Goal: Task Accomplishment & Management: Manage account settings

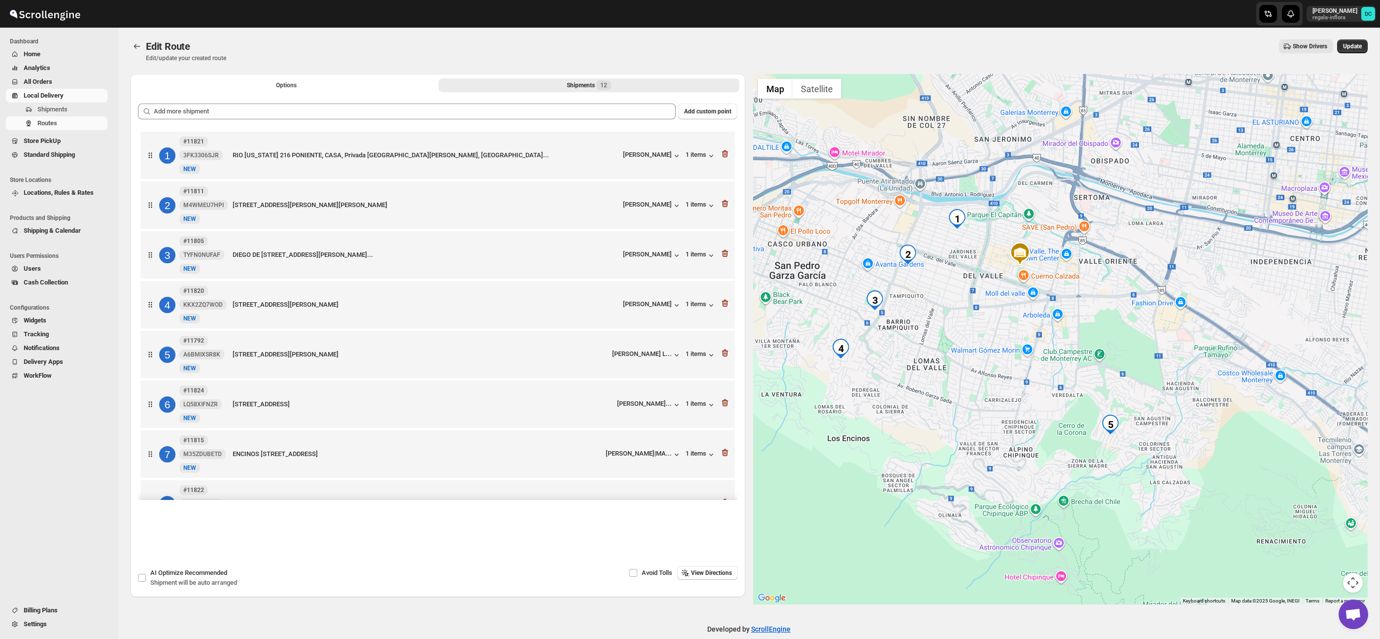
drag, startPoint x: 1352, startPoint y: 49, endPoint x: 1132, endPoint y: 252, distance: 299.6
click at [1352, 49] on span "Update" at bounding box center [1352, 46] width 19 height 8
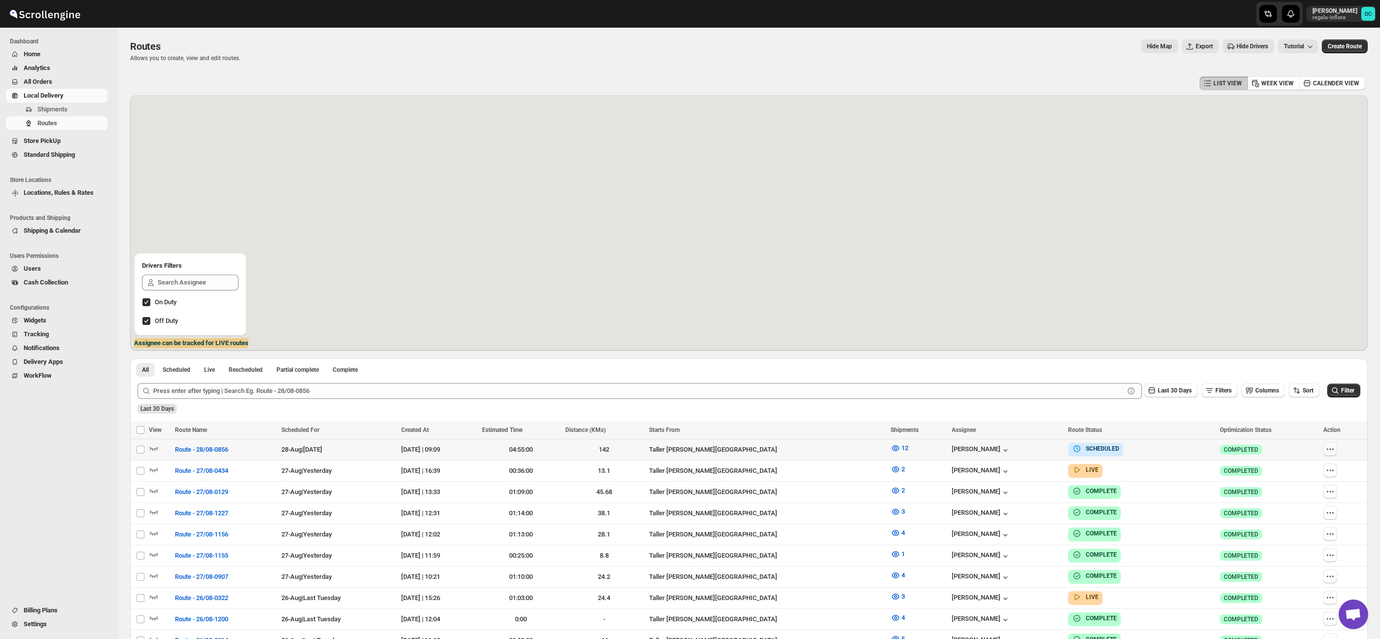
click at [1332, 451] on icon "button" at bounding box center [1330, 449] width 10 height 10
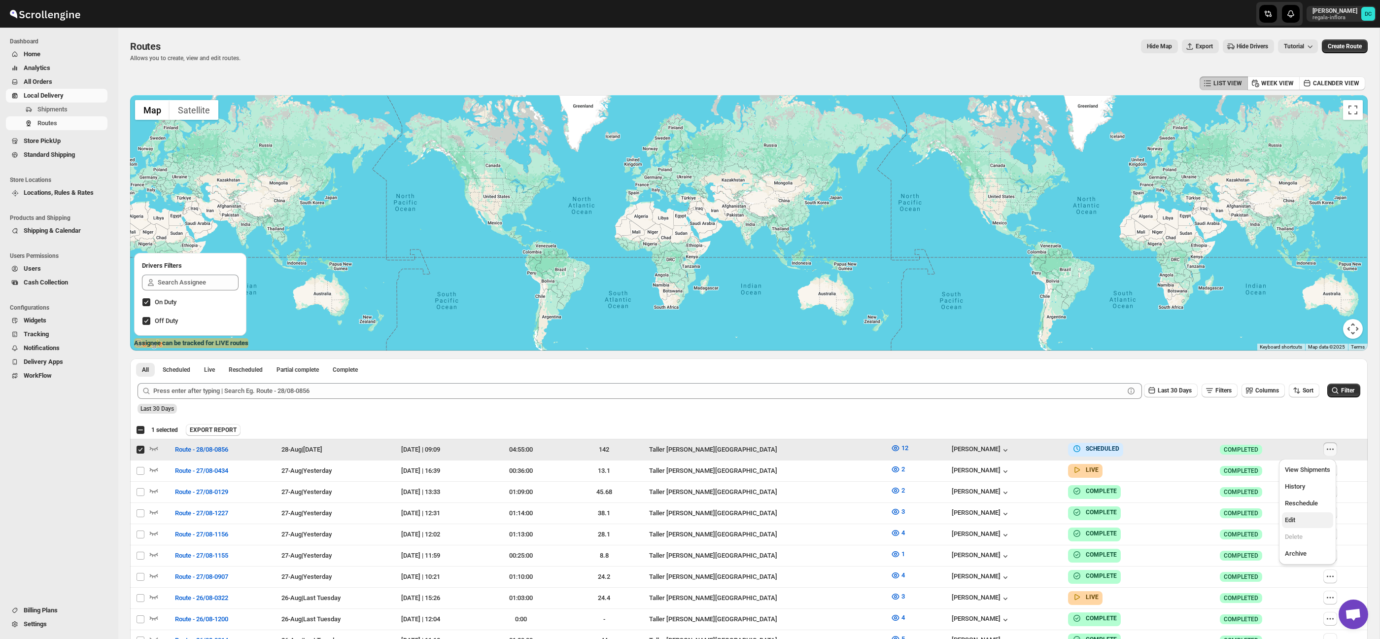
click at [1314, 522] on span "Edit" at bounding box center [1307, 520] width 45 height 10
checkbox input "false"
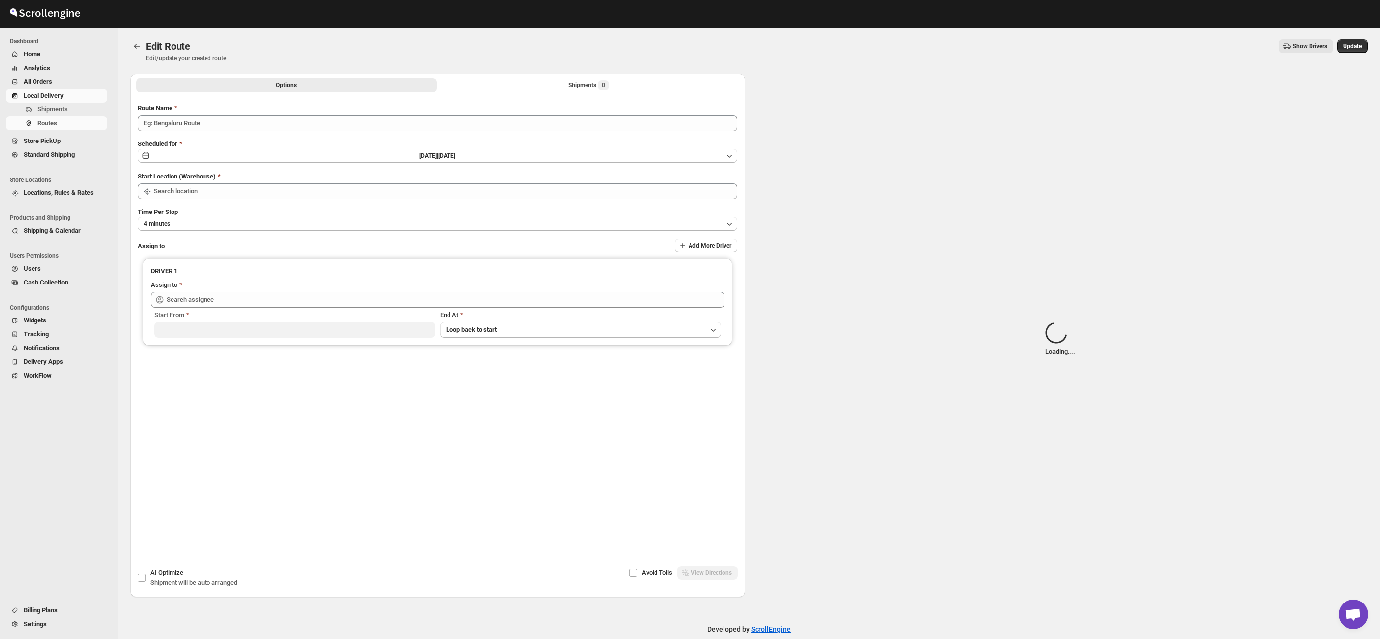
type input "Route - 28/08-0856"
type input "Taller Calzada del Valle SPGG"
type input "Berna Quevedo (regala.inflora@icloud.com)"
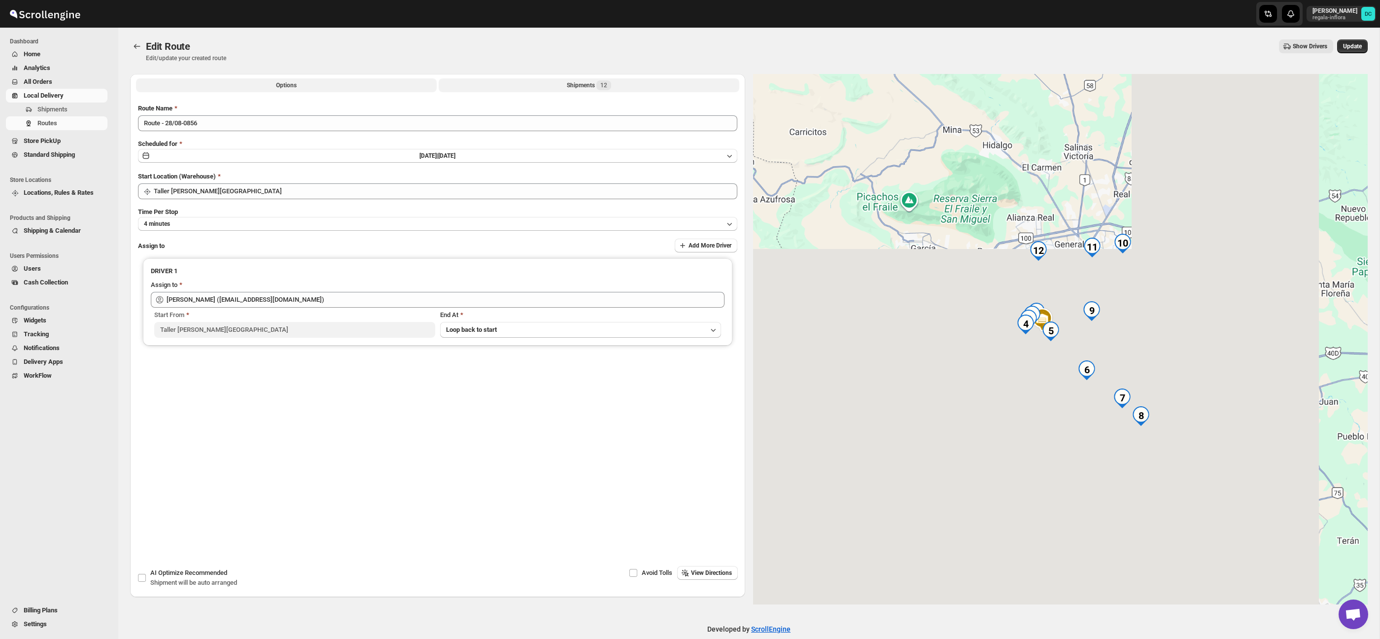
click at [623, 85] on button "Shipments 12" at bounding box center [589, 85] width 301 height 14
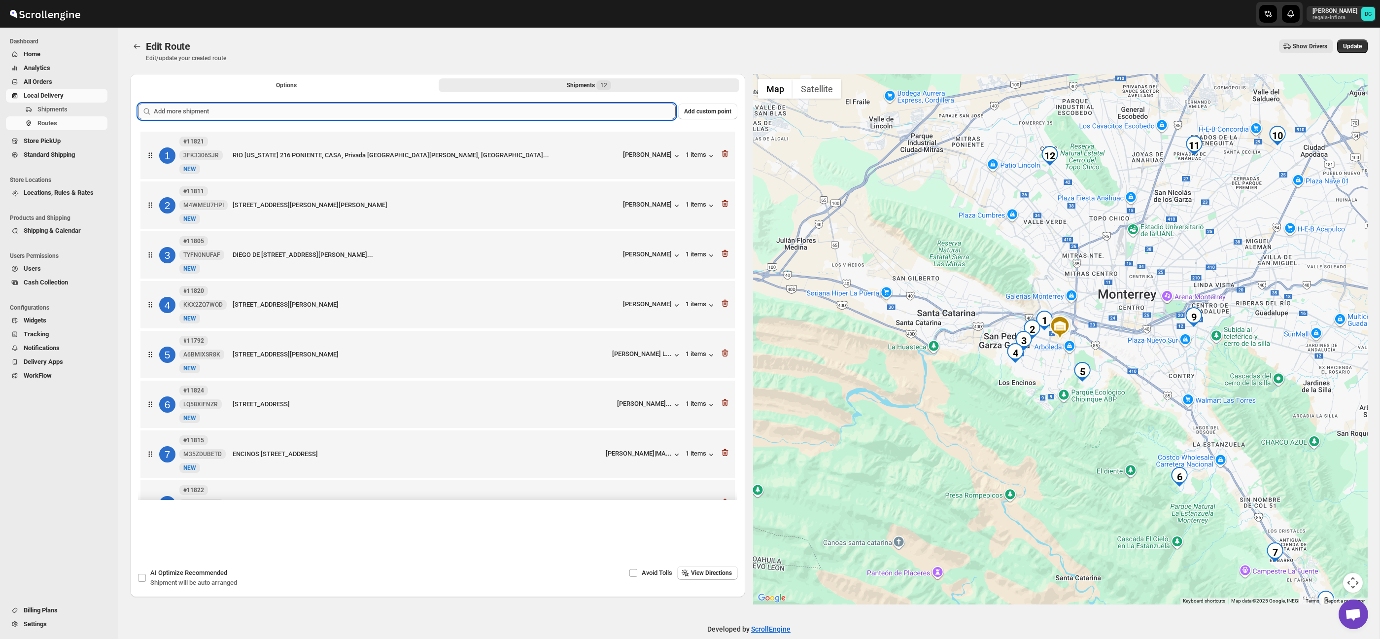
click at [521, 115] on input "text" at bounding box center [415, 111] width 522 height 16
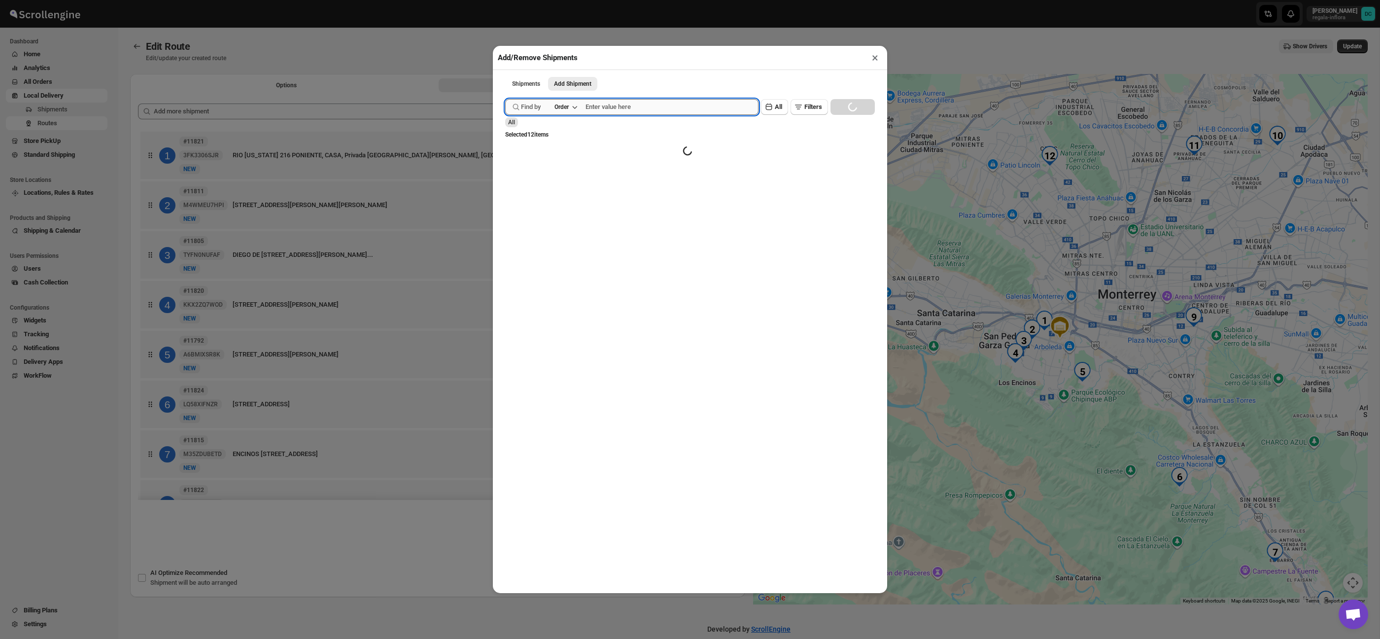
click at [609, 105] on input "text" at bounding box center [671, 107] width 173 height 16
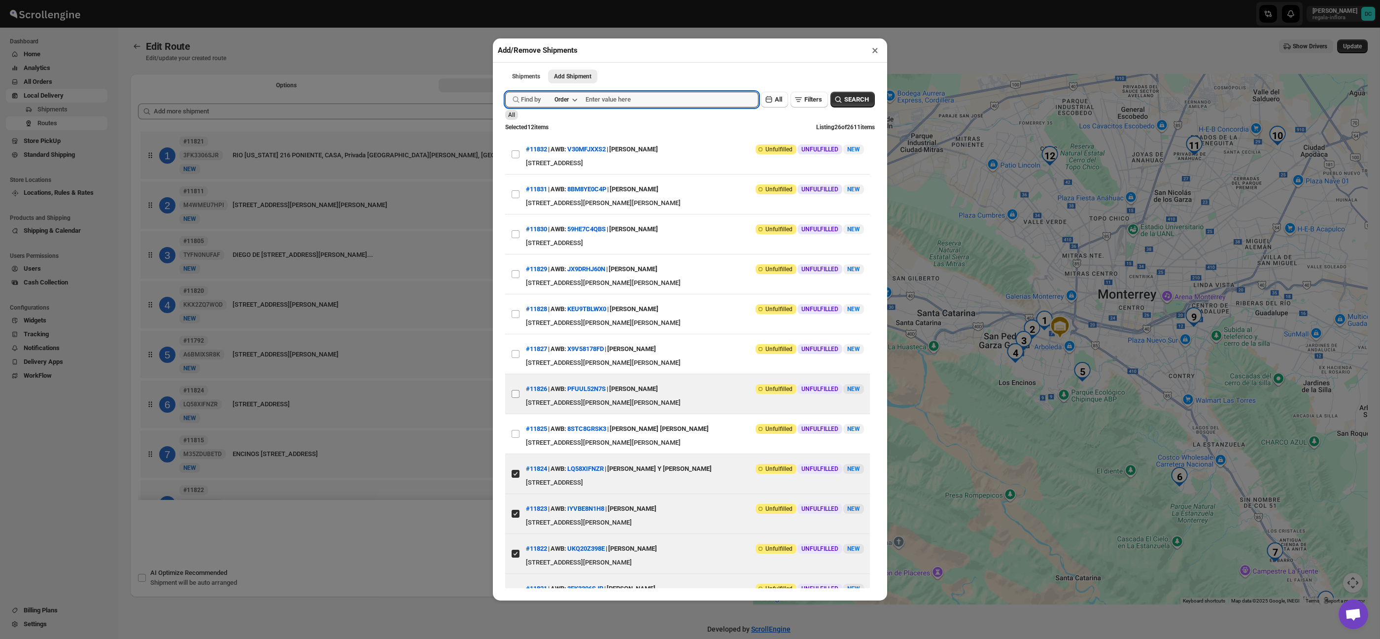
click at [515, 398] on input "View details for 68b07232c0fa9a00bc70b611" at bounding box center [516, 394] width 8 height 8
checkbox input "true"
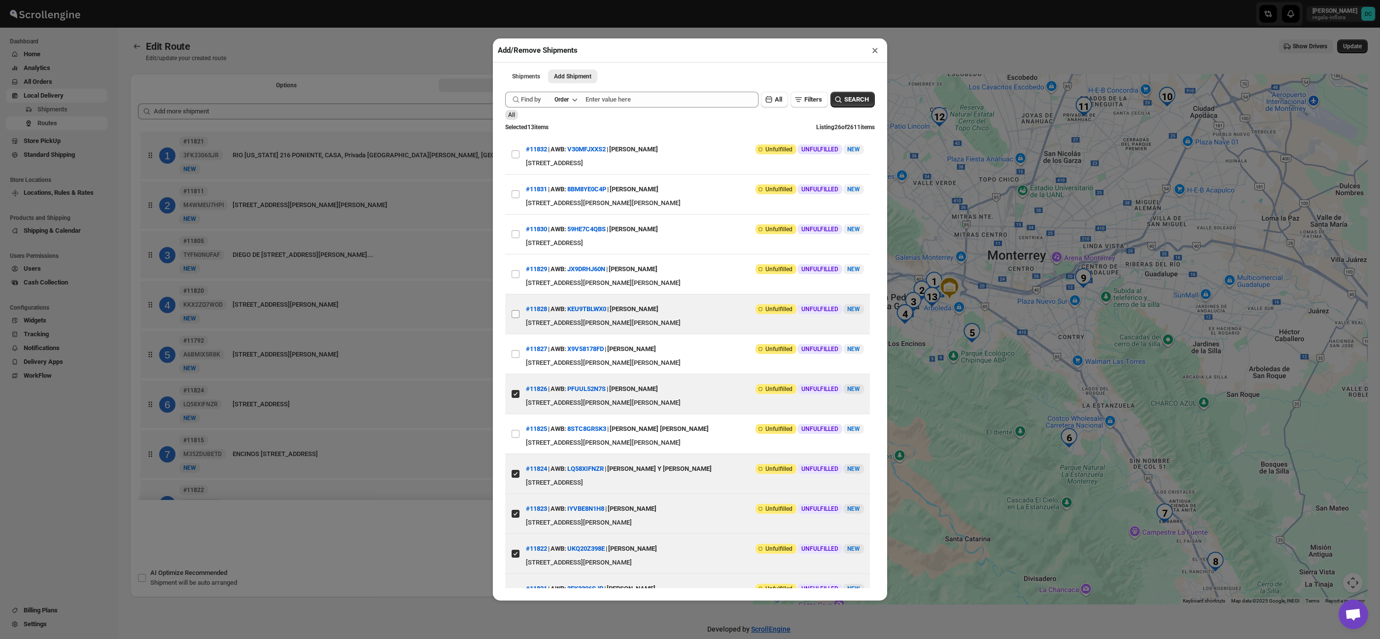
drag, startPoint x: 515, startPoint y: 363, endPoint x: 516, endPoint y: 336, distance: 27.1
click at [515, 358] on input "View details for 68b07c92c0fa9a00bc70b70c" at bounding box center [516, 354] width 8 height 8
checkbox input "true"
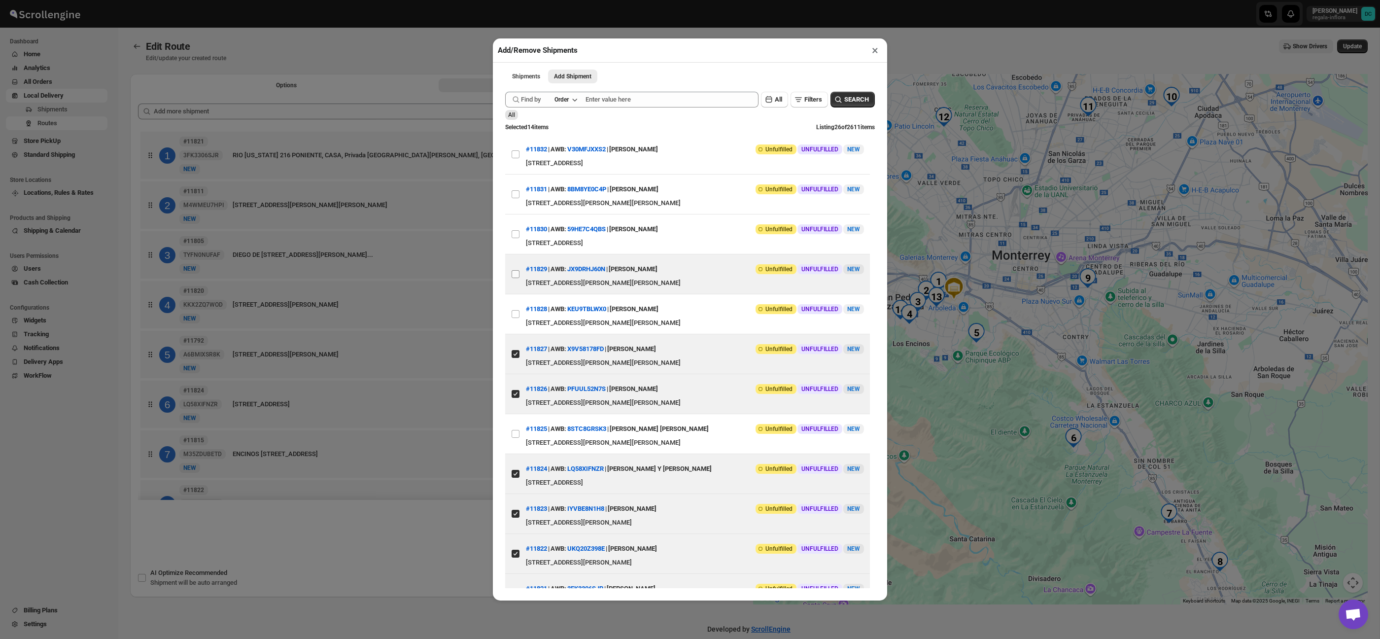
click at [516, 273] on input "View details for 68b07f4dc0fa9a00bc70b758" at bounding box center [516, 274] width 8 height 8
checkbox input "true"
click at [875, 53] on button "×" at bounding box center [875, 50] width 14 height 14
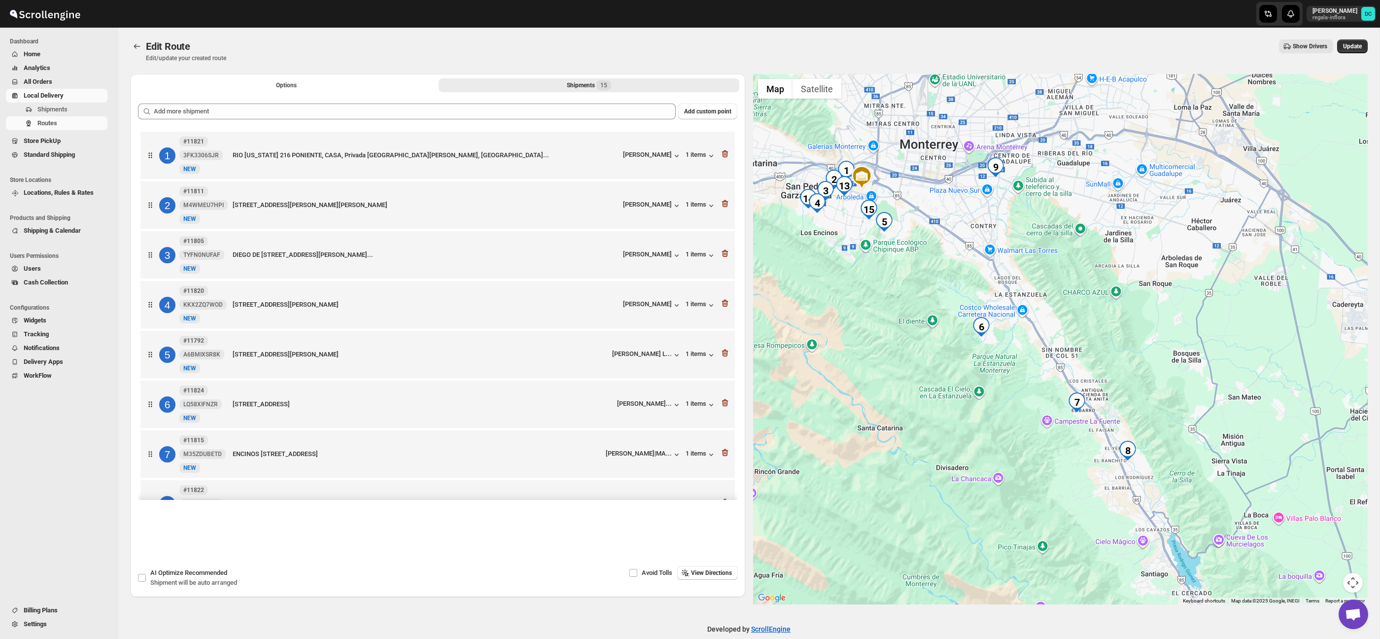
drag, startPoint x: 1226, startPoint y: 465, endPoint x: 1137, endPoint y: 356, distance: 140.5
click at [1137, 356] on div at bounding box center [1060, 339] width 615 height 530
drag, startPoint x: 1126, startPoint y: 330, endPoint x: 1155, endPoint y: 371, distance: 49.9
click at [1157, 370] on div at bounding box center [1060, 339] width 615 height 530
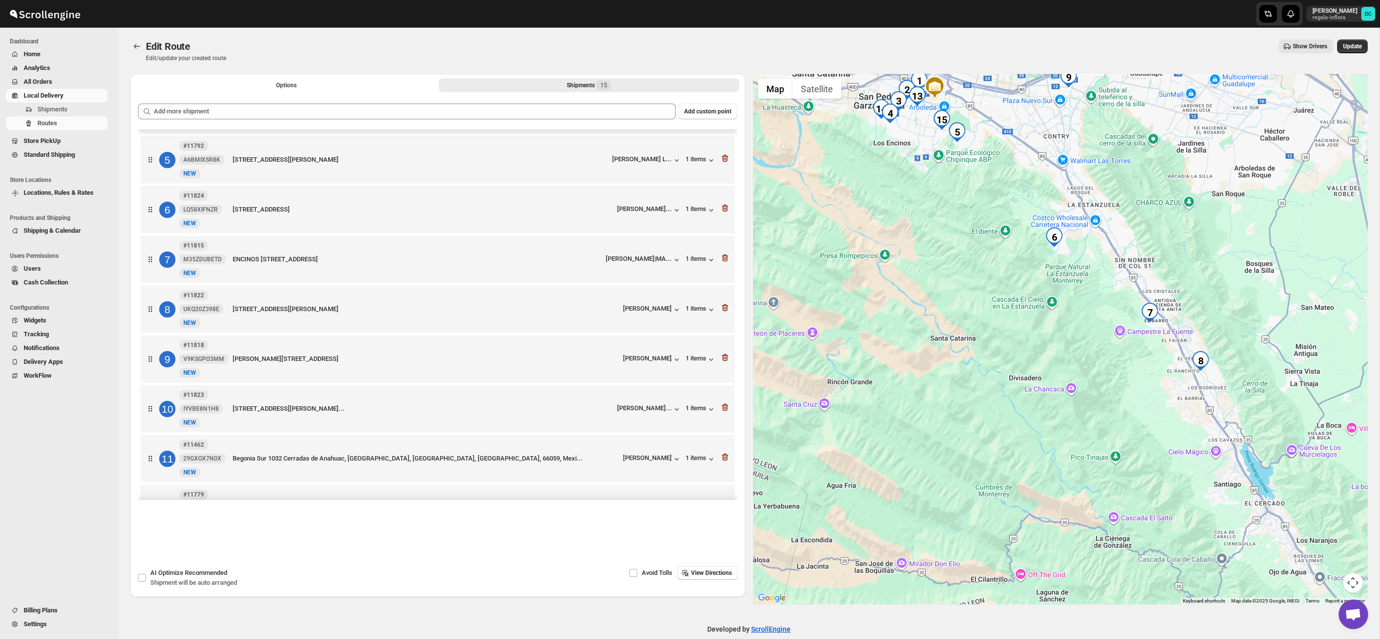
scroll to position [191, 0]
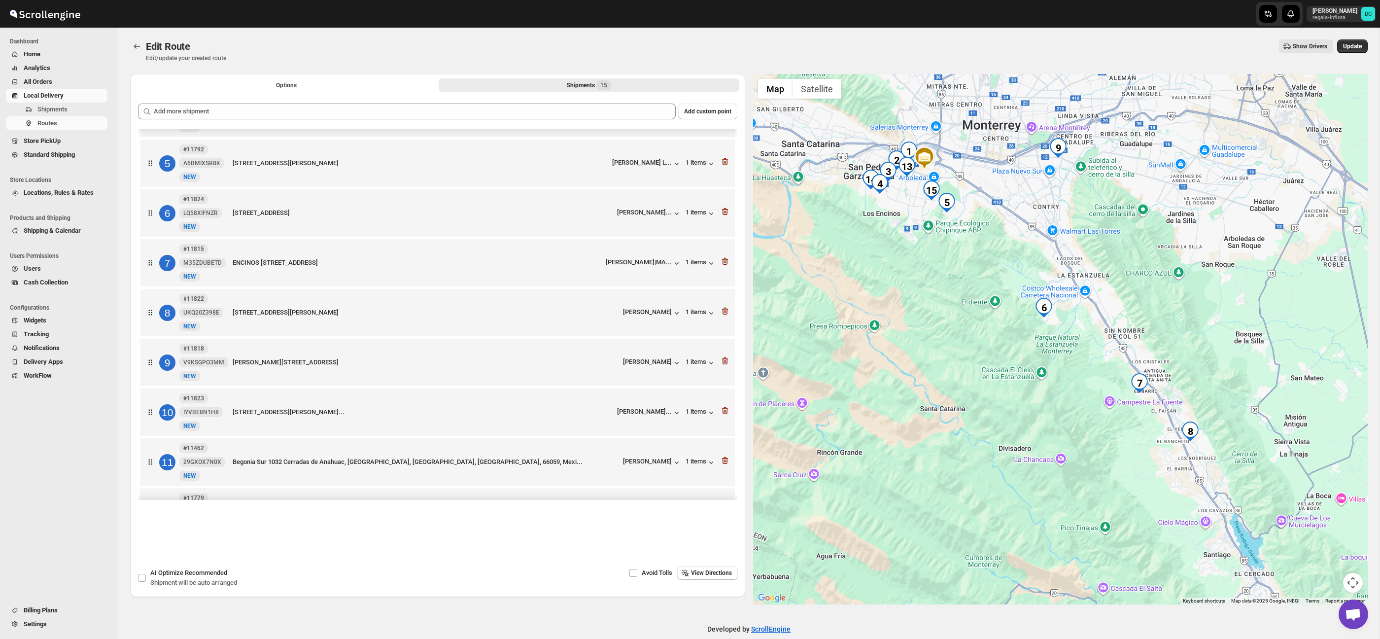
drag, startPoint x: 1122, startPoint y: 226, endPoint x: 1109, endPoint y: 330, distance: 104.3
click at [1111, 350] on div at bounding box center [1060, 339] width 615 height 530
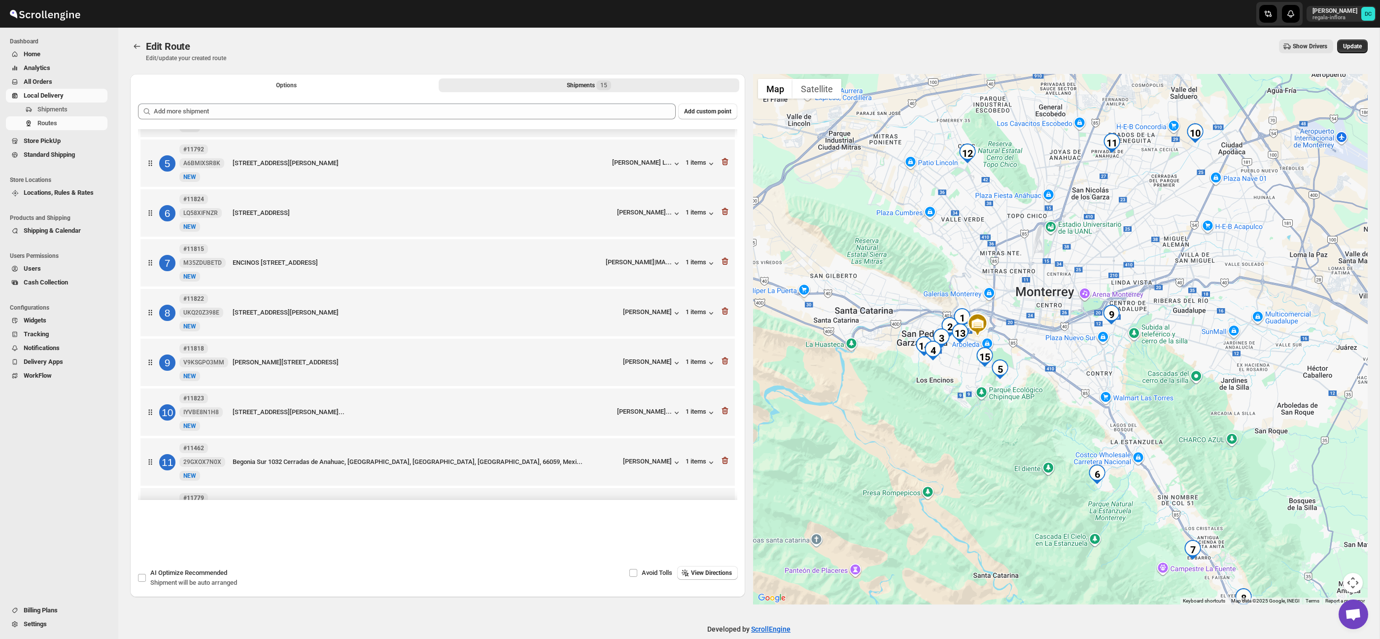
drag, startPoint x: 1097, startPoint y: 223, endPoint x: 1148, endPoint y: 335, distance: 123.0
click at [1150, 341] on div at bounding box center [1060, 339] width 615 height 530
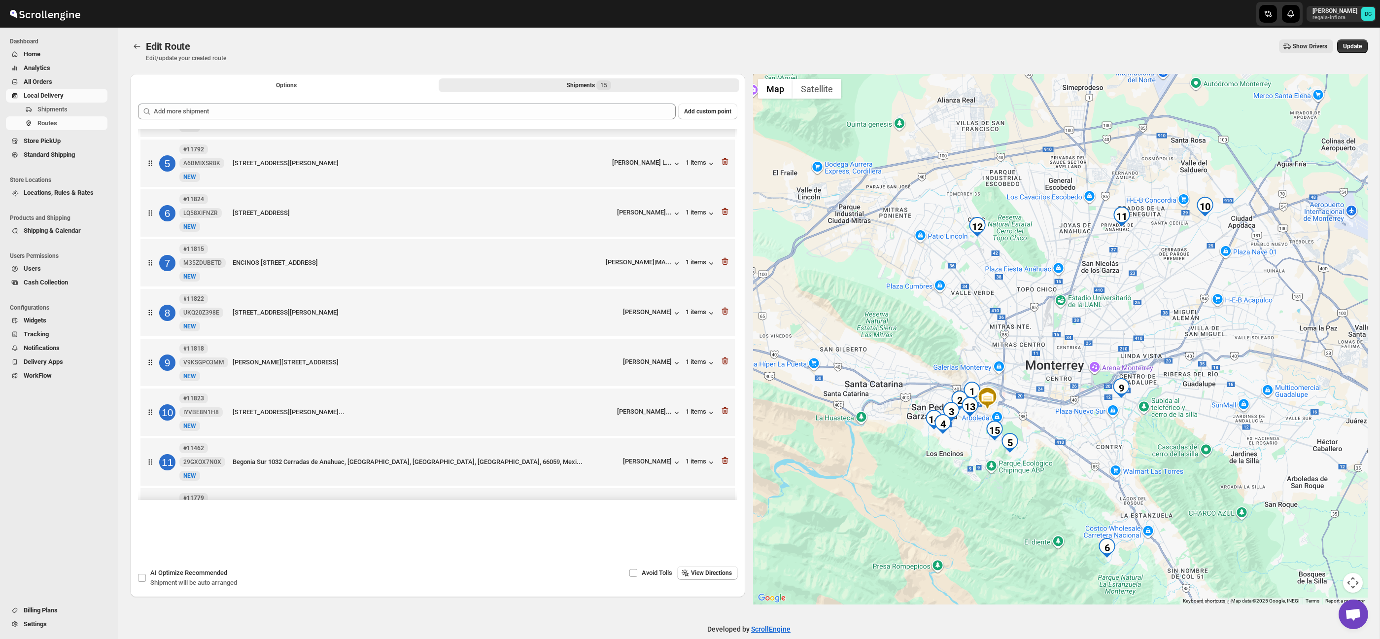
drag, startPoint x: 1103, startPoint y: 244, endPoint x: 1102, endPoint y: 275, distance: 31.1
click at [1103, 275] on div at bounding box center [1060, 339] width 615 height 530
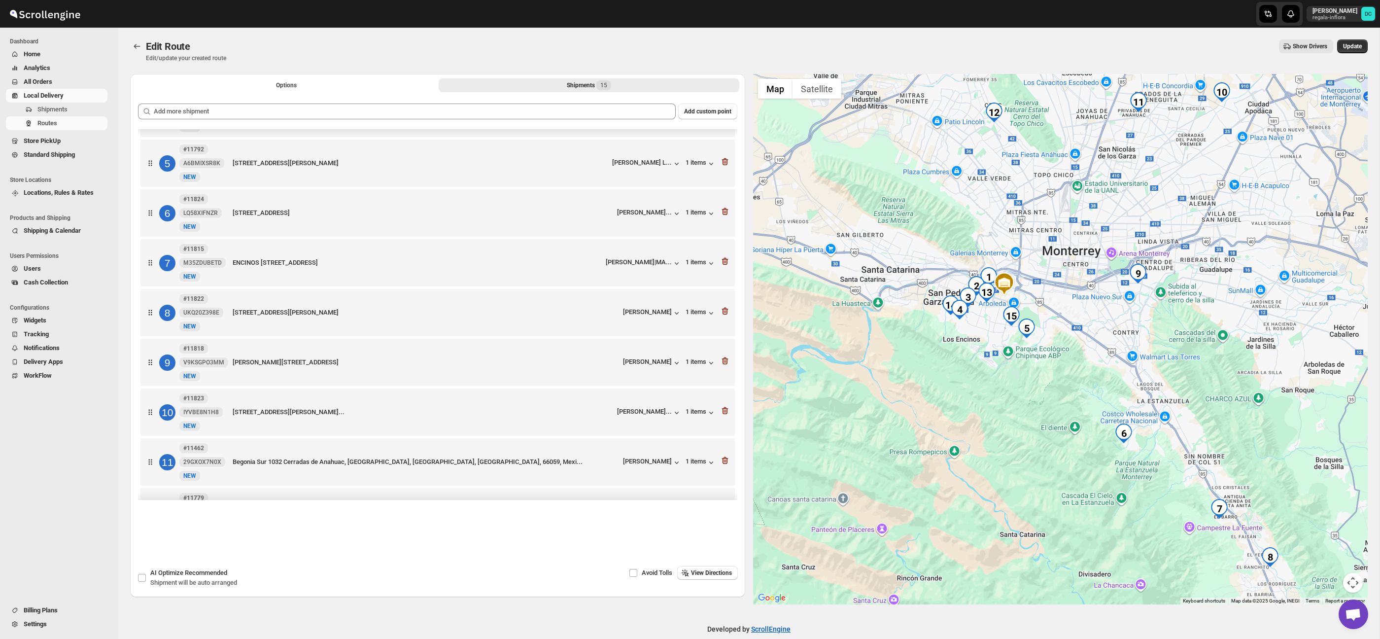
drag, startPoint x: 977, startPoint y: 277, endPoint x: 1051, endPoint y: 328, distance: 89.7
click at [994, 164] on div at bounding box center [1060, 339] width 615 height 530
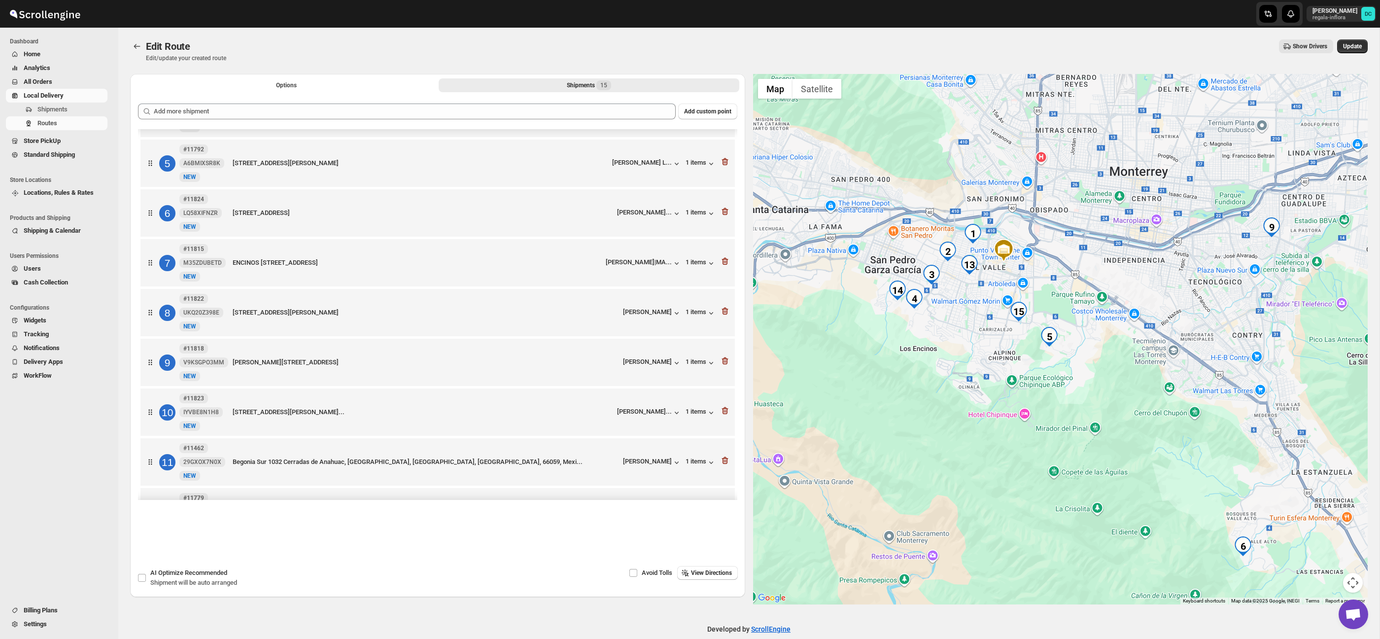
drag, startPoint x: 960, startPoint y: 300, endPoint x: 998, endPoint y: 294, distance: 37.9
click at [998, 294] on div at bounding box center [1060, 339] width 615 height 530
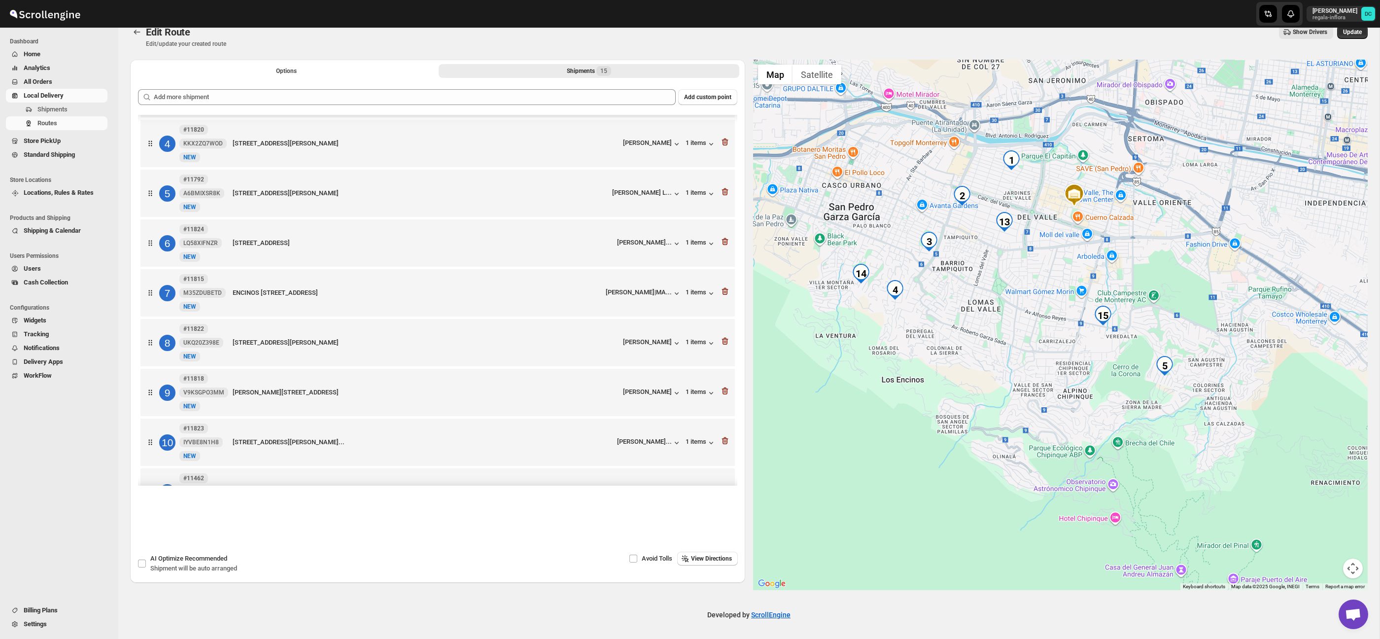
scroll to position [134, 0]
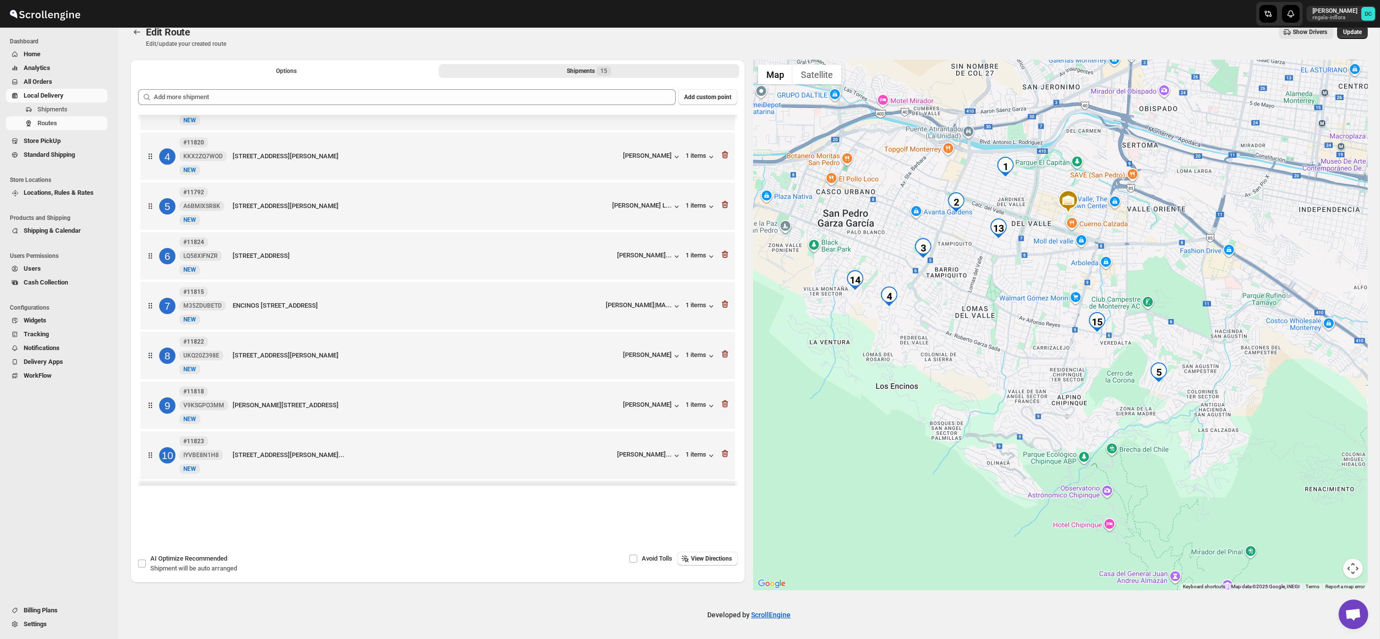
drag, startPoint x: 1194, startPoint y: 316, endPoint x: 1074, endPoint y: 446, distance: 177.5
click at [1076, 445] on div at bounding box center [1060, 325] width 615 height 530
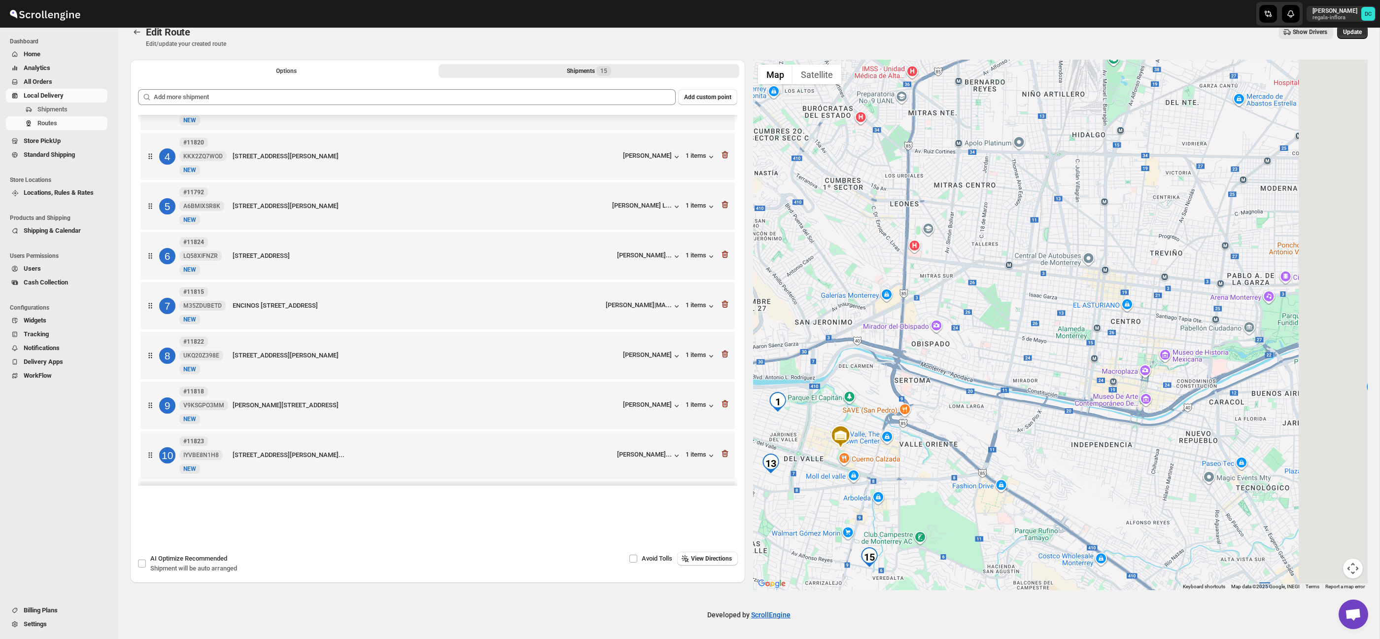
drag, startPoint x: 1081, startPoint y: 419, endPoint x: 1032, endPoint y: 461, distance: 63.9
click at [1032, 461] on div at bounding box center [1060, 325] width 615 height 530
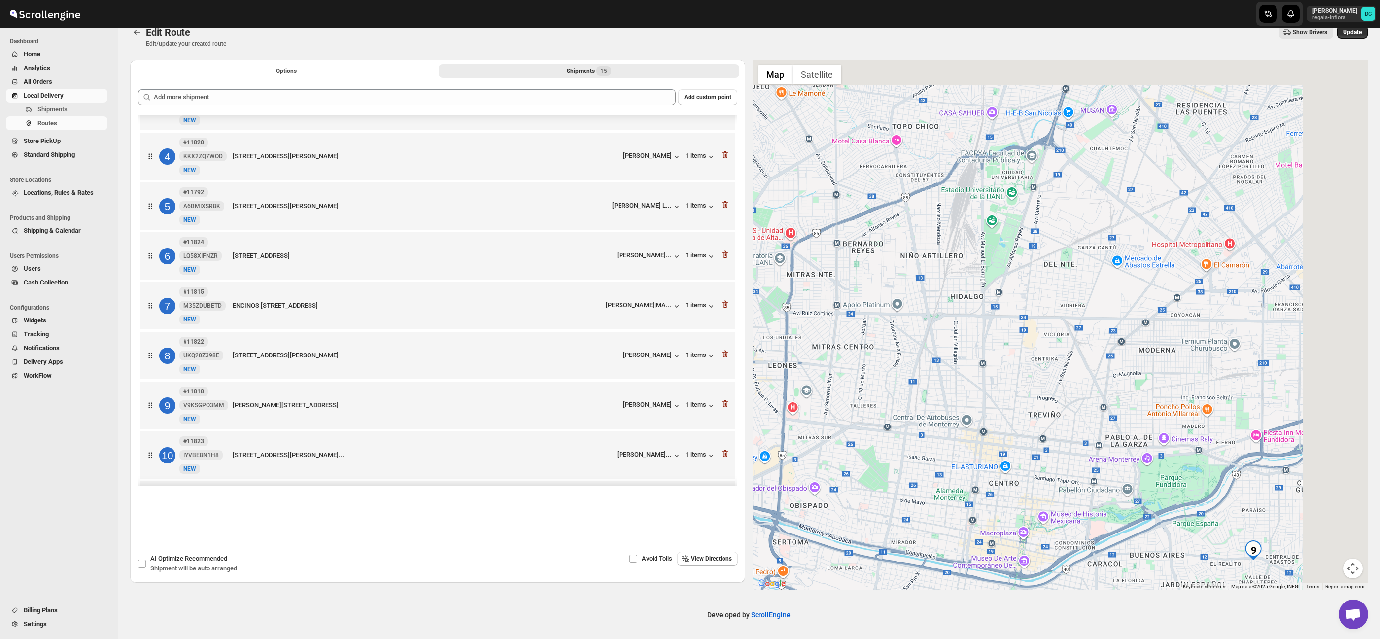
drag, startPoint x: 1051, startPoint y: 366, endPoint x: 978, endPoint y: 442, distance: 104.9
click at [981, 480] on div at bounding box center [1060, 325] width 615 height 530
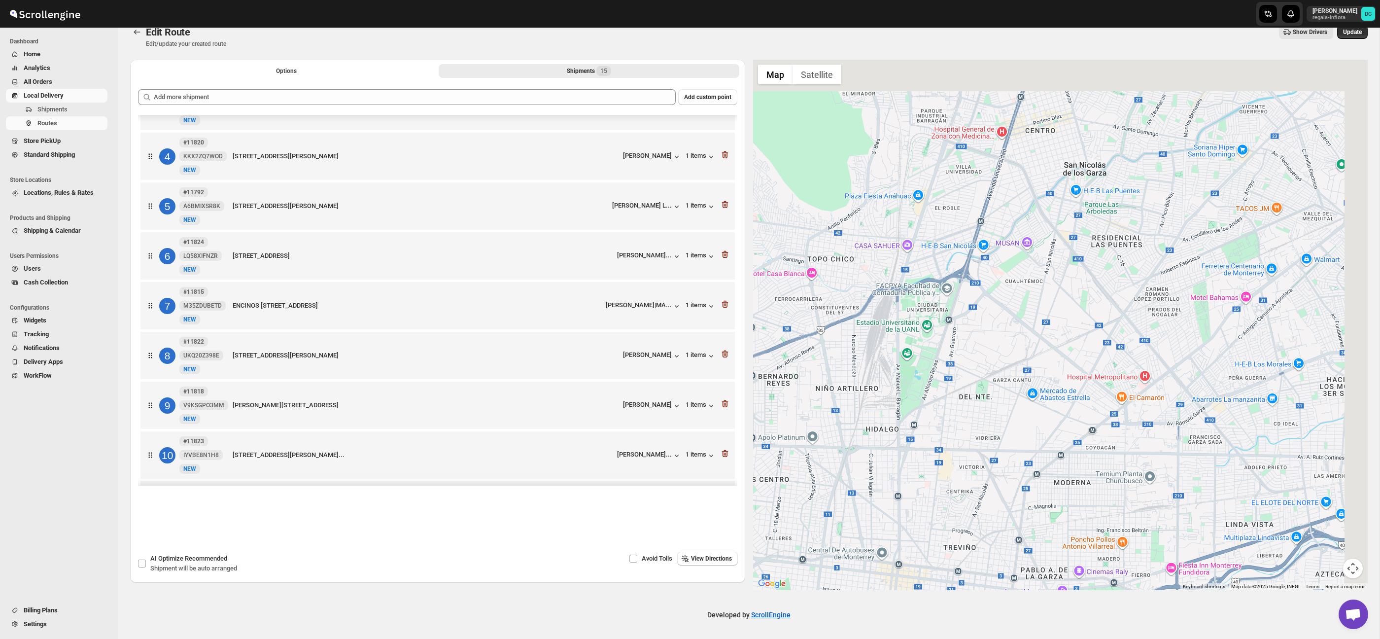
drag, startPoint x: 958, startPoint y: 452, endPoint x: 946, endPoint y: 474, distance: 25.2
click at [946, 474] on div at bounding box center [1060, 325] width 615 height 530
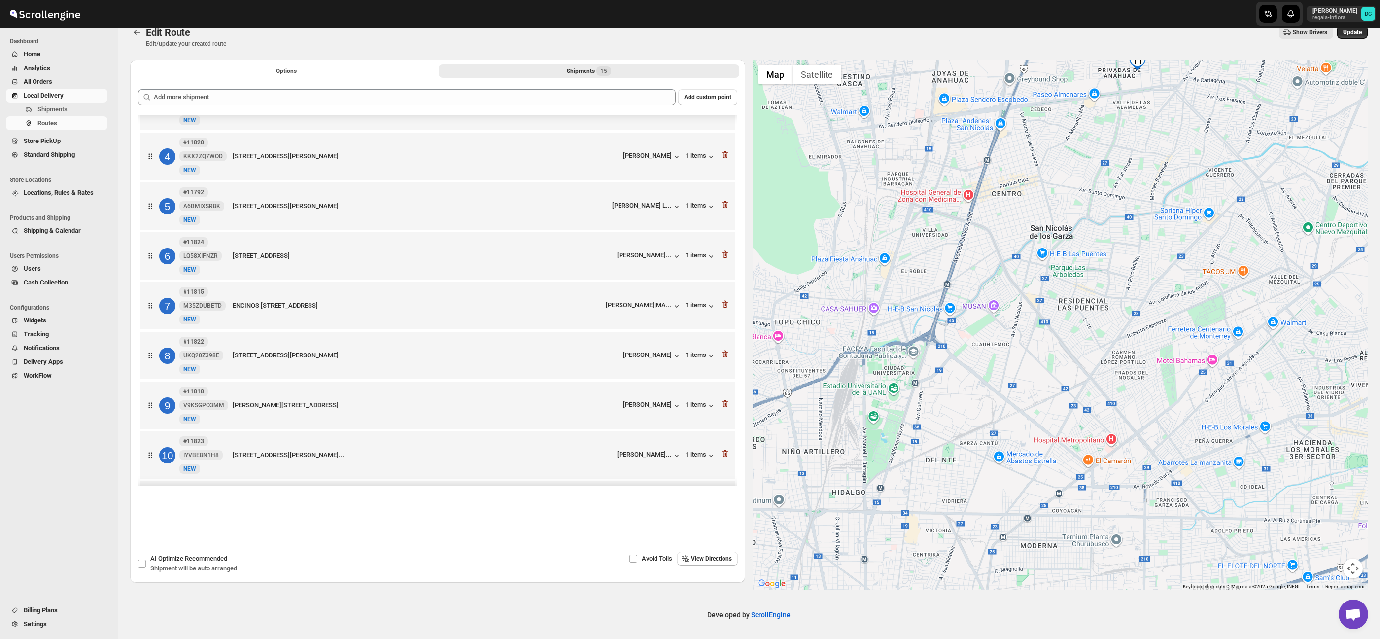
drag, startPoint x: 1055, startPoint y: 356, endPoint x: 1001, endPoint y: 474, distance: 129.2
click at [1001, 483] on div at bounding box center [1060, 325] width 615 height 530
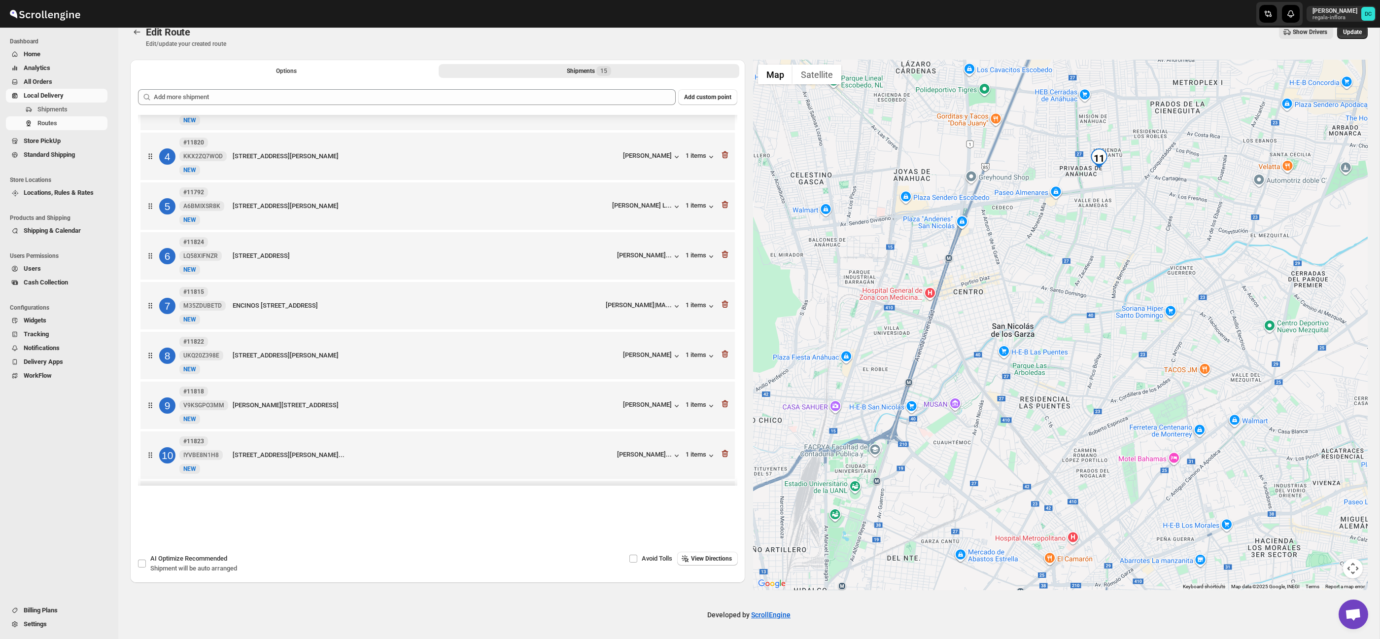
click at [1001, 418] on div at bounding box center [1060, 325] width 615 height 530
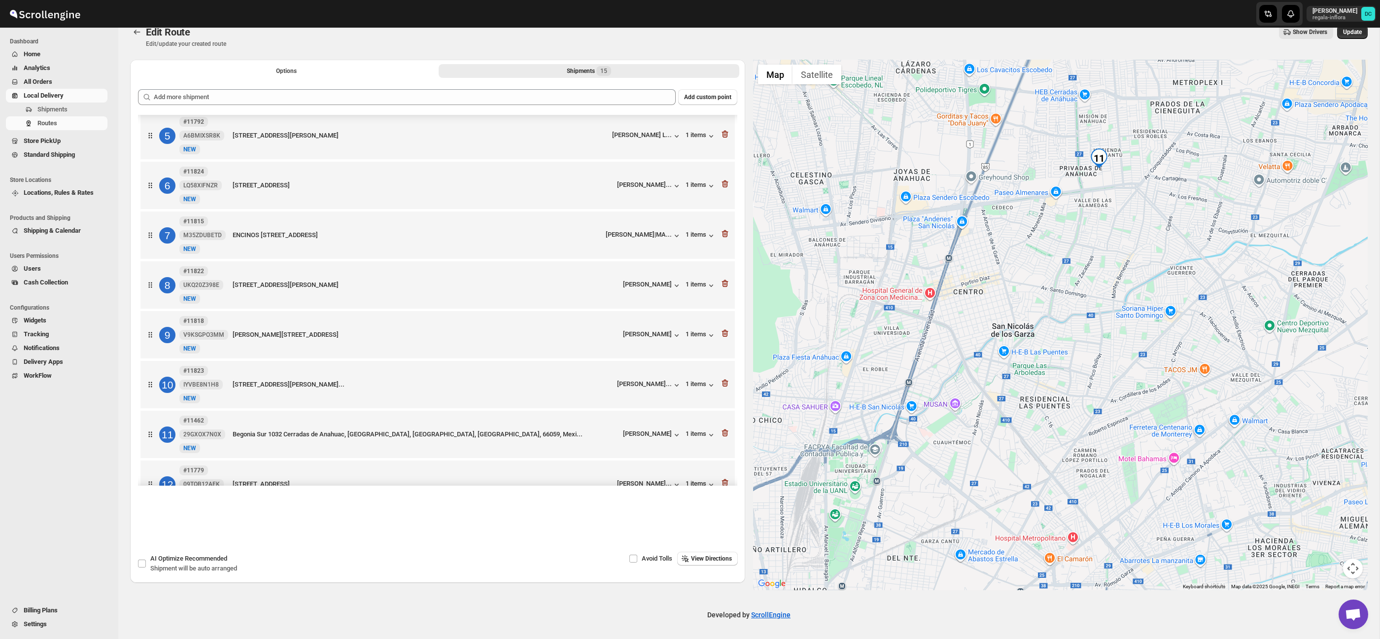
scroll to position [228, 0]
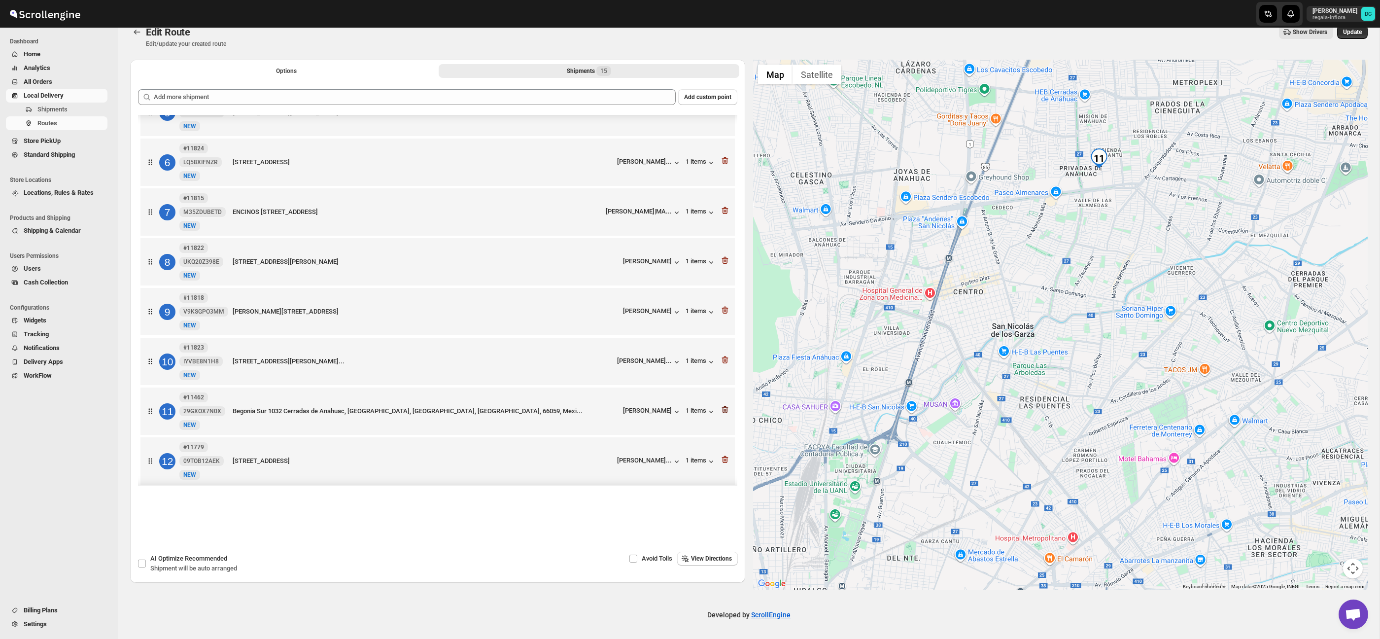
click at [727, 413] on icon "button" at bounding box center [724, 409] width 6 height 7
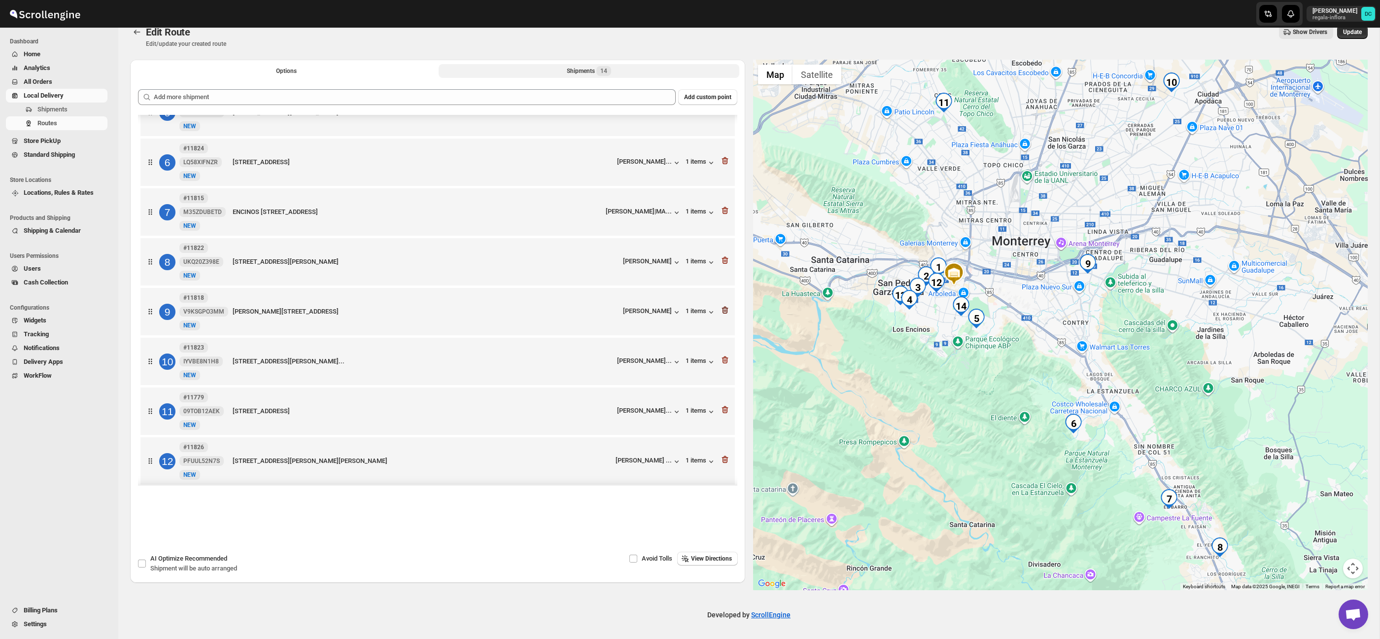
click at [723, 312] on icon "button" at bounding box center [723, 310] width 1 height 3
click at [726, 364] on icon "button" at bounding box center [724, 359] width 6 height 7
click at [724, 314] on icon "button" at bounding box center [724, 310] width 6 height 7
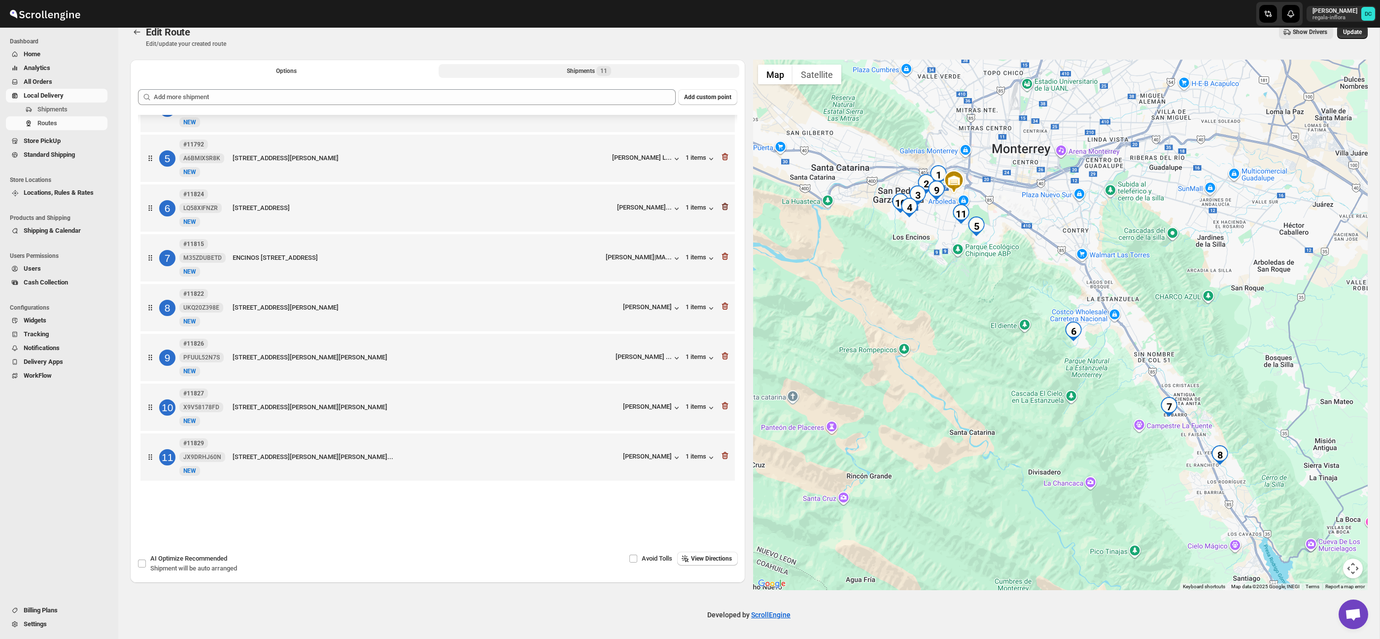
click at [725, 205] on icon "button" at bounding box center [725, 206] width 1 height 3
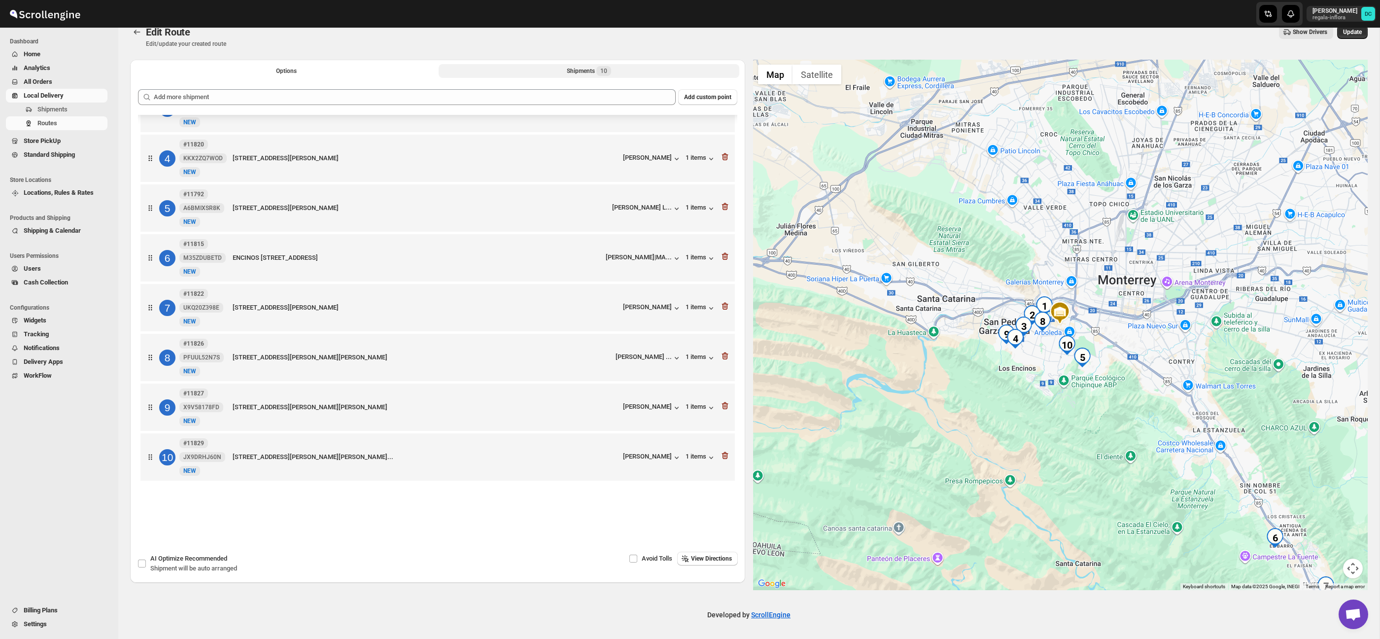
scroll to position [139, 0]
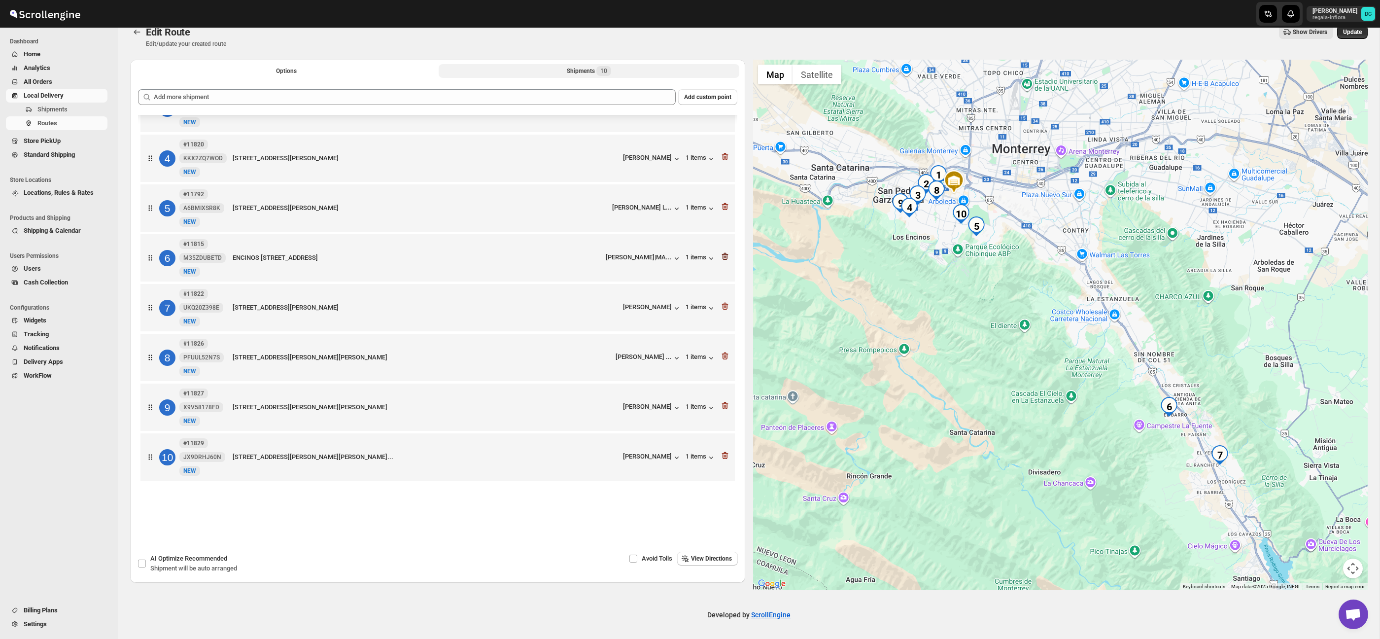
click at [724, 256] on icon "button" at bounding box center [725, 256] width 10 height 10
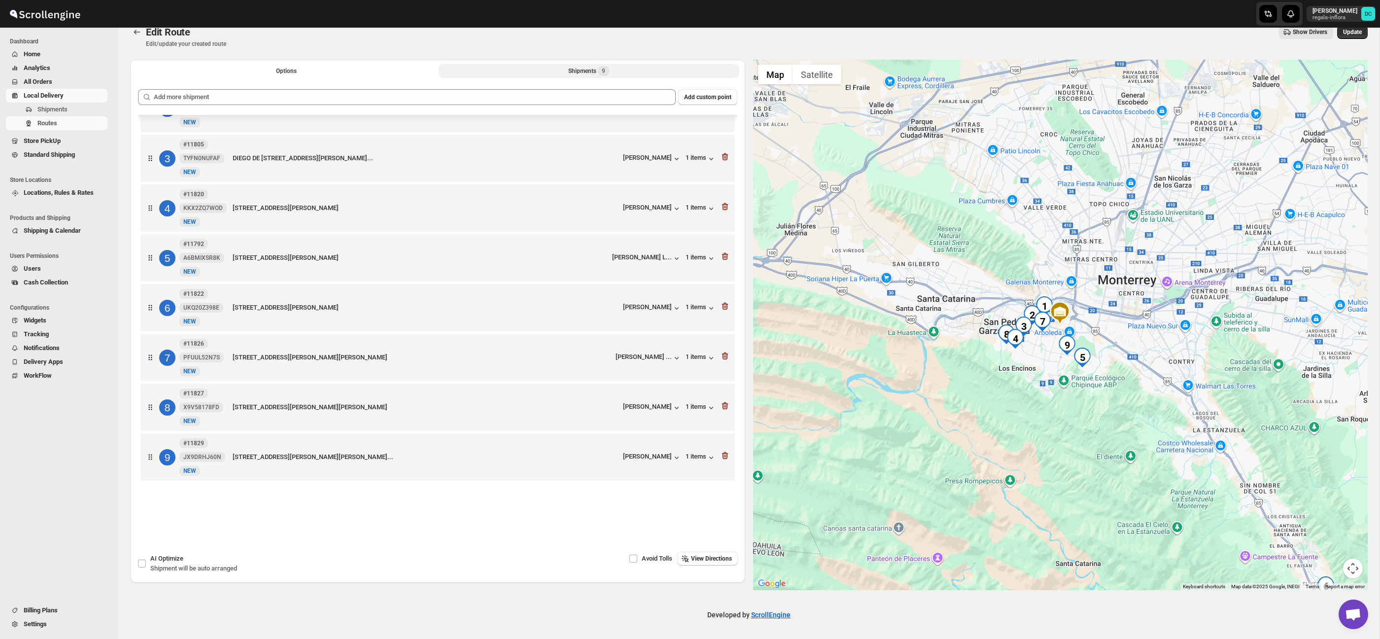
scroll to position [89, 0]
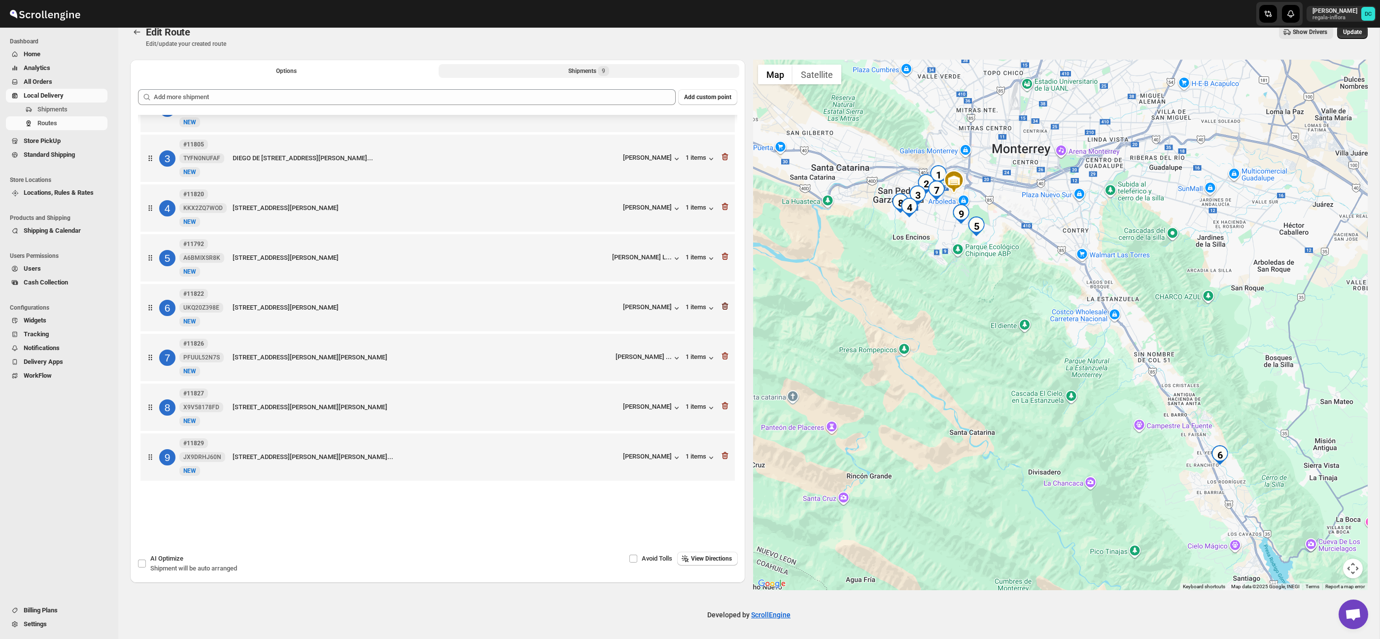
click at [724, 305] on icon "button" at bounding box center [723, 306] width 1 height 3
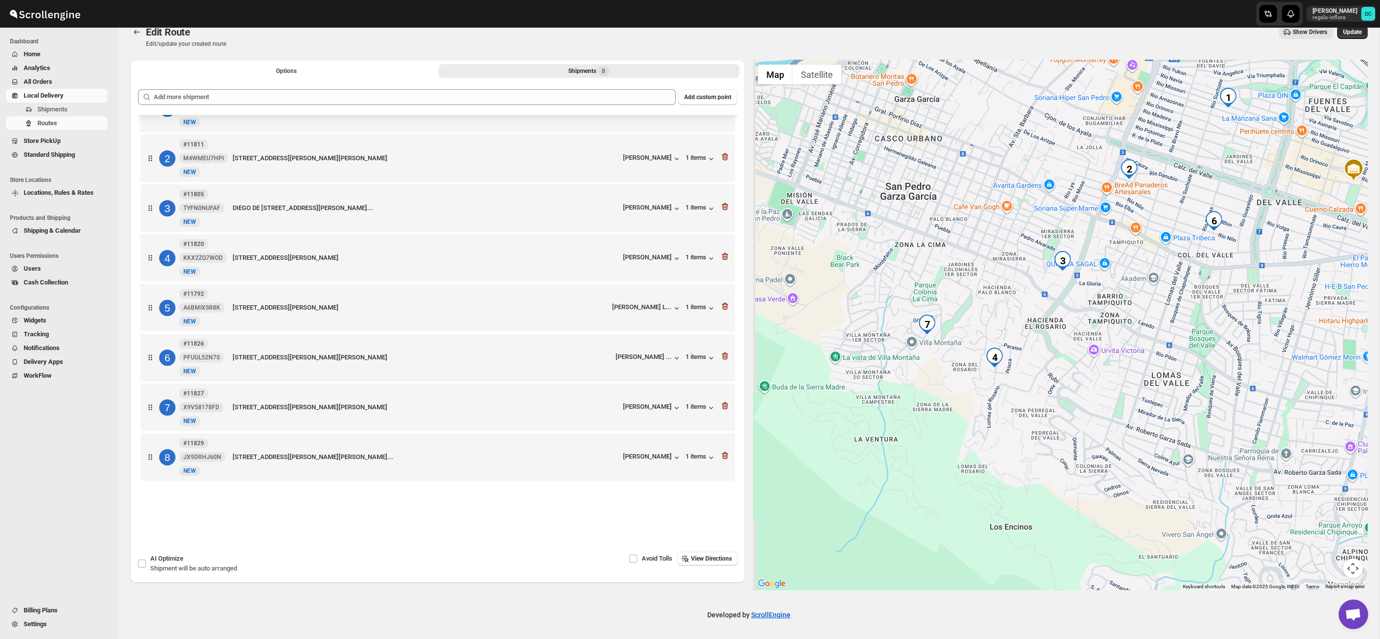
drag, startPoint x: 881, startPoint y: 300, endPoint x: 940, endPoint y: 352, distance: 78.5
click at [940, 352] on div at bounding box center [1060, 325] width 615 height 530
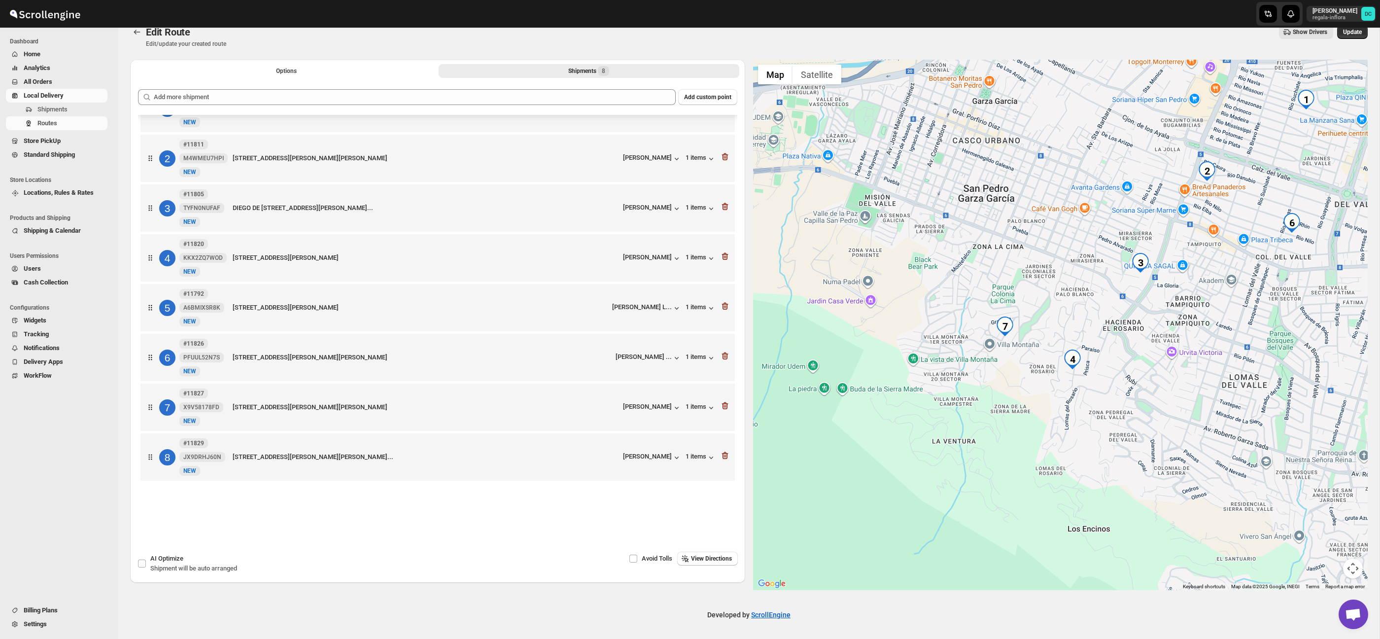
drag, startPoint x: 1205, startPoint y: 367, endPoint x: 1051, endPoint y: 392, distance: 156.2
click at [1051, 392] on div at bounding box center [1060, 325] width 615 height 530
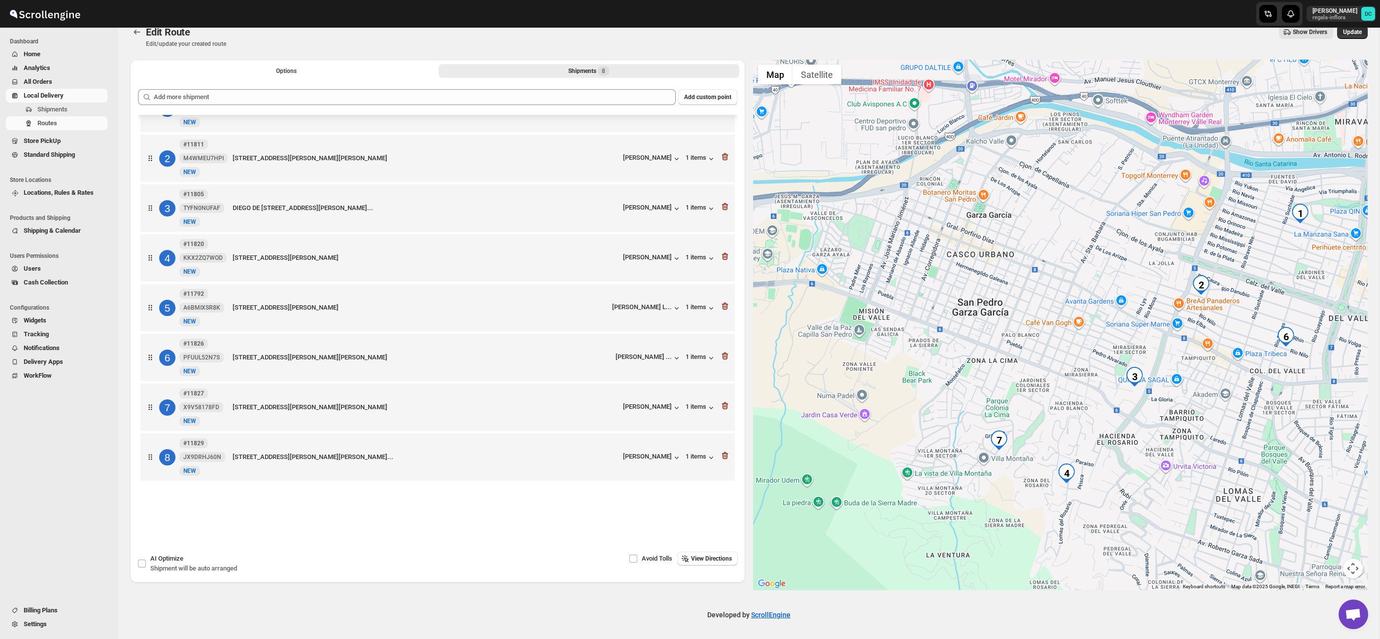
drag, startPoint x: 1115, startPoint y: 443, endPoint x: 1080, endPoint y: 404, distance: 52.7
click at [1080, 404] on div at bounding box center [1060, 325] width 615 height 530
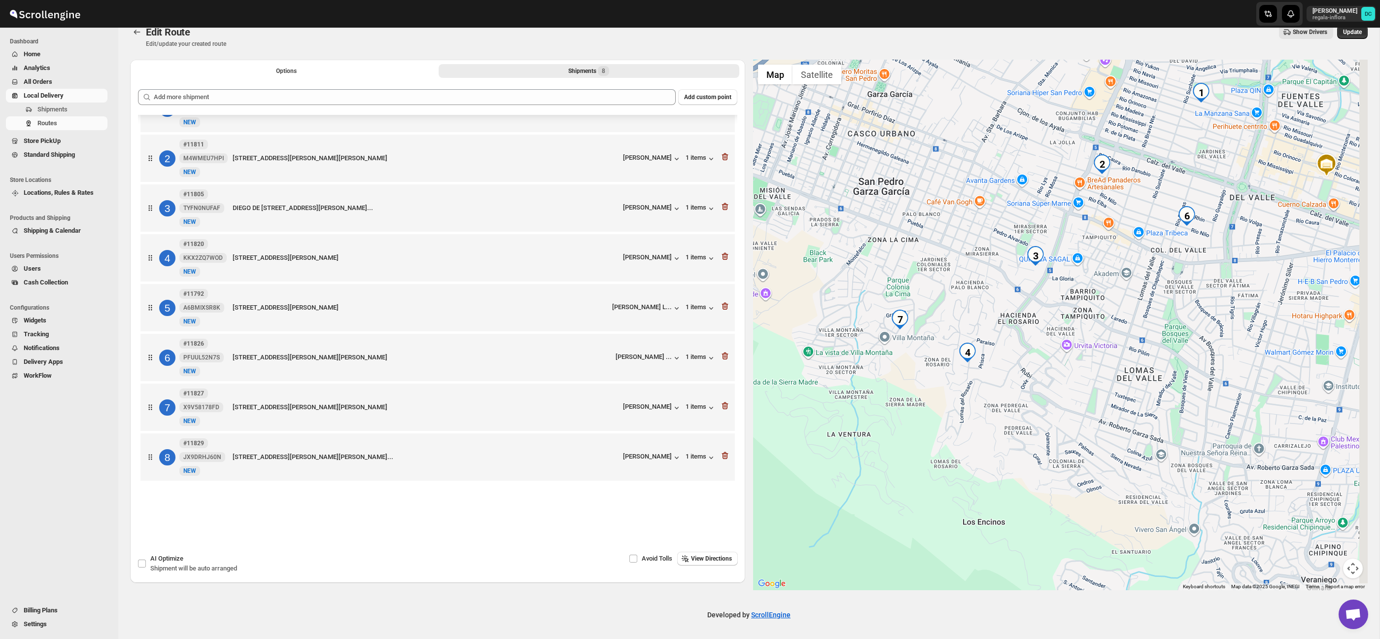
drag, startPoint x: 1108, startPoint y: 454, endPoint x: 1051, endPoint y: 388, distance: 87.3
click at [1052, 388] on div at bounding box center [1060, 325] width 615 height 530
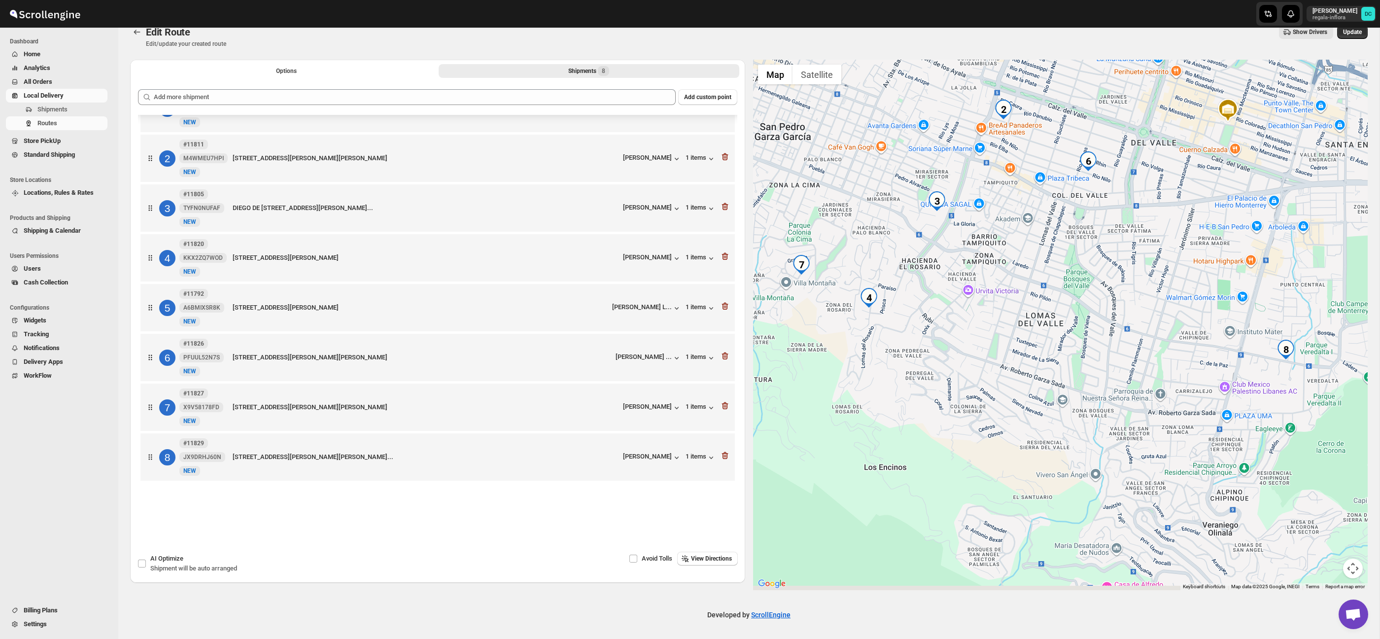
drag, startPoint x: 1040, startPoint y: 386, endPoint x: 998, endPoint y: 367, distance: 46.5
click at [998, 367] on div at bounding box center [1060, 325] width 615 height 530
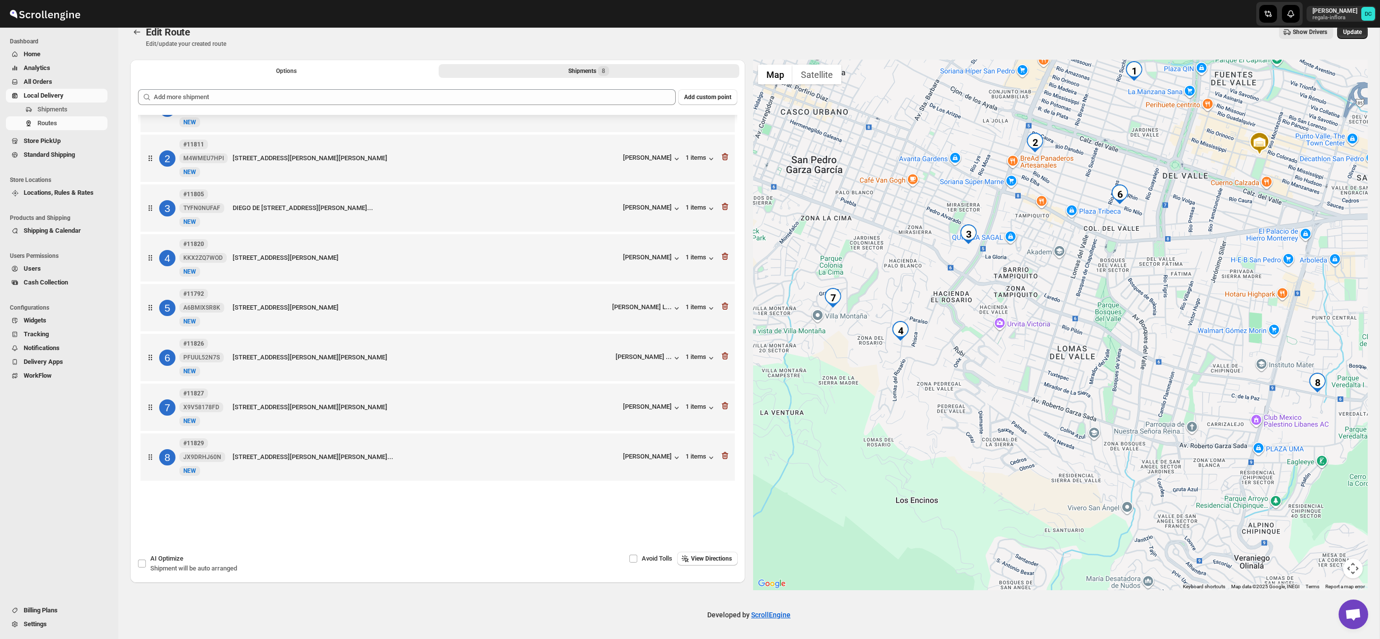
drag, startPoint x: 925, startPoint y: 246, endPoint x: 973, endPoint y: 297, distance: 69.4
click at [972, 297] on div at bounding box center [1060, 325] width 615 height 530
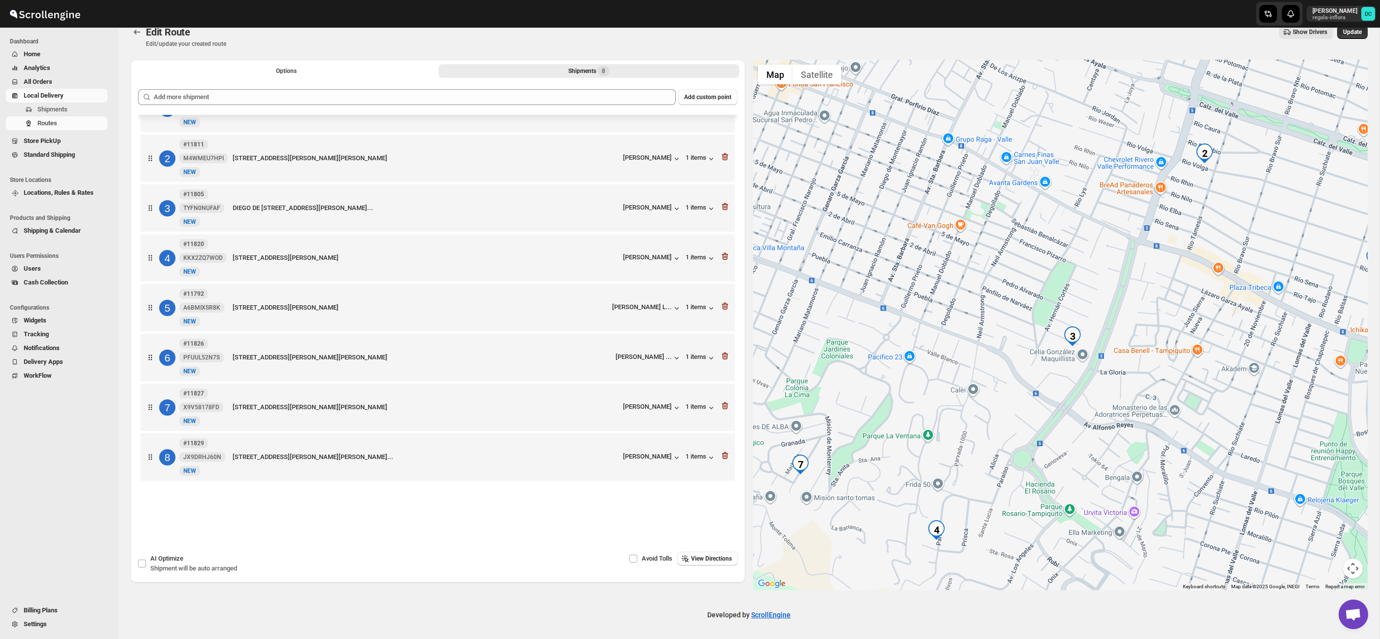
drag, startPoint x: 1105, startPoint y: 275, endPoint x: 1136, endPoint y: 299, distance: 39.1
click at [1136, 299] on div at bounding box center [1060, 325] width 615 height 530
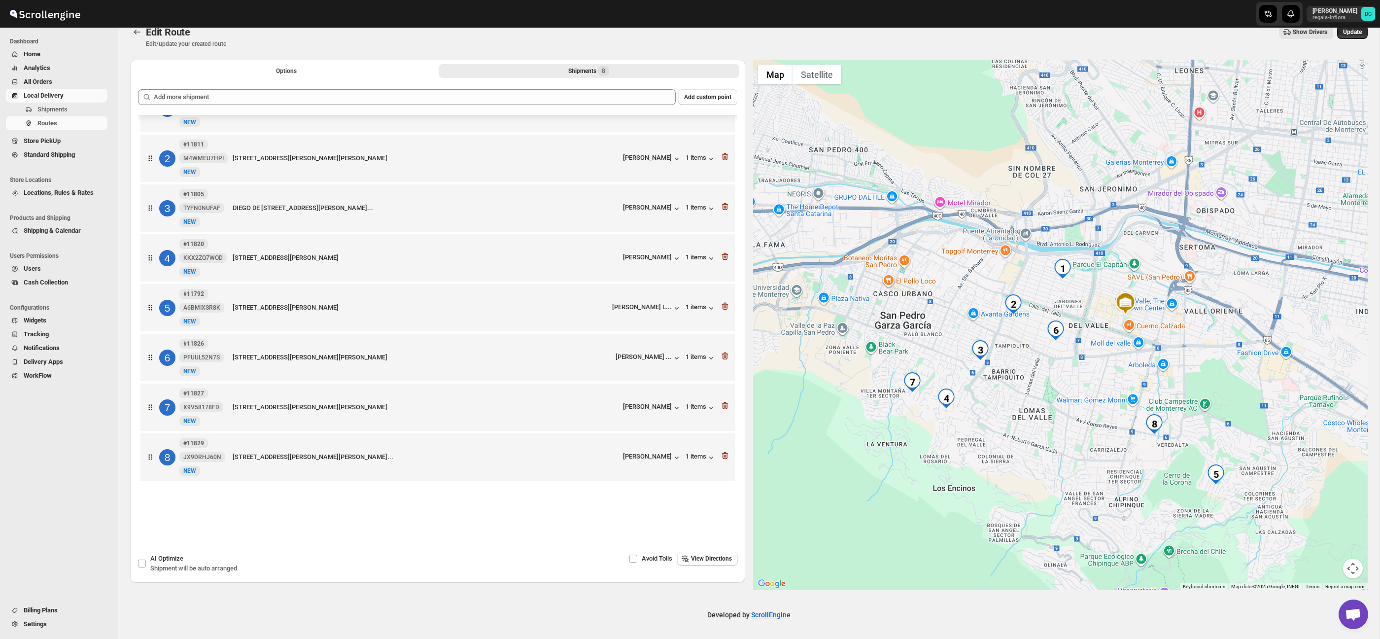
drag, startPoint x: 1087, startPoint y: 383, endPoint x: 1003, endPoint y: 388, distance: 84.0
click at [1006, 394] on div at bounding box center [1060, 325] width 615 height 530
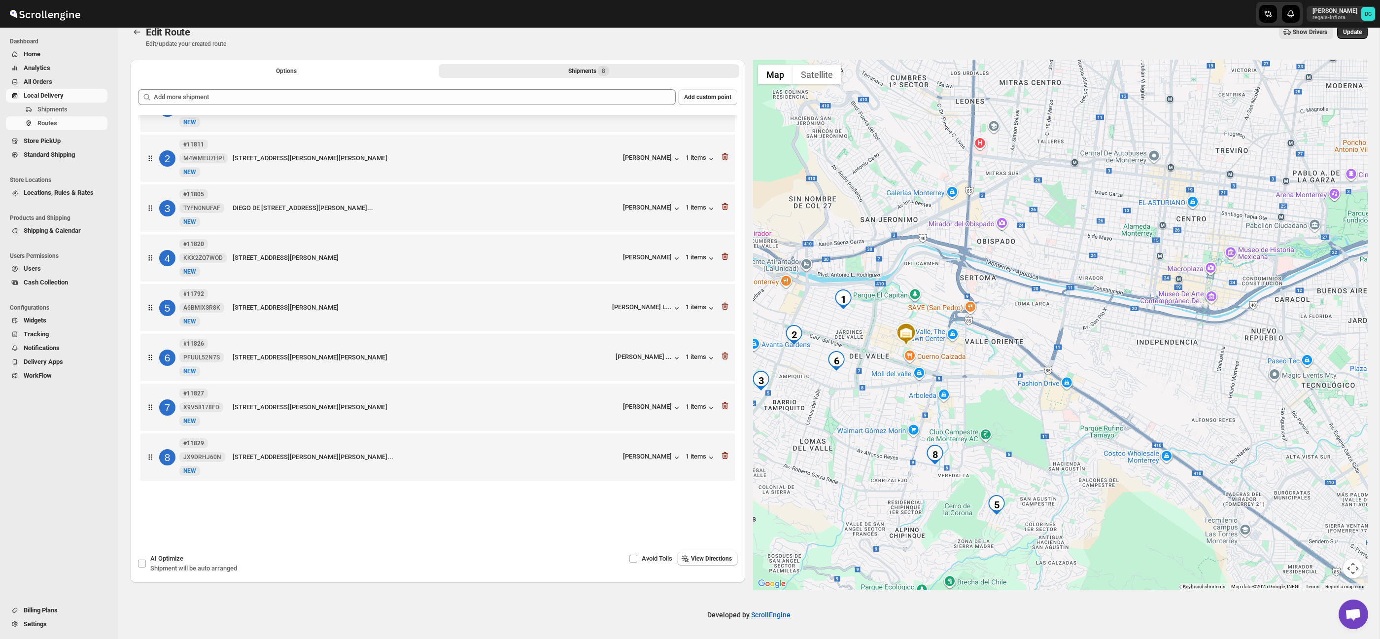
drag, startPoint x: 1146, startPoint y: 386, endPoint x: 998, endPoint y: 410, distance: 149.7
click at [998, 410] on div at bounding box center [1060, 325] width 615 height 530
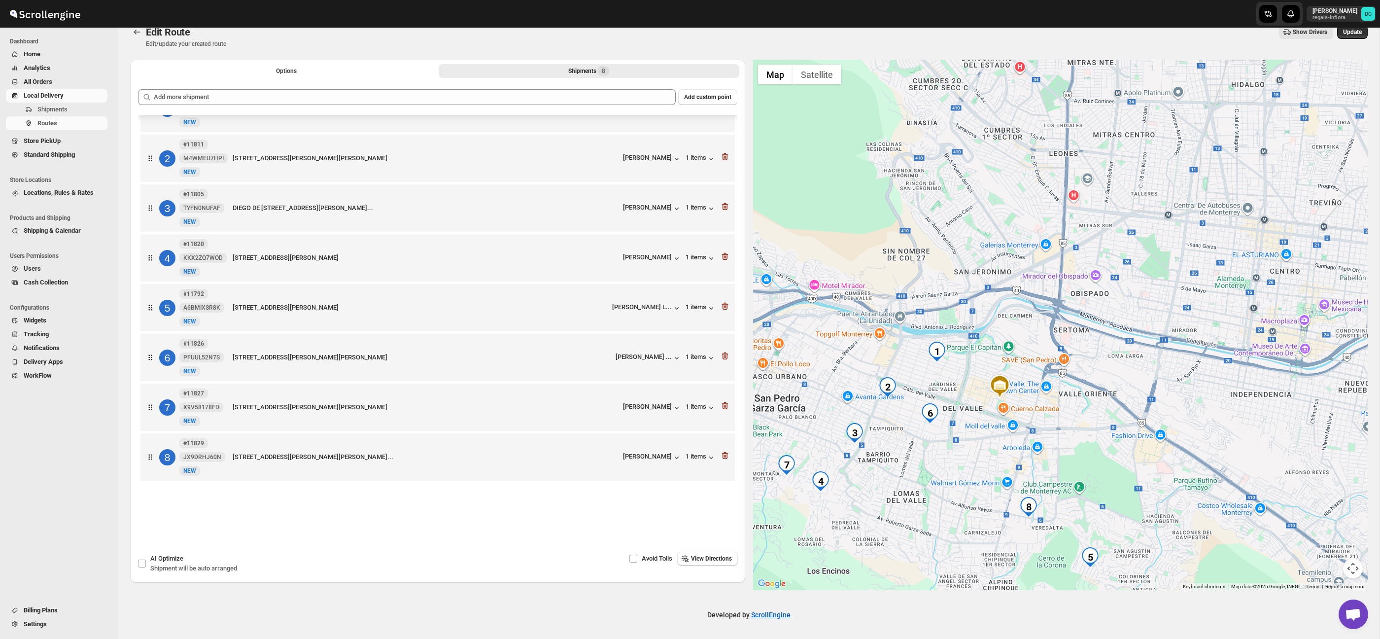
drag, startPoint x: 997, startPoint y: 395, endPoint x: 1105, endPoint y: 448, distance: 120.3
click at [1106, 451] on div at bounding box center [1060, 325] width 615 height 530
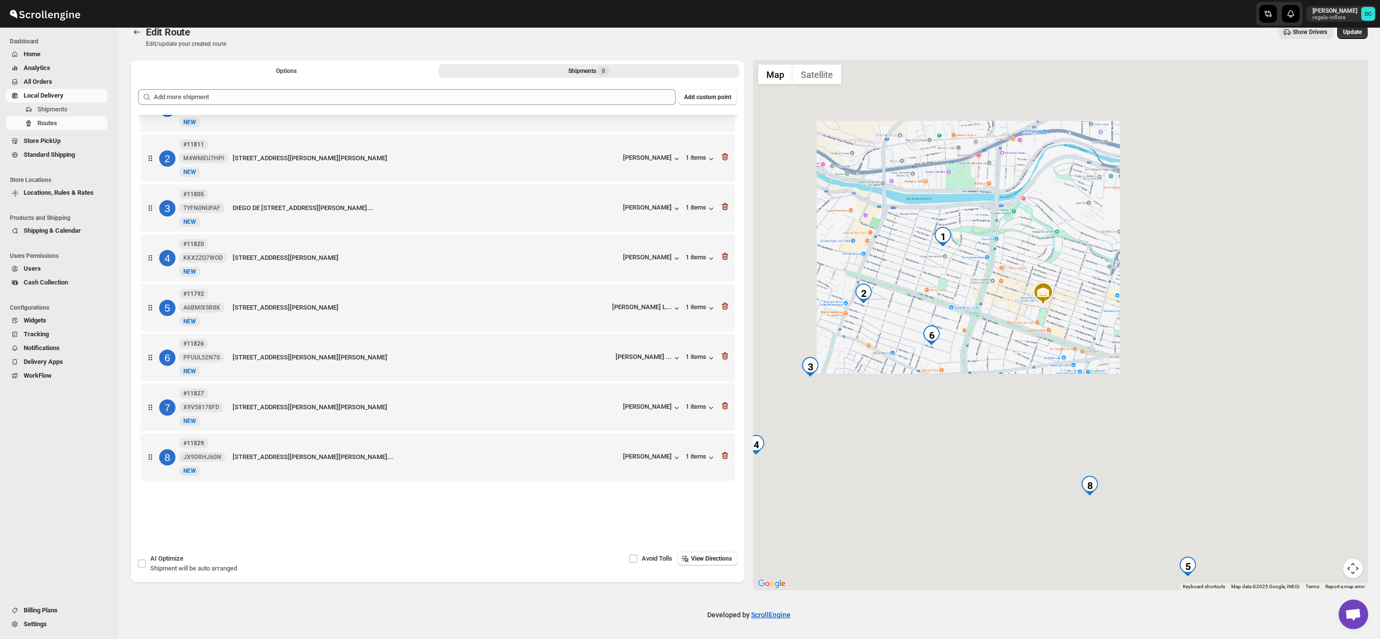
drag, startPoint x: 1112, startPoint y: 323, endPoint x: 1082, endPoint y: 279, distance: 52.9
click at [1083, 273] on div at bounding box center [1060, 325] width 615 height 530
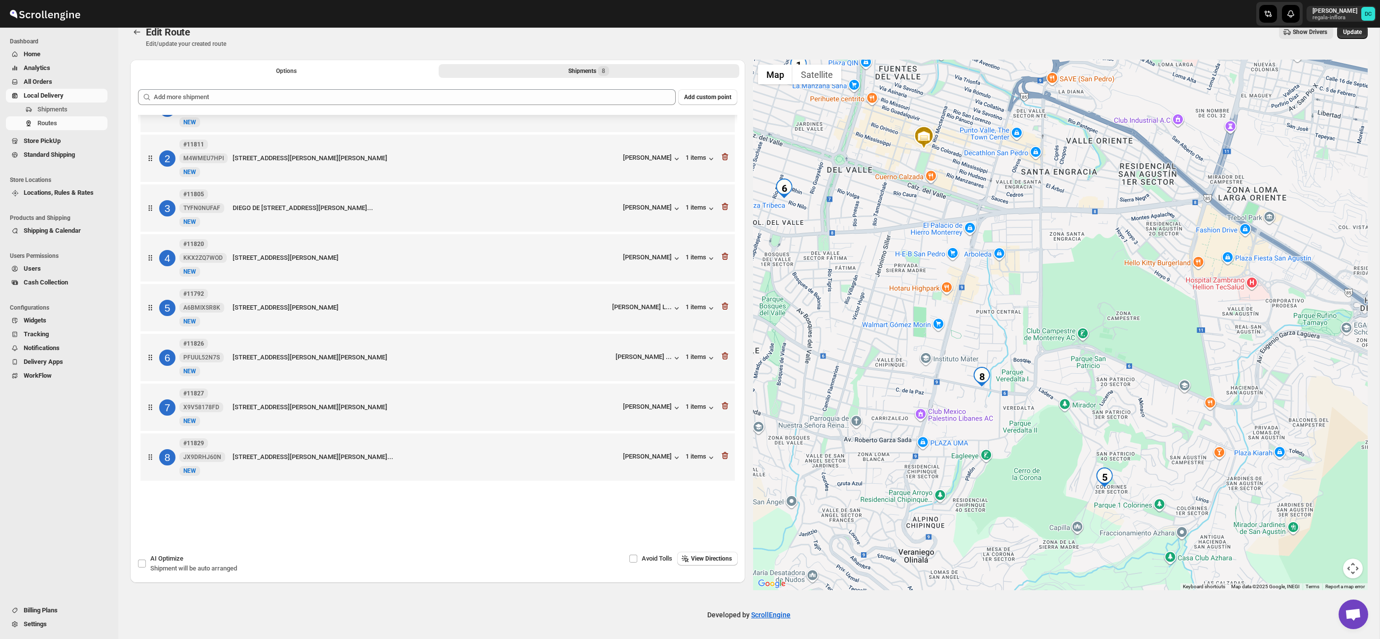
drag, startPoint x: 1077, startPoint y: 298, endPoint x: 1030, endPoint y: 245, distance: 70.8
click at [1030, 245] on div at bounding box center [1060, 325] width 615 height 530
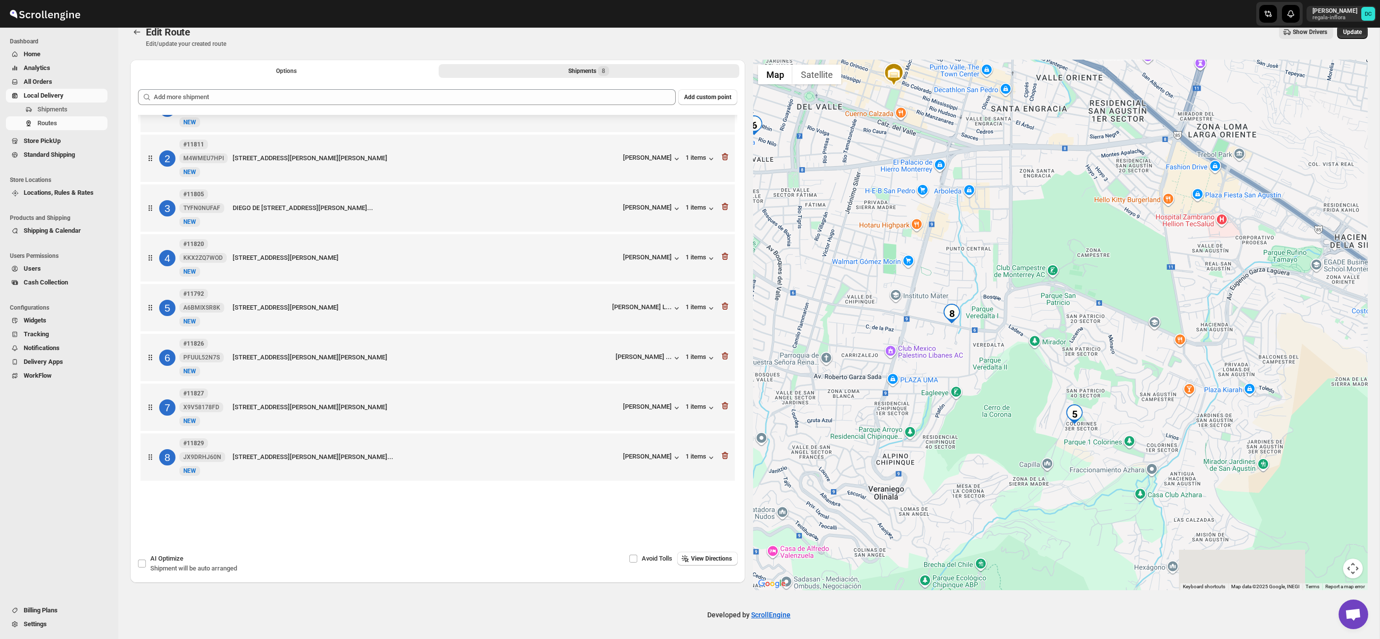
drag, startPoint x: 1087, startPoint y: 316, endPoint x: 1001, endPoint y: 291, distance: 89.5
click at [1069, 276] on div at bounding box center [1060, 325] width 615 height 530
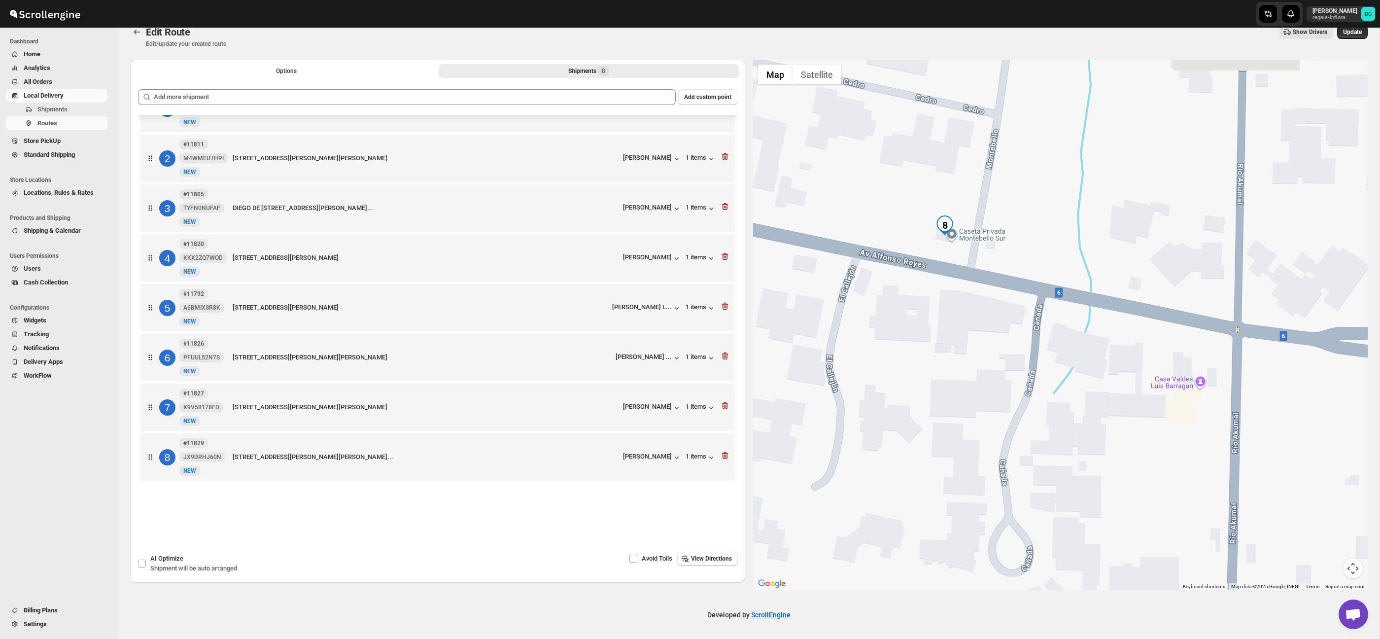
drag, startPoint x: 938, startPoint y: 241, endPoint x: 959, endPoint y: 317, distance: 79.3
click at [959, 317] on div at bounding box center [1060, 325] width 615 height 530
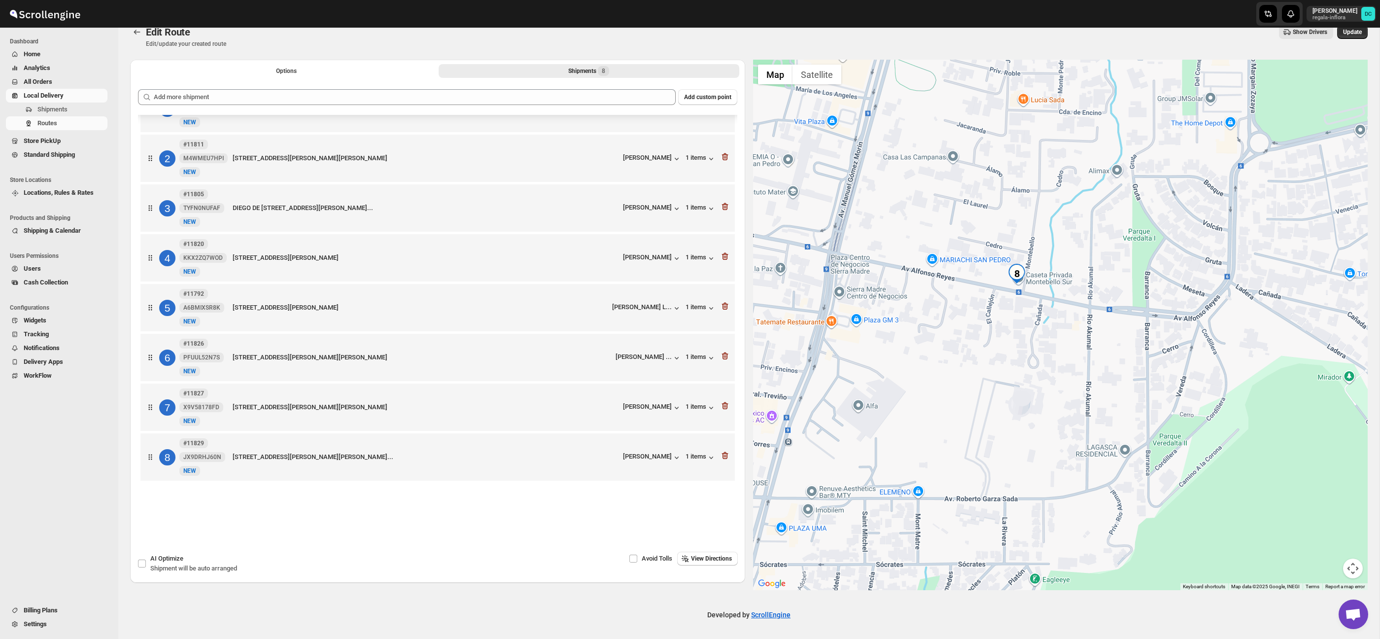
drag, startPoint x: 1058, startPoint y: 162, endPoint x: 1053, endPoint y: 245, distance: 82.9
click at [1053, 245] on div at bounding box center [1060, 325] width 615 height 530
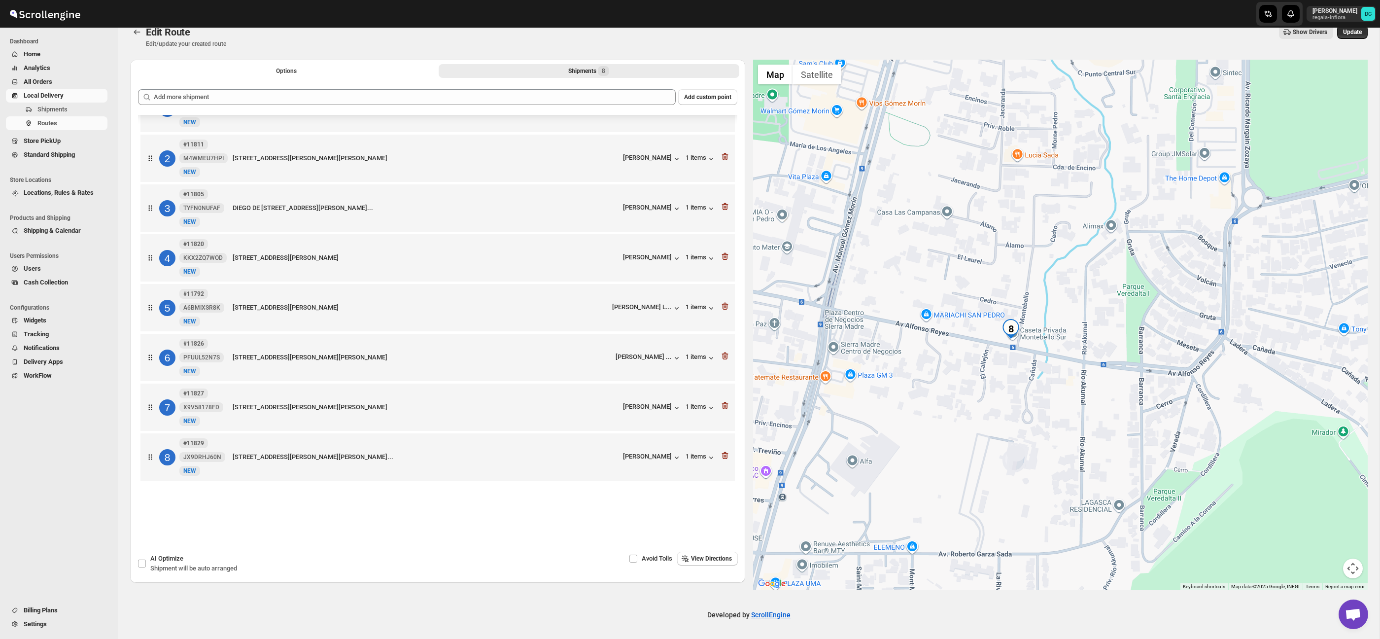
drag, startPoint x: 1032, startPoint y: 171, endPoint x: 1028, endPoint y: 209, distance: 39.1
click at [1028, 209] on div at bounding box center [1060, 325] width 615 height 530
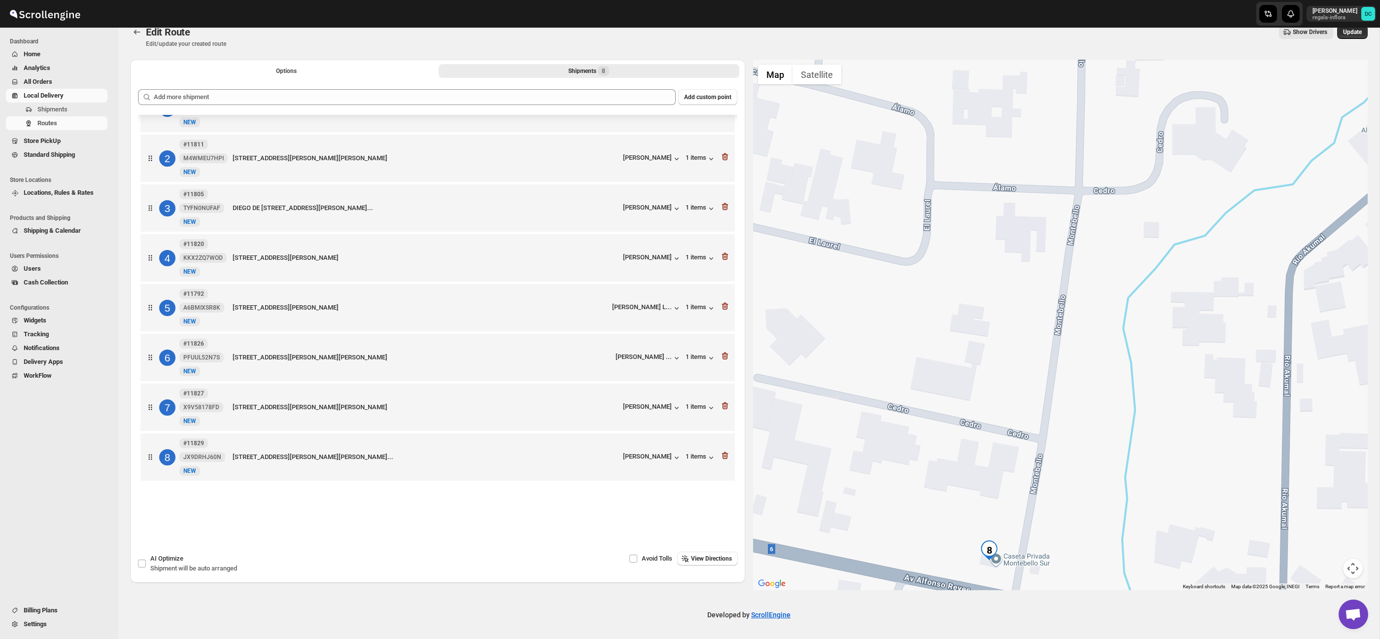
drag, startPoint x: 1104, startPoint y: 360, endPoint x: 1121, endPoint y: 263, distance: 98.4
click at [1121, 263] on div at bounding box center [1060, 325] width 615 height 530
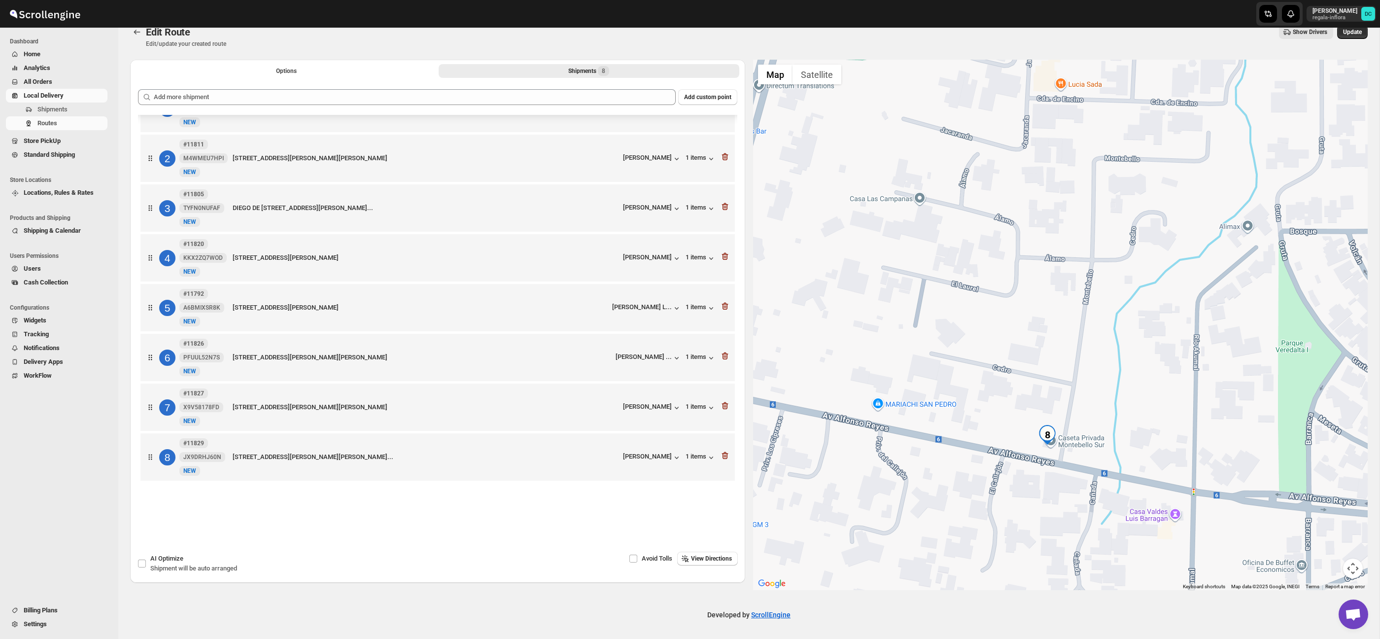
drag, startPoint x: 1116, startPoint y: 260, endPoint x: 1116, endPoint y: 284, distance: 24.1
click at [1116, 284] on div at bounding box center [1060, 325] width 615 height 530
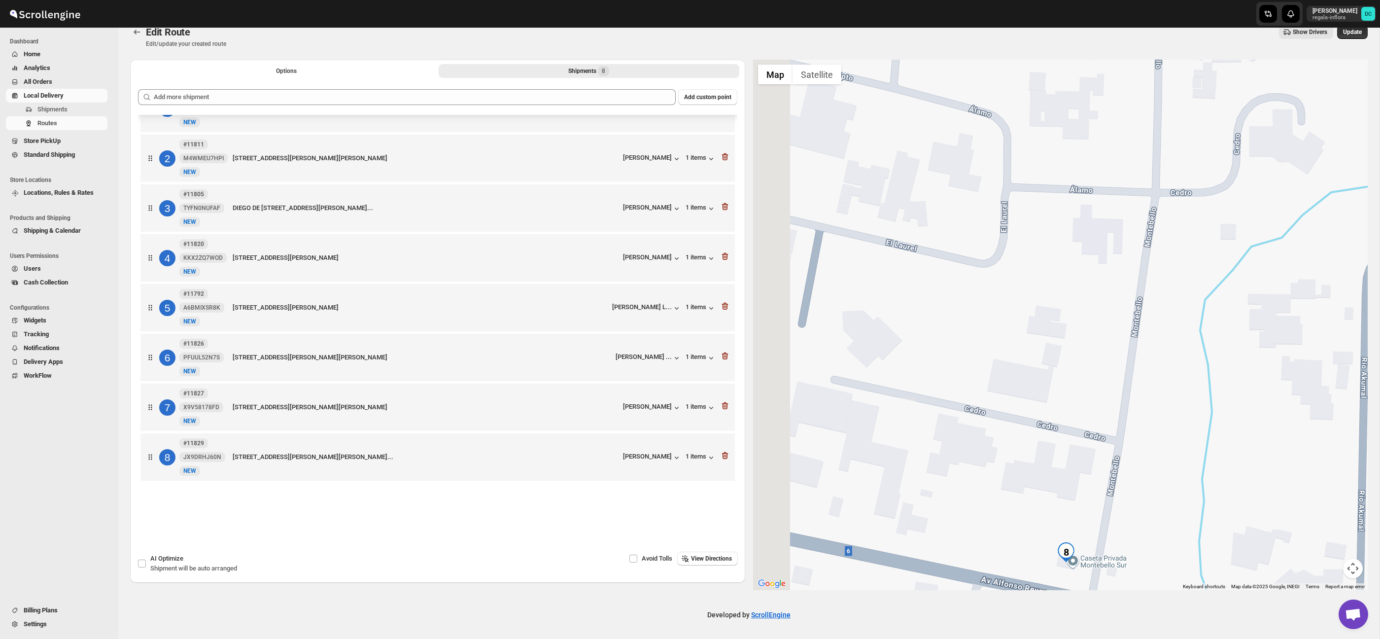
drag, startPoint x: 1008, startPoint y: 334, endPoint x: 1081, endPoint y: 334, distance: 73.4
click at [1086, 336] on div at bounding box center [1060, 325] width 615 height 530
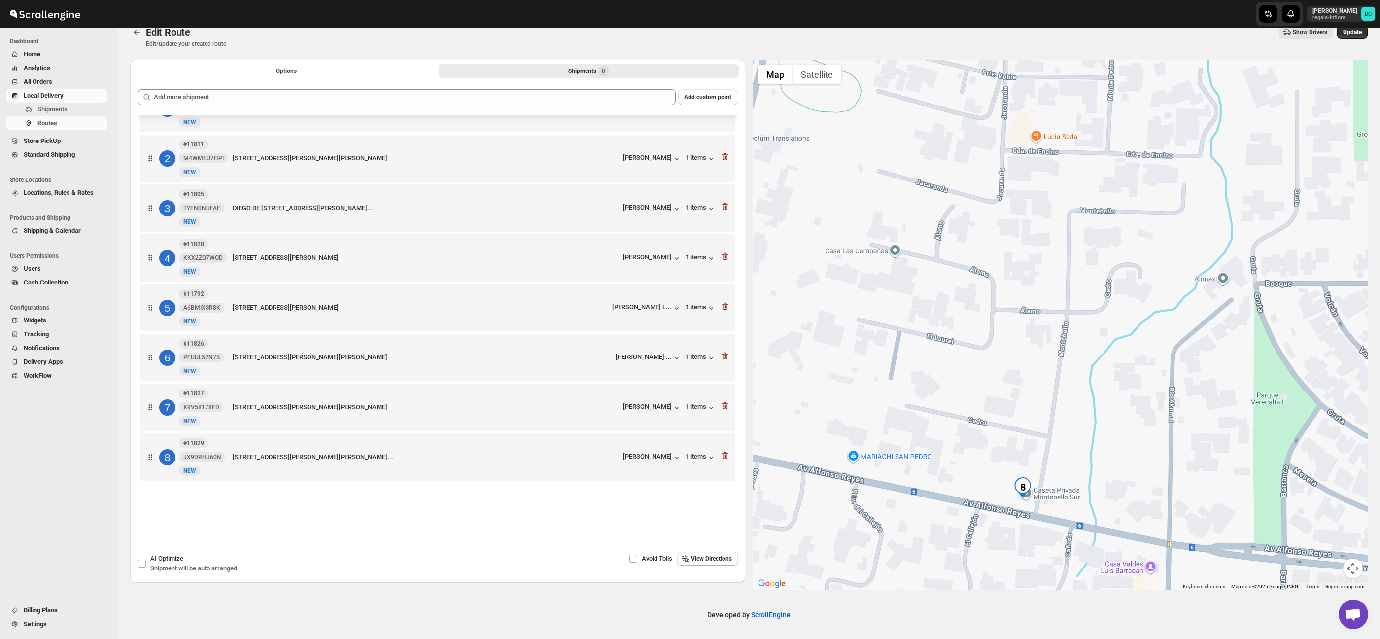
drag, startPoint x: 986, startPoint y: 216, endPoint x: 938, endPoint y: 293, distance: 90.8
click at [937, 294] on div at bounding box center [1060, 325] width 615 height 530
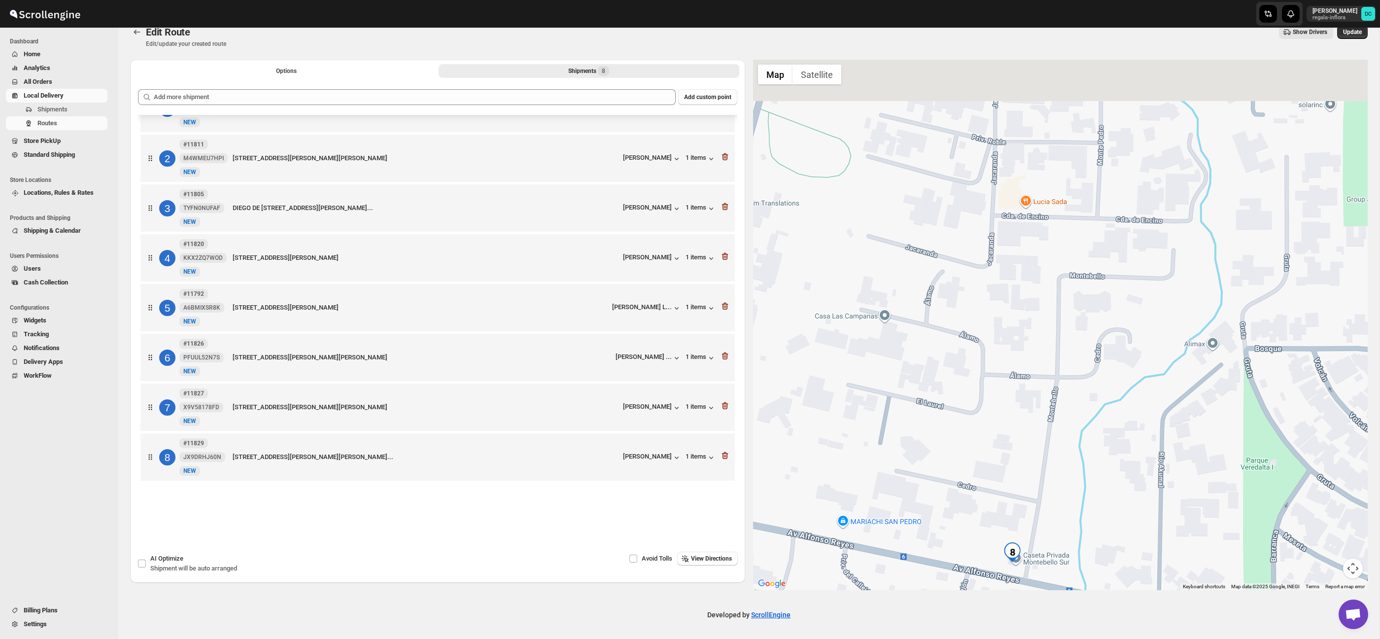
drag, startPoint x: 1016, startPoint y: 246, endPoint x: 1012, endPoint y: 301, distance: 54.9
click at [1012, 301] on div at bounding box center [1060, 325] width 615 height 530
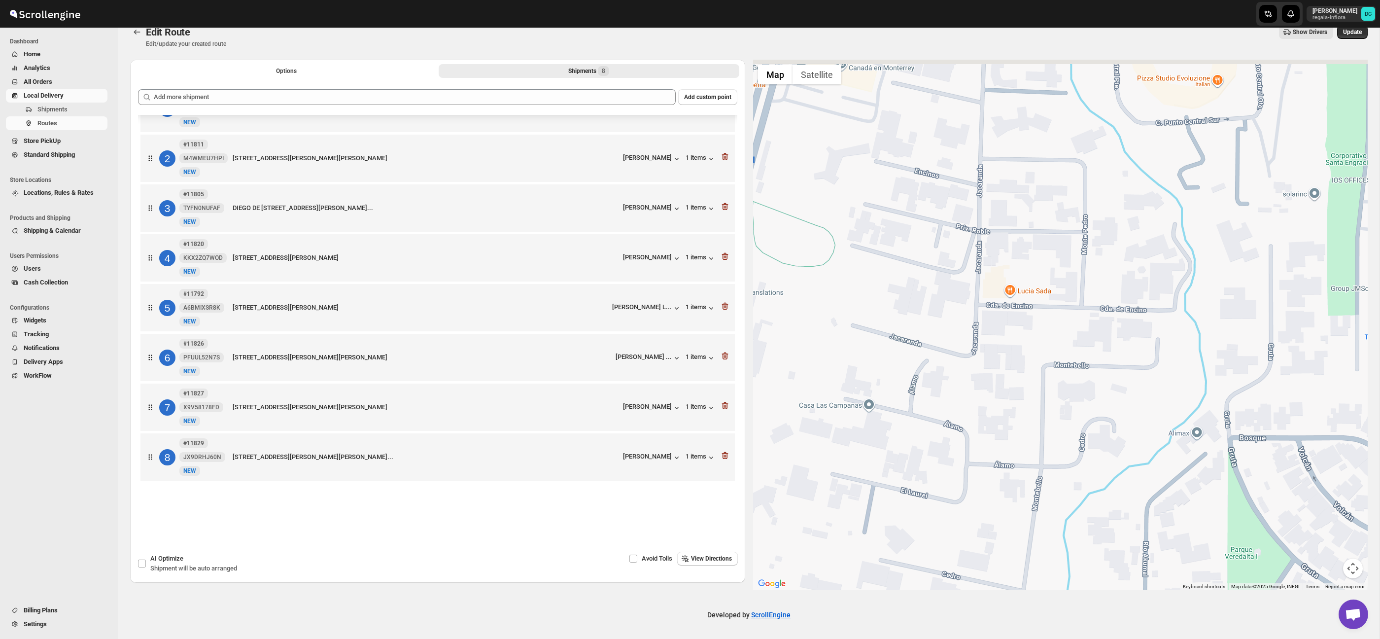
drag, startPoint x: 998, startPoint y: 327, endPoint x: 987, endPoint y: 386, distance: 60.2
click at [987, 386] on div at bounding box center [1060, 325] width 615 height 530
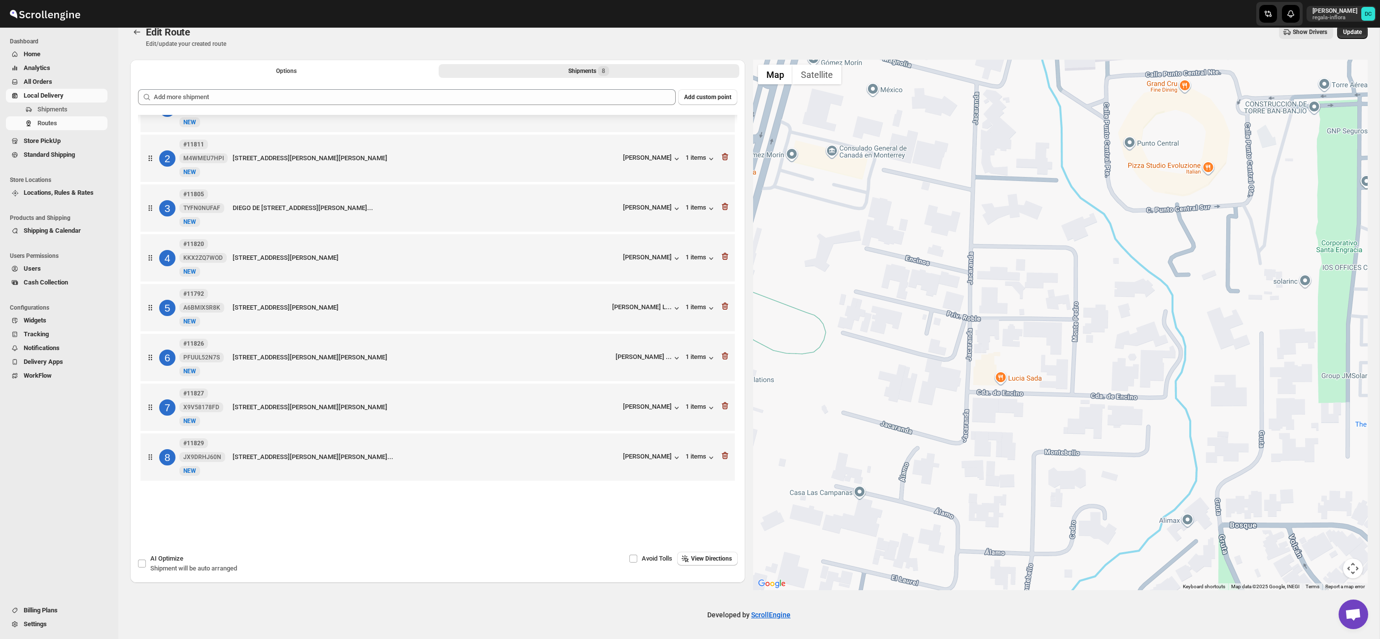
drag, startPoint x: 1002, startPoint y: 297, endPoint x: 1002, endPoint y: 312, distance: 15.3
click at [998, 348] on div at bounding box center [1060, 325] width 615 height 530
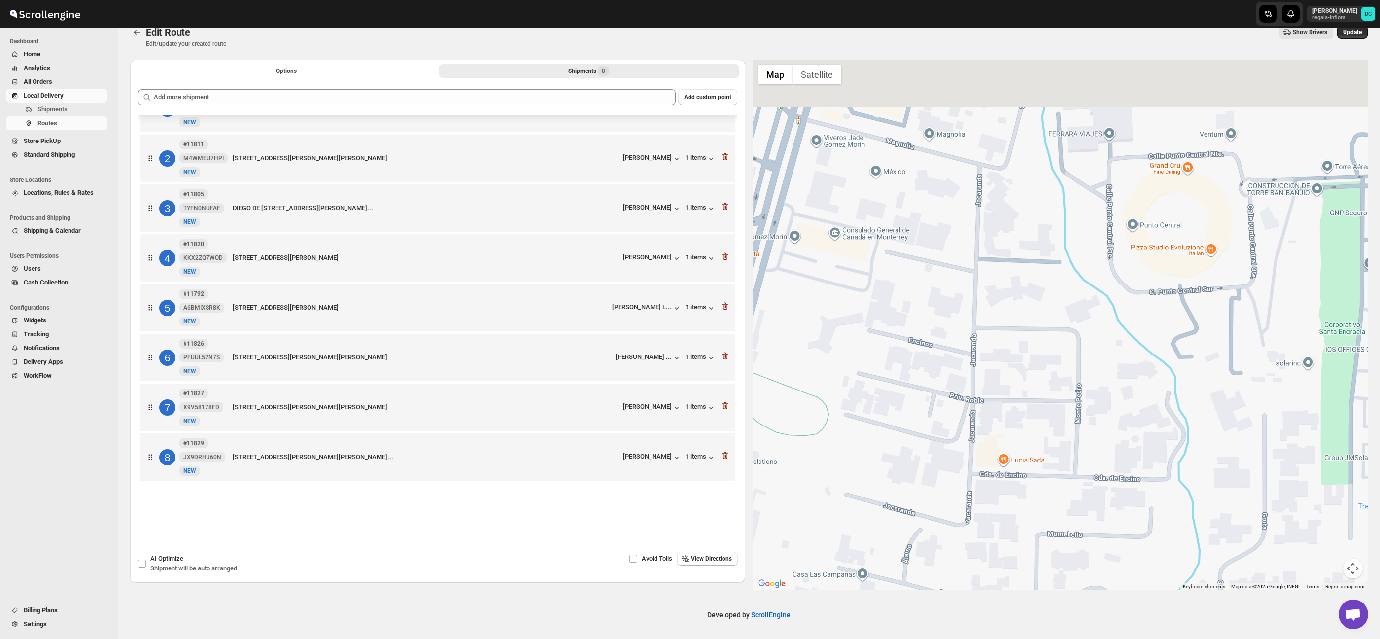
drag, startPoint x: 1002, startPoint y: 315, endPoint x: 1008, endPoint y: 386, distance: 70.8
click at [1008, 386] on div at bounding box center [1060, 325] width 615 height 530
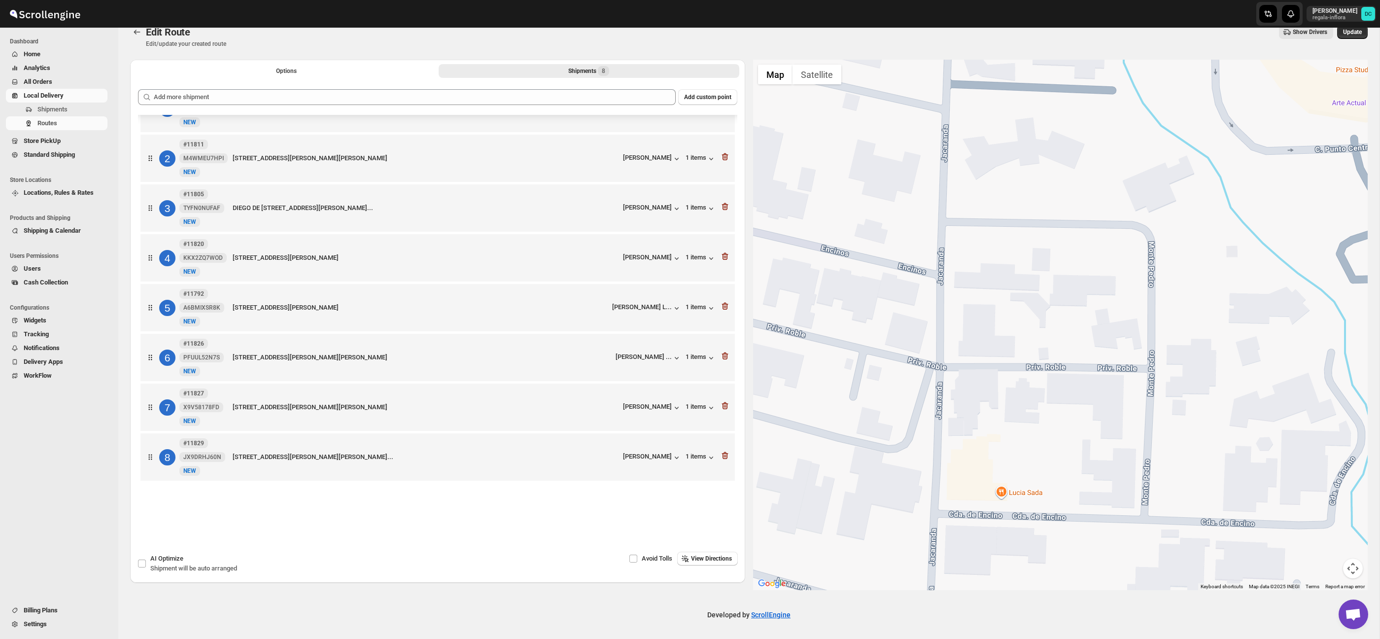
drag, startPoint x: 1217, startPoint y: 469, endPoint x: 1194, endPoint y: 290, distance: 180.4
click at [1194, 290] on div at bounding box center [1060, 325] width 615 height 530
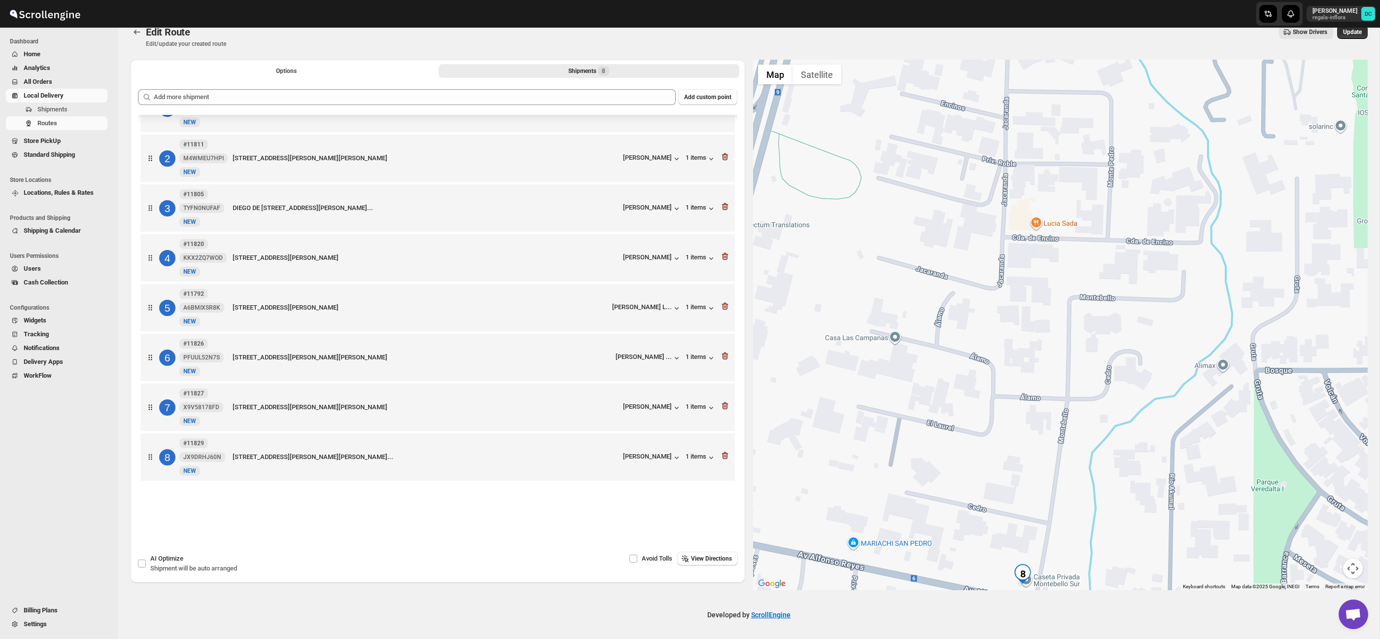
drag, startPoint x: 1114, startPoint y: 454, endPoint x: 1082, endPoint y: 198, distance: 258.7
click at [1082, 197] on div at bounding box center [1060, 325] width 615 height 530
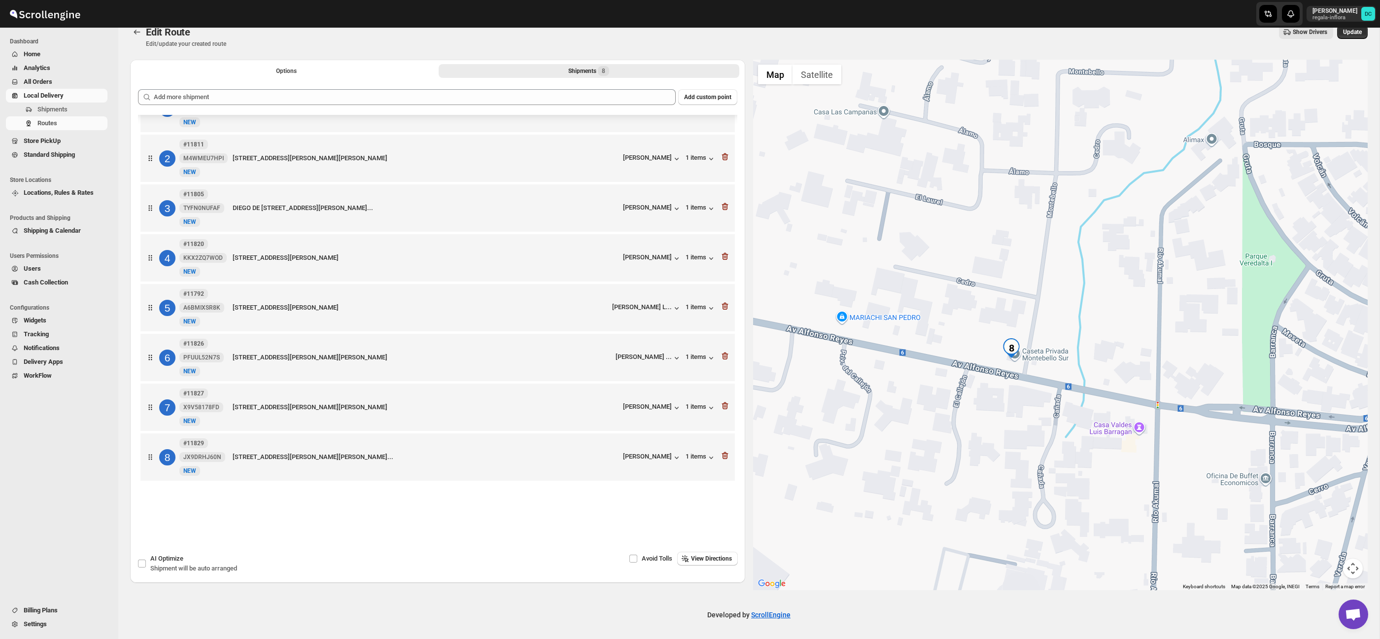
drag, startPoint x: 1092, startPoint y: 394, endPoint x: 1091, endPoint y: 247, distance: 146.9
click at [1091, 247] on div at bounding box center [1060, 325] width 615 height 530
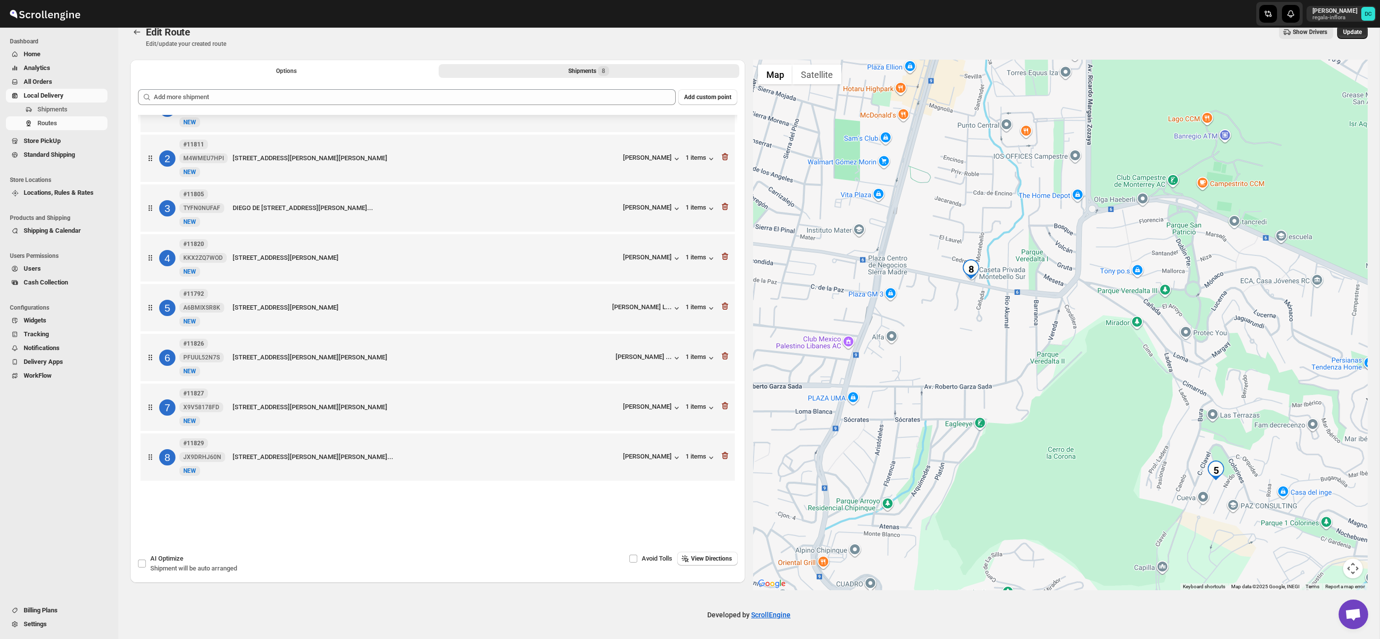
drag, startPoint x: 1176, startPoint y: 482, endPoint x: 1075, endPoint y: 329, distance: 183.6
click at [1075, 329] on div at bounding box center [1060, 325] width 615 height 530
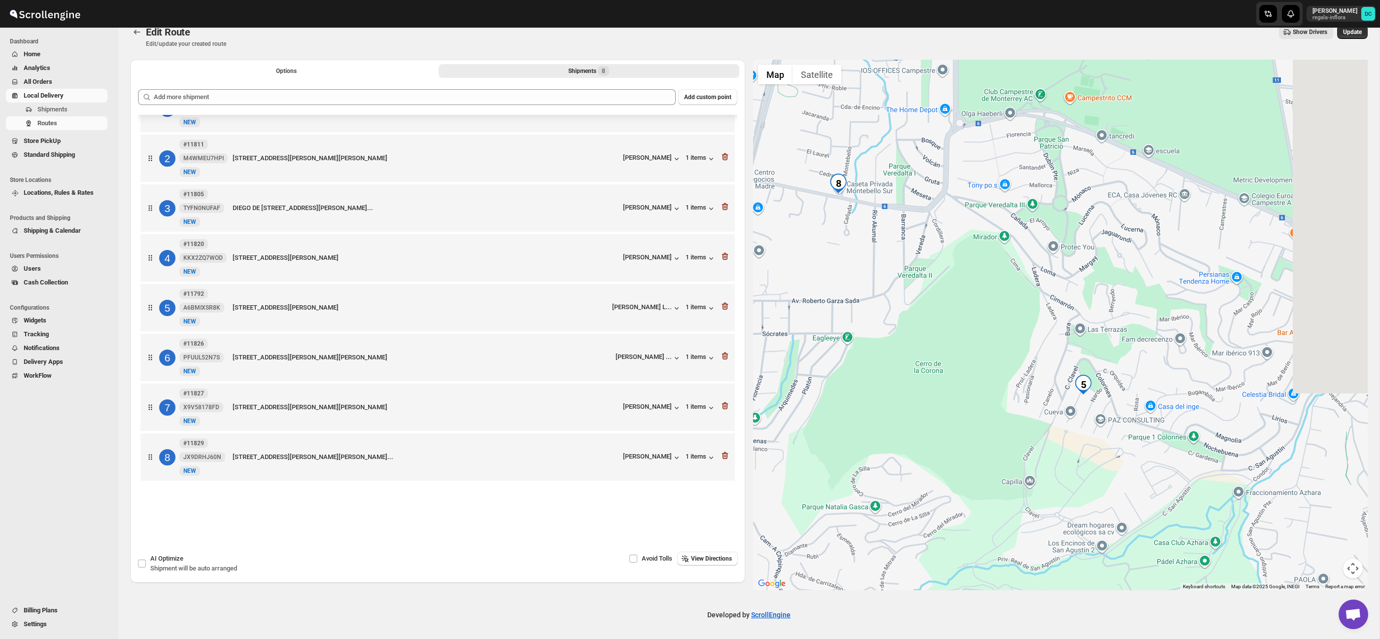
drag, startPoint x: 1031, startPoint y: 343, endPoint x: 1019, endPoint y: 340, distance: 12.7
click at [1017, 338] on div at bounding box center [1060, 325] width 615 height 530
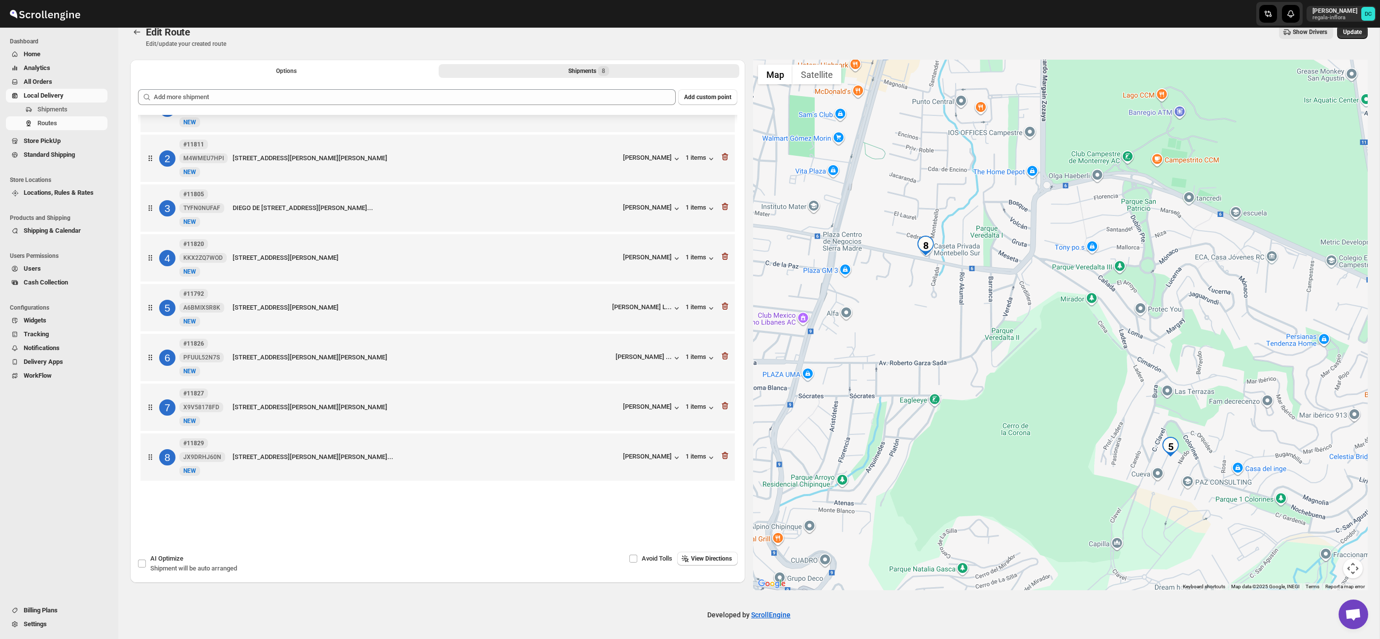
drag, startPoint x: 984, startPoint y: 318, endPoint x: 982, endPoint y: 372, distance: 54.2
click at [1045, 374] on div at bounding box center [1060, 325] width 615 height 530
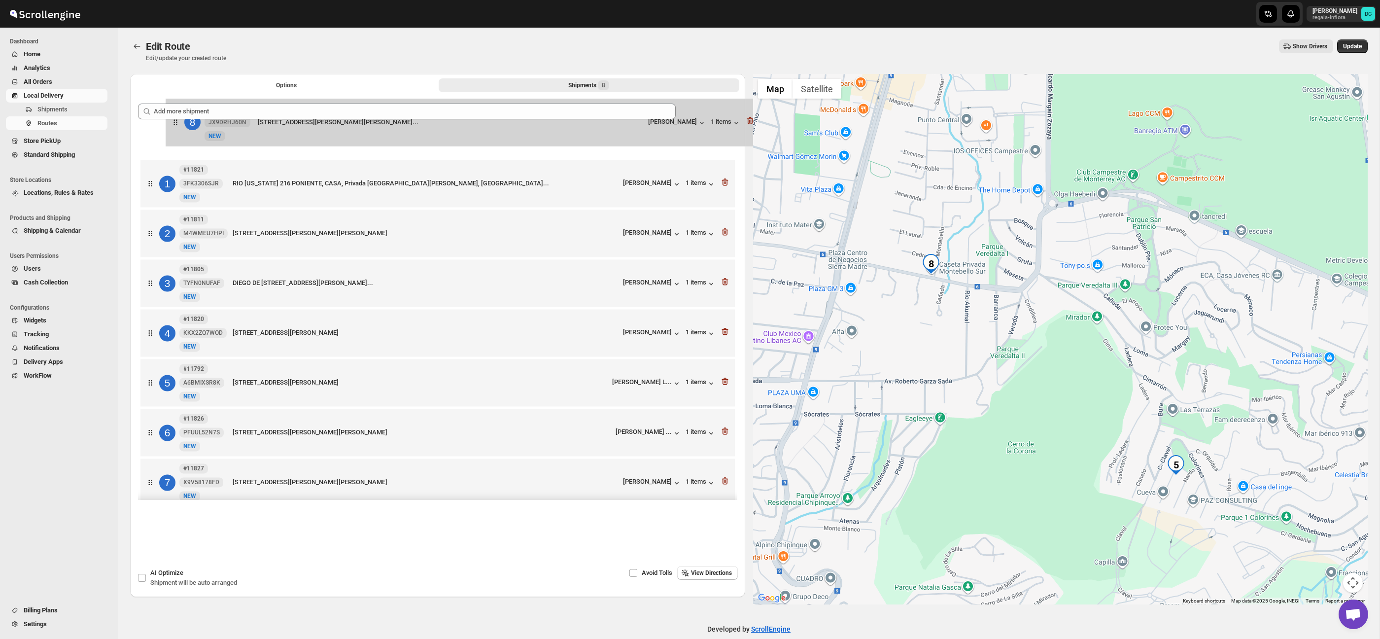
scroll to position [0, 0]
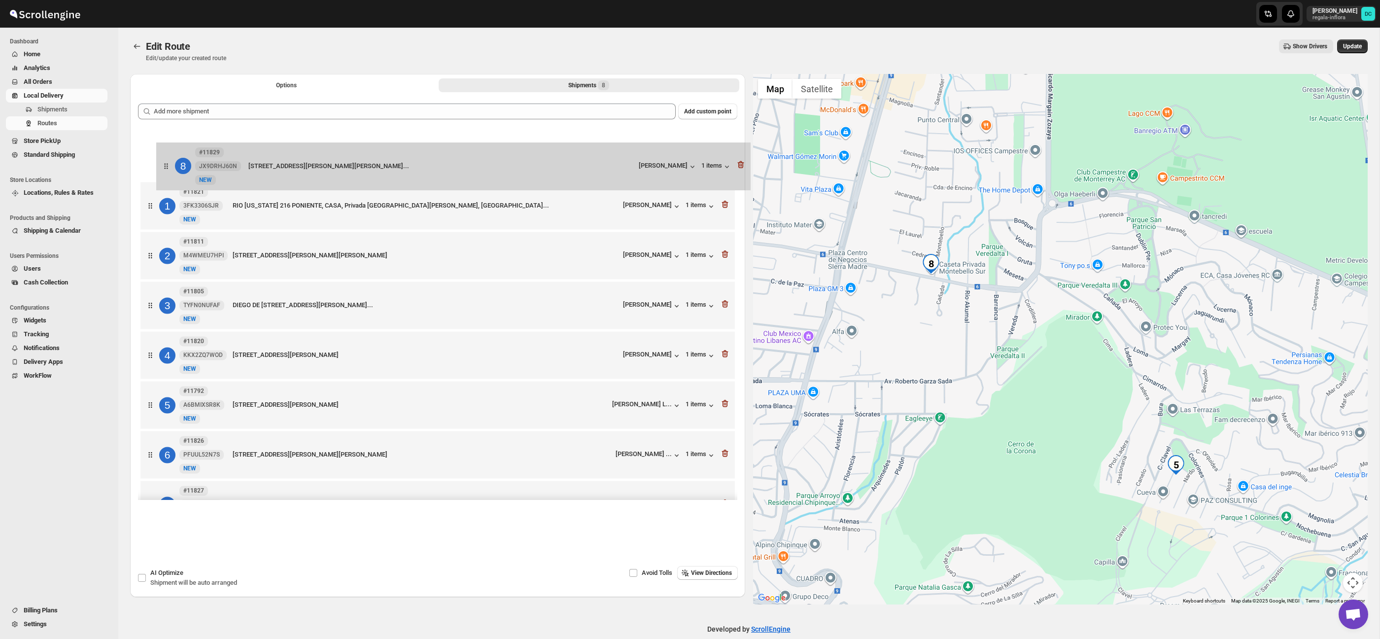
drag, startPoint x: 153, startPoint y: 464, endPoint x: 168, endPoint y: 165, distance: 299.0
click at [168, 165] on div "1 #11821 3FK3306SJR New NEW RIO MISSOURI 216 PONIENTE, CASA, Privada San Andres…" at bounding box center [437, 331] width 599 height 404
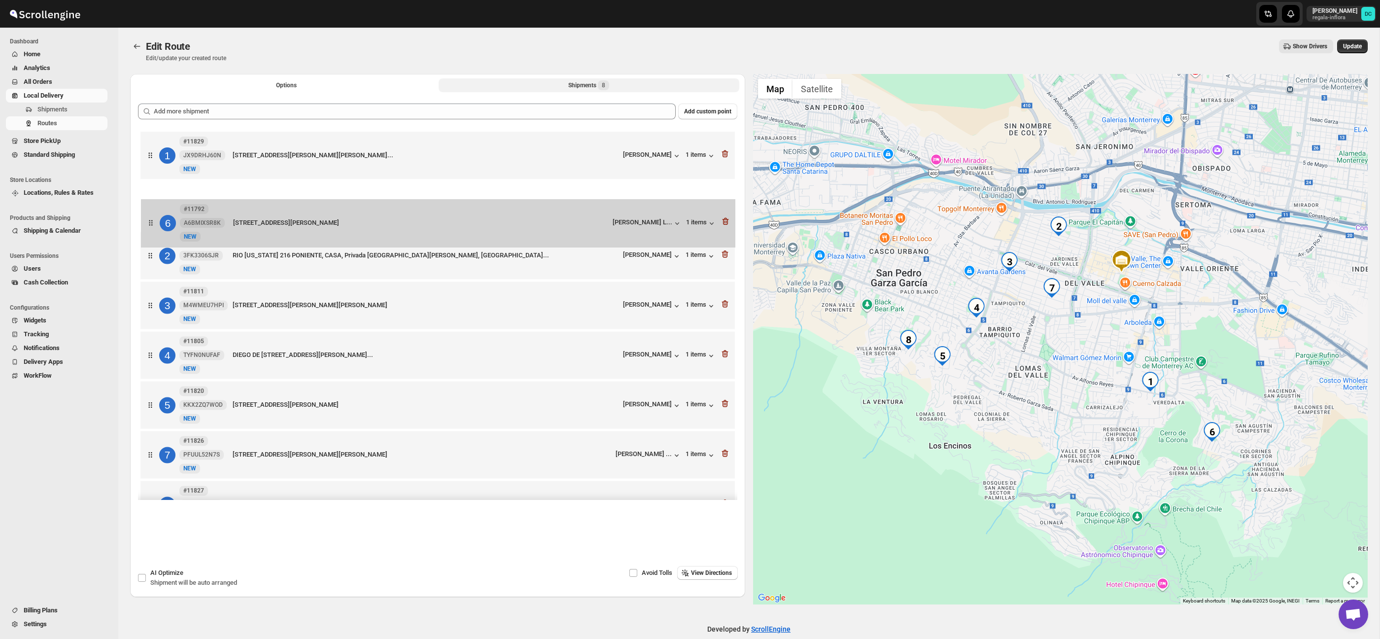
drag, startPoint x: 144, startPoint y: 410, endPoint x: 145, endPoint y: 210, distance: 200.1
click at [145, 210] on div "1 #11829 JX9DRHJ60N New NEW Av Alfonso Reyes 255, Int nardo 20, San Pedro Garza…" at bounding box center [437, 331] width 599 height 404
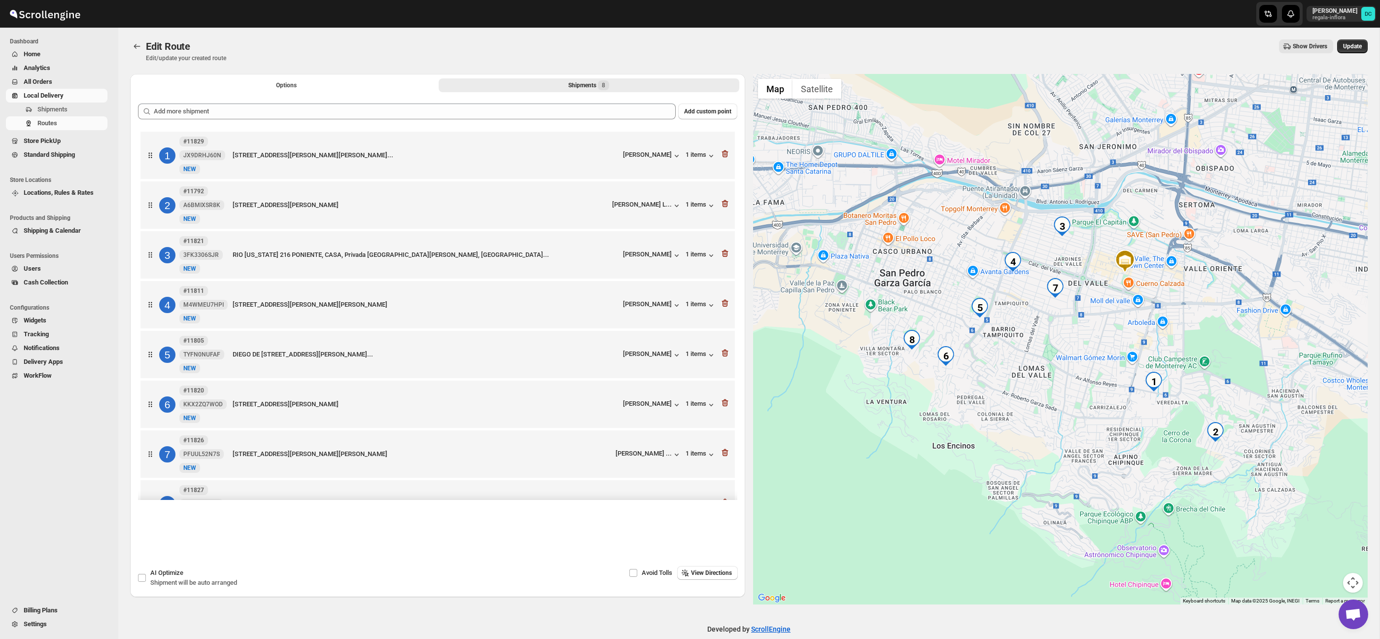
drag, startPoint x: 1038, startPoint y: 347, endPoint x: 1104, endPoint y: 357, distance: 66.8
click at [1103, 357] on div at bounding box center [1060, 339] width 615 height 530
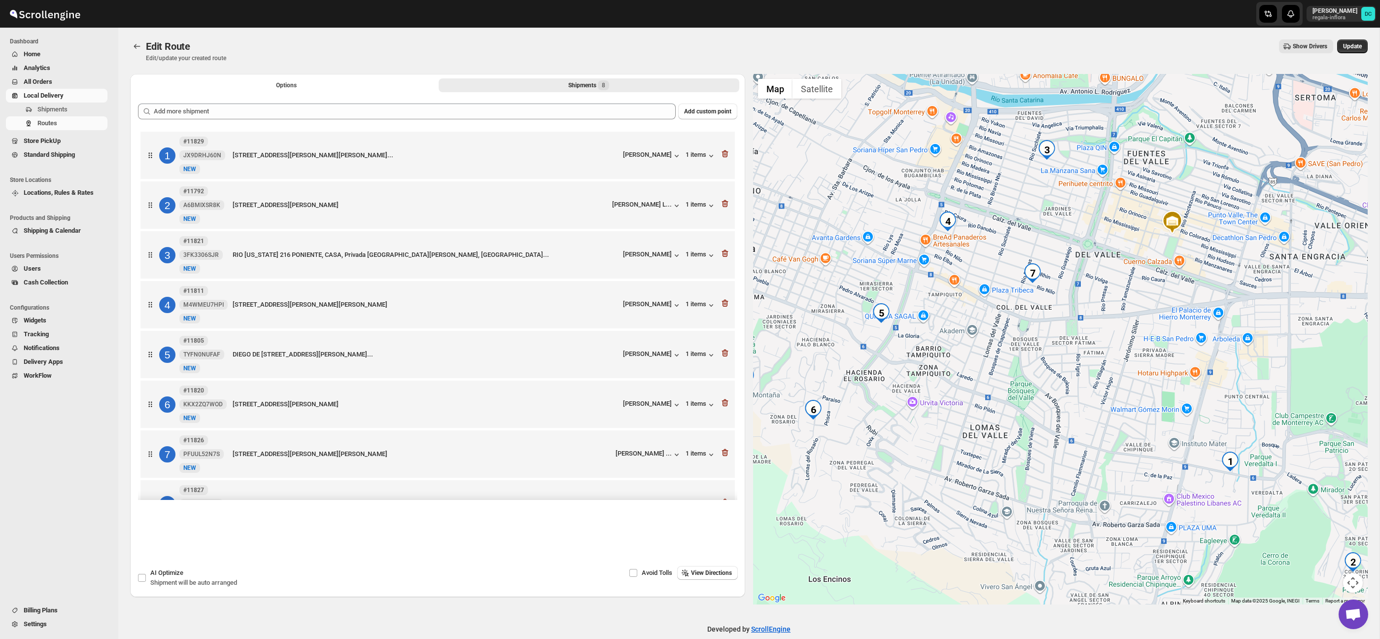
drag, startPoint x: 1218, startPoint y: 334, endPoint x: 1099, endPoint y: 345, distance: 119.3
click at [1099, 345] on div at bounding box center [1060, 339] width 615 height 530
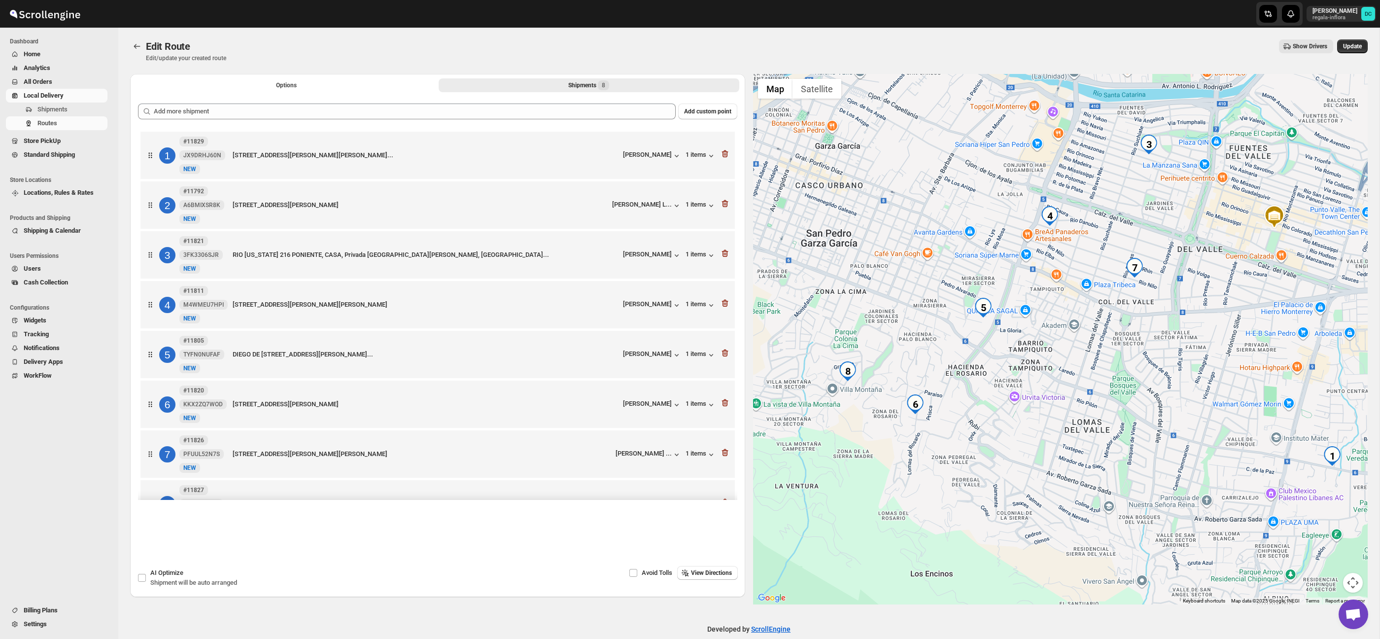
drag, startPoint x: 1060, startPoint y: 340, endPoint x: 1156, endPoint y: 335, distance: 95.7
click at [1156, 335] on div at bounding box center [1060, 339] width 615 height 530
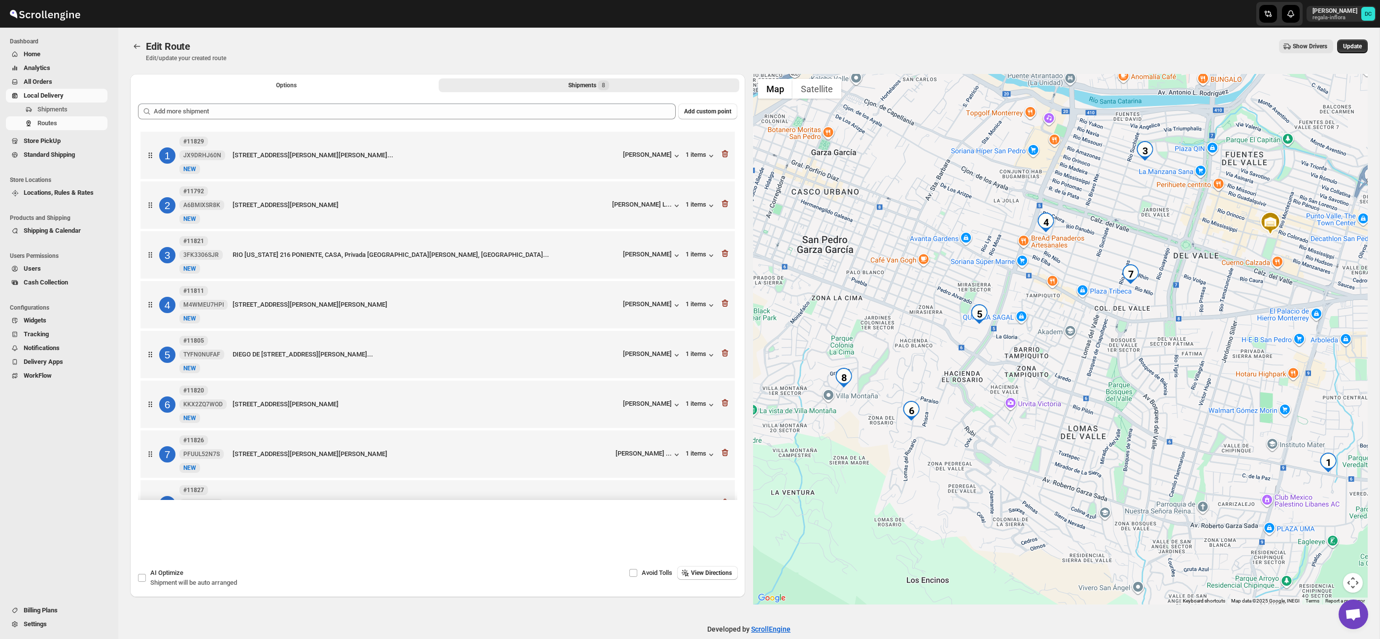
drag, startPoint x: 1171, startPoint y: 311, endPoint x: 1128, endPoint y: 322, distance: 44.1
click at [1166, 320] on div at bounding box center [1060, 339] width 615 height 530
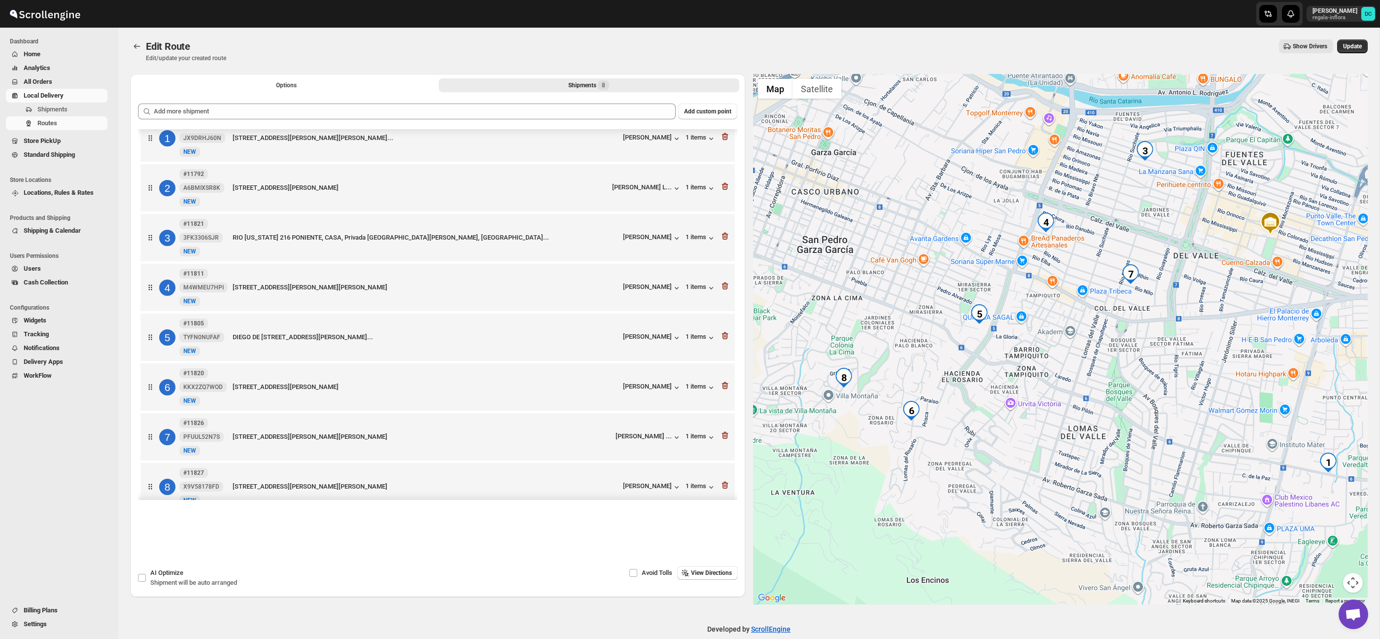
scroll to position [20, 0]
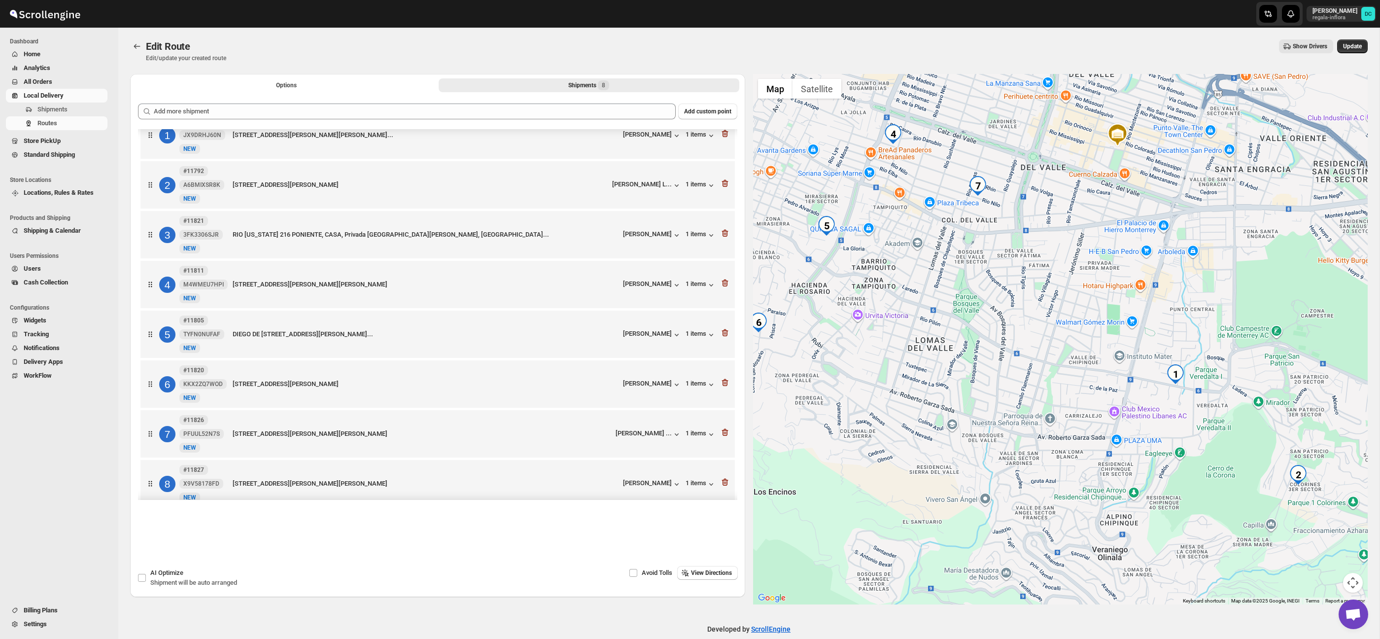
drag, startPoint x: 1137, startPoint y: 434, endPoint x: 985, endPoint y: 345, distance: 176.4
click at [985, 345] on div at bounding box center [1060, 339] width 615 height 530
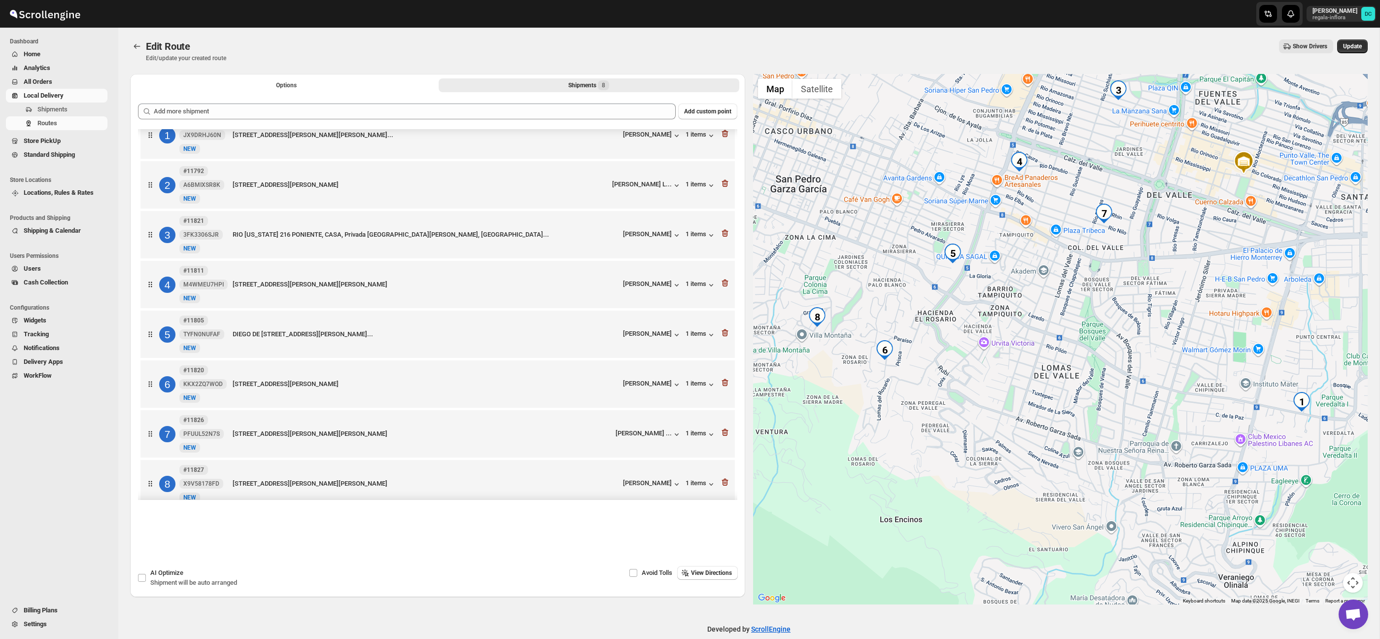
drag, startPoint x: 877, startPoint y: 331, endPoint x: 1005, endPoint y: 359, distance: 131.2
click at [1005, 359] on div at bounding box center [1060, 339] width 615 height 530
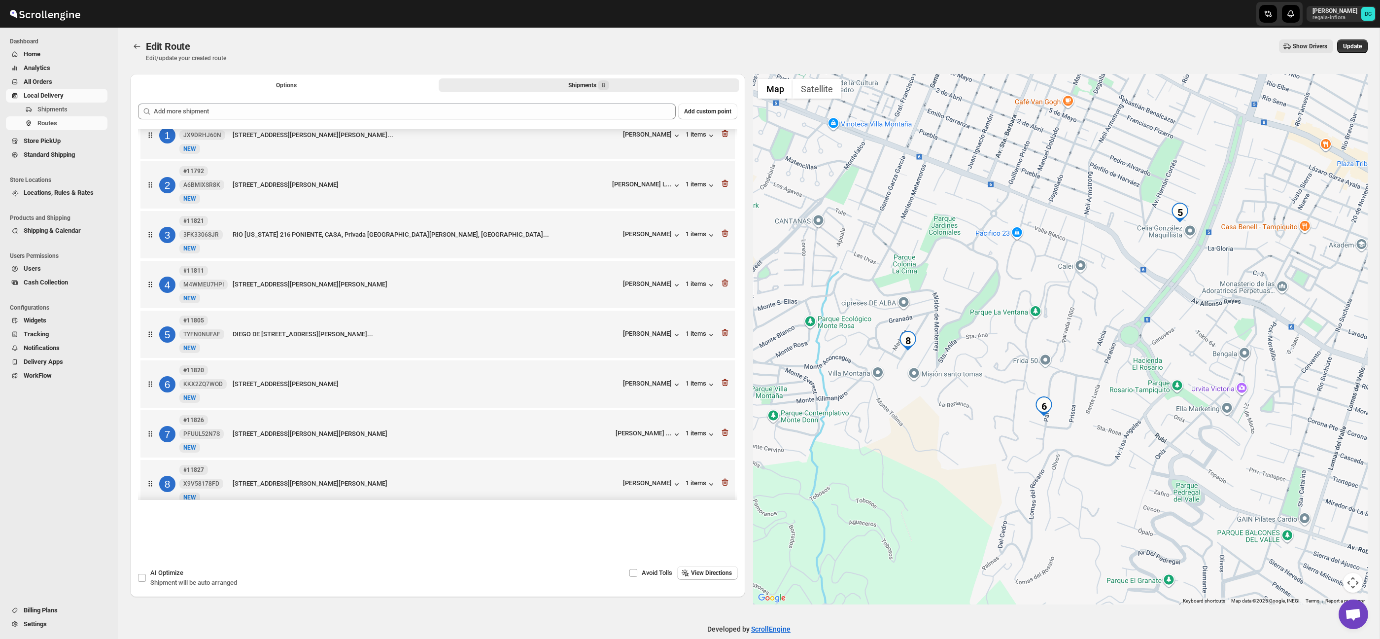
drag, startPoint x: 886, startPoint y: 328, endPoint x: 1082, endPoint y: 371, distance: 200.8
click at [1082, 371] on div at bounding box center [1060, 339] width 615 height 530
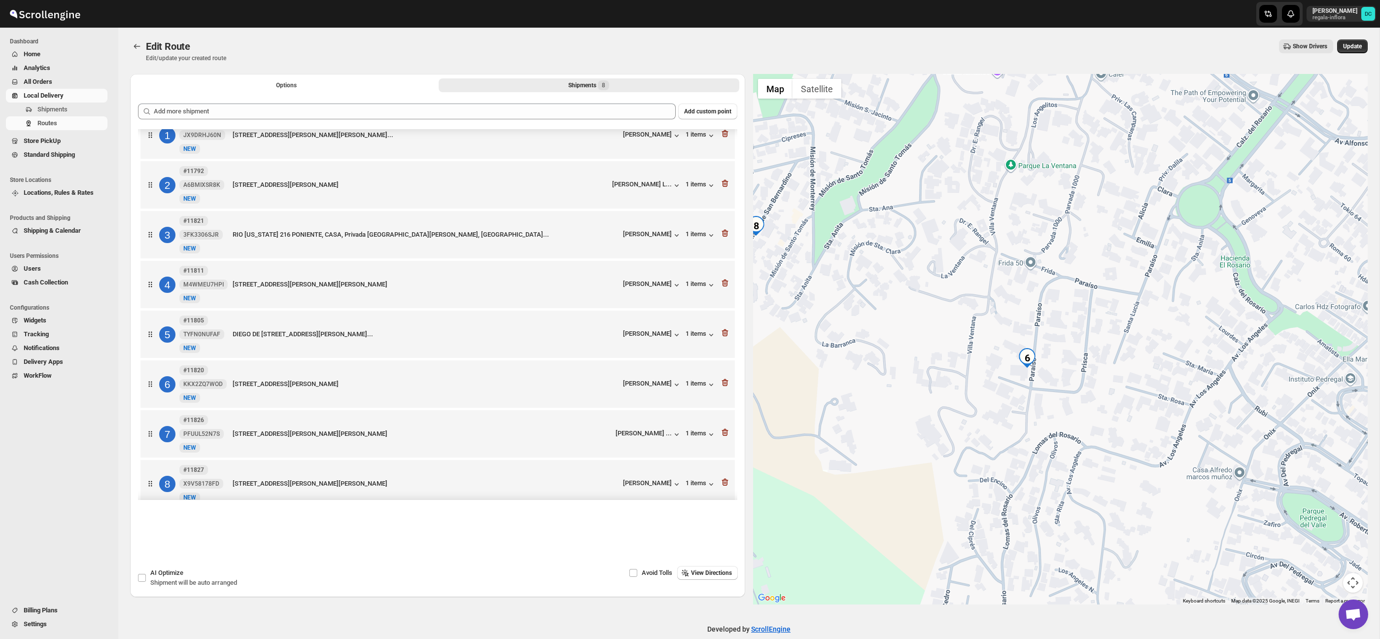
scroll to position [28, 0]
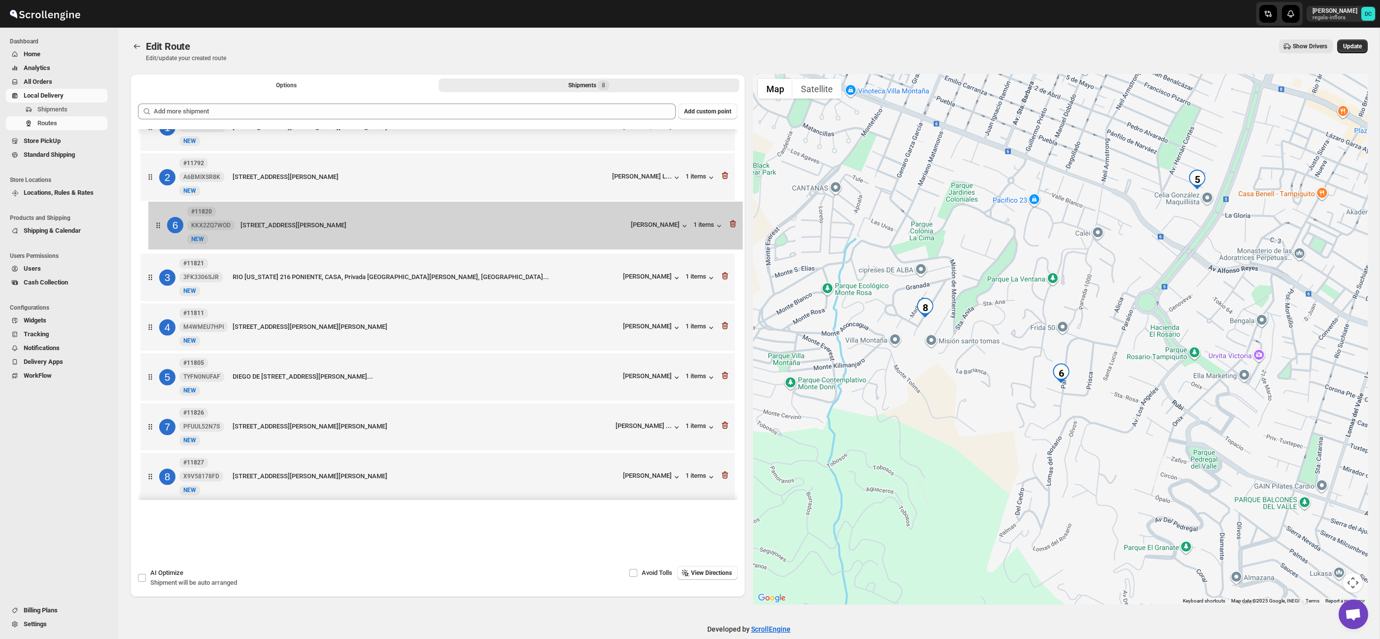
drag, startPoint x: 150, startPoint y: 376, endPoint x: 160, endPoint y: 218, distance: 158.5
click at [160, 218] on div "1 #11829 JX9DRHJ60N New NEW Av Alfonso Reyes 255, Int nardo 20, San Pedro Garza…" at bounding box center [437, 303] width 599 height 404
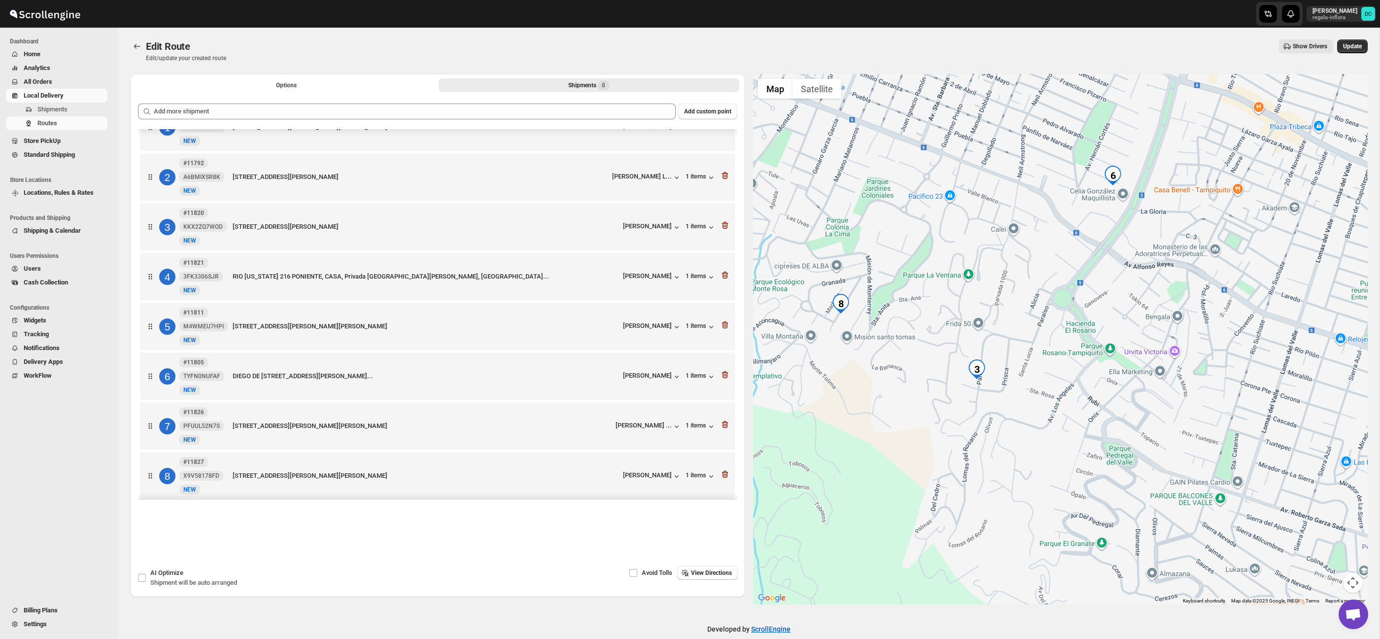
drag, startPoint x: 865, startPoint y: 342, endPoint x: 978, endPoint y: 356, distance: 113.7
click at [978, 356] on div at bounding box center [1060, 339] width 615 height 530
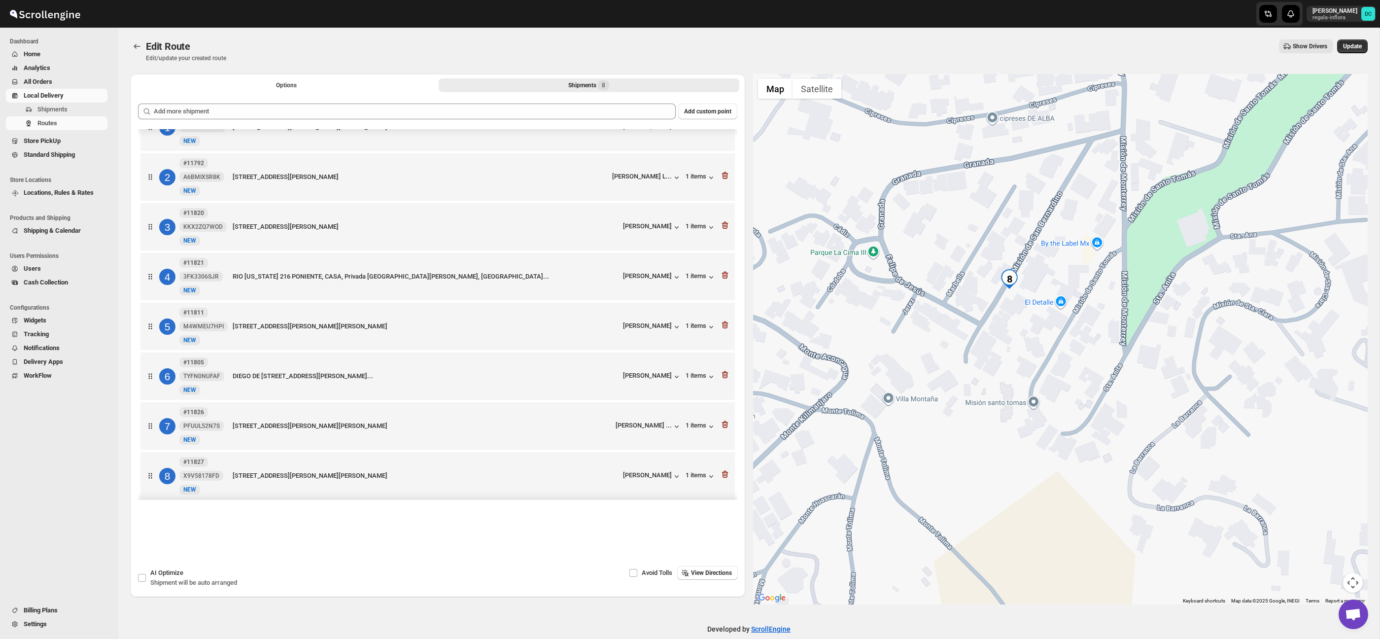
scroll to position [36, 0]
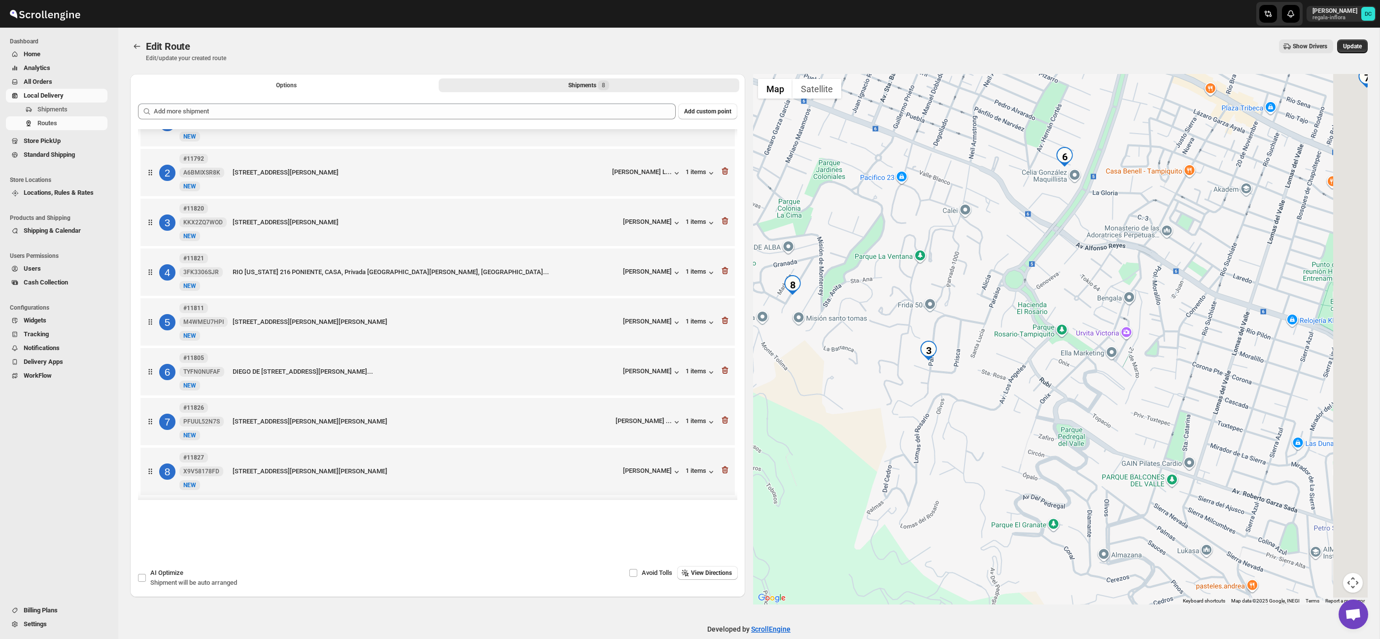
drag, startPoint x: 1207, startPoint y: 316, endPoint x: 1052, endPoint y: 324, distance: 155.4
click at [960, 312] on div at bounding box center [1060, 339] width 615 height 530
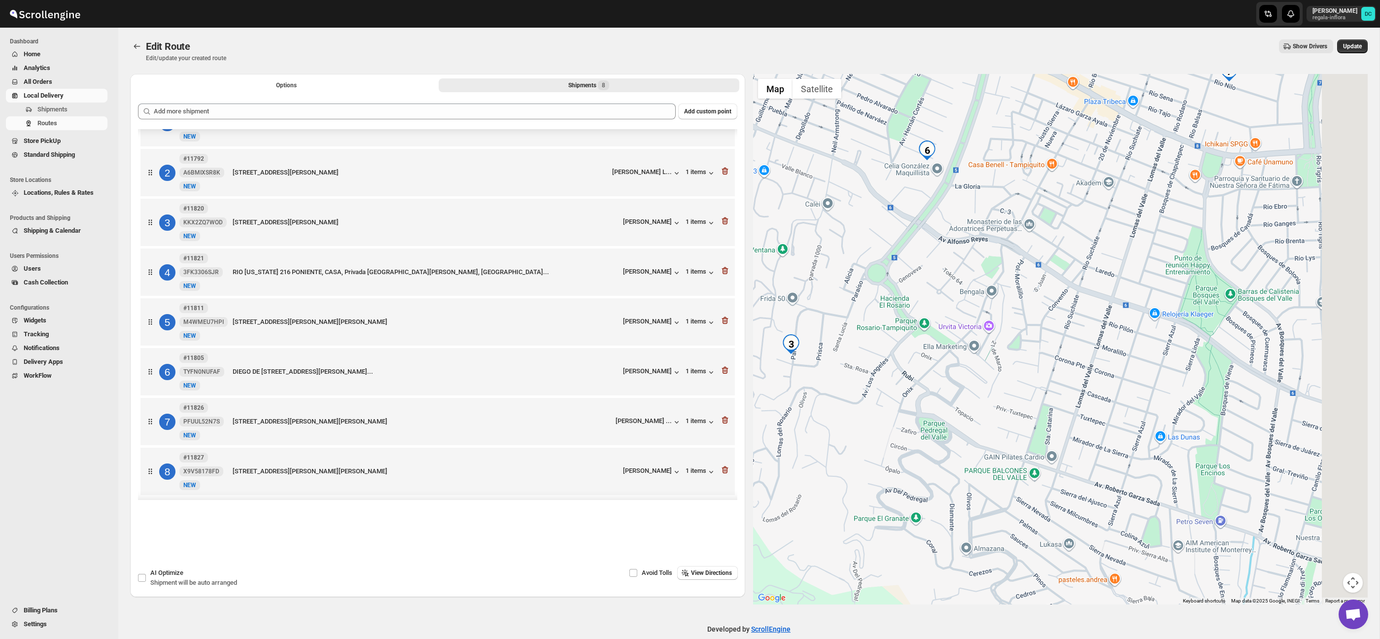
drag, startPoint x: 1213, startPoint y: 357, endPoint x: 971, endPoint y: 351, distance: 242.0
click at [971, 351] on div at bounding box center [1060, 339] width 615 height 530
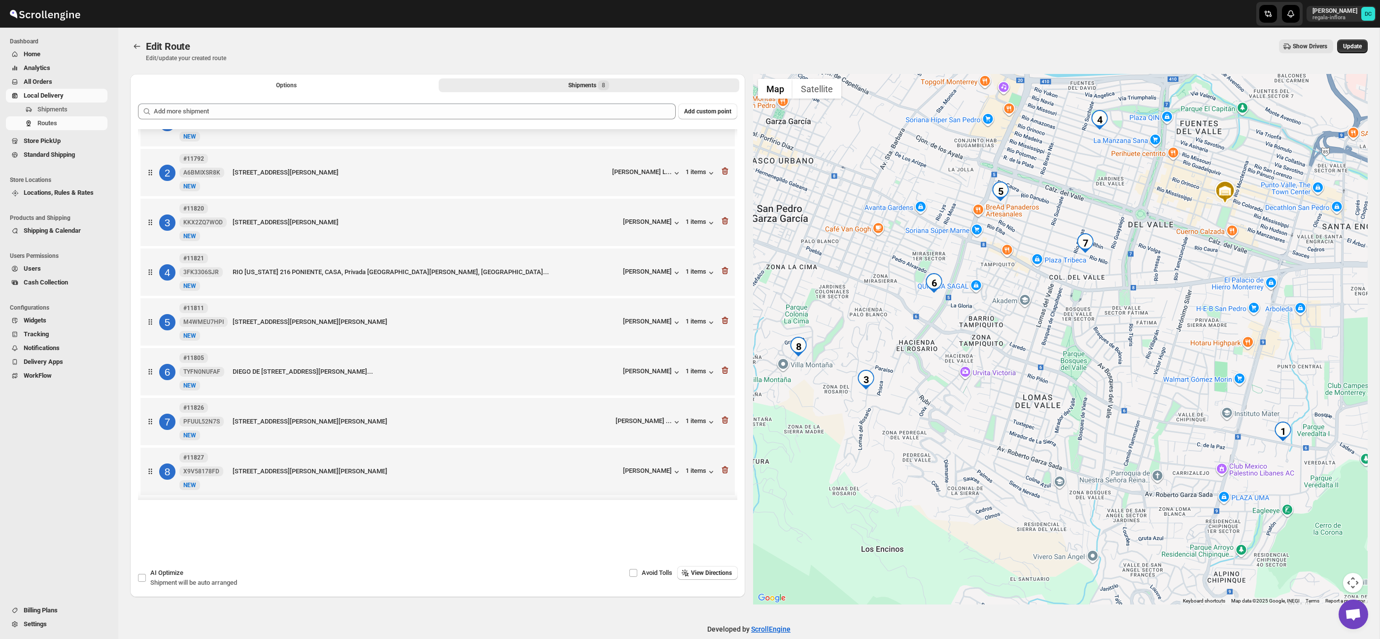
drag, startPoint x: 1131, startPoint y: 322, endPoint x: 1130, endPoint y: 355, distance: 33.5
click at [1130, 355] on div at bounding box center [1060, 339] width 615 height 530
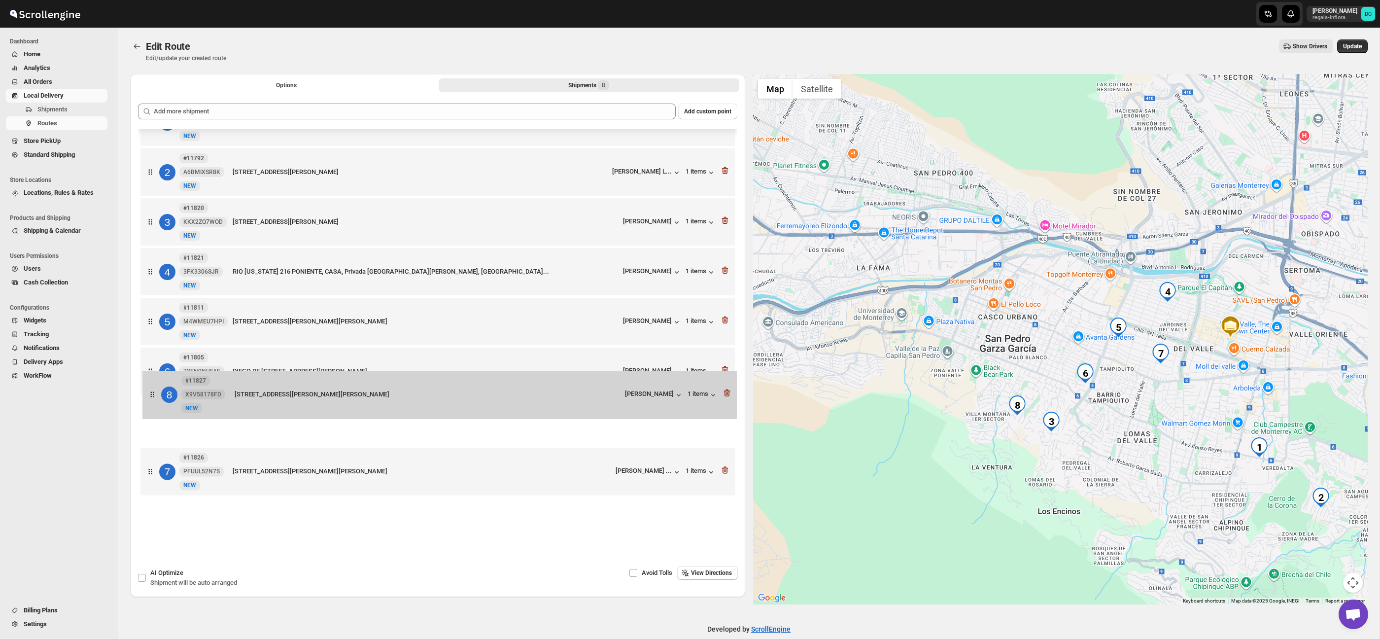
scroll to position [38, 0]
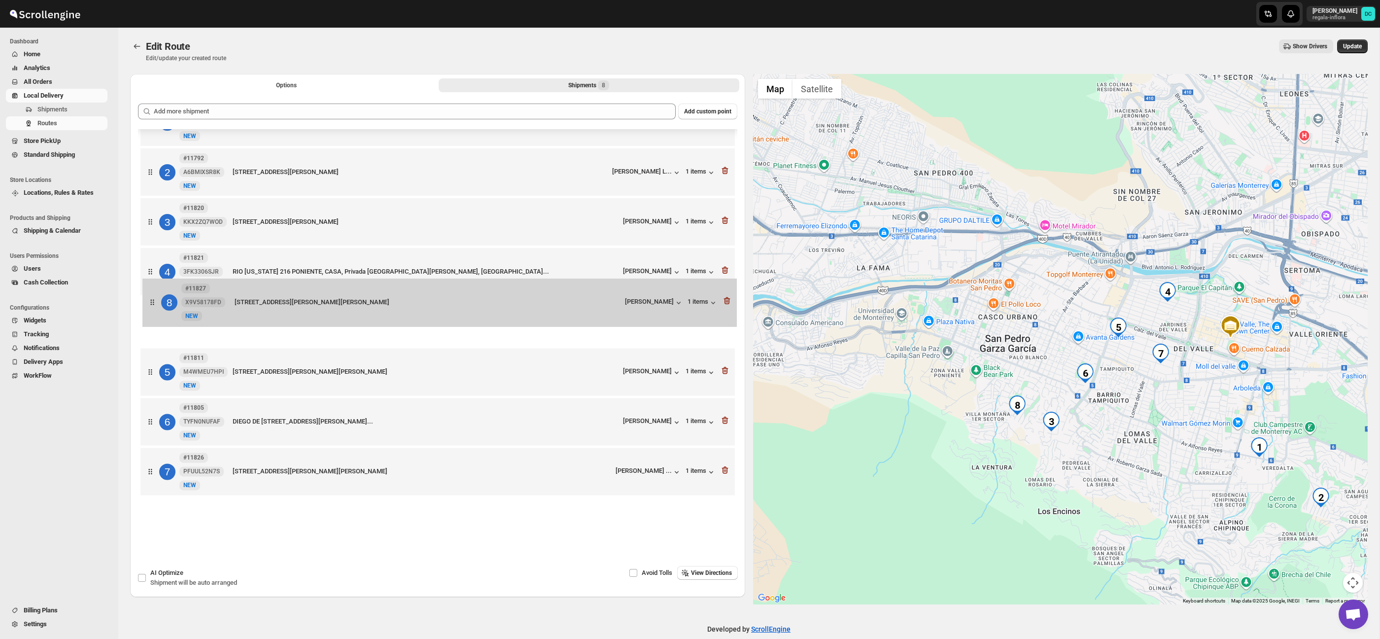
drag, startPoint x: 153, startPoint y: 471, endPoint x: 155, endPoint y: 298, distance: 173.5
click at [155, 298] on div "1 #11829 JX9DRHJ60N New NEW Av Alfonso Reyes 255, Int nardo 20, San Pedro Garza…" at bounding box center [437, 298] width 599 height 404
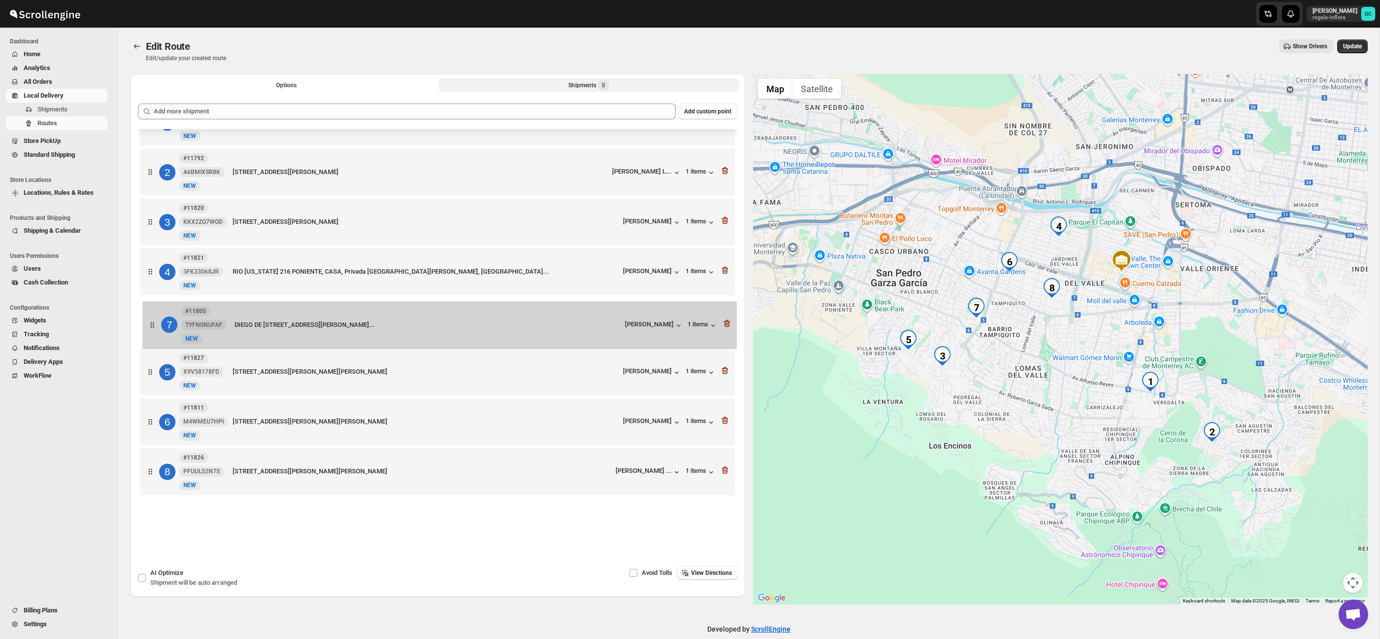
drag, startPoint x: 154, startPoint y: 421, endPoint x: 156, endPoint y: 320, distance: 101.5
click at [156, 320] on div "1 #11829 JX9DRHJ60N New NEW Av Alfonso Reyes 255, Int nardo 20, San Pedro Garza…" at bounding box center [437, 298] width 599 height 404
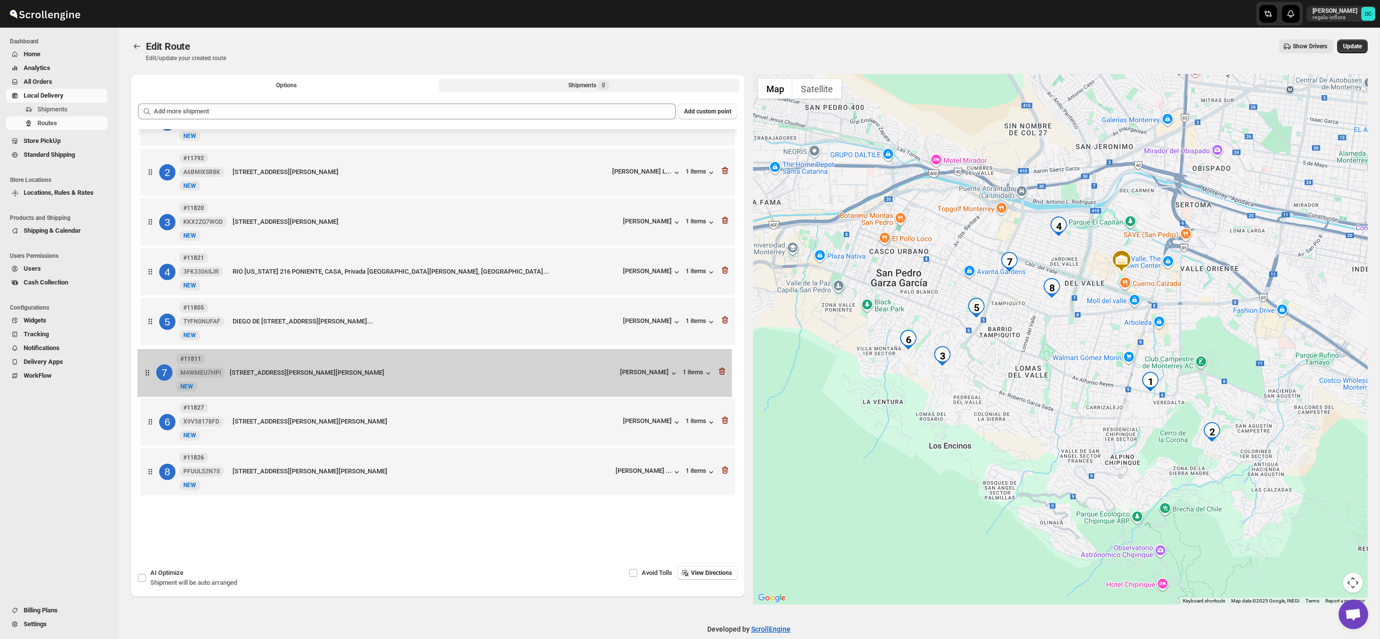
drag, startPoint x: 152, startPoint y: 413, endPoint x: 149, endPoint y: 373, distance: 40.5
click at [149, 373] on div "1 #11829 JX9DRHJ60N New NEW Av Alfonso Reyes 255, Int nardo 20, San Pedro Garza…" at bounding box center [437, 298] width 599 height 404
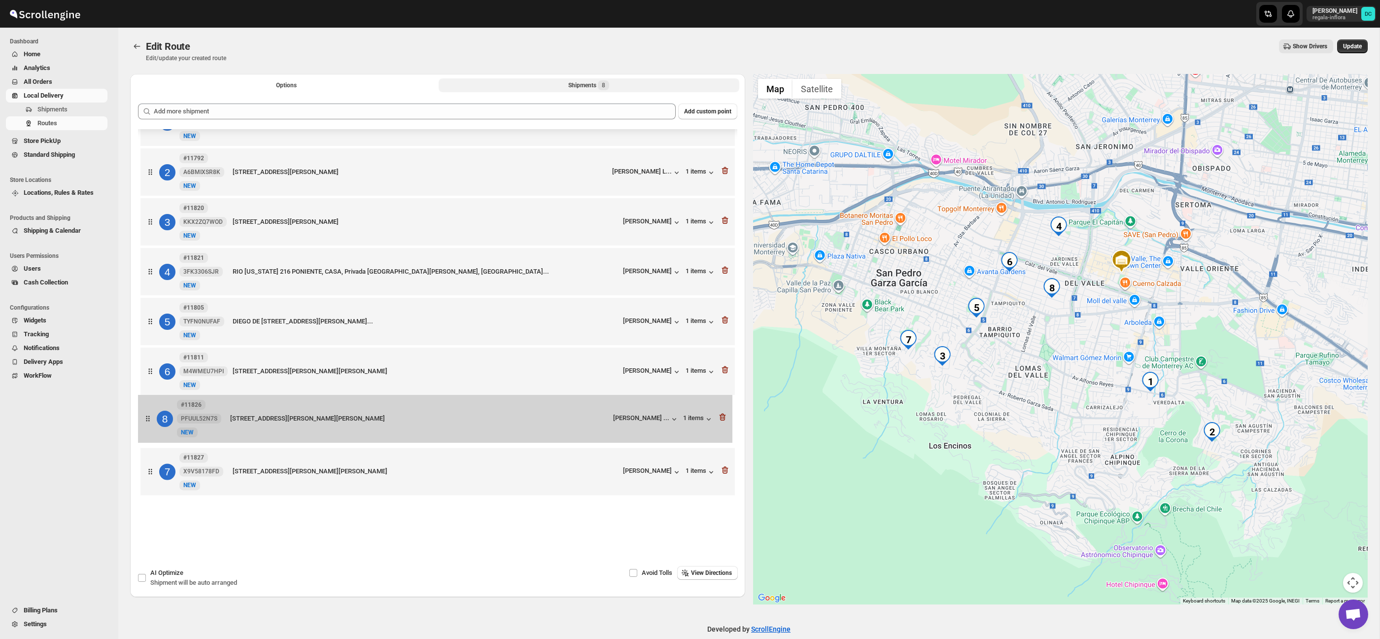
drag, startPoint x: 156, startPoint y: 471, endPoint x: 154, endPoint y: 413, distance: 57.2
click at [154, 413] on div "1 #11829 JX9DRHJ60N New NEW Av Alfonso Reyes 255, Int nardo 20, San Pedro Garza…" at bounding box center [437, 298] width 599 height 404
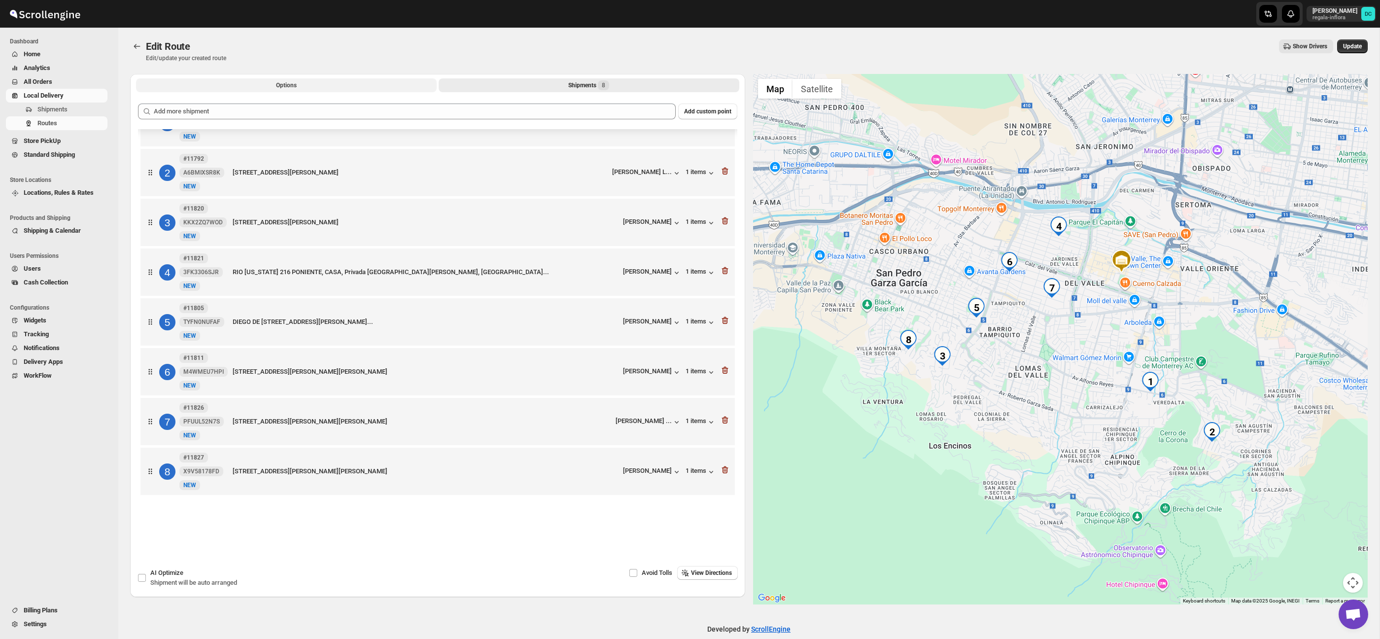
click at [271, 82] on button "Options" at bounding box center [286, 85] width 301 height 14
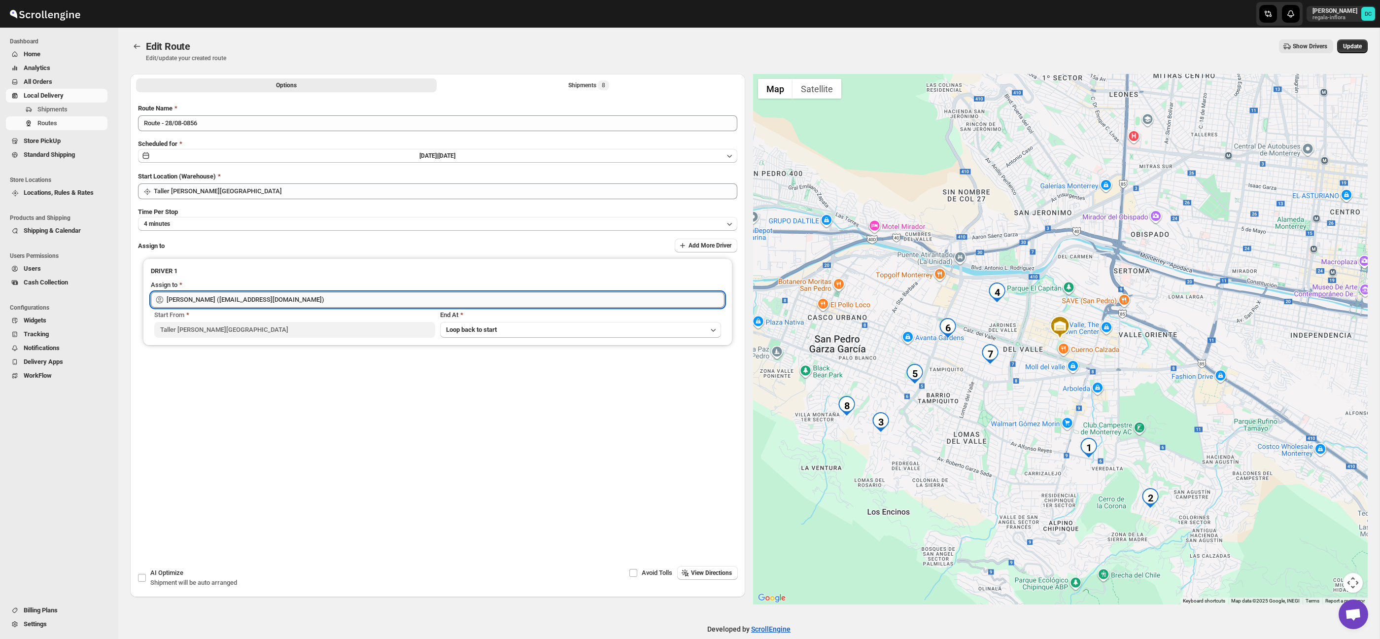
click at [304, 301] on input "Berna Quevedo (regala.inflora@icloud.com)" at bounding box center [446, 300] width 558 height 16
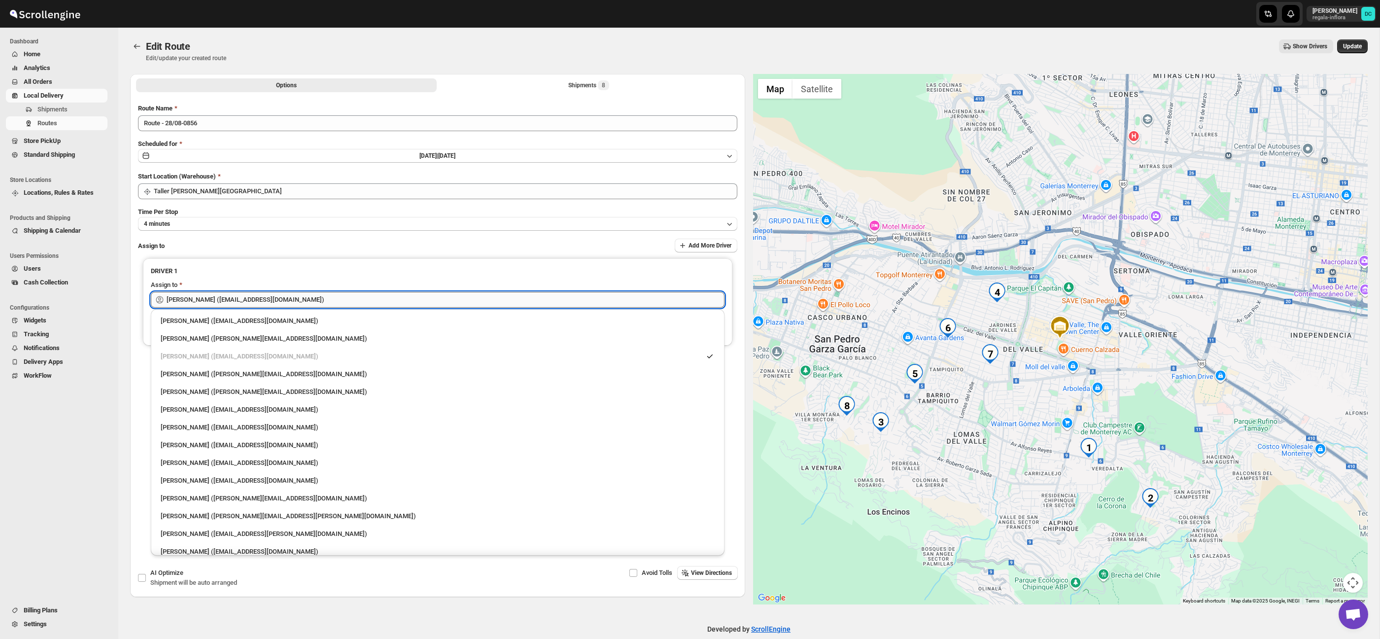
click at [304, 301] on input "Berna Quevedo (regala.inflora@icloud.com)" at bounding box center [446, 300] width 558 height 16
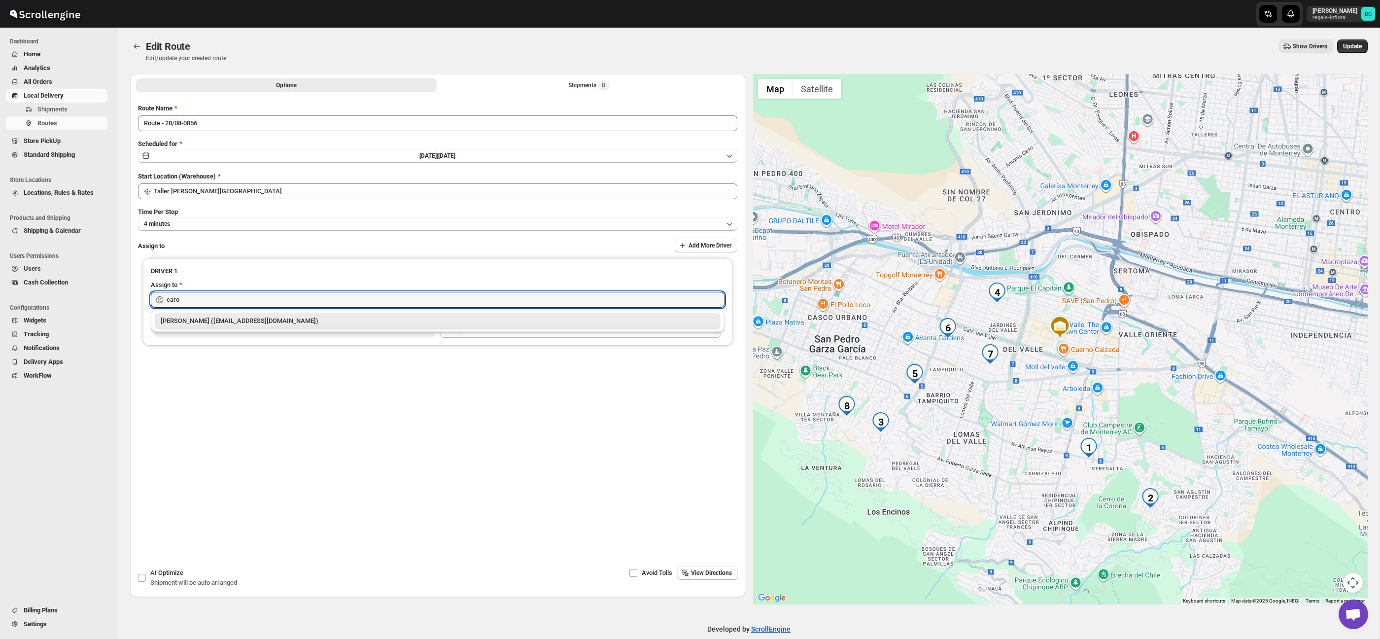
drag, startPoint x: 306, startPoint y: 322, endPoint x: 598, endPoint y: 230, distance: 306.7
click at [306, 322] on div "Carolina Piñon (krito_shock@hotmail.com)" at bounding box center [438, 321] width 554 height 10
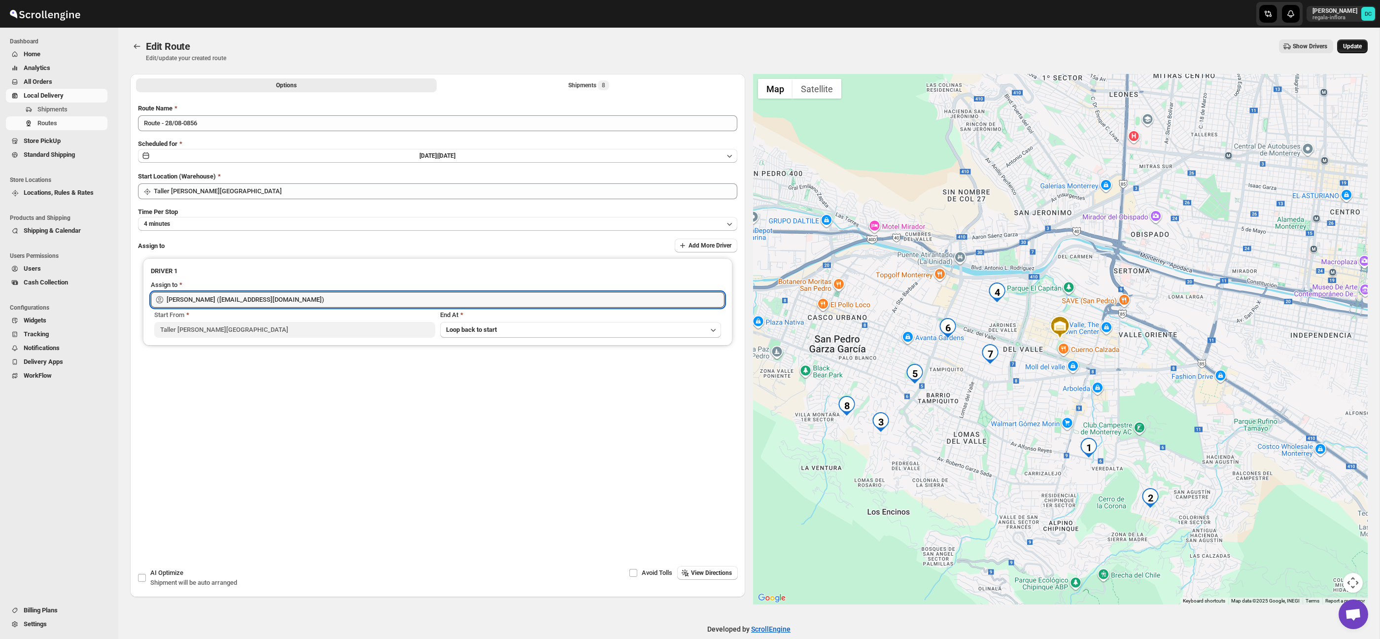
type input "Carolina Piñon (krito_shock@hotmail.com)"
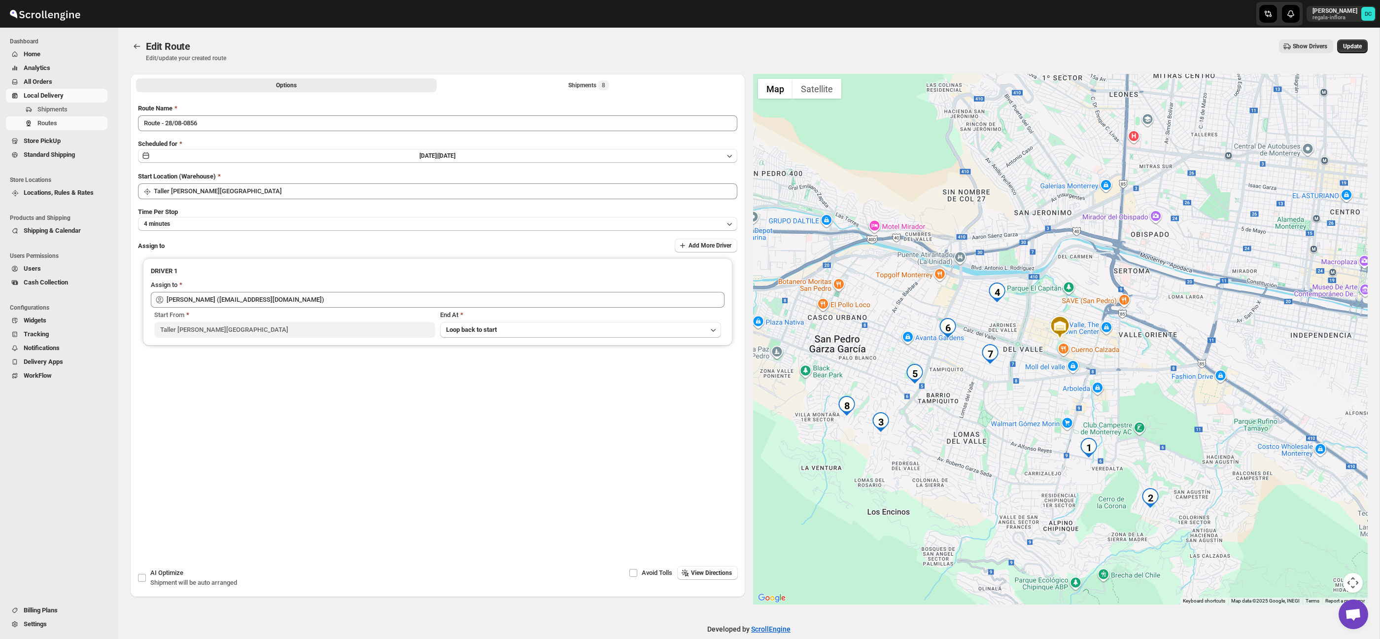
drag, startPoint x: 1356, startPoint y: 46, endPoint x: 1324, endPoint y: 64, distance: 36.6
click at [1355, 46] on span "Update" at bounding box center [1352, 46] width 19 height 8
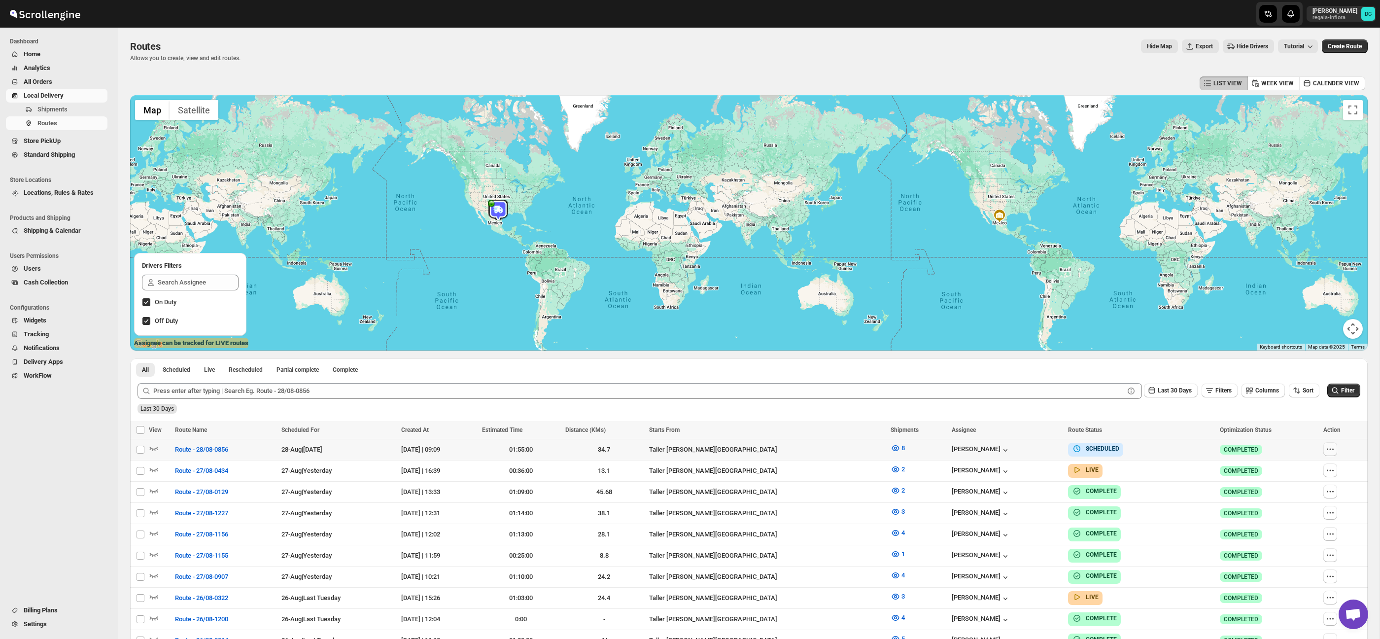
click at [1331, 448] on icon "button" at bounding box center [1330, 449] width 10 height 10
click at [1310, 524] on span "Edit" at bounding box center [1307, 520] width 45 height 10
checkbox input "false"
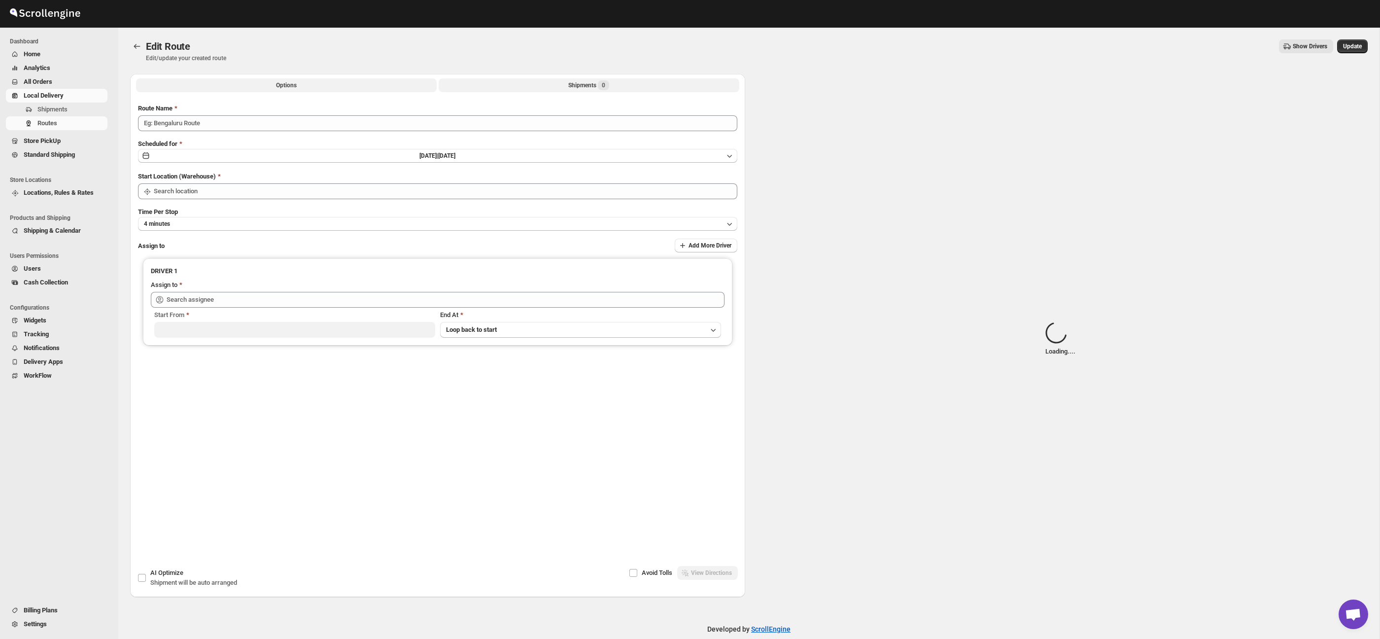
click at [545, 81] on button "Shipments 0" at bounding box center [589, 85] width 301 height 14
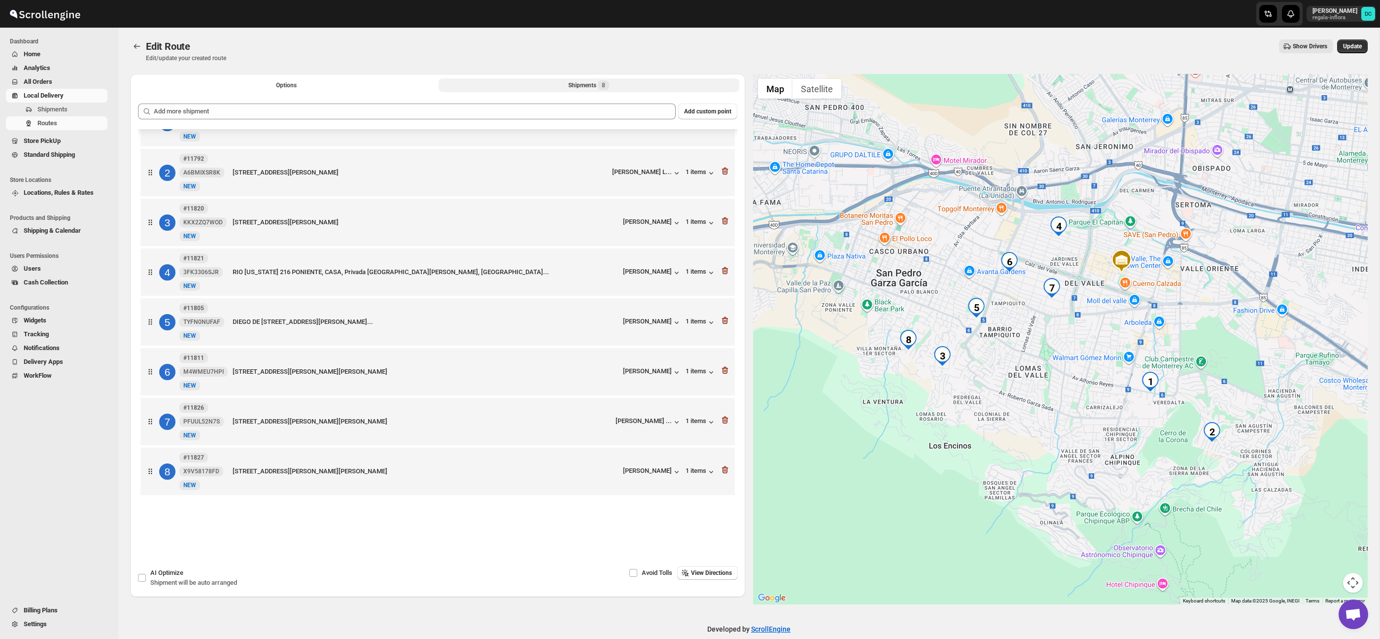
scroll to position [14, 0]
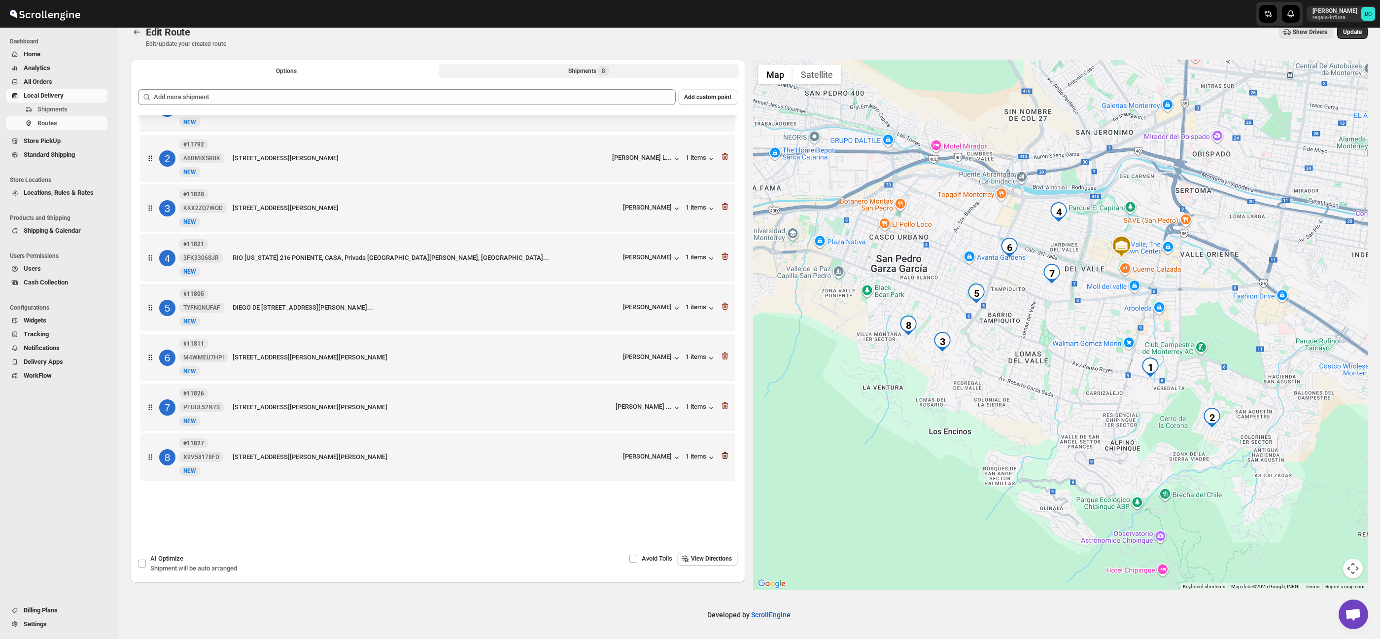
click at [724, 455] on icon "button" at bounding box center [723, 455] width 1 height 3
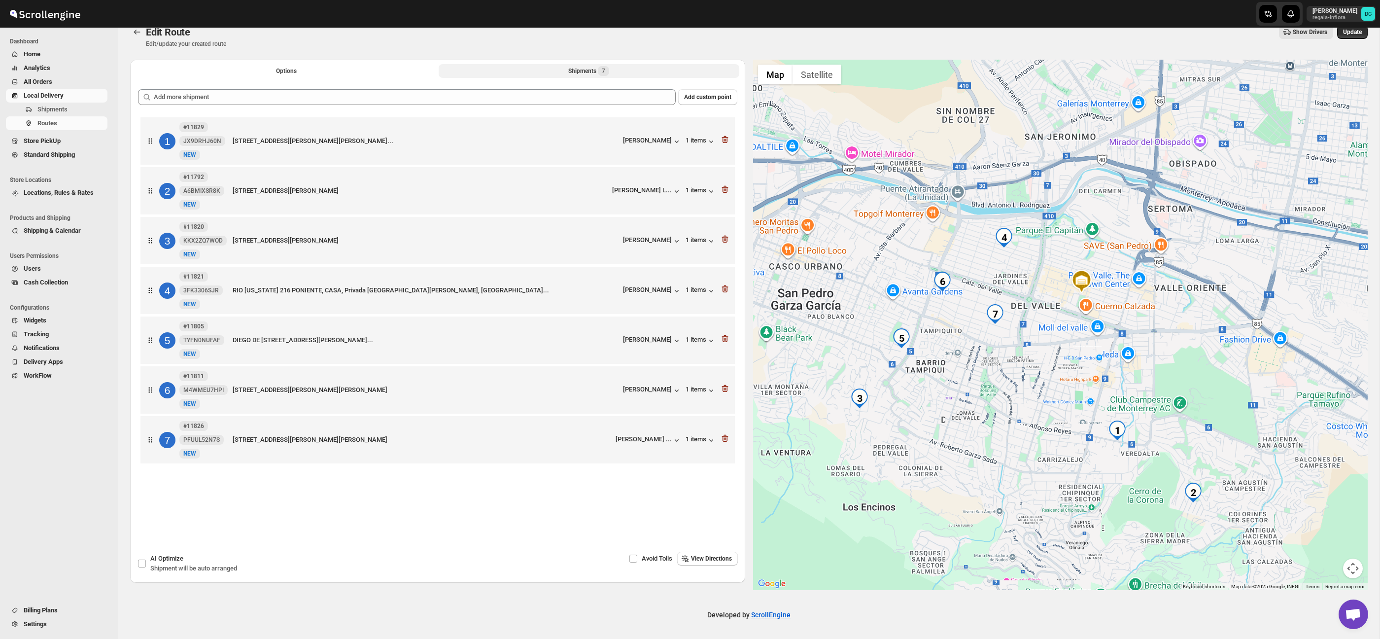
scroll to position [0, 0]
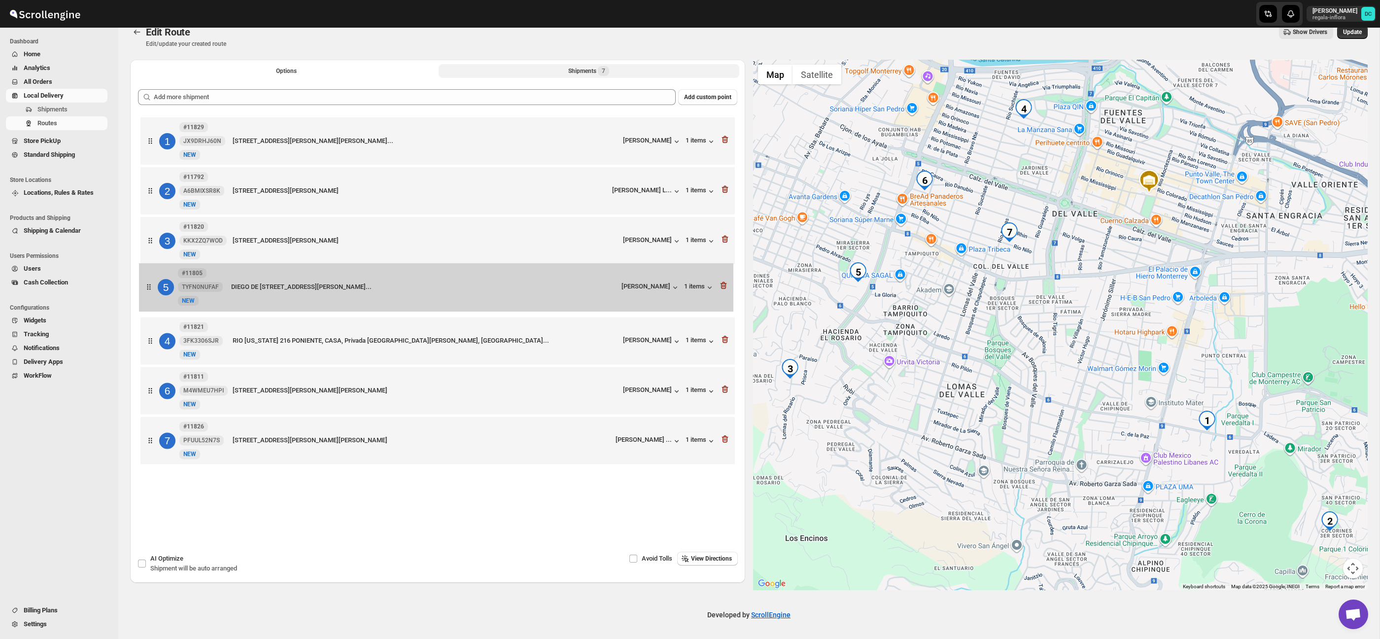
drag, startPoint x: 152, startPoint y: 340, endPoint x: 150, endPoint y: 286, distance: 53.8
click at [150, 286] on div "1 #11829 JX9DRHJ60N New NEW Av Alfonso Reyes 255, Int nardo 20, San Pedro Garza…" at bounding box center [437, 292] width 599 height 354
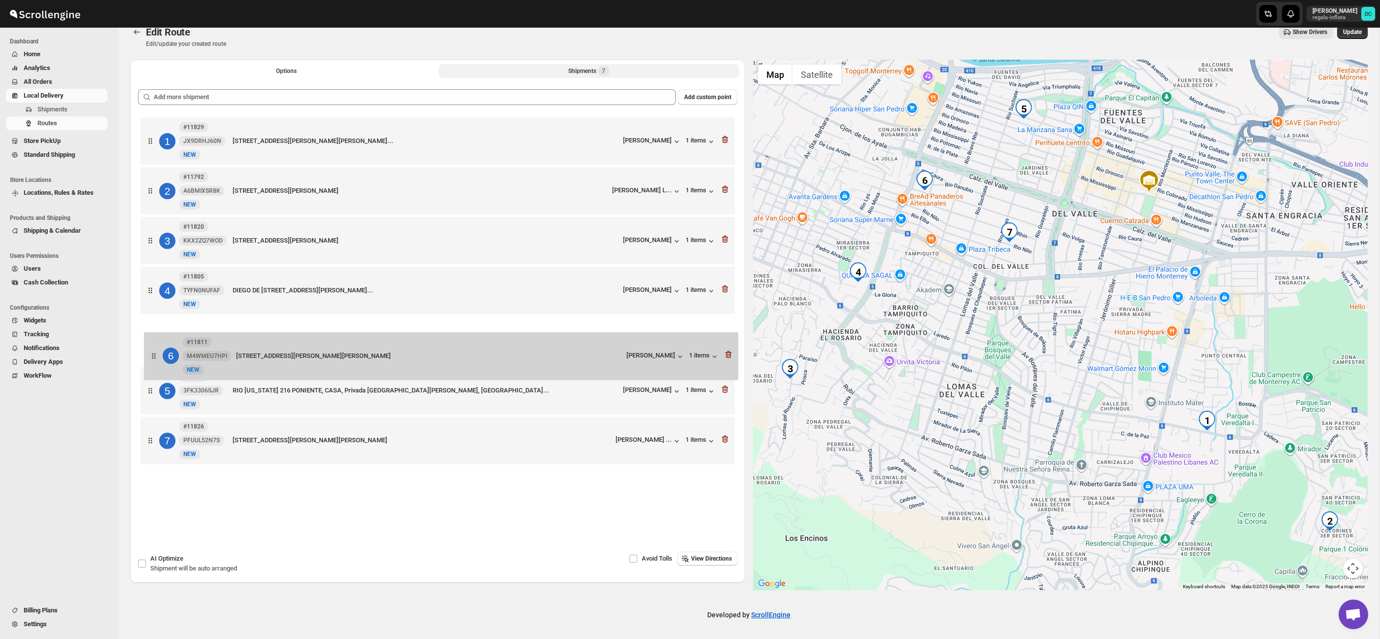
drag, startPoint x: 152, startPoint y: 396, endPoint x: 155, endPoint y: 339, distance: 57.8
click at [155, 339] on div "1 #11829 JX9DRHJ60N New NEW Av Alfonso Reyes 255, Int nardo 20, San Pedro Garza…" at bounding box center [437, 292] width 599 height 354
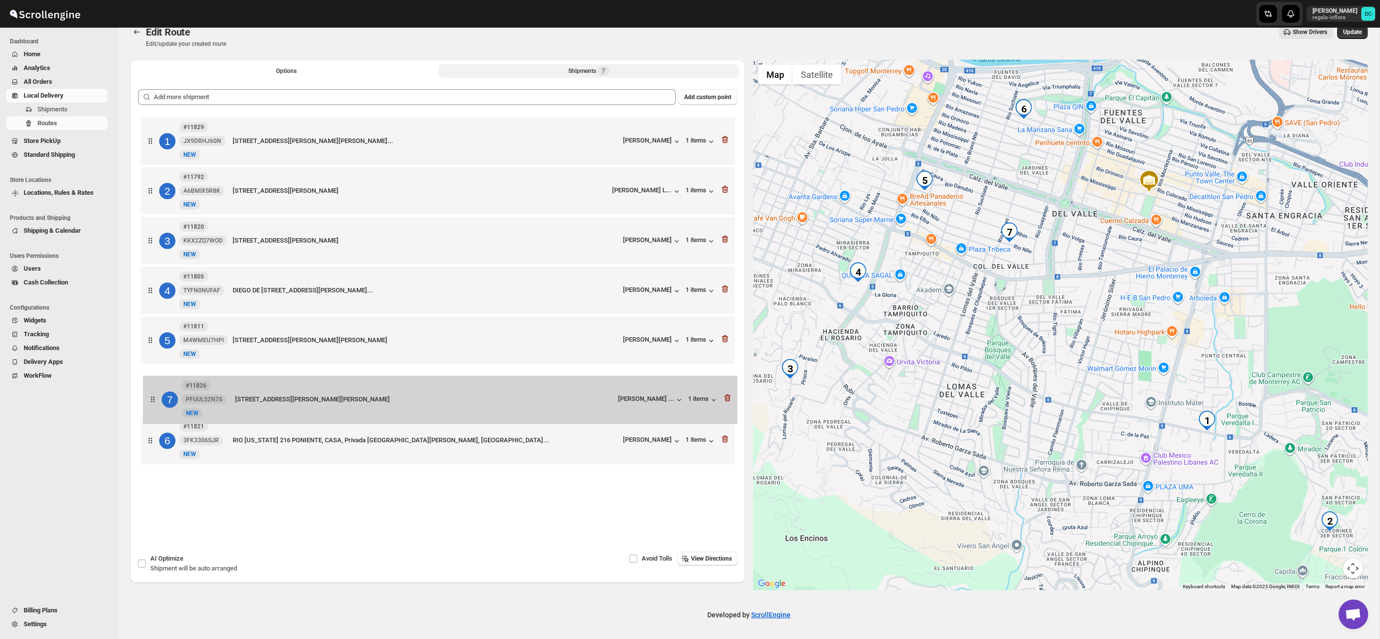
drag, startPoint x: 151, startPoint y: 442, endPoint x: 154, endPoint y: 393, distance: 48.4
click at [154, 393] on div "1 #11829 JX9DRHJ60N New NEW Av Alfonso Reyes 255, Int nardo 20, San Pedro Garza…" at bounding box center [437, 292] width 599 height 354
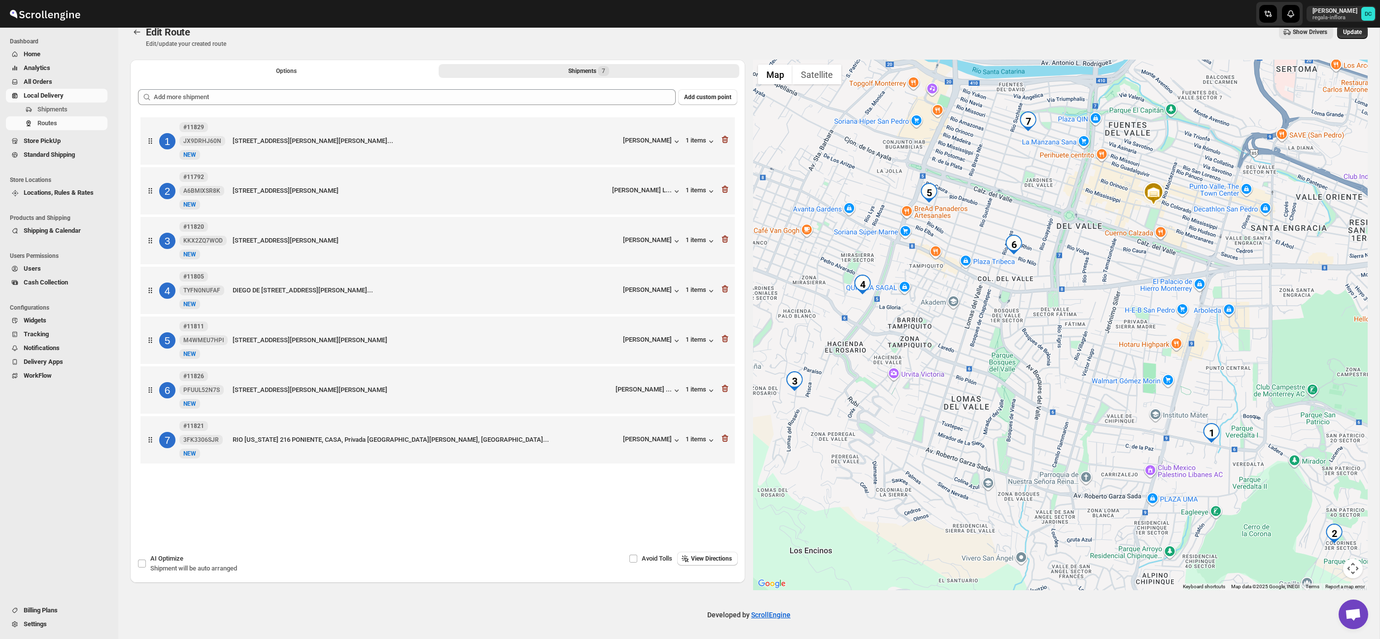
click at [1349, 29] on span "Update" at bounding box center [1352, 32] width 19 height 8
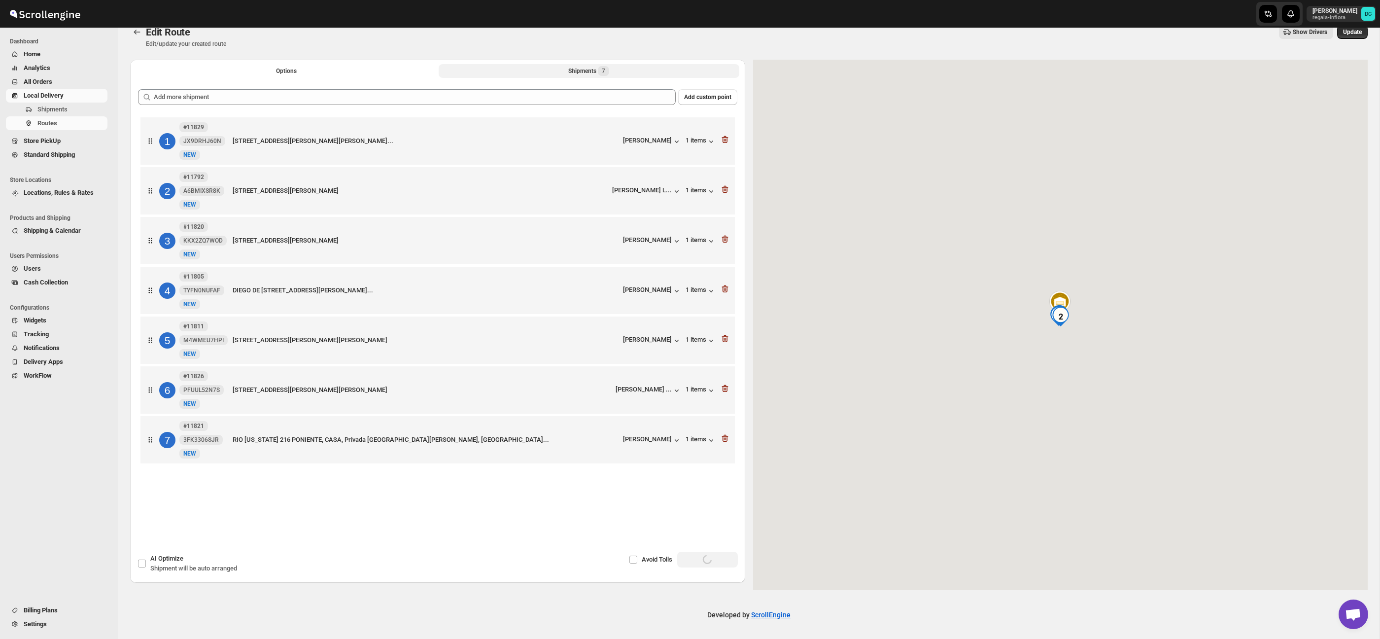
scroll to position [7, 0]
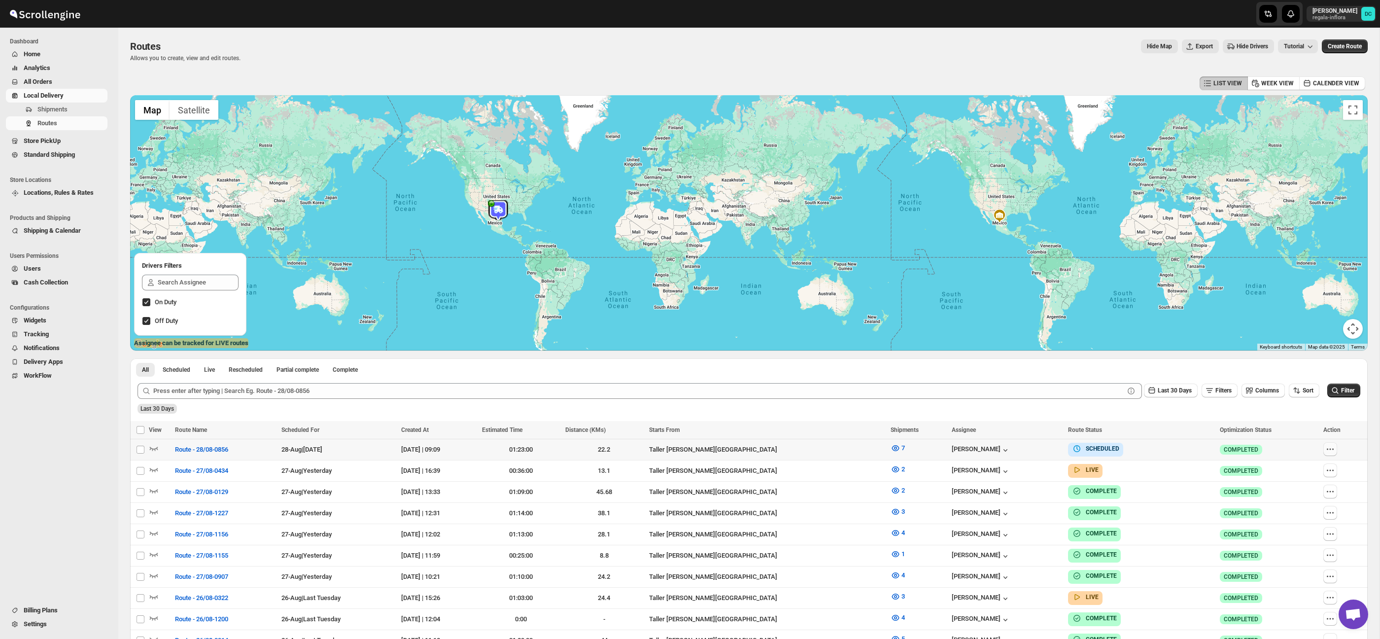
click at [1329, 447] on icon "button" at bounding box center [1330, 449] width 10 height 10
checkbox input "true"
click at [1309, 525] on button "Edit" at bounding box center [1307, 520] width 51 height 16
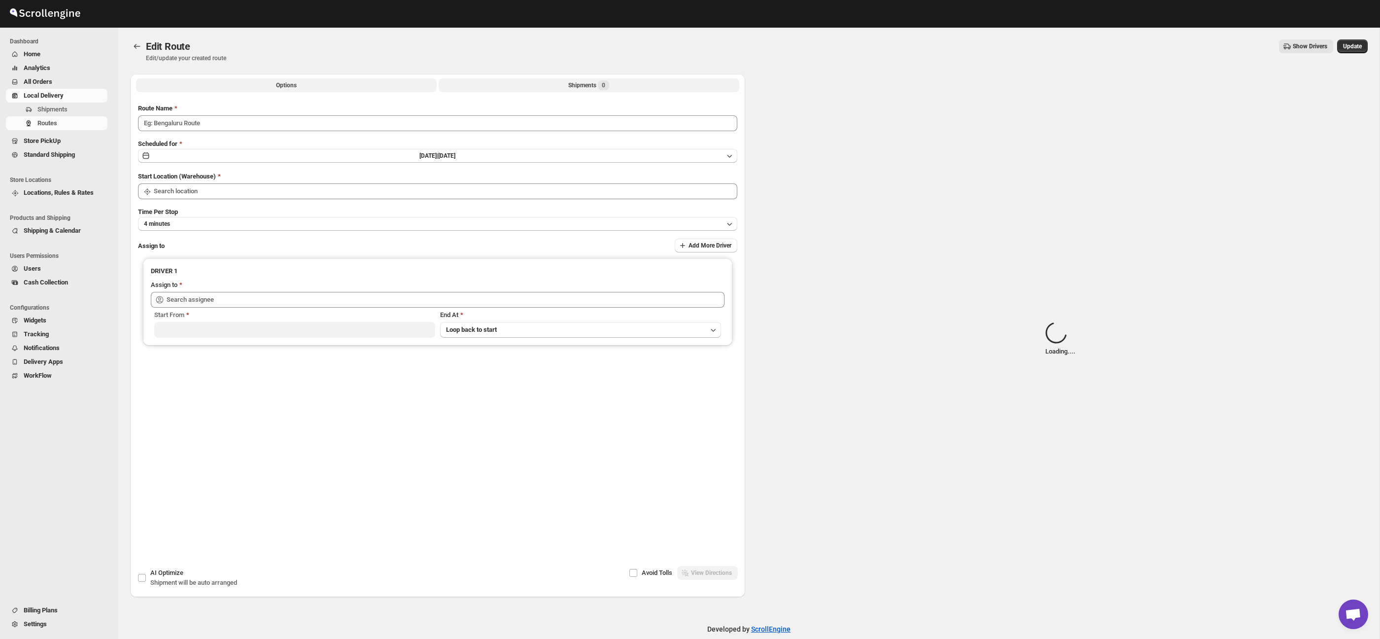
click at [590, 88] on div "Shipments 0" at bounding box center [588, 85] width 41 height 10
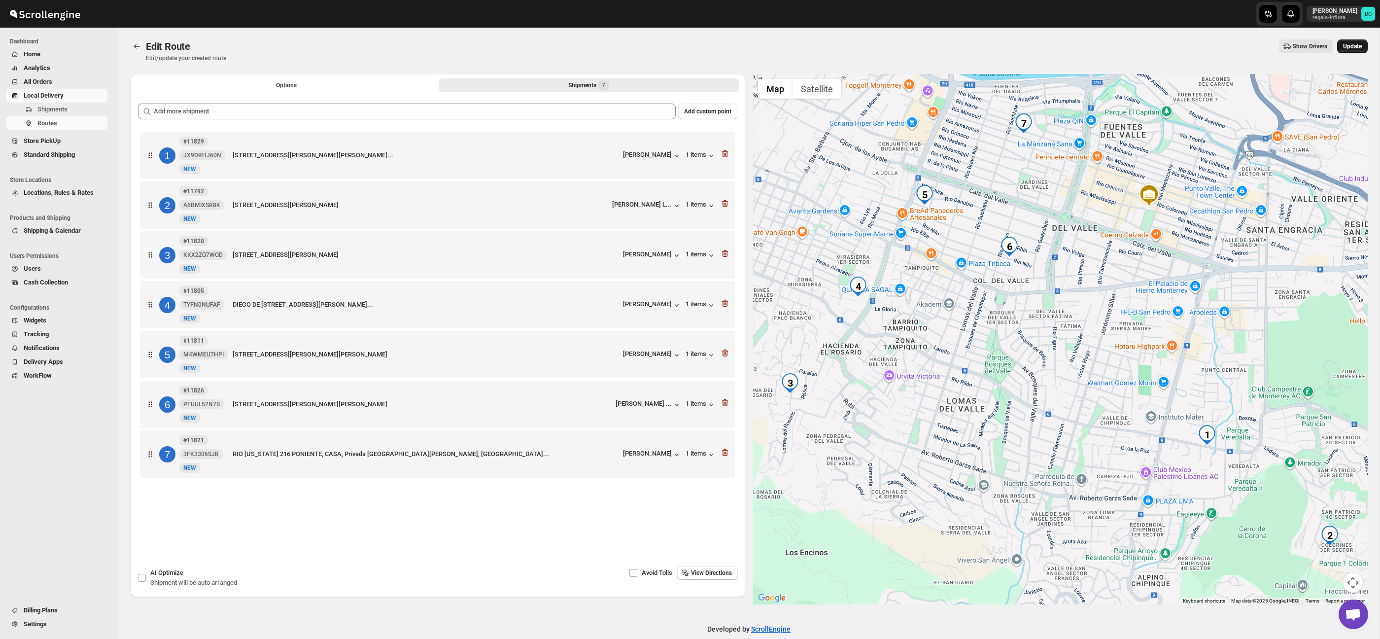
drag, startPoint x: 1361, startPoint y: 47, endPoint x: 1352, endPoint y: 52, distance: 9.7
click at [1361, 47] on span "Update" at bounding box center [1352, 46] width 19 height 8
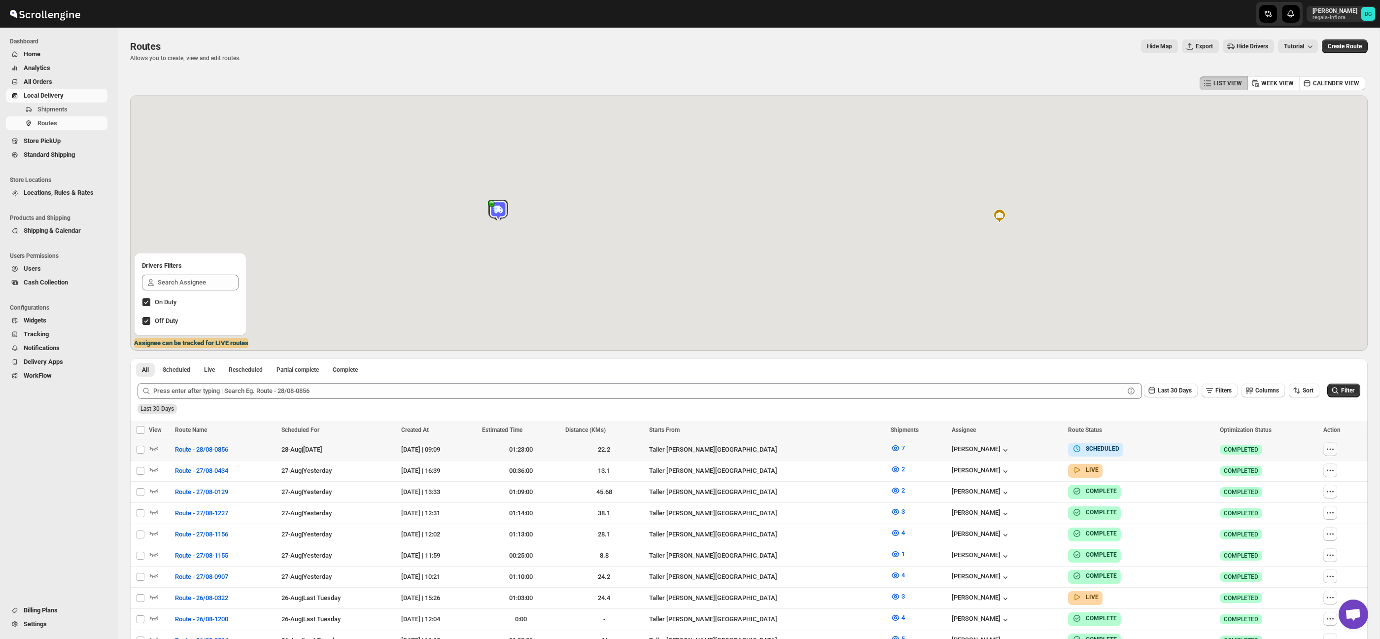
click at [1333, 451] on icon "button" at bounding box center [1330, 449] width 10 height 10
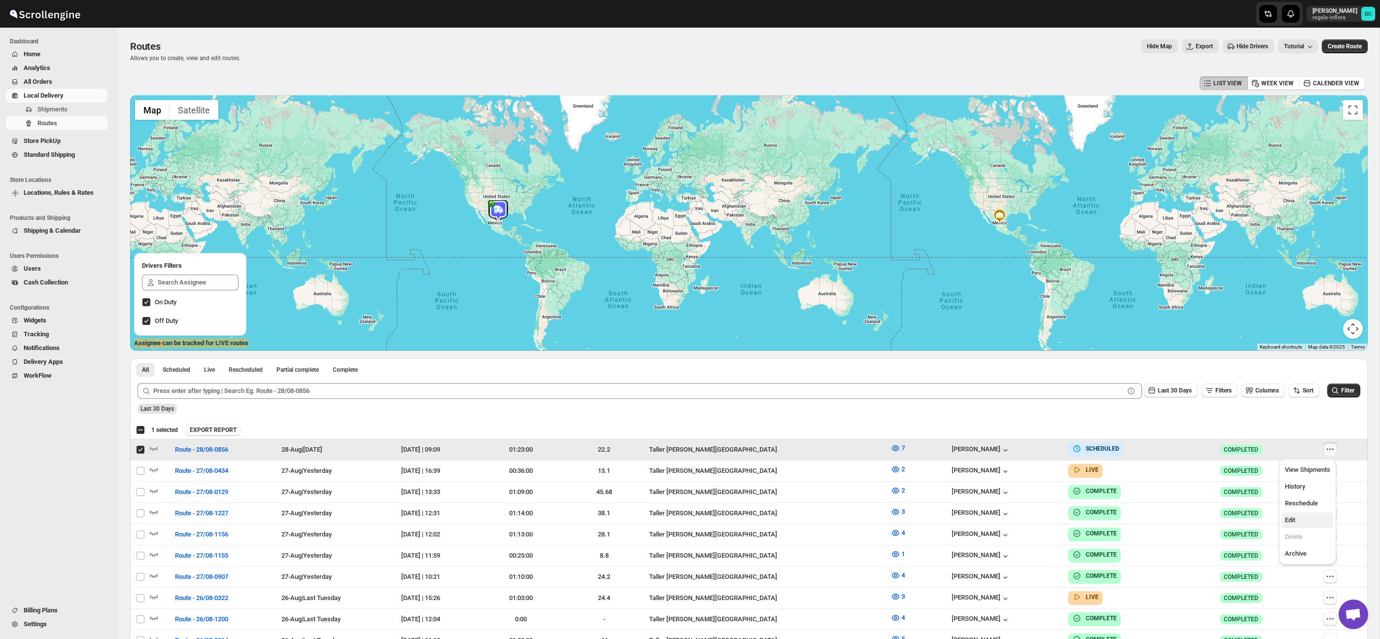
click at [1304, 520] on span "Edit" at bounding box center [1307, 520] width 45 height 10
checkbox input "false"
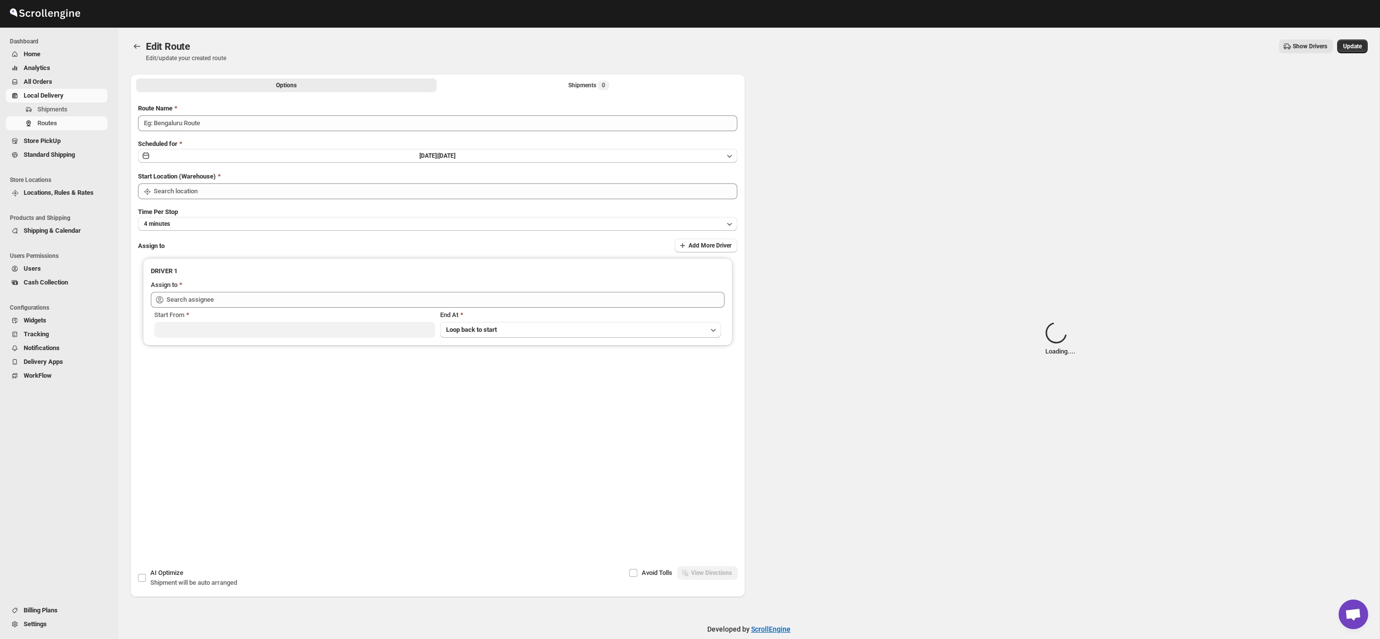
type input "Route - 28/08-0856"
type input "Taller Calzada del Valle SPGG"
type input "Carolina Piñon (krito_shock@hotmail.com)"
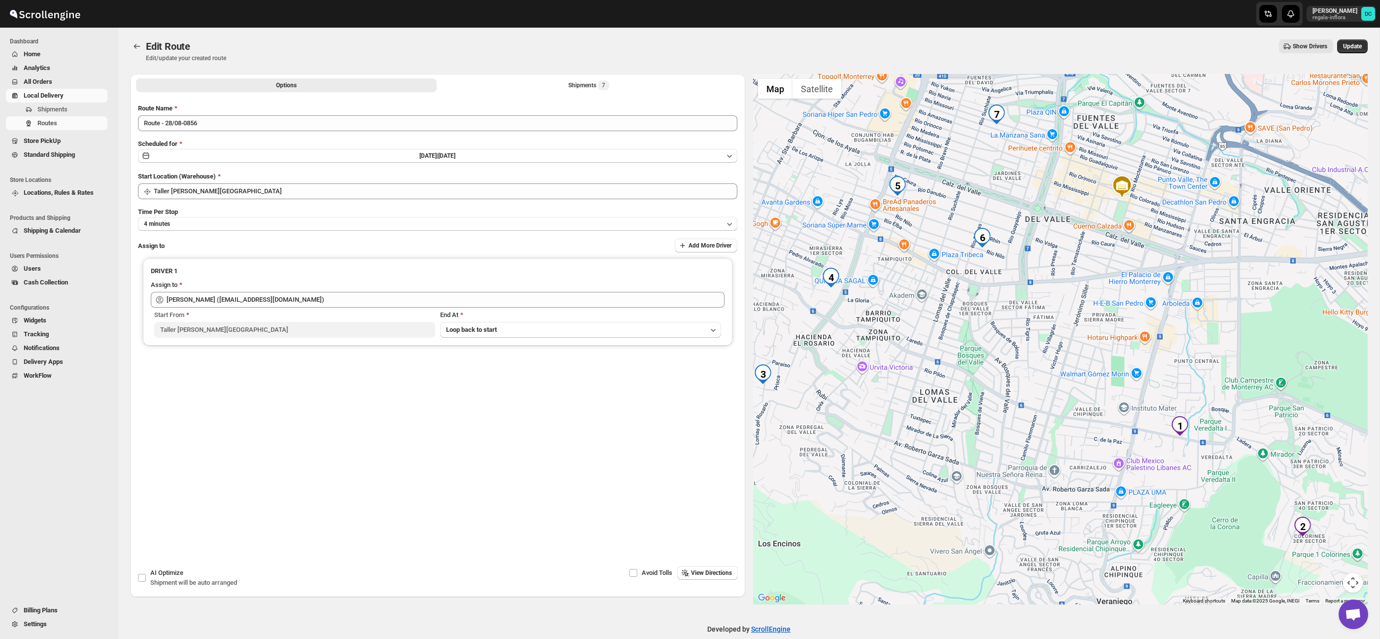
drag, startPoint x: 1223, startPoint y: 459, endPoint x: 1043, endPoint y: 420, distance: 183.6
click at [1239, 471] on div at bounding box center [1060, 339] width 615 height 530
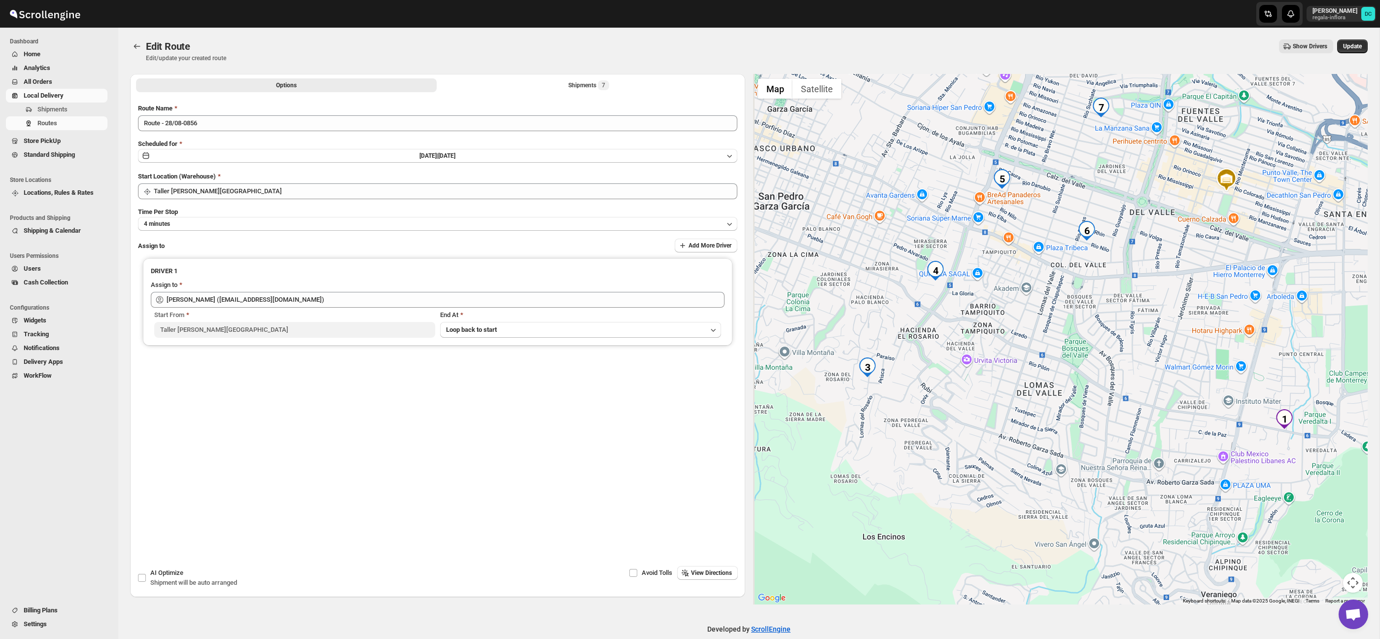
drag, startPoint x: 940, startPoint y: 415, endPoint x: 979, endPoint y: 415, distance: 38.4
click at [978, 416] on div at bounding box center [1060, 339] width 615 height 530
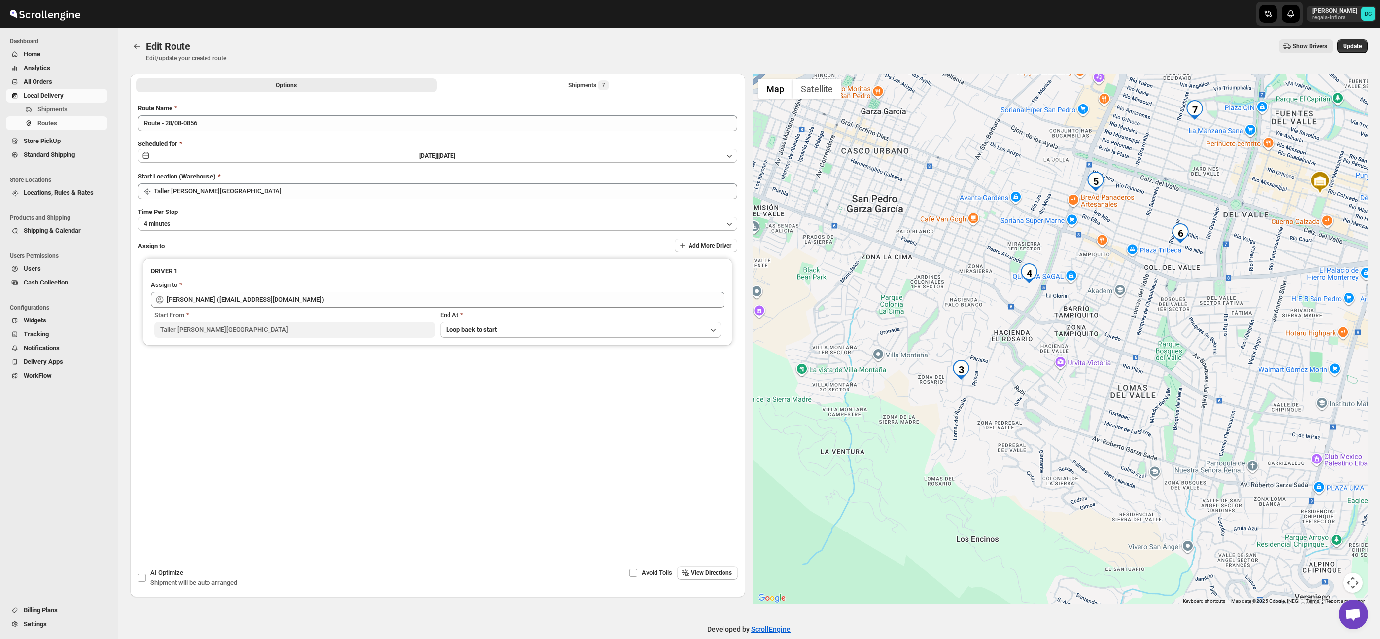
drag, startPoint x: 1031, startPoint y: 314, endPoint x: 978, endPoint y: 369, distance: 76.3
click at [978, 369] on div at bounding box center [1060, 339] width 615 height 530
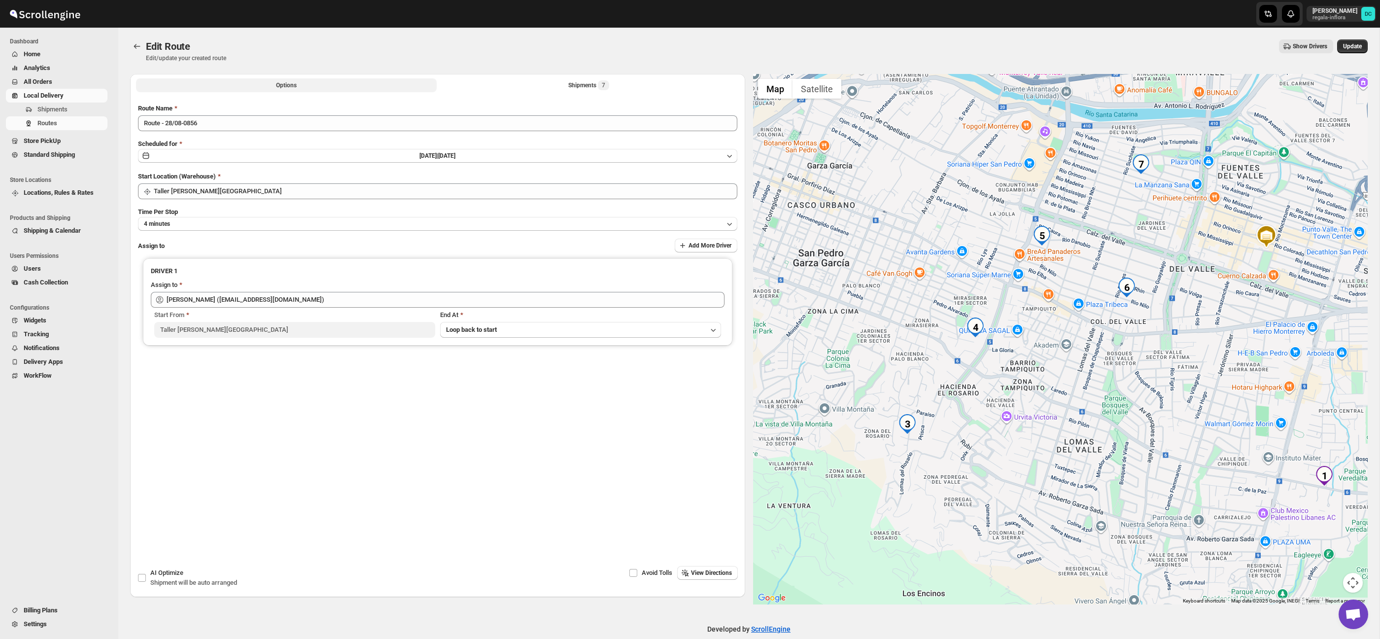
drag, startPoint x: 640, startPoint y: 89, endPoint x: 648, endPoint y: 94, distance: 9.0
click at [640, 89] on button "Shipments 7" at bounding box center [589, 85] width 301 height 14
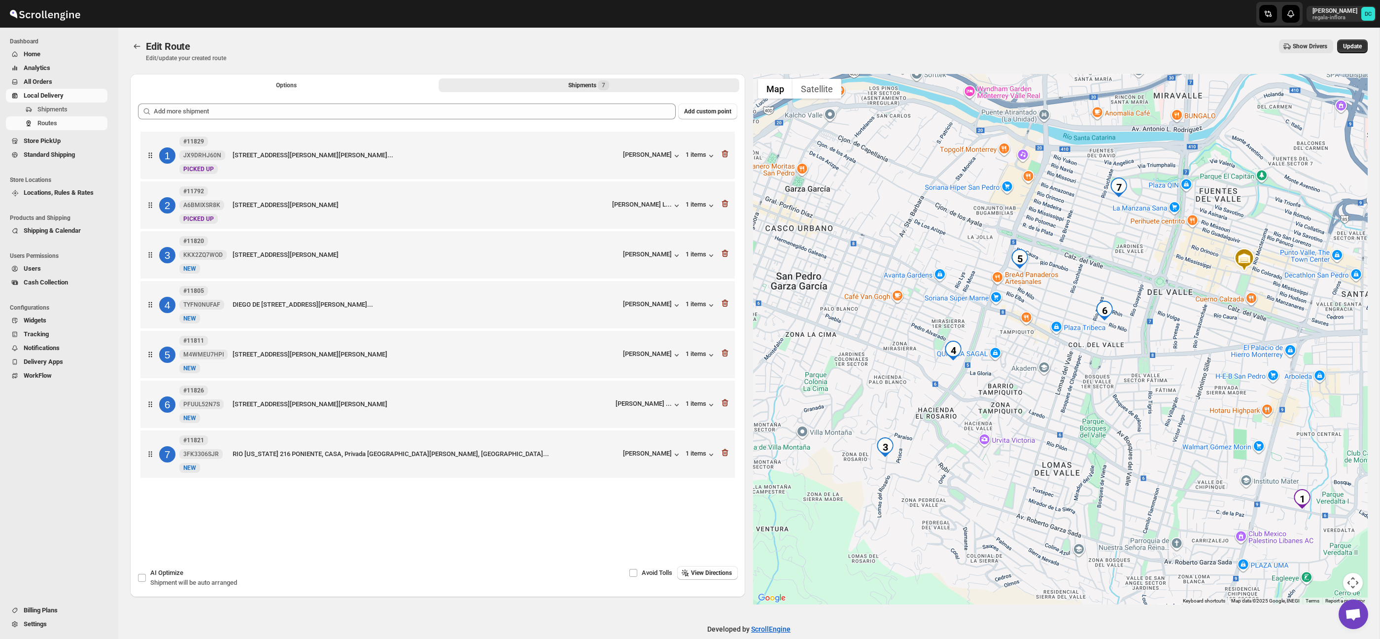
drag, startPoint x: 950, startPoint y: 363, endPoint x: 1028, endPoint y: 363, distance: 78.4
click at [1095, 312] on img "6" at bounding box center [1105, 311] width 20 height 20
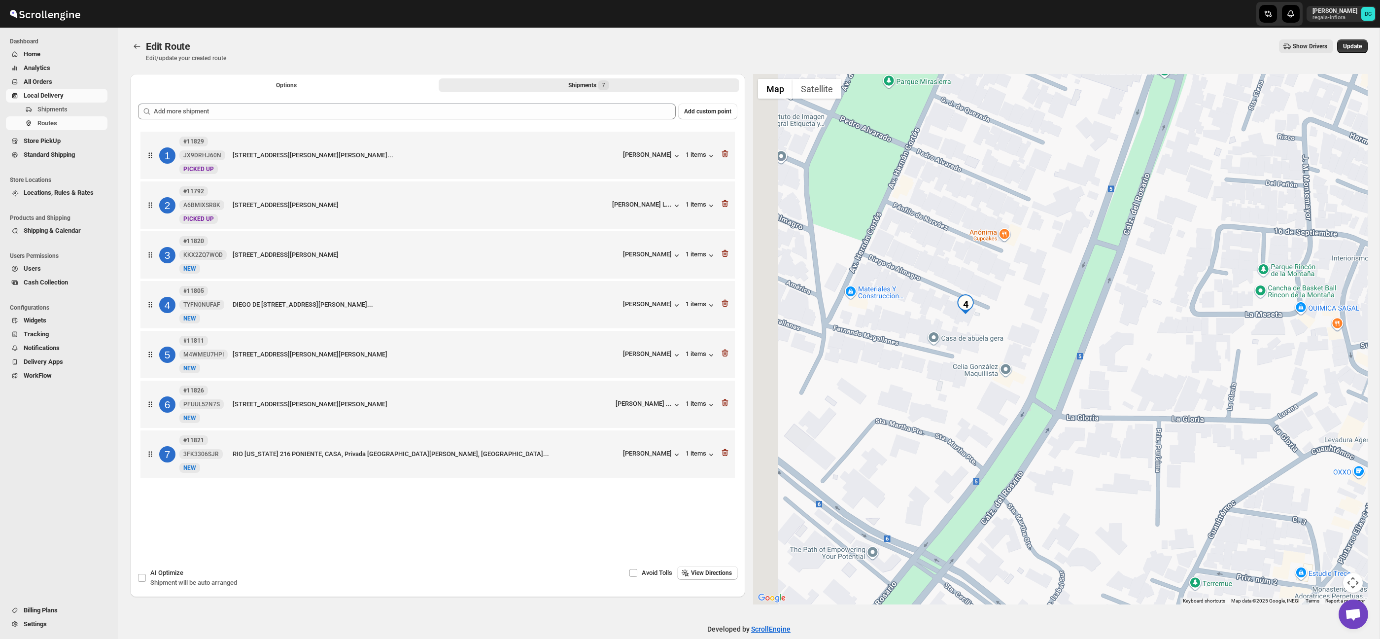
drag, startPoint x: 840, startPoint y: 290, endPoint x: 885, endPoint y: 307, distance: 47.9
click at [885, 307] on div at bounding box center [1060, 339] width 615 height 530
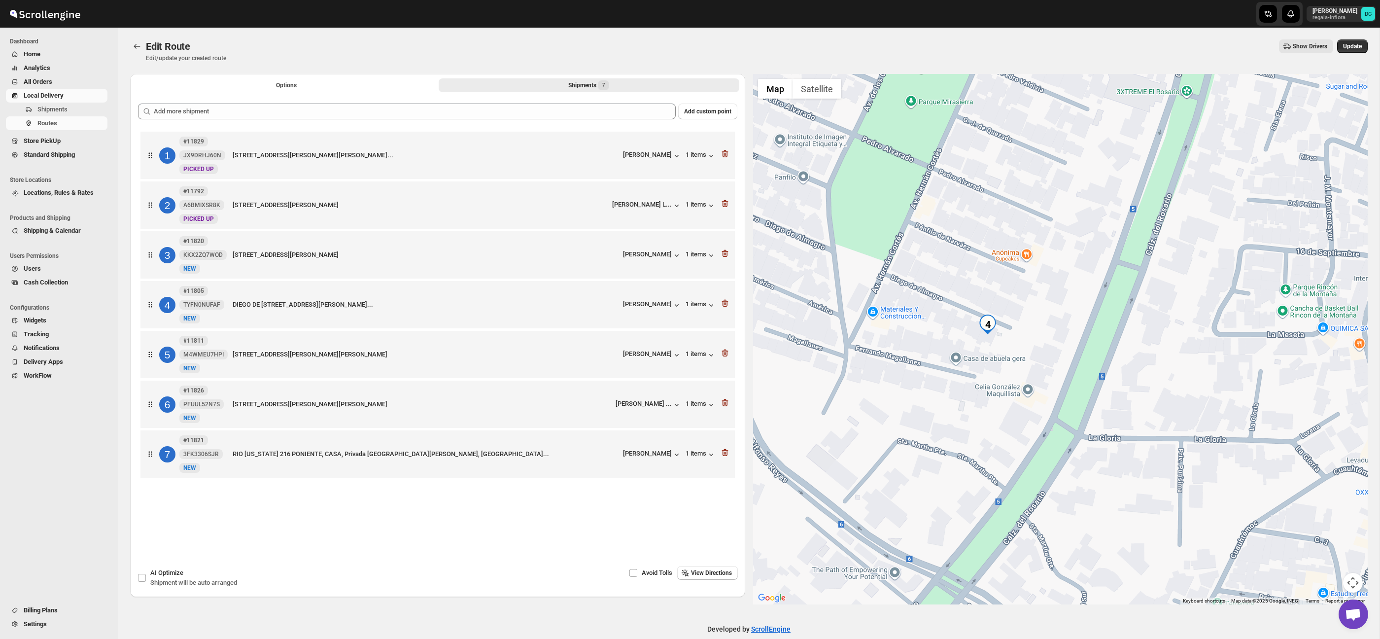
drag, startPoint x: 885, startPoint y: 307, endPoint x: 912, endPoint y: 332, distance: 37.0
click at [912, 332] on div at bounding box center [1060, 339] width 615 height 530
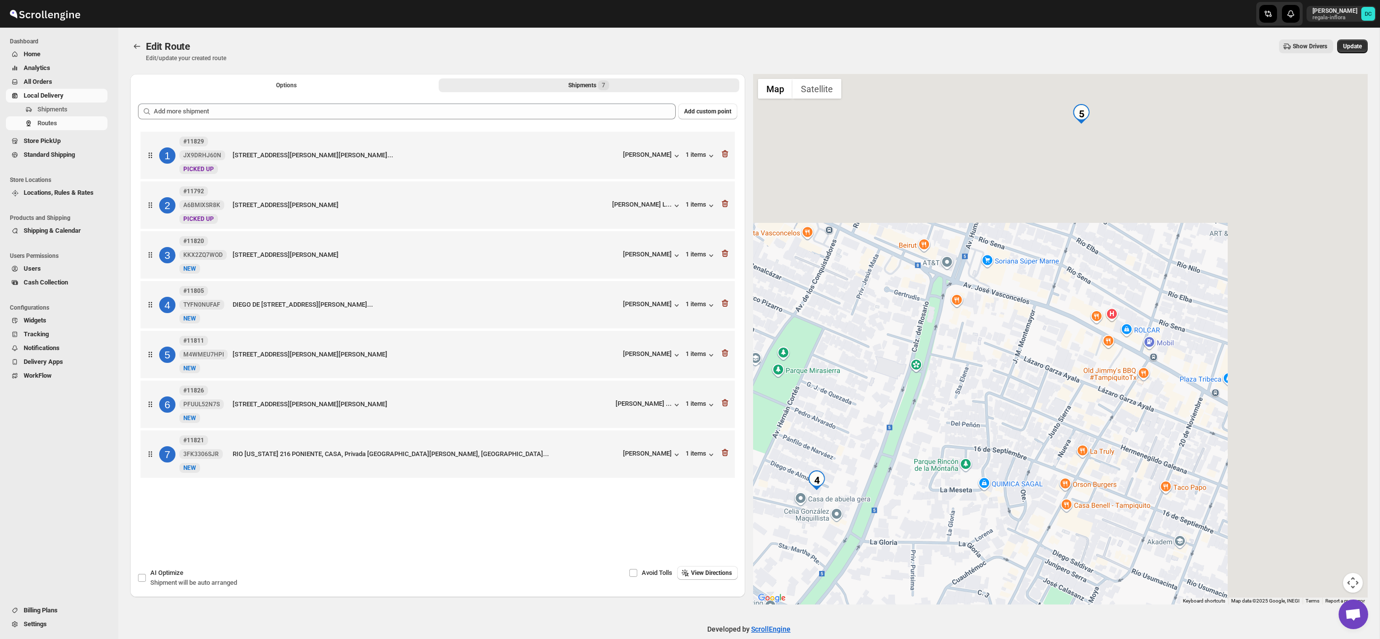
drag, startPoint x: 992, startPoint y: 228, endPoint x: 850, endPoint y: 390, distance: 215.8
click at [838, 401] on div at bounding box center [1060, 339] width 615 height 530
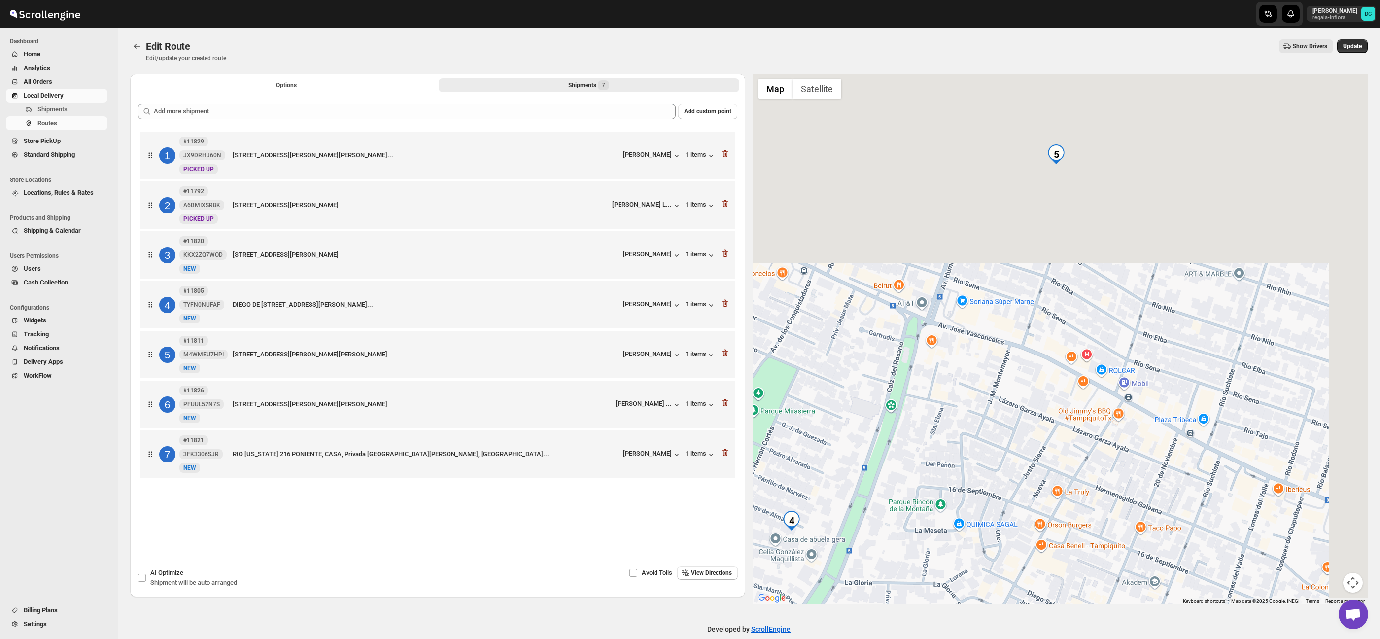
drag, startPoint x: 1013, startPoint y: 316, endPoint x: 947, endPoint y: 427, distance: 129.3
click at [947, 427] on div at bounding box center [1060, 339] width 615 height 530
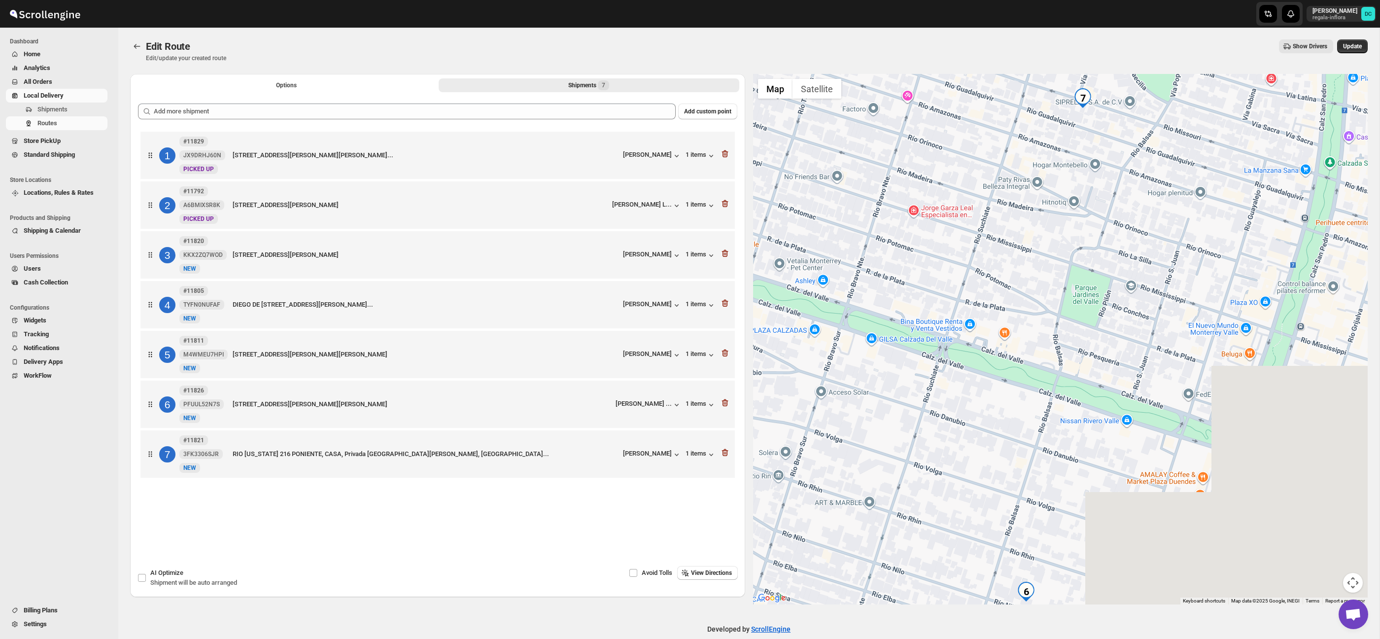
drag, startPoint x: 1095, startPoint y: 297, endPoint x: 879, endPoint y: 396, distance: 238.1
click at [842, 407] on div at bounding box center [1060, 339] width 615 height 530
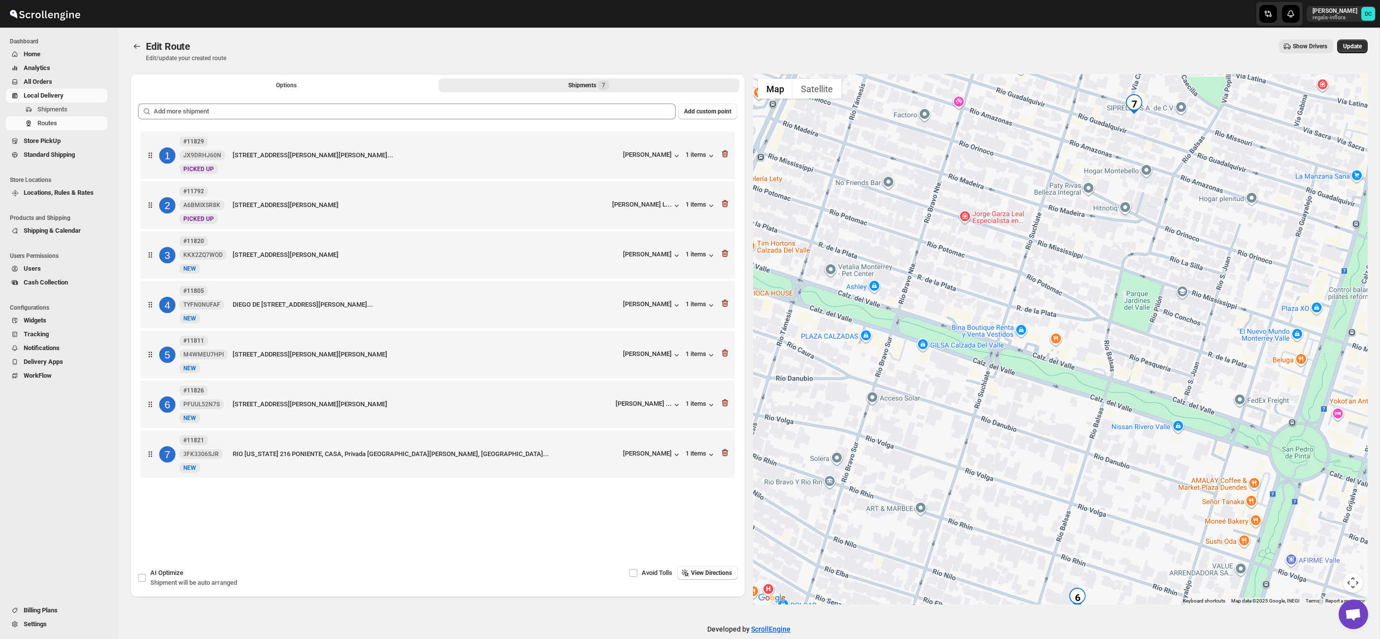
drag, startPoint x: 998, startPoint y: 326, endPoint x: 1056, endPoint y: 346, distance: 61.3
click at [1045, 292] on div at bounding box center [1060, 339] width 615 height 530
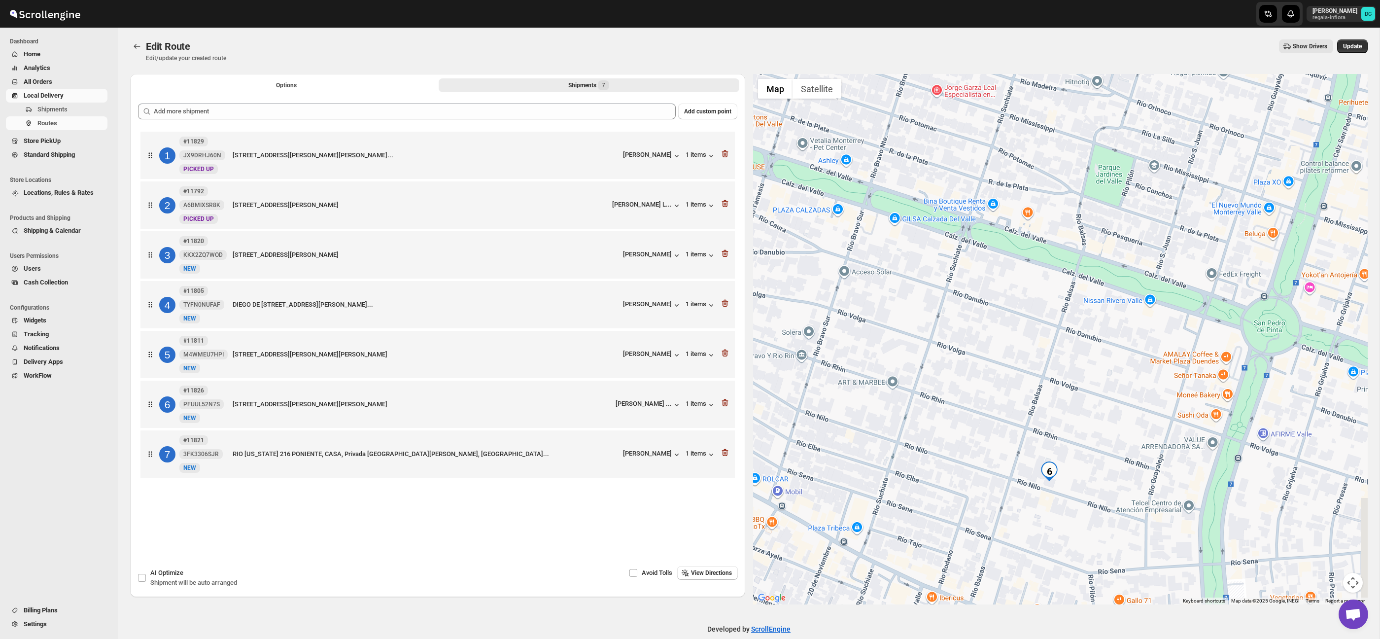
drag, startPoint x: 1100, startPoint y: 477, endPoint x: 1066, endPoint y: 341, distance: 139.8
click at [1066, 341] on div at bounding box center [1060, 339] width 615 height 530
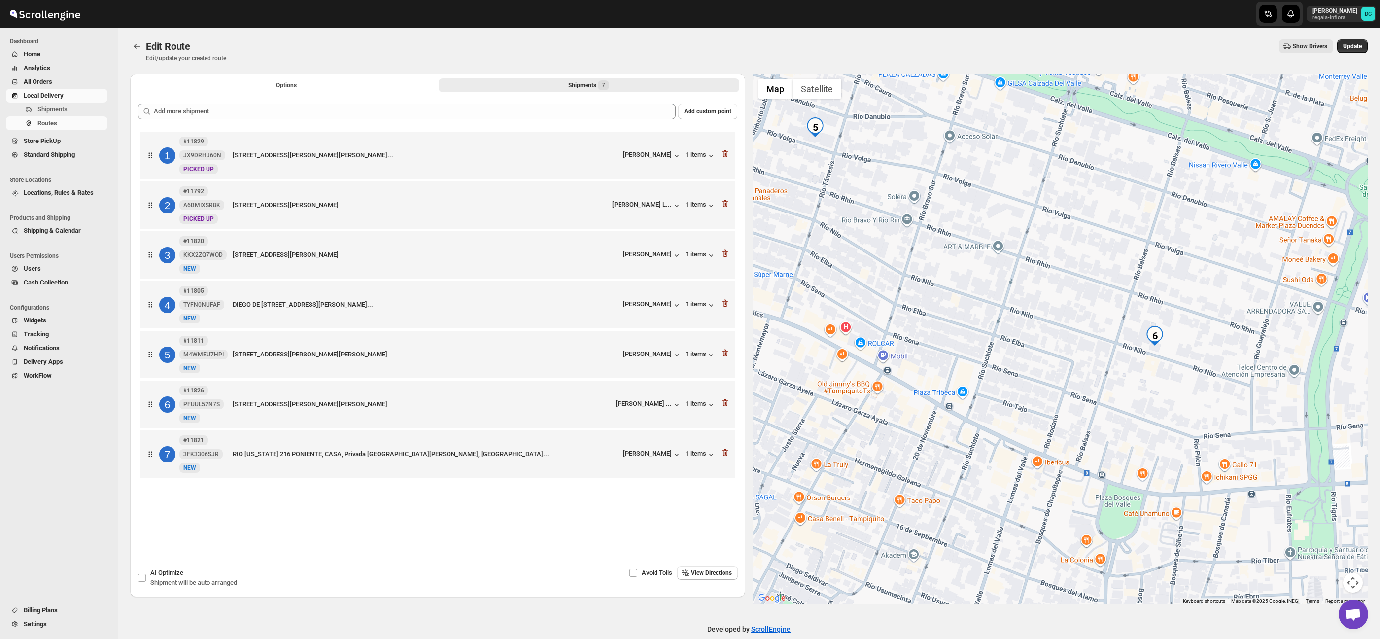
drag, startPoint x: 1063, startPoint y: 390, endPoint x: 1149, endPoint y: 311, distance: 116.9
click at [1171, 306] on div at bounding box center [1060, 339] width 615 height 530
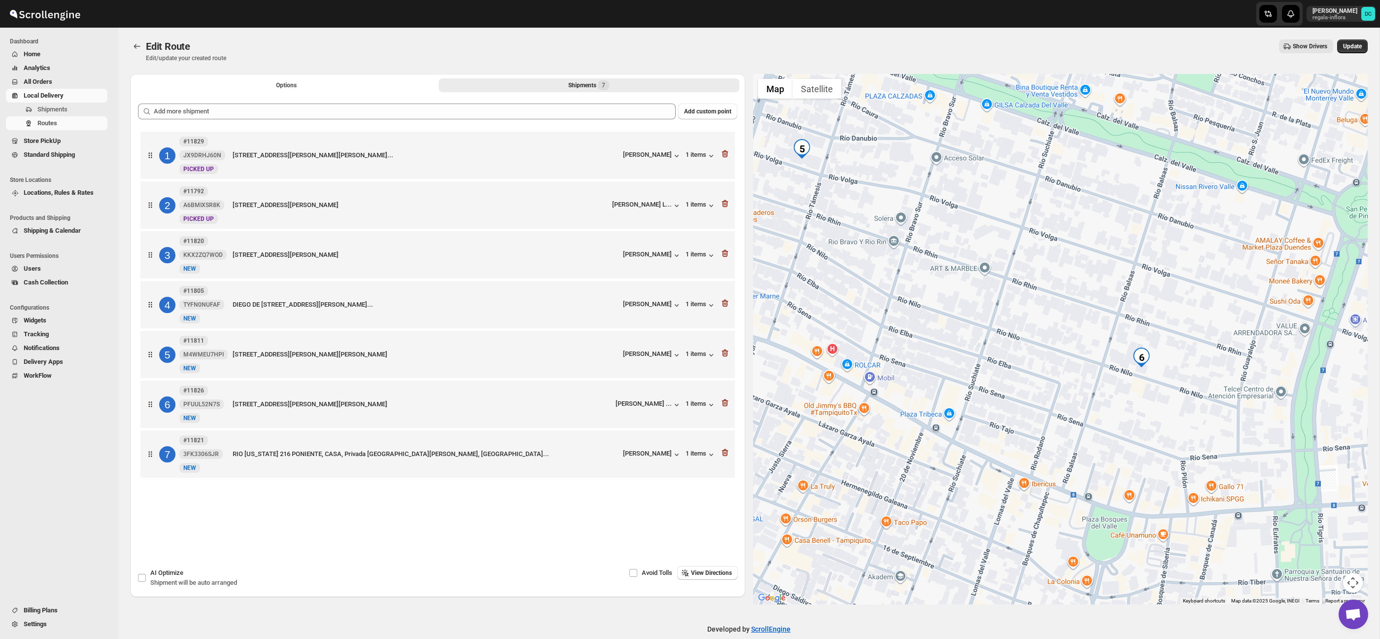
drag, startPoint x: 1098, startPoint y: 326, endPoint x: 1080, endPoint y: 350, distance: 29.9
click at [1080, 350] on div at bounding box center [1060, 339] width 615 height 530
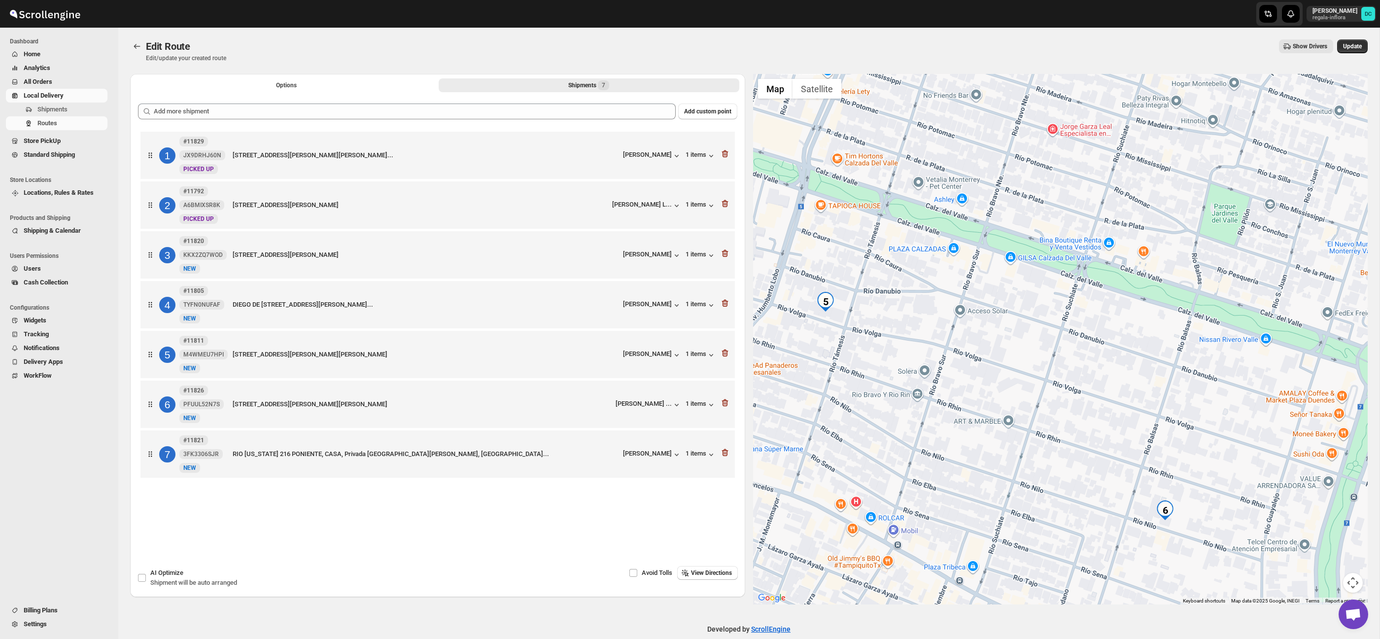
drag, startPoint x: 796, startPoint y: 188, endPoint x: 961, endPoint y: 242, distance: 173.6
click at [821, 345] on div at bounding box center [1060, 339] width 615 height 530
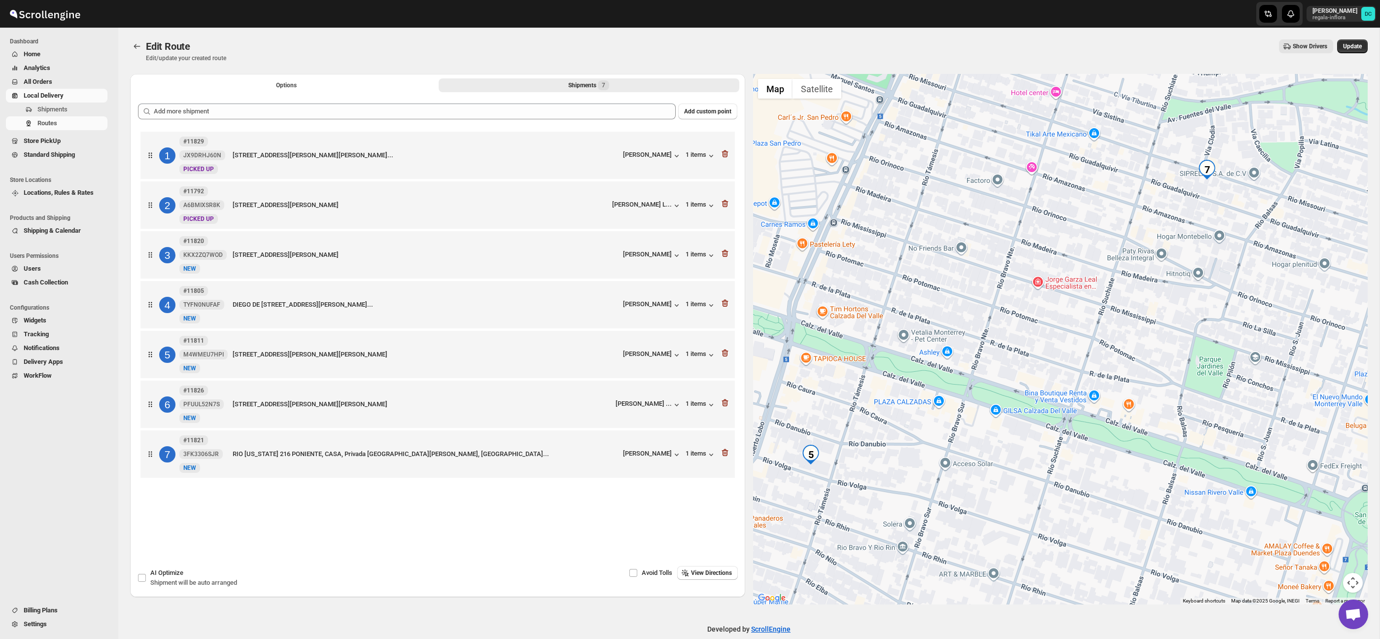
drag, startPoint x: 1053, startPoint y: 190, endPoint x: 1033, endPoint y: 326, distance: 137.9
click at [1034, 328] on div at bounding box center [1060, 339] width 615 height 530
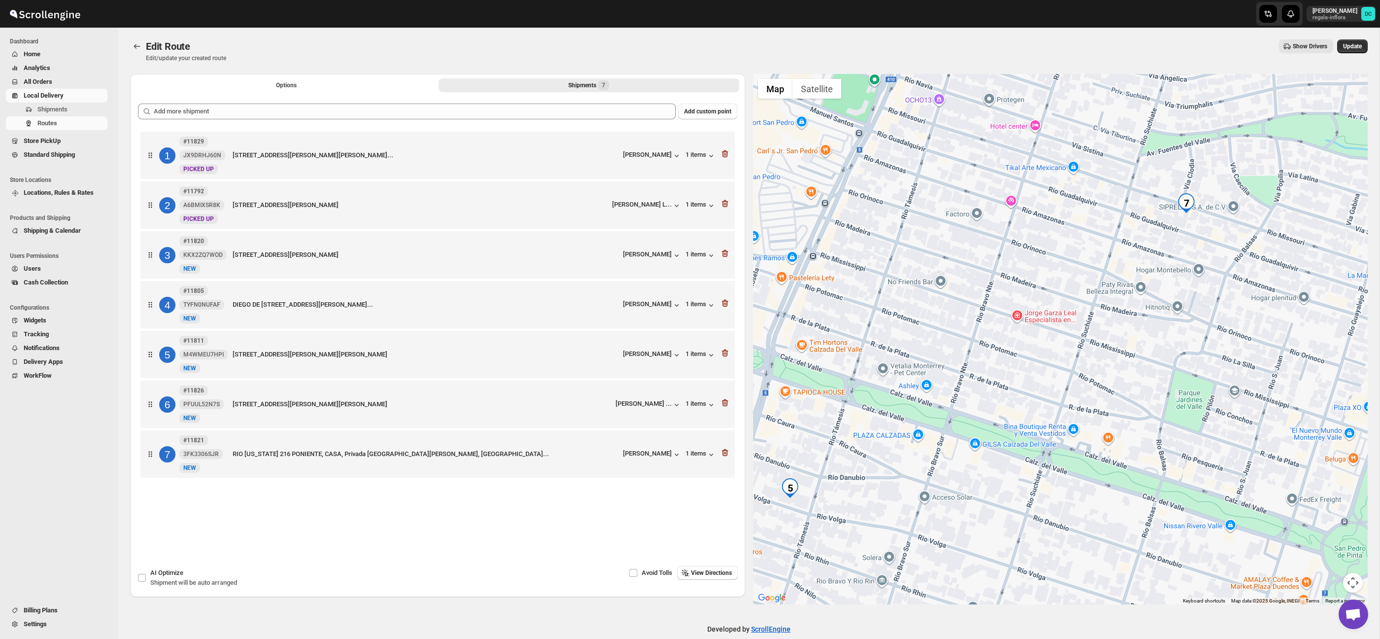
drag, startPoint x: 1132, startPoint y: 241, endPoint x: 1026, endPoint y: 317, distance: 131.0
click at [1025, 318] on div at bounding box center [1060, 339] width 615 height 530
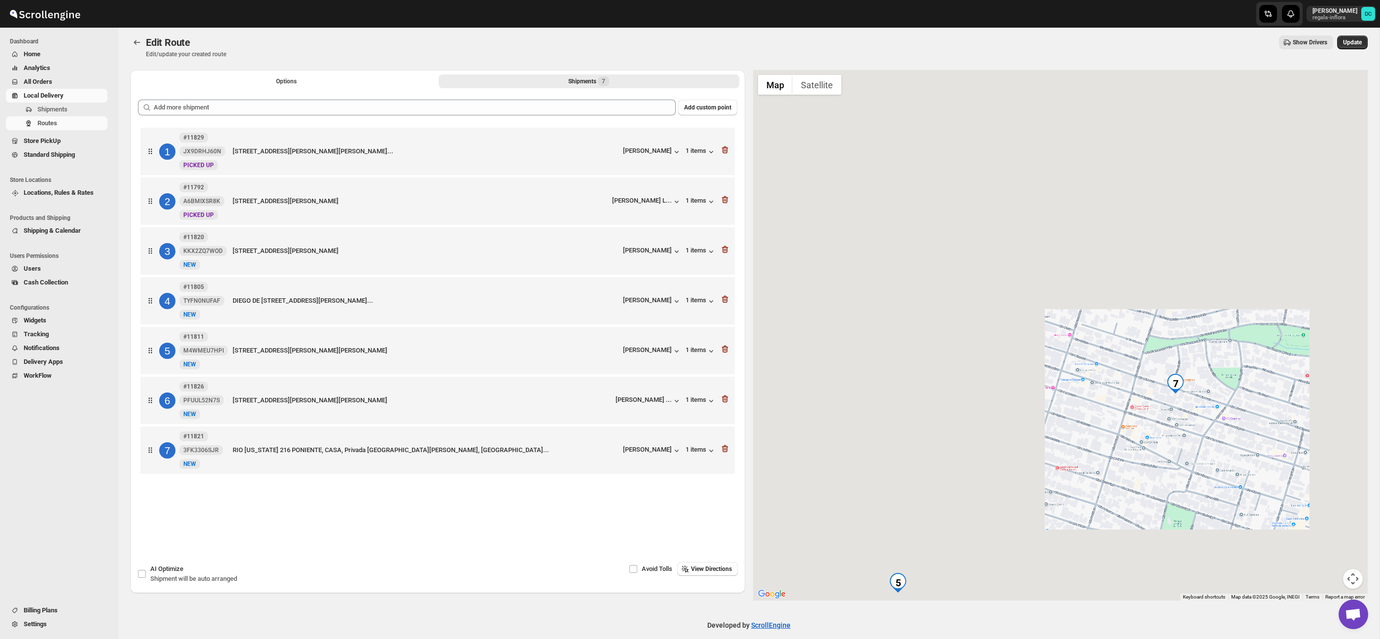
scroll to position [14, 0]
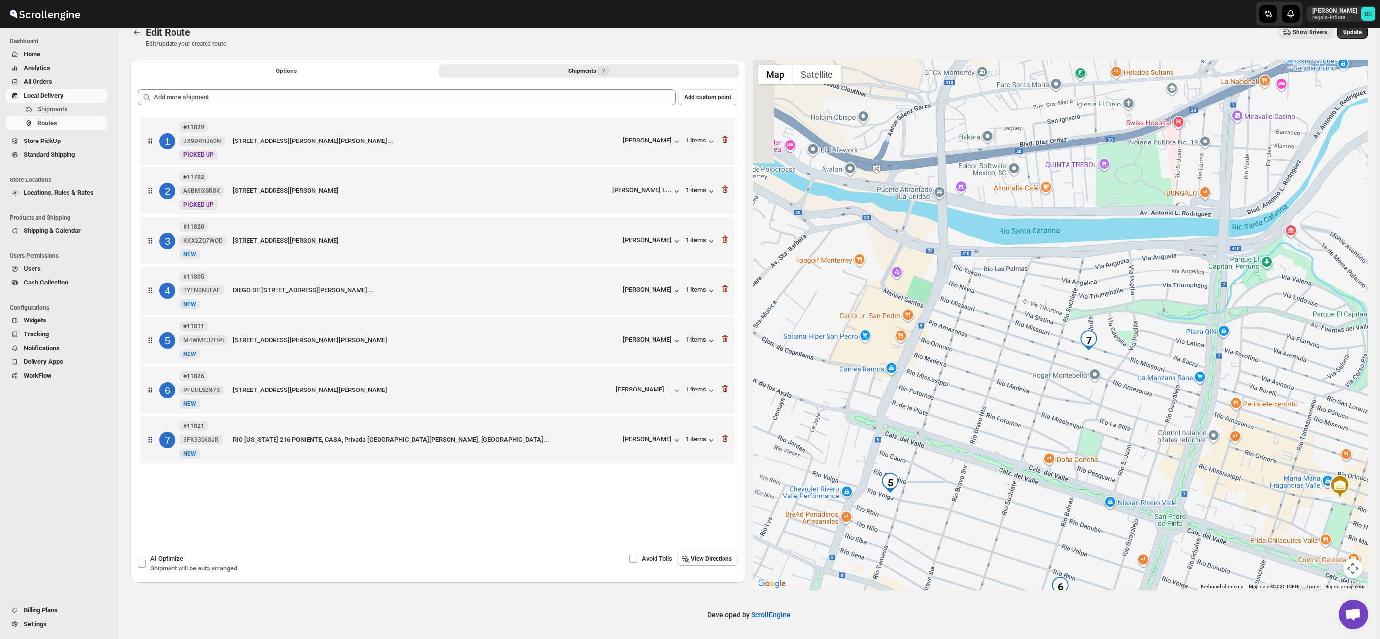
drag, startPoint x: 1145, startPoint y: 406, endPoint x: 1140, endPoint y: 407, distance: 5.0
click at [1087, 390] on div at bounding box center [1060, 325] width 615 height 530
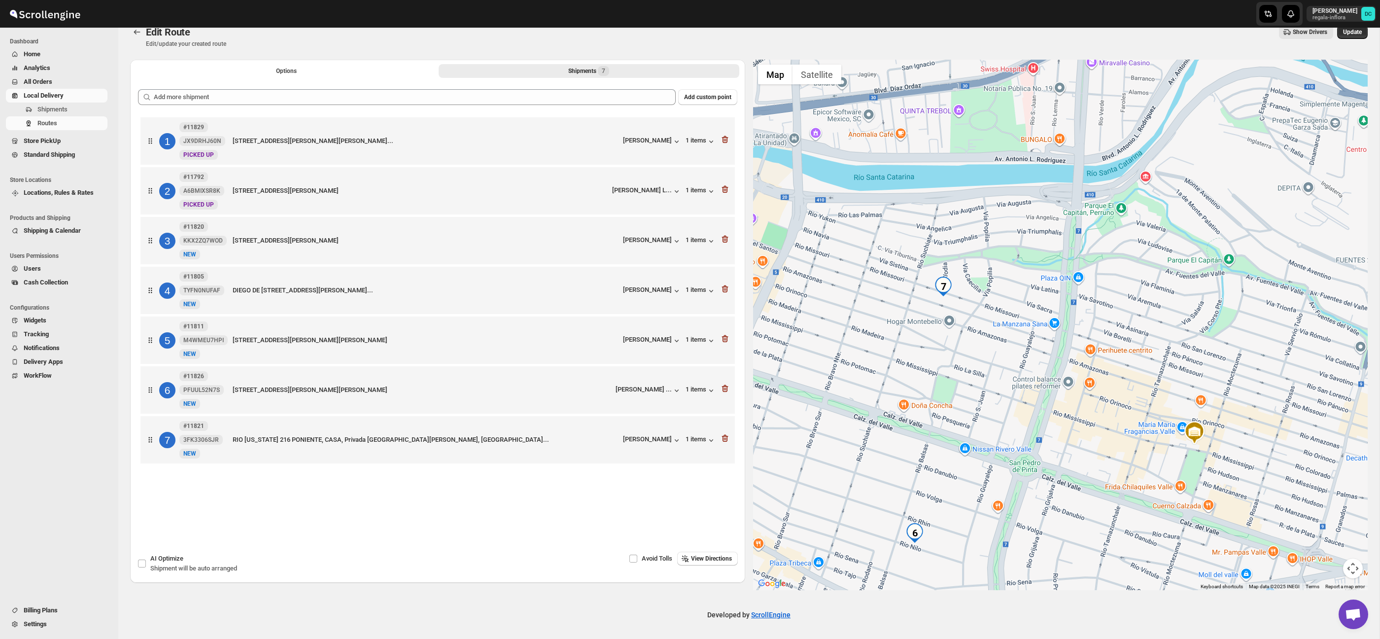
drag, startPoint x: 1205, startPoint y: 435, endPoint x: 1148, endPoint y: 400, distance: 67.2
click at [1147, 400] on div at bounding box center [1060, 325] width 615 height 530
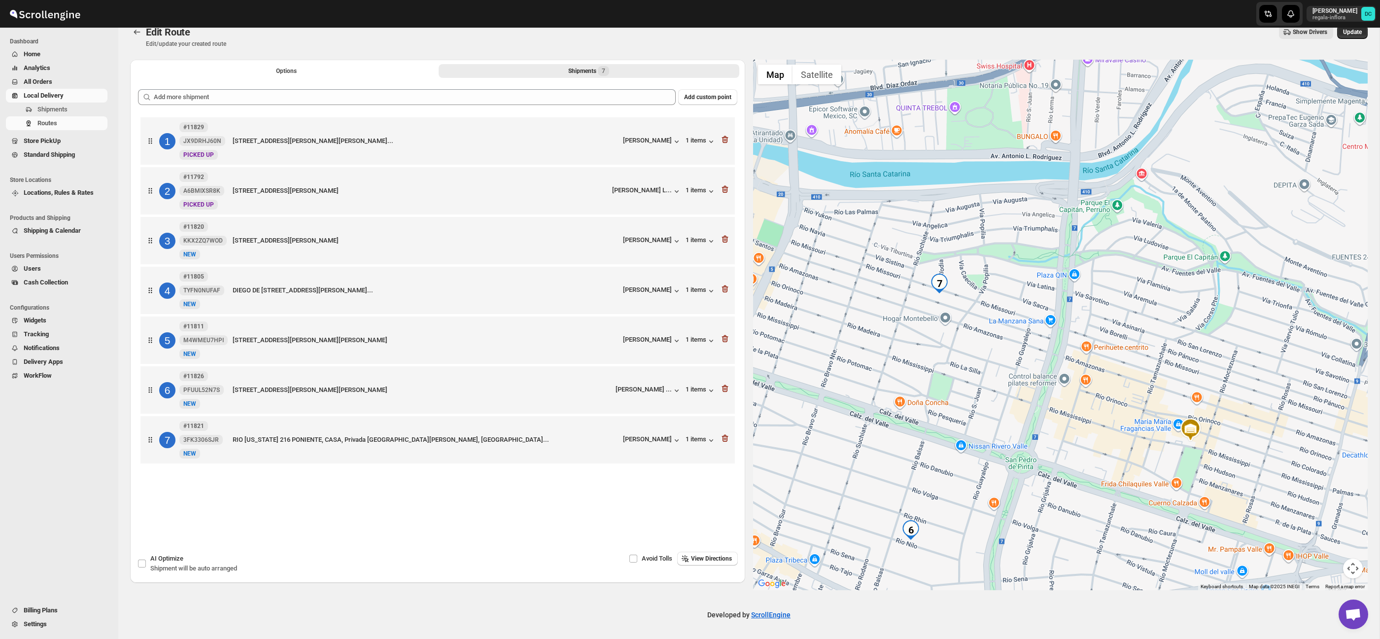
click at [1350, 574] on button "Map camera controls" at bounding box center [1353, 568] width 20 height 20
click at [1350, 568] on button "Map camera controls" at bounding box center [1353, 568] width 20 height 20
click at [1359, 563] on button "Map camera controls" at bounding box center [1353, 568] width 20 height 20
click at [1319, 566] on button "Zoom out" at bounding box center [1328, 568] width 20 height 20
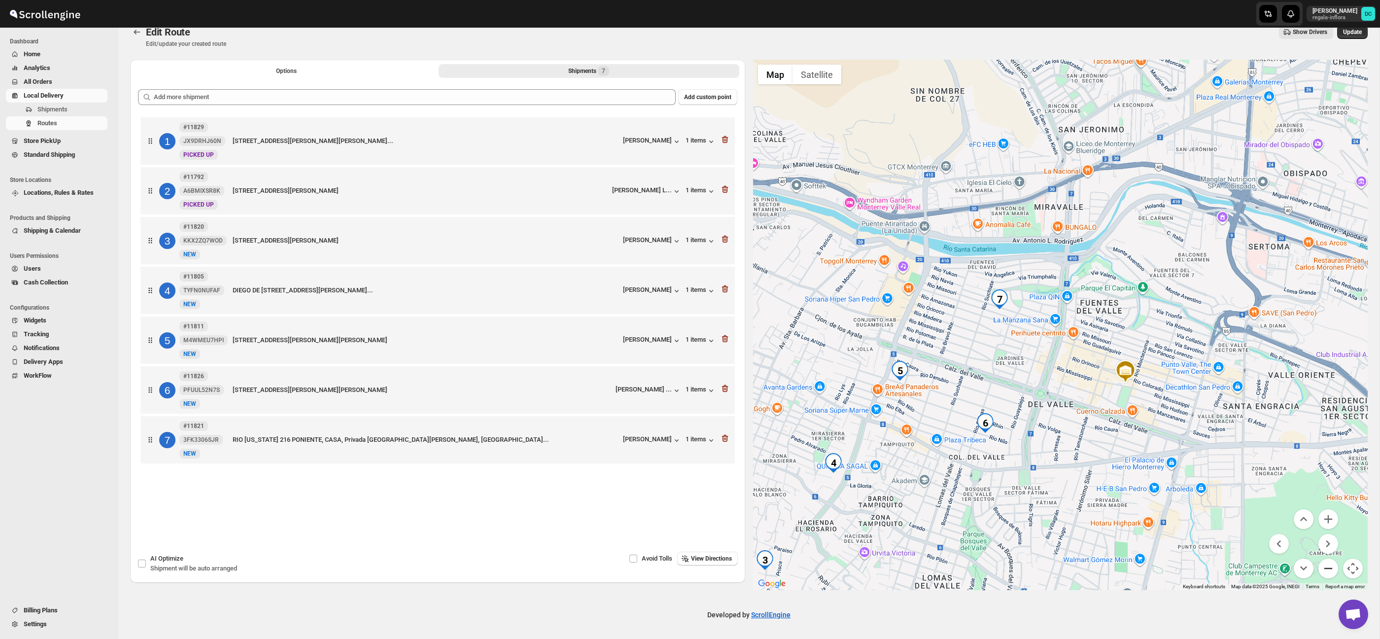
click at [1326, 567] on button "Zoom out" at bounding box center [1328, 568] width 20 height 20
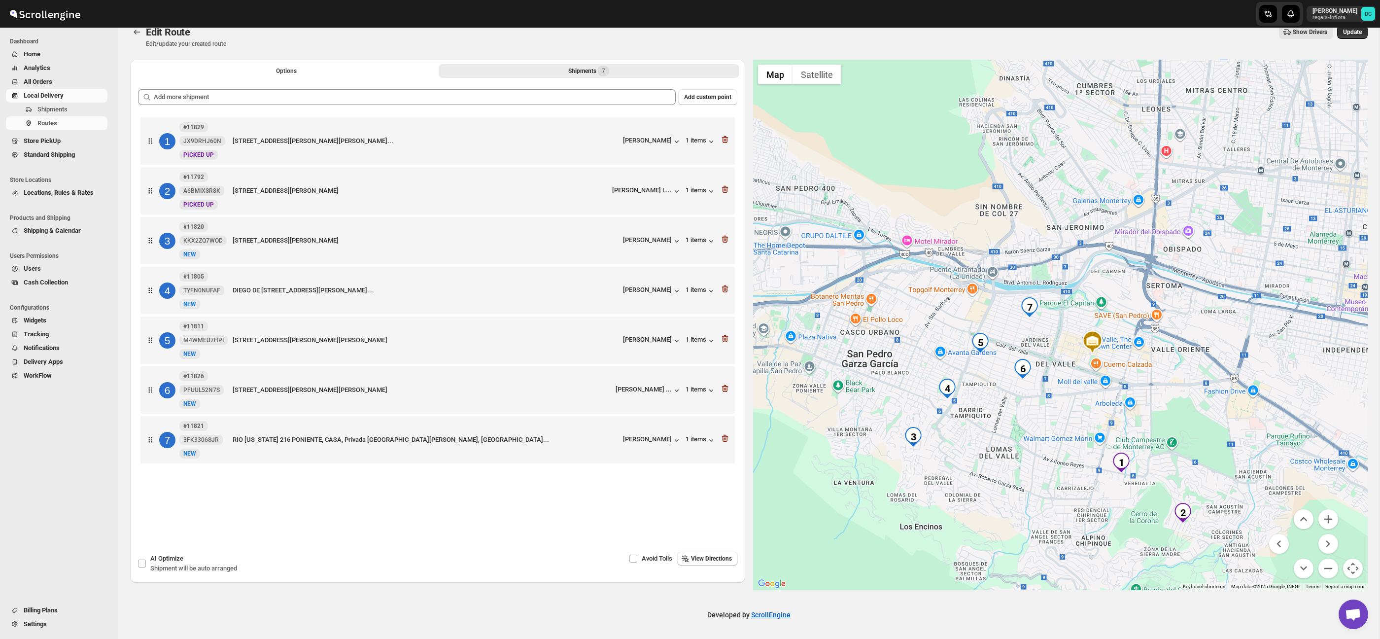
click at [1347, 28] on span "Update" at bounding box center [1352, 32] width 19 height 8
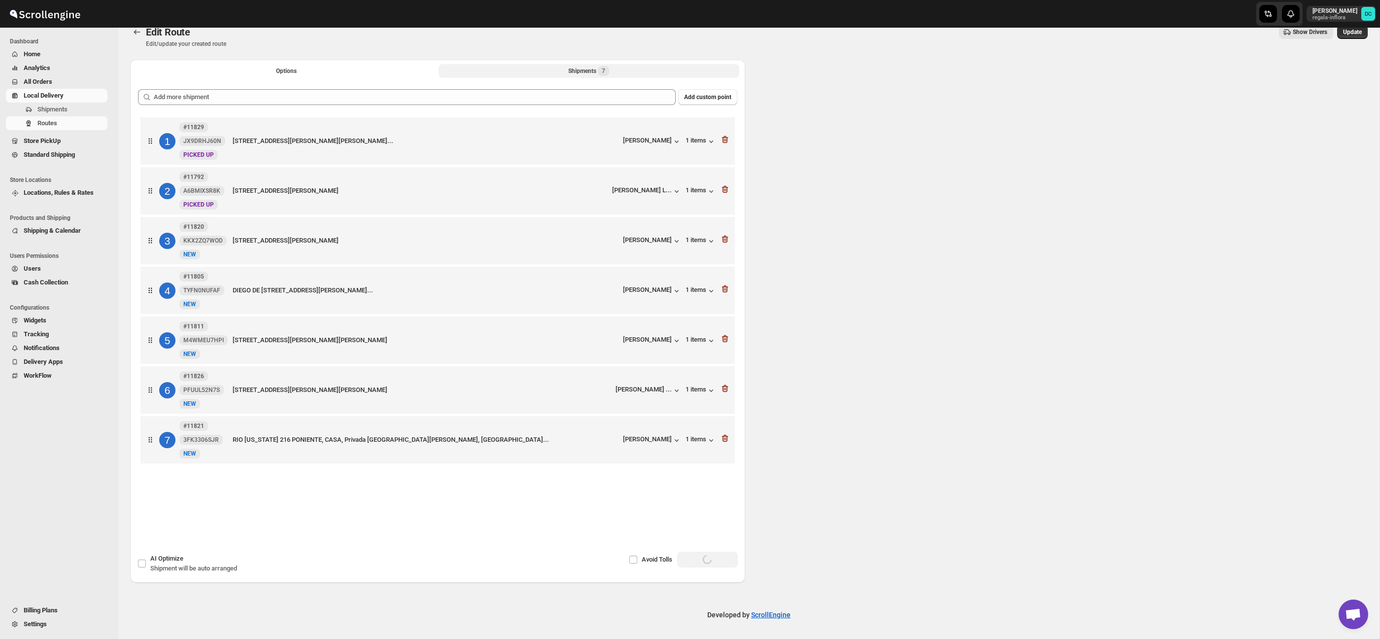
scroll to position [7, 0]
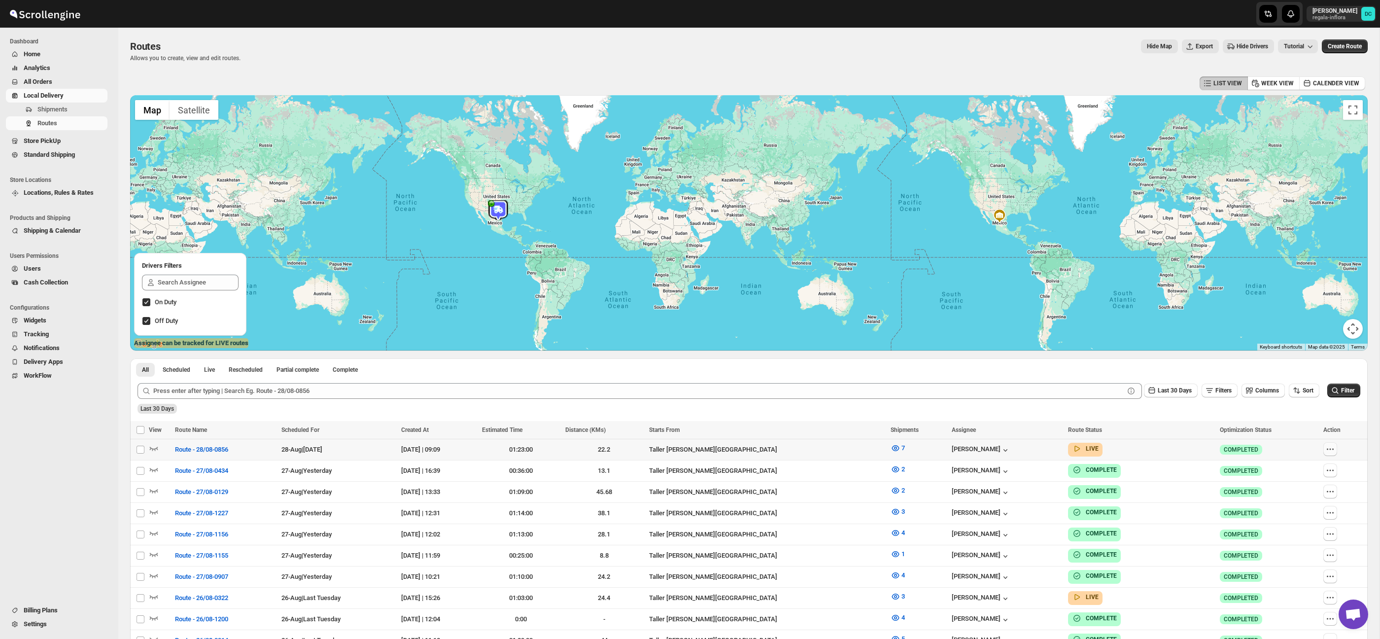
click at [1335, 445] on button "button" at bounding box center [1330, 449] width 14 height 14
click at [1300, 519] on span "Edit" at bounding box center [1307, 520] width 45 height 10
checkbox input "false"
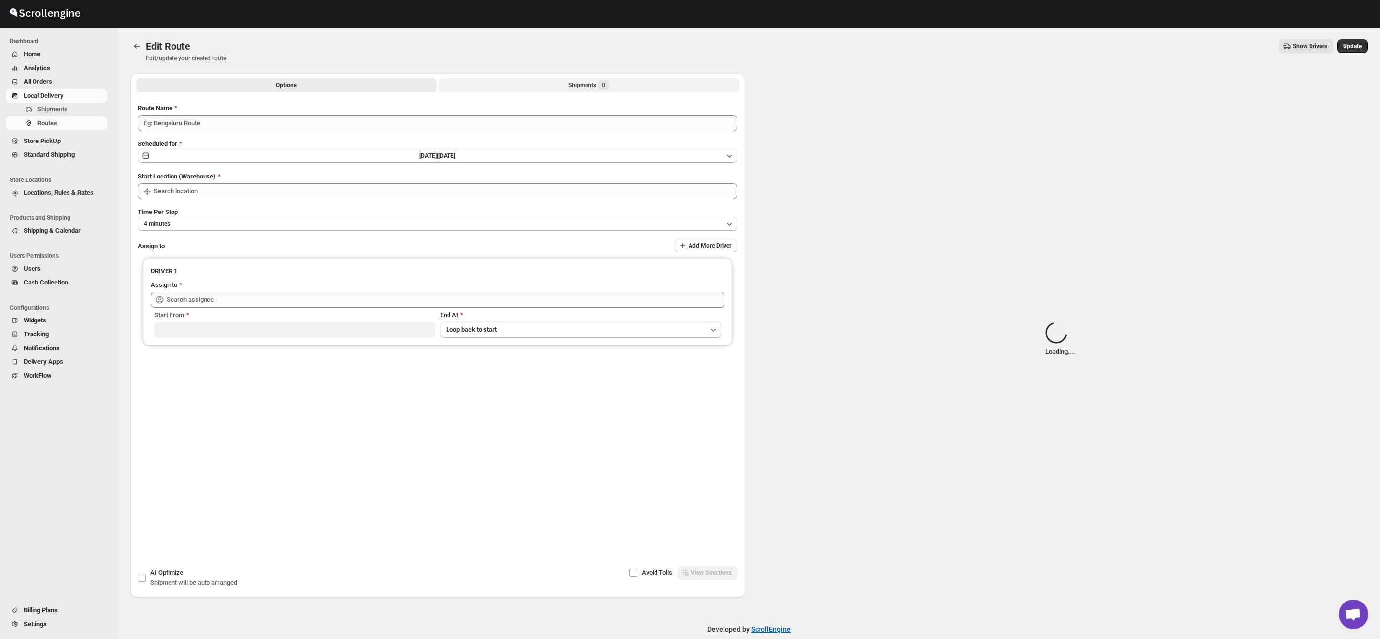
type input "Route - 28/08-0856"
type input "Taller Calzada del Valle SPGG"
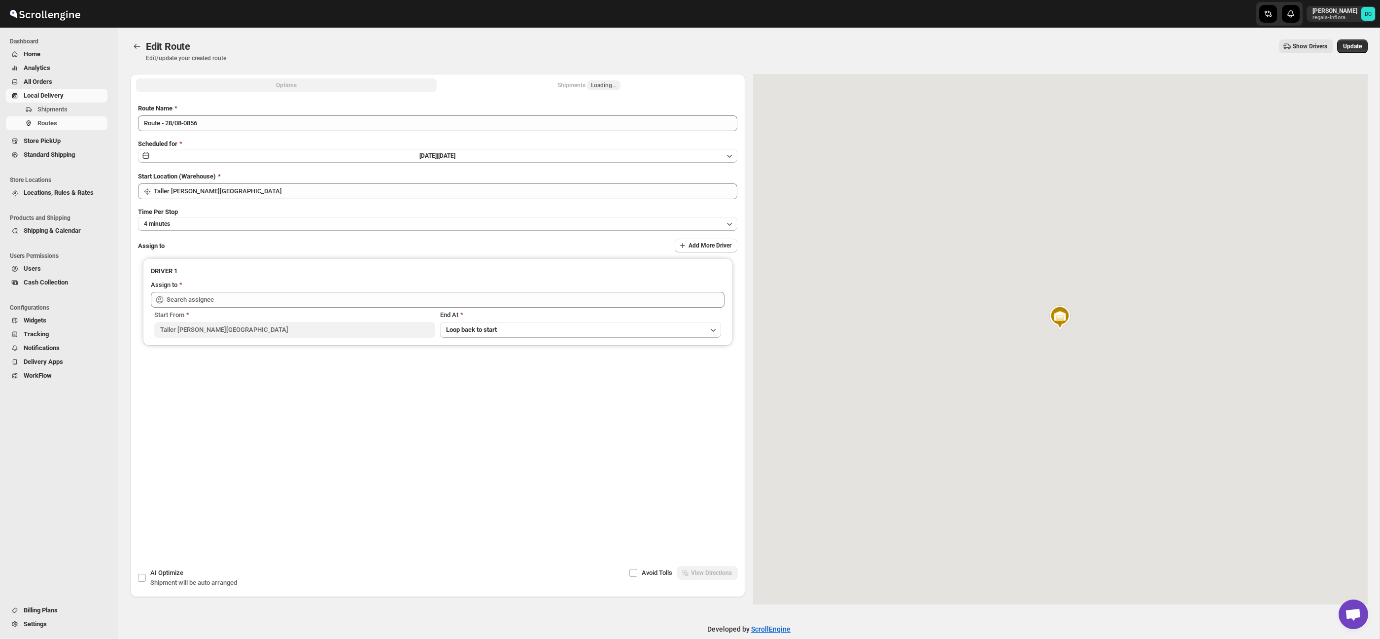
type input "Carolina Piñon (krito_shock@hotmail.com)"
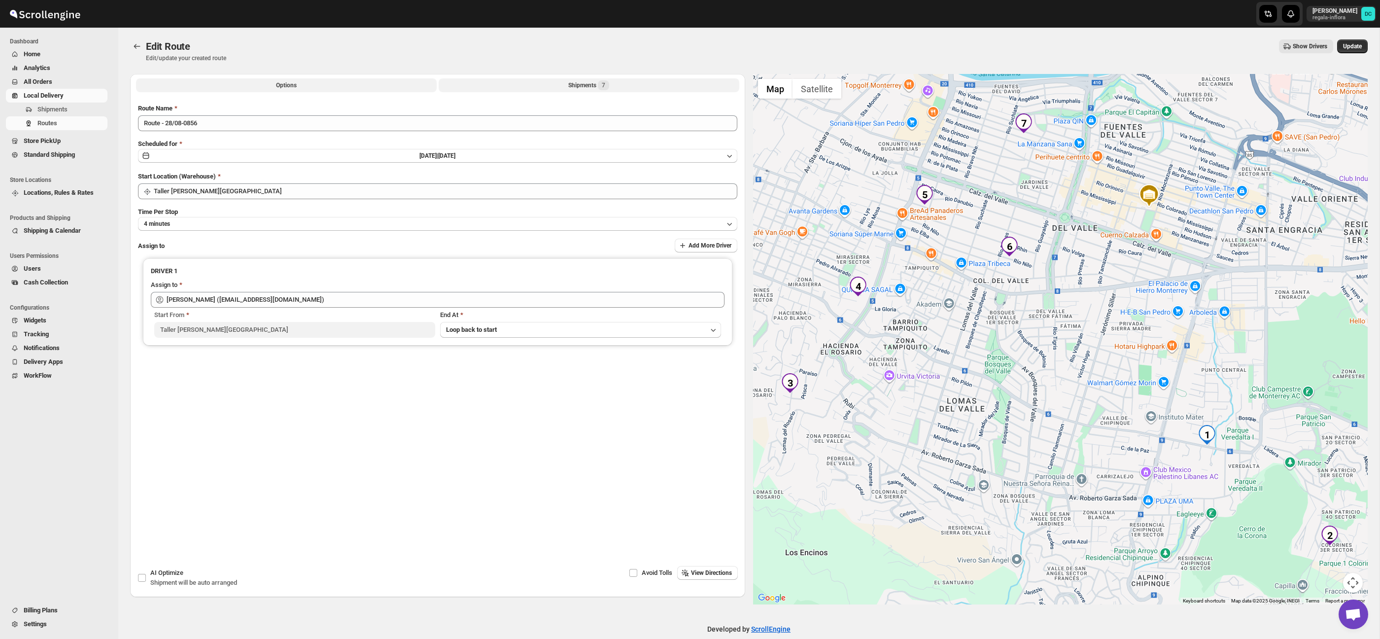
click at [574, 85] on div "Shipments 7" at bounding box center [588, 85] width 41 height 10
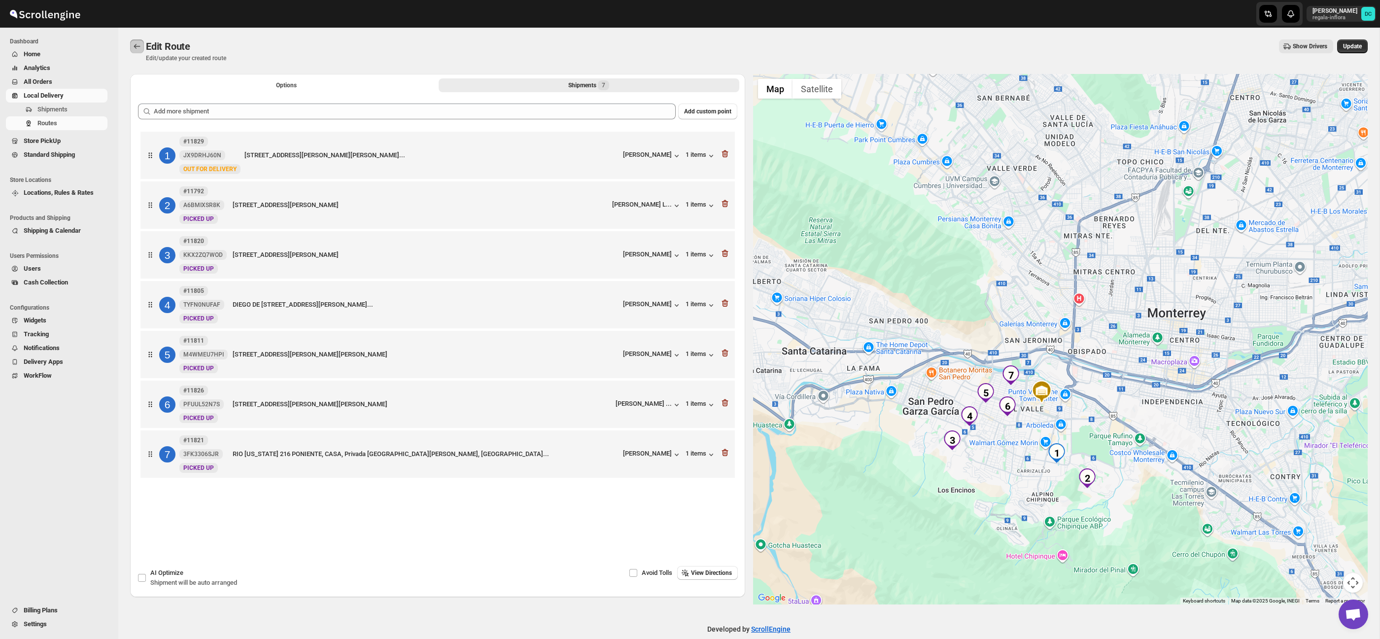
click at [136, 48] on icon "Routes" at bounding box center [137, 46] width 10 height 10
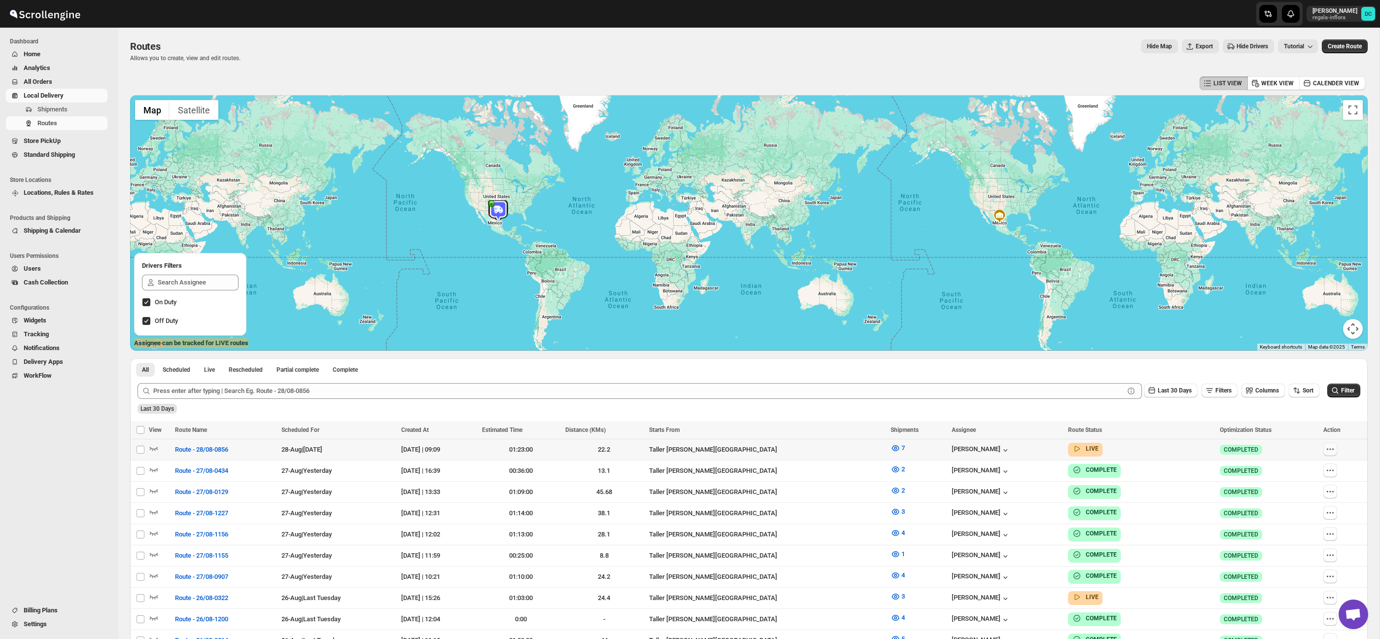
click at [1329, 451] on icon "button" at bounding box center [1330, 449] width 10 height 10
click at [1298, 521] on span "Edit" at bounding box center [1307, 520] width 45 height 10
checkbox input "false"
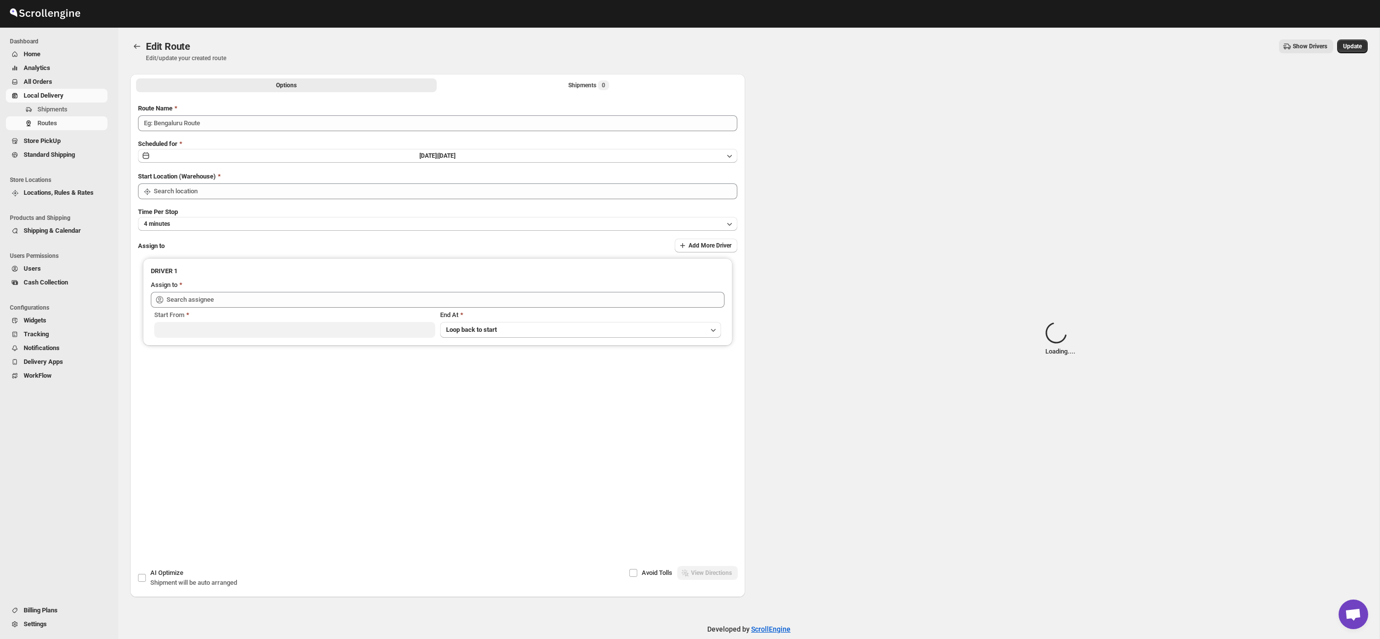
type input "Route - 28/08-0856"
type input "Taller Calzada del Valle SPGG"
type input "Carolina Piñon (krito_shock@hotmail.com)"
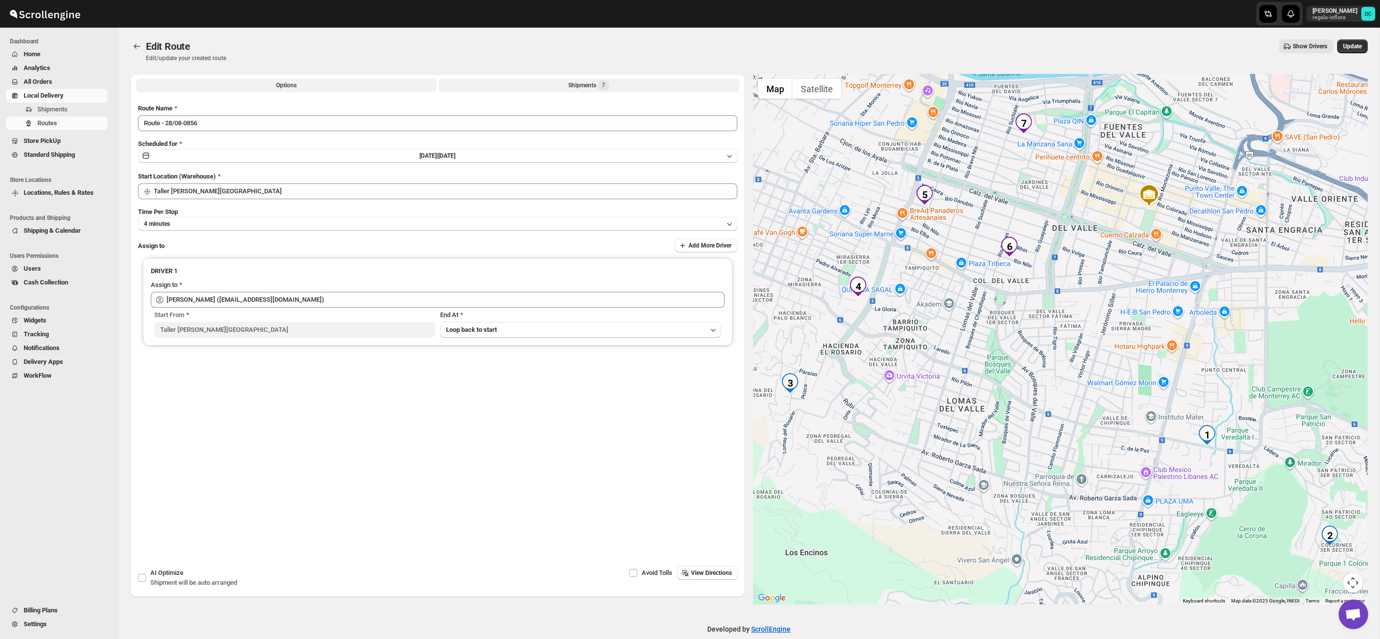
click at [602, 82] on span "7" at bounding box center [603, 85] width 11 height 10
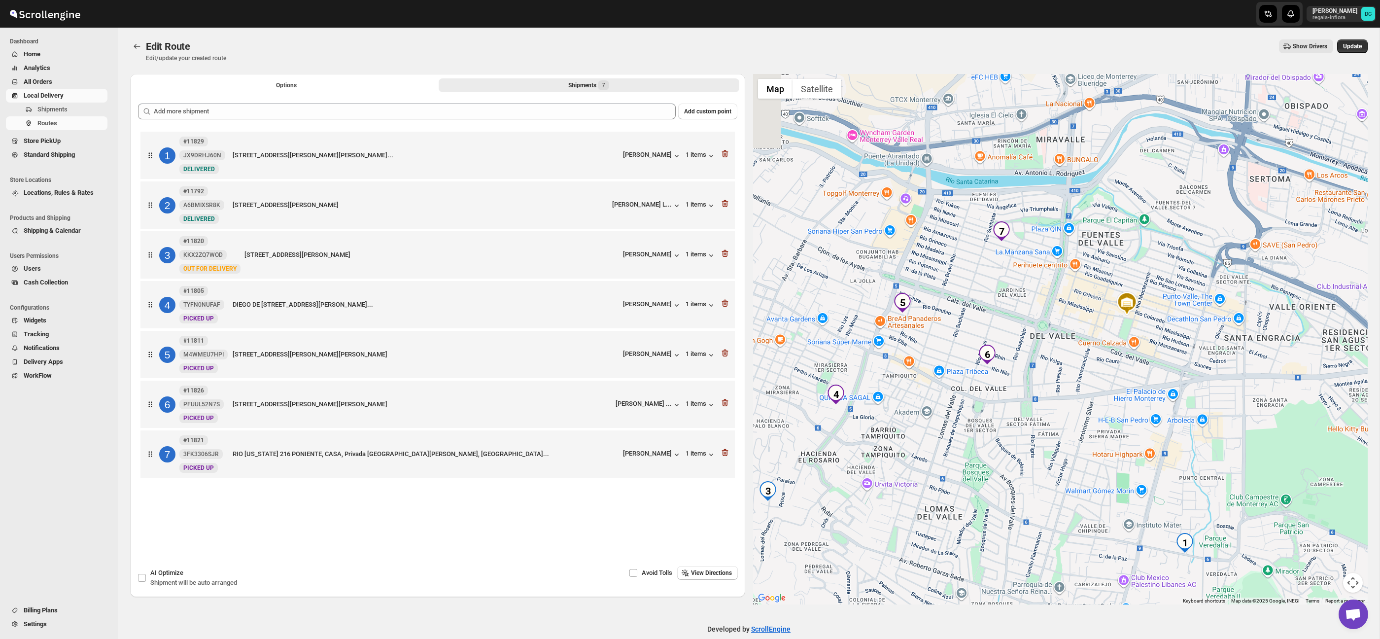
drag, startPoint x: 1009, startPoint y: 435, endPoint x: 1109, endPoint y: 405, distance: 104.6
click at [1109, 405] on div at bounding box center [1060, 339] width 615 height 530
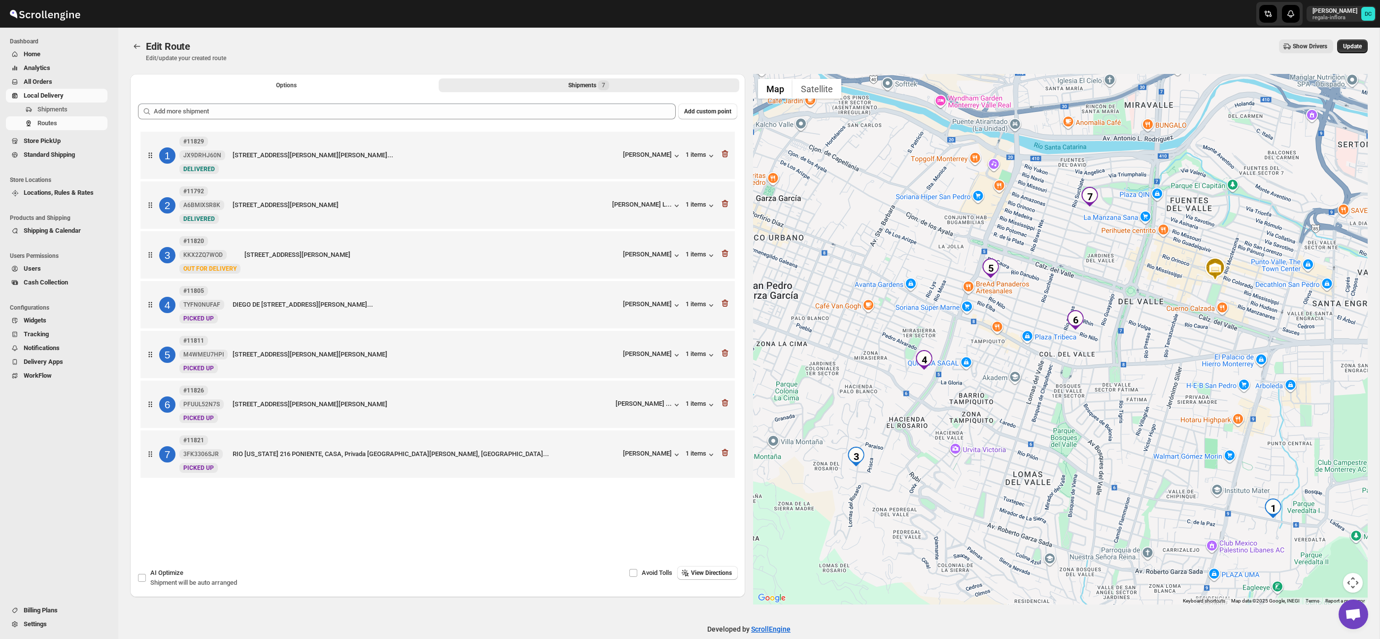
drag, startPoint x: 1013, startPoint y: 461, endPoint x: 1035, endPoint y: 454, distance: 23.6
click at [1035, 454] on div at bounding box center [1060, 339] width 615 height 530
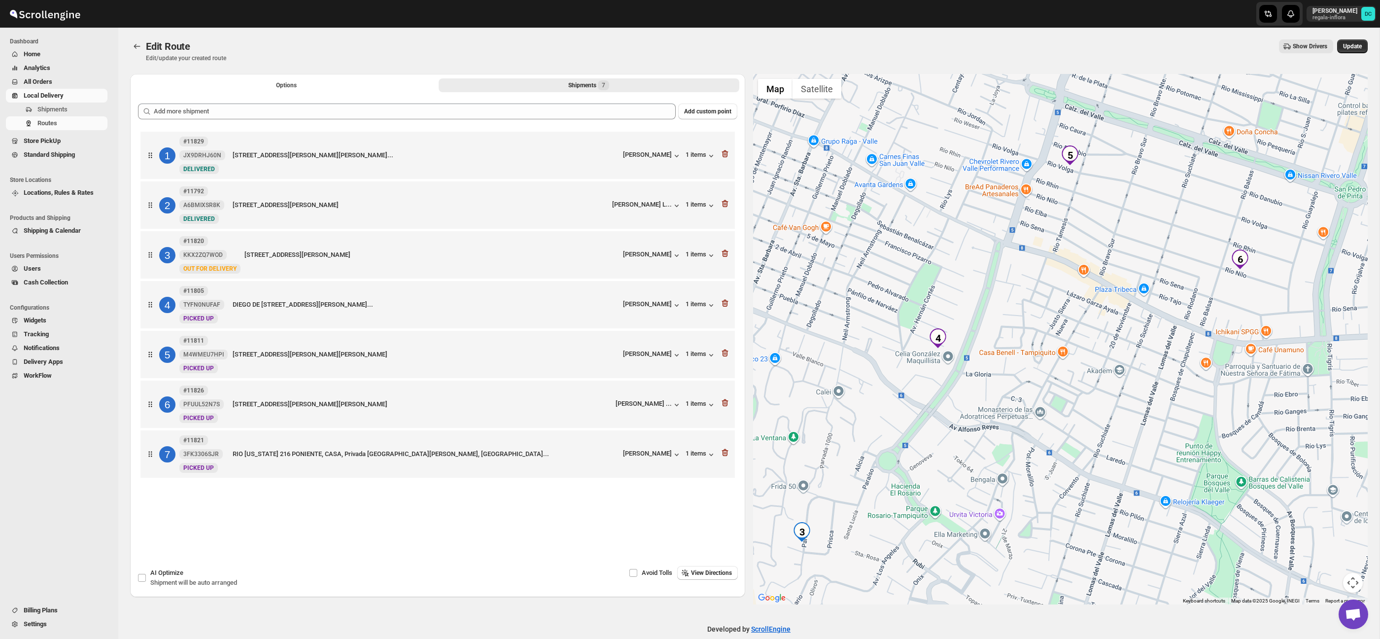
drag, startPoint x: 1093, startPoint y: 320, endPoint x: 1061, endPoint y: 388, distance: 74.7
click at [1046, 393] on div at bounding box center [1060, 339] width 615 height 530
click at [1355, 575] on button "Map camera controls" at bounding box center [1353, 583] width 20 height 20
click at [1331, 583] on button "Zoom out" at bounding box center [1328, 583] width 20 height 20
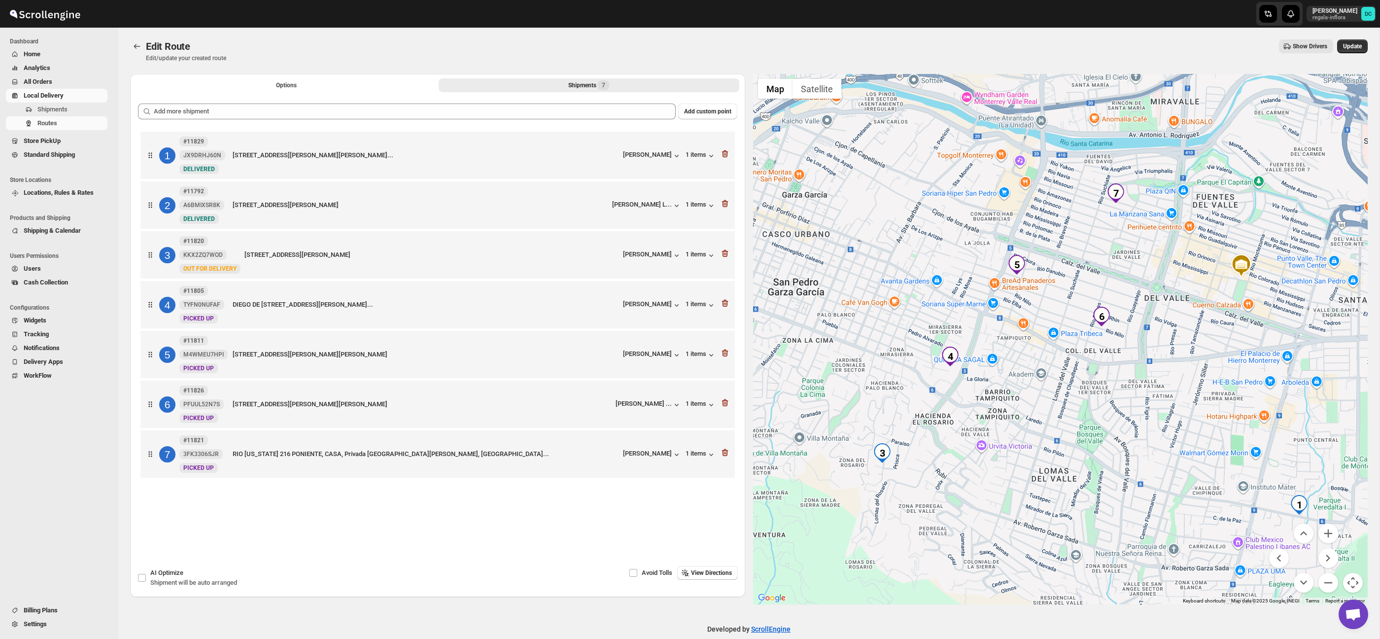
drag, startPoint x: 1212, startPoint y: 382, endPoint x: 1162, endPoint y: 404, distance: 54.5
click at [1162, 404] on div at bounding box center [1060, 339] width 615 height 530
click at [54, 268] on span "Users" at bounding box center [65, 269] width 82 height 10
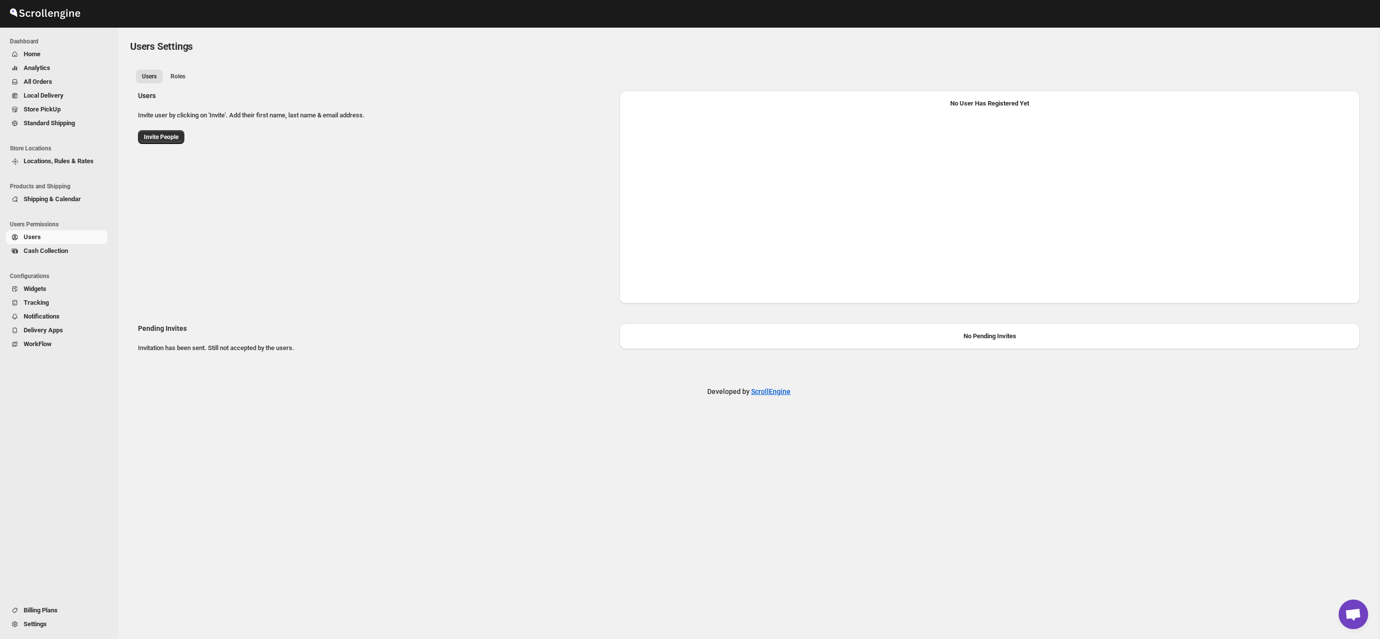
select select "637b767fbaab0276b10c91d8"
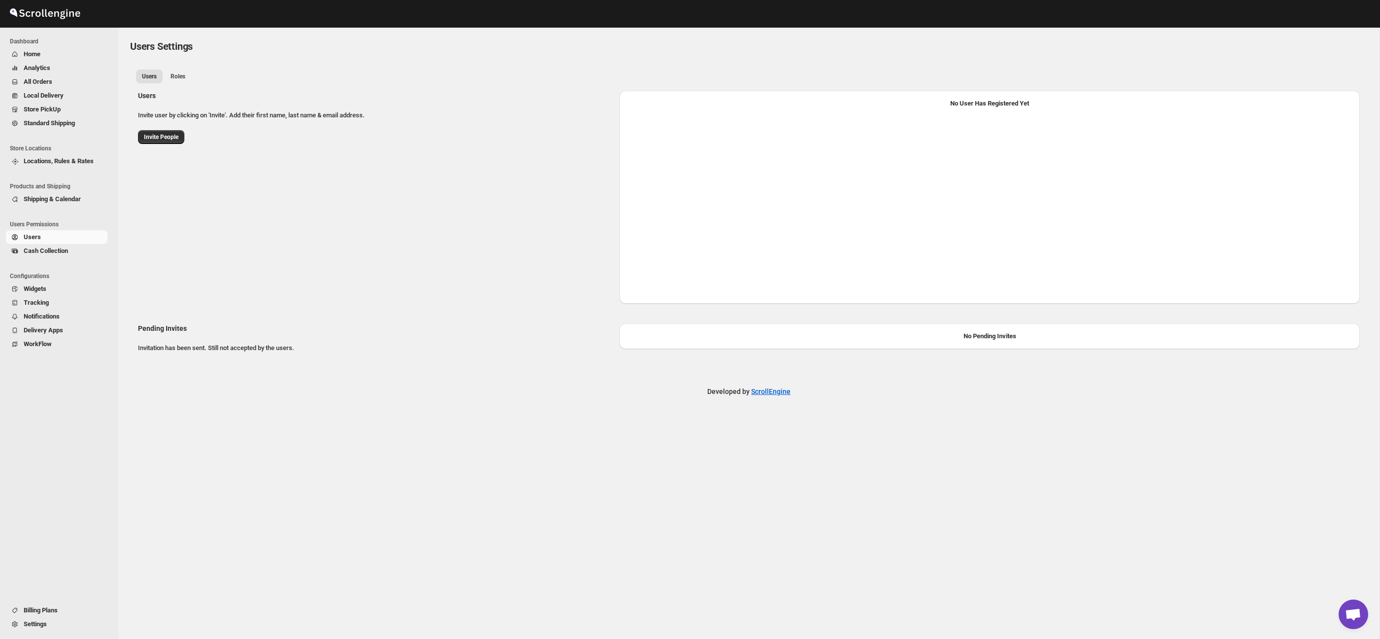
select select "637b767fbaab0276b10c91d8"
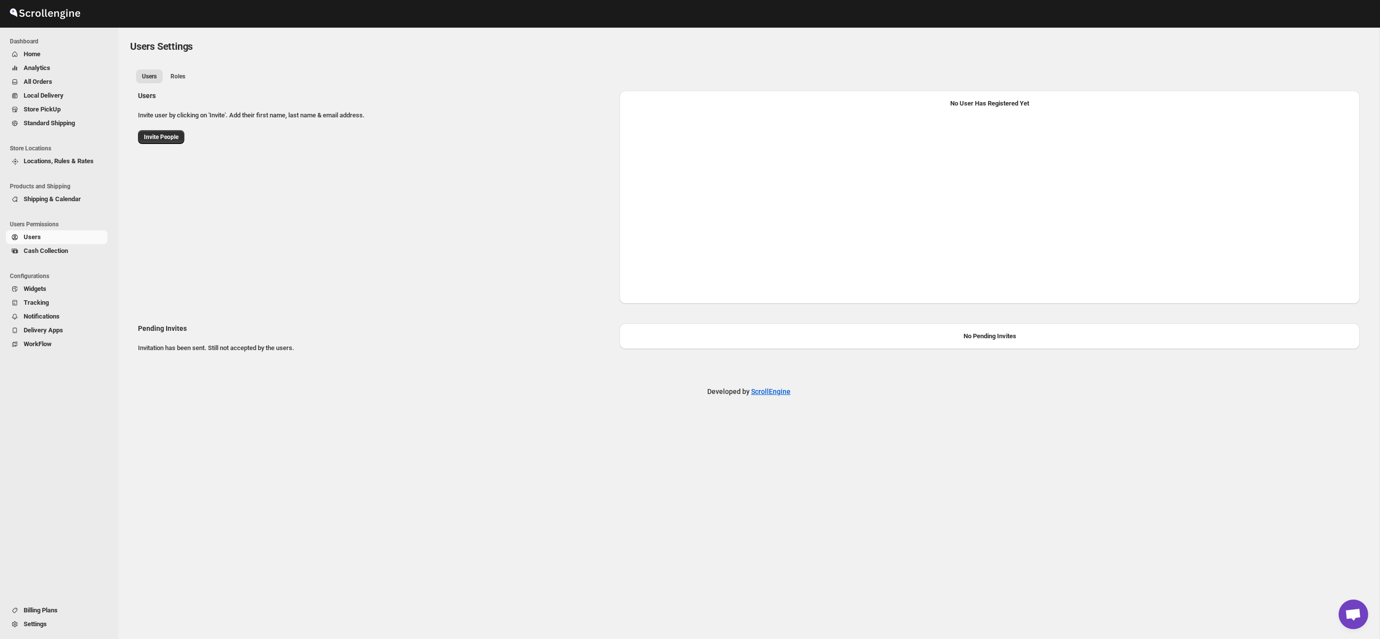
select select "637b767fbaab0276b10c91d8"
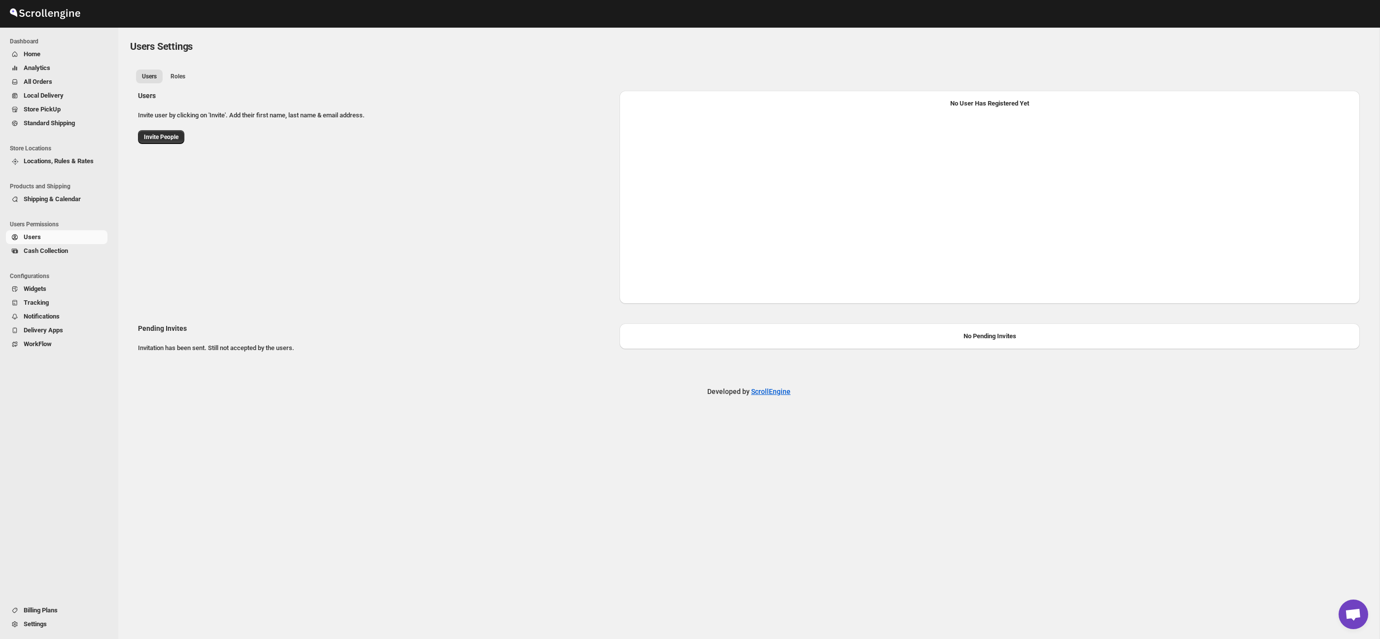
select select "637b767fbaab0276b10c91d8"
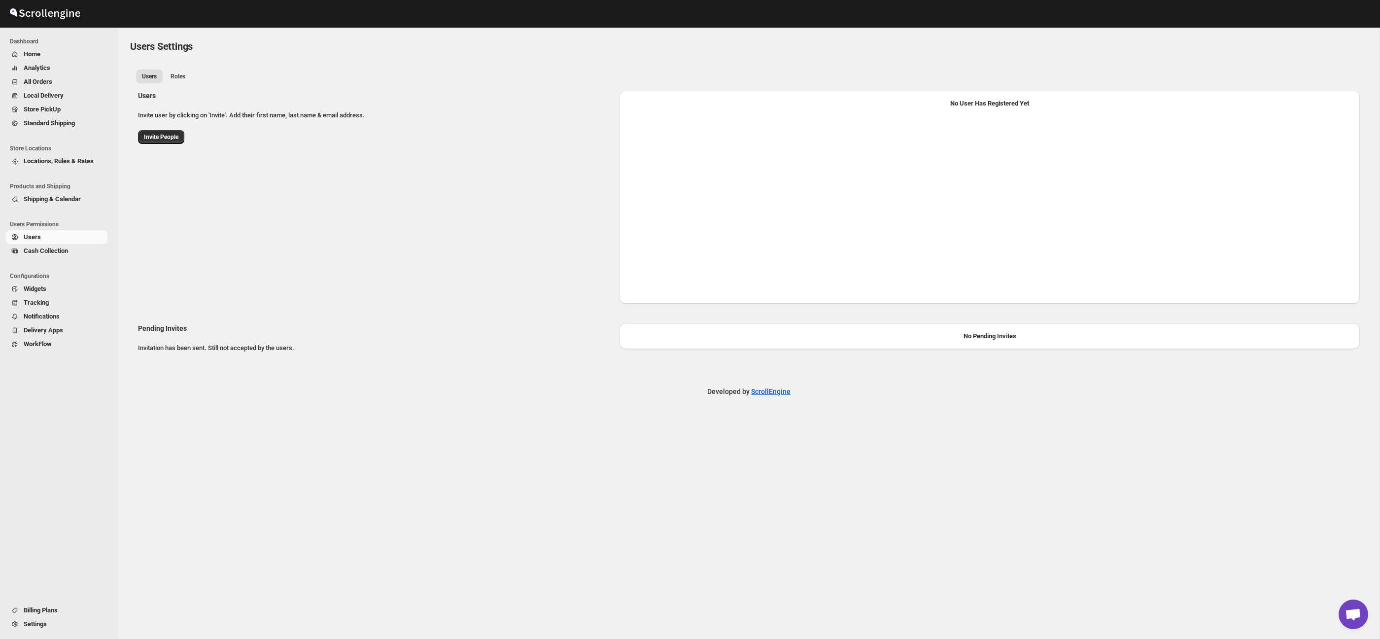
select select "637b767fbaab0276b10c91d8"
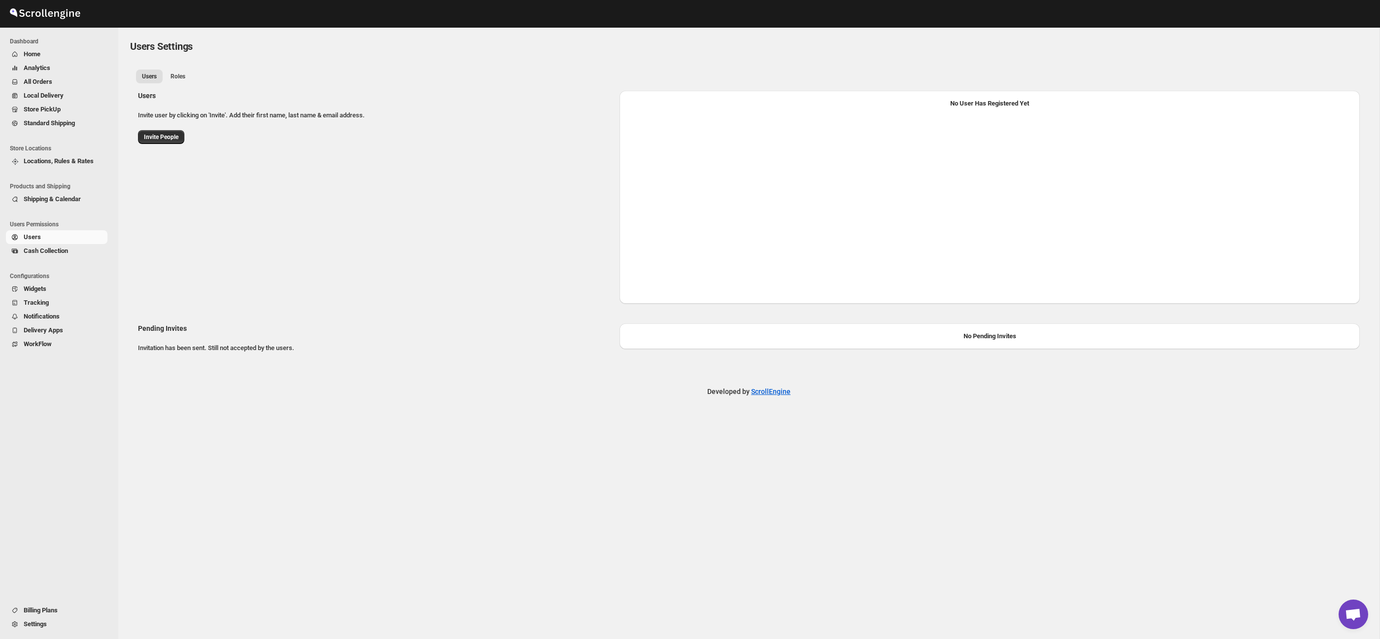
select select "637b767fbaab0276b10c91d8"
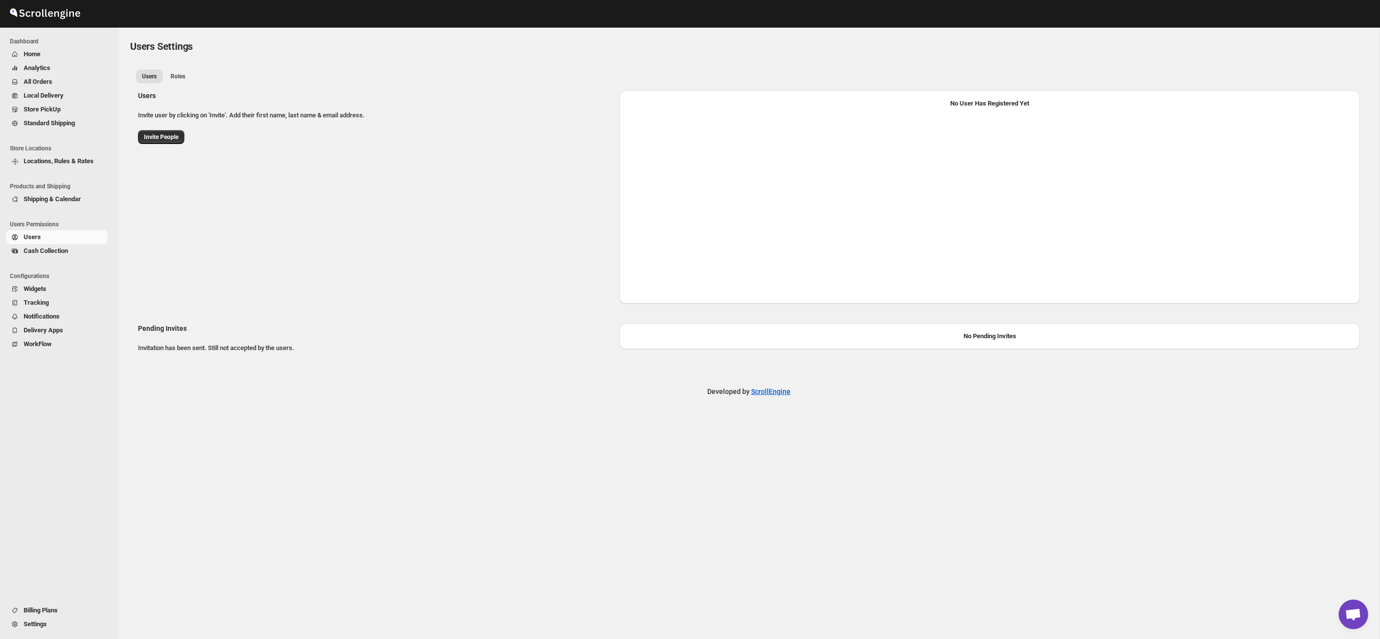
select select "637b767fbaab0276b10c91d8"
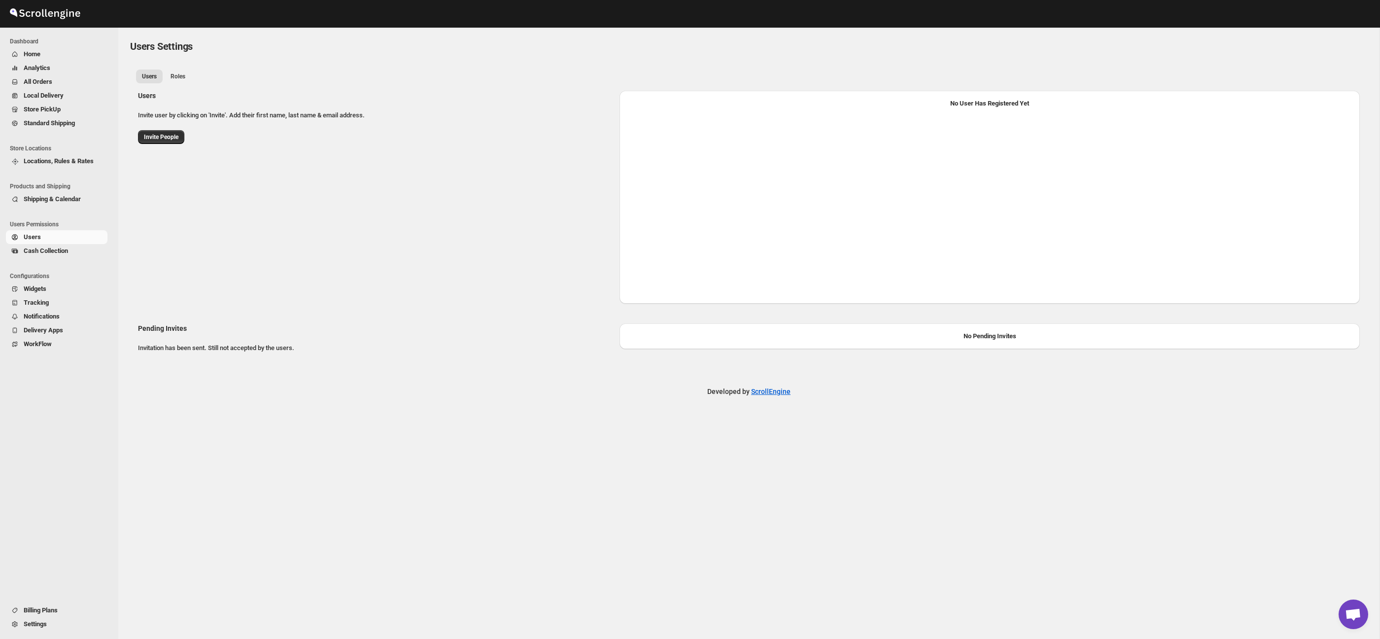
select select "637b767fbaab0276b10c91d8"
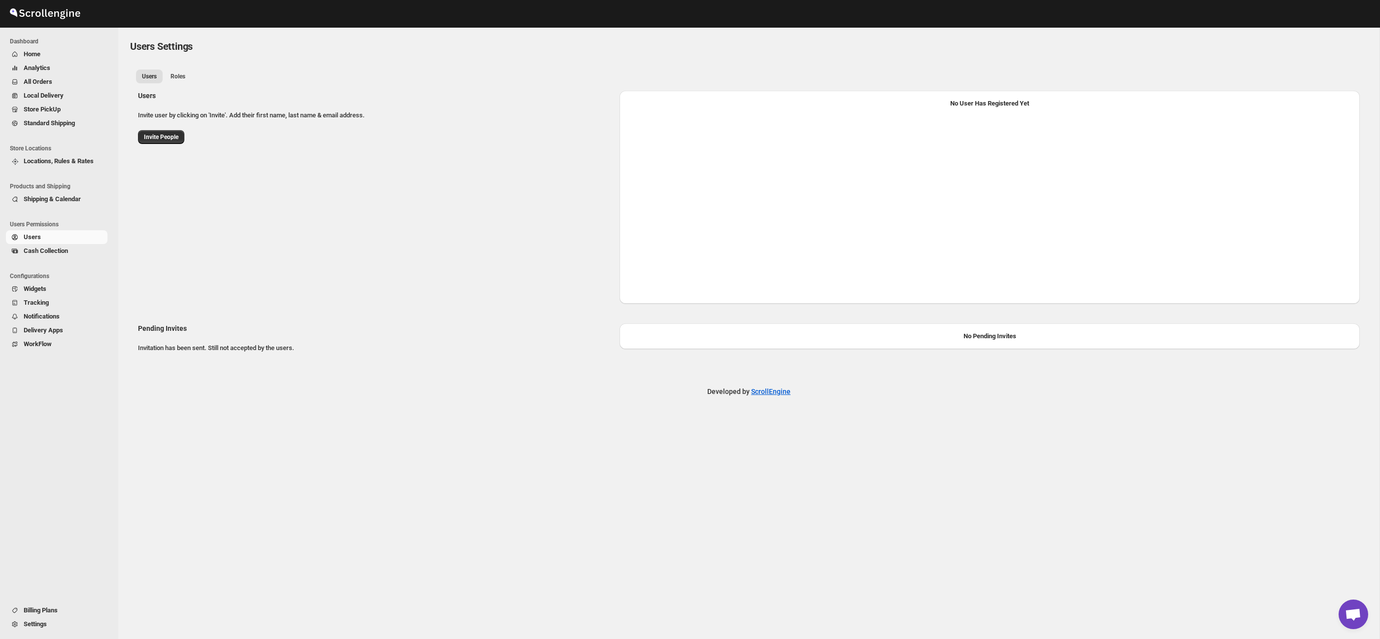
select select "637b767fbaab0276b10c91d8"
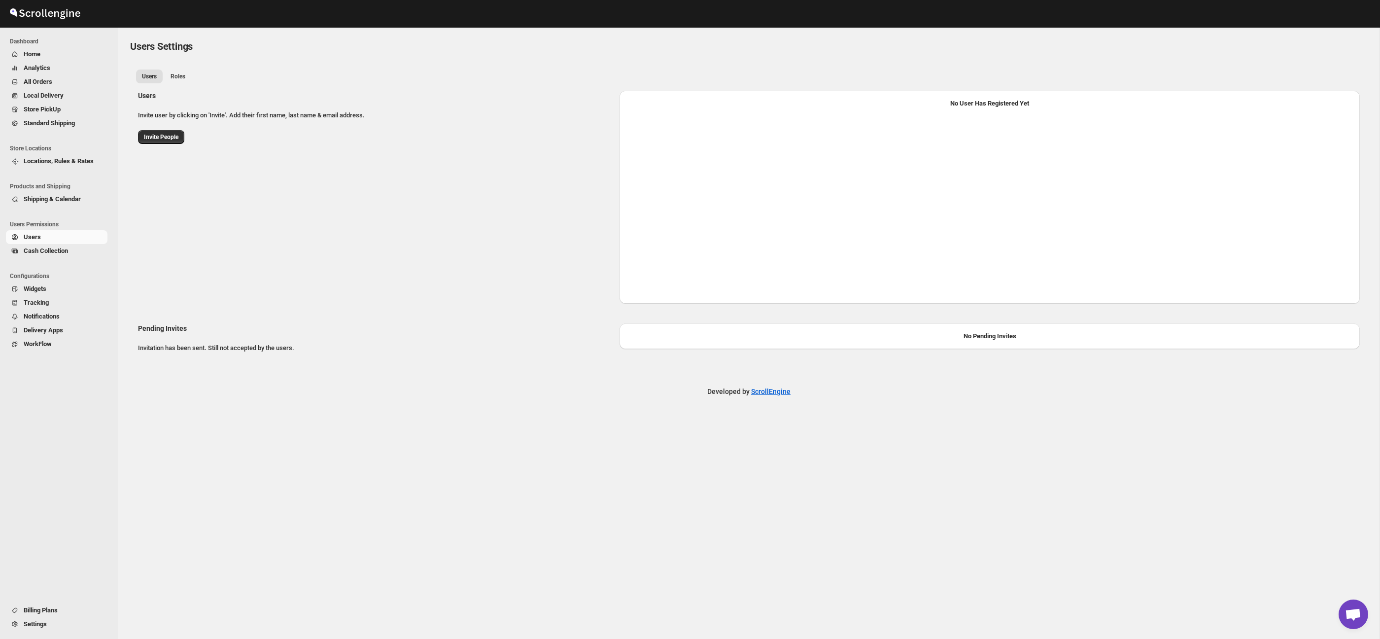
select select "637b767fbaab0276b10c91d8"
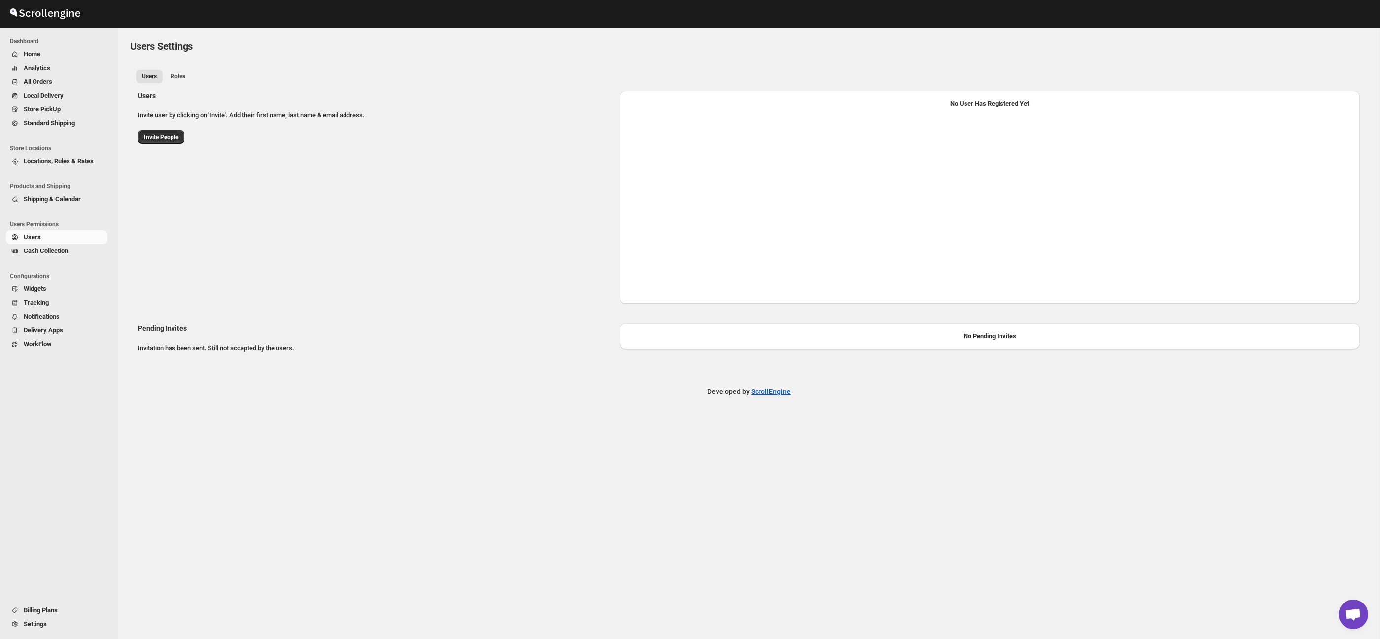
select select "637b767fbaab0276b10c91d8"
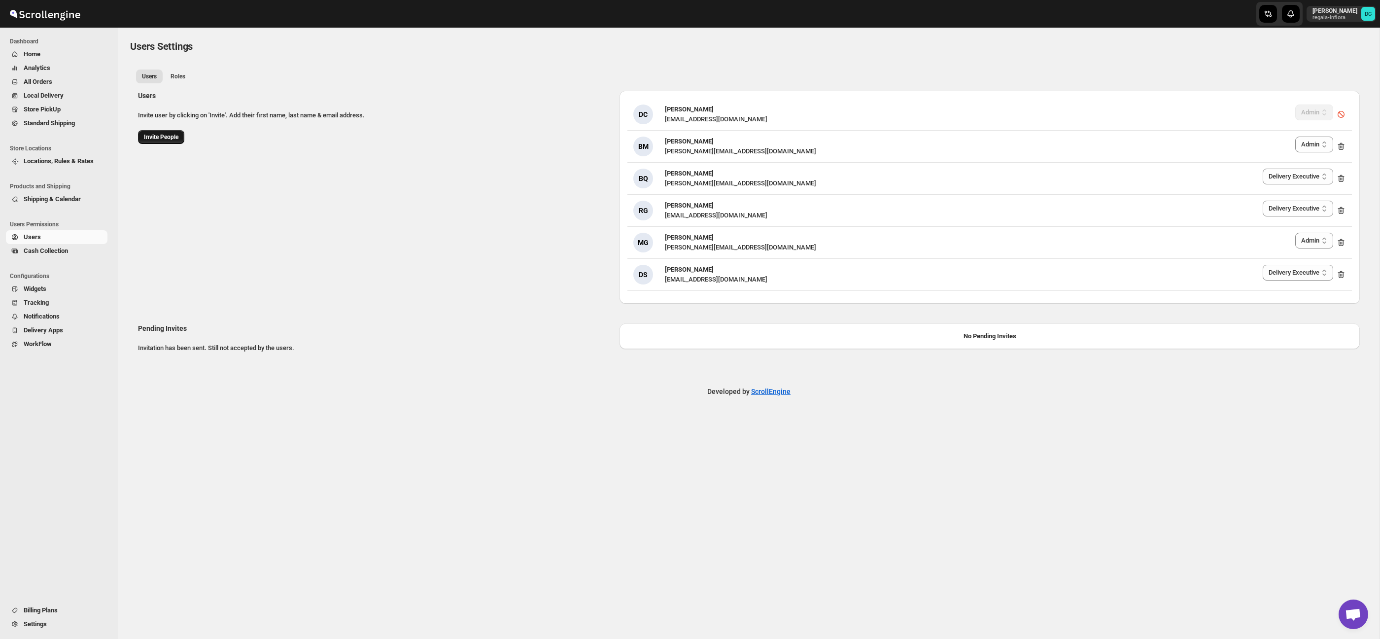
click at [153, 136] on span "Invite People" at bounding box center [161, 137] width 34 height 8
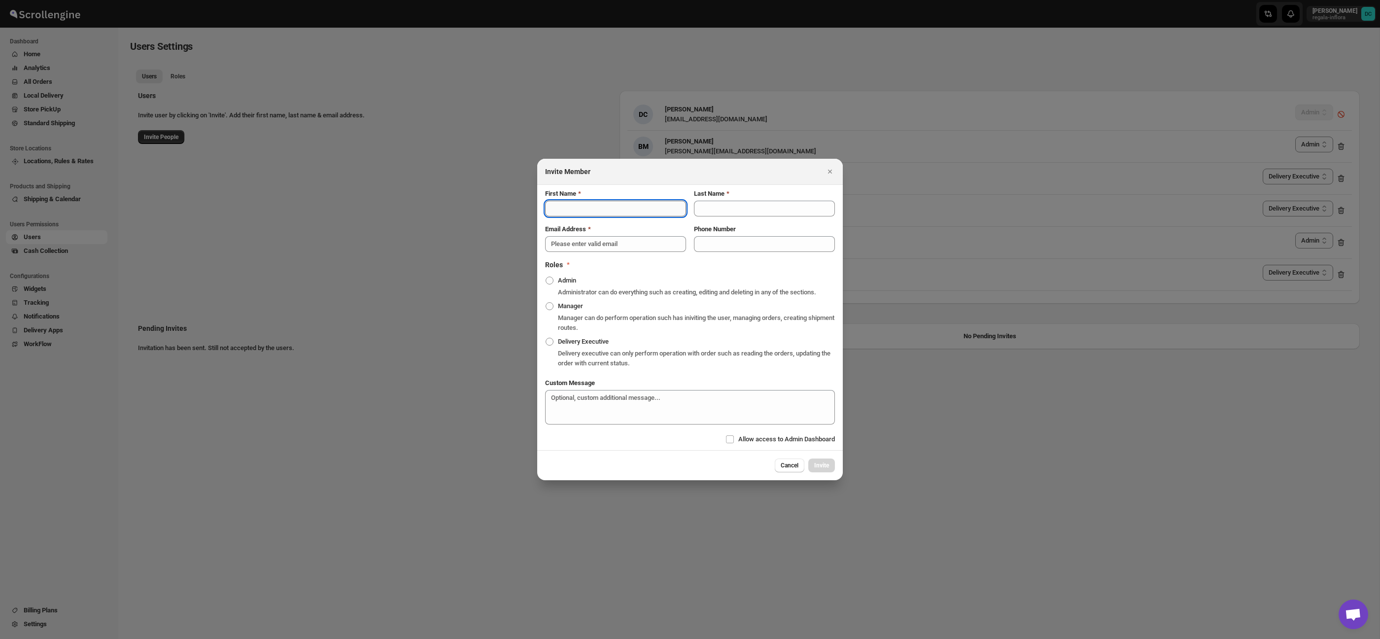
click at [591, 205] on input "First Name" at bounding box center [615, 209] width 141 height 16
type input "a"
type input "[PERSON_NAME]"
click at [733, 204] on input "Last Name" at bounding box center [764, 209] width 141 height 16
type input "[PERSON_NAME]"
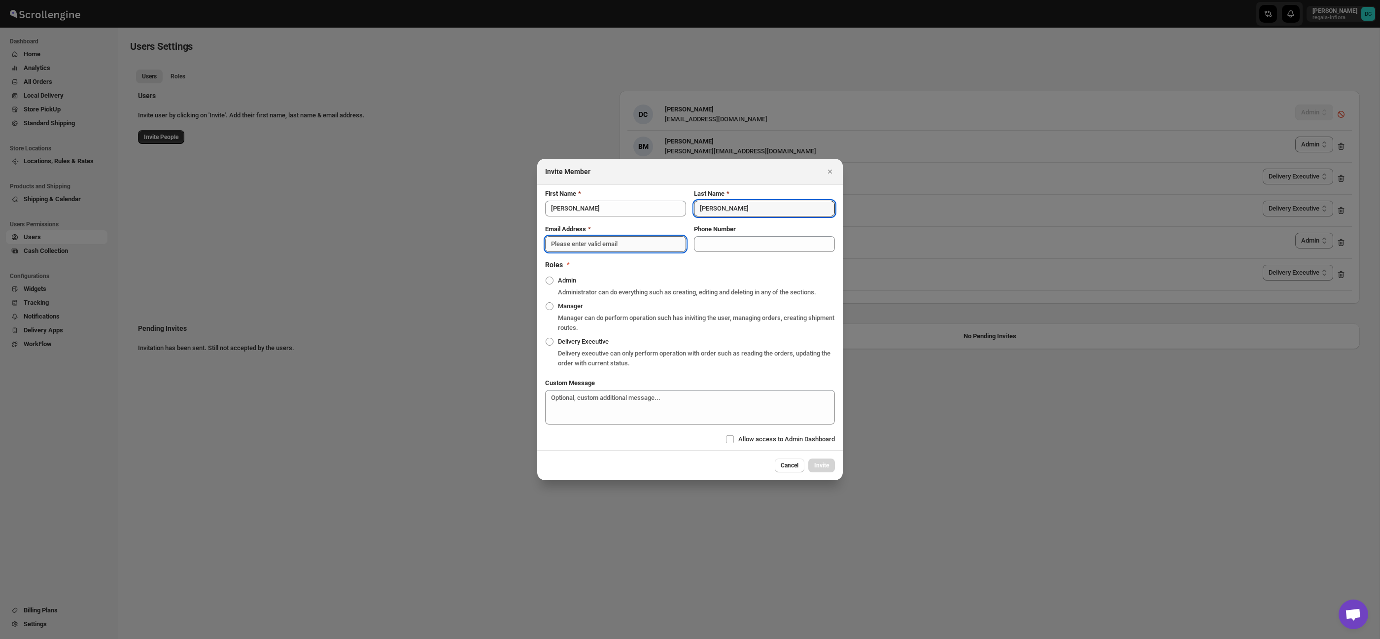
click at [627, 245] on input "Email Address" at bounding box center [615, 244] width 141 height 16
drag, startPoint x: 548, startPoint y: 242, endPoint x: 564, endPoint y: 241, distance: 15.8
click at [561, 241] on input "ale5619429274" at bounding box center [615, 244] width 141 height 16
drag, startPoint x: 567, startPoint y: 240, endPoint x: 573, endPoint y: 240, distance: 5.4
click at [567, 240] on input "ale5619429274" at bounding box center [615, 244] width 141 height 16
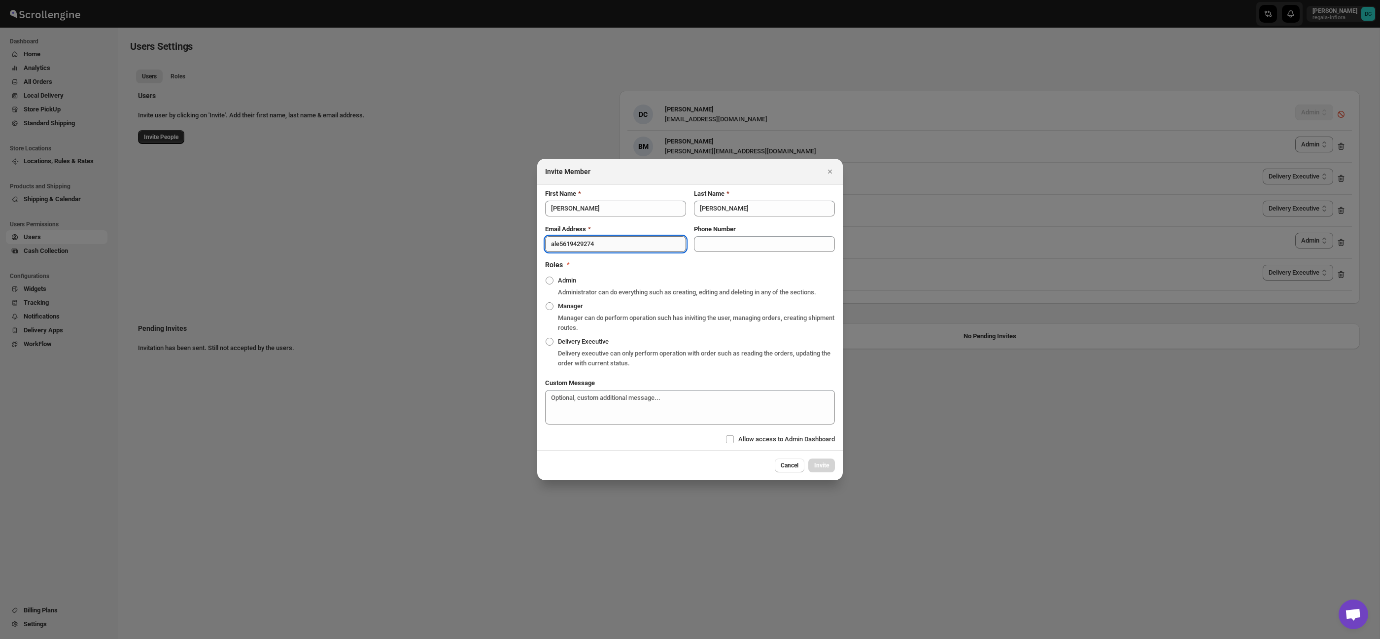
click at [574, 240] on input "ale5619429274" at bounding box center [615, 244] width 141 height 16
click at [582, 240] on input "ale5619429274" at bounding box center [615, 244] width 141 height 16
click at [591, 239] on input "ale5619429274" at bounding box center [615, 244] width 141 height 16
click at [600, 240] on input "ale5619429274" at bounding box center [615, 244] width 141 height 16
type input "[DOMAIN_NAME]"
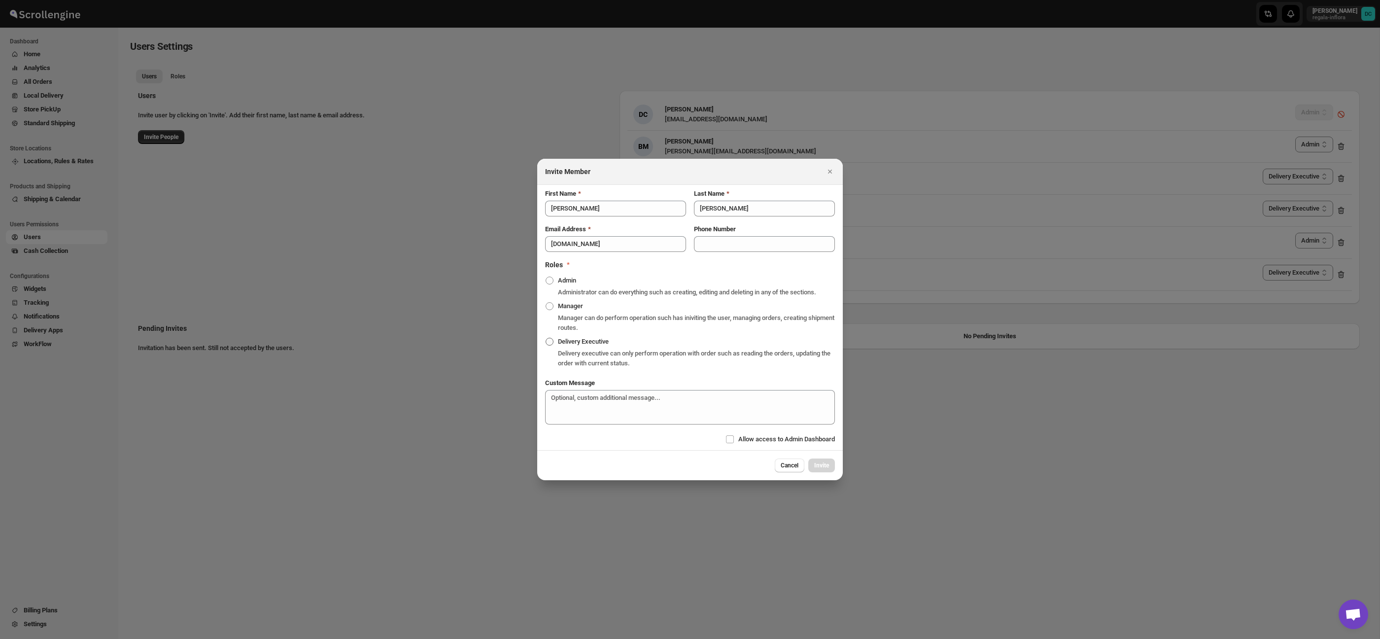
click at [549, 345] on span ":r3d5a:" at bounding box center [550, 342] width 8 height 8
click at [546, 338] on input "Delivery Executive" at bounding box center [546, 338] width 0 height 0
radio input "true"
drag, startPoint x: 727, startPoint y: 444, endPoint x: 738, endPoint y: 444, distance: 10.9
click at [727, 443] on input "Allow access to Admin Dashboard" at bounding box center [730, 439] width 8 height 8
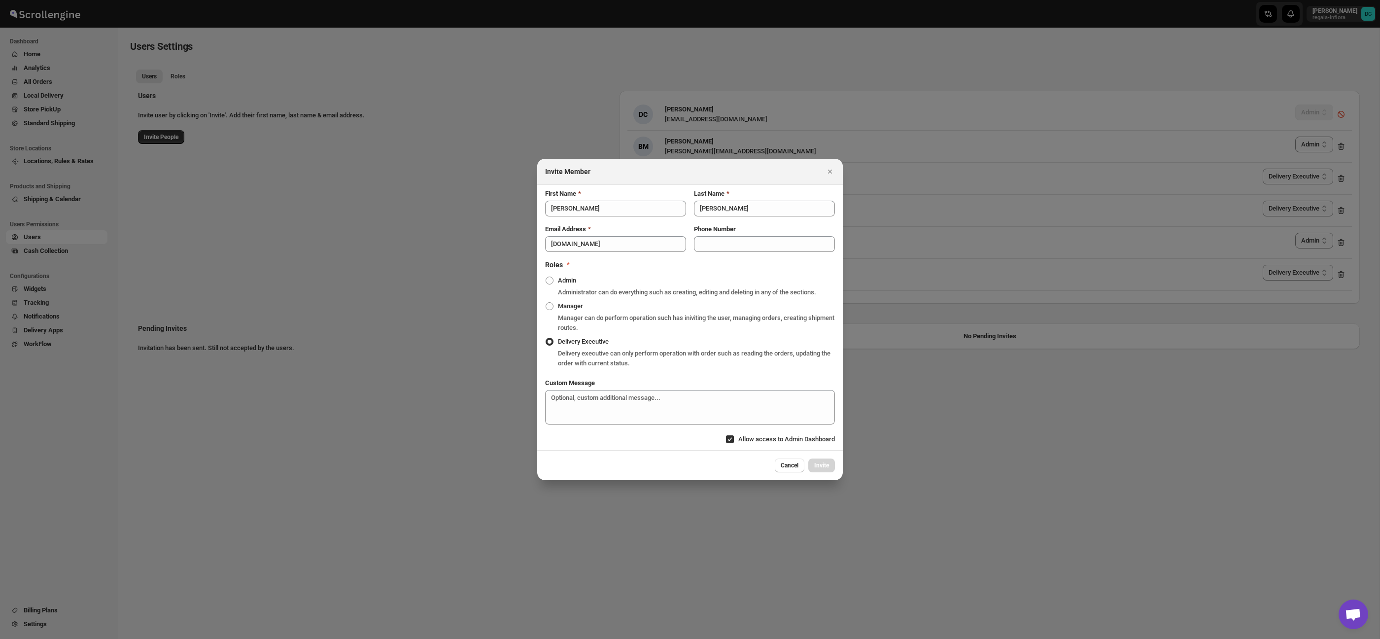
click at [726, 443] on input "Allow access to Admin Dashboard" at bounding box center [730, 439] width 8 height 8
checkbox input "false"
click at [716, 239] on input "Phone Number" at bounding box center [764, 244] width 141 height 16
click at [672, 274] on div "Admin Administrator can do everything such as creating, editing and deleting in…" at bounding box center [690, 287] width 290 height 26
click at [548, 310] on span ":r3d5a:" at bounding box center [550, 306] width 8 height 8
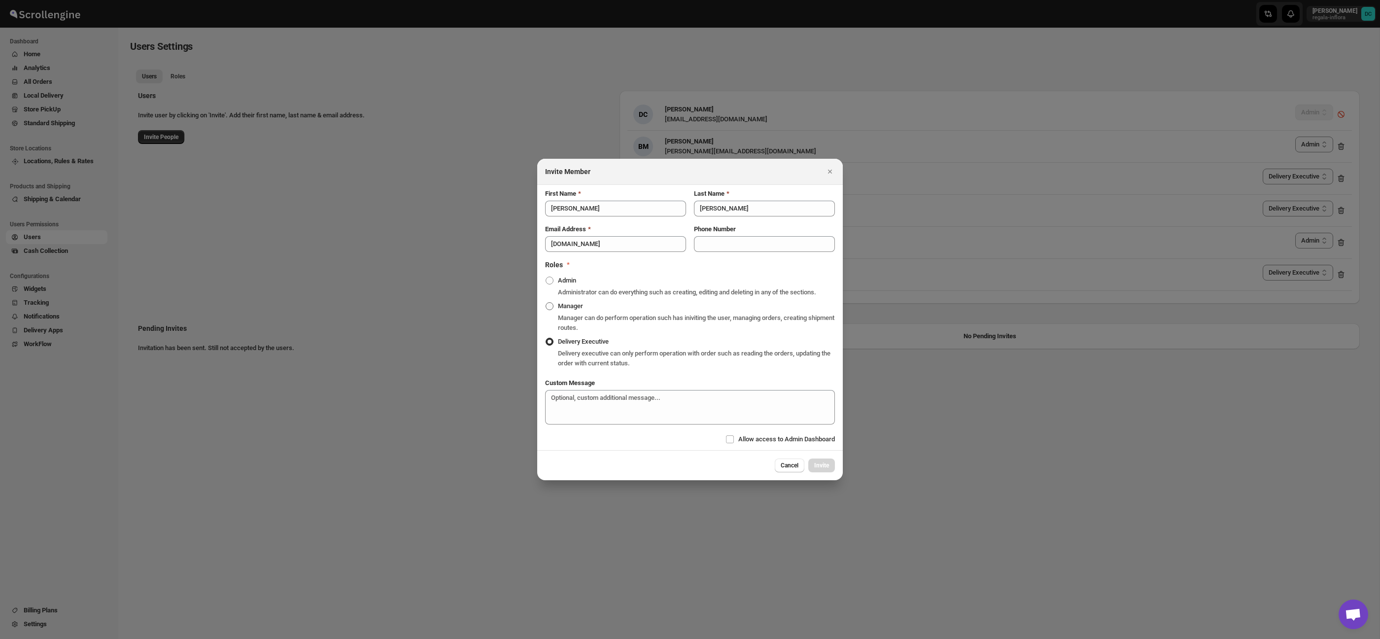
click at [546, 303] on input "Manager" at bounding box center [546, 302] width 0 height 0
radio input "true"
drag, startPoint x: 549, startPoint y: 345, endPoint x: 665, endPoint y: 269, distance: 138.7
click at [549, 345] on span ":r3d5a:" at bounding box center [550, 342] width 8 height 8
click at [546, 338] on input "Delivery Executive" at bounding box center [546, 338] width 0 height 0
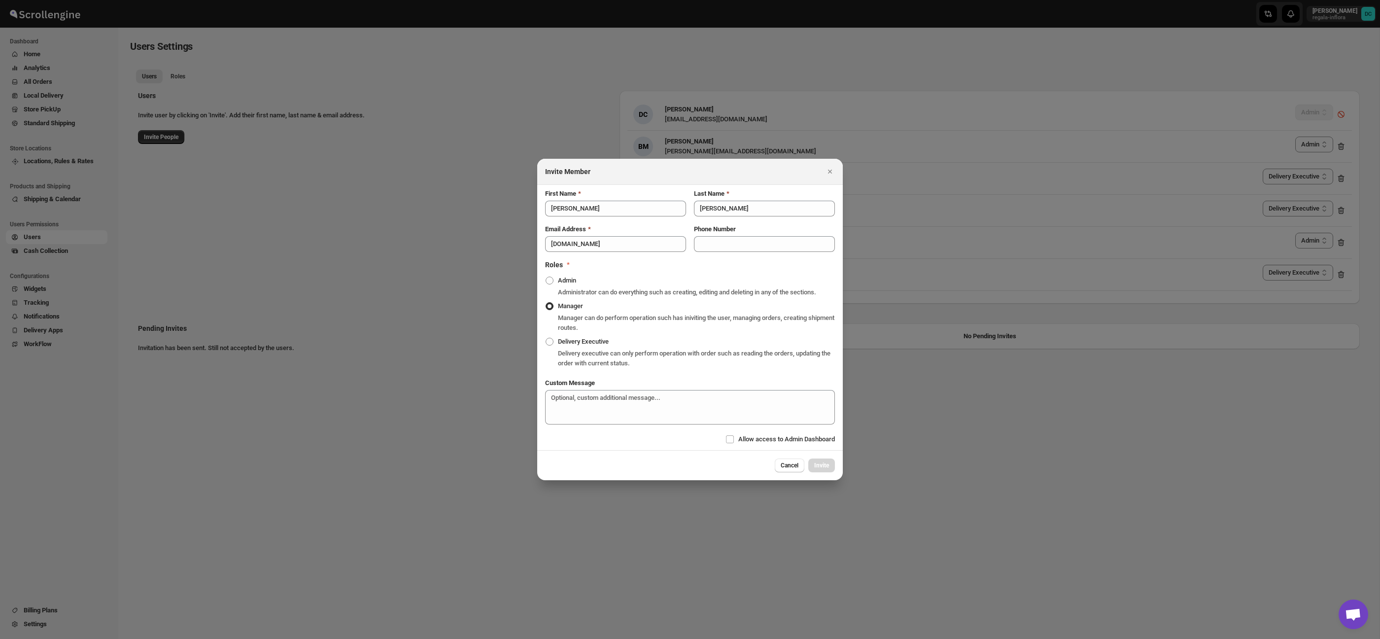
radio input "true"
radio input "false"
click at [724, 238] on input "Phone Number" at bounding box center [764, 244] width 141 height 16
type input "8110089765"
click at [758, 263] on div "Roles *" at bounding box center [688, 263] width 294 height 14
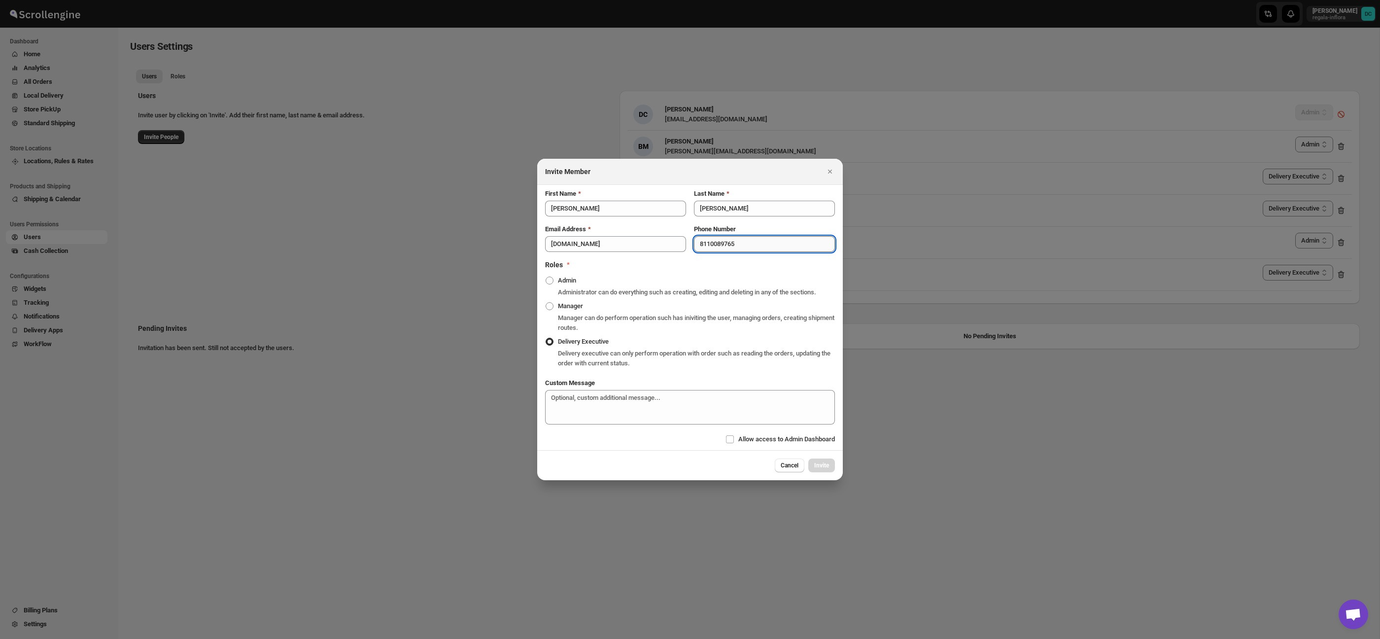
click at [740, 237] on input "8110089765" at bounding box center [764, 244] width 141 height 16
click at [726, 443] on input "Allow access to Admin Dashboard" at bounding box center [730, 439] width 8 height 8
checkbox input "true"
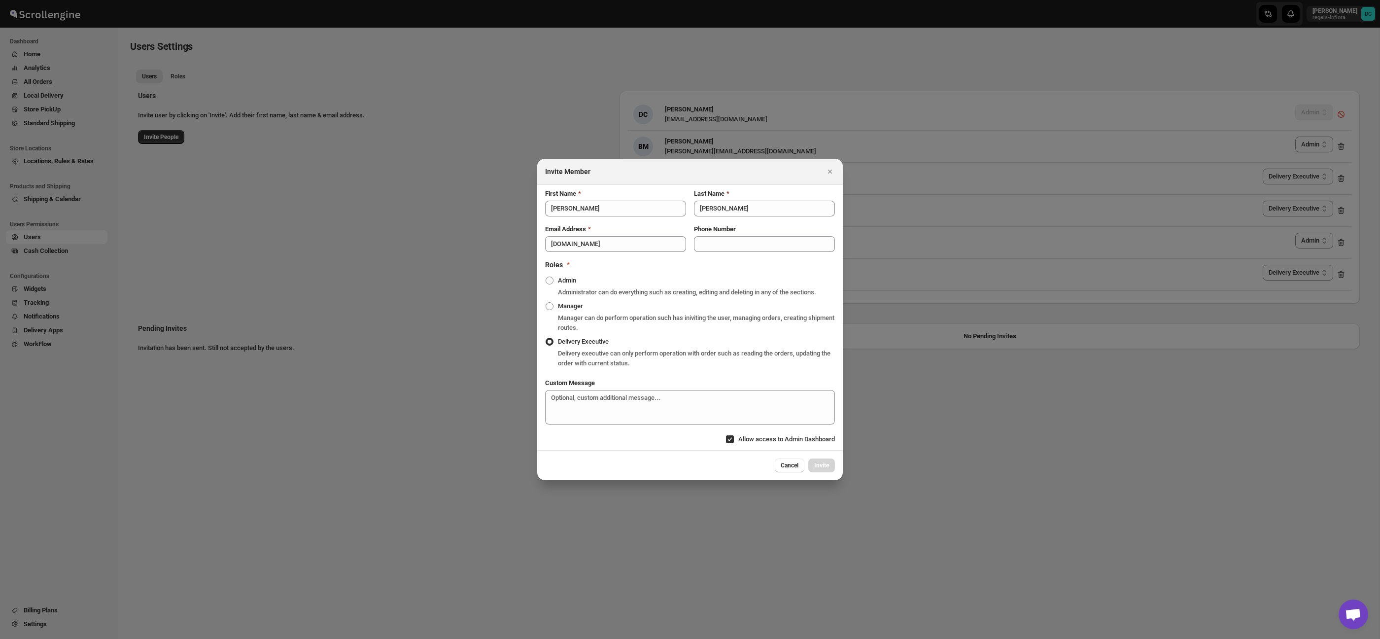
click at [812, 472] on div "Cancel Invite" at bounding box center [805, 465] width 60 height 14
click at [816, 472] on div "Cancel Invite" at bounding box center [805, 465] width 60 height 14
click at [667, 318] on div "Manager can do perform operation such has iniviting the user, managing orders, …" at bounding box center [696, 323] width 277 height 20
click at [551, 310] on span ":r3d5a:" at bounding box center [550, 306] width 8 height 8
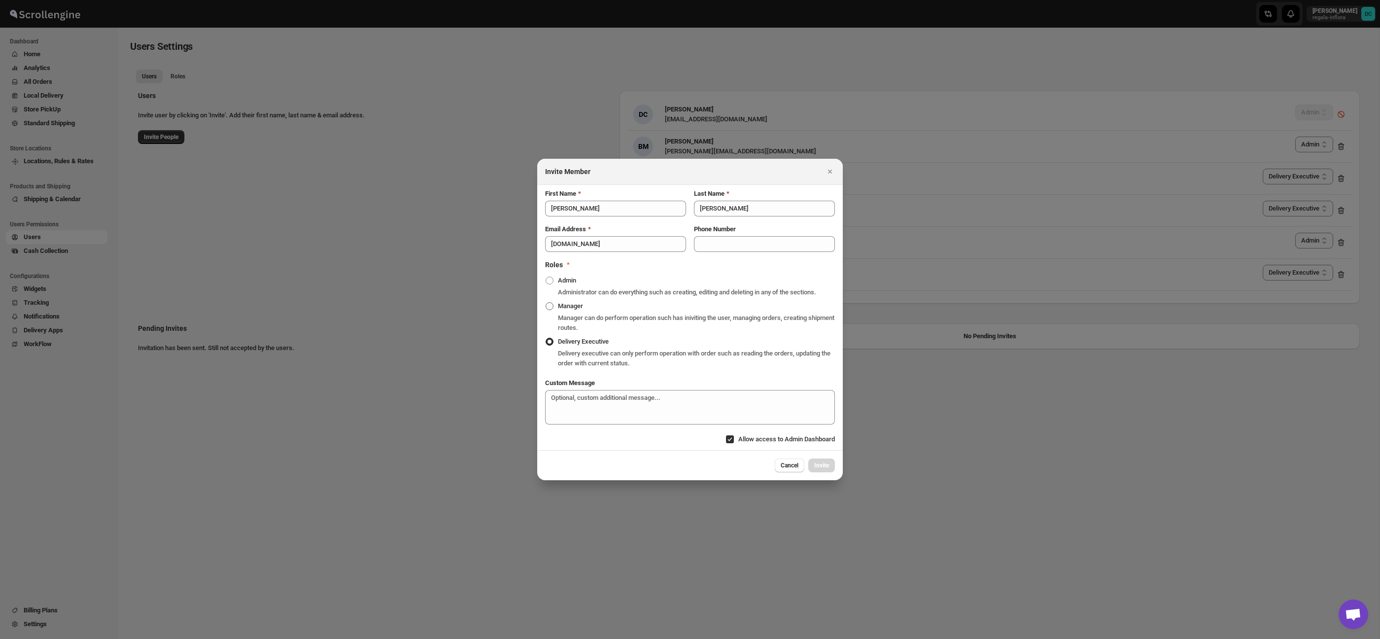
click at [546, 303] on input "Manager" at bounding box center [546, 302] width 0 height 0
radio input "true"
radio input "false"
click at [549, 277] on span ":r3d5a:" at bounding box center [550, 280] width 8 height 8
click at [546, 277] on input "Admin" at bounding box center [546, 276] width 0 height 0
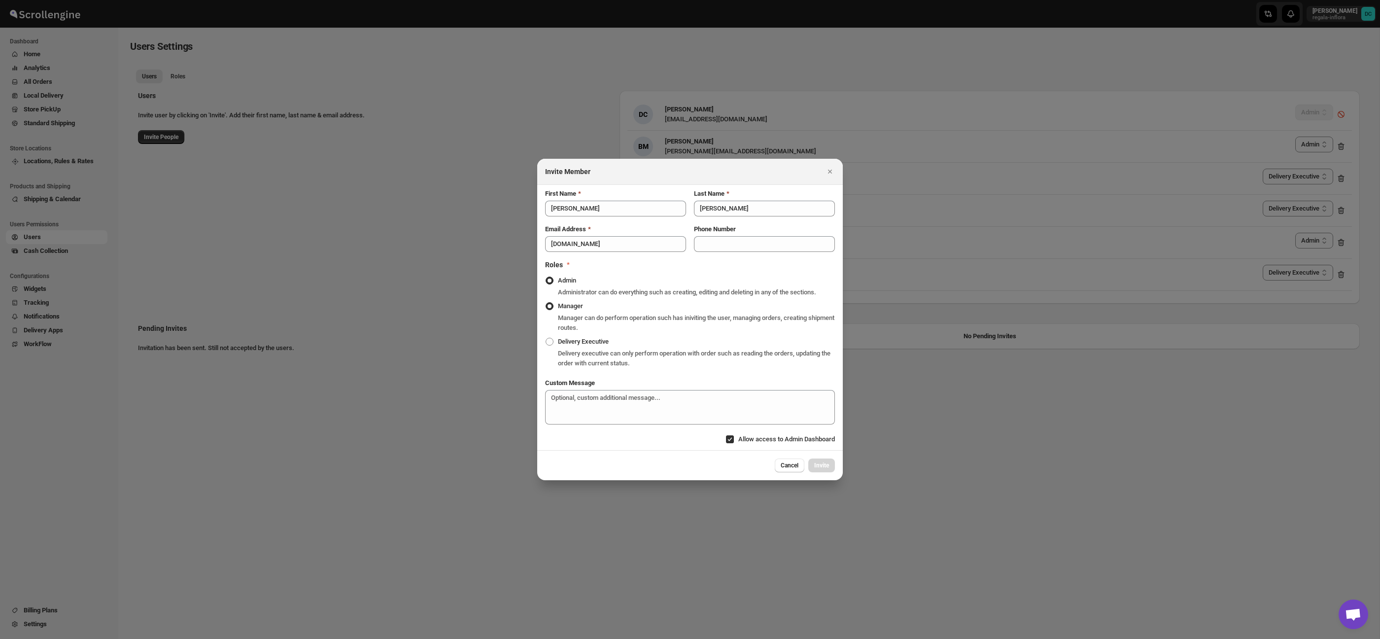
radio input "true"
drag, startPoint x: 546, startPoint y: 314, endPoint x: 554, endPoint y: 343, distance: 29.8
click at [546, 310] on span ":r3d5a:" at bounding box center [550, 306] width 8 height 8
click at [546, 303] on input "Manager" at bounding box center [546, 302] width 0 height 0
radio input "true"
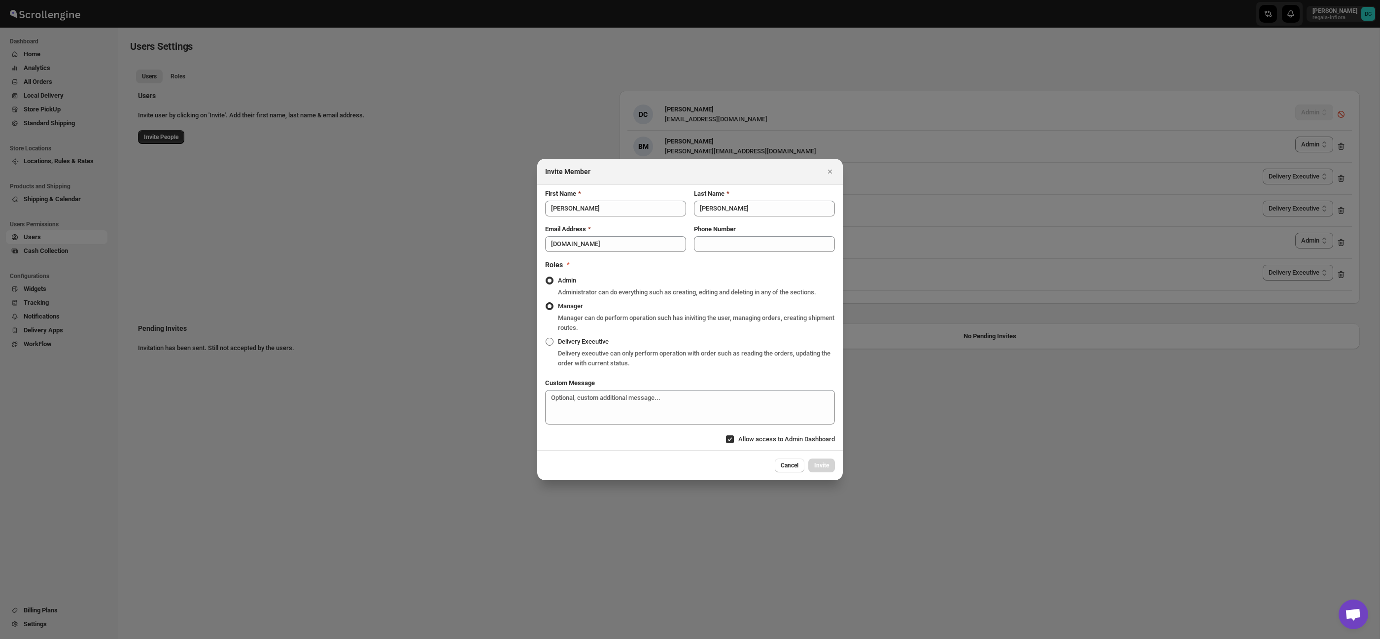
radio input "false"
drag, startPoint x: 554, startPoint y: 344, endPoint x: 605, endPoint y: 245, distance: 111.7
click at [556, 341] on label "Delivery Executive" at bounding box center [577, 342] width 64 height 14
drag, startPoint x: 648, startPoint y: 243, endPoint x: 520, endPoint y: 241, distance: 127.7
click at [520, 638] on div "Invite Member First Name [PERSON_NAME] Last Name [PERSON_NAME] Email Address [D…" at bounding box center [690, 639] width 1380 height 0
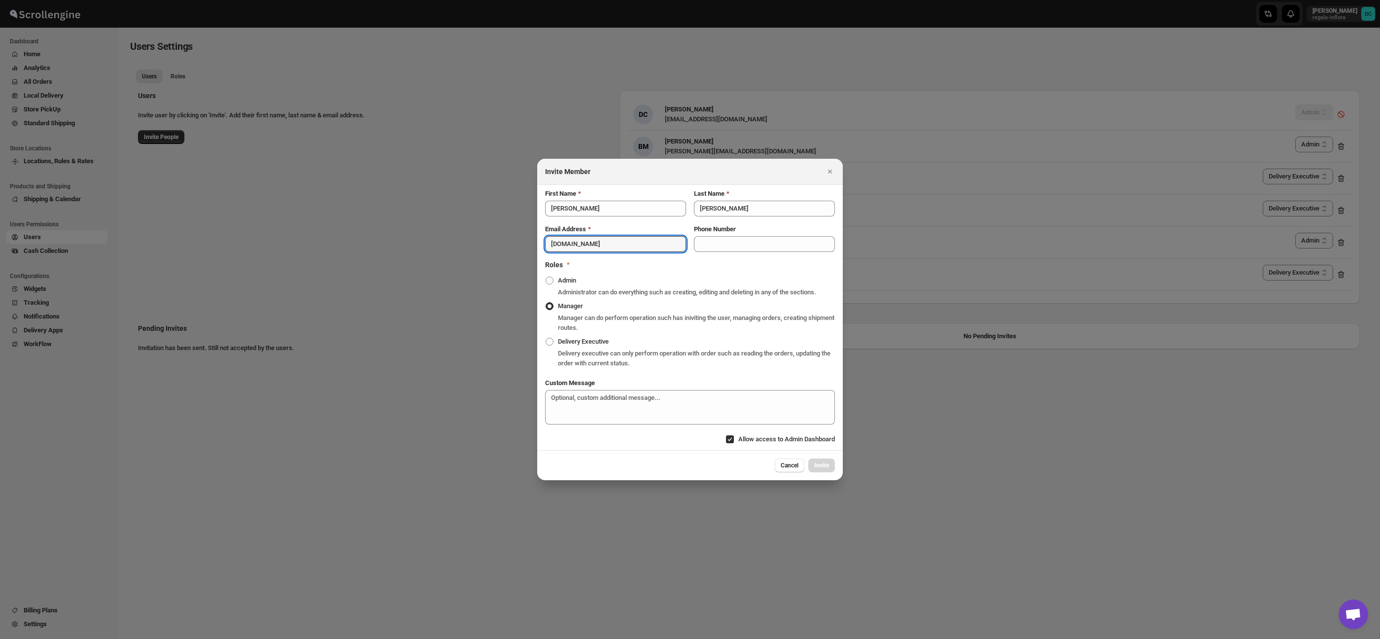
click at [766, 366] on div "Delivery executive can only perform operation with order such as reading the or…" at bounding box center [696, 358] width 277 height 20
click at [545, 344] on span ":r3d5a:" at bounding box center [549, 341] width 9 height 9
click input "Delivery Executive"
radio input "true"
radio input "false"
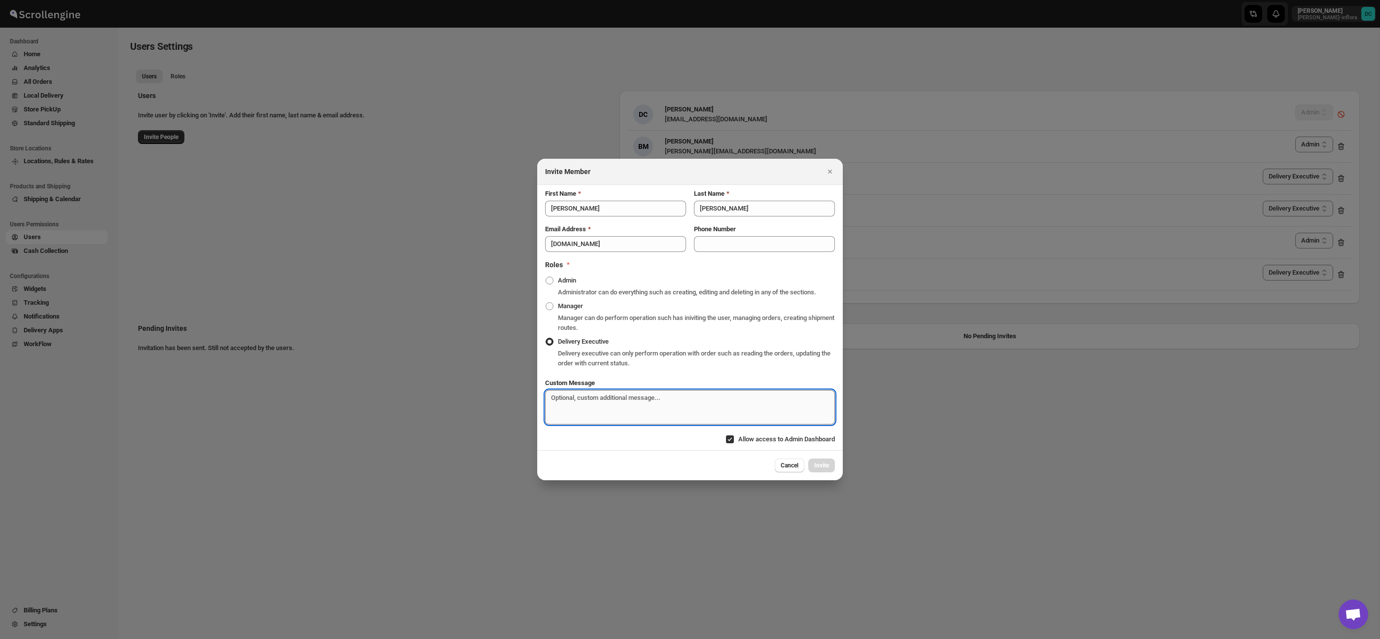
drag, startPoint x: 614, startPoint y: 399, endPoint x: 628, endPoint y: 407, distance: 16.8
click textarea "Custom Message"
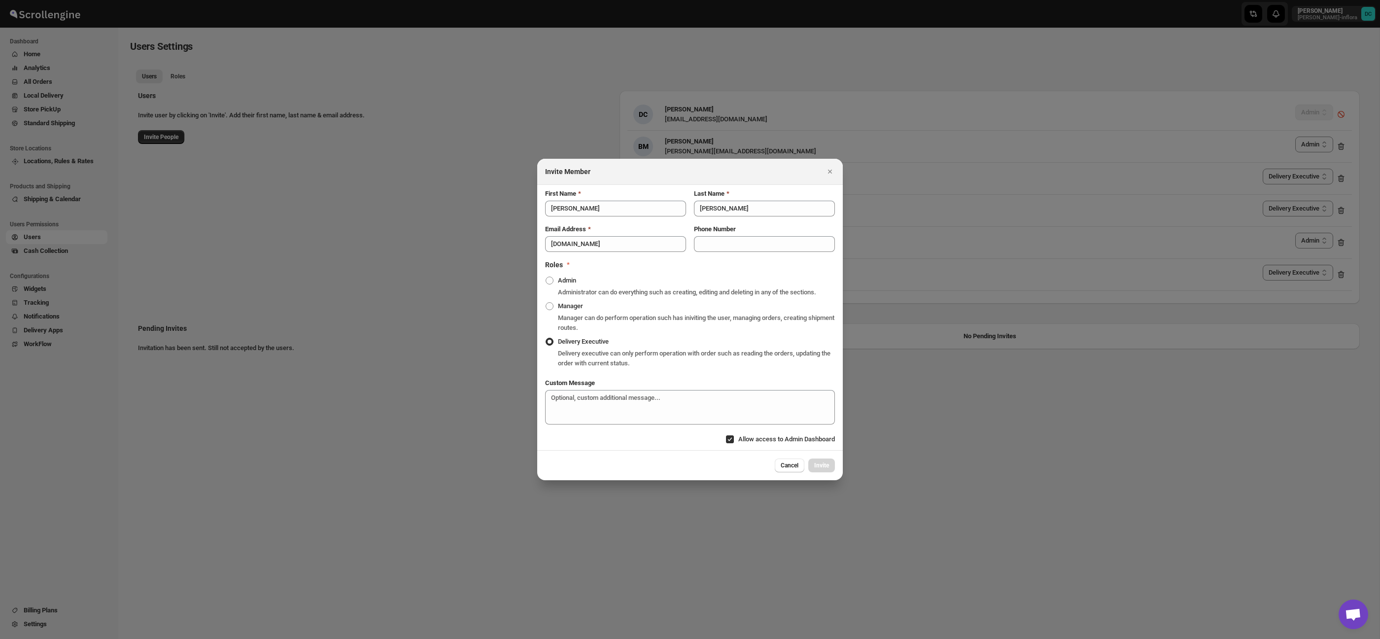
click label "Allow access to Admin Dashboard"
click input "Allow access to Admin Dashboard"
checkbox input "false"
click button "Cancel"
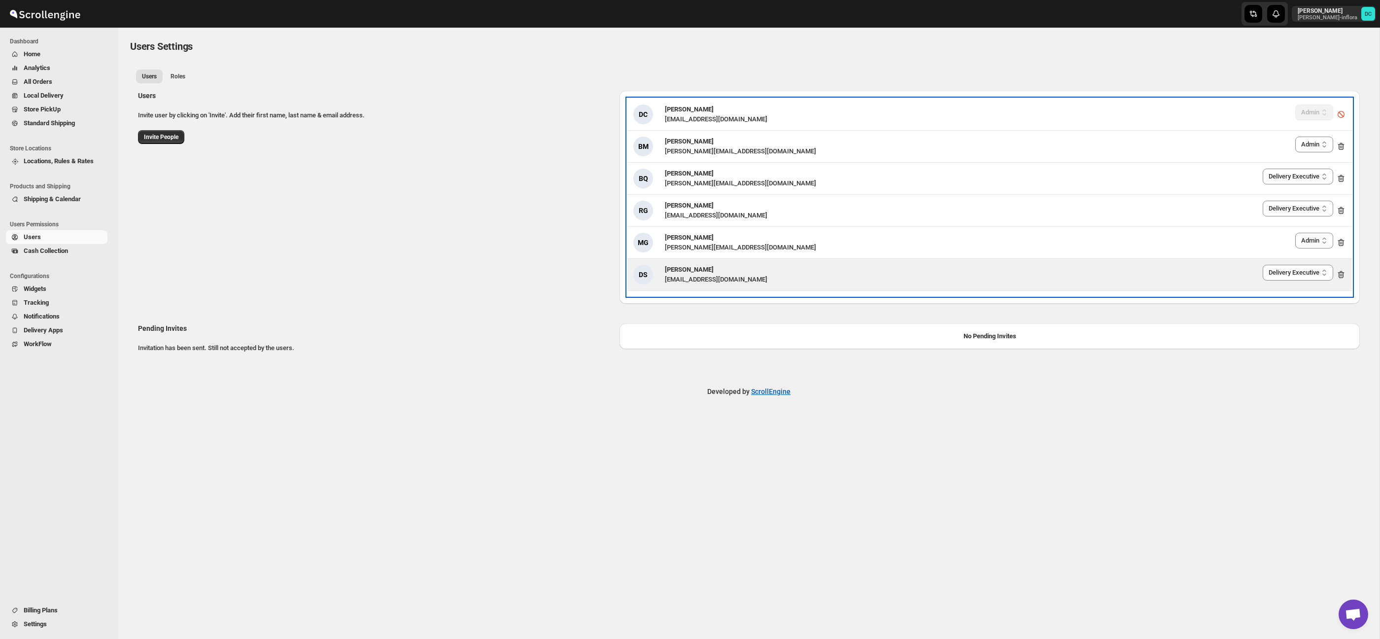
click icon
click div "DS [PERSON_NAME] [EMAIL_ADDRESS][DOMAIN_NAME] Admin Manager Delivery Executive …"
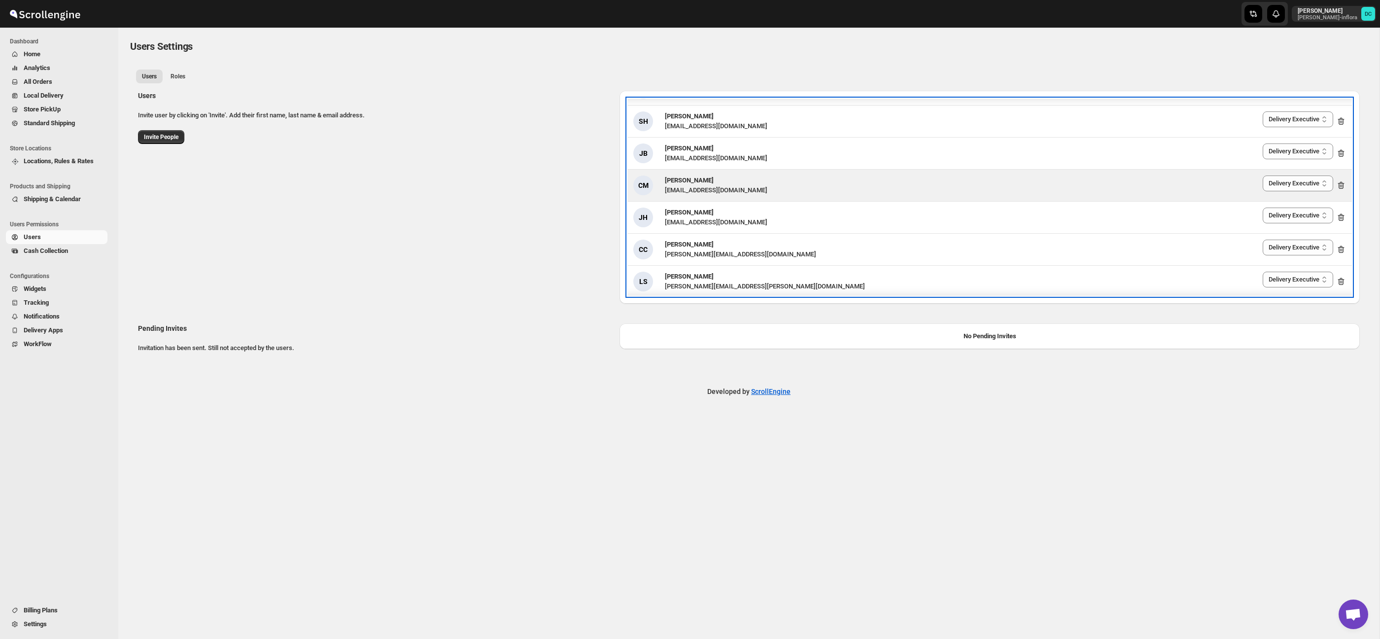
scroll to position [156, 0]
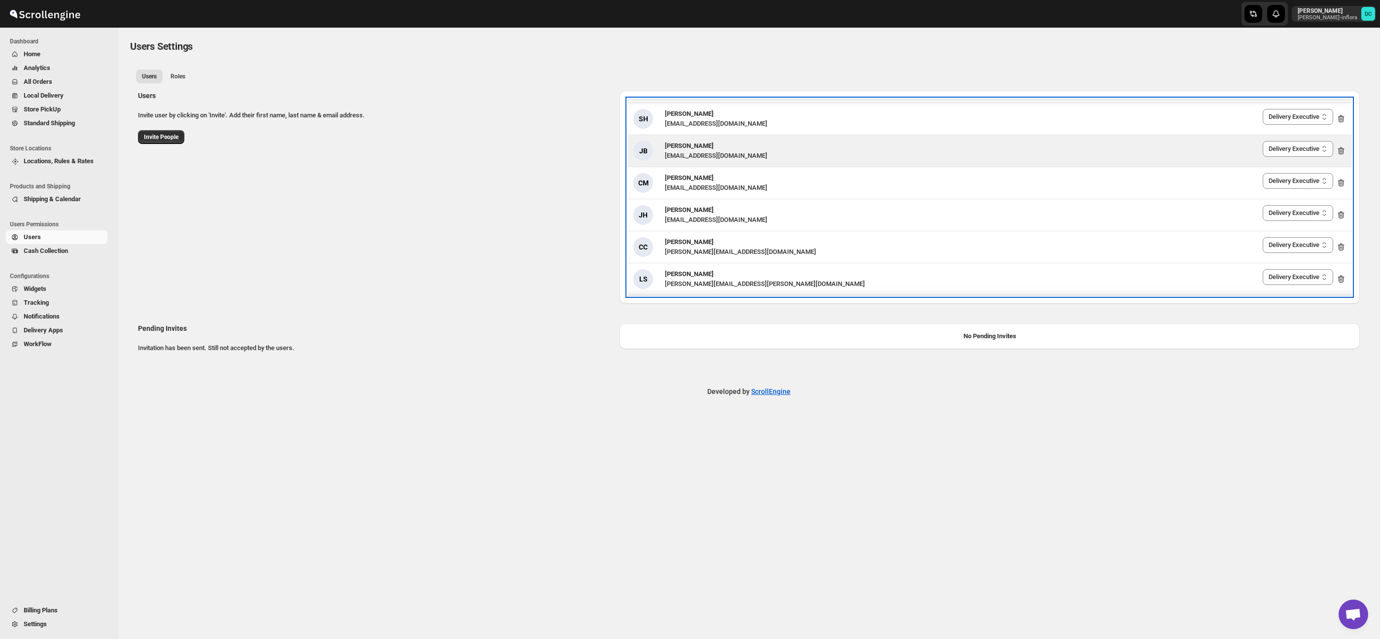
click icon
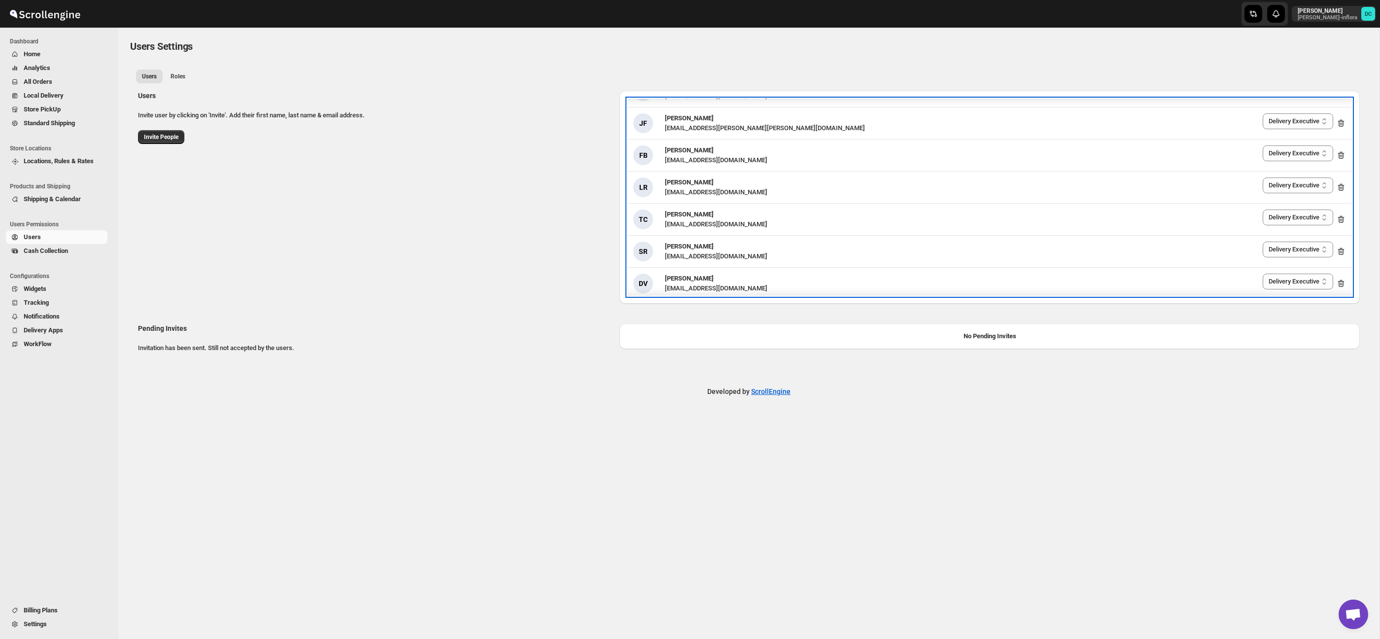
scroll to position [0, 0]
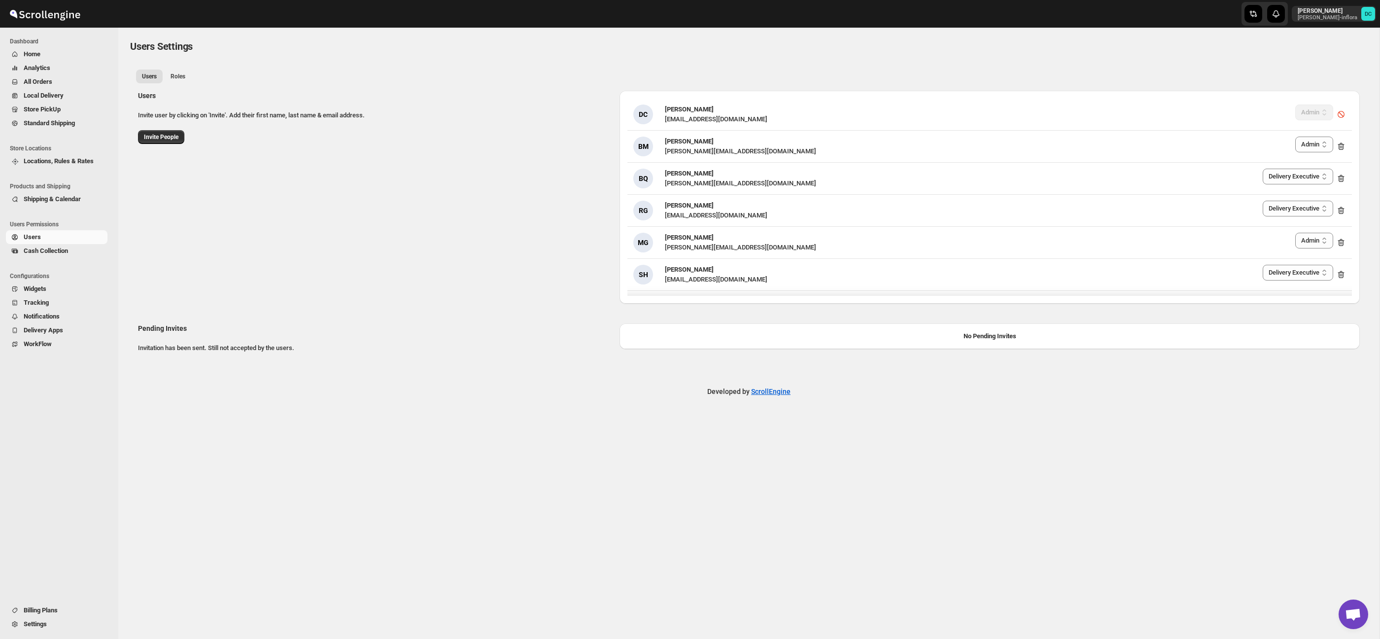
click div "Users Invite user by clicking on 'Invite'. Add their first name, last name & em…"
click span "Invite People"
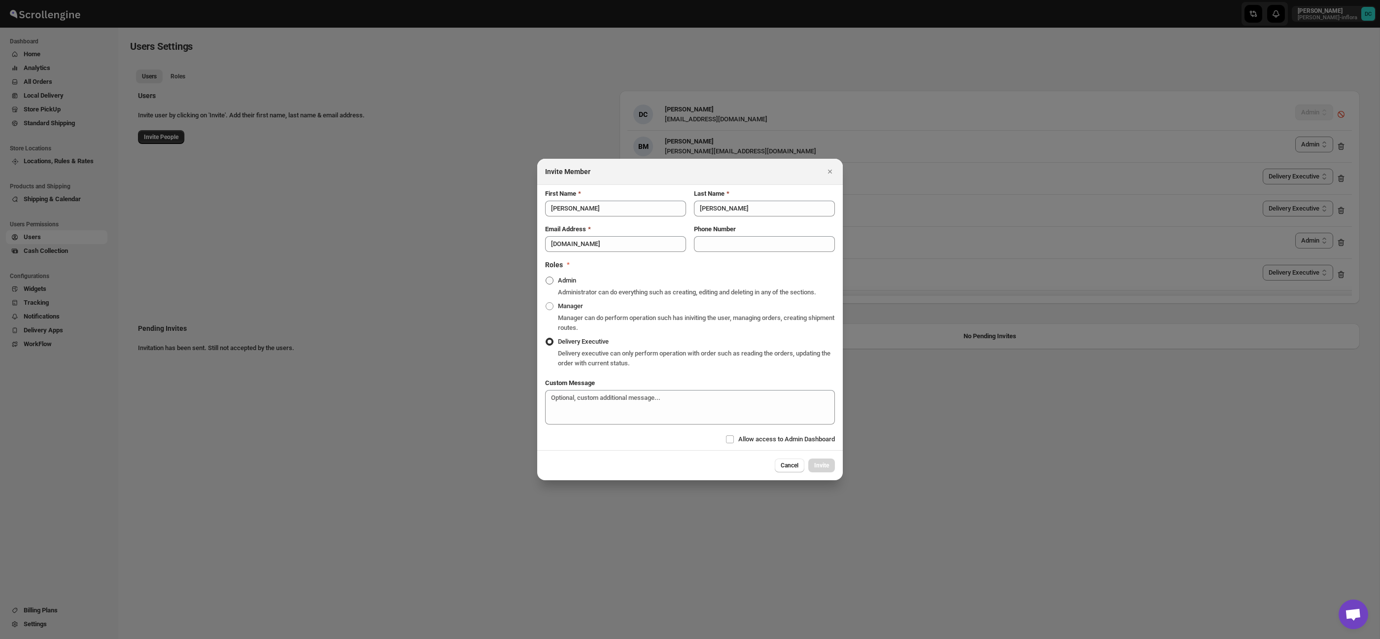
click label "Admin"
click input "Admin"
radio input "true"
drag, startPoint x: 550, startPoint y: 346, endPoint x: 700, endPoint y: 406, distance: 160.8
click span ":r3d5a:"
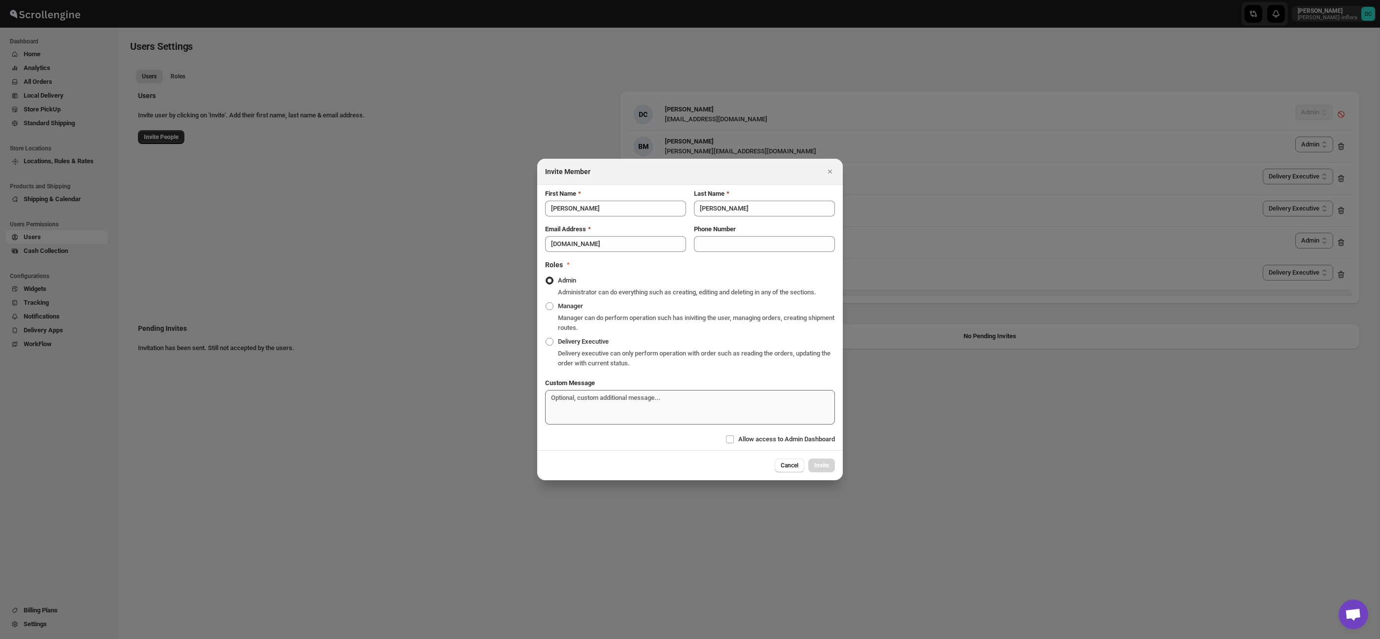
click input "Delivery Executive"
radio input "true"
radio input "false"
click div "Cancel Invite"
click icon "Close"
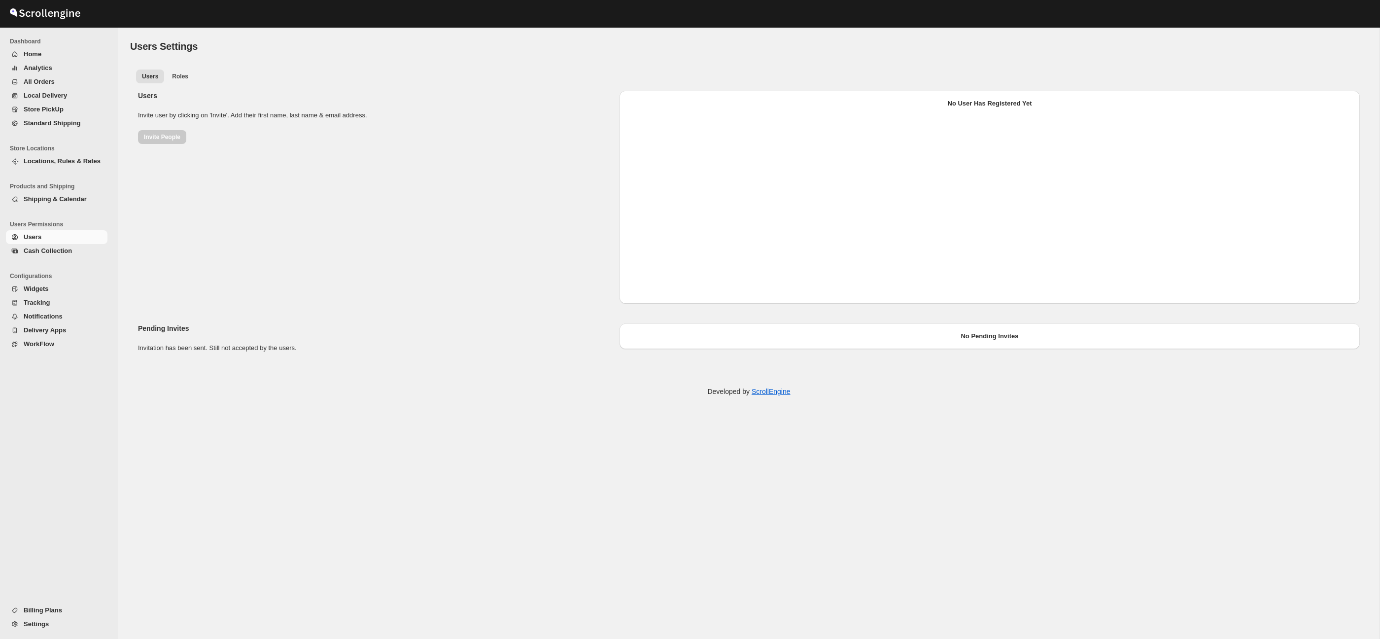
select select "637b767fbaab0276b10c91d8"
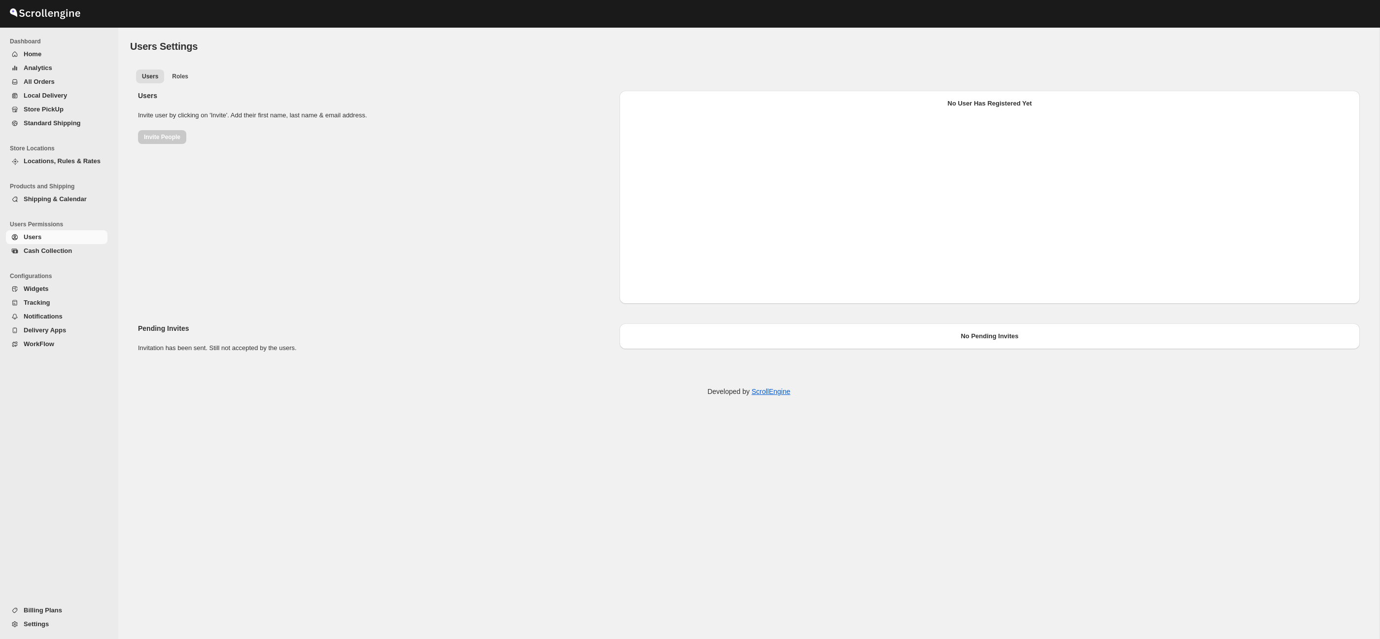
select select "637b767fbaab0276b10c91d8"
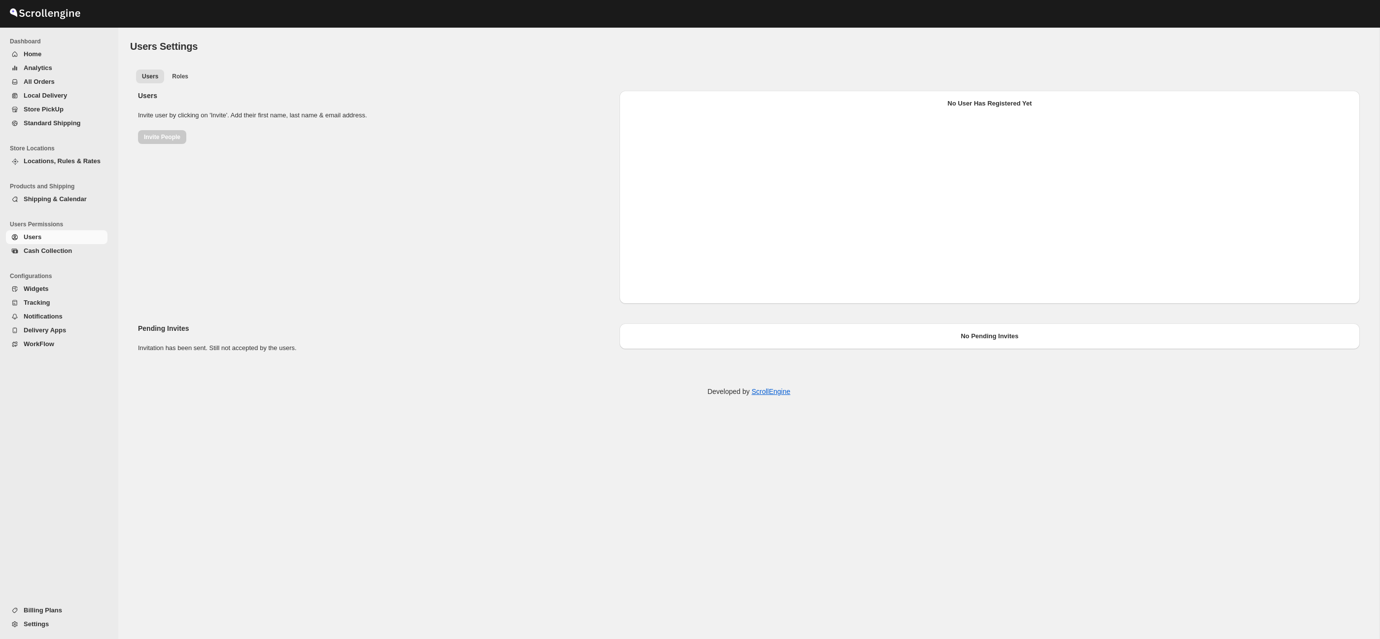
select select "637b767fbaab0276b10c91d8"
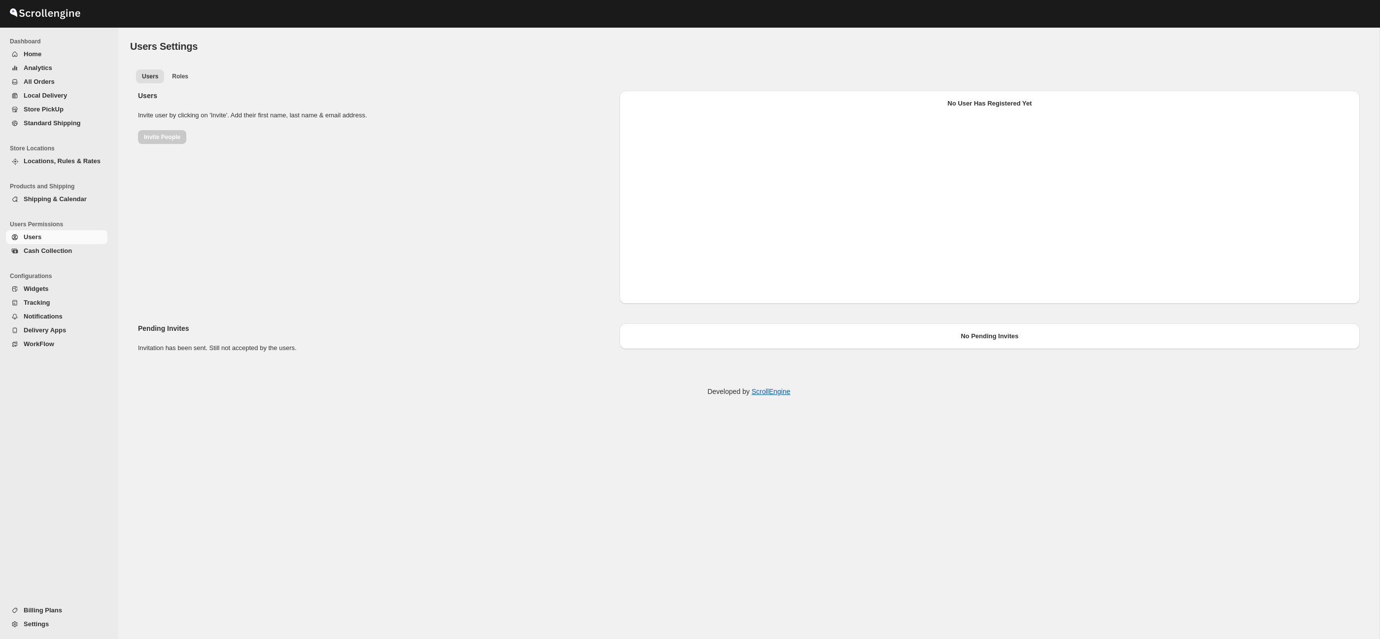
select select "637b767fbaab0276b10c91d8"
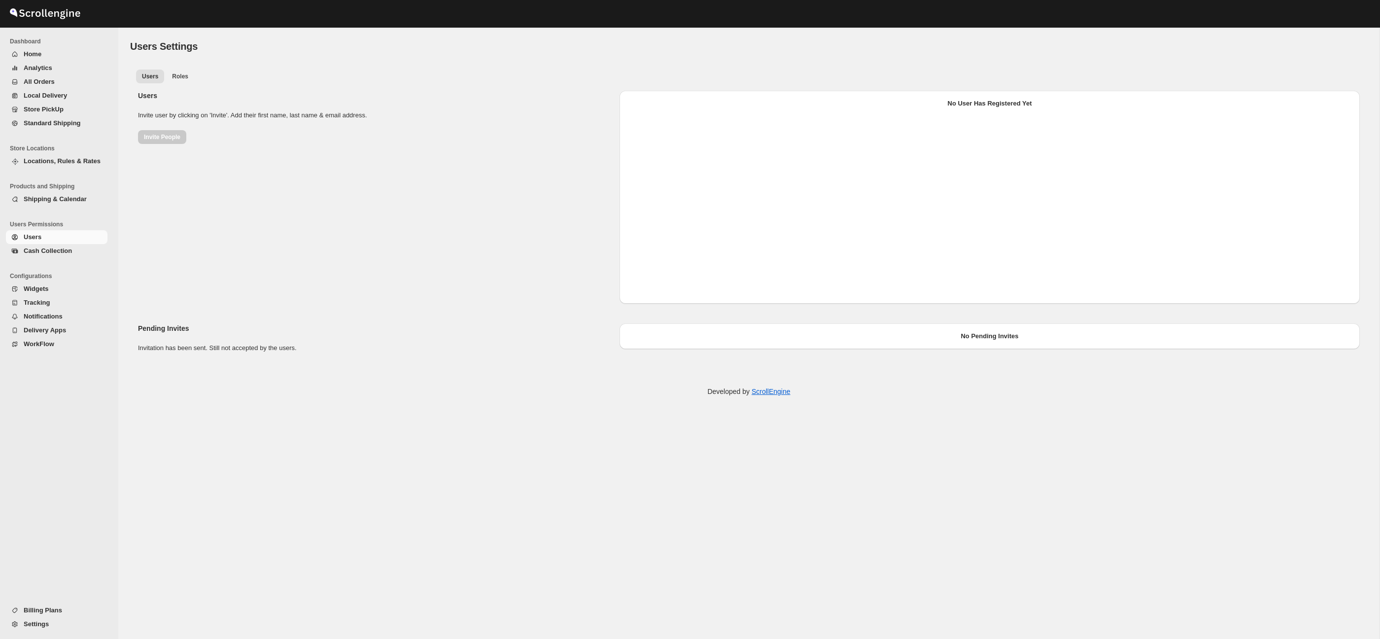
select select "637b767fbaab0276b10c91d8"
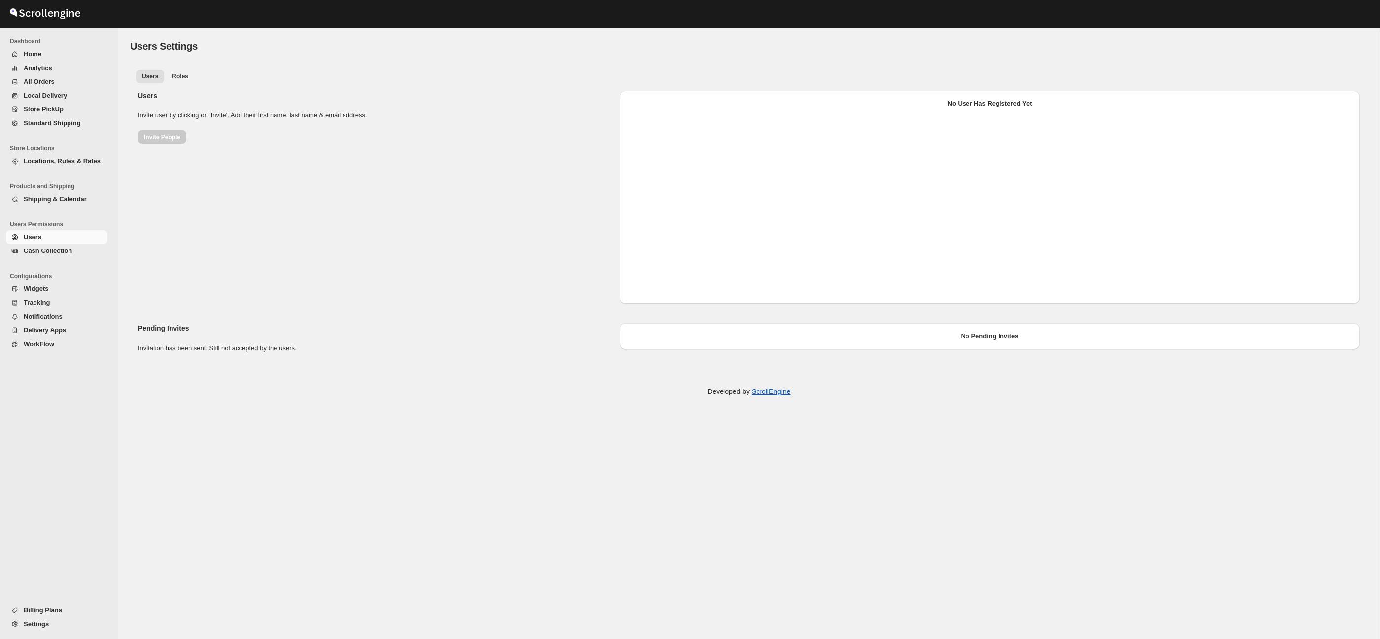
select select "637b767fbaab0276b10c91d8"
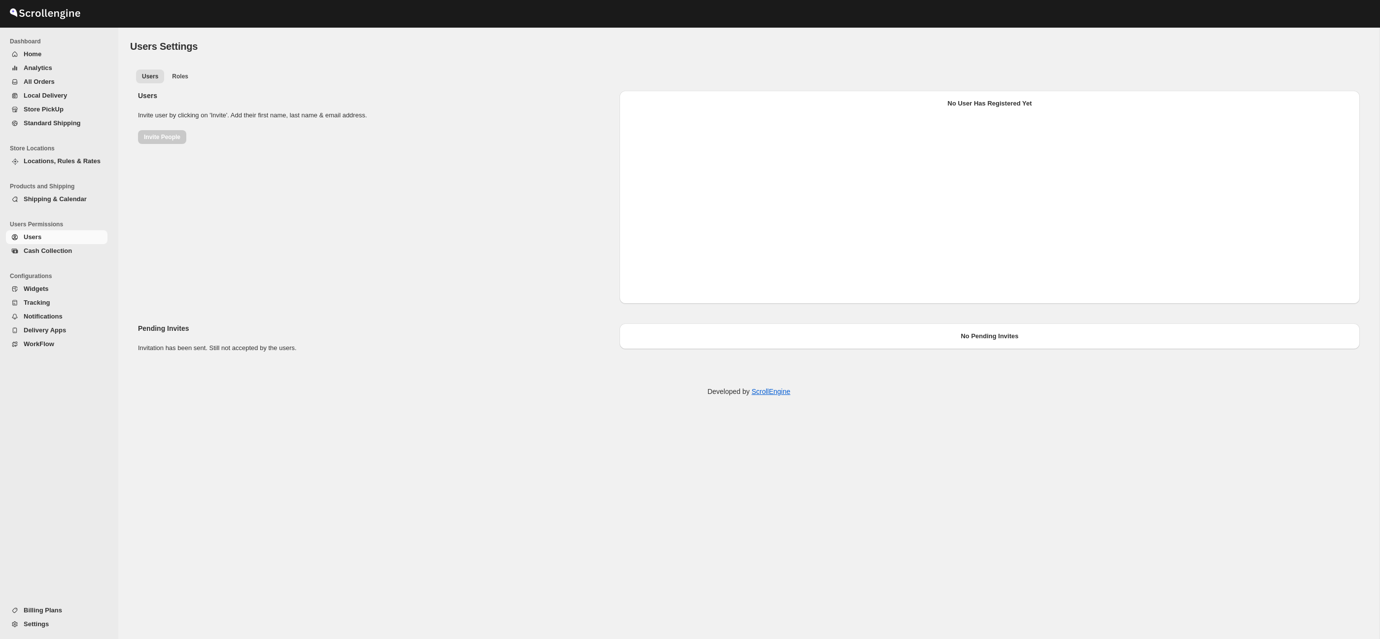
select select "637b767fbaab0276b10c91d8"
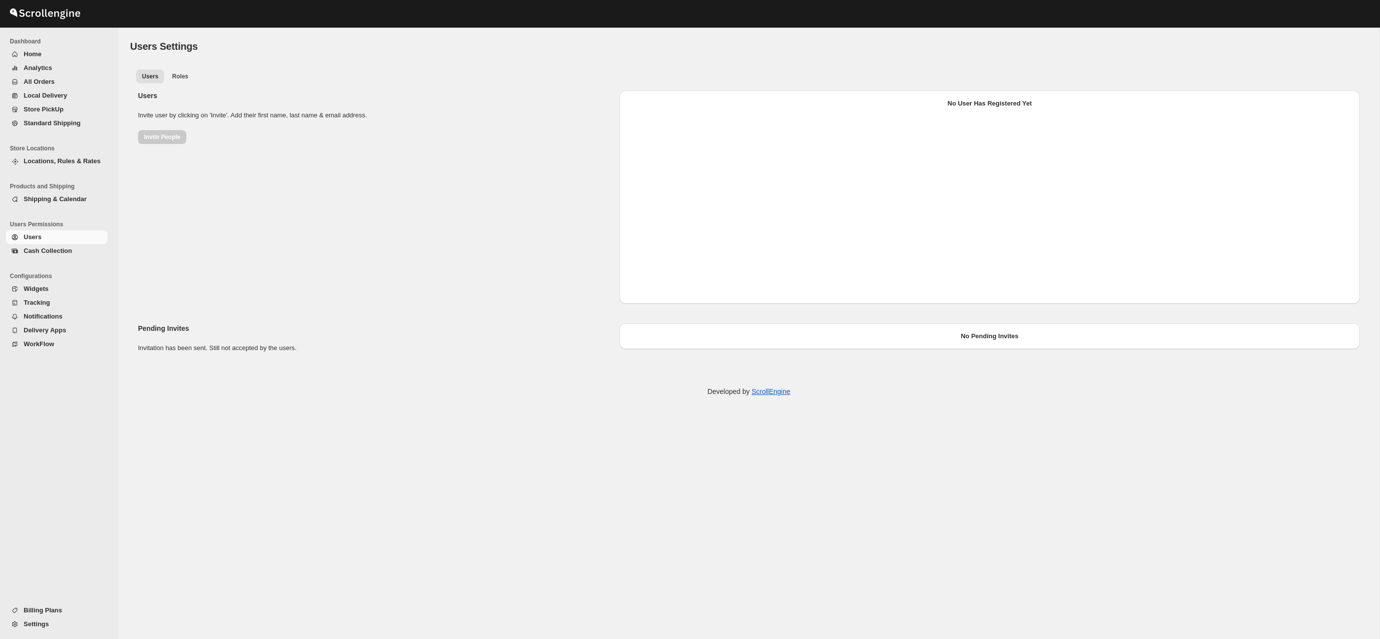
select select "637b767fbaab0276b10c91d8"
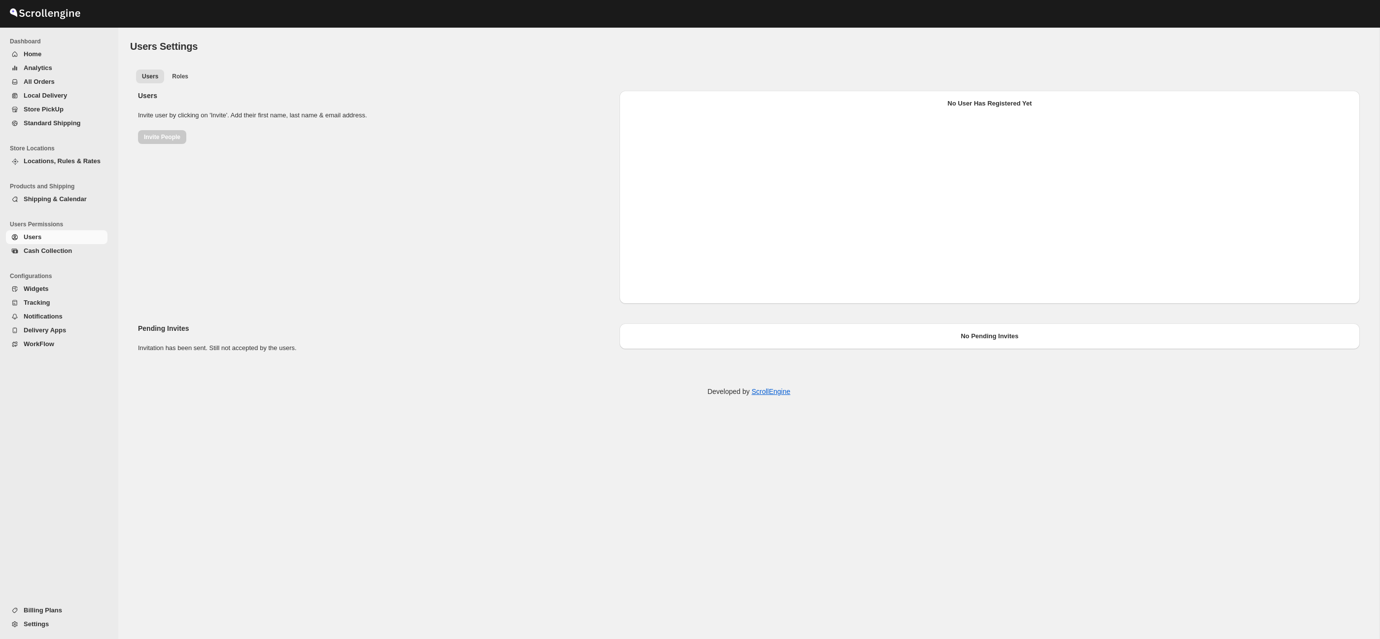
select select "637b767fbaab0276b10c91d8"
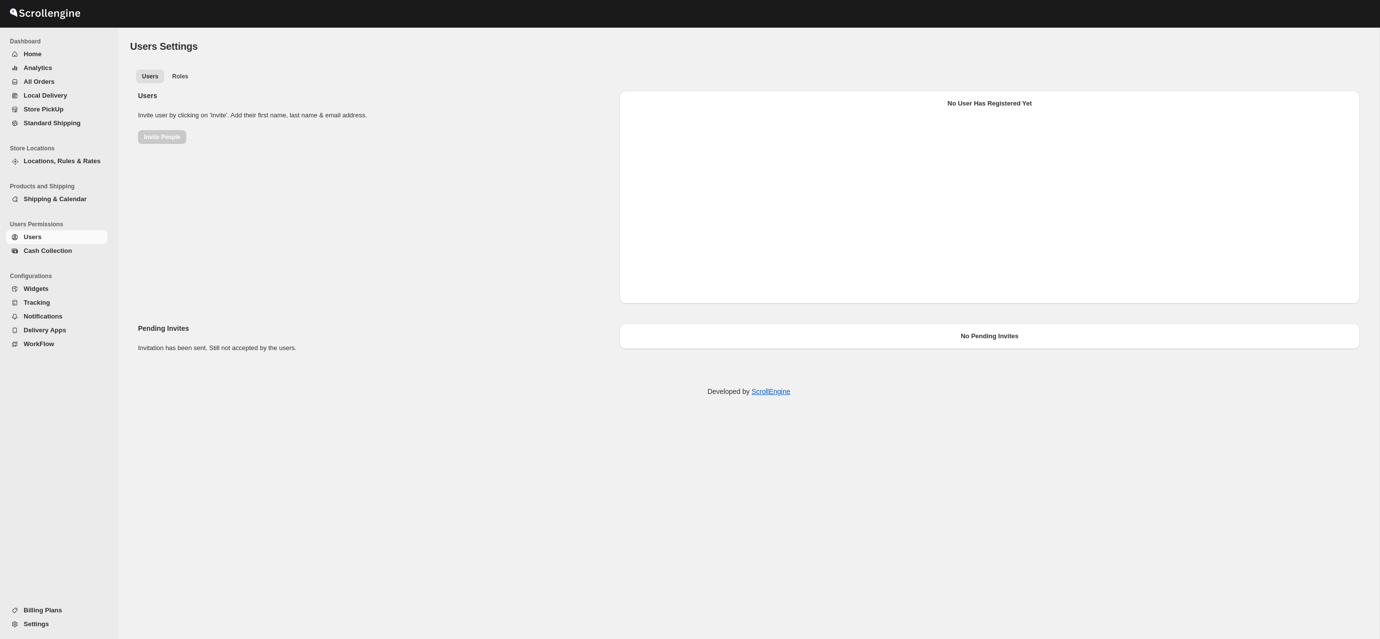
select select "637b767fbaab0276b10c91d8"
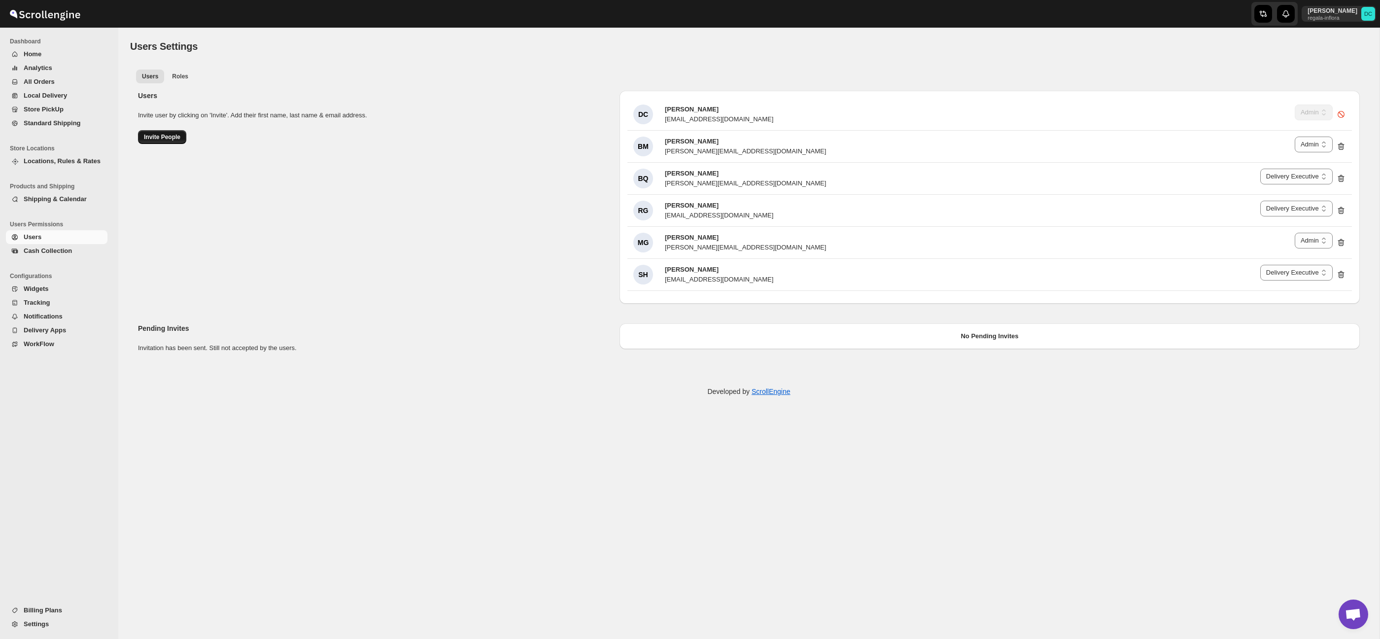
click at [156, 137] on span "Invite People" at bounding box center [162, 137] width 36 height 8
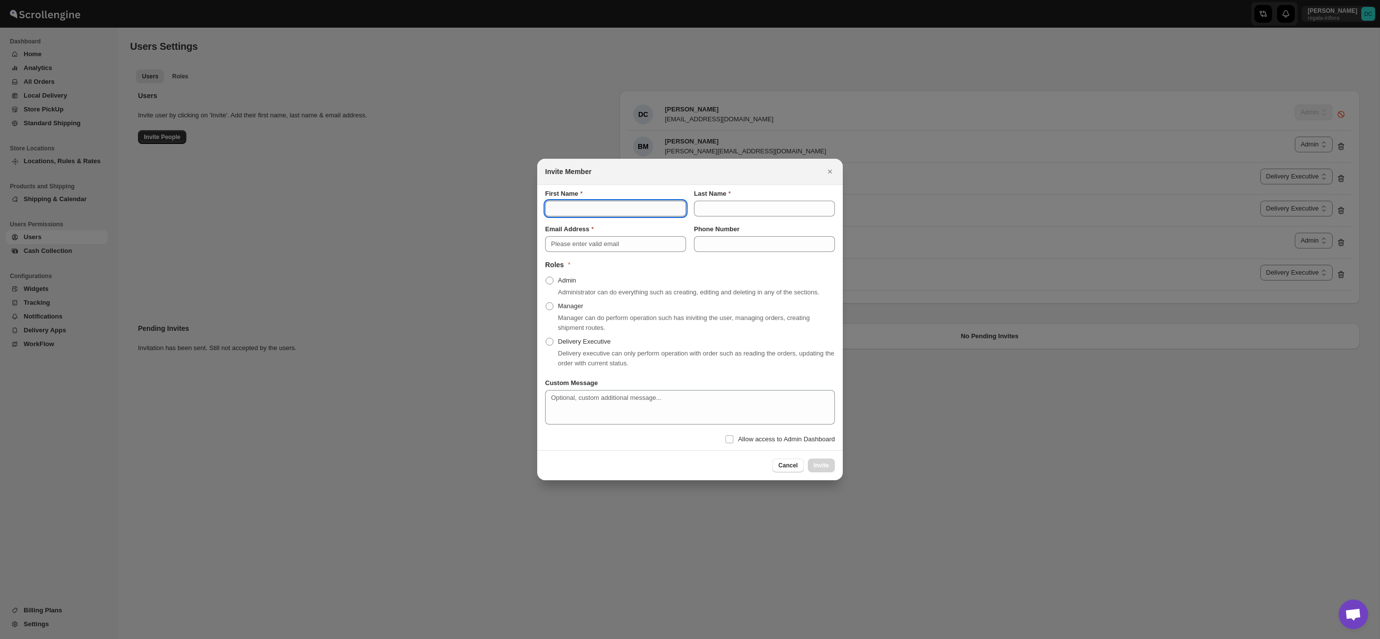
click at [599, 205] on input "First Name" at bounding box center [615, 209] width 141 height 16
type input "[PERSON_NAME]"
click at [742, 206] on input "Last Name" at bounding box center [764, 209] width 141 height 16
type input "[PERSON_NAME]"
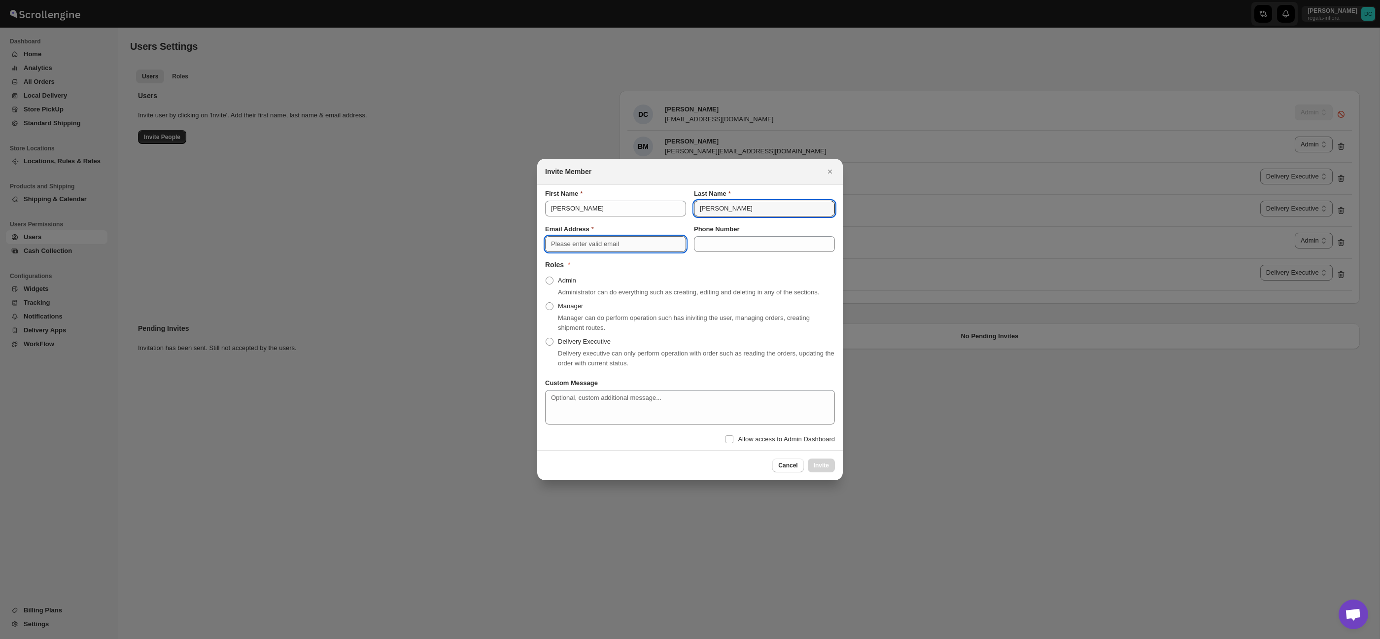
click at [647, 237] on input "Email Address" at bounding box center [615, 244] width 141 height 16
paste input "[DOMAIN_NAME]"
type input "[DOMAIN_NAME]"
click at [550, 348] on label "Delivery Executive" at bounding box center [578, 342] width 66 height 14
click at [546, 338] on input "Delivery Executive" at bounding box center [546, 338] width 0 height 0
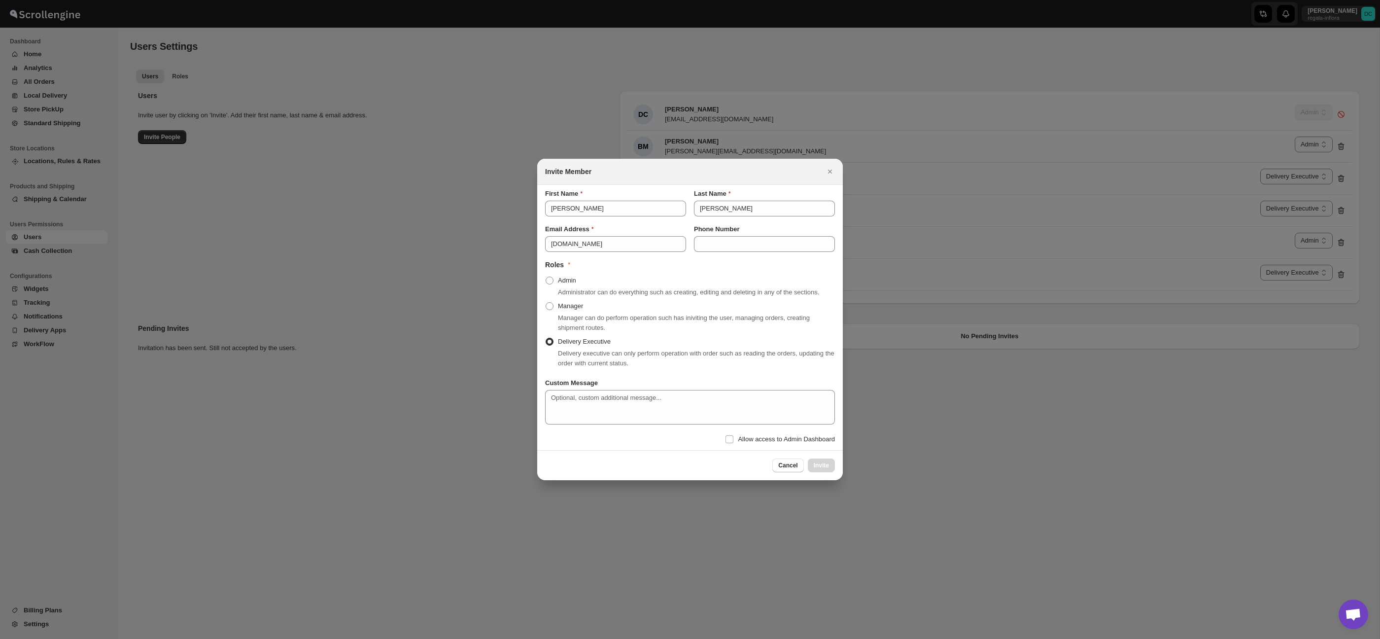
radio input "true"
click at [722, 236] on input "Phone Number" at bounding box center [764, 244] width 141 height 16
type input "8110089765"
click at [758, 274] on div "Admin Administrator can do everything such as creating, editing and deleting in…" at bounding box center [690, 287] width 290 height 26
click at [749, 242] on input "8110089765" at bounding box center [764, 244] width 141 height 16
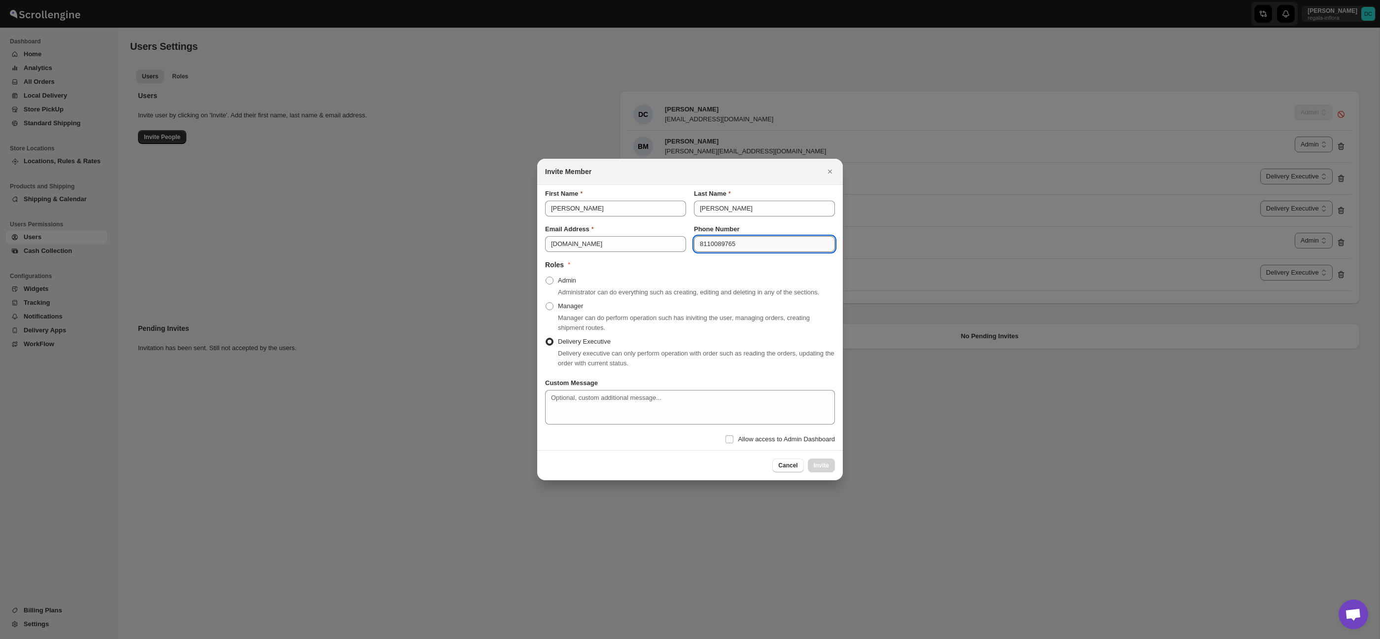
click at [749, 242] on input "8110089765" at bounding box center [764, 244] width 141 height 16
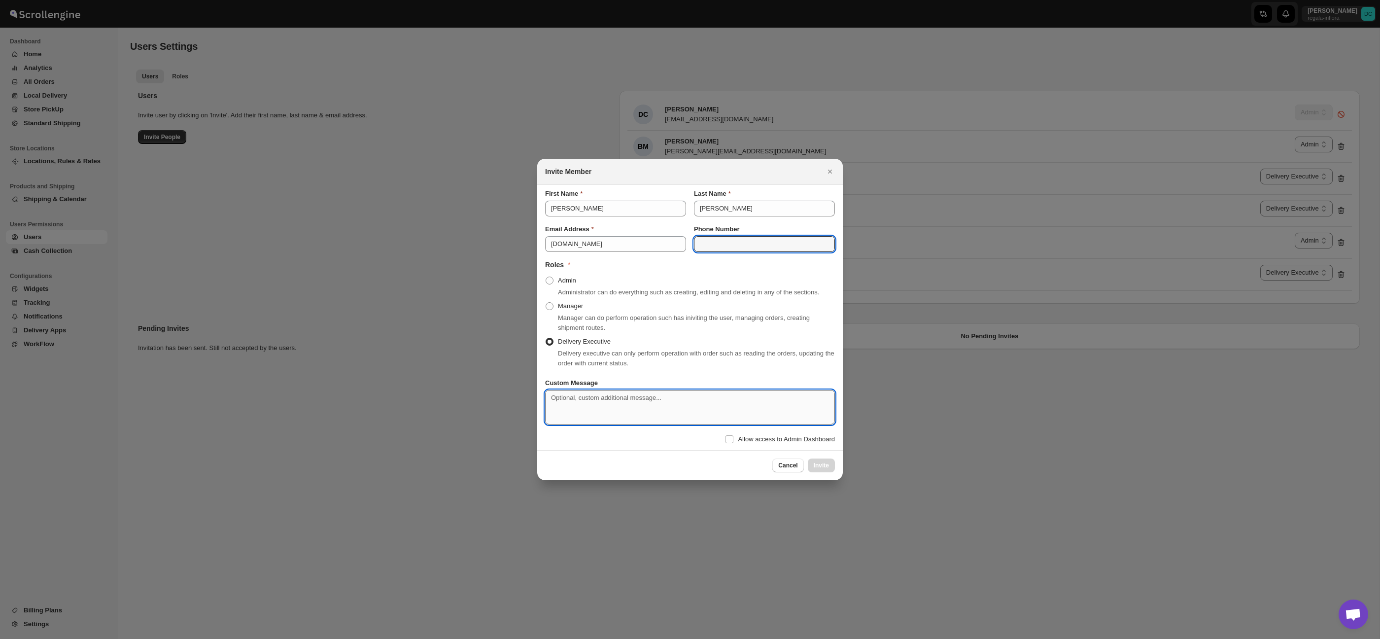
click at [617, 399] on textarea "Custom Message" at bounding box center [690, 407] width 290 height 34
type textarea "q"
drag, startPoint x: 630, startPoint y: 433, endPoint x: 674, endPoint y: 439, distance: 44.3
click at [630, 434] on div "First Name Alexander Last Name Escobar Email Address ale5619429274gmail.com Pho…" at bounding box center [690, 317] width 290 height 257
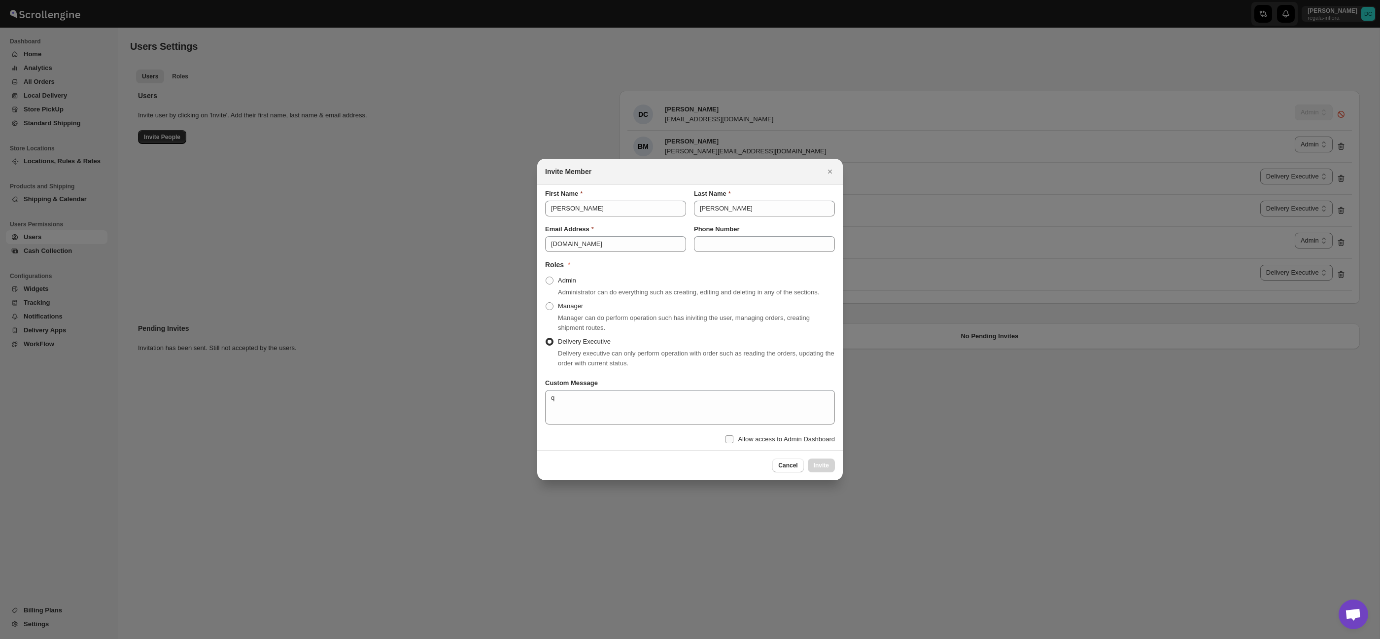
click at [728, 444] on span ":rr:" at bounding box center [729, 439] width 9 height 9
click at [728, 443] on input "Allow access to Admin Dashboard" at bounding box center [729, 439] width 8 height 8
checkbox input "true"
click at [777, 368] on div "Delivery executive can only perform operation with order such as reading the or…" at bounding box center [696, 358] width 277 height 20
click at [825, 167] on icon "Close" at bounding box center [830, 172] width 10 height 10
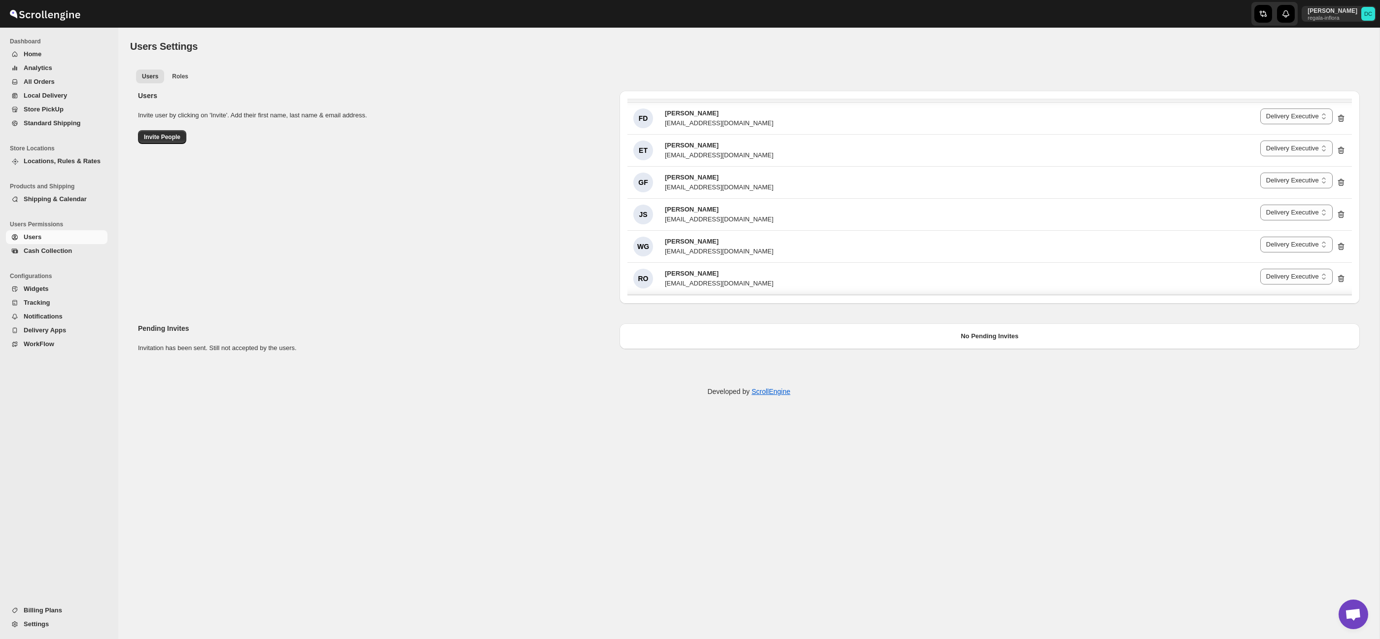
scroll to position [365, 0]
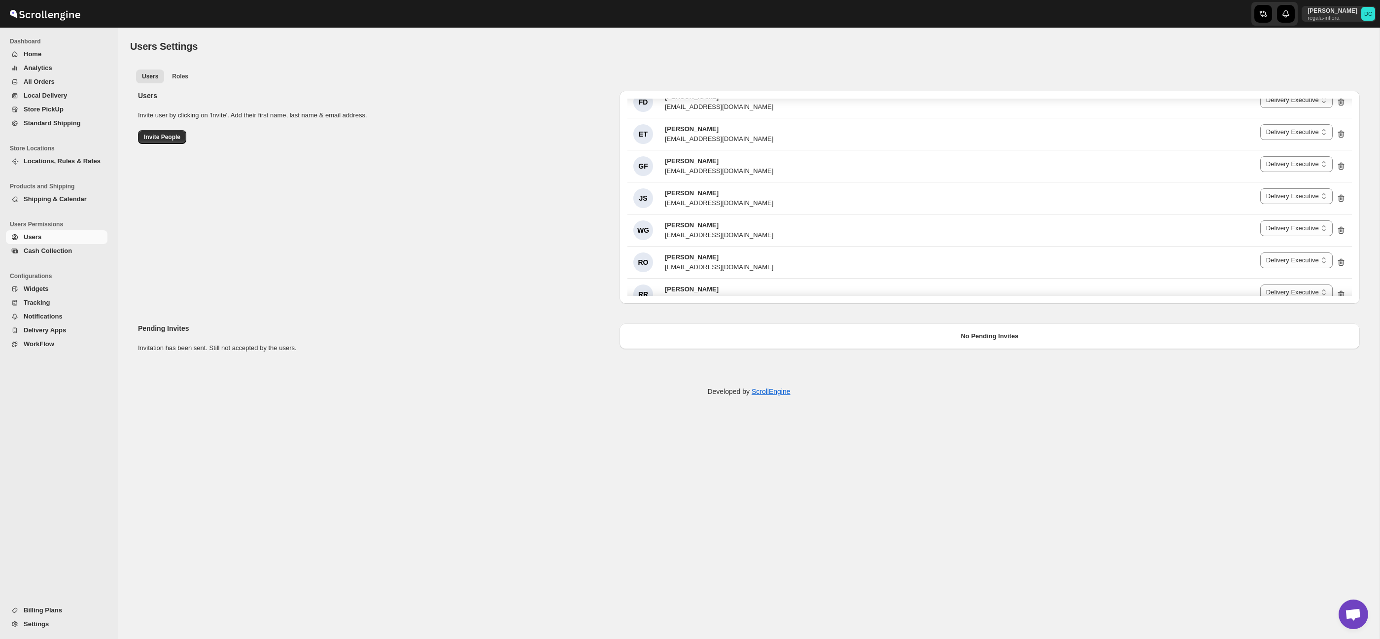
click at [68, 105] on span "Store PickUp" at bounding box center [65, 109] width 82 height 10
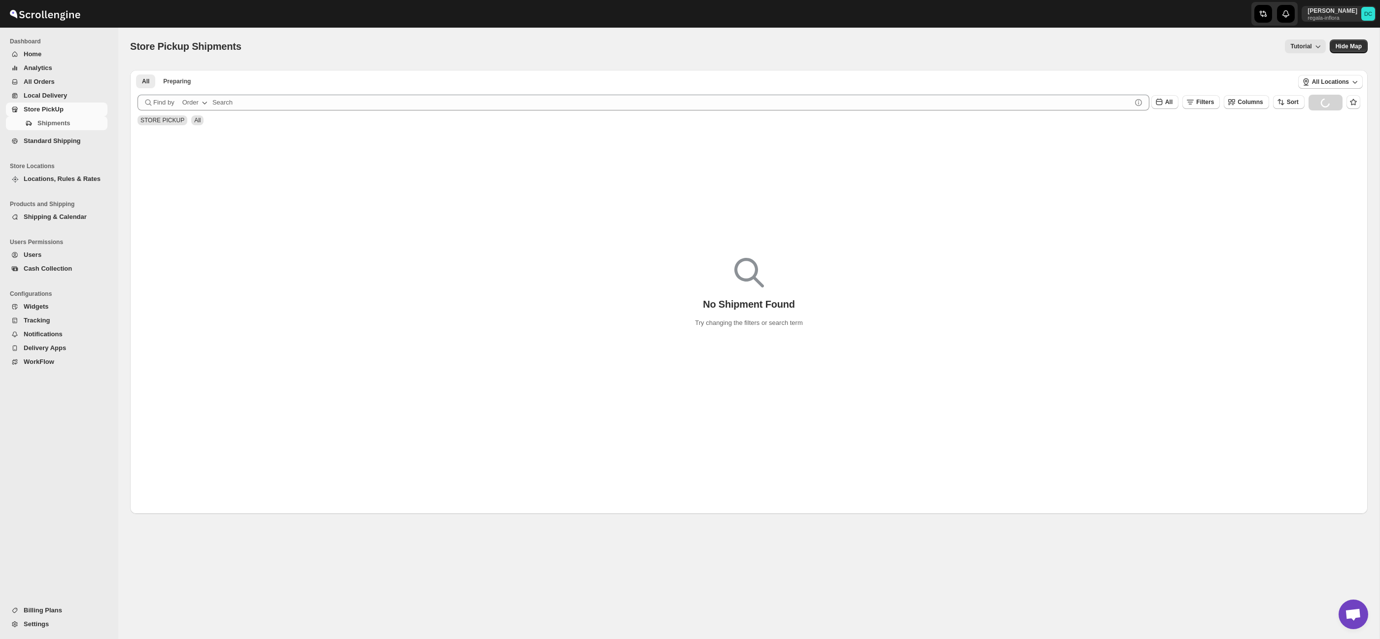
click at [56, 253] on span "Users" at bounding box center [65, 255] width 82 height 10
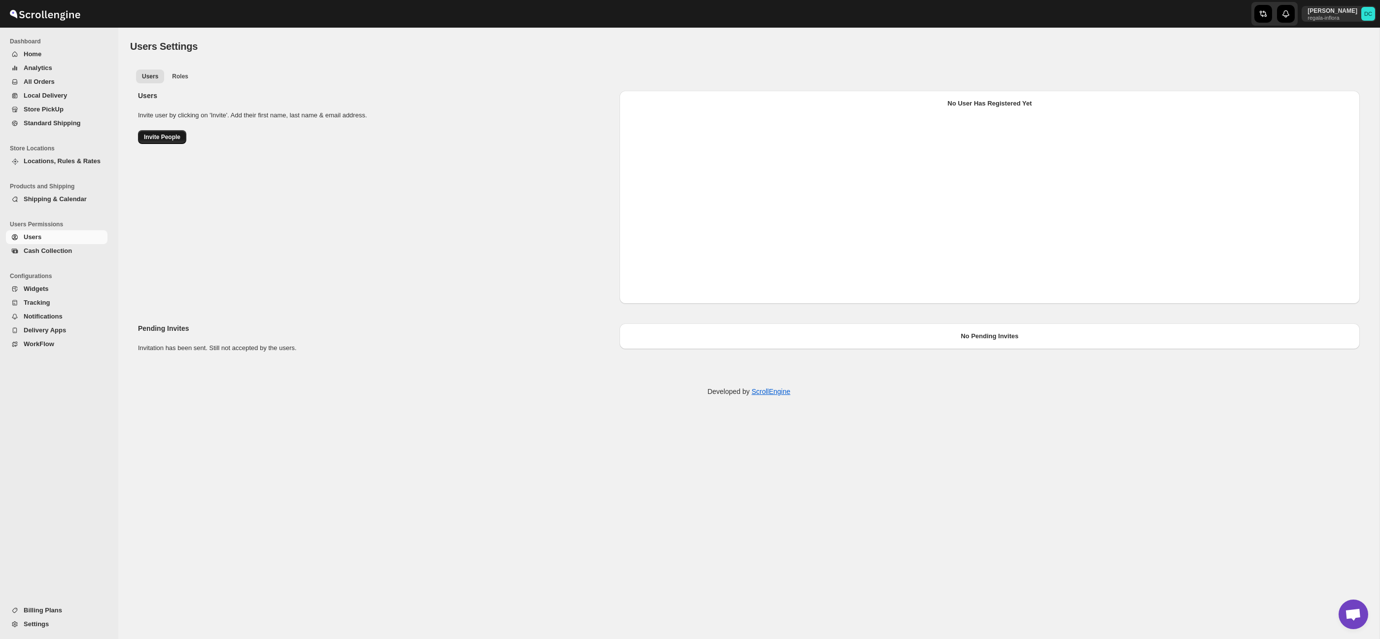
select select "637b767fbaab0276b10c91d8"
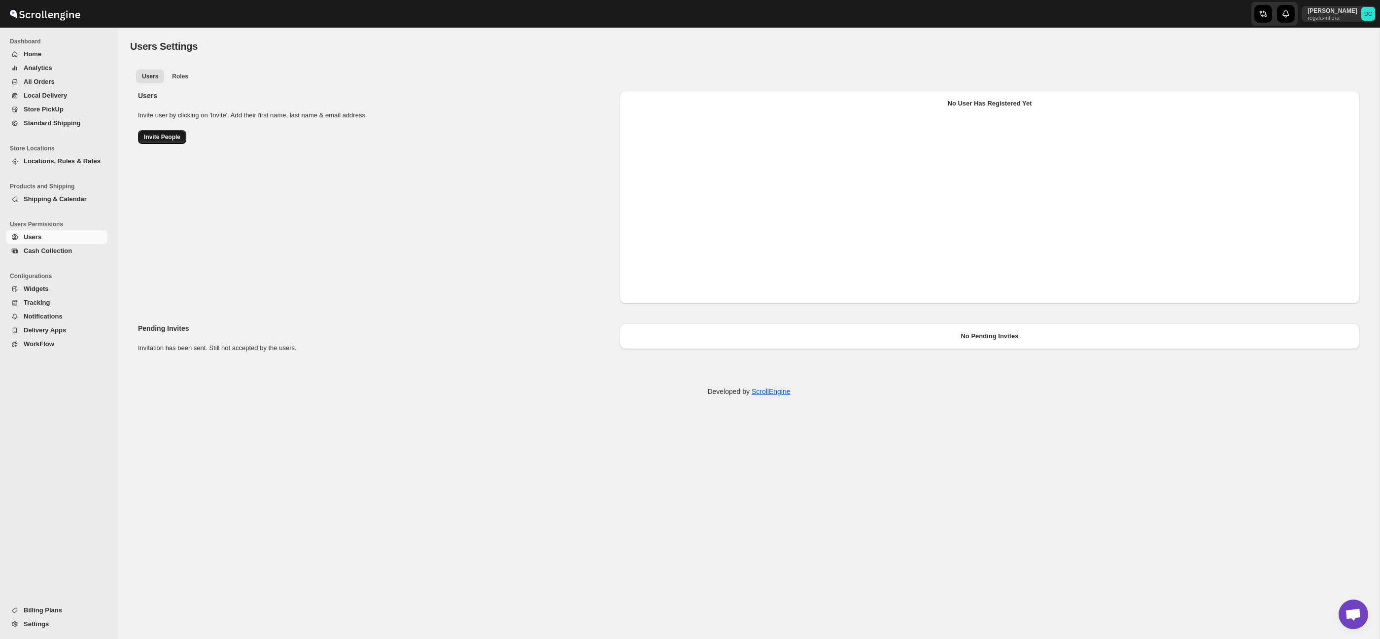
select select "637b767fbaab0276b10c91d8"
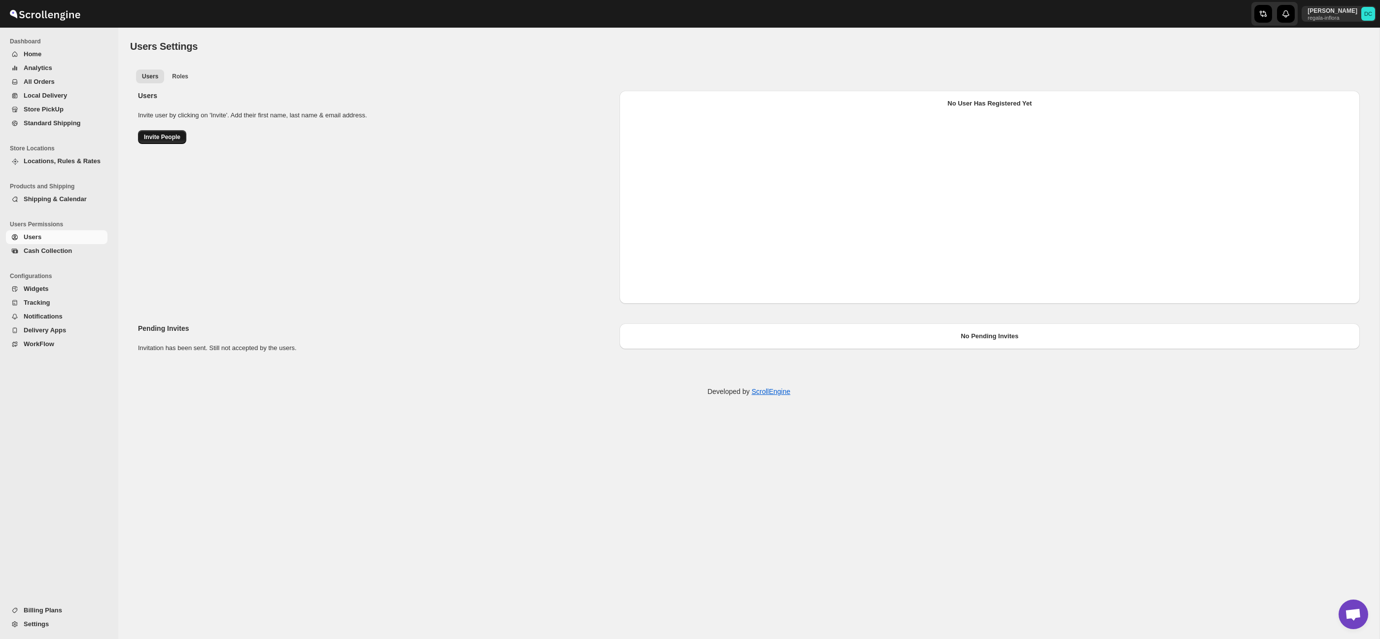
select select "637b767fbaab0276b10c91d8"
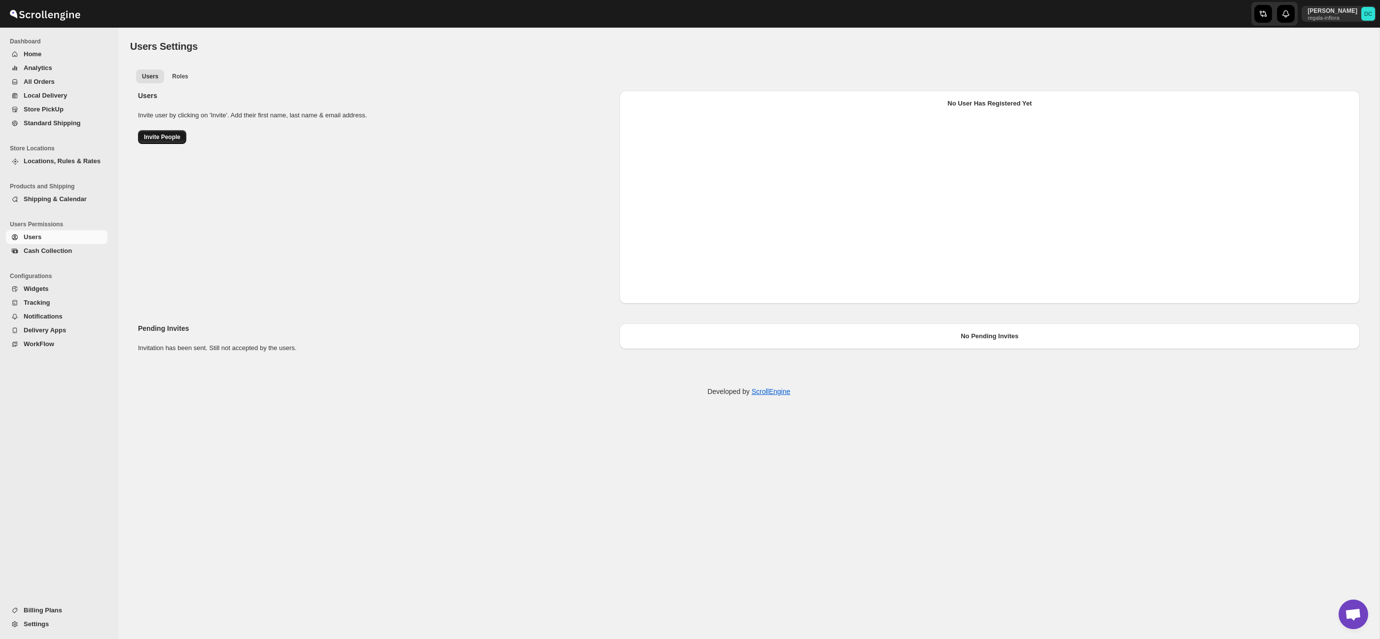
select select "637b767fbaab0276b10c91d8"
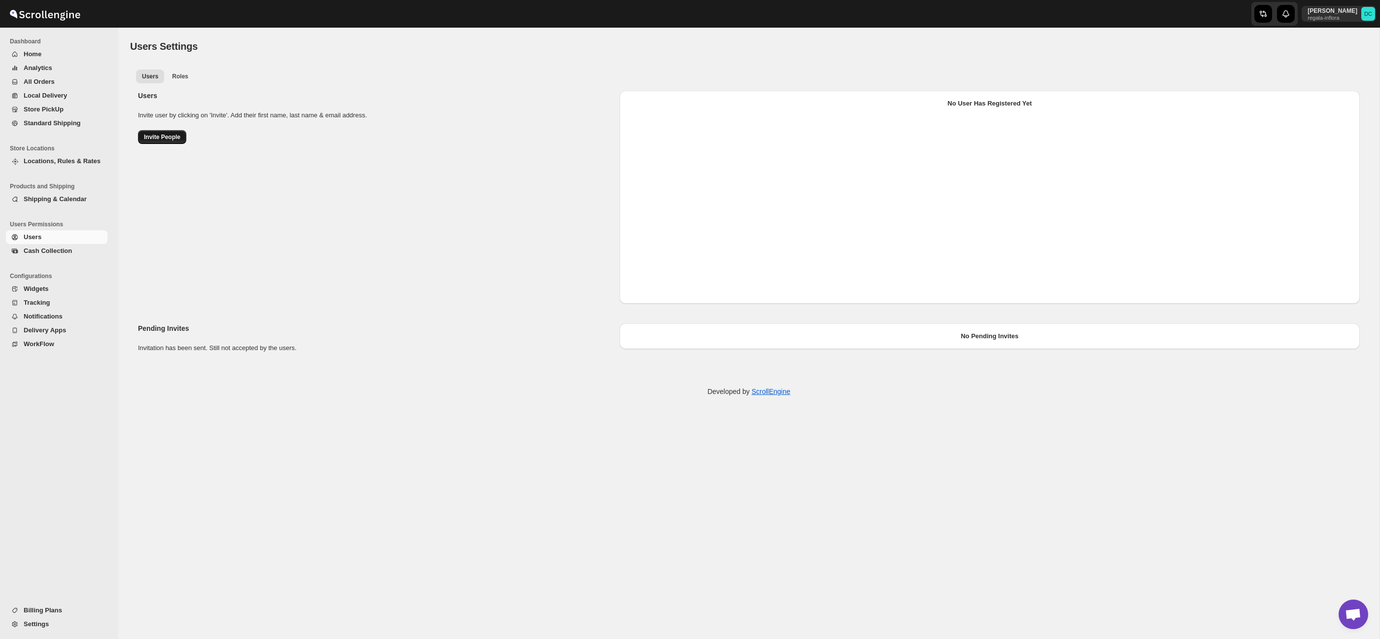
select select "637b767fbaab0276b10c91d8"
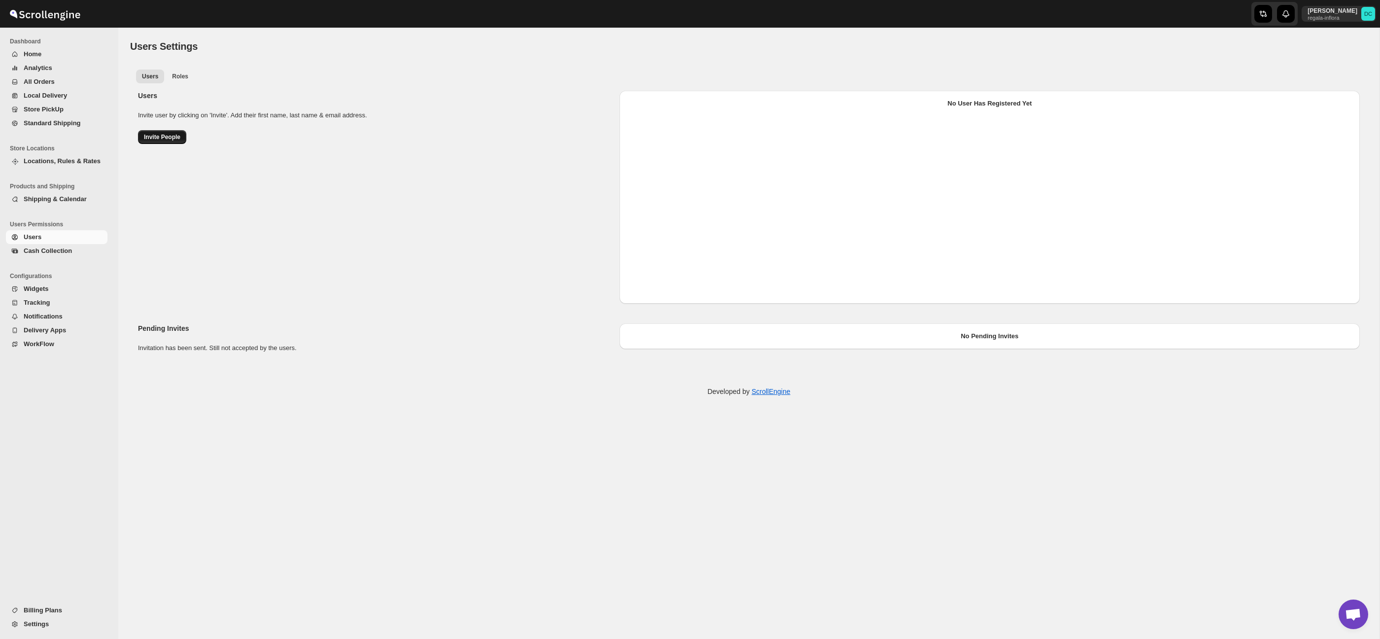
select select "637b767fbaab0276b10c91d8"
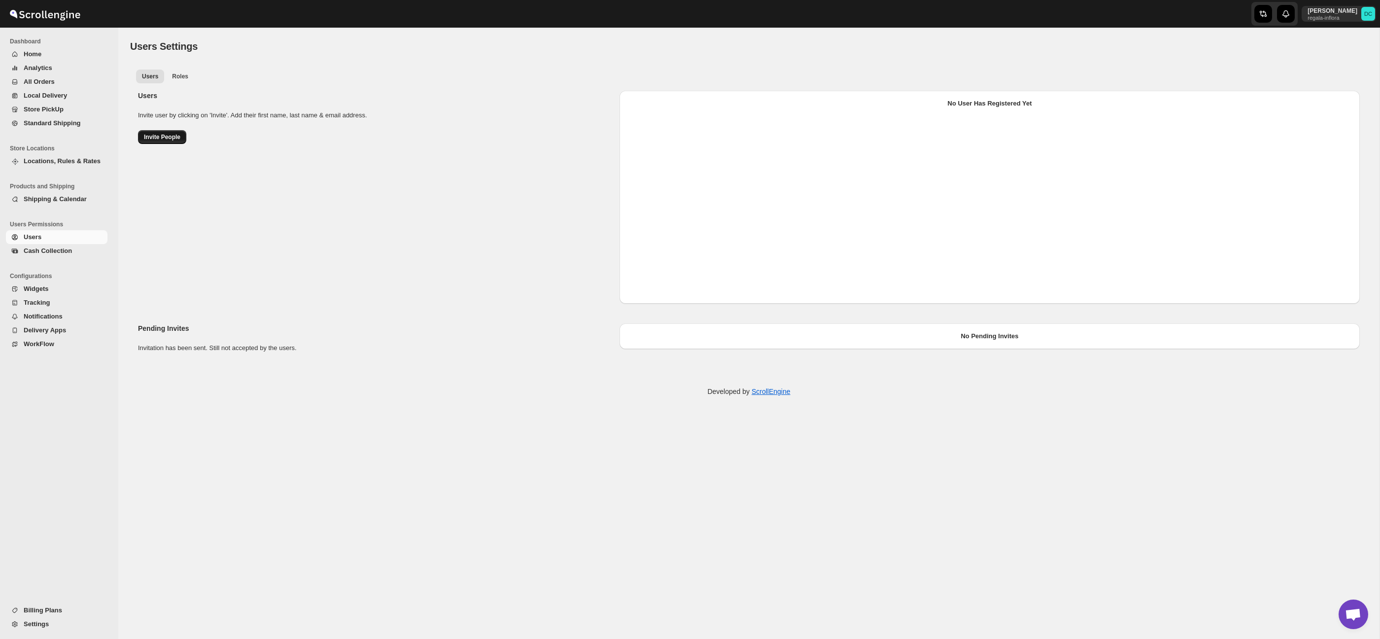
select select "637b767fbaab0276b10c91d8"
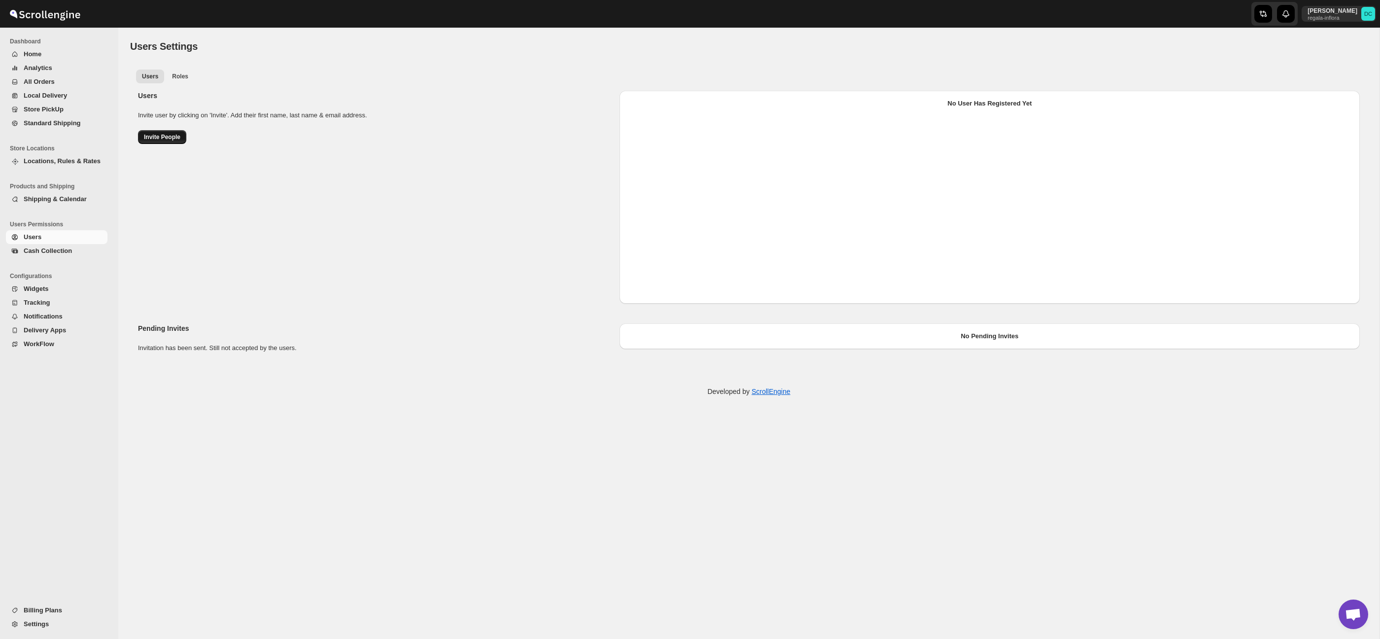
select select "637b767fbaab0276b10c91d8"
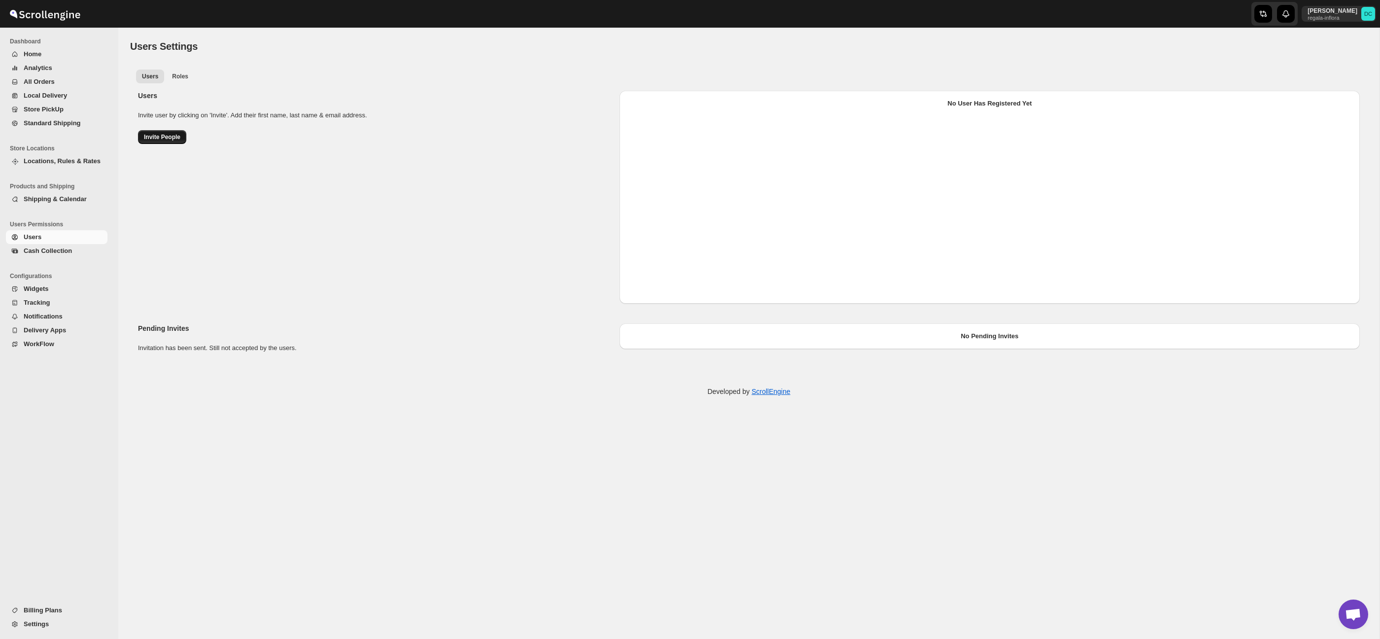
select select "637b767fbaab0276b10c91d8"
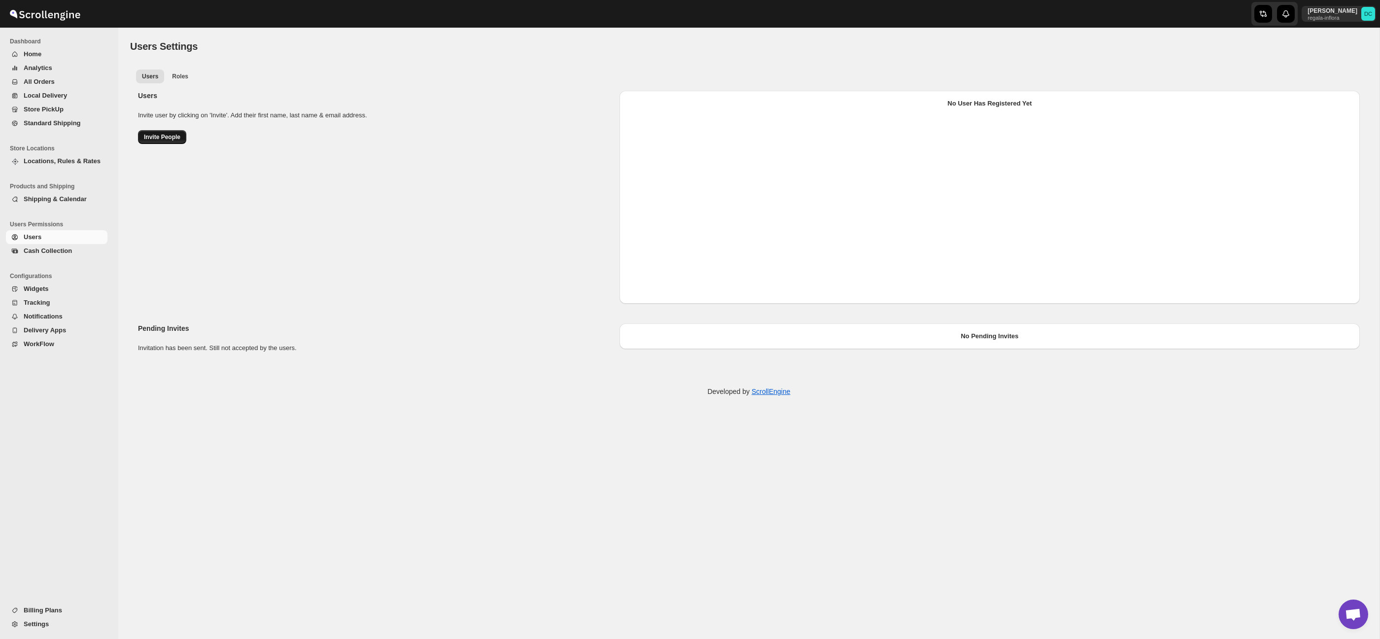
select select "637b767fbaab0276b10c91d8"
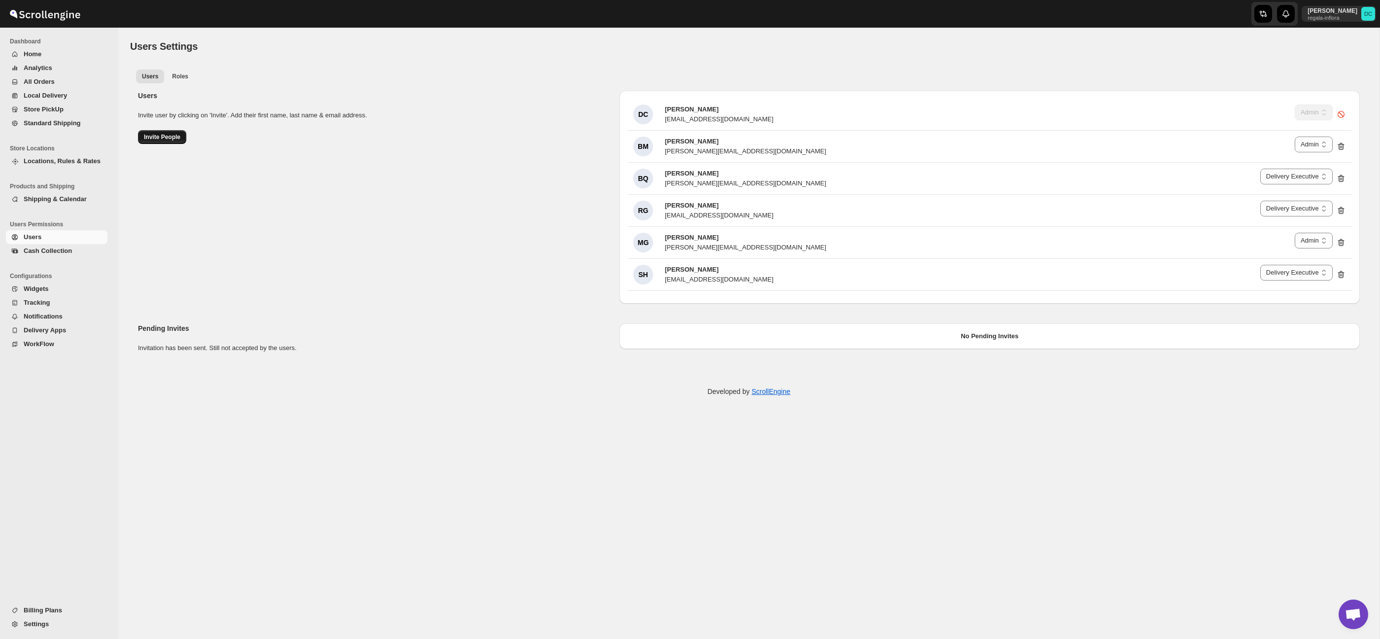
click at [173, 139] on span "Invite People" at bounding box center [162, 137] width 36 height 8
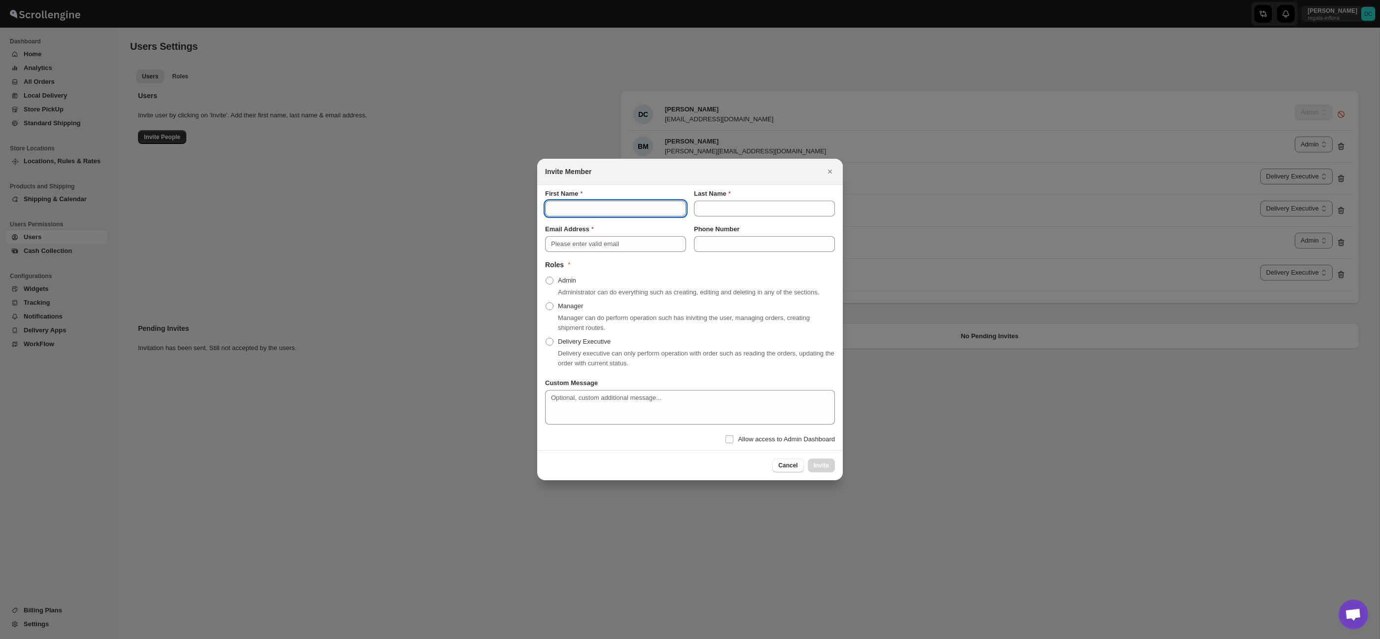
click at [595, 203] on input "First Name" at bounding box center [615, 209] width 141 height 16
type input "[PERSON_NAME]"
click at [775, 205] on input "Last Name" at bounding box center [764, 209] width 141 height 16
type input "[PERSON_NAME]"
click at [614, 242] on input "Email Address" at bounding box center [615, 244] width 141 height 16
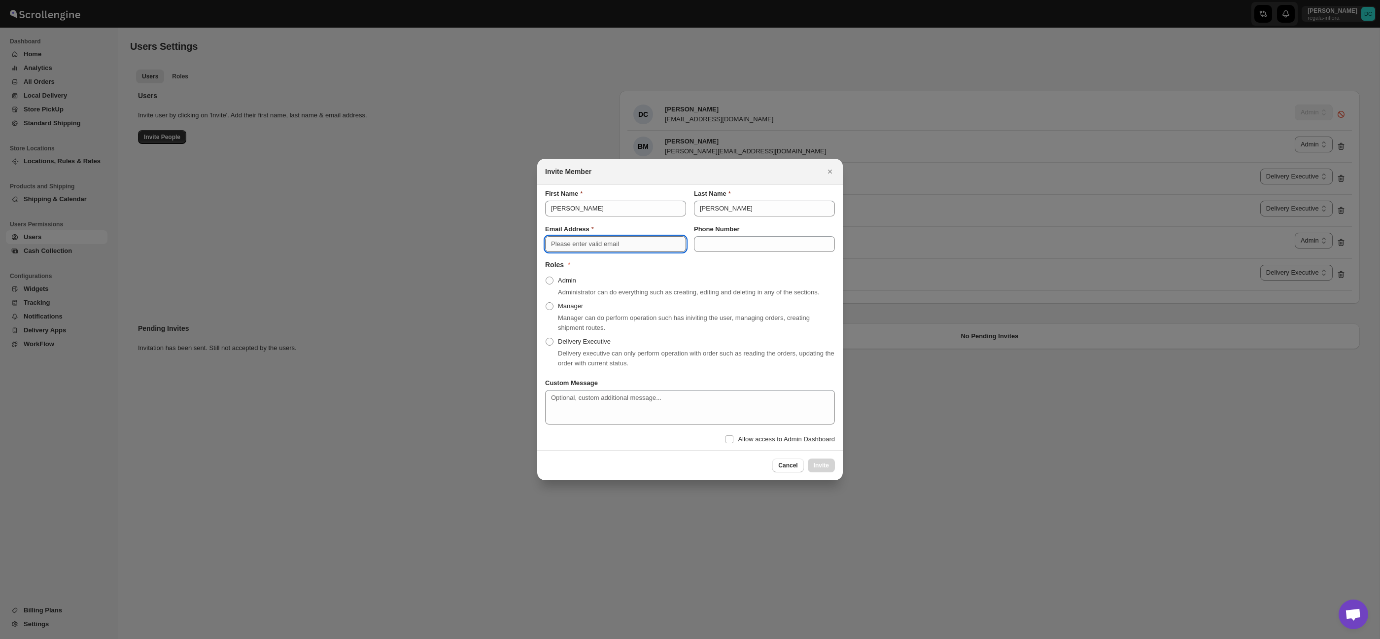
paste input "[DOMAIN_NAME]"
click at [599, 240] on input "[DOMAIN_NAME]" at bounding box center [615, 244] width 141 height 16
type input "ale5619429274@gmail.com"
click at [553, 346] on span ":r68:" at bounding box center [549, 341] width 9 height 9
click at [546, 338] on input "Delivery Executive" at bounding box center [546, 338] width 0 height 0
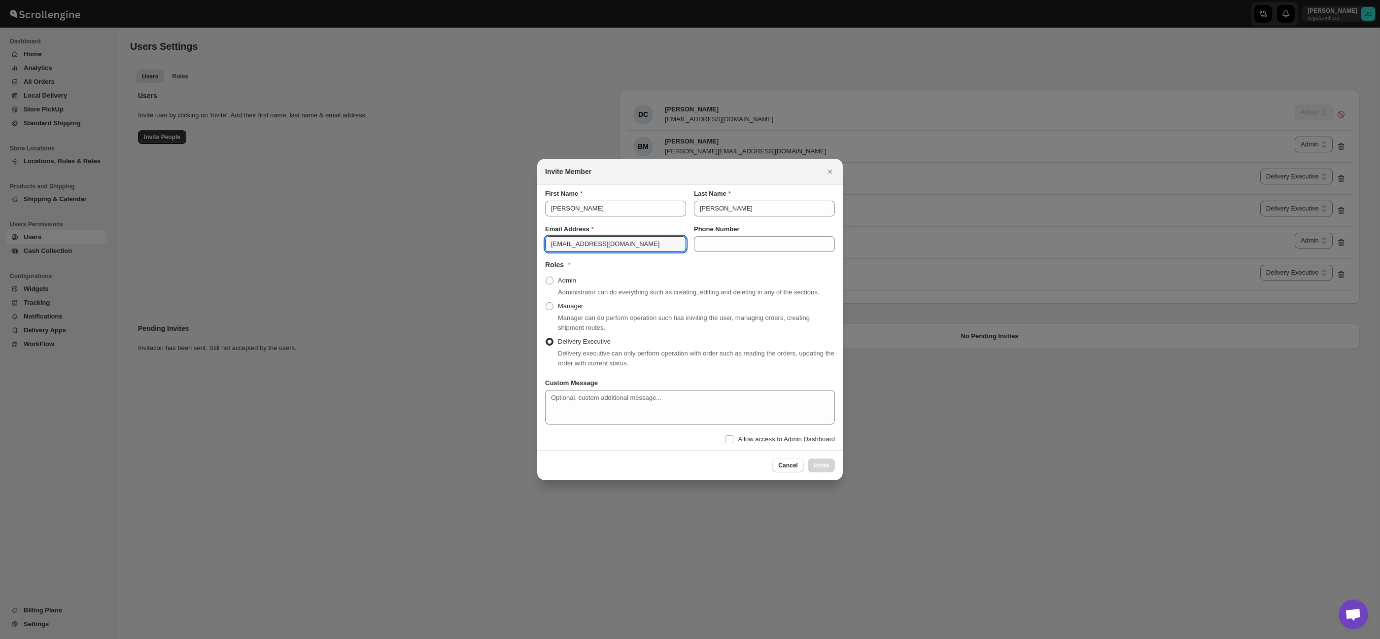
radio input "true"
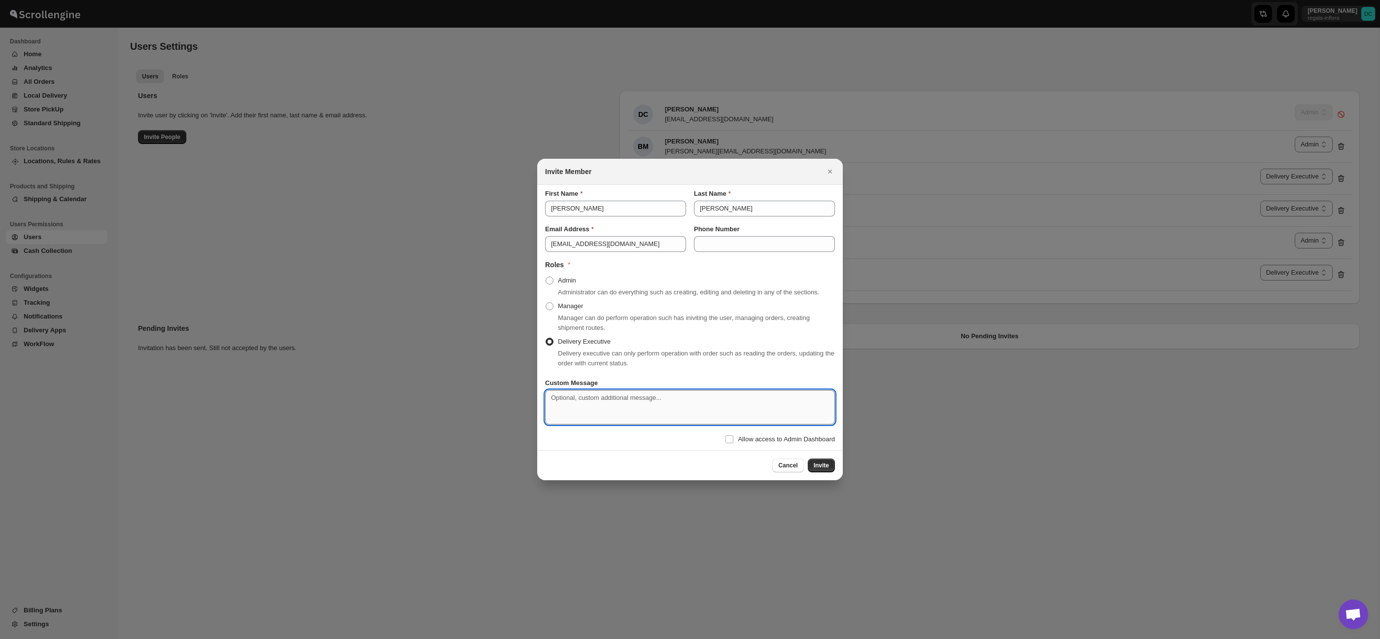
click at [685, 411] on textarea "Custom Message" at bounding box center [690, 407] width 290 height 34
click at [826, 467] on span "Invite" at bounding box center [821, 465] width 15 height 8
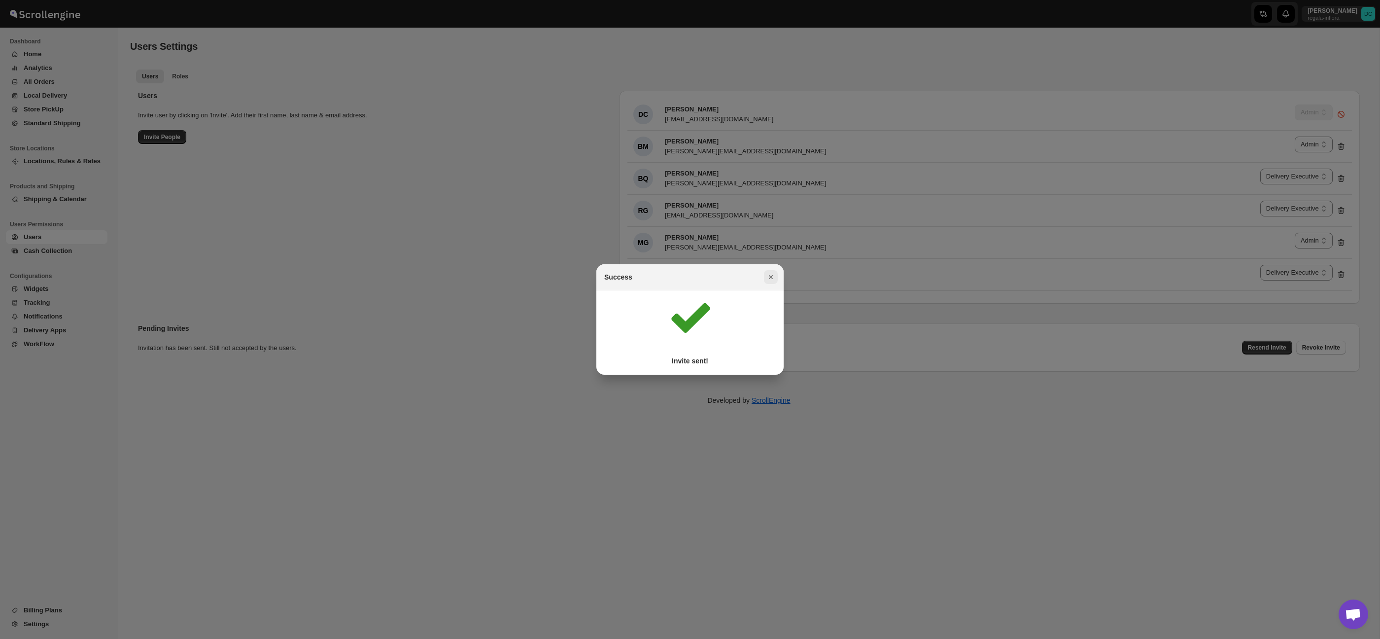
click at [773, 279] on icon "Close" at bounding box center [771, 277] width 10 height 10
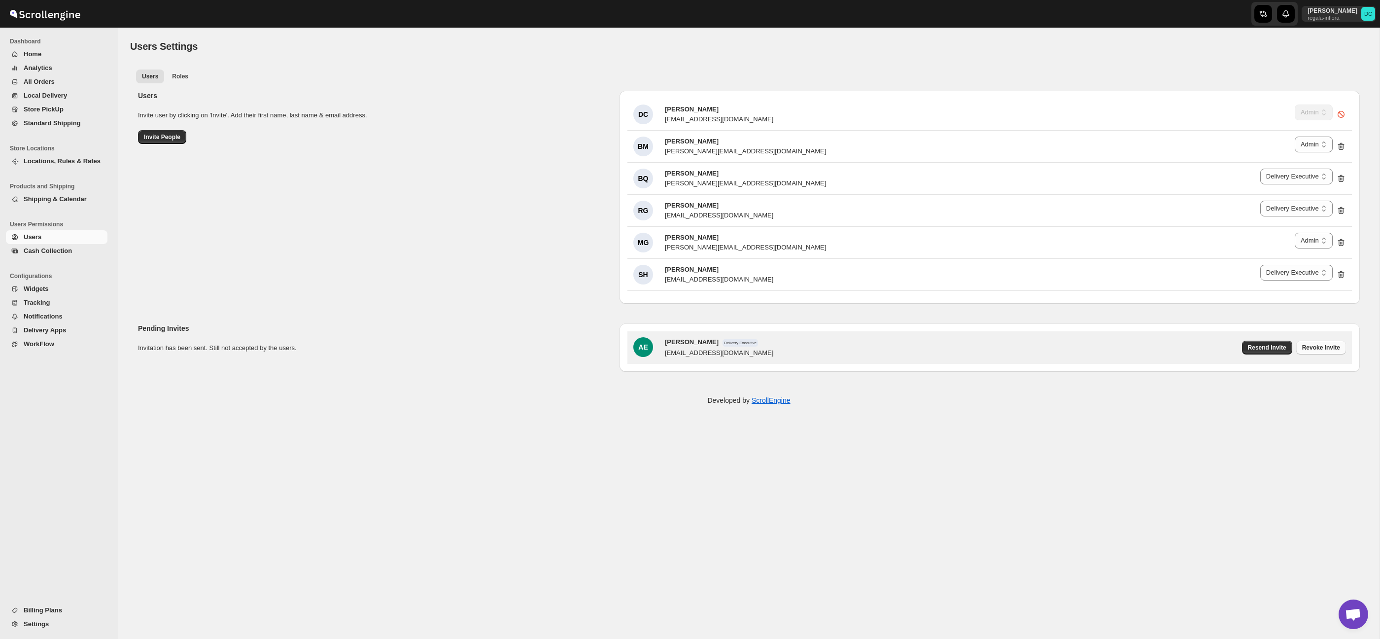
click at [1321, 349] on span "Revoke Invite" at bounding box center [1321, 347] width 38 height 8
click at [1332, 352] on button "Revoke Invite" at bounding box center [1321, 348] width 50 height 14
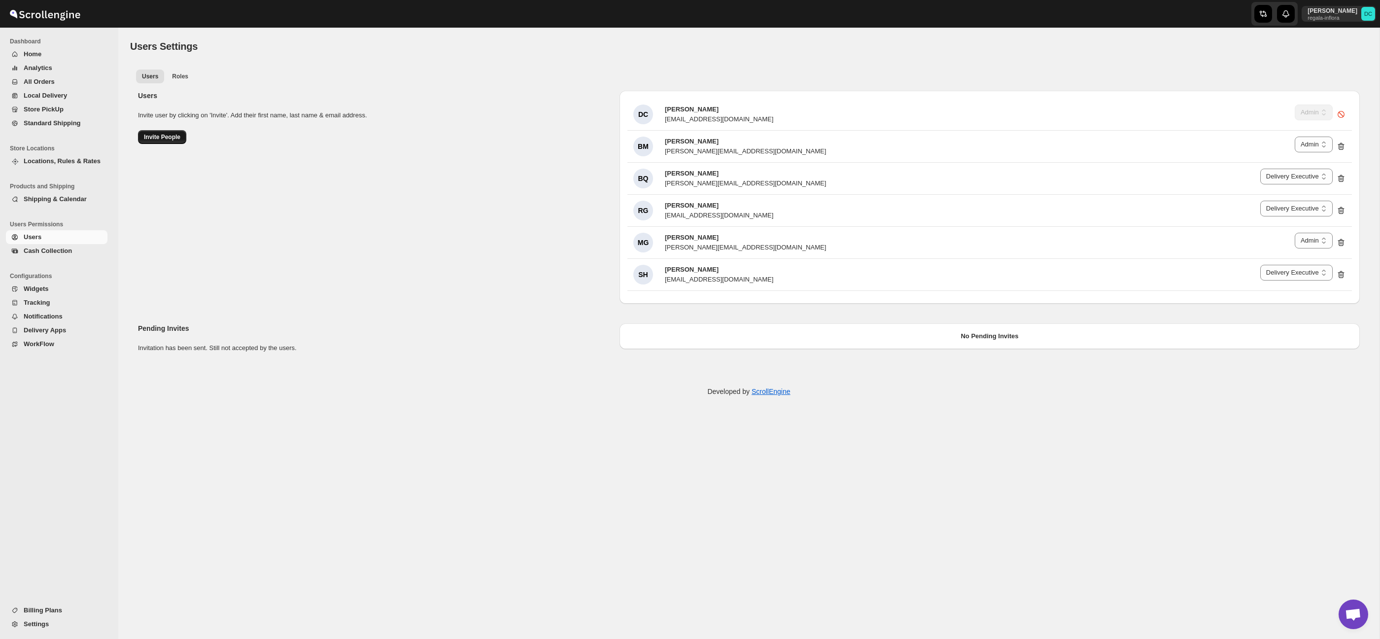
click at [165, 137] on span "Invite People" at bounding box center [162, 137] width 36 height 8
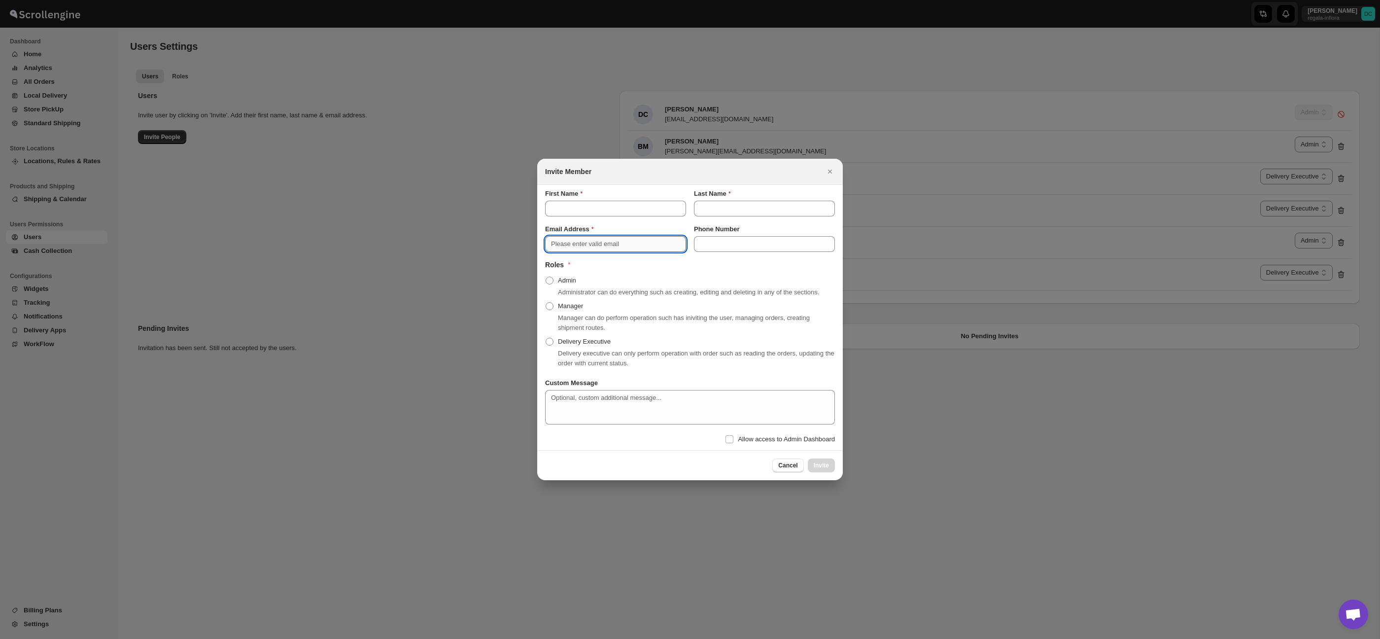
click at [608, 239] on input "Email Address" at bounding box center [615, 244] width 141 height 16
click at [616, 240] on input "Email Address" at bounding box center [615, 244] width 141 height 16
type input "ale5516429274@gmail.com"
click at [583, 205] on input "First Name" at bounding box center [615, 209] width 141 height 16
type input "[PERSON_NAME]"
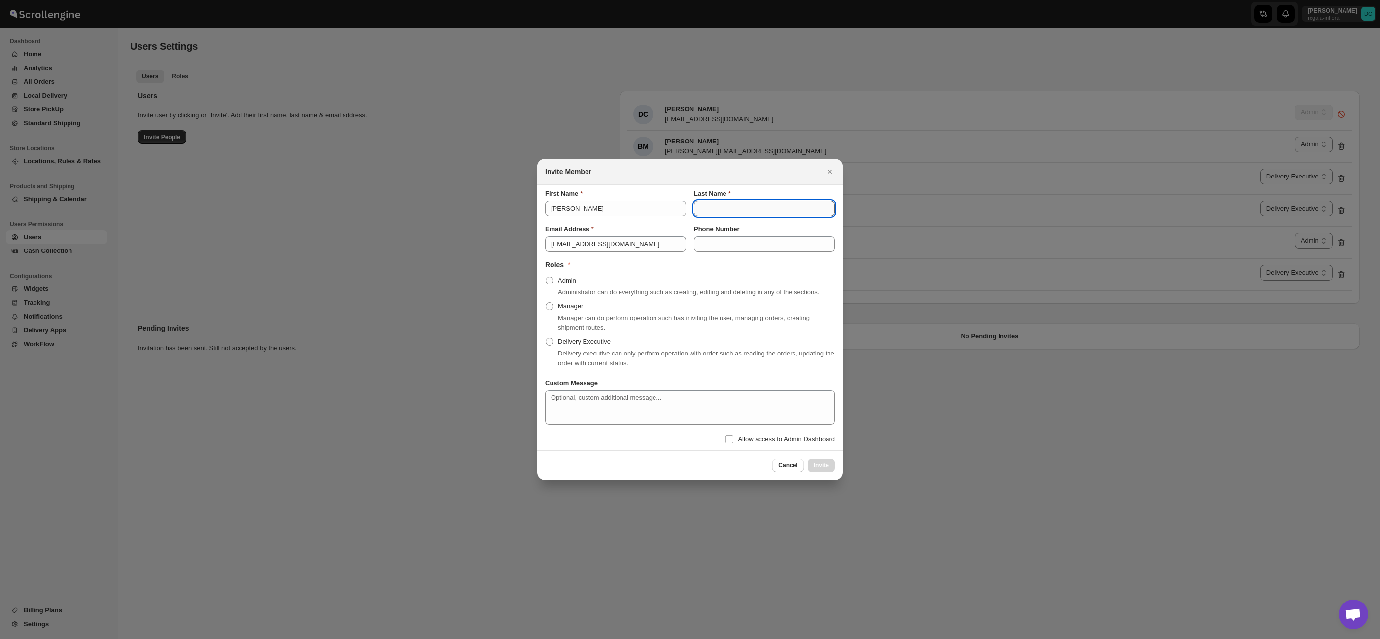
click at [728, 201] on input "Last Name" at bounding box center [764, 209] width 141 height 16
type input "[PERSON_NAME]"
click at [551, 345] on span ":r68:" at bounding box center [550, 342] width 8 height 8
click at [546, 338] on input "Delivery Executive" at bounding box center [546, 338] width 0 height 0
radio input "true"
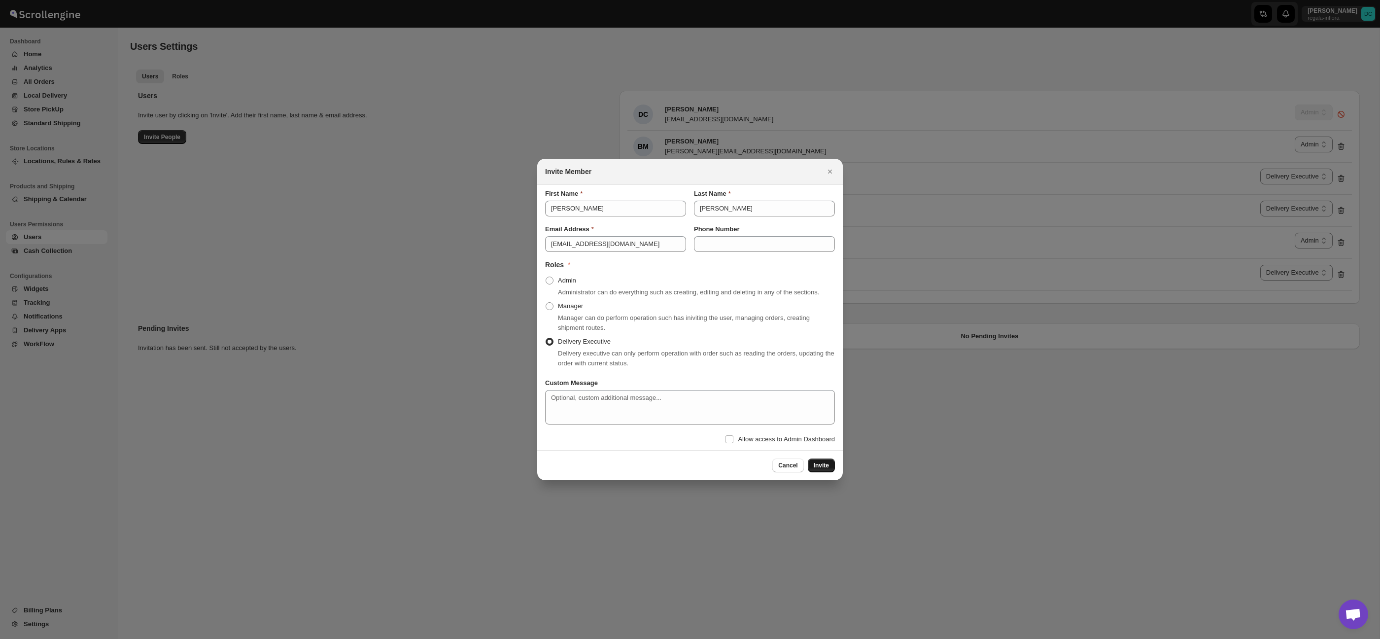
click at [819, 469] on span "Invite" at bounding box center [821, 465] width 15 height 8
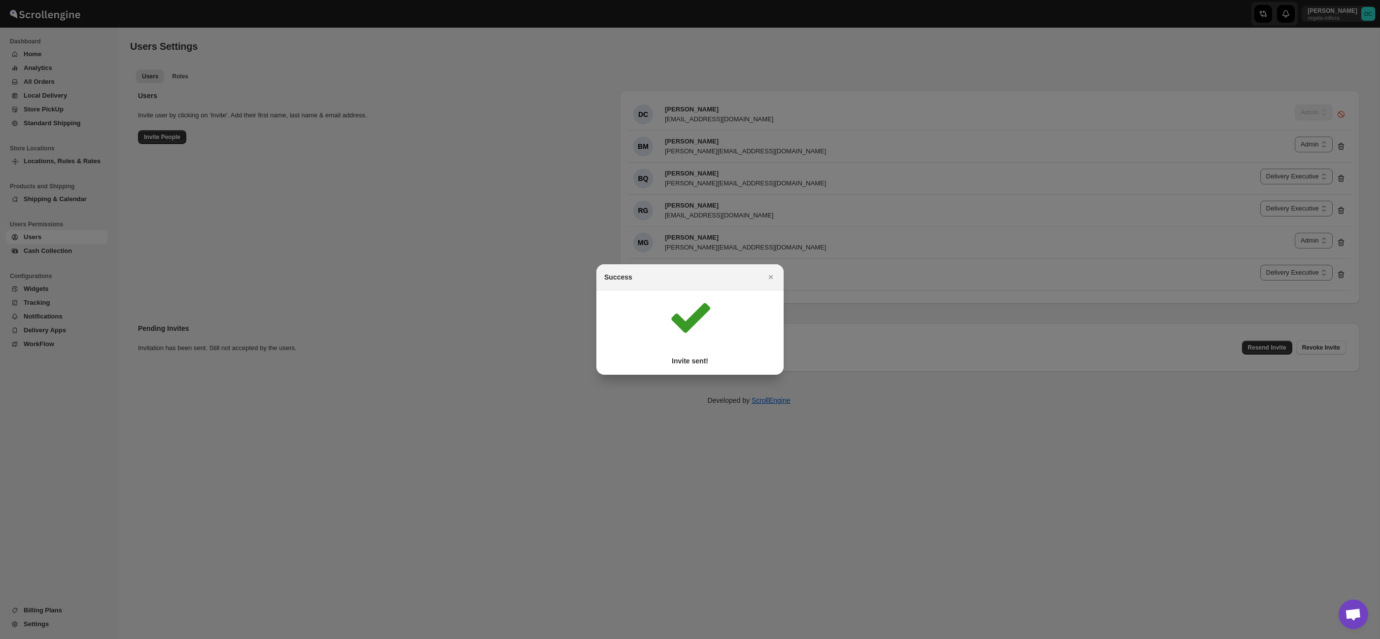
drag, startPoint x: 434, startPoint y: 148, endPoint x: 189, endPoint y: 115, distance: 247.1
click at [431, 147] on div at bounding box center [690, 319] width 1380 height 639
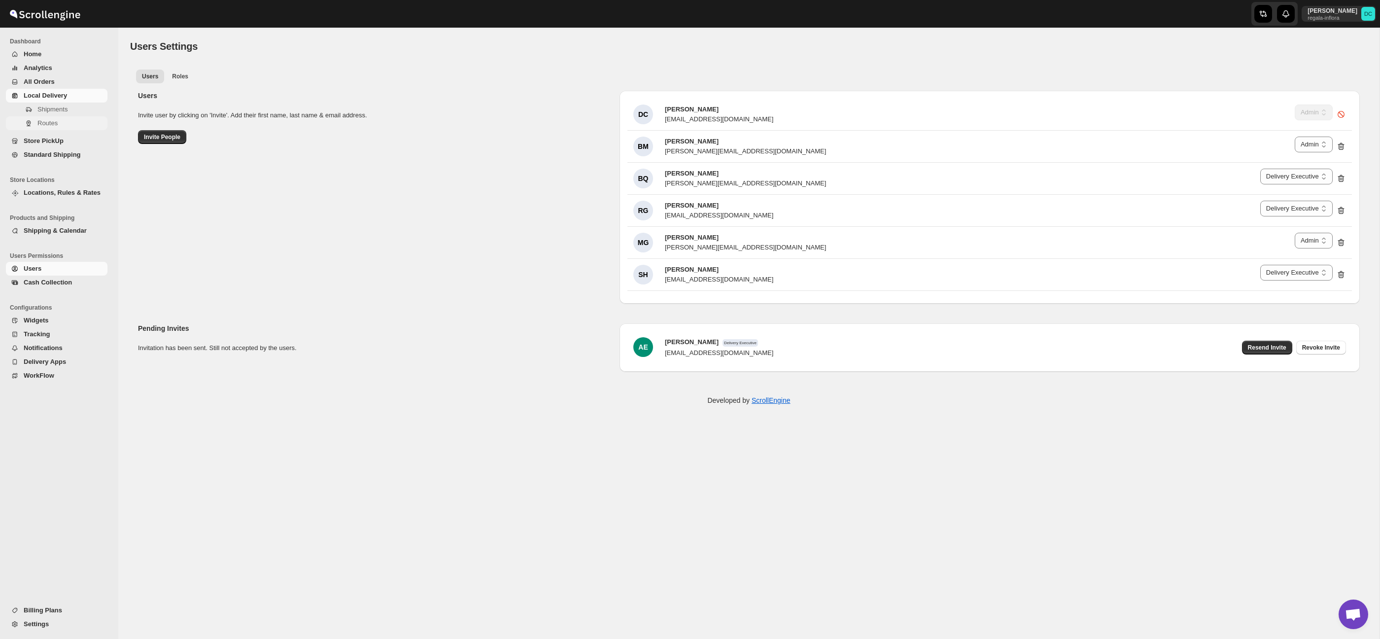
click at [71, 121] on span "Routes" at bounding box center [71, 123] width 68 height 10
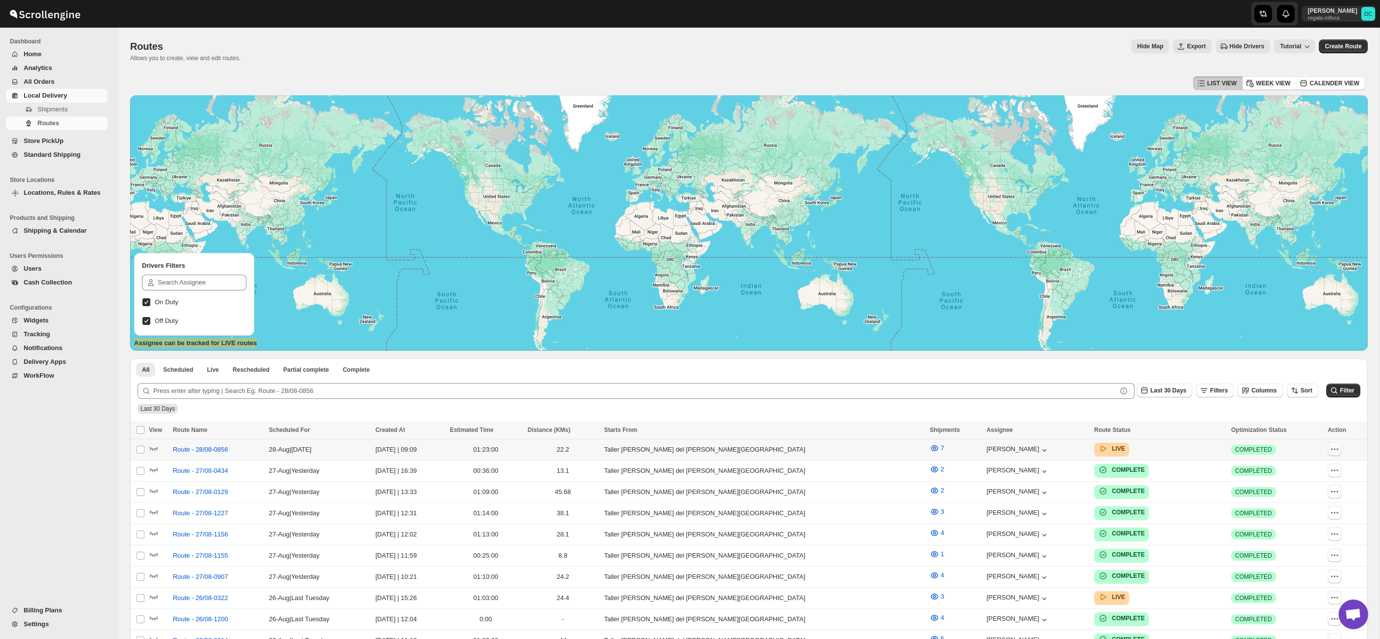
click at [1330, 450] on icon "button" at bounding box center [1335, 449] width 10 height 10
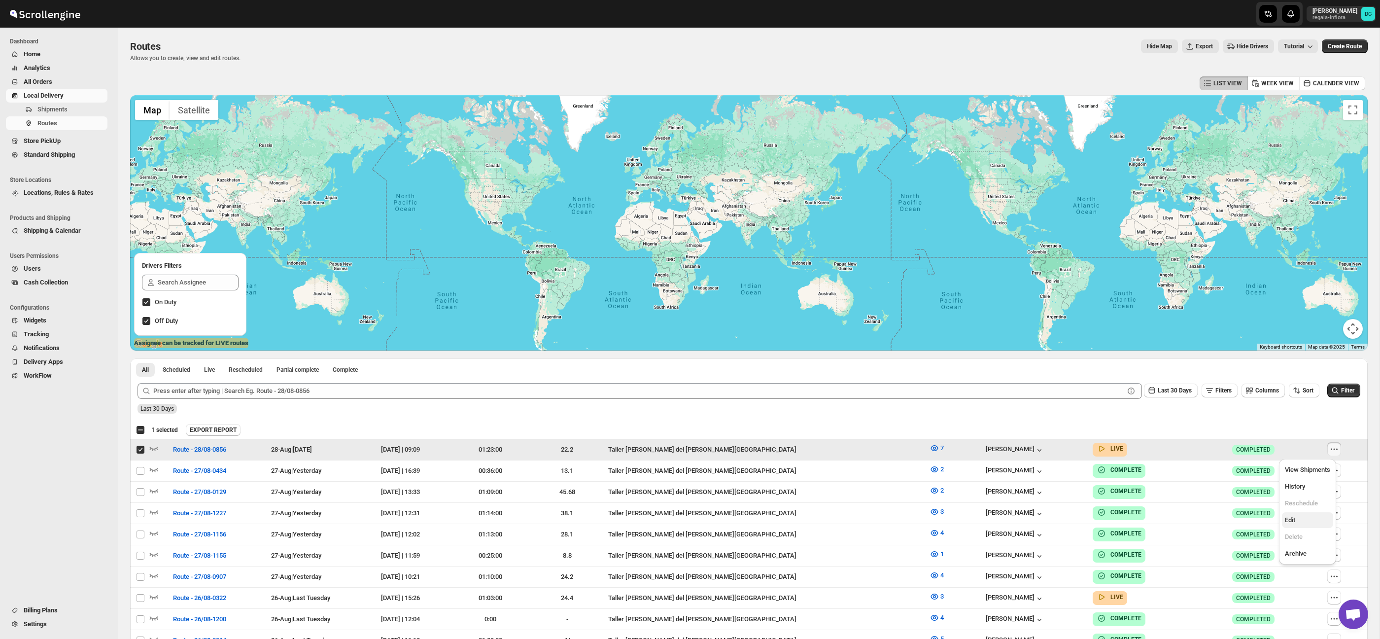
click at [1307, 520] on span "Edit" at bounding box center [1307, 520] width 45 height 10
checkbox input "false"
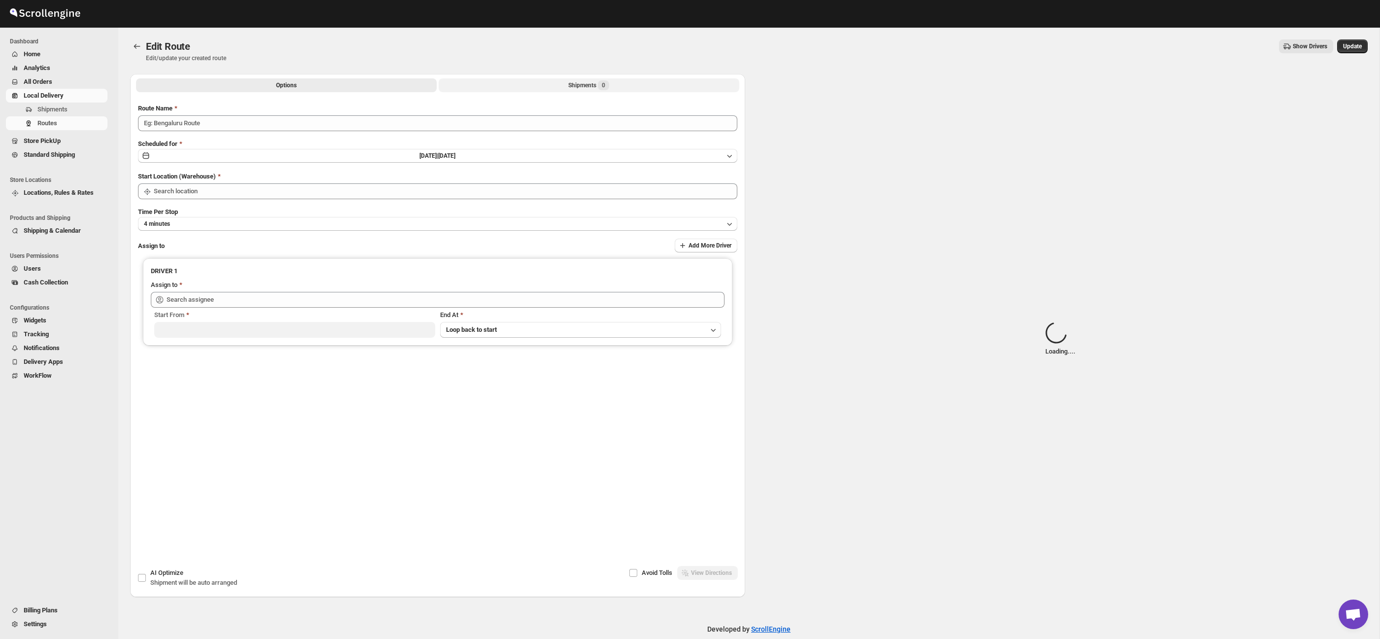
type input "Route - 28/08-0856"
type input "Taller Calzada del Valle SPGG"
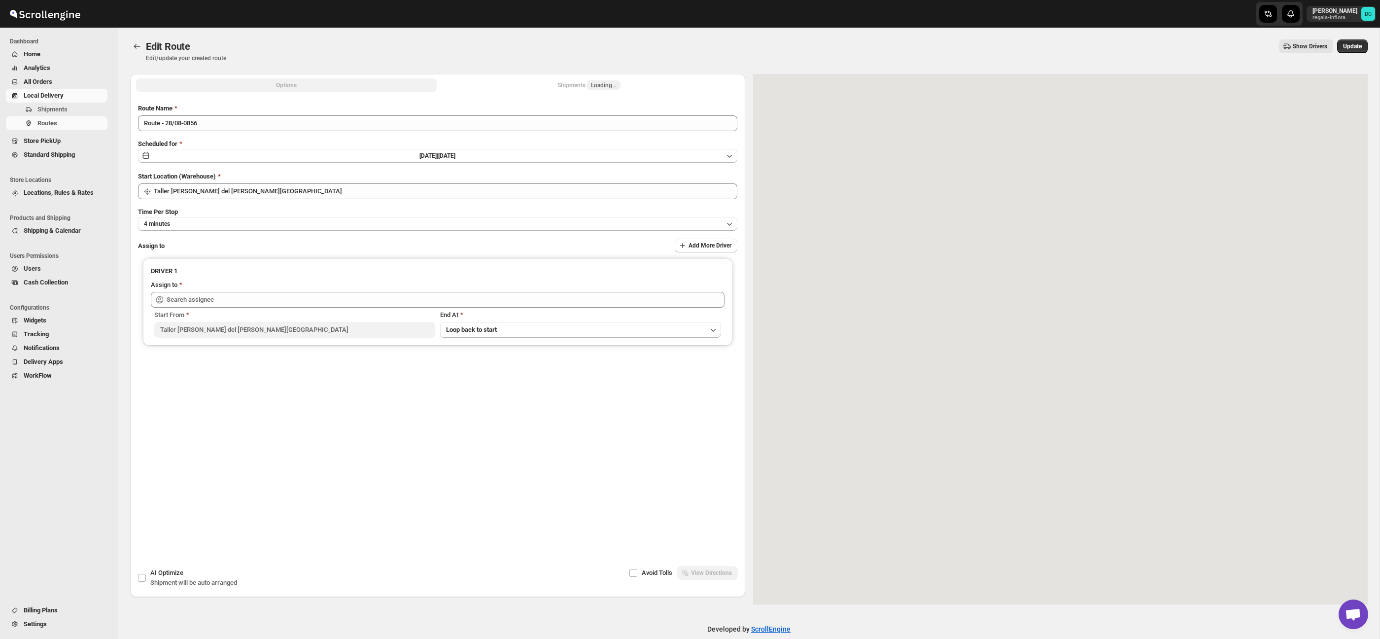
type input "Carolina Piñon (krito_shock@hotmail.com)"
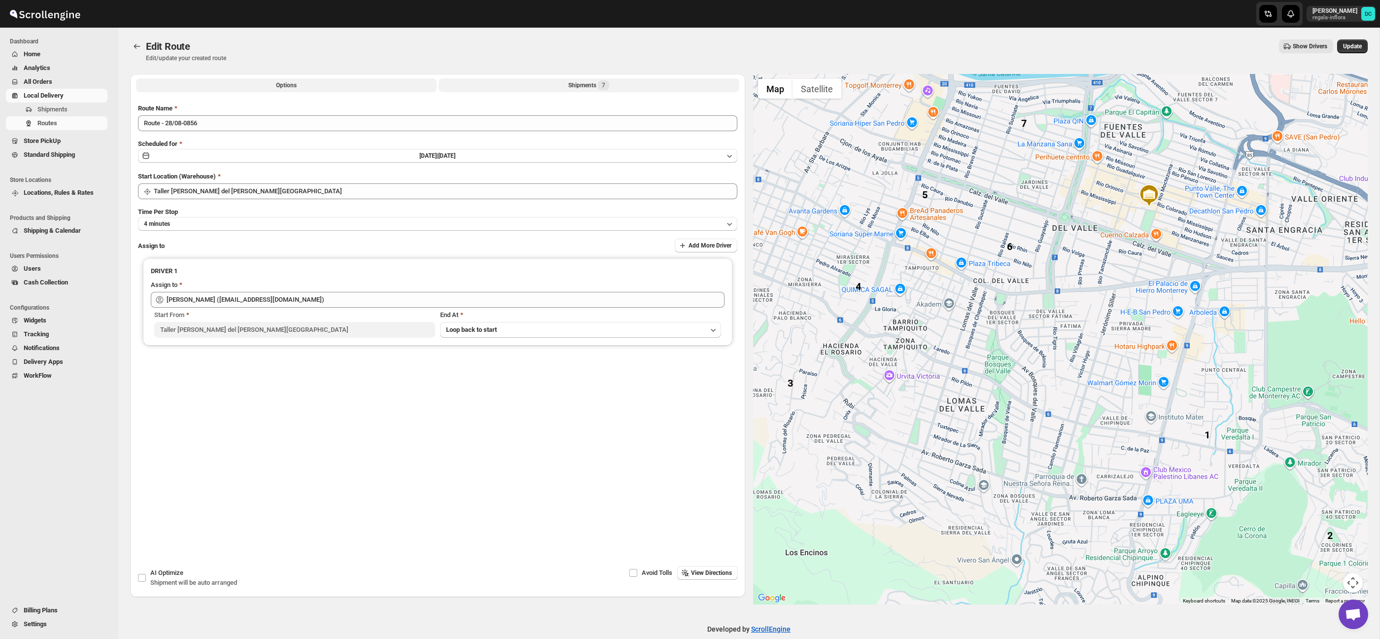
drag, startPoint x: 636, startPoint y: 85, endPoint x: 655, endPoint y: 84, distance: 19.7
click at [636, 84] on button "Shipments 7" at bounding box center [589, 85] width 301 height 14
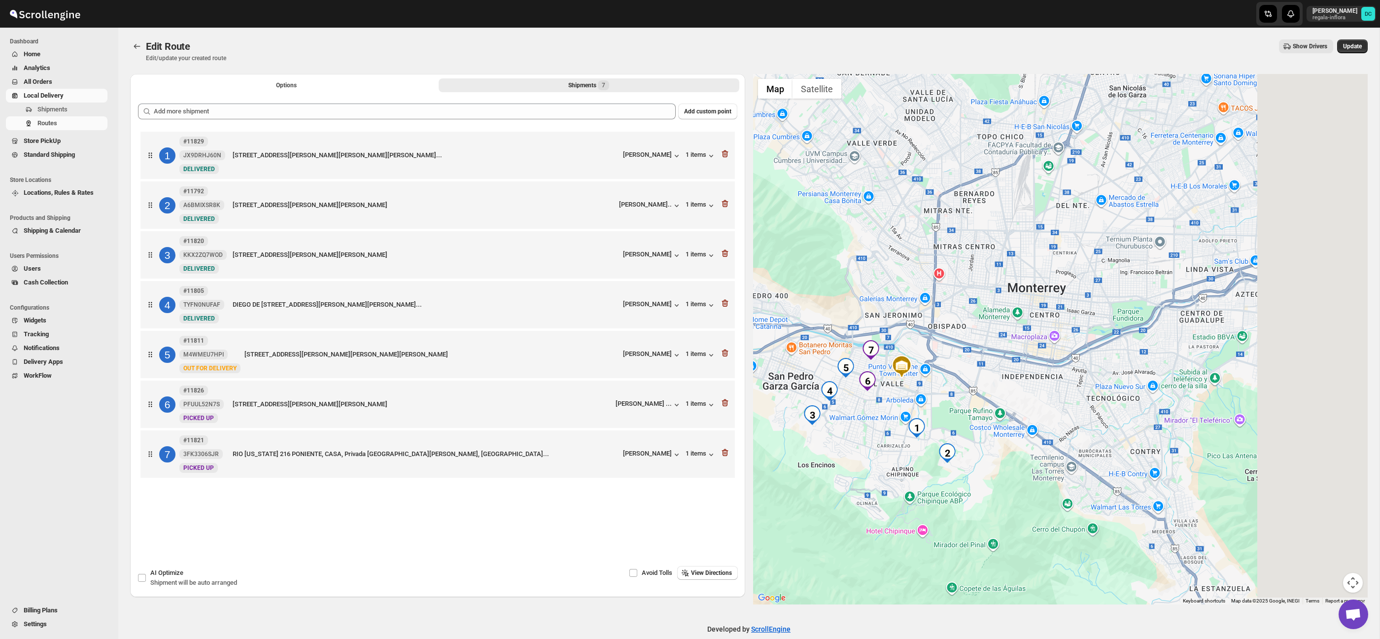
drag, startPoint x: 1211, startPoint y: 355, endPoint x: 1013, endPoint y: 342, distance: 198.6
click at [997, 342] on div at bounding box center [1060, 339] width 615 height 530
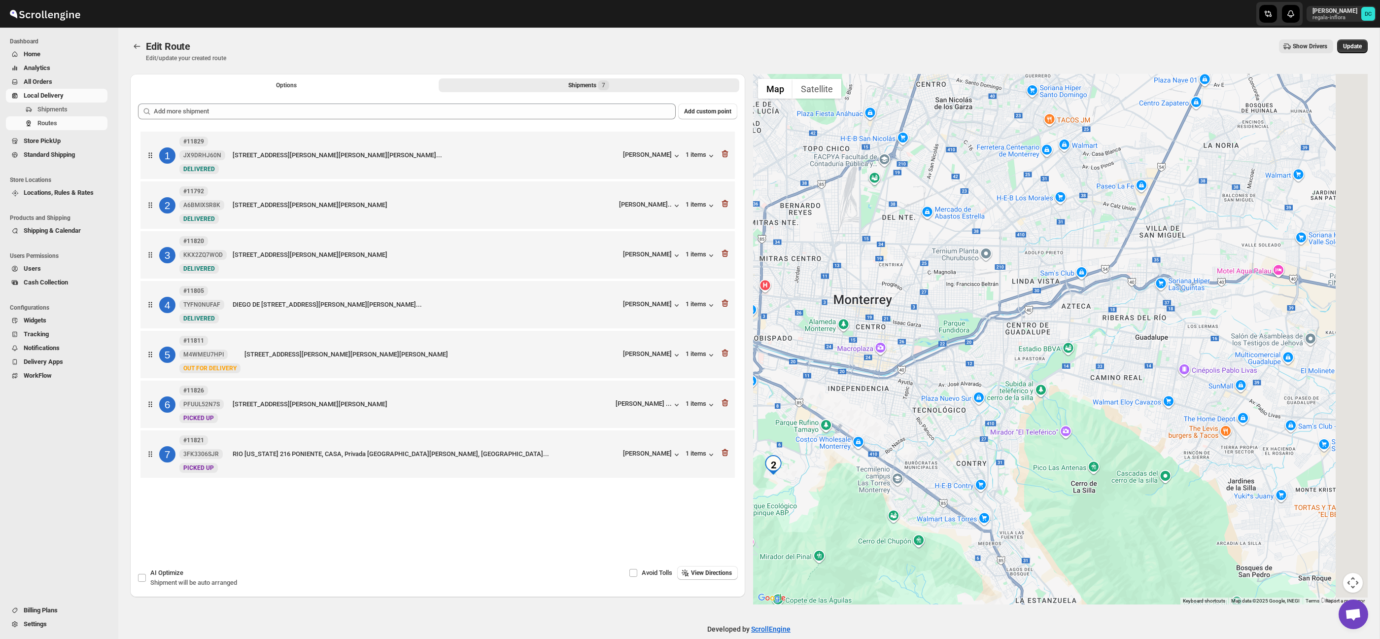
drag, startPoint x: 1076, startPoint y: 316, endPoint x: 969, endPoint y: 344, distance: 110.6
click at [968, 337] on div at bounding box center [1060, 339] width 615 height 530
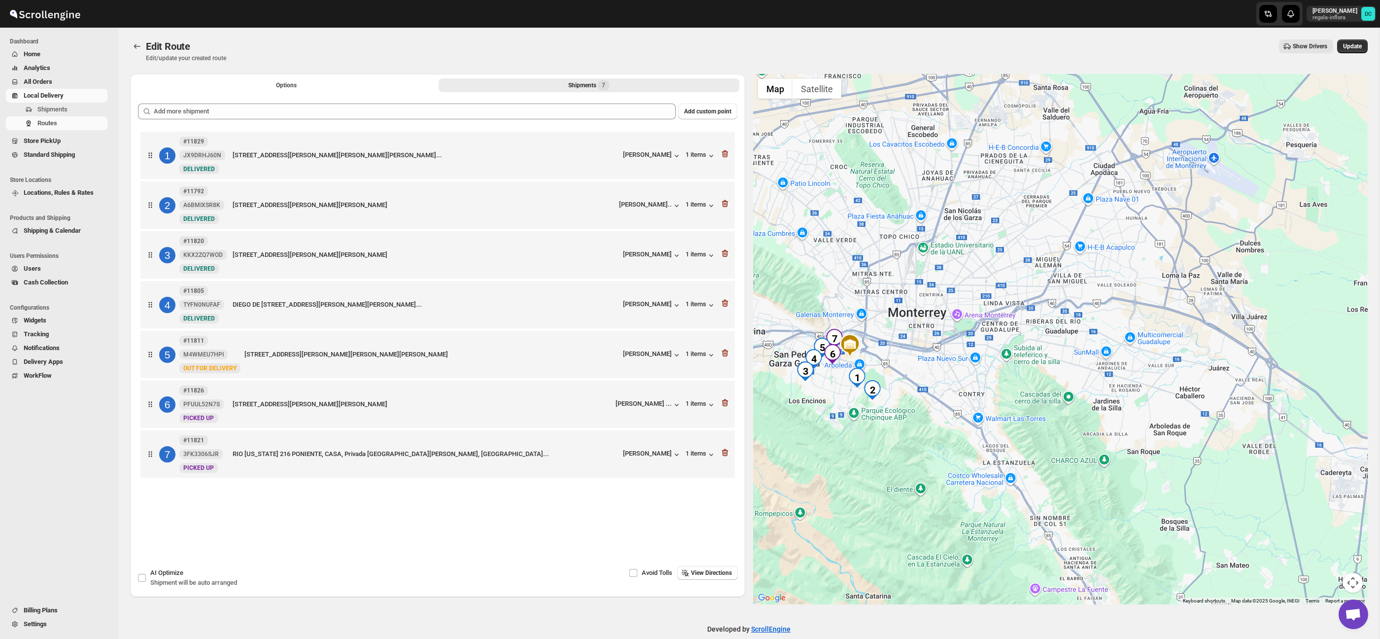
drag, startPoint x: 961, startPoint y: 247, endPoint x: 882, endPoint y: 201, distance: 92.1
click at [978, 290] on div at bounding box center [1060, 339] width 615 height 530
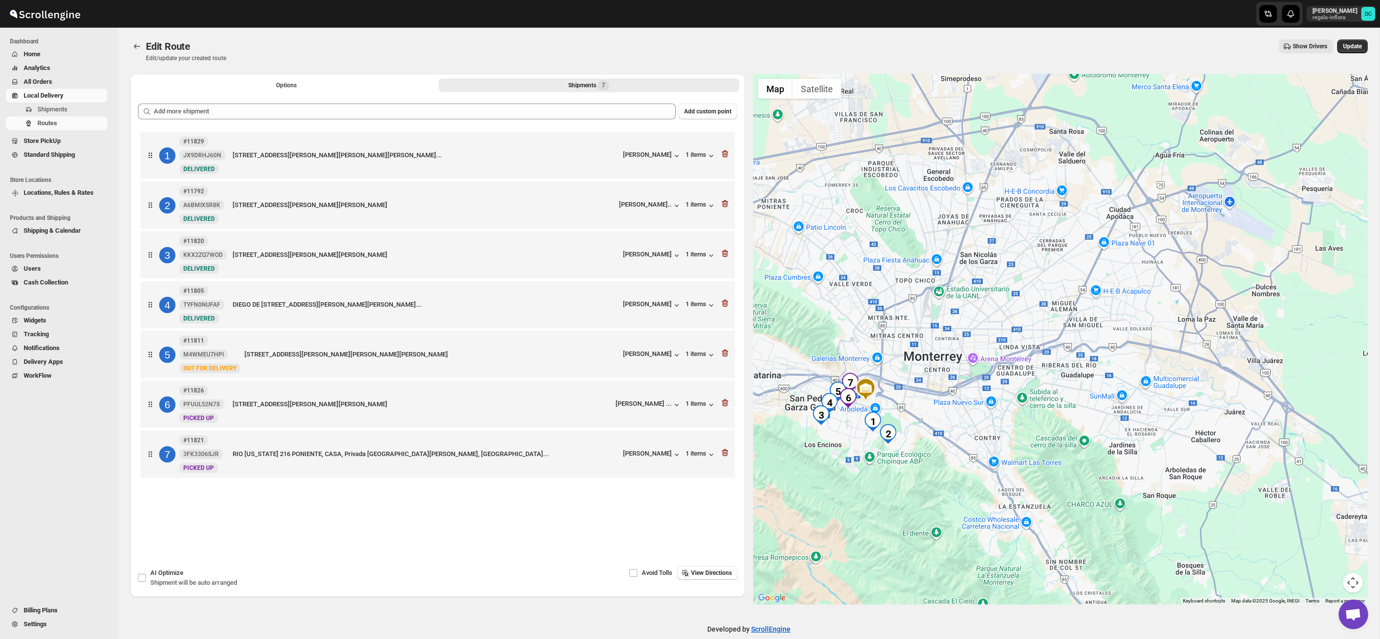
click at [146, 48] on span "Edit Route" at bounding box center [168, 46] width 44 height 12
click at [139, 47] on icon "Routes" at bounding box center [137, 46] width 10 height 10
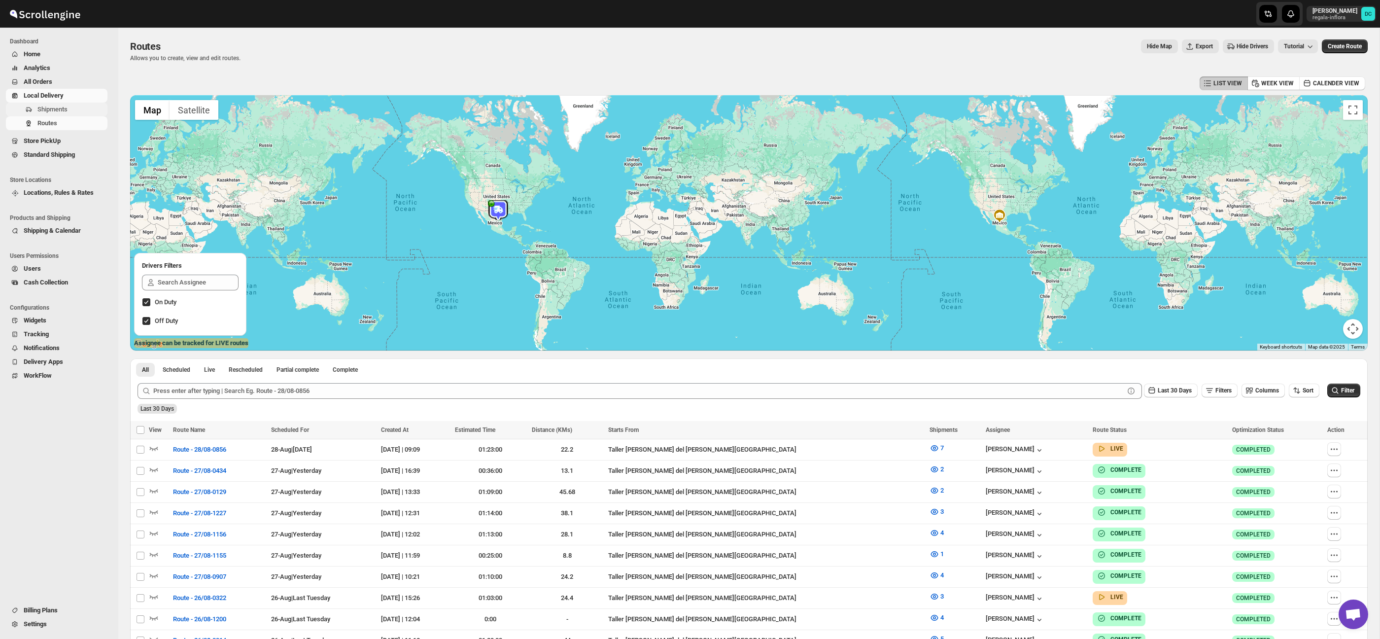
click at [67, 110] on span "Shipments" at bounding box center [52, 108] width 30 height 7
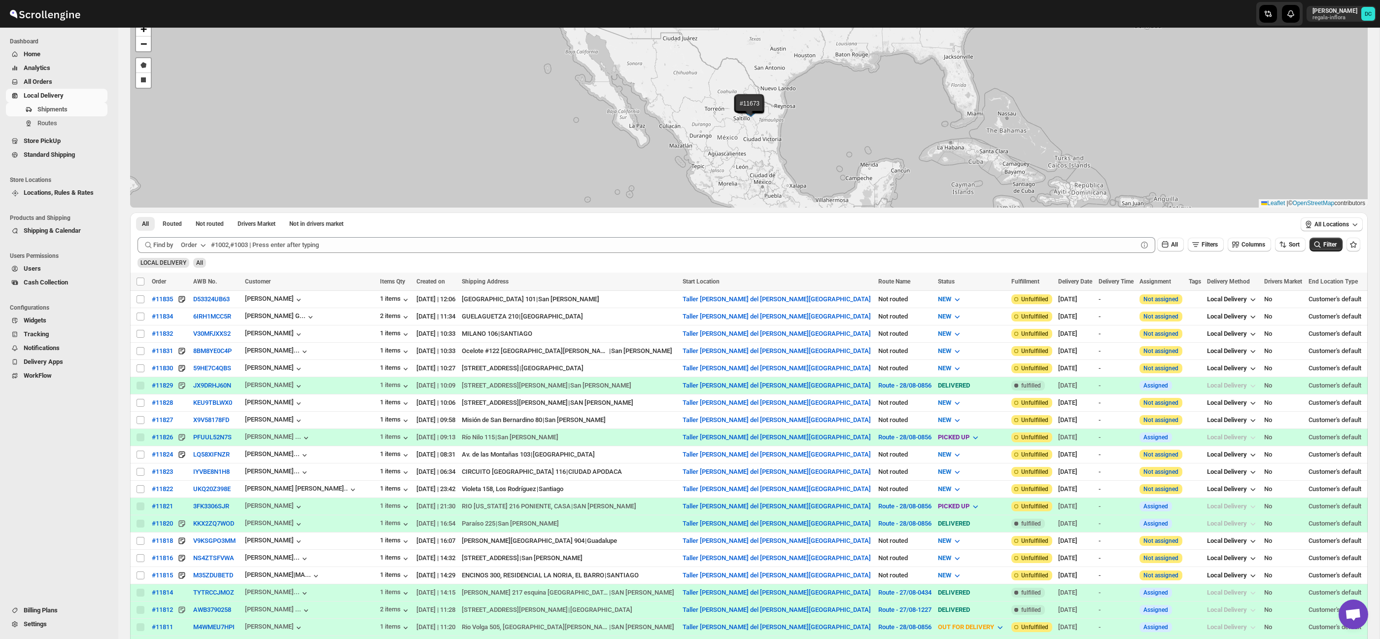
scroll to position [108, 0]
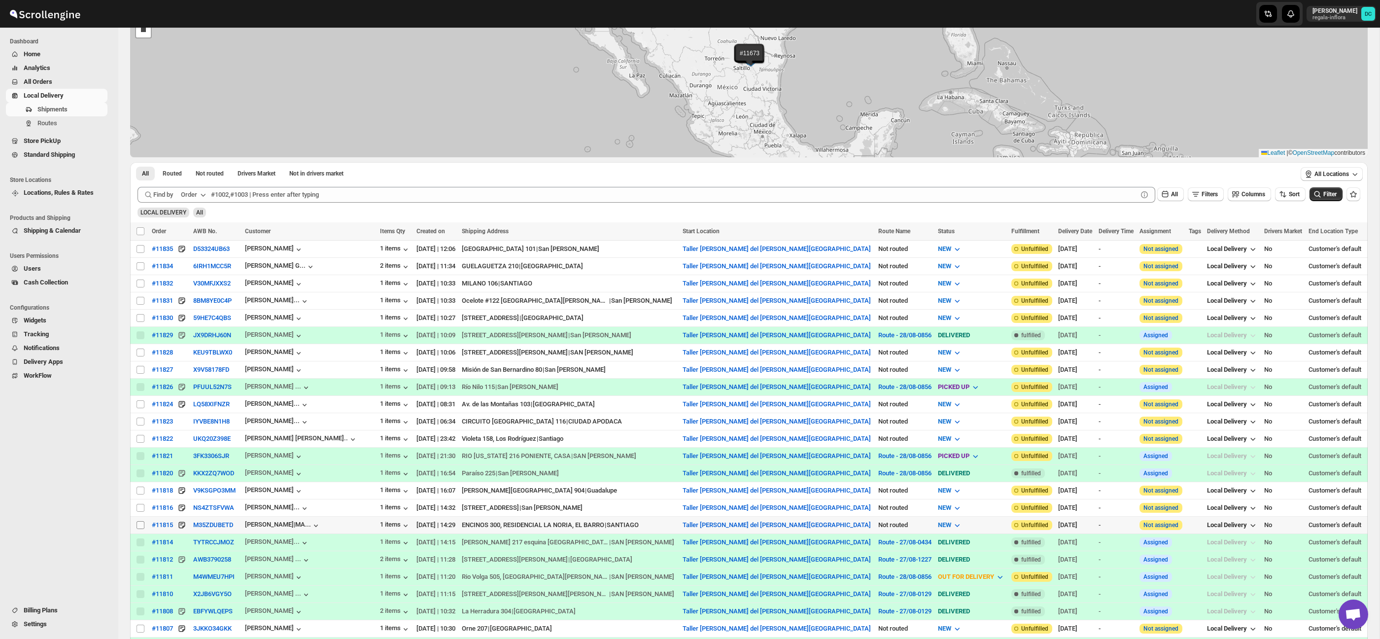
click at [138, 523] on input "Select shipment" at bounding box center [141, 525] width 8 height 8
checkbox input "true"
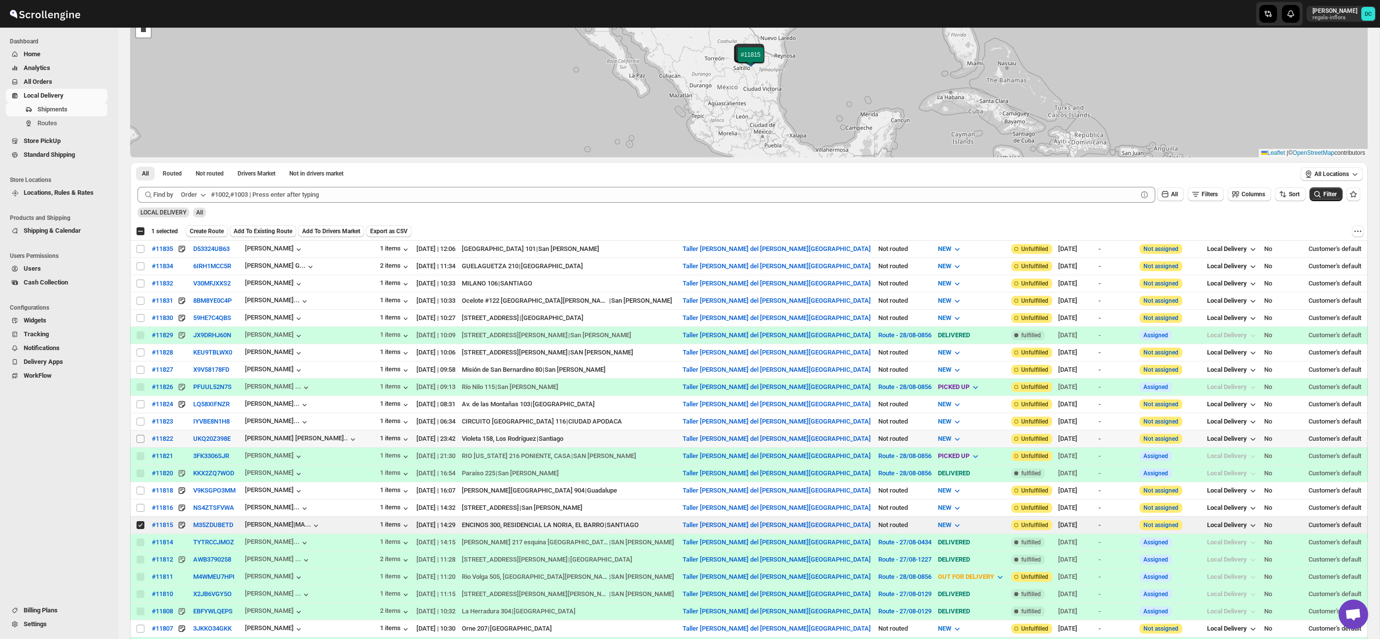
click at [142, 439] on input "Select shipment" at bounding box center [141, 439] width 8 height 8
checkbox input "true"
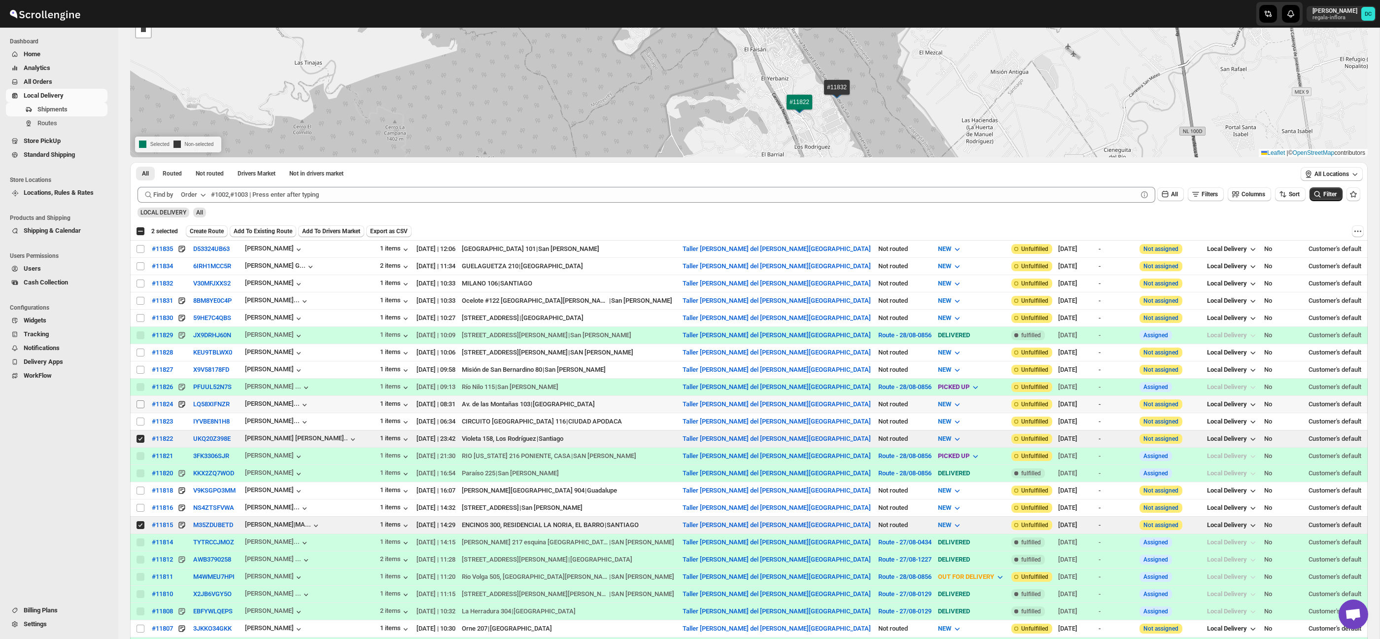
click at [138, 406] on input "Select shipment" at bounding box center [141, 404] width 8 height 8
checkbox input "true"
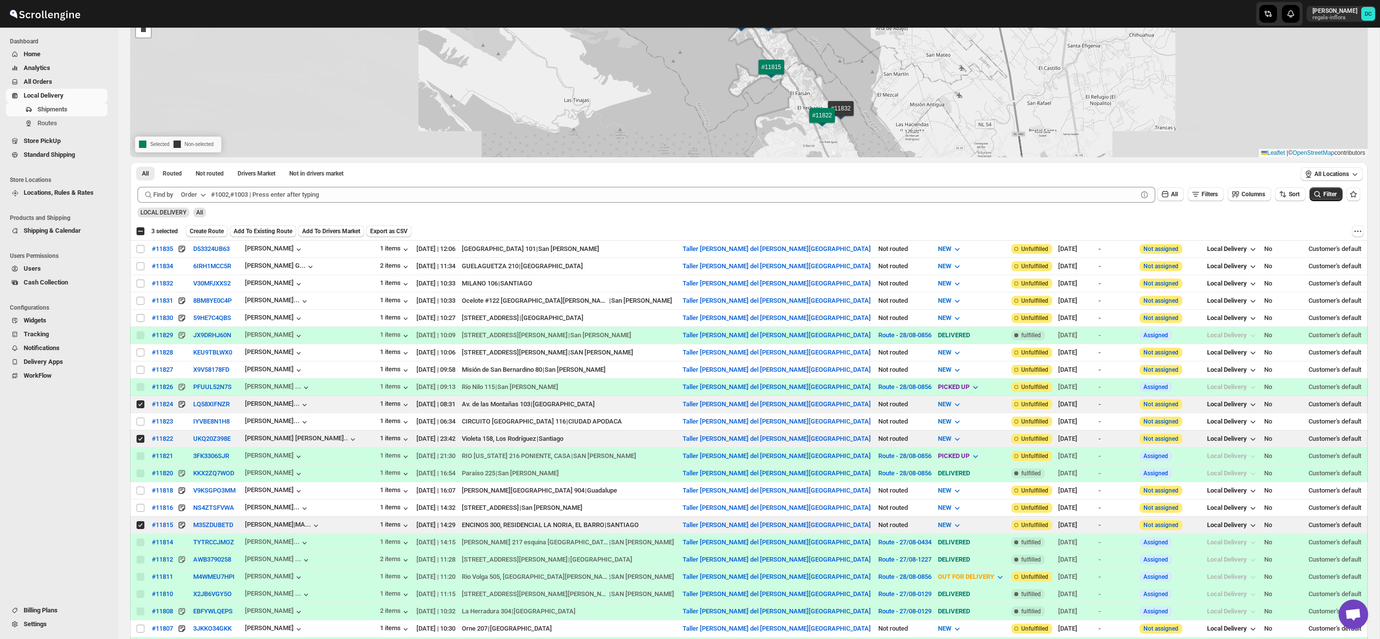
click at [208, 228] on span "Create Route" at bounding box center [207, 231] width 34 height 8
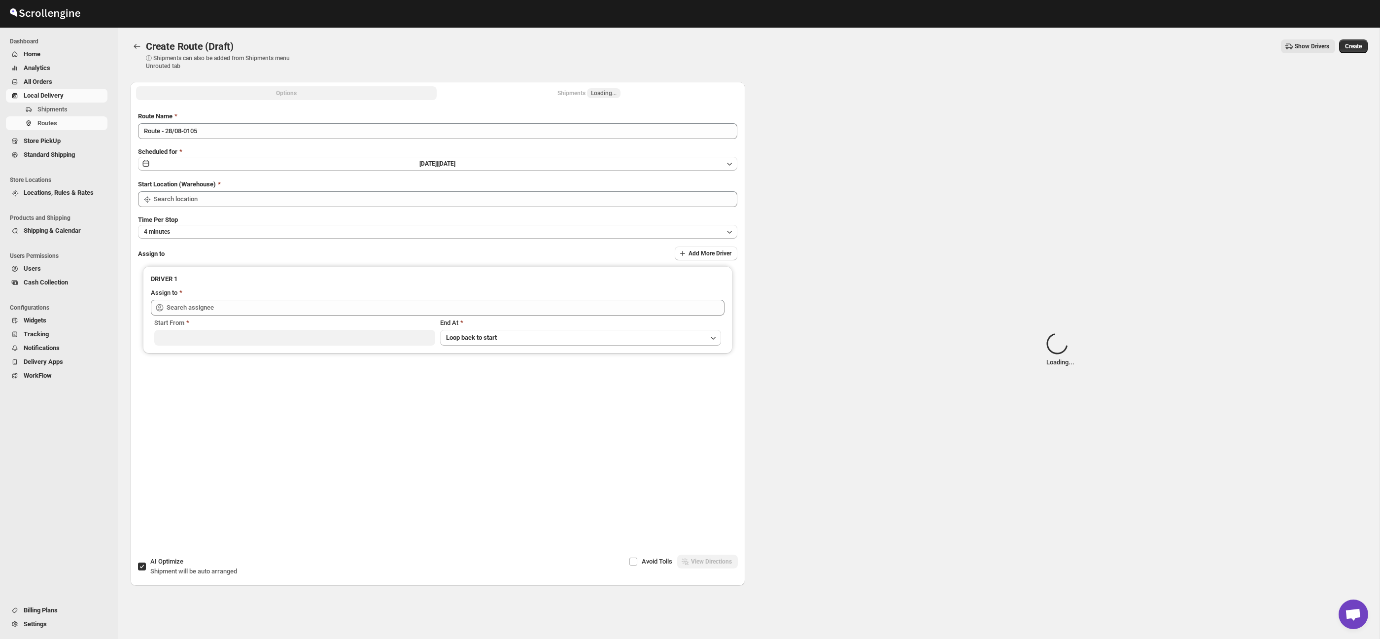
type input "Taller Calzada del Valle SPGG"
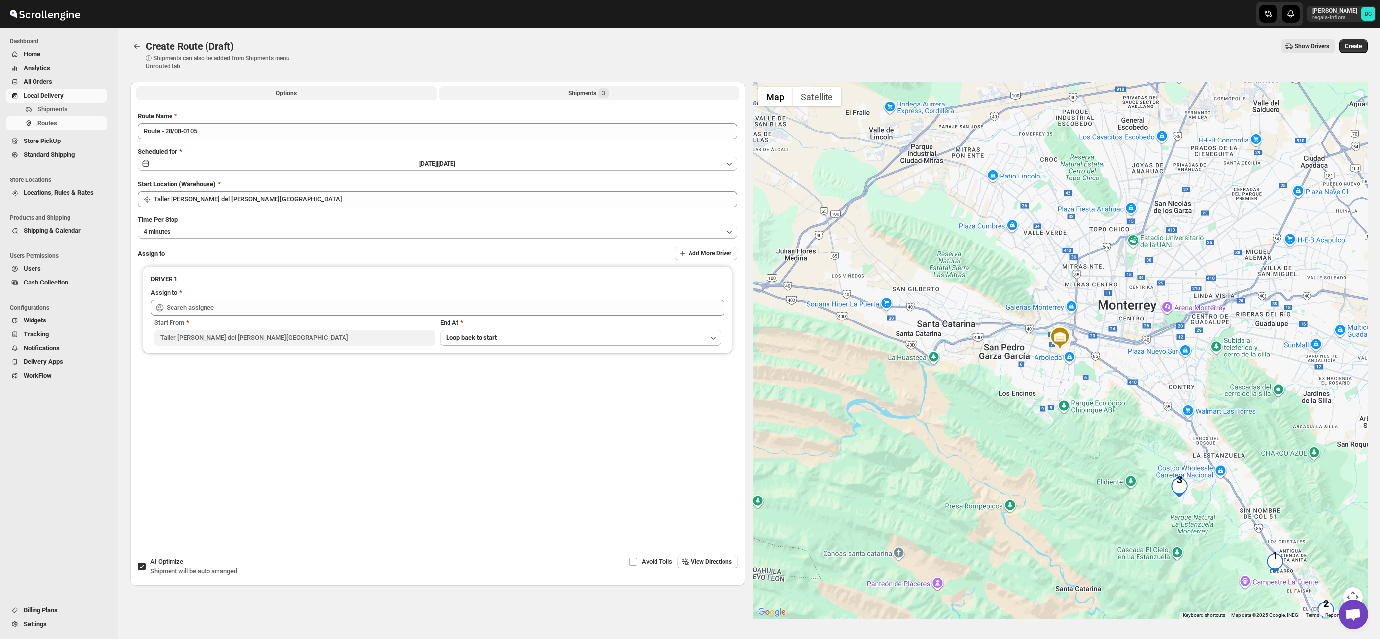
click at [582, 90] on div "Shipments 3" at bounding box center [588, 93] width 41 height 10
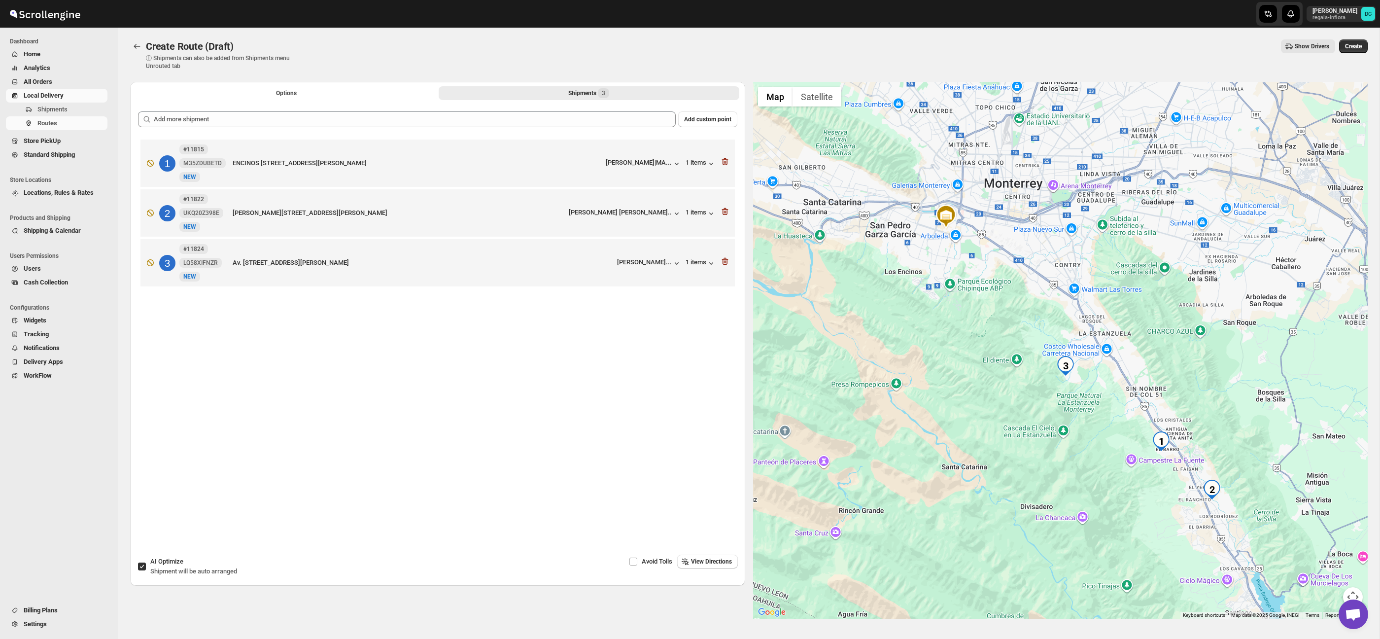
drag, startPoint x: 1206, startPoint y: 392, endPoint x: 1093, endPoint y: 267, distance: 168.8
click at [1090, 265] on div at bounding box center [1060, 350] width 615 height 537
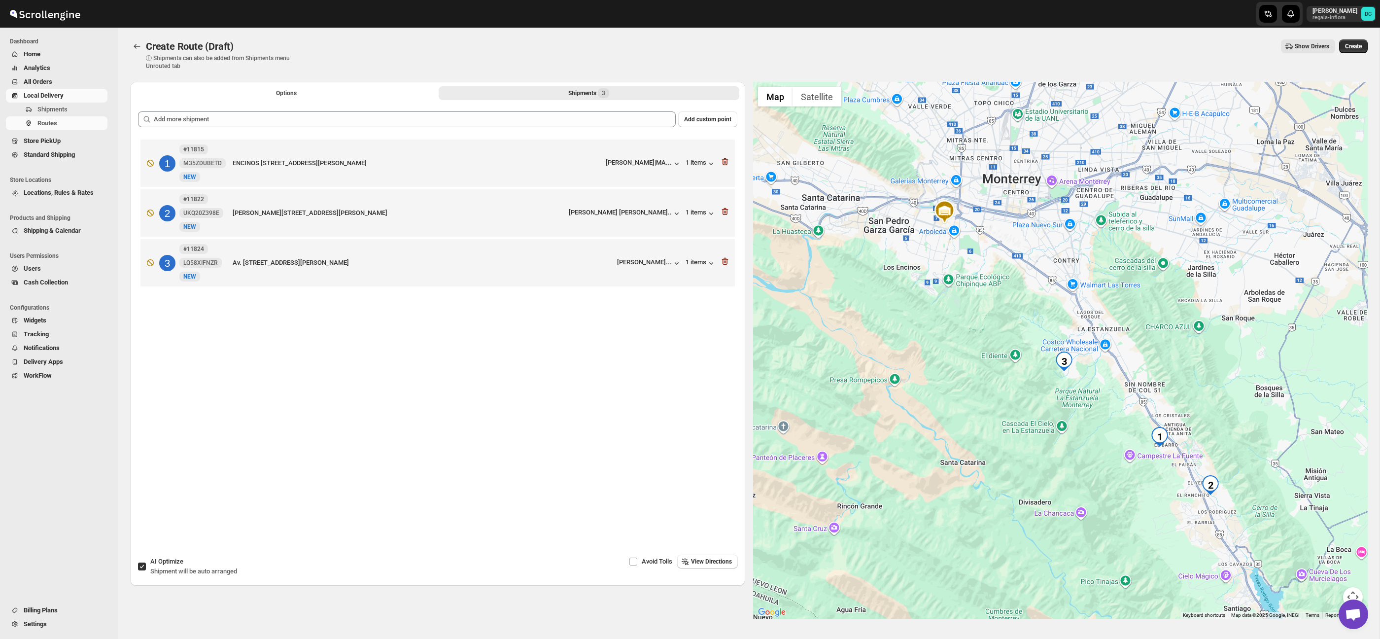
click at [1351, 590] on button "Map camera controls" at bounding box center [1353, 597] width 20 height 20
click at [1332, 550] on button "Zoom in" at bounding box center [1328, 548] width 20 height 20
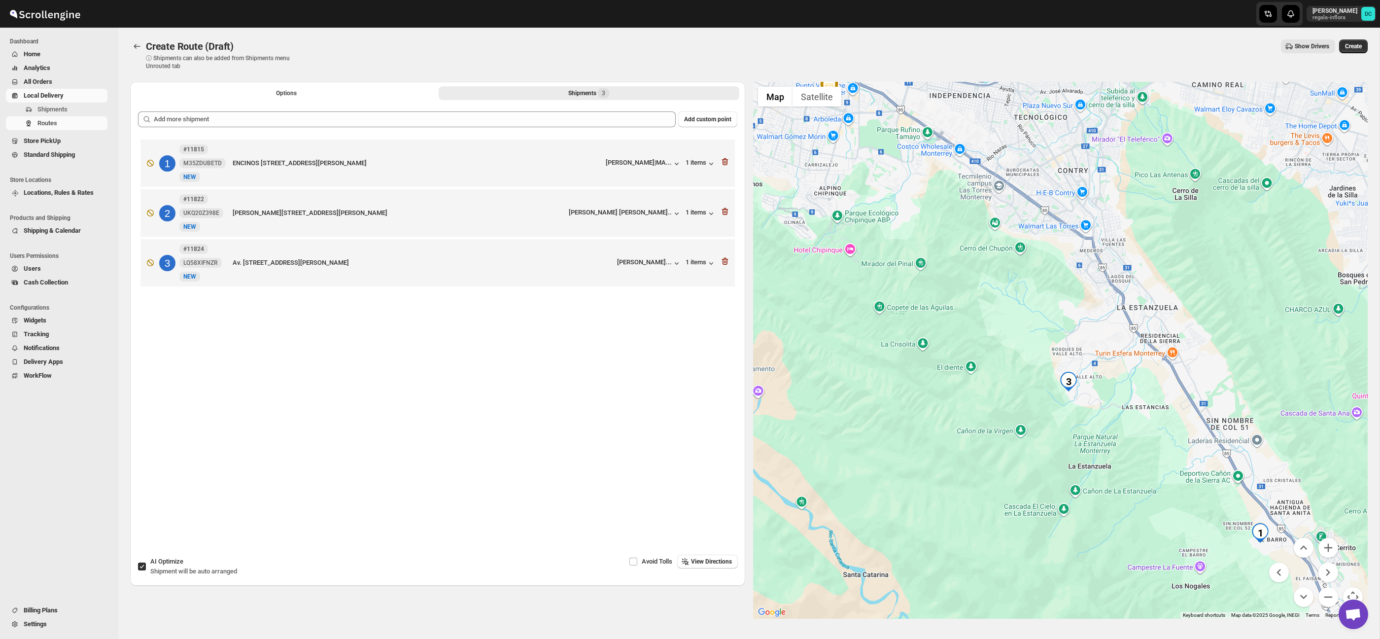
click at [138, 569] on input "AI Optimize Shipment will be auto arranged" at bounding box center [142, 566] width 8 height 8
checkbox input "false"
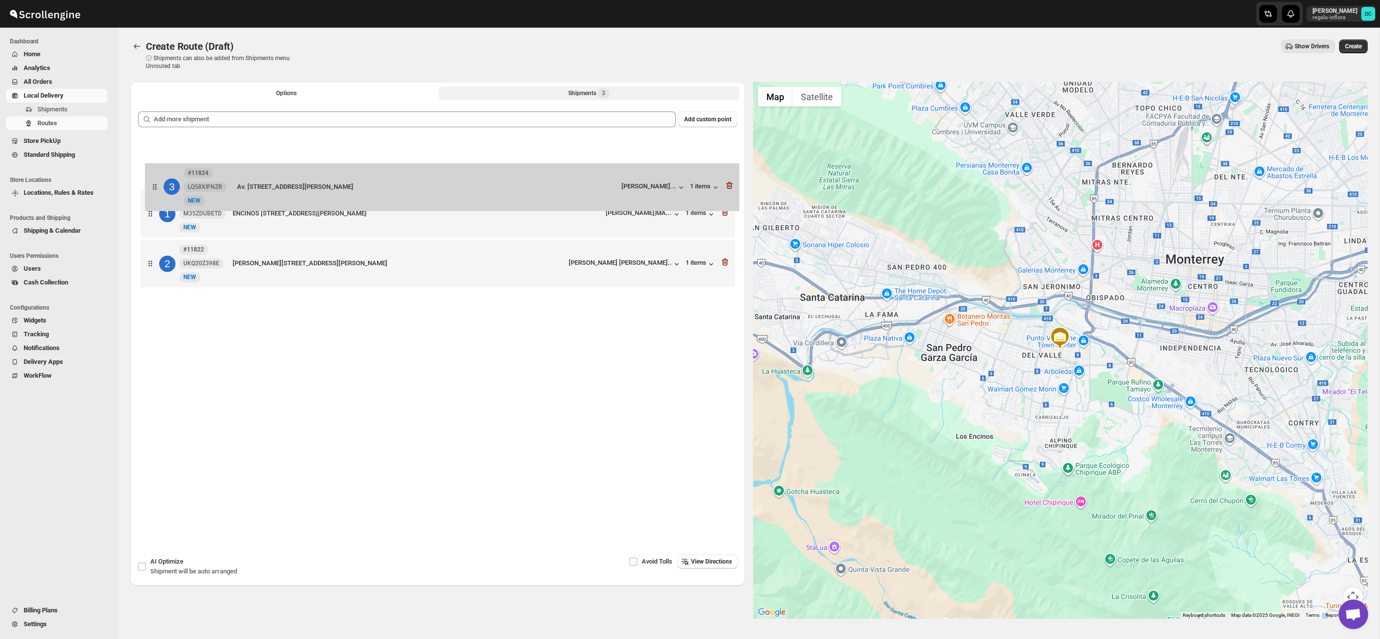
drag, startPoint x: 147, startPoint y: 277, endPoint x: 153, endPoint y: 169, distance: 108.6
click at [153, 169] on div "1 #11815 M35ZDUBETD New NEW ENCINOS 300, RESIDENCIAL LA NORIA, EL BARRO, SANTIA…" at bounding box center [437, 214] width 599 height 155
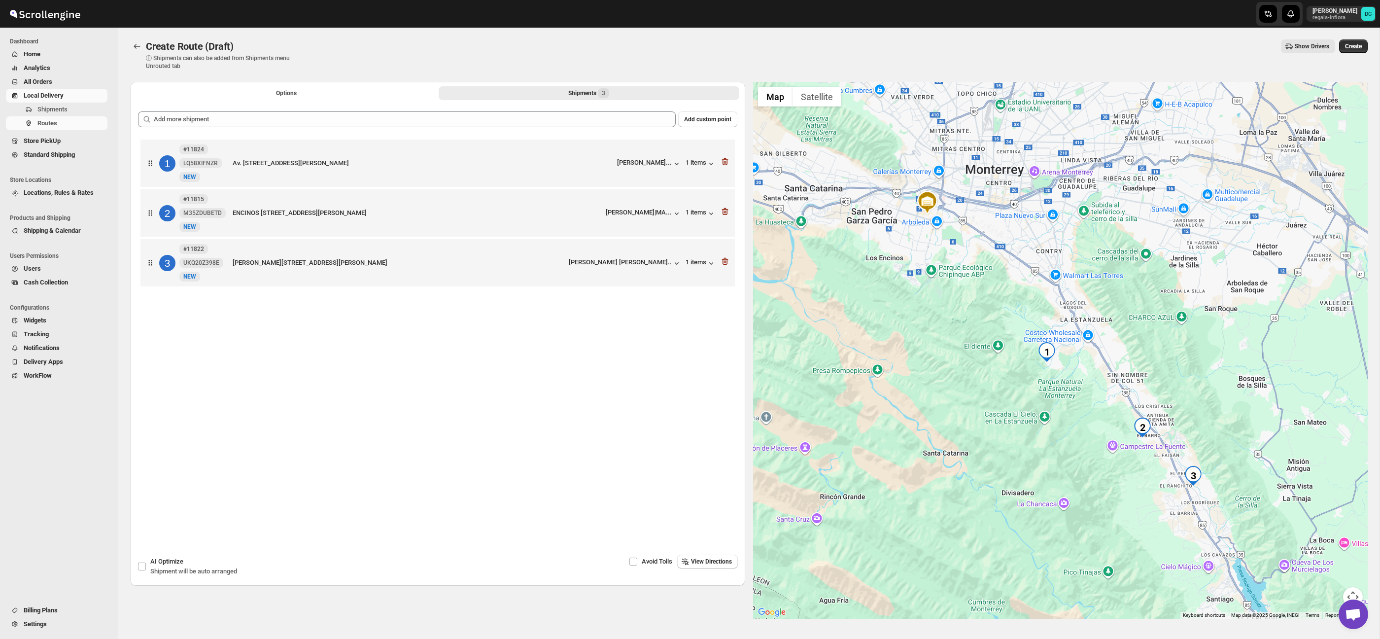
click at [1352, 590] on button "Map camera controls" at bounding box center [1353, 597] width 20 height 20
click at [1330, 544] on button "Zoom in" at bounding box center [1328, 548] width 20 height 20
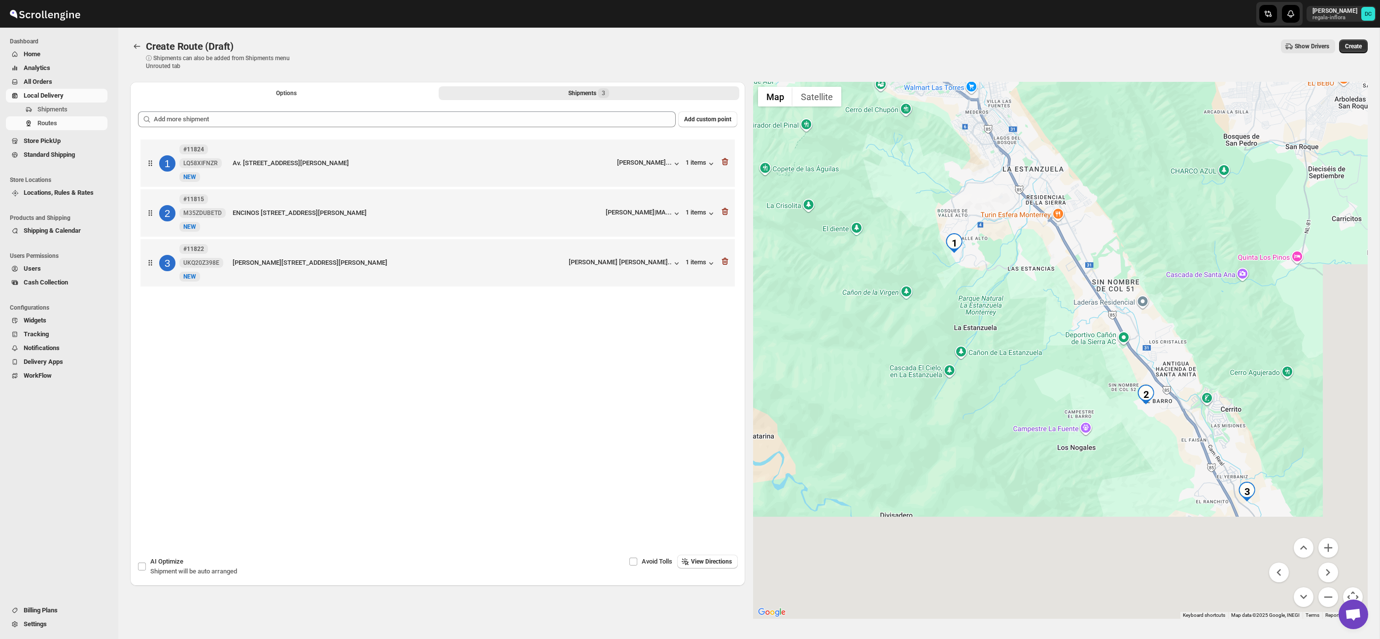
drag, startPoint x: 1306, startPoint y: 473, endPoint x: 1219, endPoint y: 341, distance: 158.0
click at [1219, 341] on div at bounding box center [1060, 350] width 615 height 537
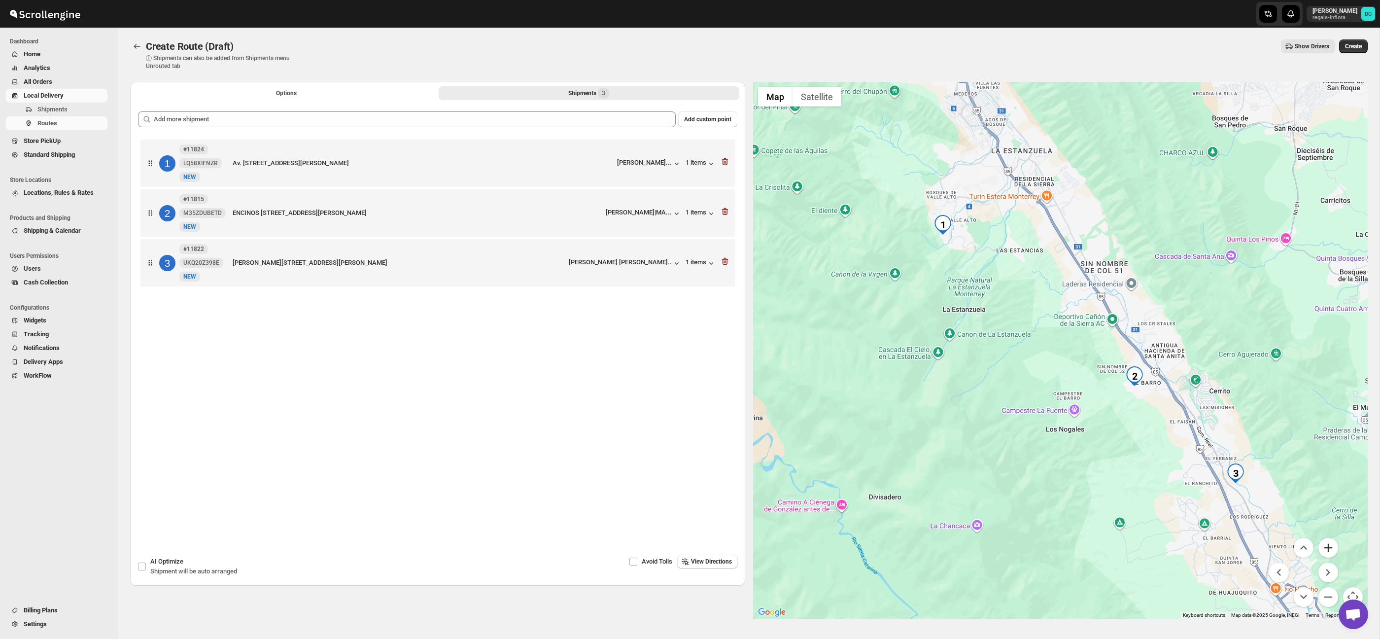
click at [1332, 552] on button "Zoom in" at bounding box center [1328, 548] width 20 height 20
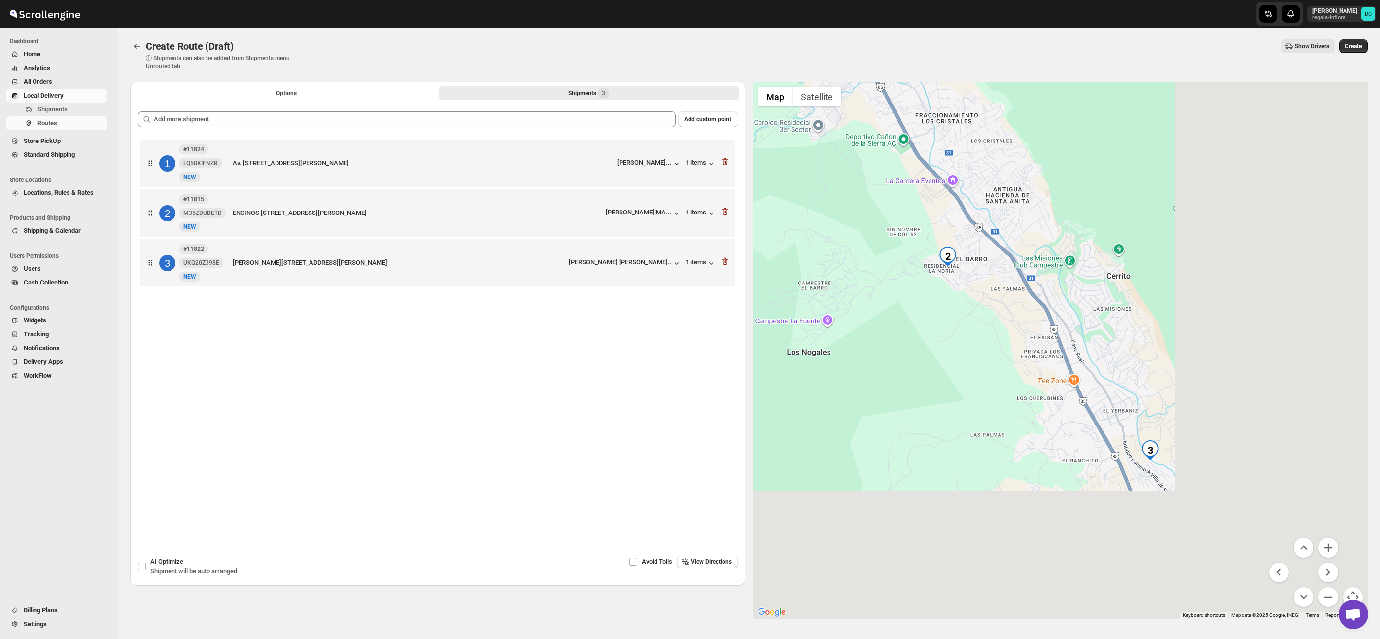
drag, startPoint x: 1101, startPoint y: 352, endPoint x: 1029, endPoint y: 313, distance: 81.6
click at [1029, 313] on div at bounding box center [1060, 350] width 615 height 537
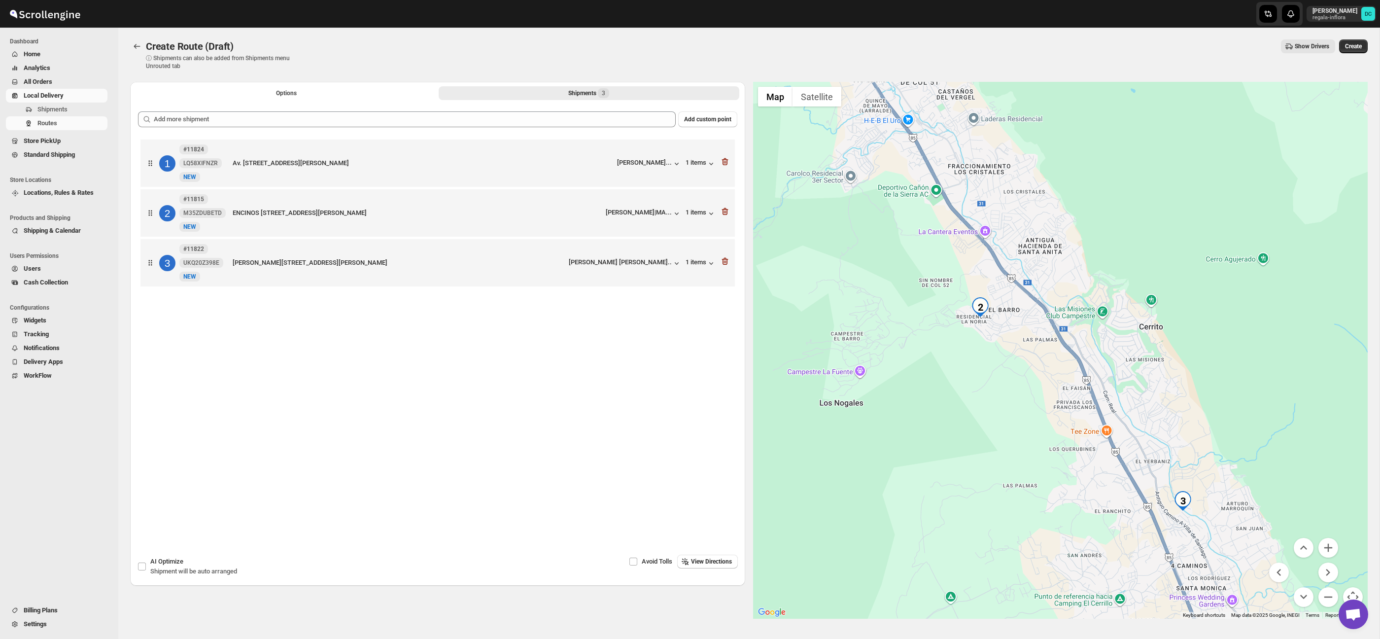
drag, startPoint x: 1015, startPoint y: 283, endPoint x: 906, endPoint y: 309, distance: 112.5
click at [1088, 400] on div at bounding box center [1060, 350] width 615 height 537
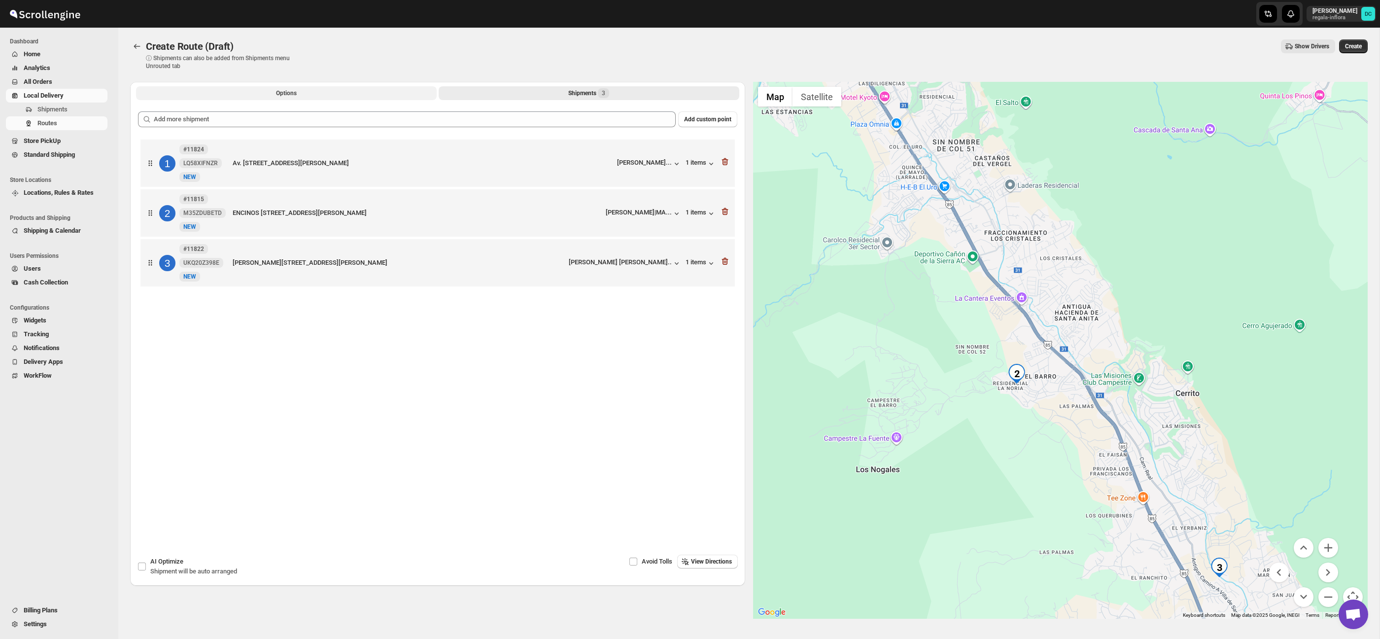
click at [343, 96] on button "Options" at bounding box center [286, 93] width 301 height 14
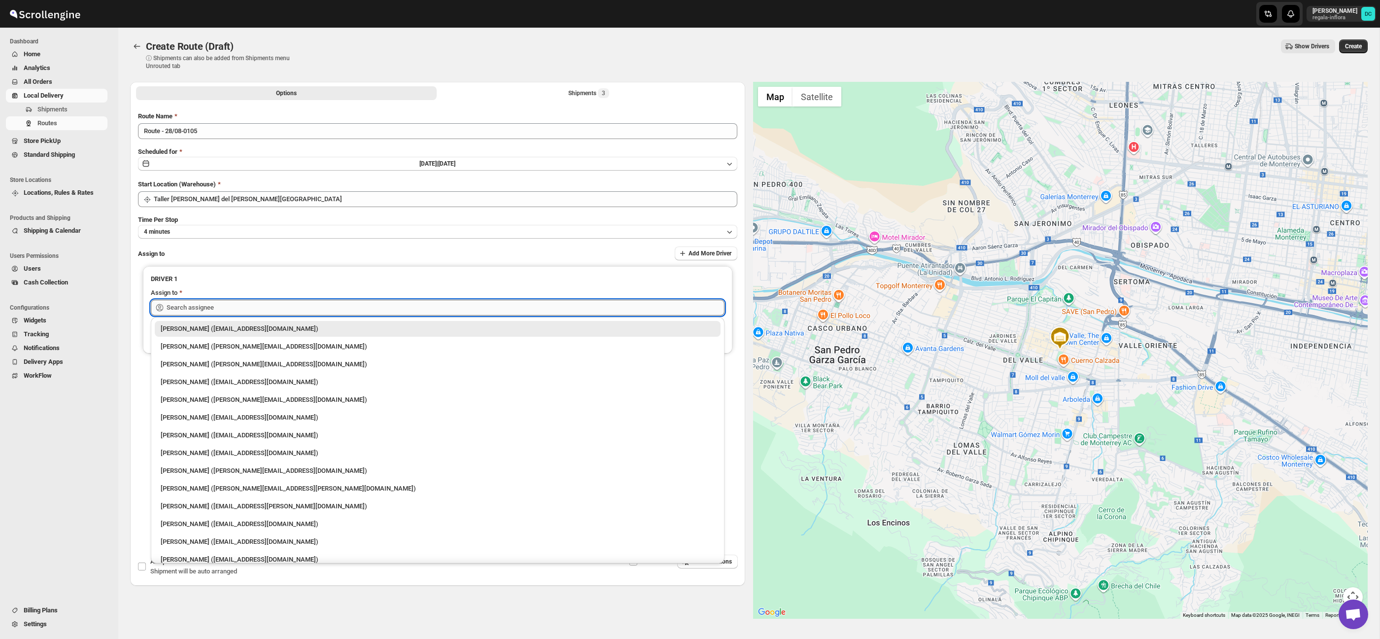
click at [349, 303] on input "text" at bounding box center [446, 308] width 558 height 16
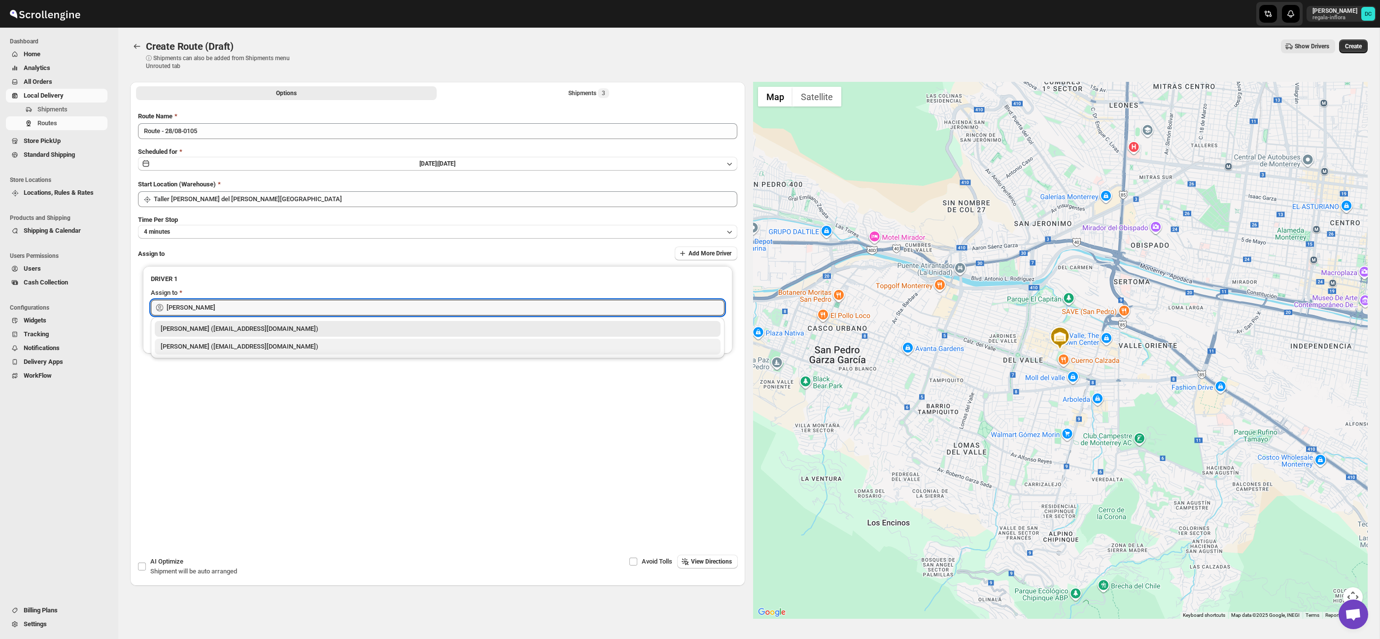
click at [309, 350] on div "Luis Nieto (warrione28@gmail.com)" at bounding box center [438, 347] width 554 height 10
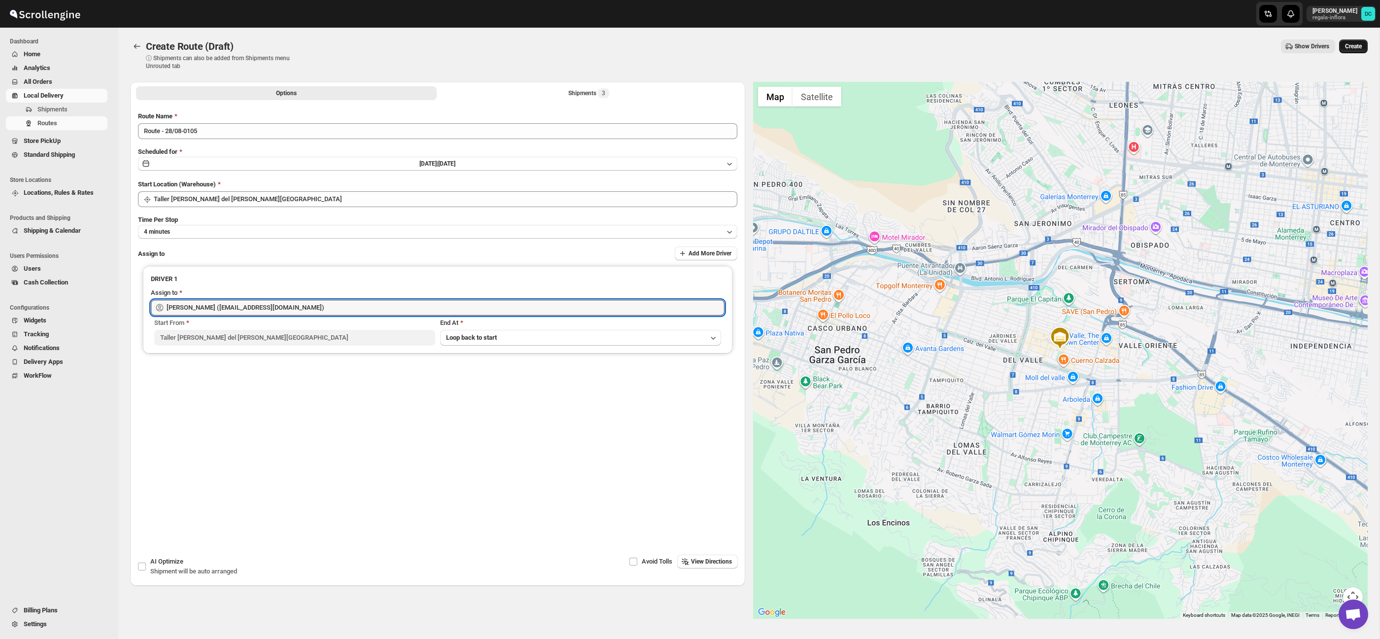
type input "Luis Nieto (warrione28@gmail.com)"
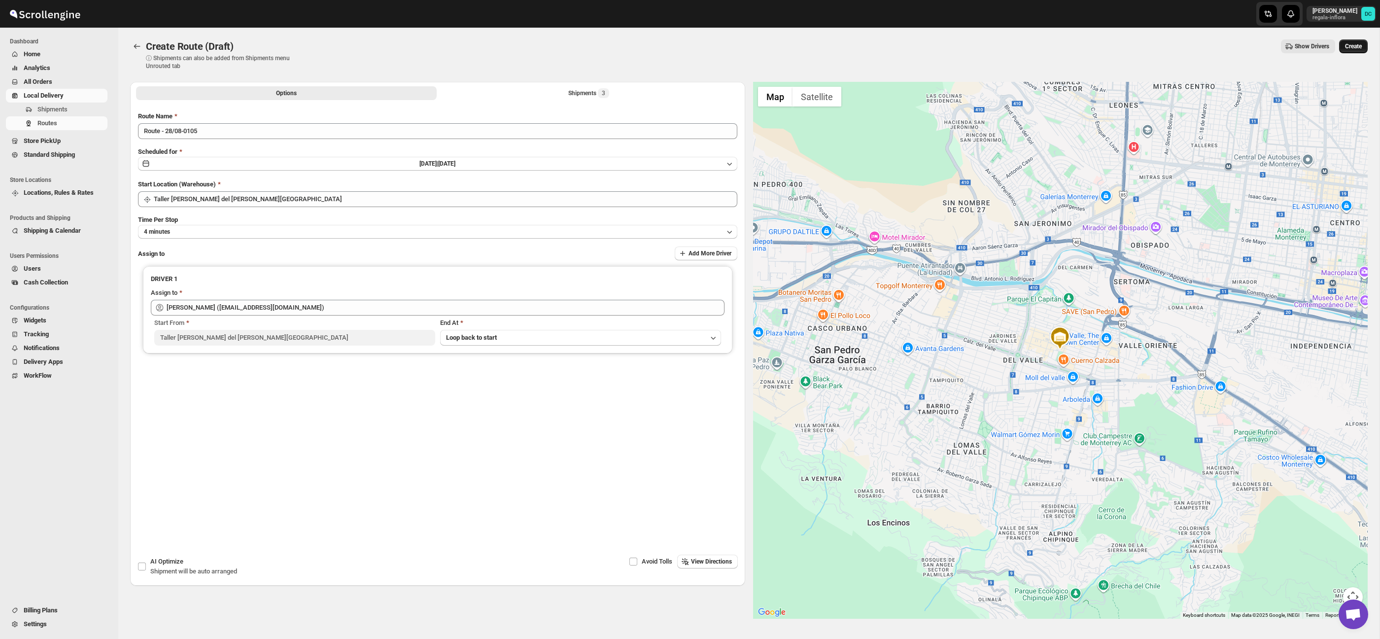
click at [1340, 48] on button "Create" at bounding box center [1353, 46] width 29 height 14
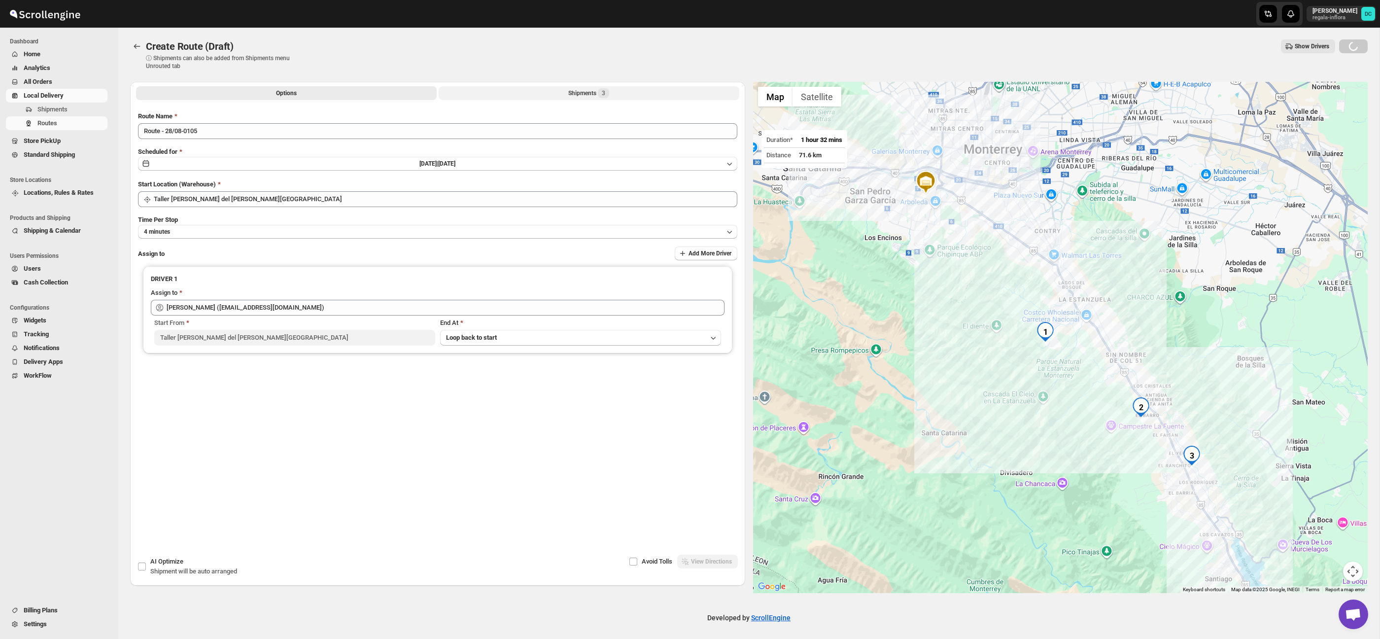
click at [608, 91] on span "3" at bounding box center [603, 93] width 11 height 10
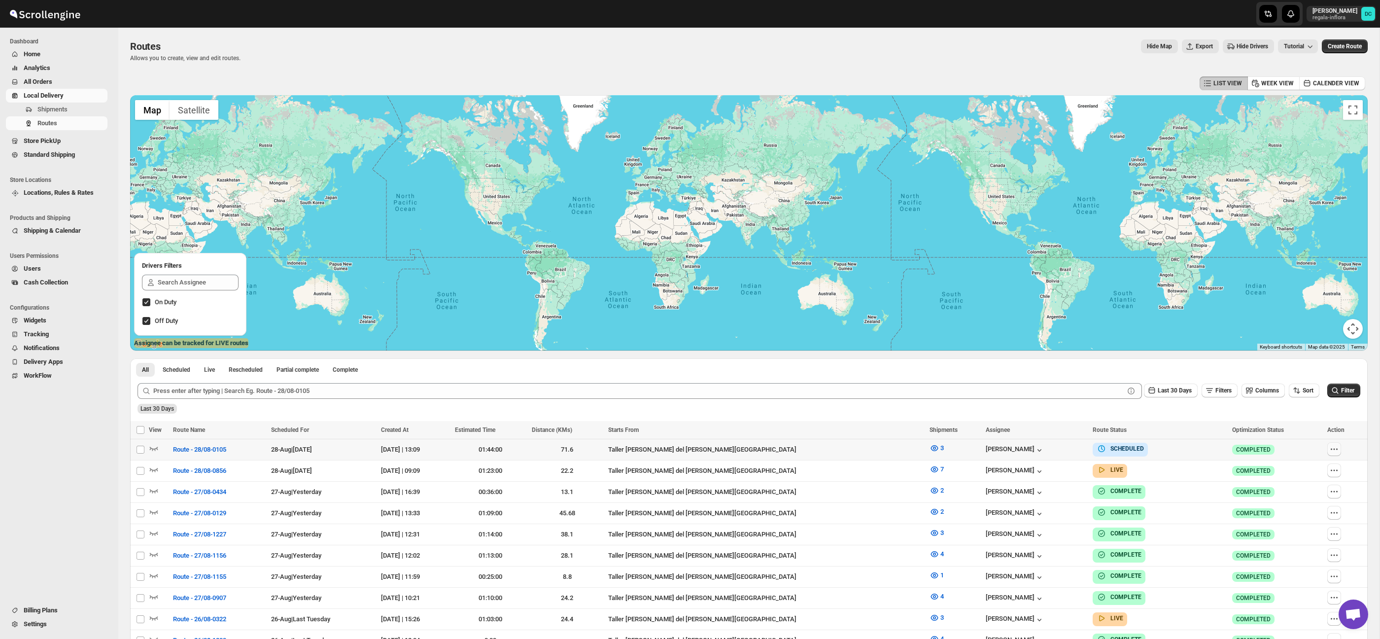
click at [1331, 446] on icon "button" at bounding box center [1334, 449] width 10 height 10
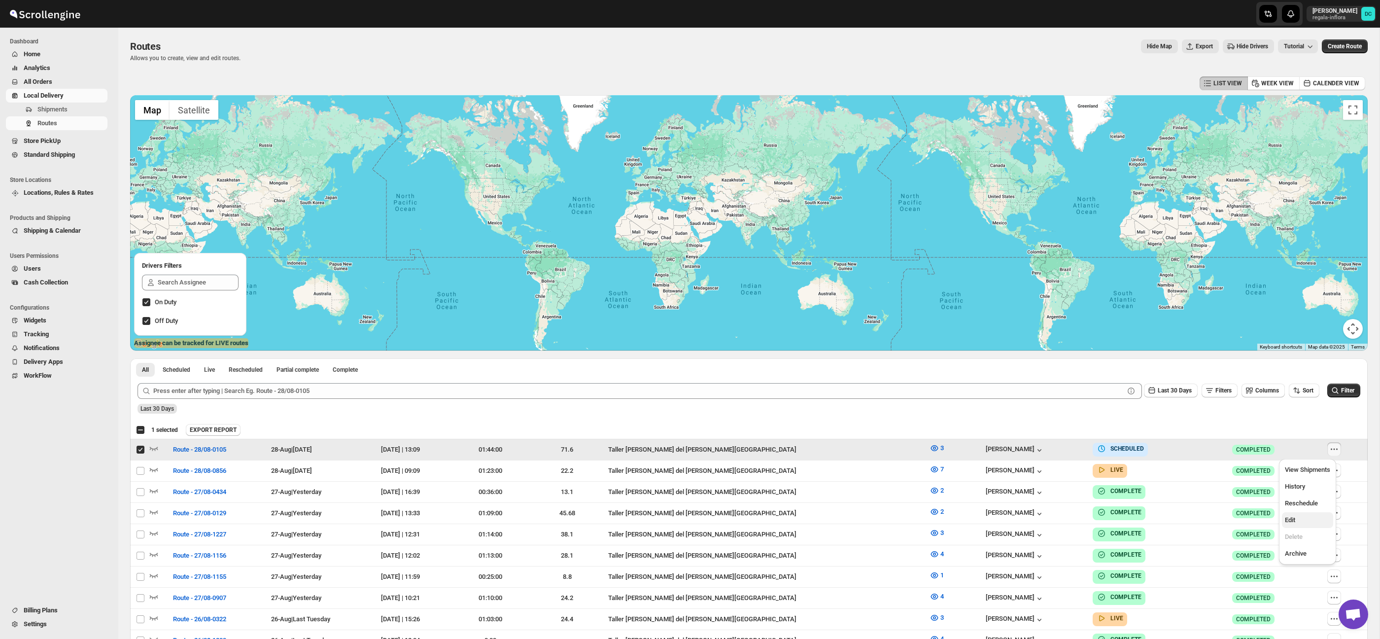
click at [1309, 518] on span "Edit" at bounding box center [1307, 520] width 45 height 10
checkbox input "false"
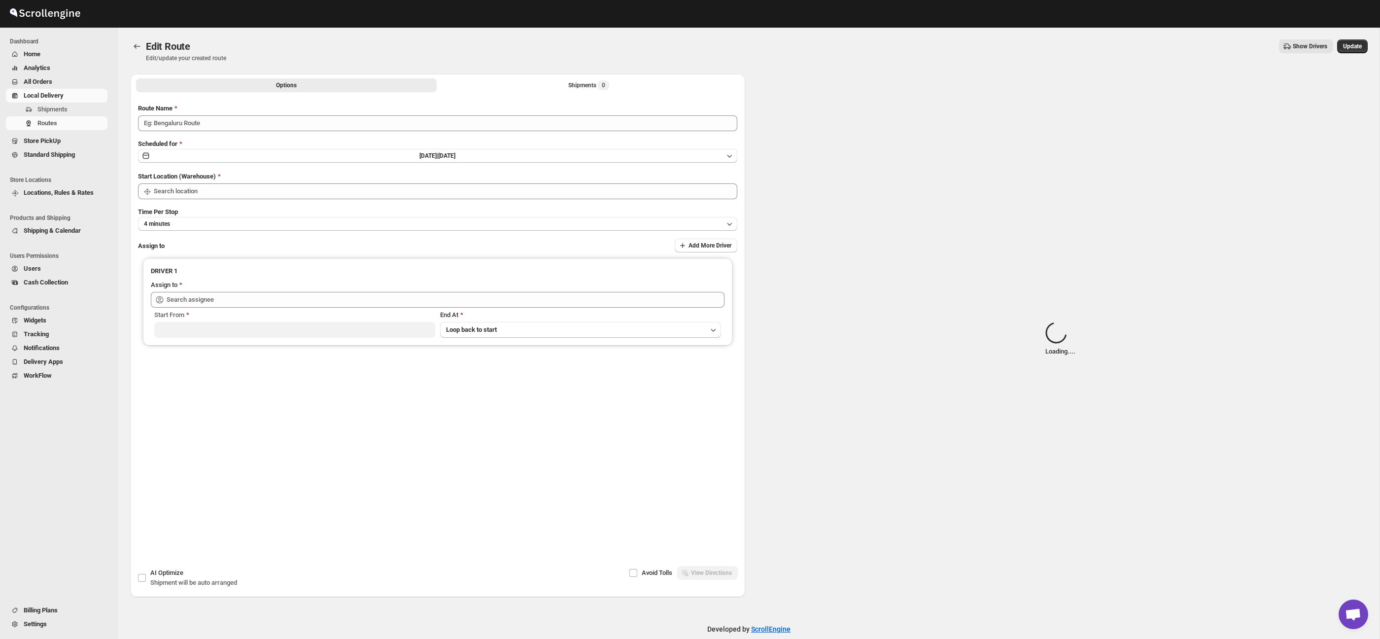
type input "Route - 28/08-0105"
type input "Taller Calzada del Valle SPGG"
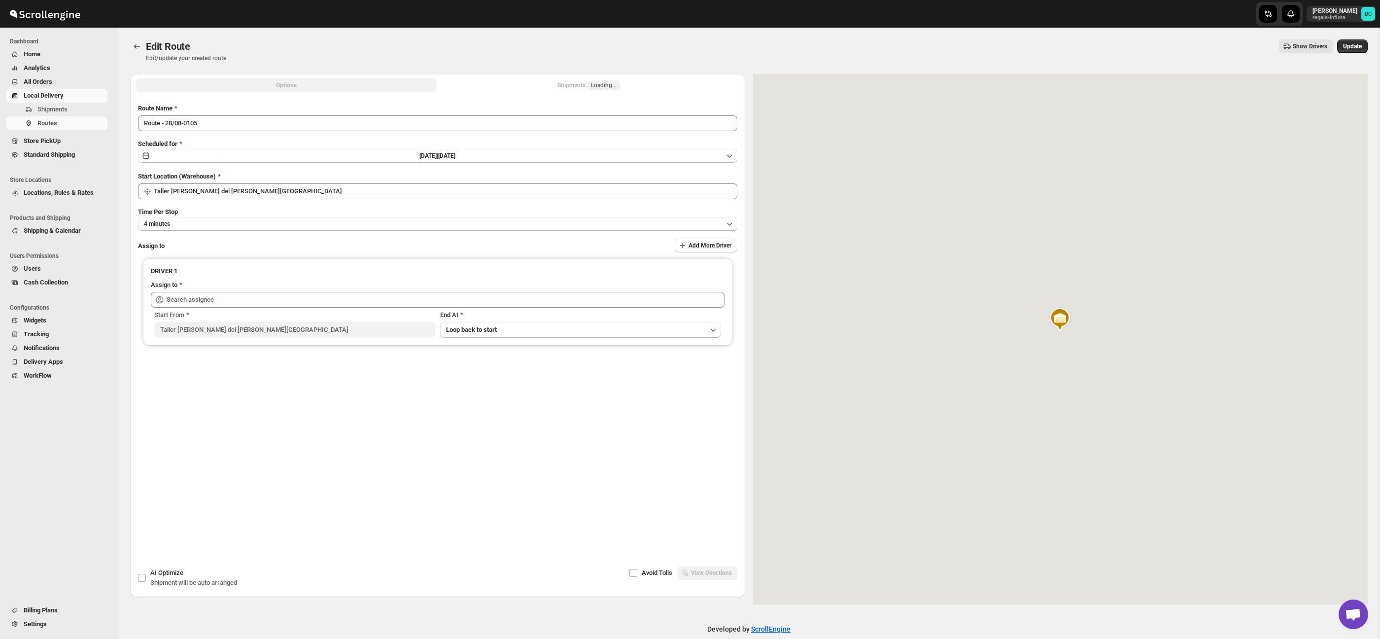
type input "Luis Nieto (warrione28@gmail.com)"
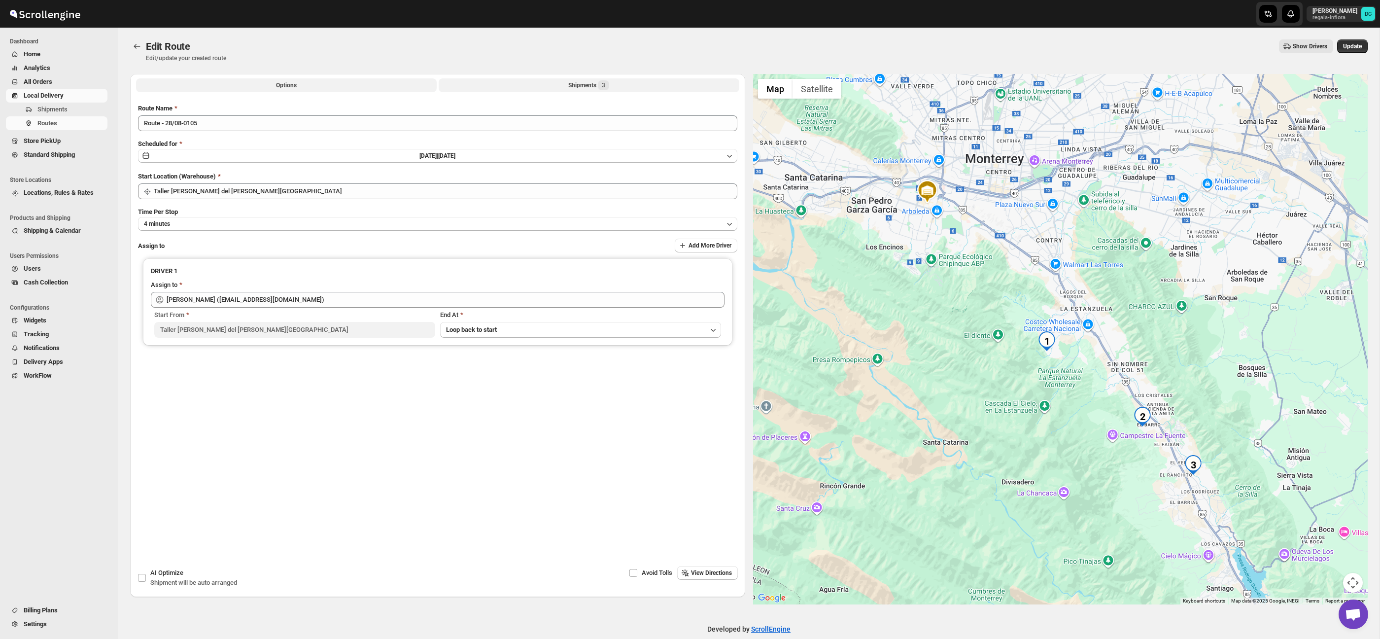
click at [591, 80] on button "Shipments 3" at bounding box center [589, 85] width 301 height 14
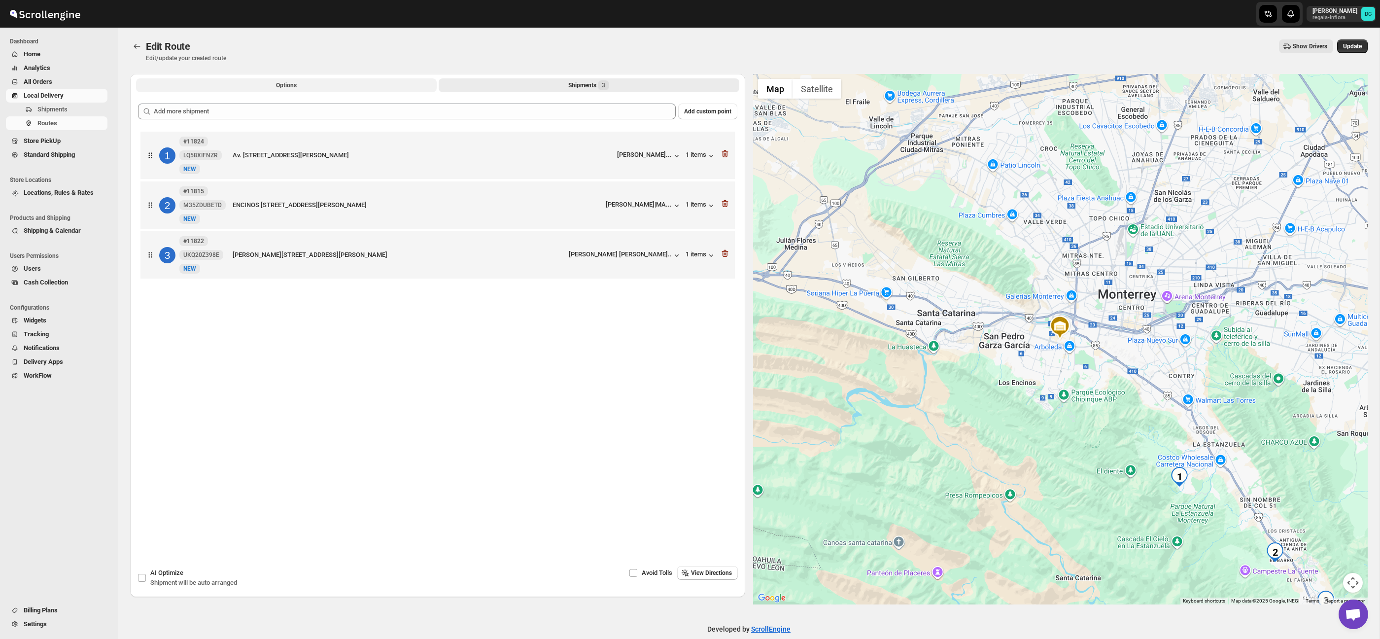
click at [368, 84] on button "Options" at bounding box center [286, 85] width 301 height 14
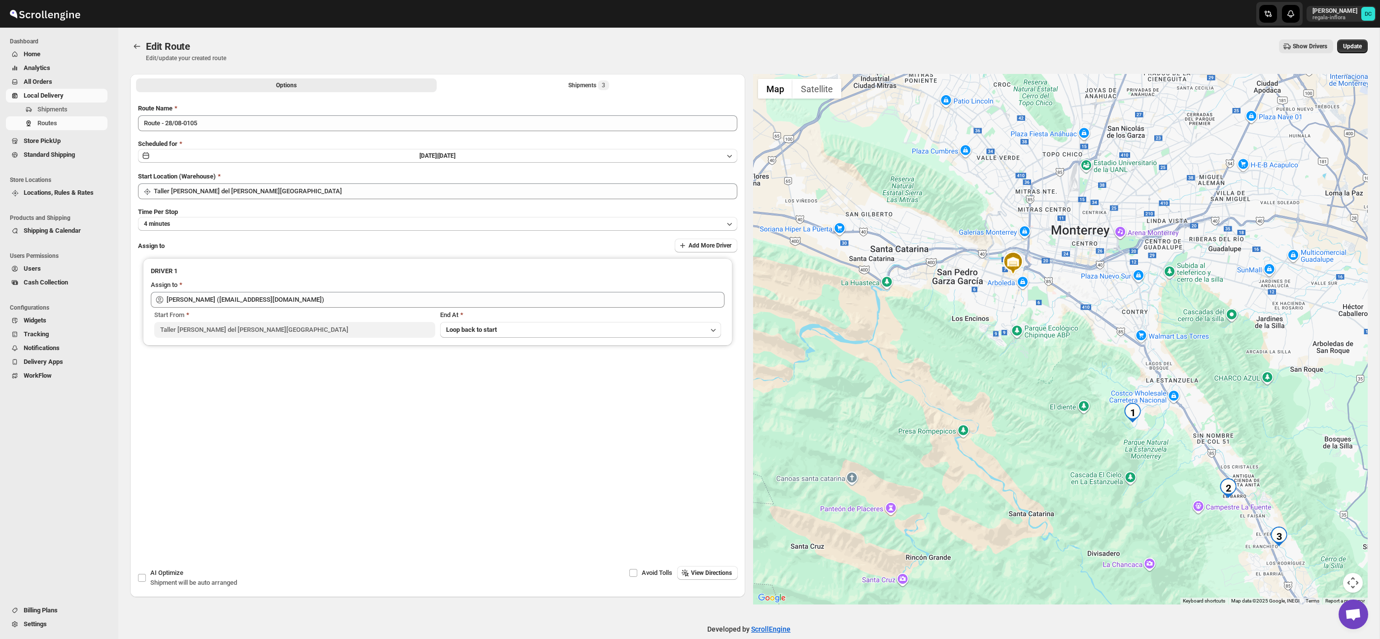
drag, startPoint x: 1239, startPoint y: 488, endPoint x: 1192, endPoint y: 422, distance: 81.5
click at [1192, 422] on div at bounding box center [1060, 339] width 615 height 530
drag, startPoint x: 1352, startPoint y: 579, endPoint x: 1344, endPoint y: 562, distance: 19.0
click at [1351, 578] on button "Map camera controls" at bounding box center [1353, 583] width 20 height 20
click at [1334, 533] on button "Zoom in" at bounding box center [1328, 533] width 20 height 20
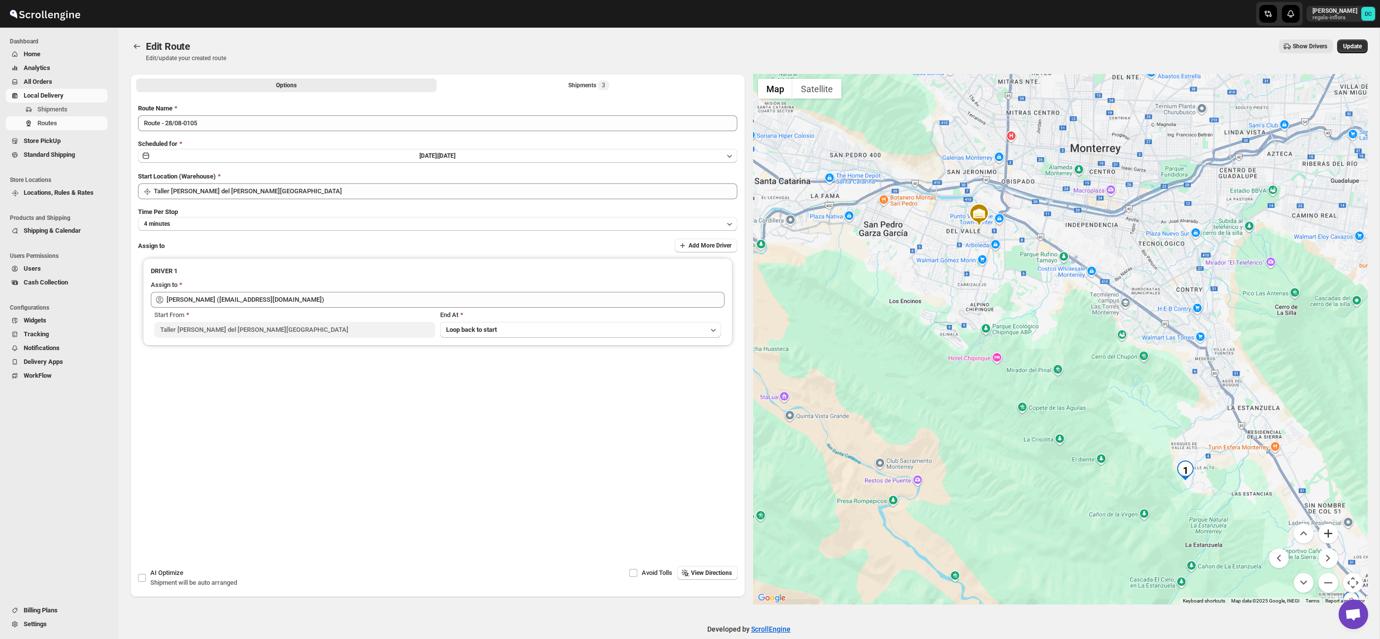
drag, startPoint x: 1333, startPoint y: 533, endPoint x: 1288, endPoint y: 479, distance: 69.9
click at [1333, 533] on button "Zoom in" at bounding box center [1328, 533] width 20 height 20
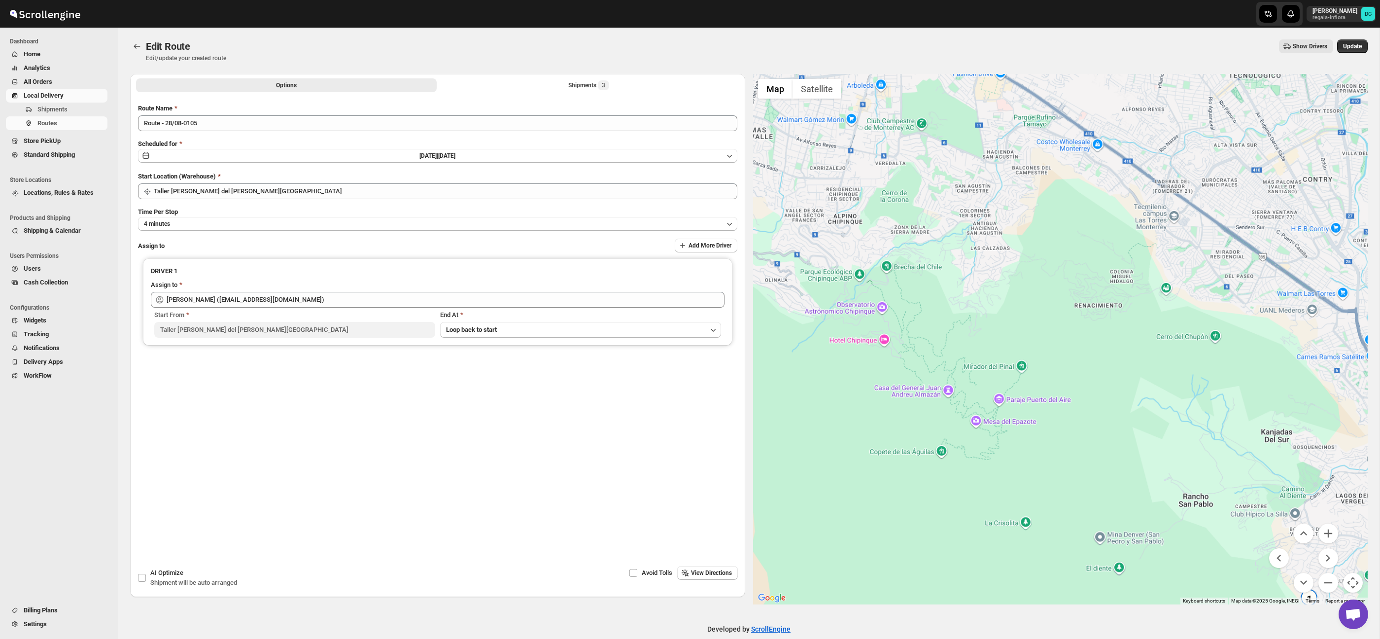
drag, startPoint x: 1200, startPoint y: 409, endPoint x: 1051, endPoint y: 188, distance: 266.1
click at [1052, 189] on div at bounding box center [1060, 339] width 615 height 530
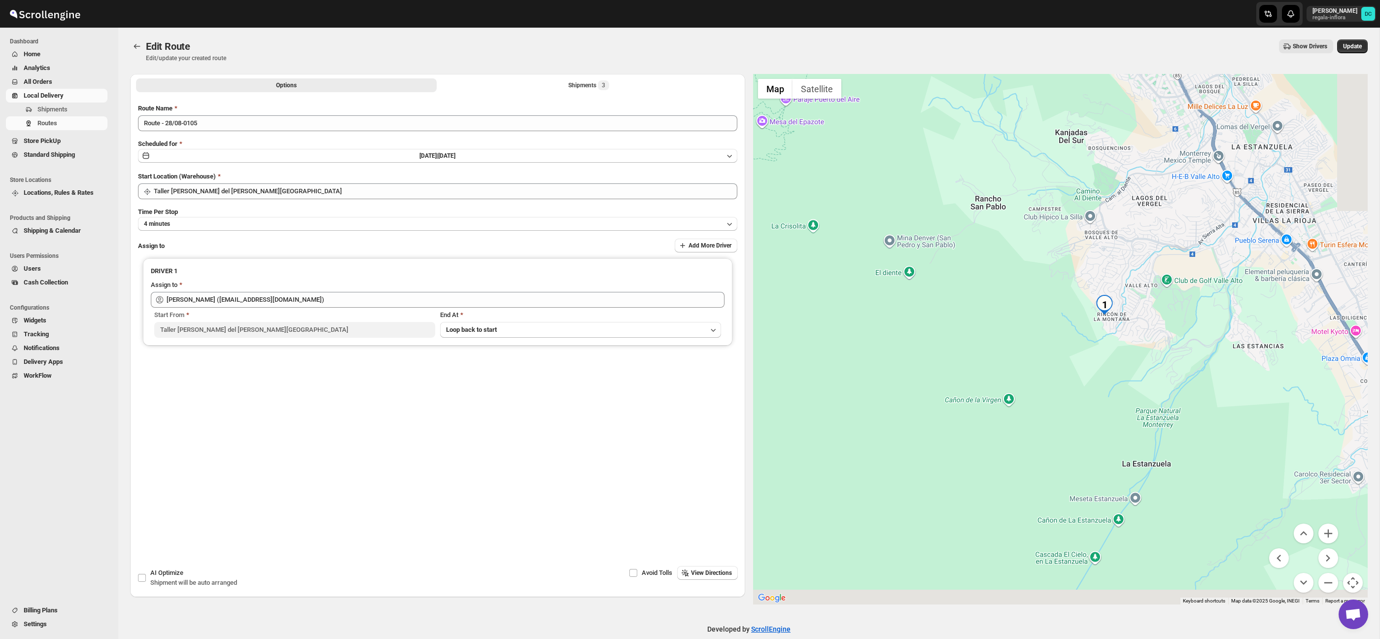
drag, startPoint x: 1212, startPoint y: 365, endPoint x: 1155, endPoint y: 297, distance: 89.2
click at [1155, 297] on div at bounding box center [1060, 339] width 615 height 530
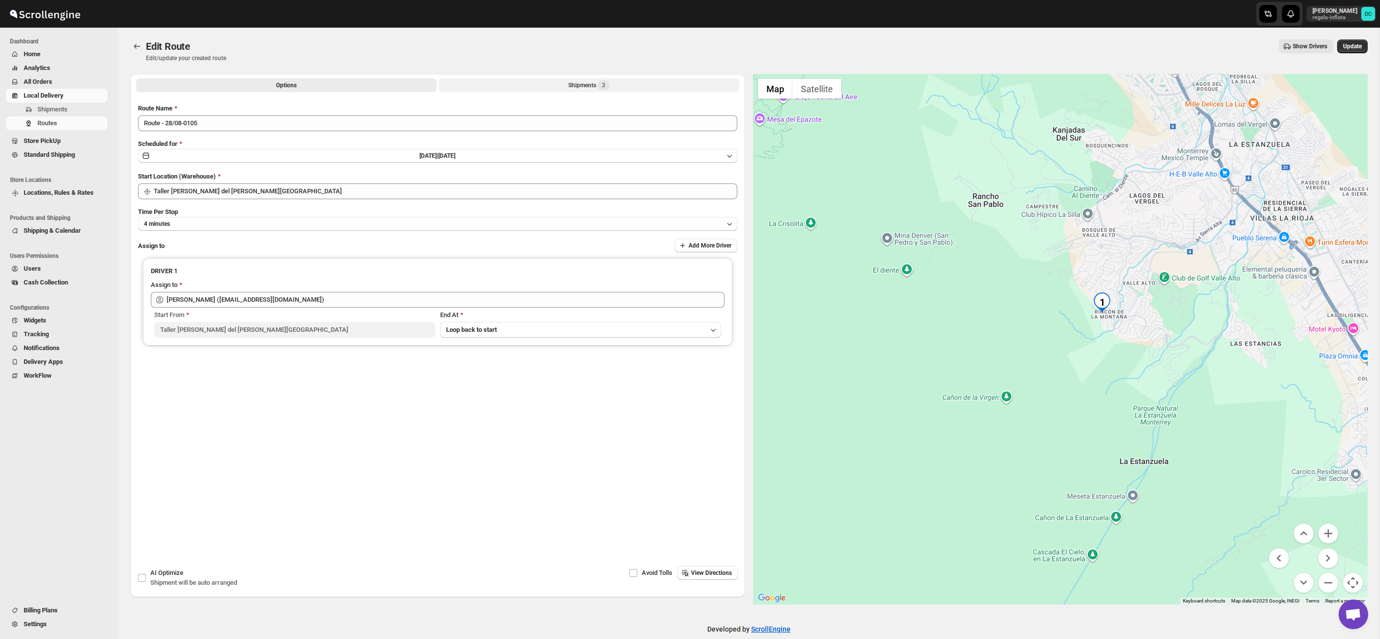
click at [578, 82] on div "Shipments 3" at bounding box center [588, 85] width 41 height 10
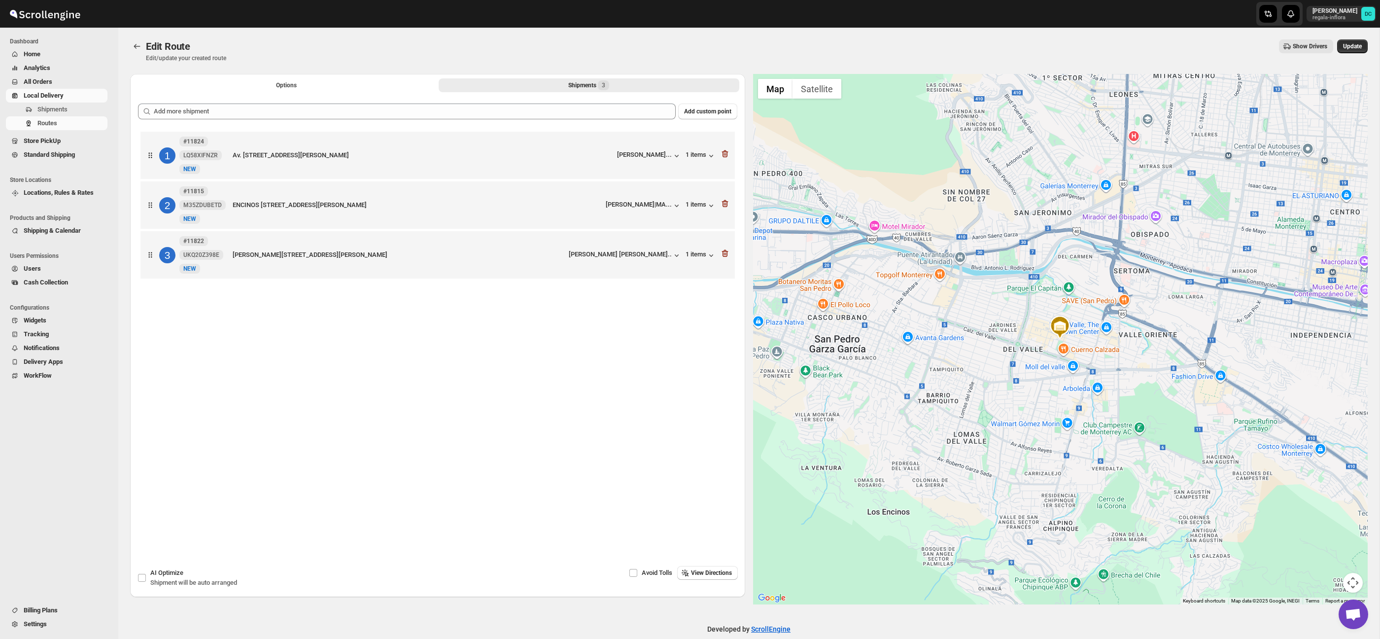
drag, startPoint x: 1246, startPoint y: 464, endPoint x: 1083, endPoint y: 328, distance: 212.1
click at [1072, 328] on div at bounding box center [1060, 339] width 615 height 530
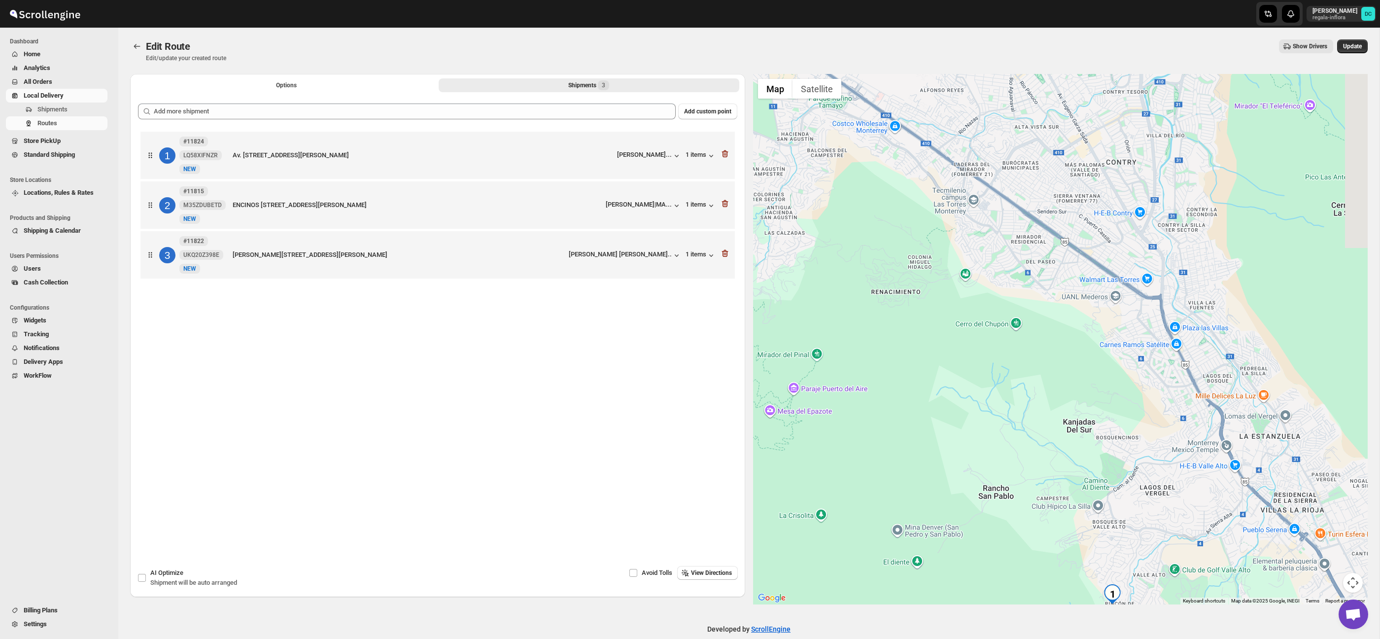
drag, startPoint x: 1267, startPoint y: 388, endPoint x: 1128, endPoint y: 265, distance: 186.1
click at [1128, 265] on div at bounding box center [1060, 339] width 615 height 530
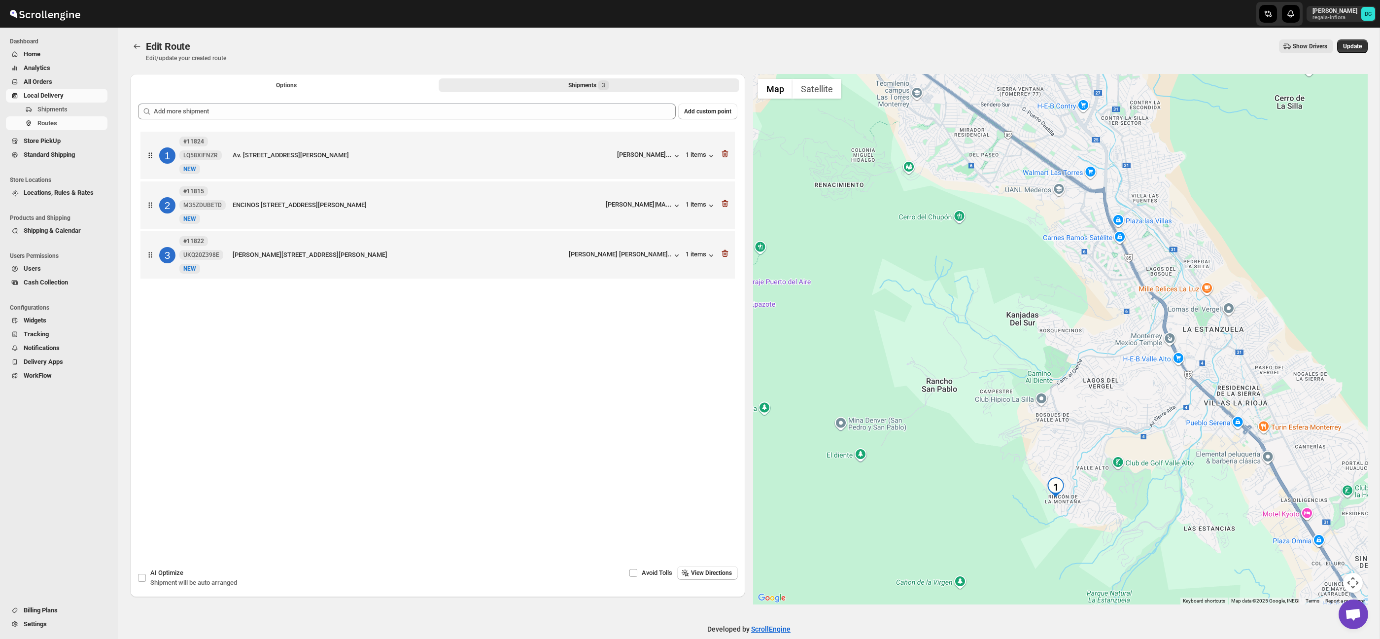
drag, startPoint x: 1235, startPoint y: 391, endPoint x: 1152, endPoint y: 411, distance: 85.5
click at [1179, 283] on div at bounding box center [1060, 339] width 615 height 530
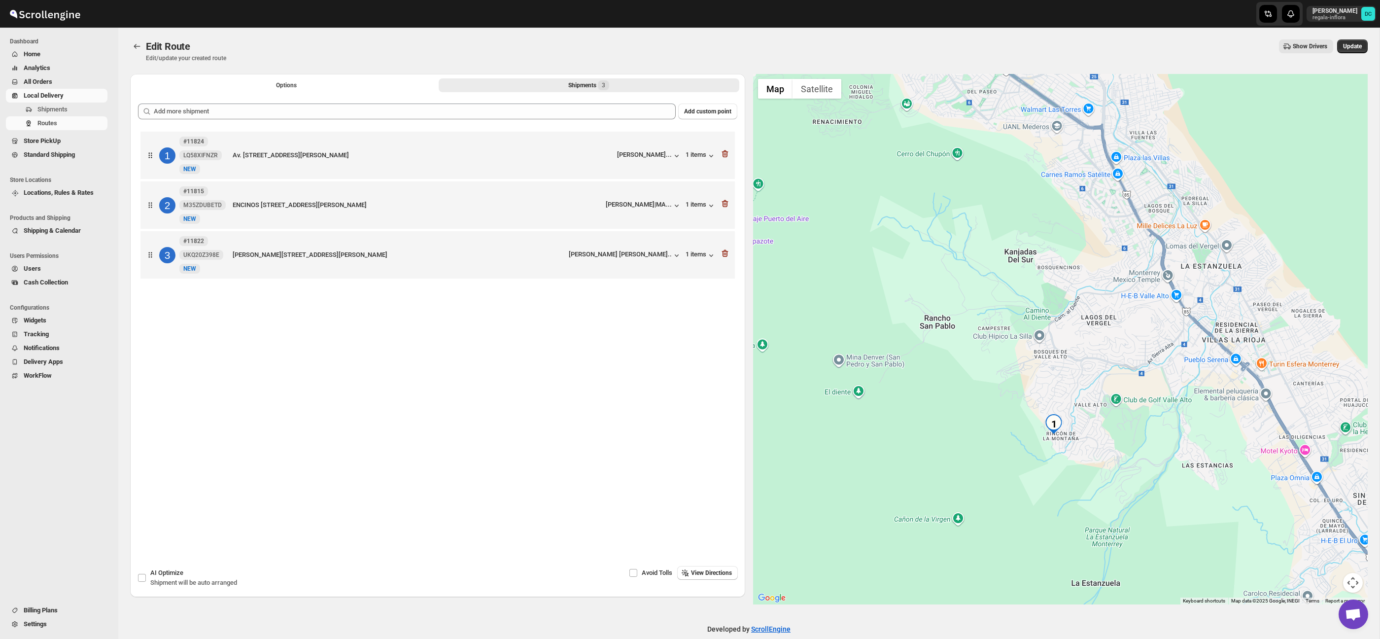
drag, startPoint x: 1149, startPoint y: 420, endPoint x: 1149, endPoint y: 367, distance: 53.7
click at [1149, 367] on div at bounding box center [1060, 339] width 615 height 530
click at [1356, 579] on button "Map camera controls" at bounding box center [1353, 583] width 20 height 20
click at [1326, 532] on button "Zoom in" at bounding box center [1328, 533] width 20 height 20
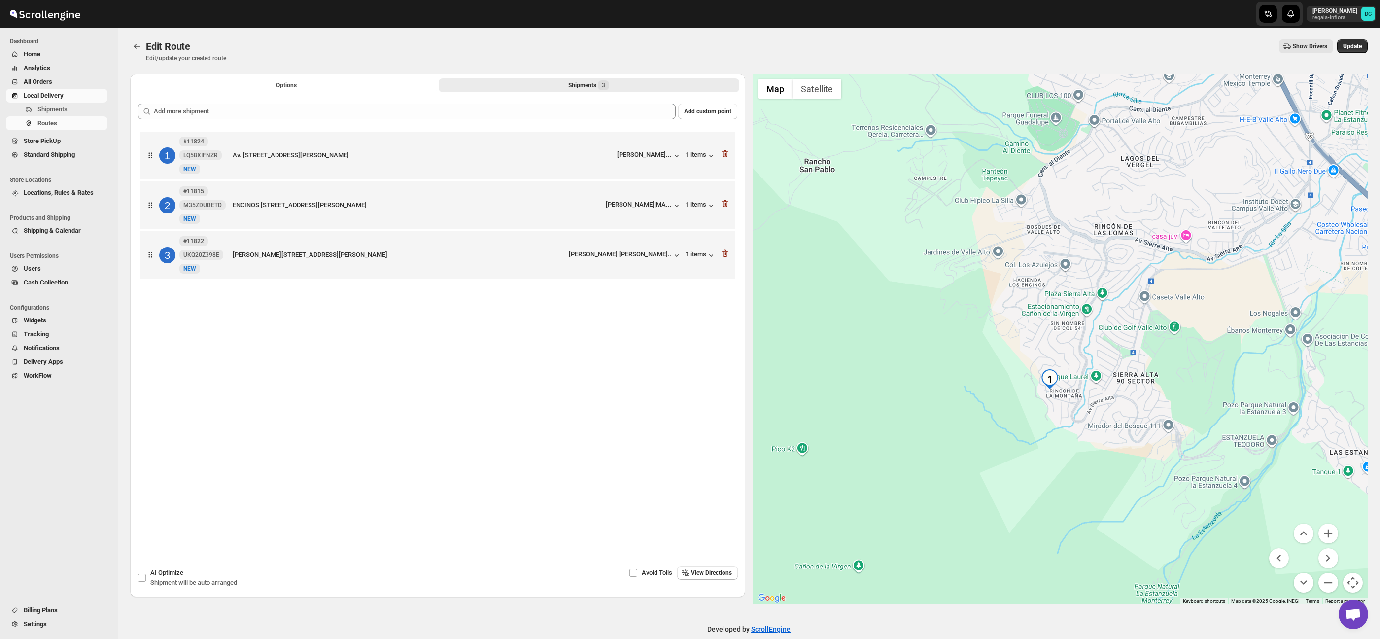
drag, startPoint x: 1219, startPoint y: 466, endPoint x: 1221, endPoint y: 328, distance: 138.0
click at [1221, 328] on div at bounding box center [1060, 339] width 615 height 530
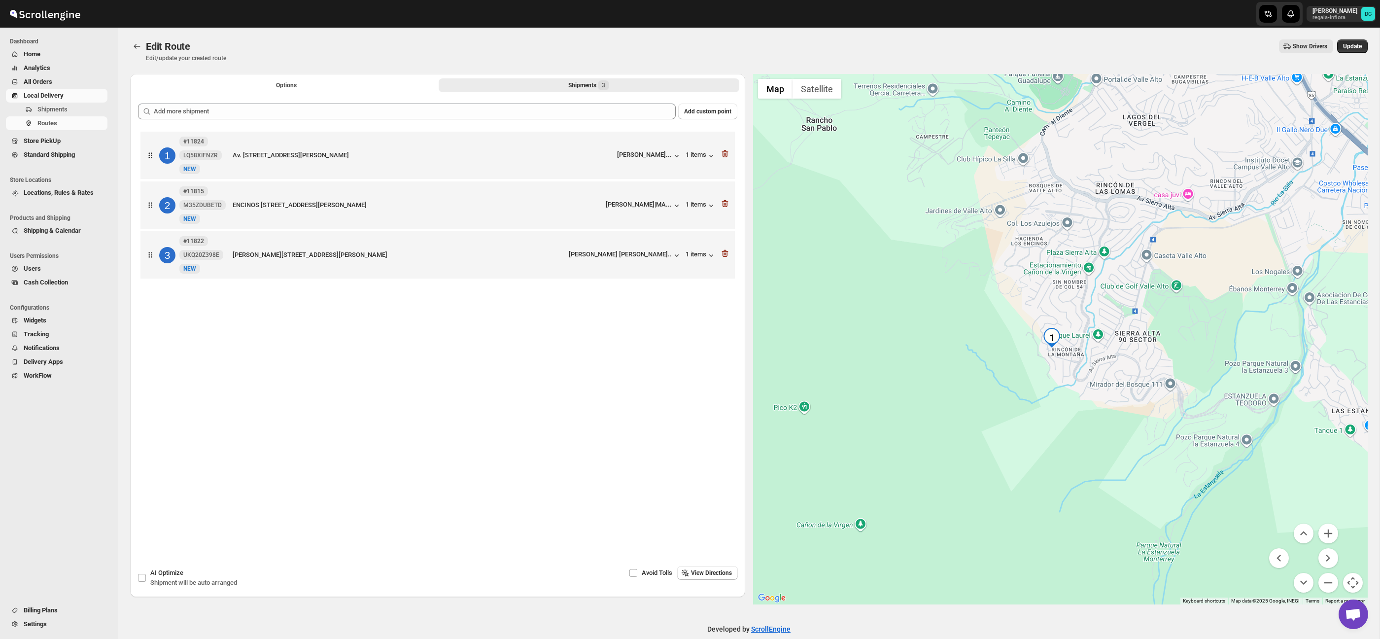
drag, startPoint x: 1107, startPoint y: 449, endPoint x: 1113, endPoint y: 396, distance: 54.0
click at [1113, 396] on div at bounding box center [1060, 339] width 615 height 530
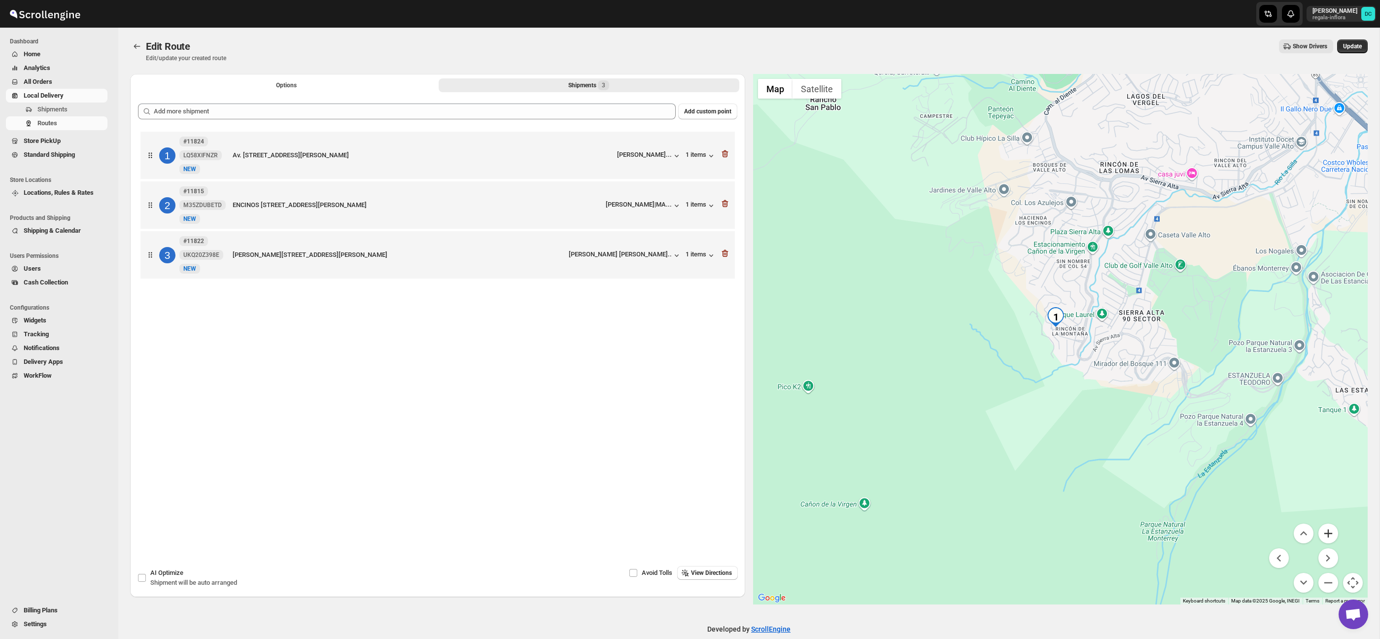
click at [1332, 530] on button "Zoom in" at bounding box center [1328, 533] width 20 height 20
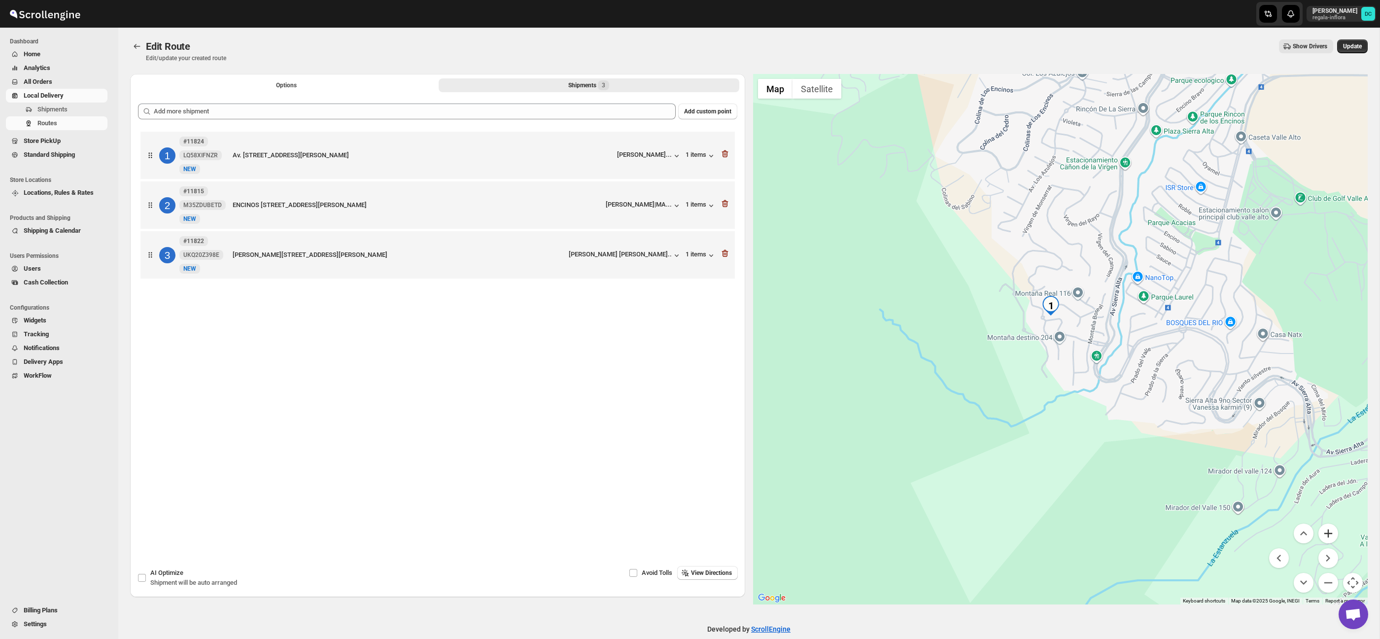
drag, startPoint x: 1331, startPoint y: 530, endPoint x: 1326, endPoint y: 529, distance: 5.1
click at [1331, 530] on button "Zoom in" at bounding box center [1328, 533] width 20 height 20
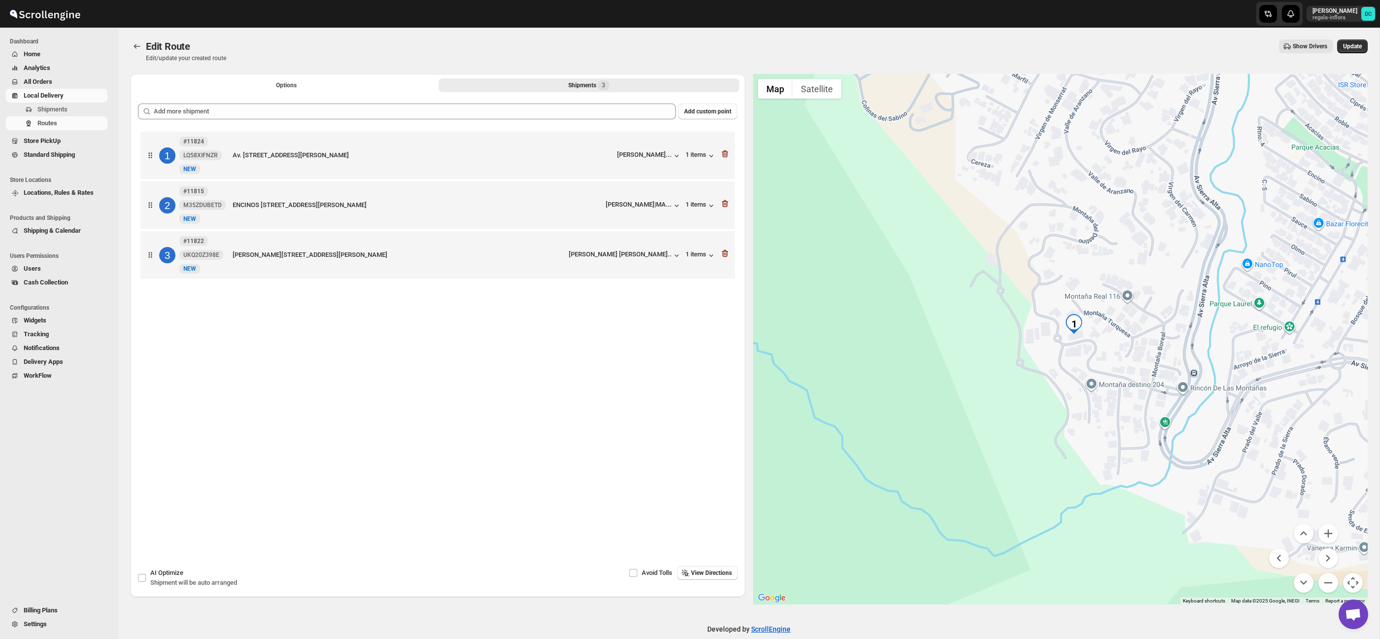
drag, startPoint x: 1069, startPoint y: 307, endPoint x: 1102, endPoint y: 352, distance: 56.0
click at [1102, 352] on div at bounding box center [1060, 339] width 615 height 530
click at [1325, 527] on button "Zoom in" at bounding box center [1328, 533] width 20 height 20
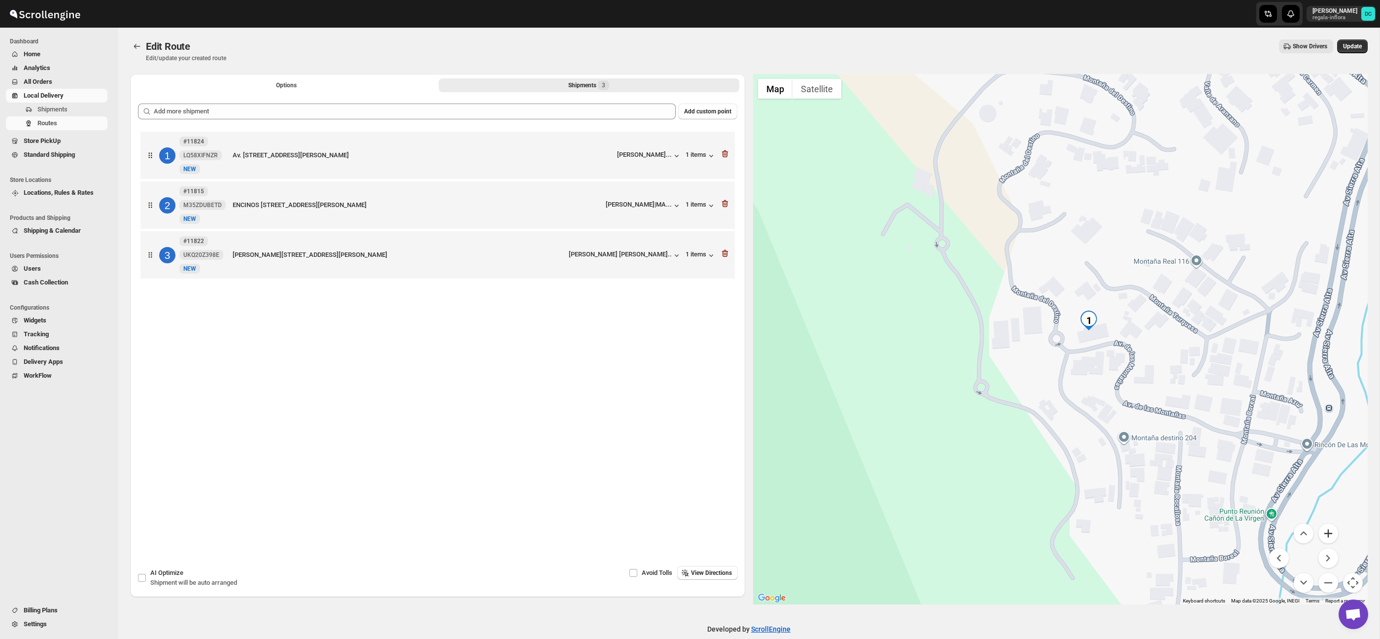
click at [1325, 527] on button "Zoom in" at bounding box center [1328, 533] width 20 height 20
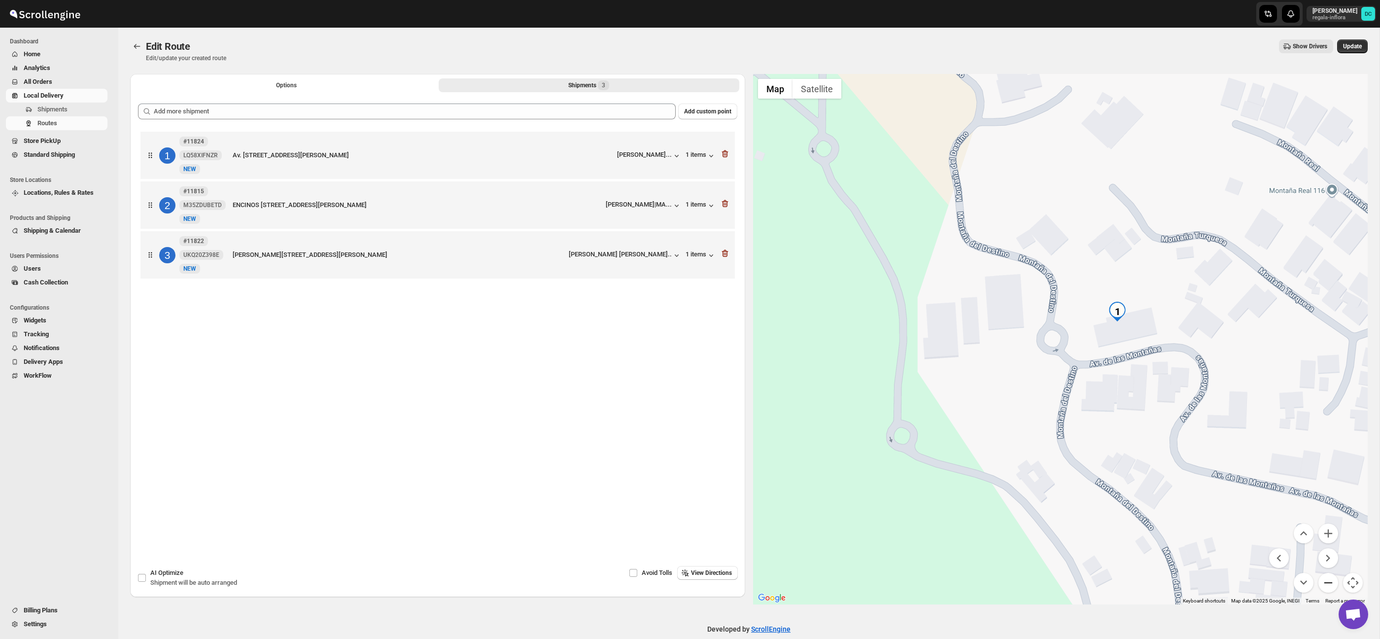
click at [1324, 584] on button "Zoom out" at bounding box center [1328, 583] width 20 height 20
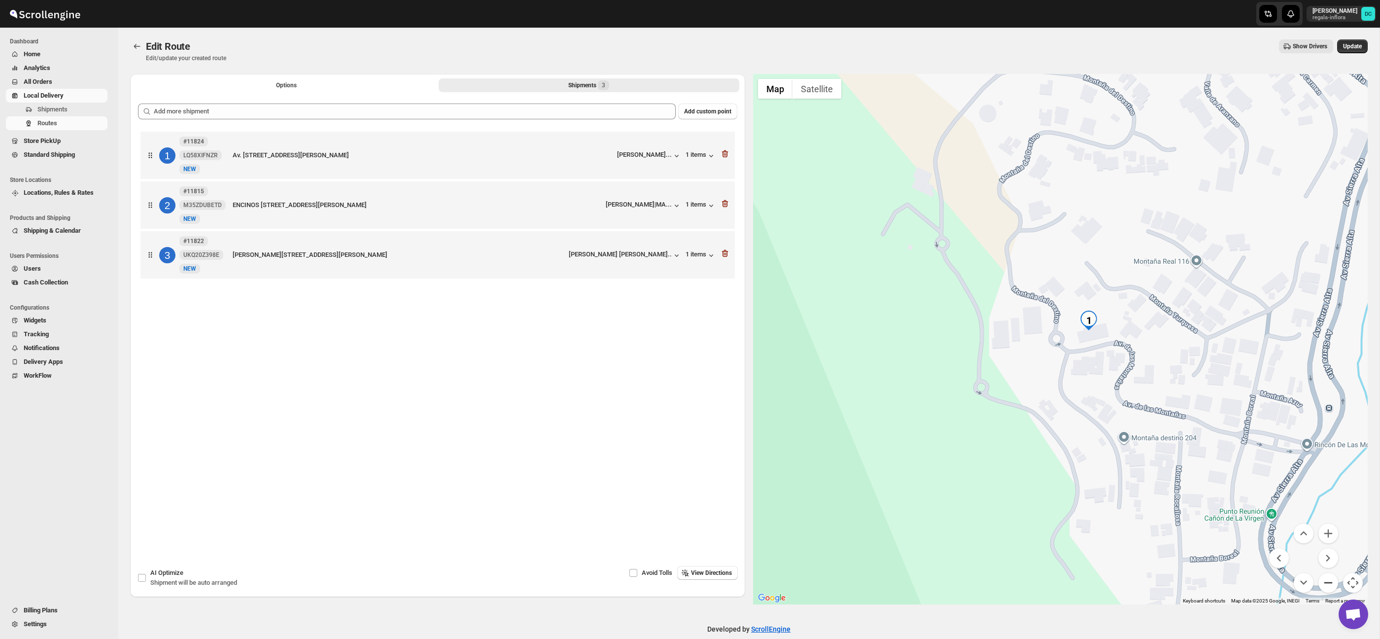
click at [1335, 582] on button "Zoom out" at bounding box center [1328, 583] width 20 height 20
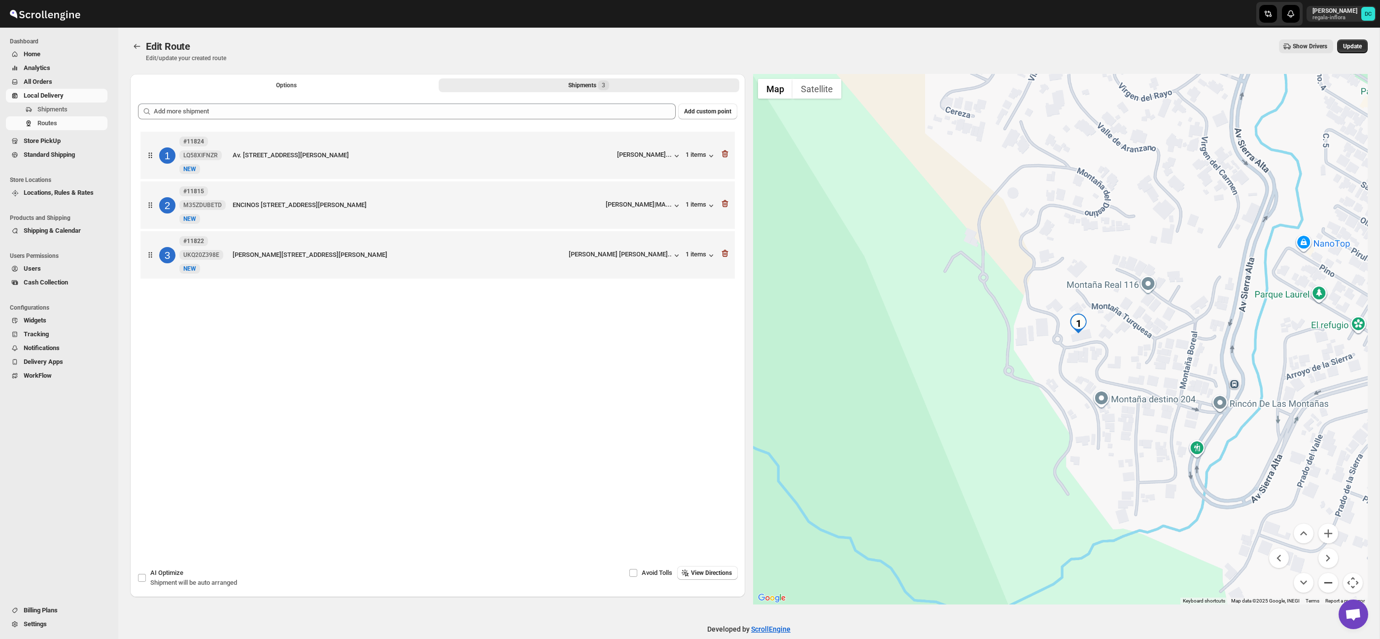
click at [1335, 582] on button "Zoom out" at bounding box center [1328, 583] width 20 height 20
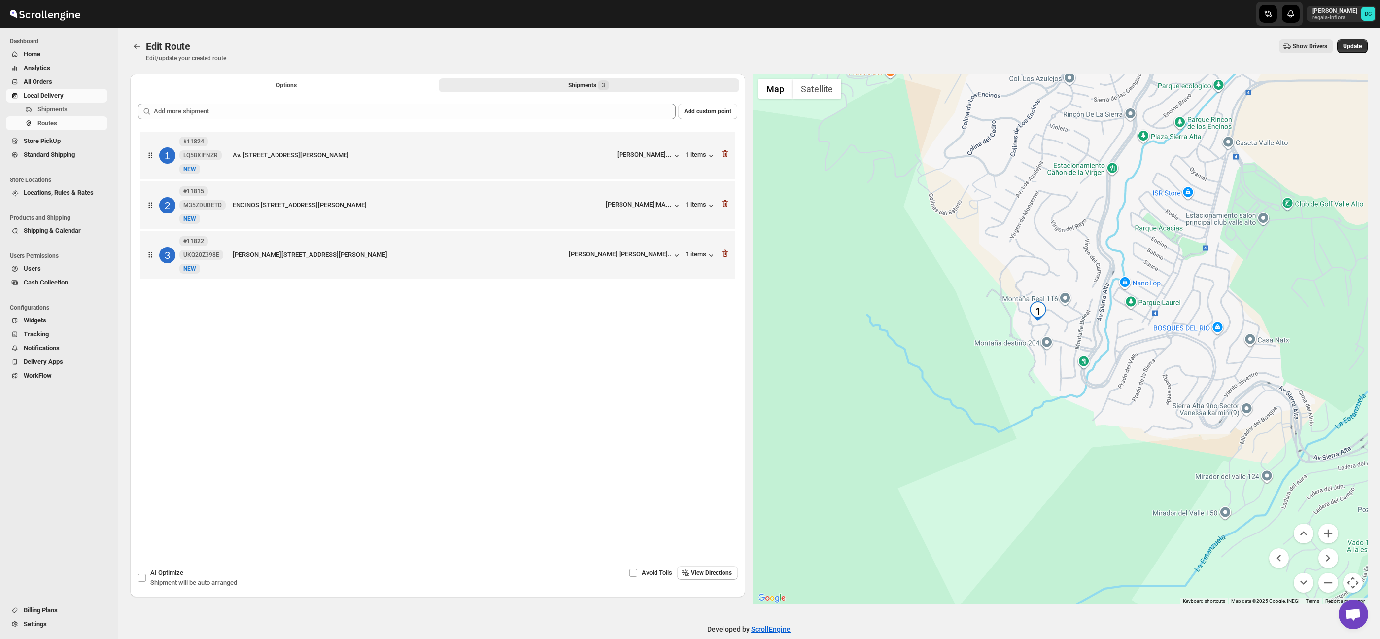
drag, startPoint x: 1221, startPoint y: 393, endPoint x: 1023, endPoint y: 304, distance: 217.3
click at [1021, 304] on div at bounding box center [1060, 339] width 615 height 530
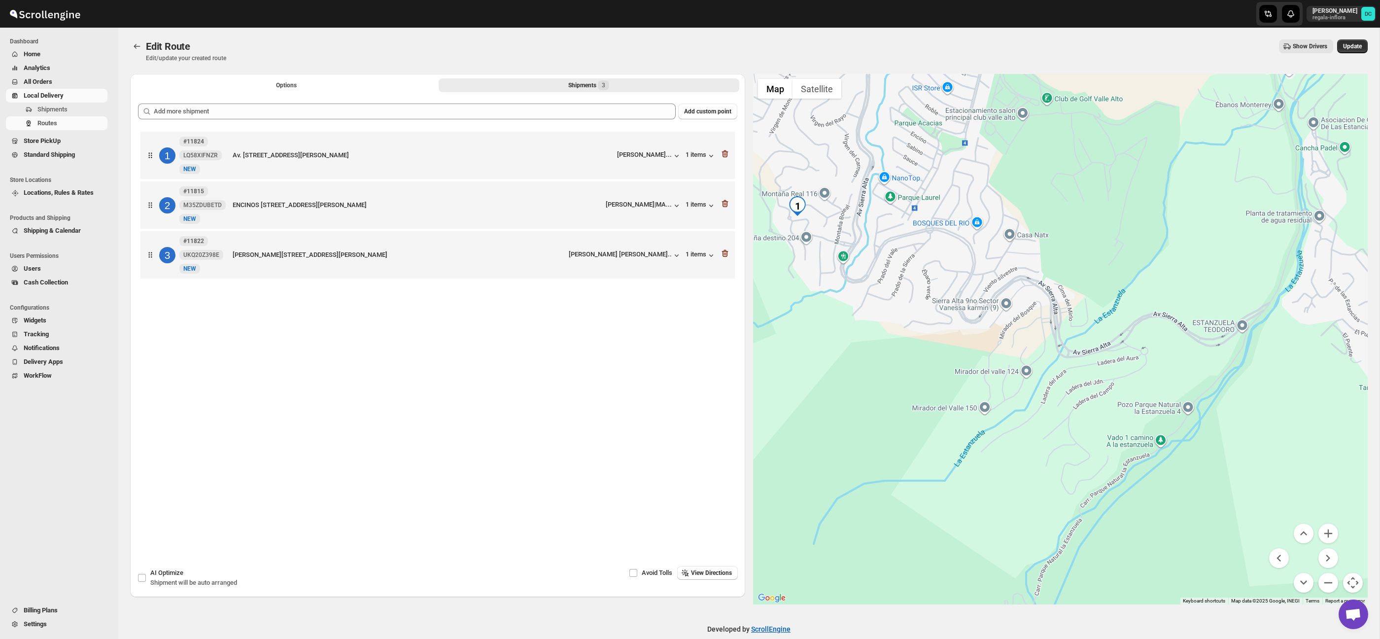
drag, startPoint x: 1162, startPoint y: 352, endPoint x: 1094, endPoint y: 322, distance: 74.8
click at [1070, 299] on div at bounding box center [1060, 339] width 615 height 530
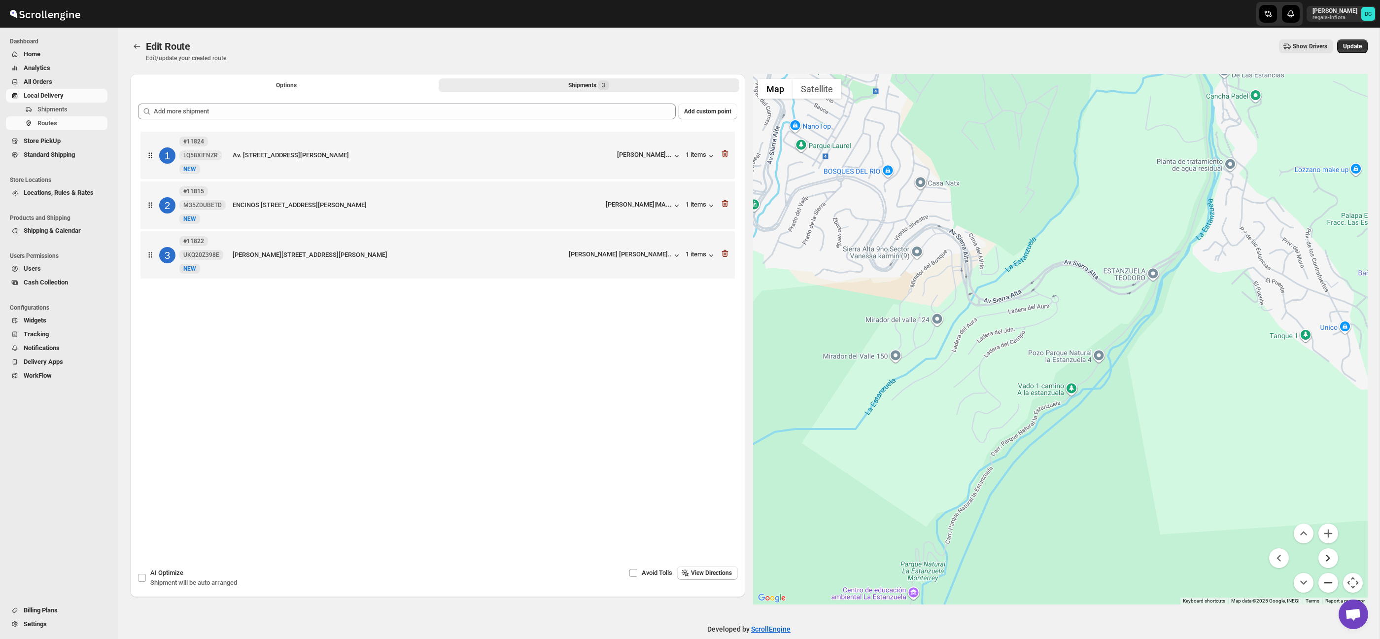
drag, startPoint x: 1334, startPoint y: 581, endPoint x: 1334, endPoint y: 565, distance: 16.3
click at [1333, 581] on button "Zoom out" at bounding box center [1328, 583] width 20 height 20
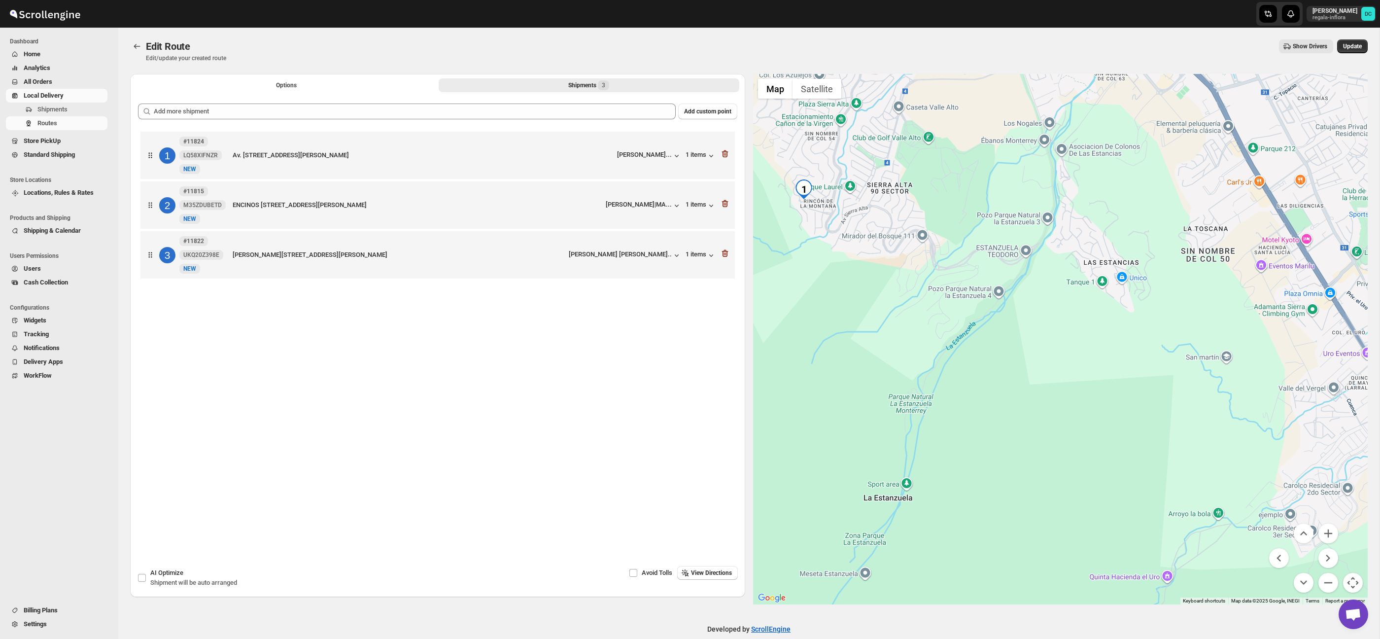
drag, startPoint x: 1302, startPoint y: 430, endPoint x: 1133, endPoint y: 316, distance: 203.9
click at [1132, 316] on div at bounding box center [1060, 339] width 615 height 530
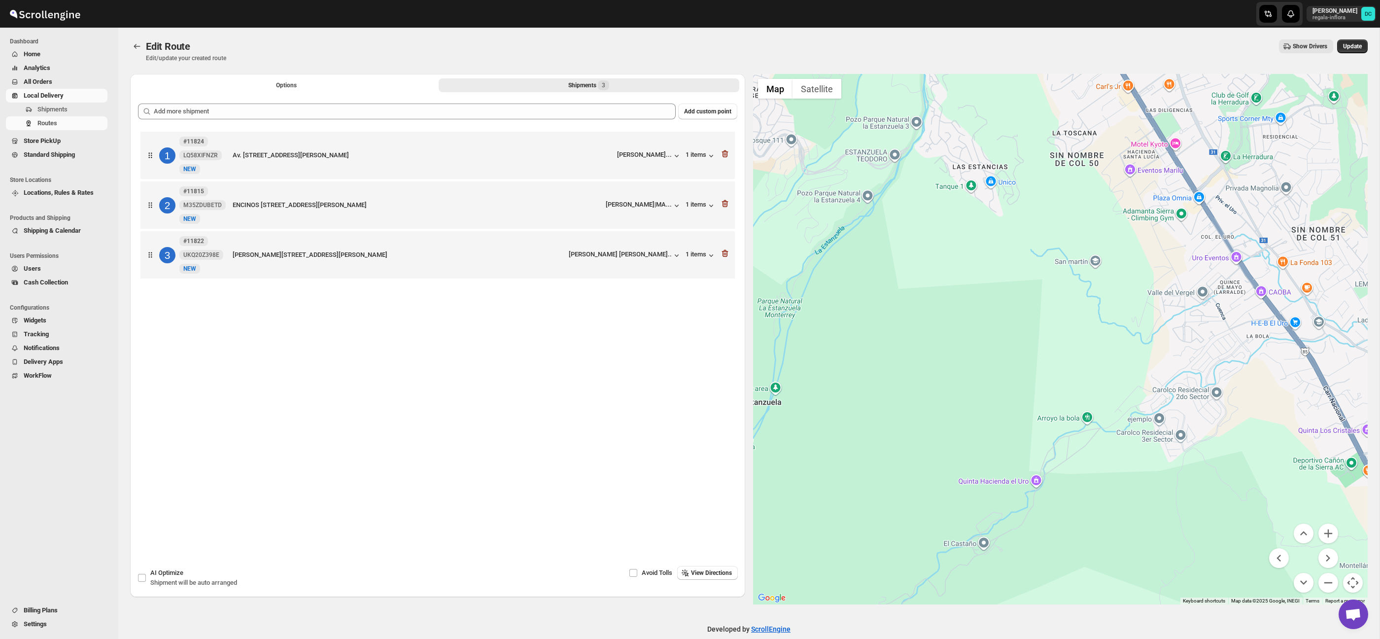
drag, startPoint x: 1209, startPoint y: 350, endPoint x: 1144, endPoint y: 285, distance: 92.0
click at [1129, 277] on div at bounding box center [1060, 339] width 615 height 530
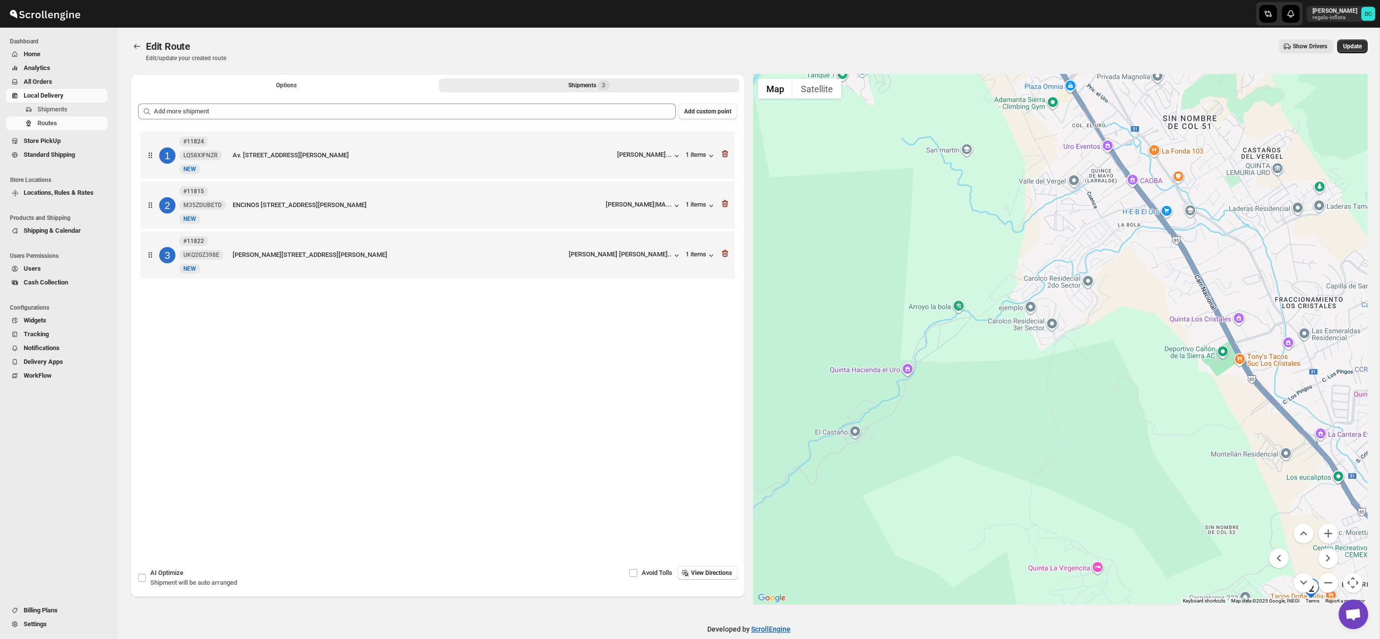
drag, startPoint x: 1262, startPoint y: 377, endPoint x: 1122, endPoint y: 276, distance: 171.9
click at [1099, 255] on div at bounding box center [1060, 339] width 615 height 530
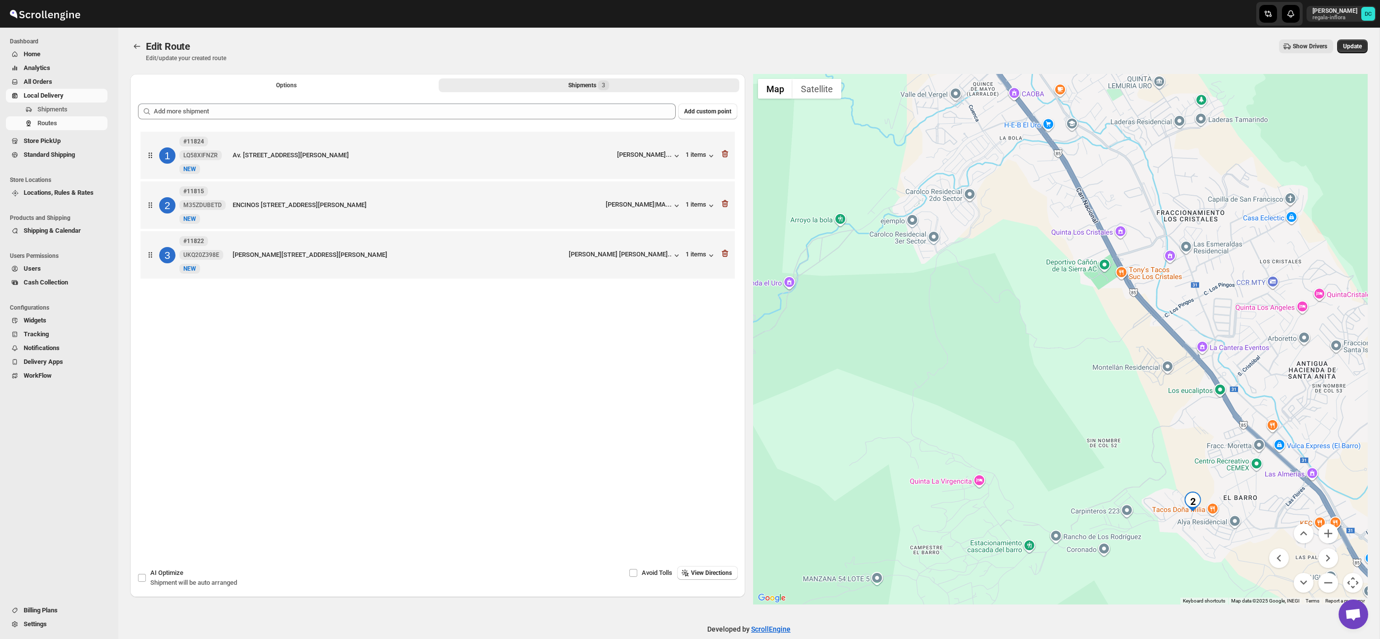
drag, startPoint x: 1227, startPoint y: 466, endPoint x: 1091, endPoint y: 344, distance: 182.5
click at [1067, 321] on div at bounding box center [1060, 339] width 615 height 530
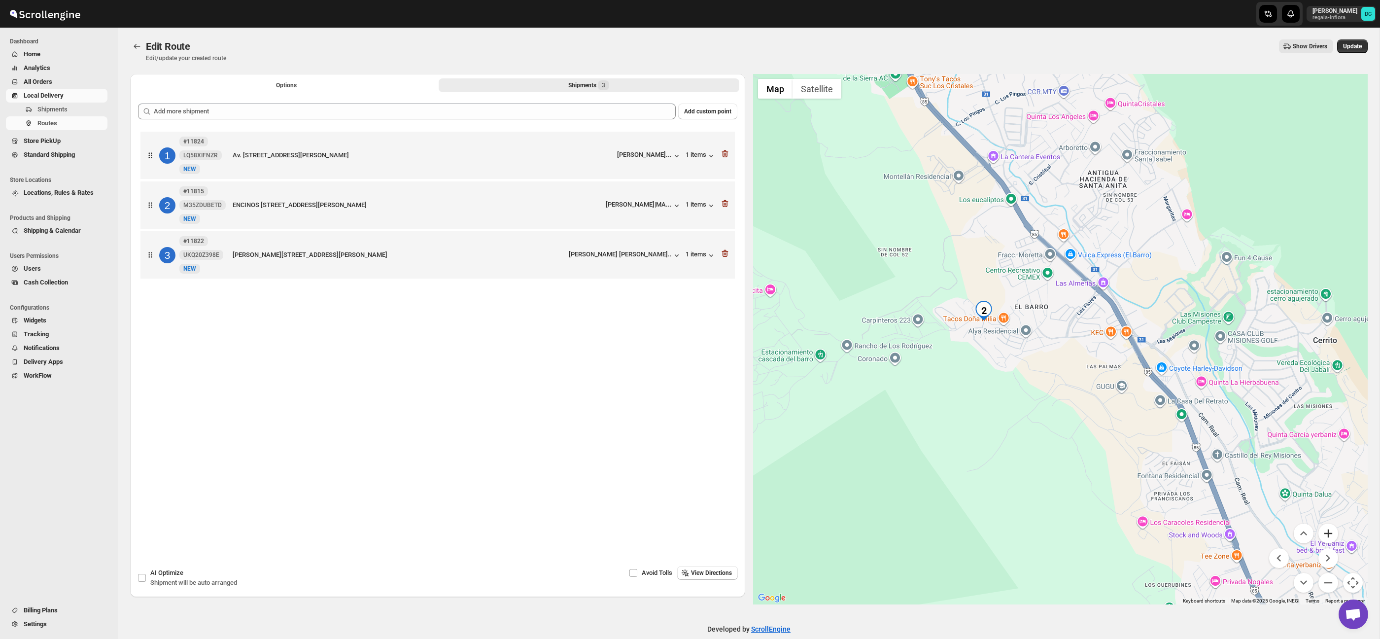
click at [1329, 529] on button "Zoom in" at bounding box center [1328, 533] width 20 height 20
drag, startPoint x: 1329, startPoint y: 529, endPoint x: 1302, endPoint y: 518, distance: 29.2
click at [1329, 529] on button "Zoom in" at bounding box center [1328, 533] width 20 height 20
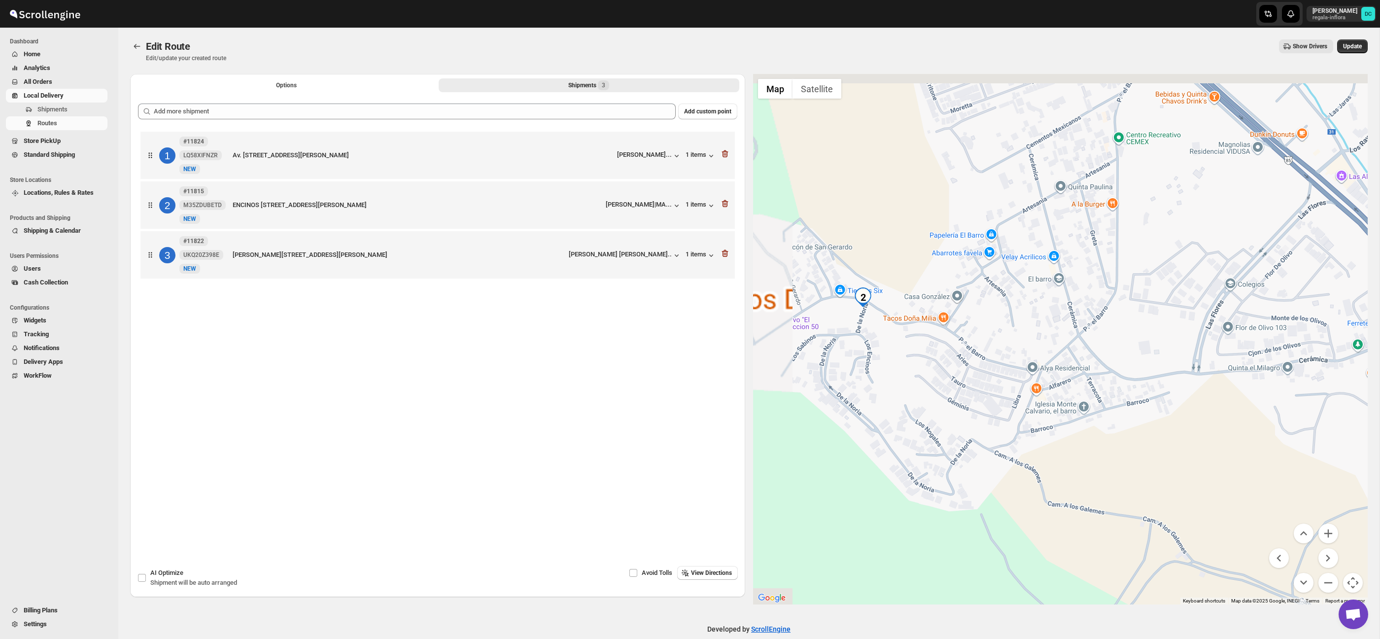
drag, startPoint x: 890, startPoint y: 330, endPoint x: 1063, endPoint y: 394, distance: 185.2
click at [1063, 394] on div at bounding box center [1060, 339] width 615 height 530
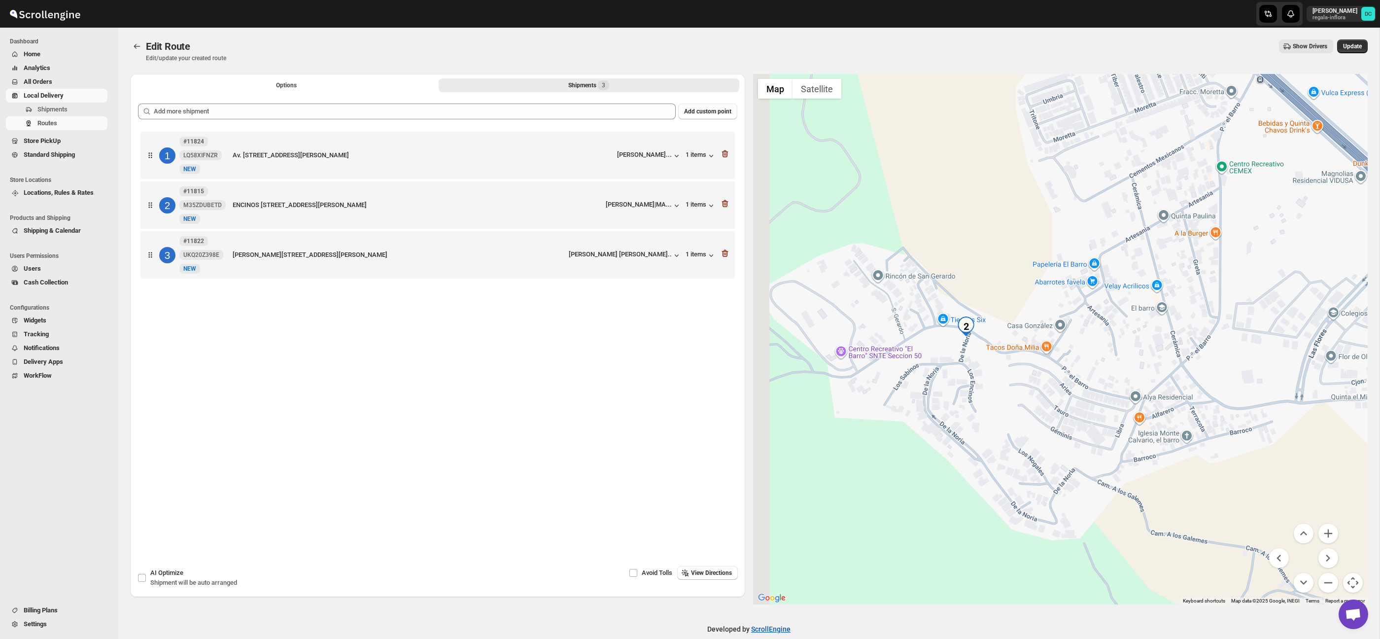
drag, startPoint x: 987, startPoint y: 398, endPoint x: 881, endPoint y: 349, distance: 116.9
click at [1009, 403] on div at bounding box center [1060, 339] width 615 height 530
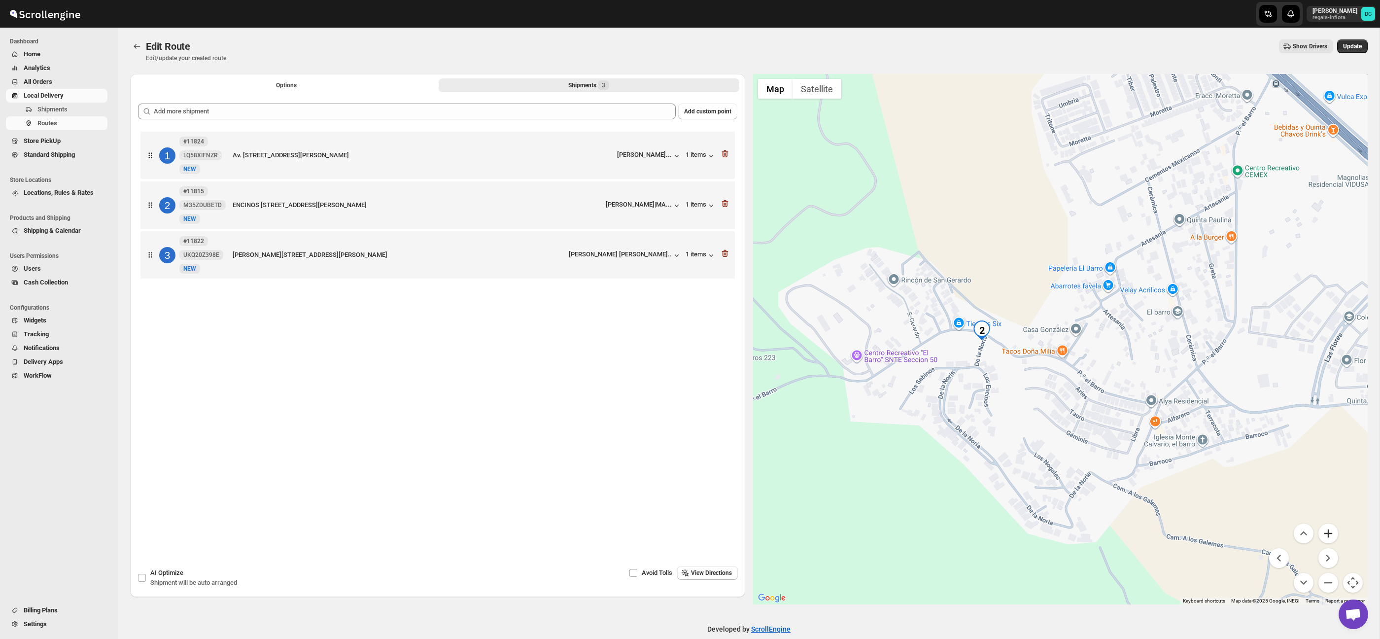
click at [1327, 535] on button "Zoom in" at bounding box center [1328, 533] width 20 height 20
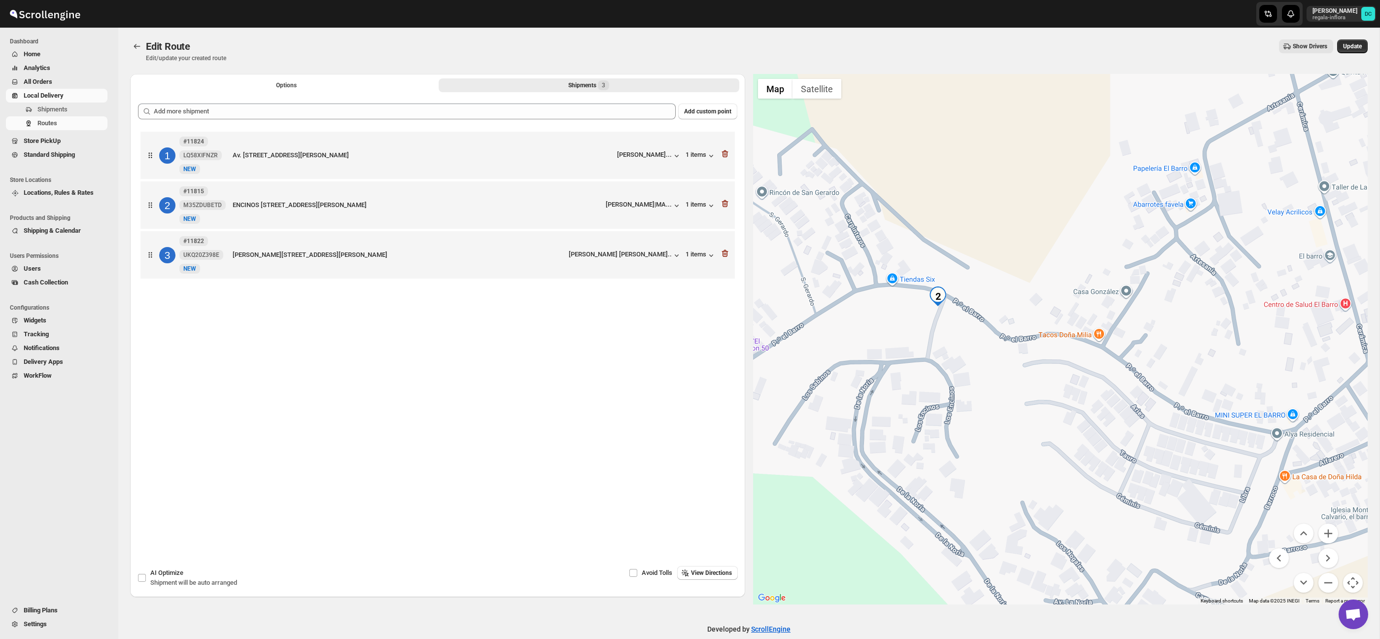
drag, startPoint x: 1001, startPoint y: 449, endPoint x: 1039, endPoint y: 411, distance: 53.7
click at [1039, 411] on div at bounding box center [1060, 339] width 615 height 530
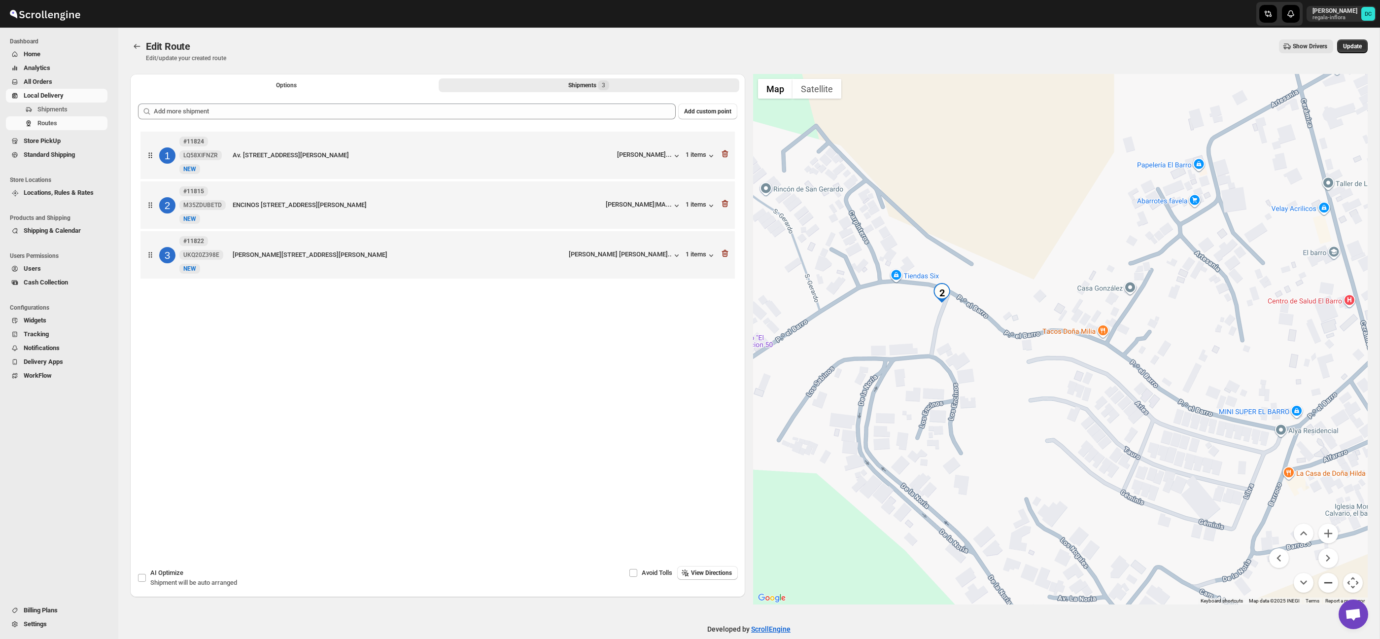
click at [1326, 579] on button "Zoom out" at bounding box center [1328, 583] width 20 height 20
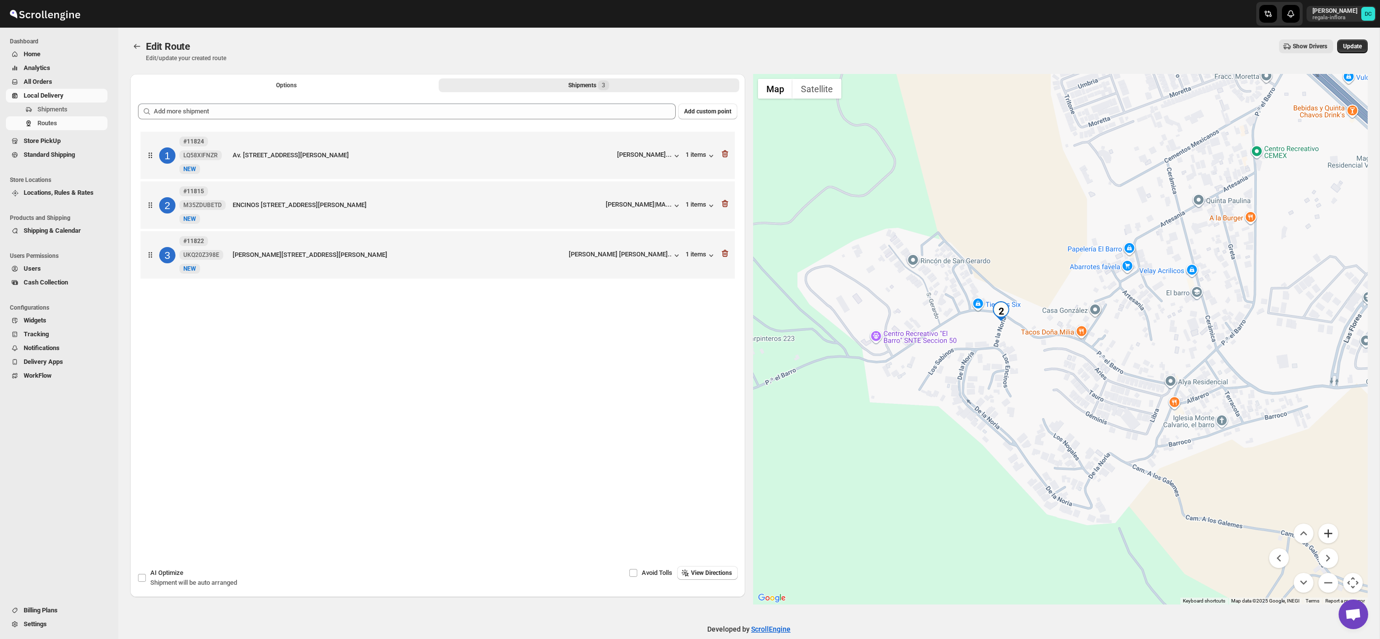
click at [1329, 529] on button "Zoom in" at bounding box center [1328, 533] width 20 height 20
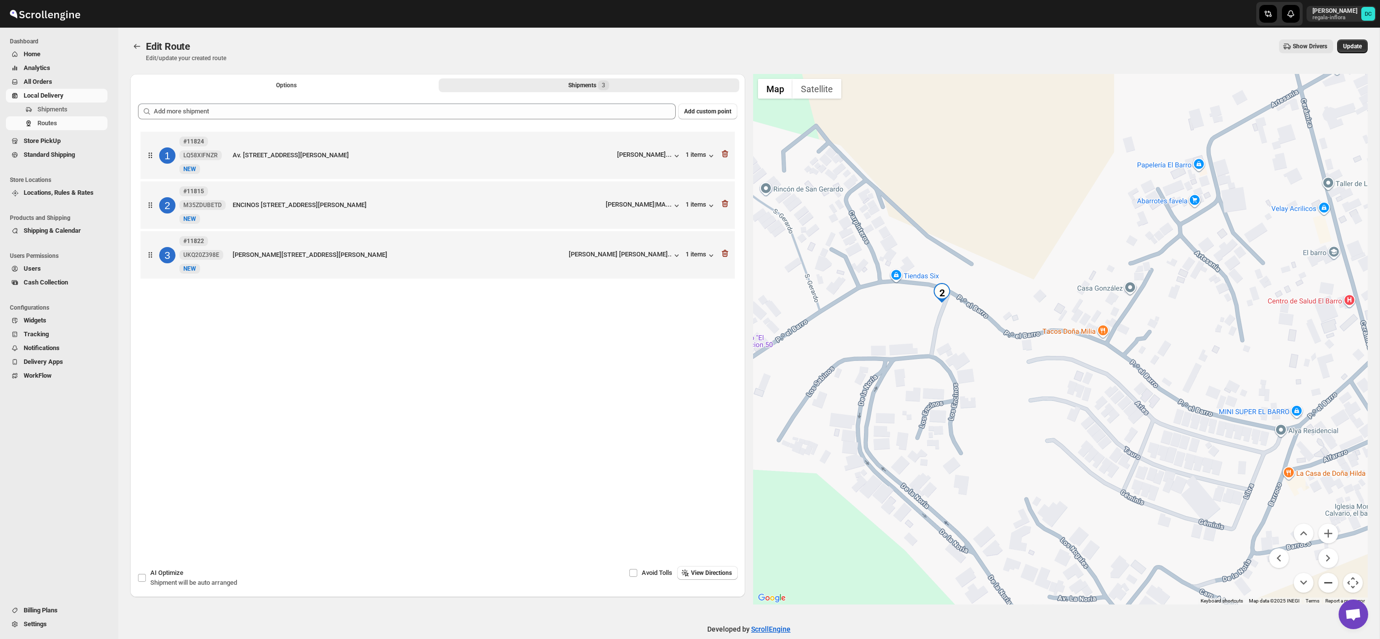
click at [1329, 578] on button "Zoom out" at bounding box center [1328, 583] width 20 height 20
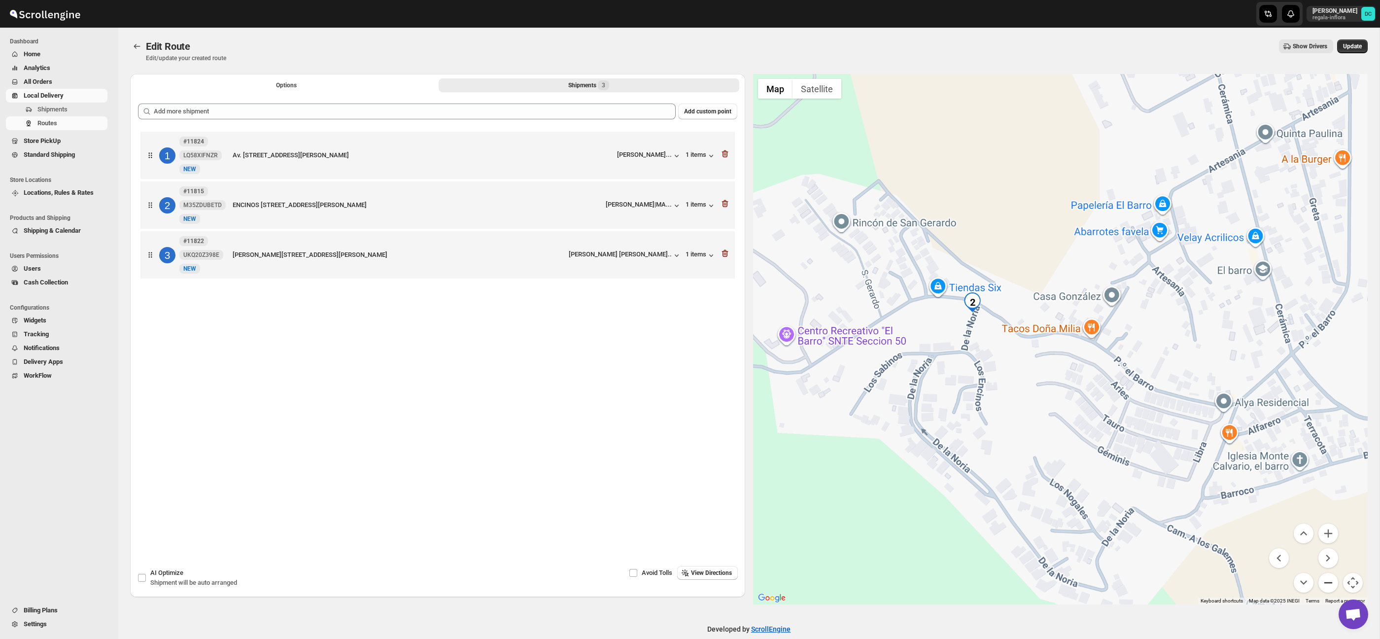
click at [1329, 578] on button "Zoom out" at bounding box center [1328, 583] width 20 height 20
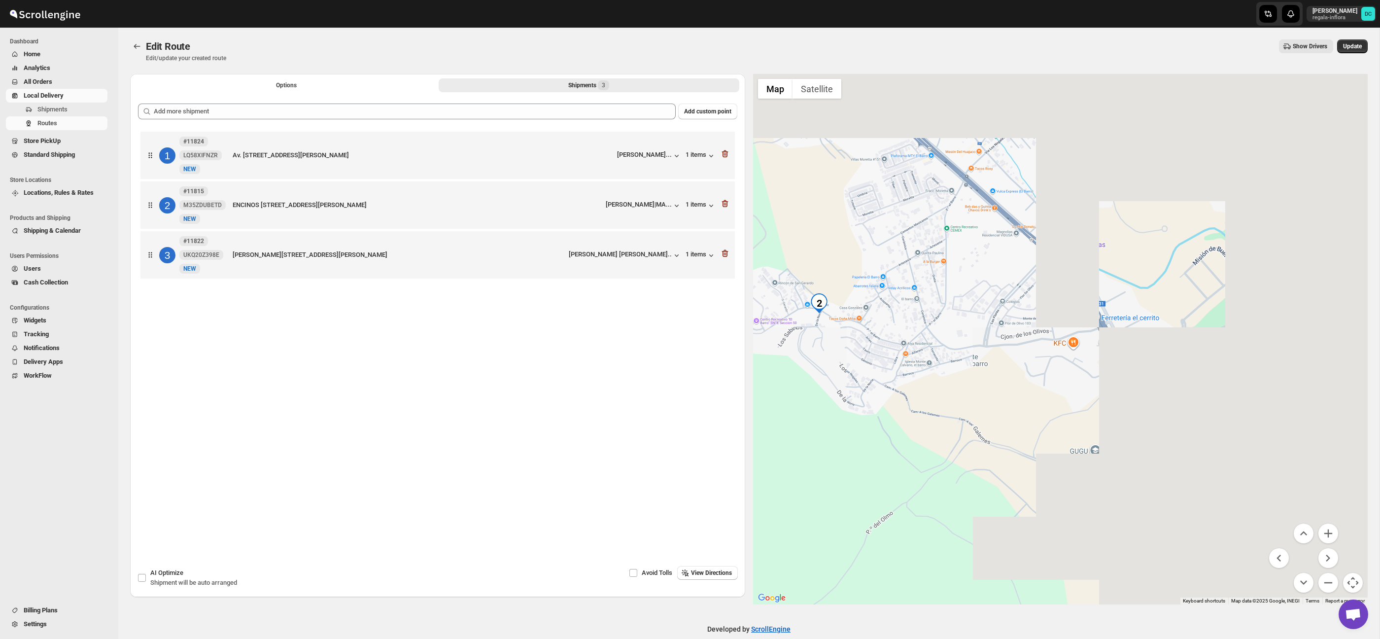
drag, startPoint x: 1242, startPoint y: 370, endPoint x: 1150, endPoint y: 369, distance: 92.7
click at [1045, 361] on div at bounding box center [1060, 339] width 615 height 530
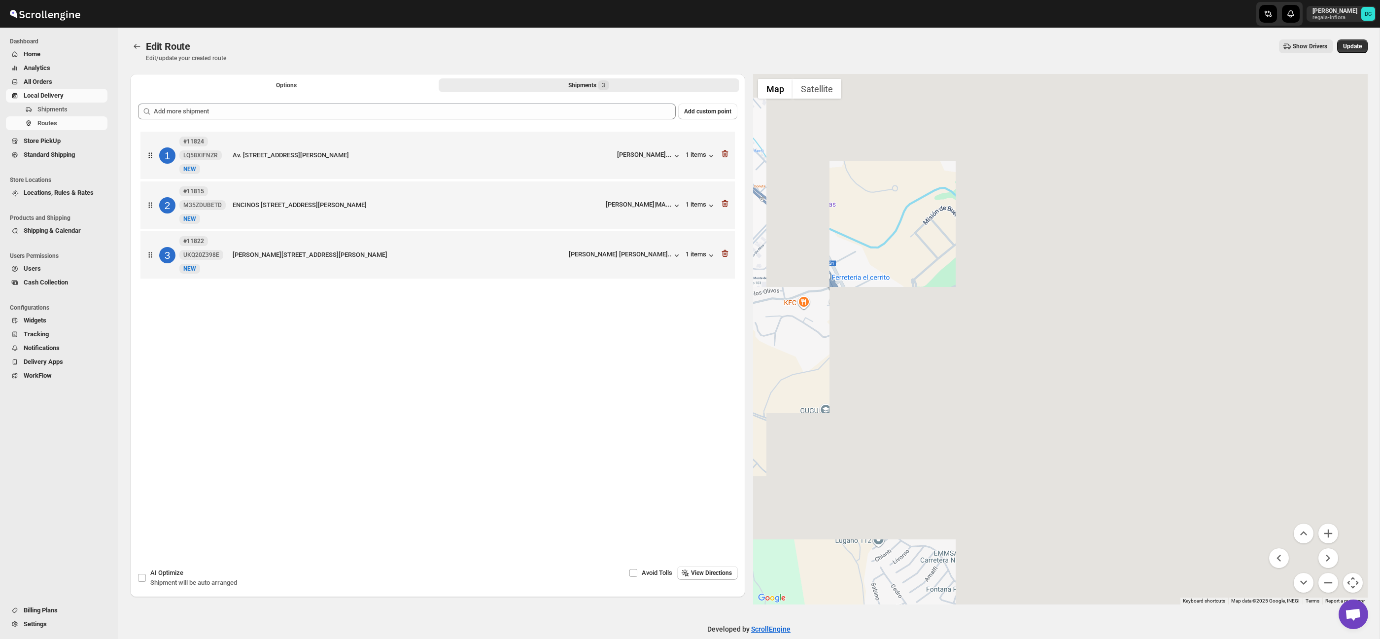
drag, startPoint x: 1205, startPoint y: 386, endPoint x: 1045, endPoint y: 353, distance: 163.4
click at [1013, 341] on div at bounding box center [1060, 339] width 615 height 530
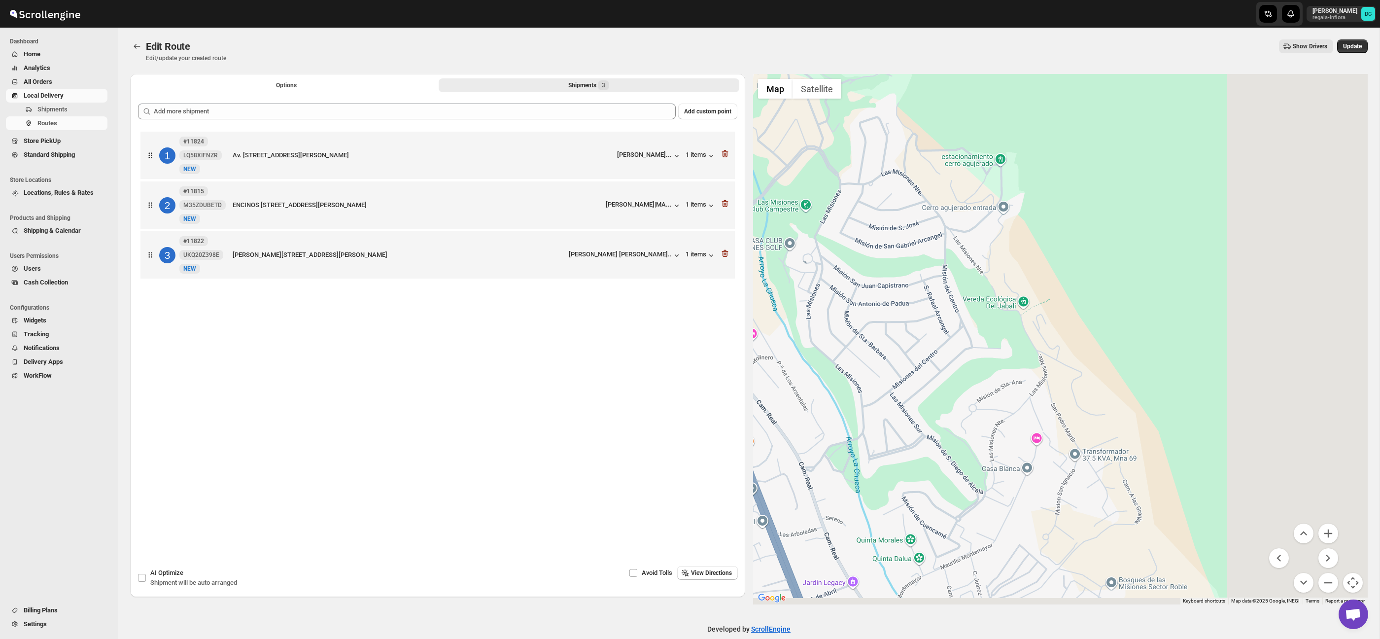
drag, startPoint x: 1261, startPoint y: 437, endPoint x: 1111, endPoint y: 389, distance: 157.1
click at [1111, 389] on div at bounding box center [1060, 339] width 615 height 530
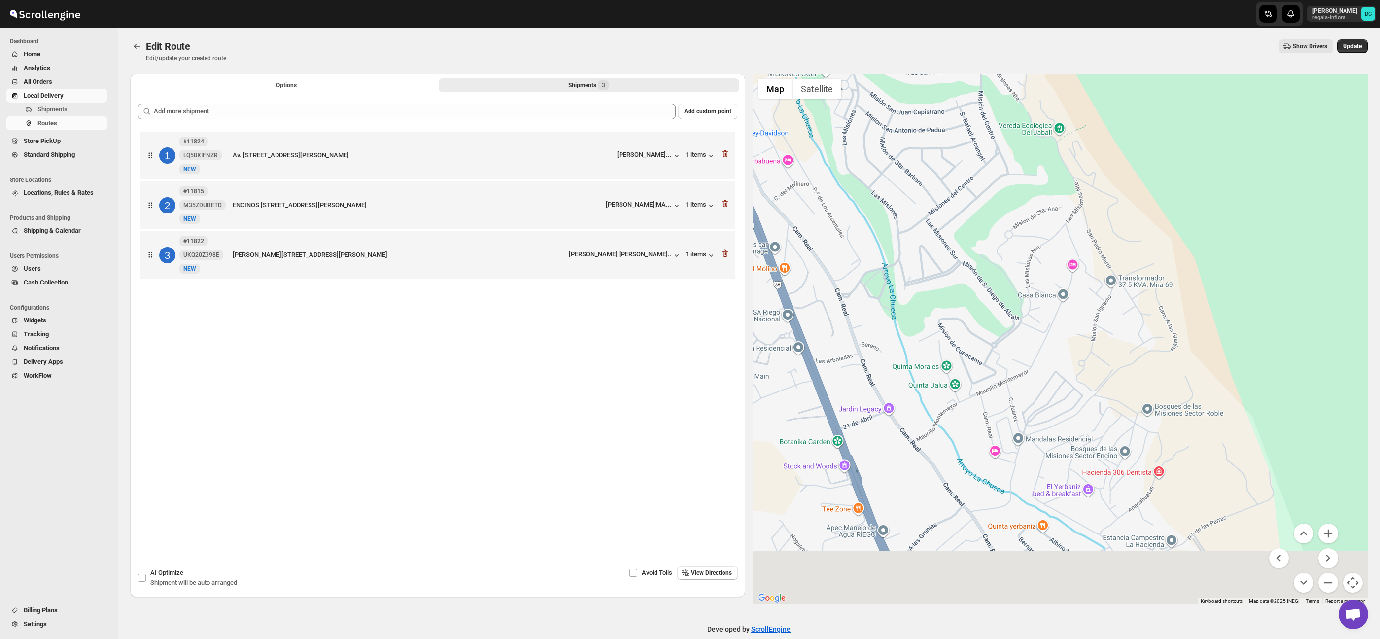
drag, startPoint x: 1140, startPoint y: 443, endPoint x: 1181, endPoint y: 268, distance: 179.1
click at [1181, 268] on div at bounding box center [1060, 339] width 615 height 530
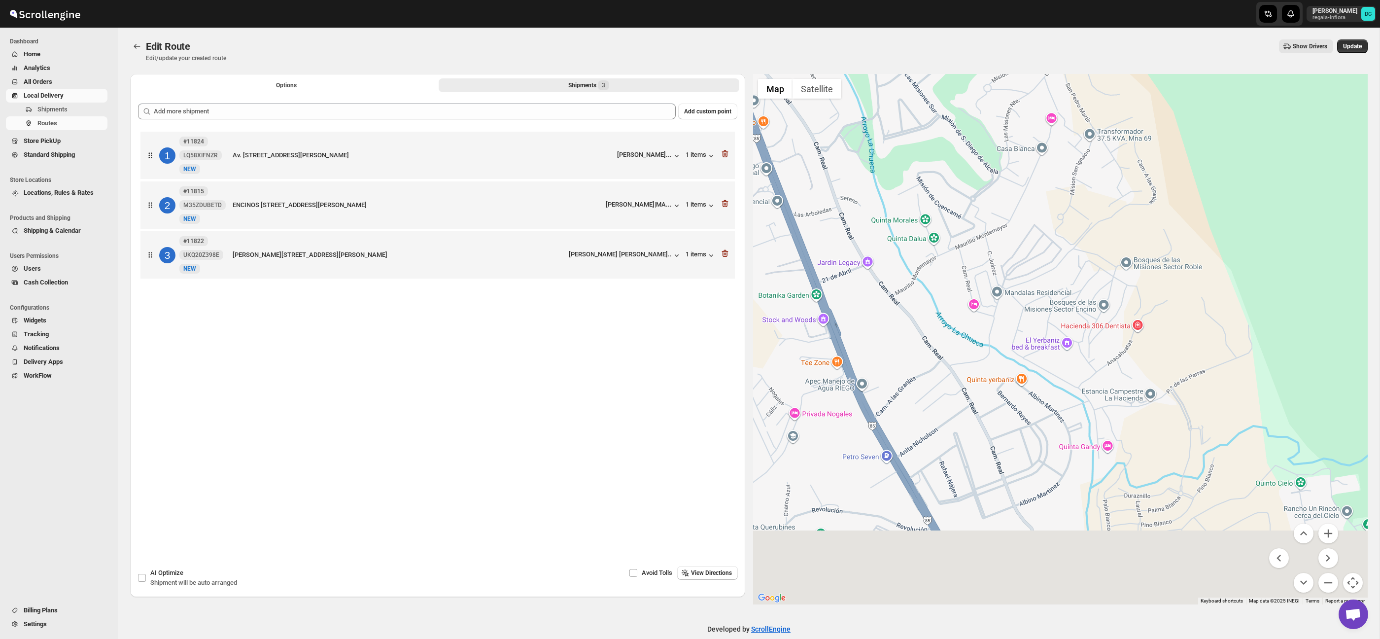
drag, startPoint x: 1198, startPoint y: 381, endPoint x: 1175, endPoint y: 258, distance: 125.3
click at [1175, 258] on div at bounding box center [1060, 339] width 615 height 530
drag, startPoint x: 1242, startPoint y: 359, endPoint x: 1171, endPoint y: 187, distance: 186.5
click at [1172, 186] on div at bounding box center [1060, 339] width 615 height 530
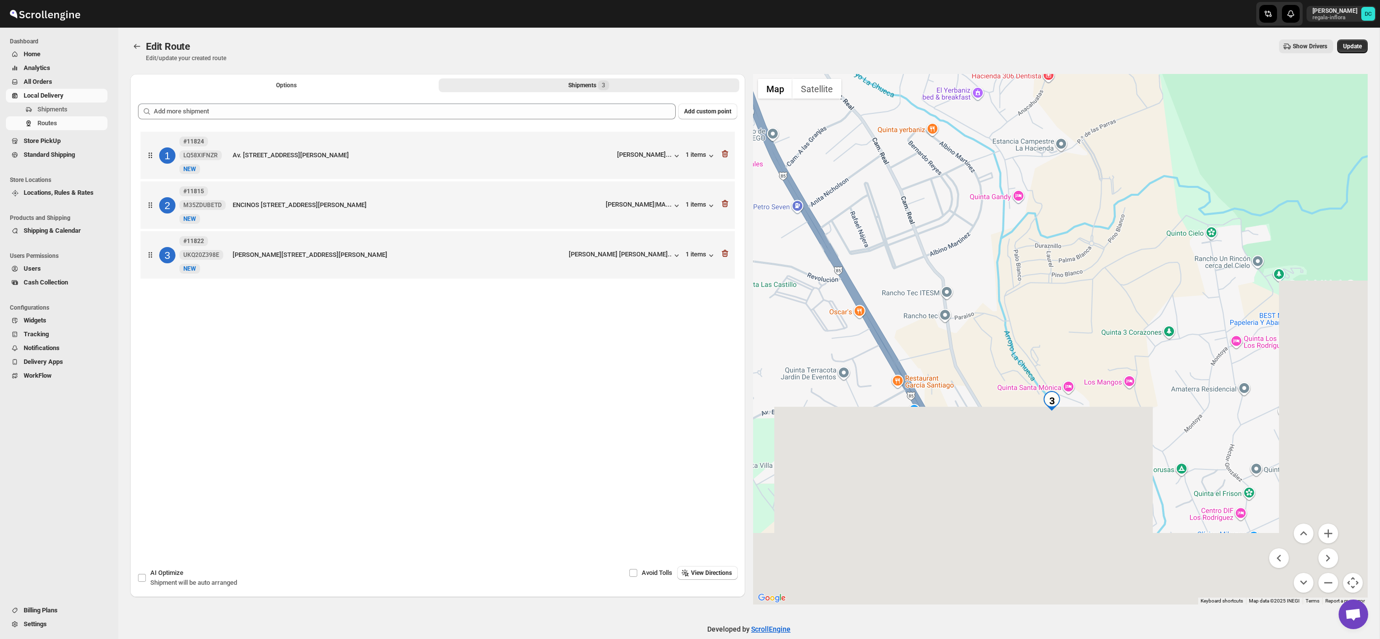
drag, startPoint x: 1210, startPoint y: 329, endPoint x: 1203, endPoint y: 276, distance: 52.7
click at [1195, 263] on div at bounding box center [1060, 339] width 615 height 530
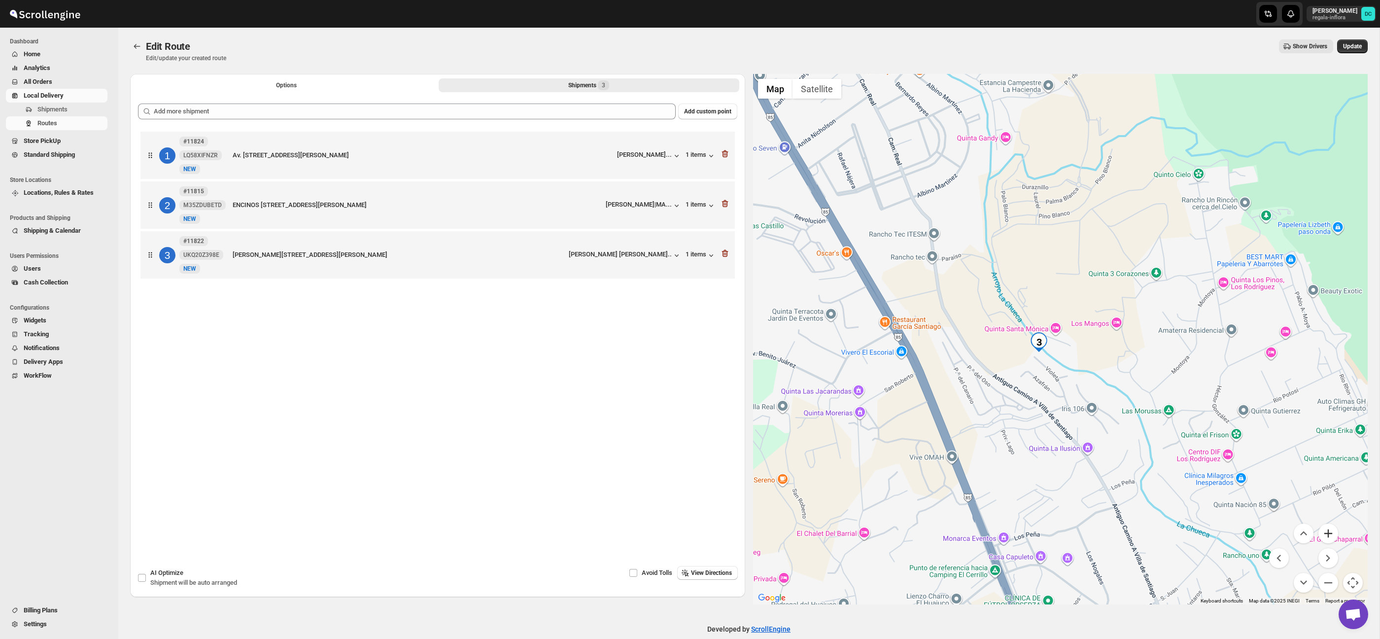
click at [1324, 532] on button "Zoom in" at bounding box center [1328, 533] width 20 height 20
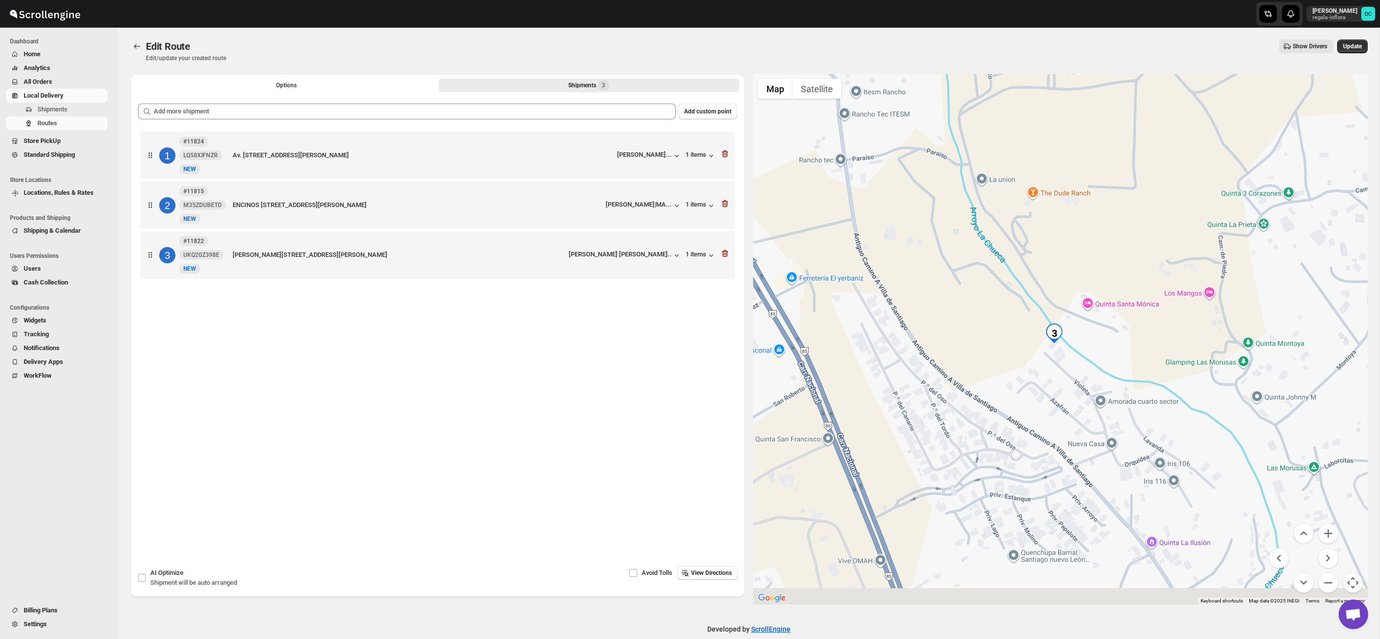
drag, startPoint x: 1097, startPoint y: 359, endPoint x: 1110, endPoint y: 353, distance: 13.9
click at [1110, 353] on div at bounding box center [1060, 339] width 615 height 530
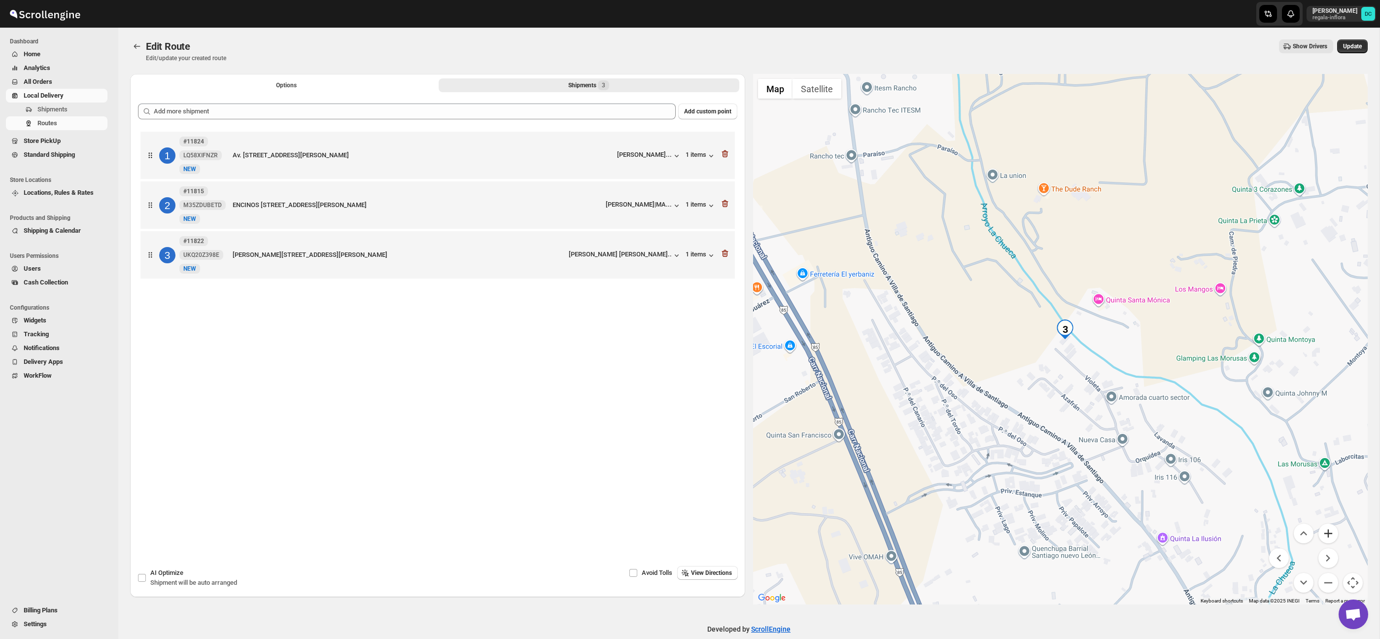
click at [1326, 533] on button "Zoom in" at bounding box center [1328, 533] width 20 height 20
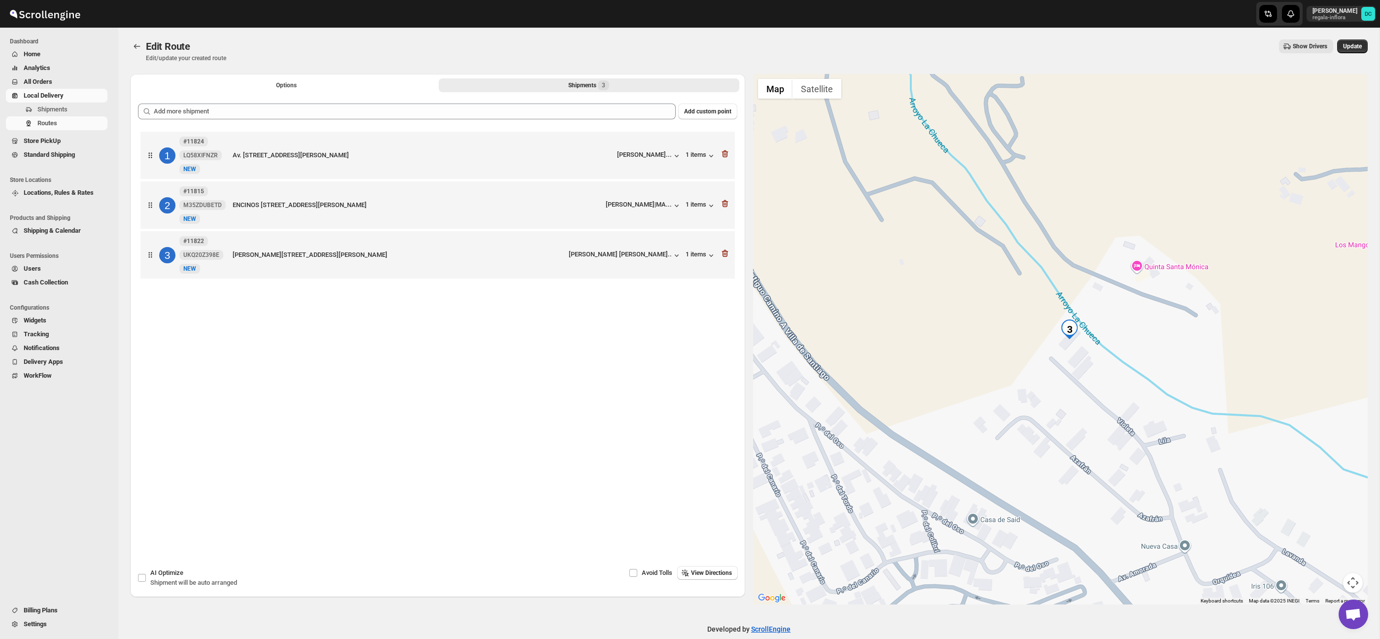
drag, startPoint x: 1351, startPoint y: 45, endPoint x: 1096, endPoint y: 0, distance: 258.3
click at [1350, 45] on span "Update" at bounding box center [1352, 46] width 19 height 8
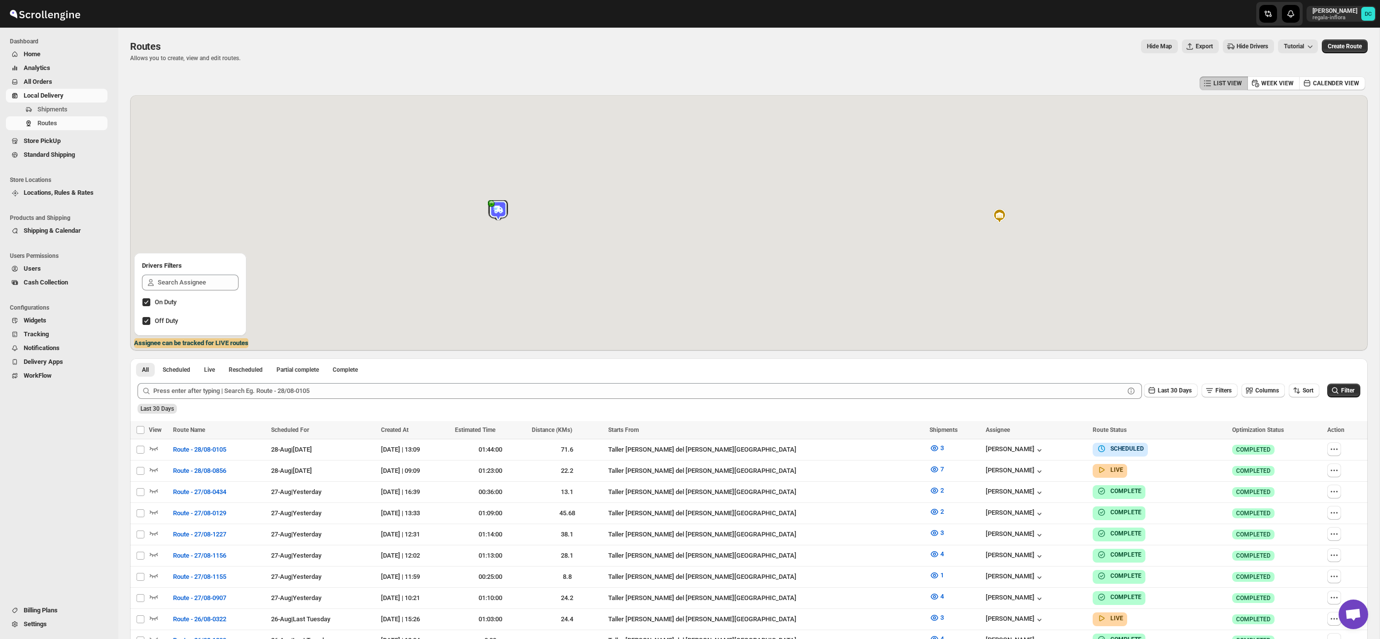
click at [60, 79] on span "All Orders" at bounding box center [65, 82] width 82 height 10
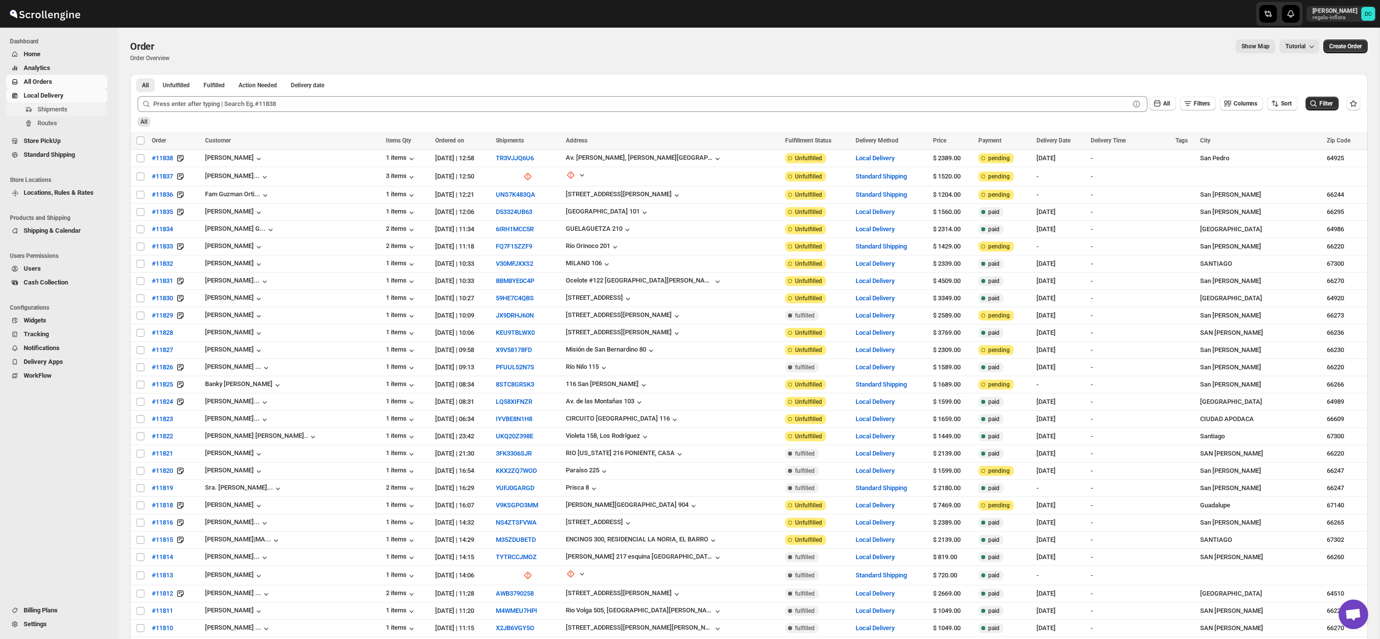
click at [74, 110] on span "Shipments" at bounding box center [71, 109] width 68 height 10
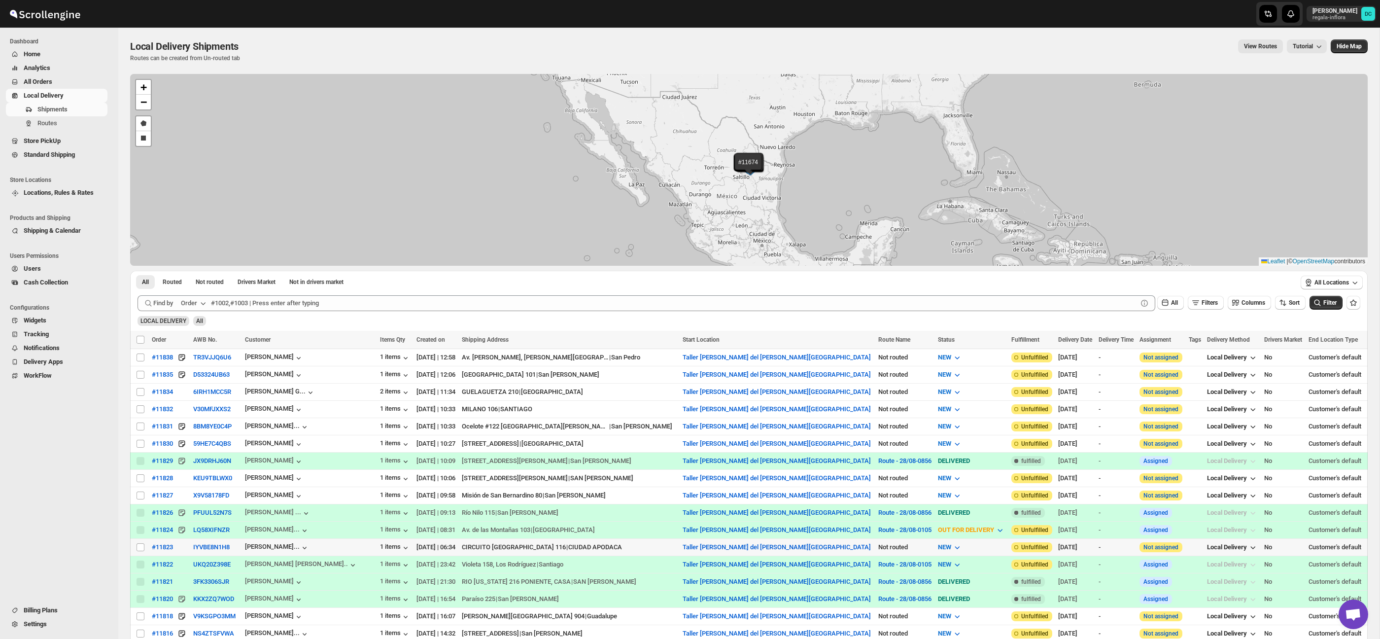
drag, startPoint x: 139, startPoint y: 549, endPoint x: 184, endPoint y: 365, distance: 190.0
click at [139, 549] on input "Select shipment" at bounding box center [141, 547] width 8 height 8
checkbox input "true"
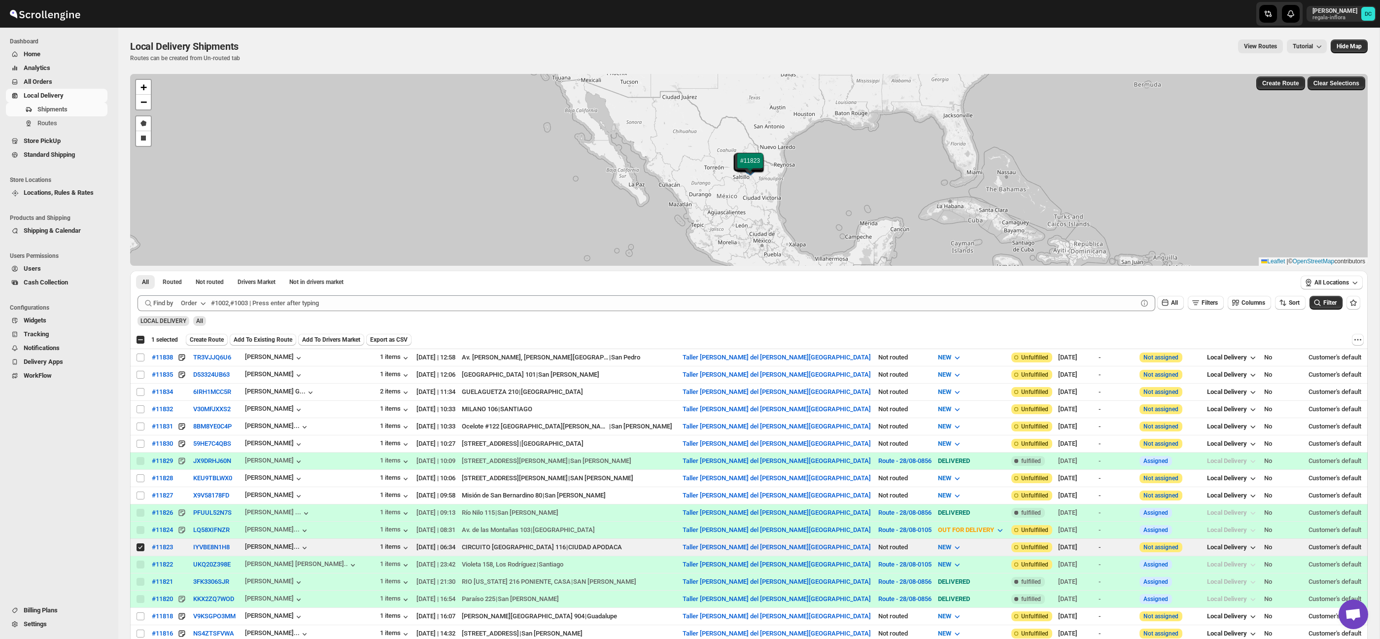
drag, startPoint x: 209, startPoint y: 338, endPoint x: 248, endPoint y: 347, distance: 40.0
click at [209, 338] on span "Create Route" at bounding box center [207, 340] width 34 height 8
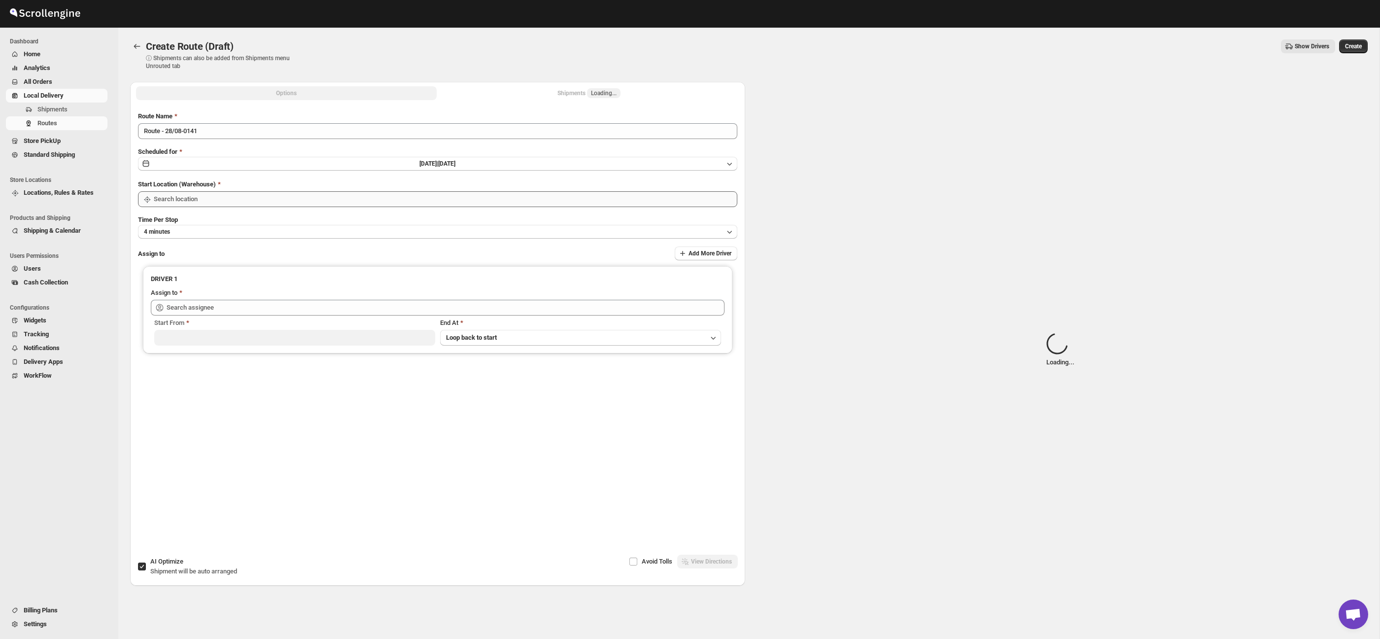
type input "Taller Calzada del Valle SPGG"
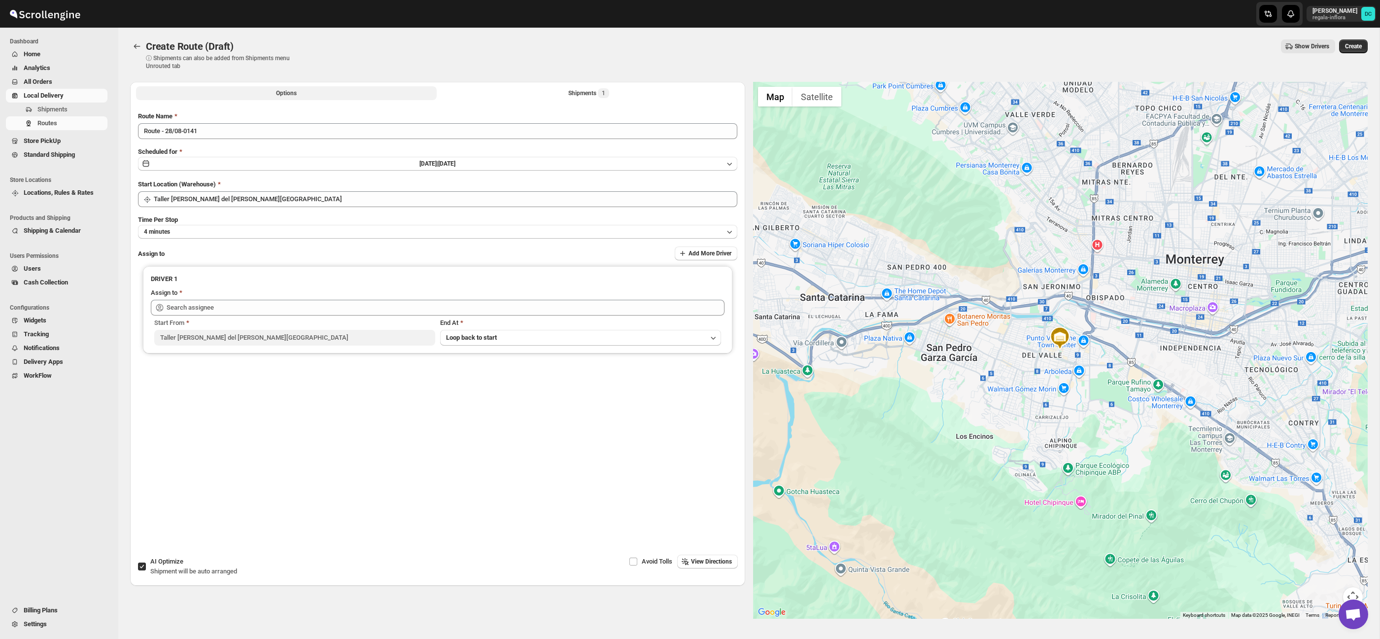
click at [326, 96] on button "Options" at bounding box center [286, 93] width 301 height 14
drag, startPoint x: 539, startPoint y: 88, endPoint x: 529, endPoint y: 98, distance: 13.9
click at [539, 88] on button "Shipments 1" at bounding box center [589, 93] width 301 height 14
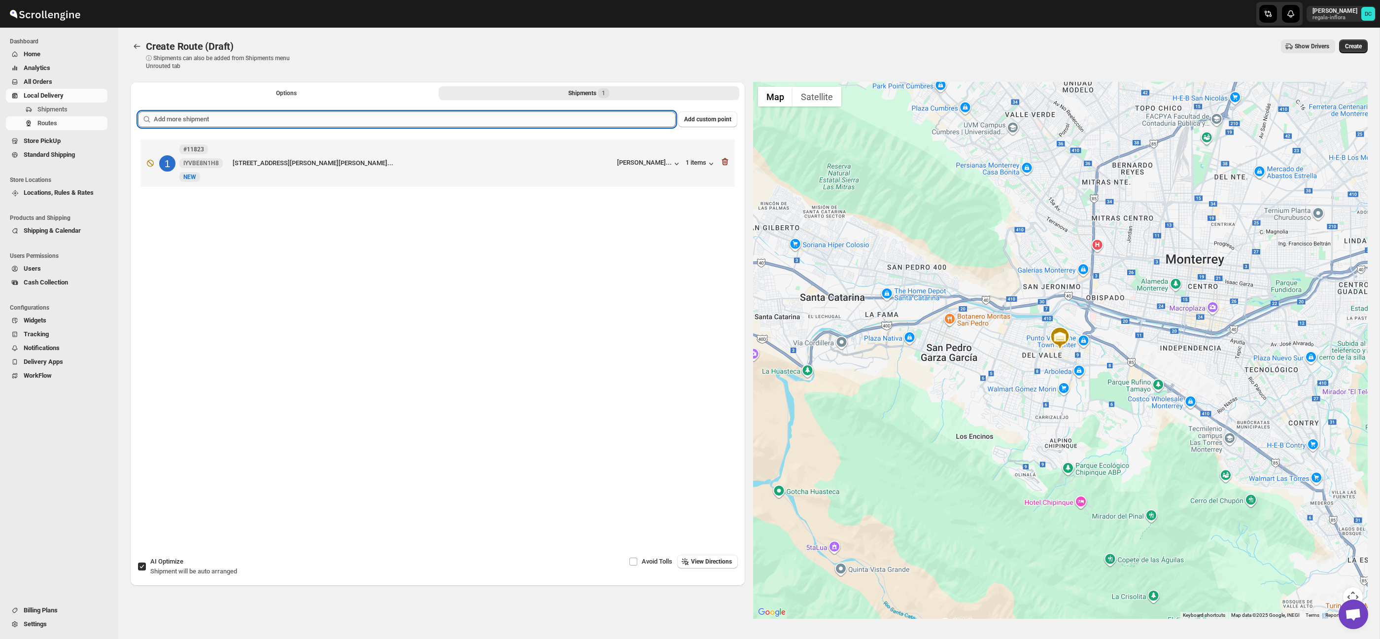
click at [492, 126] on input "text" at bounding box center [415, 119] width 522 height 16
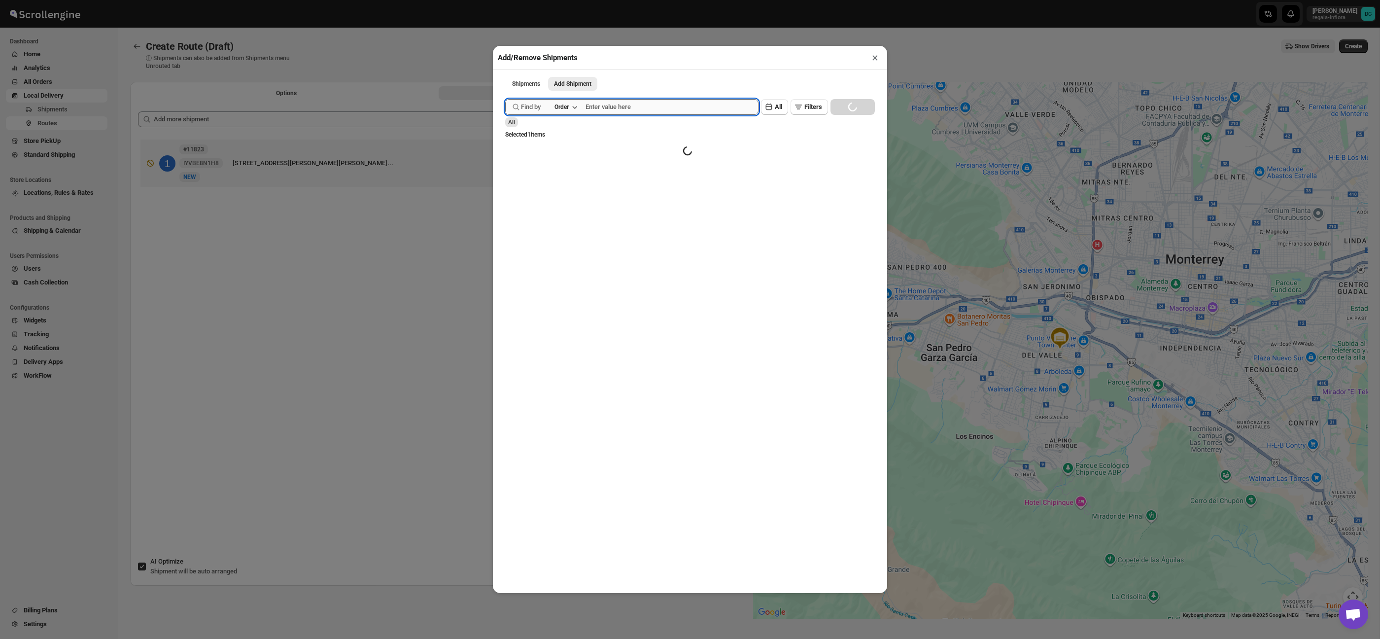
click at [653, 106] on input "text" at bounding box center [671, 107] width 173 height 16
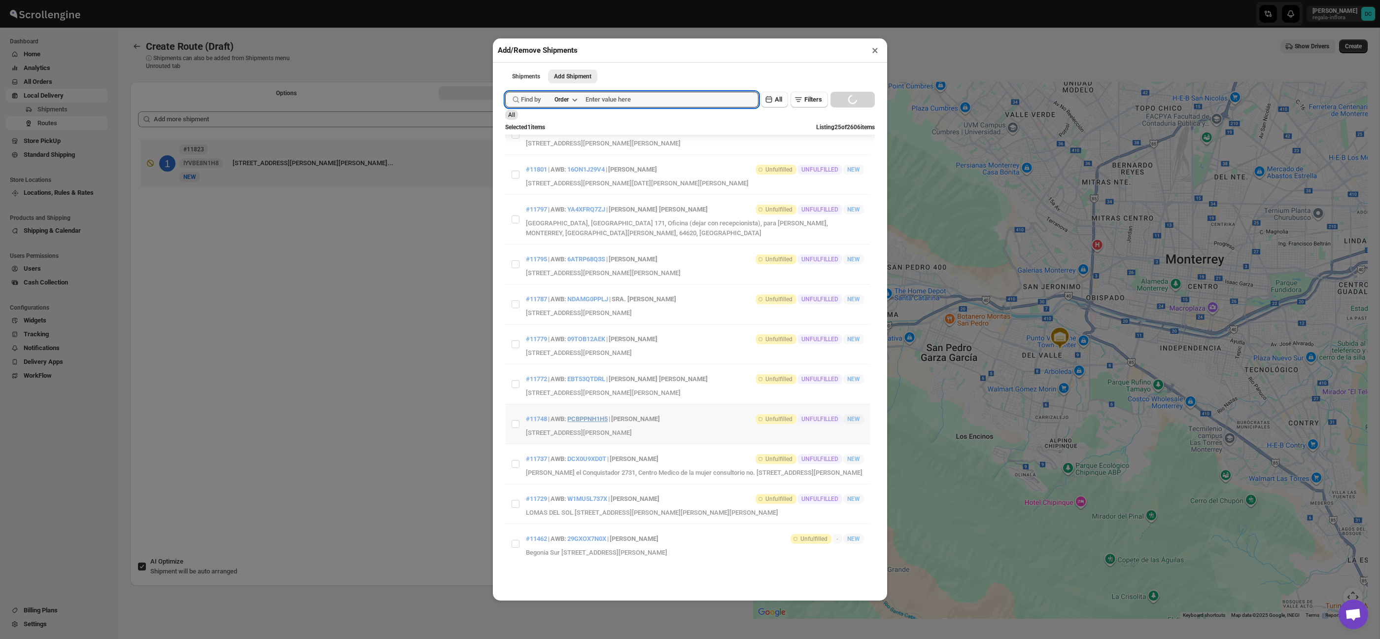
scroll to position [642, 0]
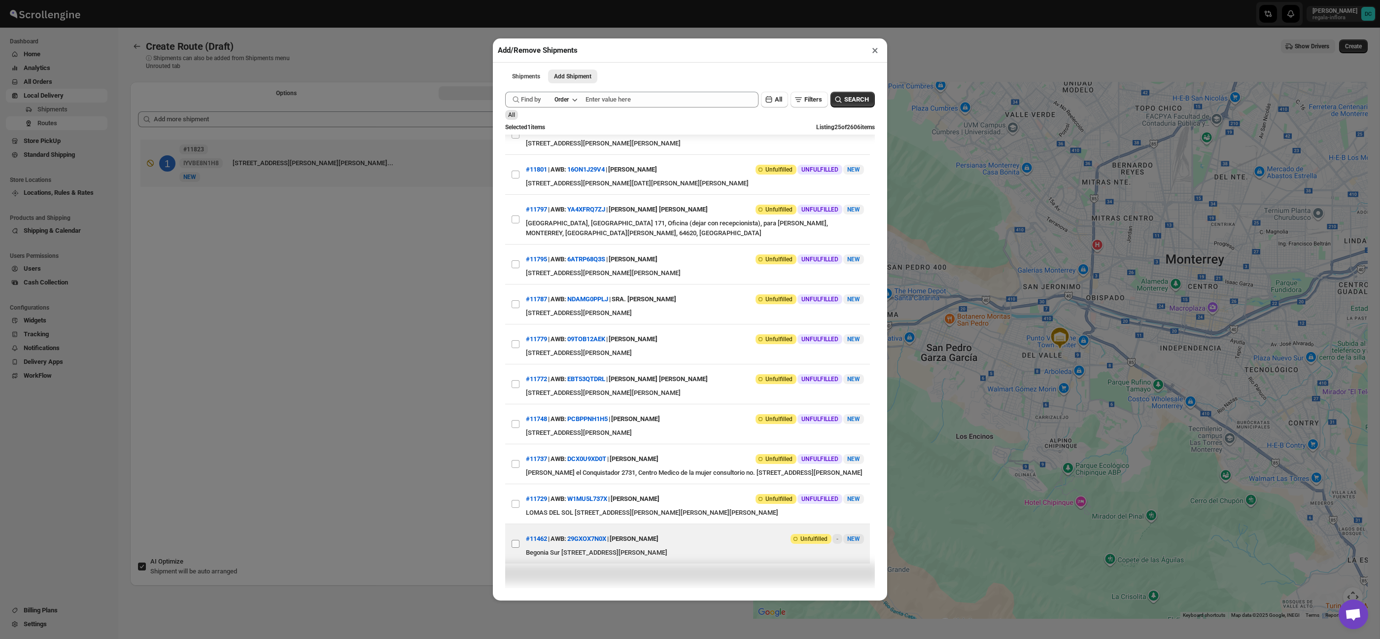
click at [515, 548] on ul "View details for 68b0a6c7c0fa9a00bc70ba99 #11838 | AWB: TR3VJJQ6U6 | BRENDA SAL…" at bounding box center [687, 49] width 365 height 1027
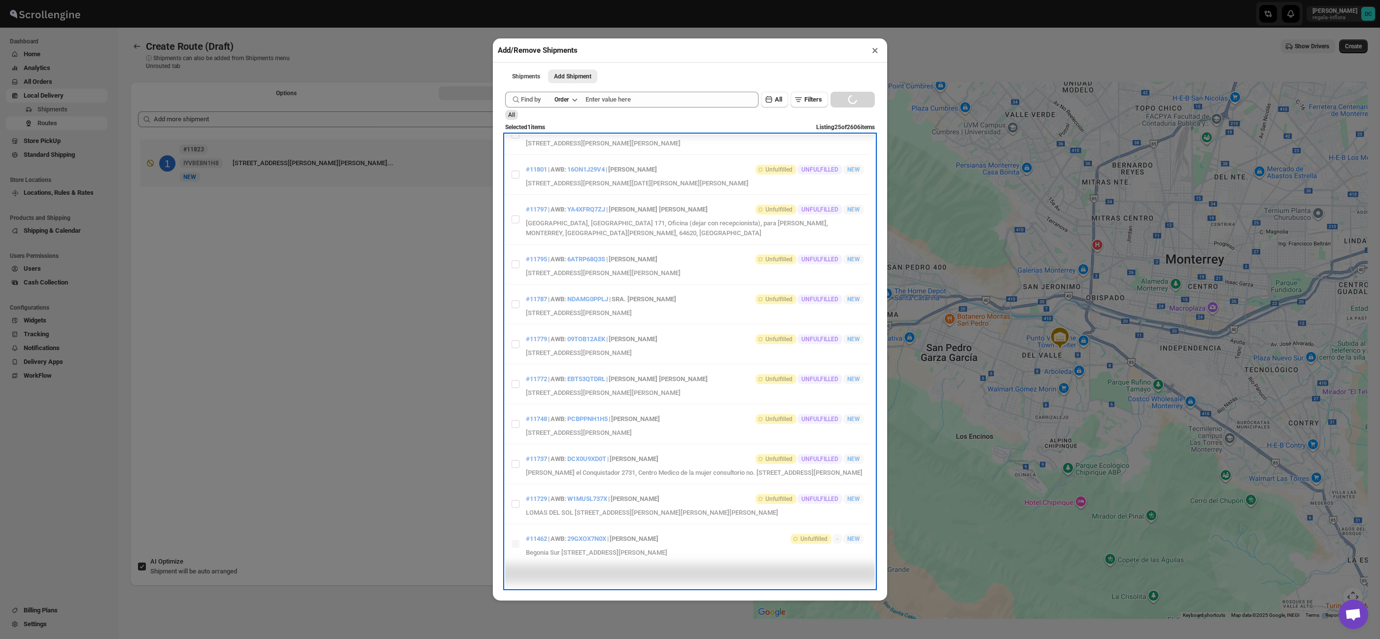
drag, startPoint x: 514, startPoint y: 548, endPoint x: 523, endPoint y: 547, distance: 8.6
click at [515, 548] on li "Items are loading" at bounding box center [687, 49] width 365 height 1027
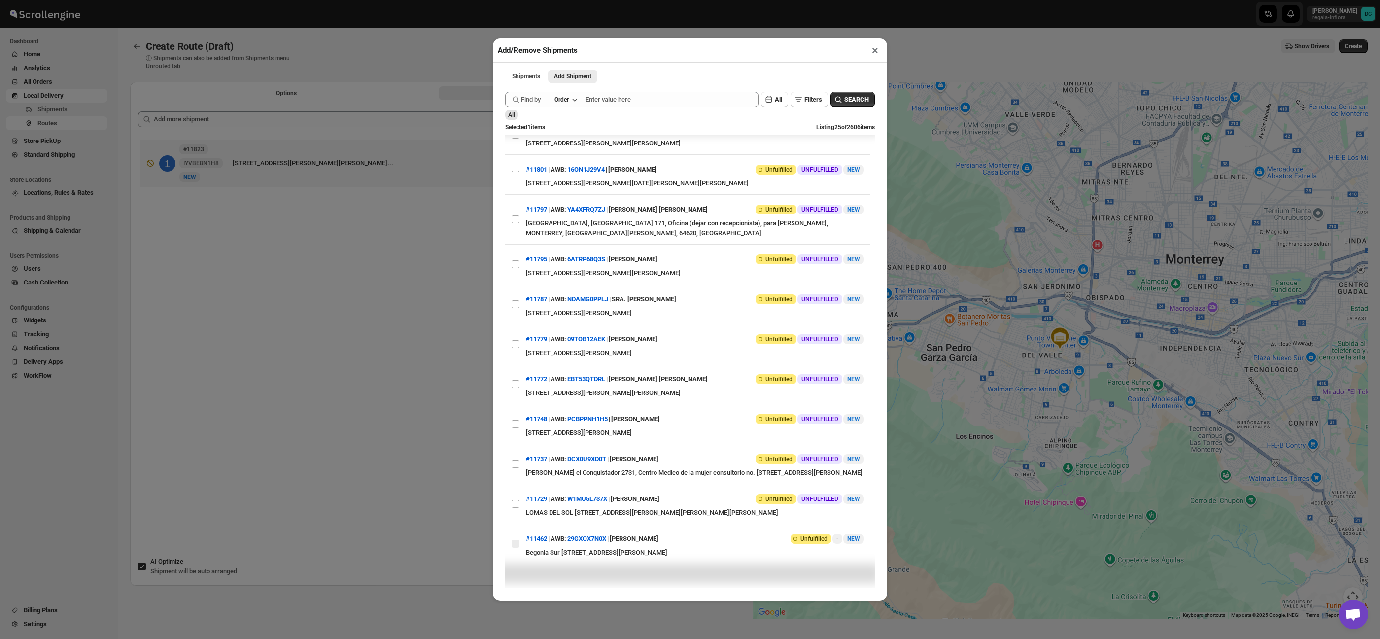
click at [345, 368] on div "Add/Remove Shipments × Shipments Add Shipment More views Shipments Add Shipment…" at bounding box center [690, 319] width 1380 height 639
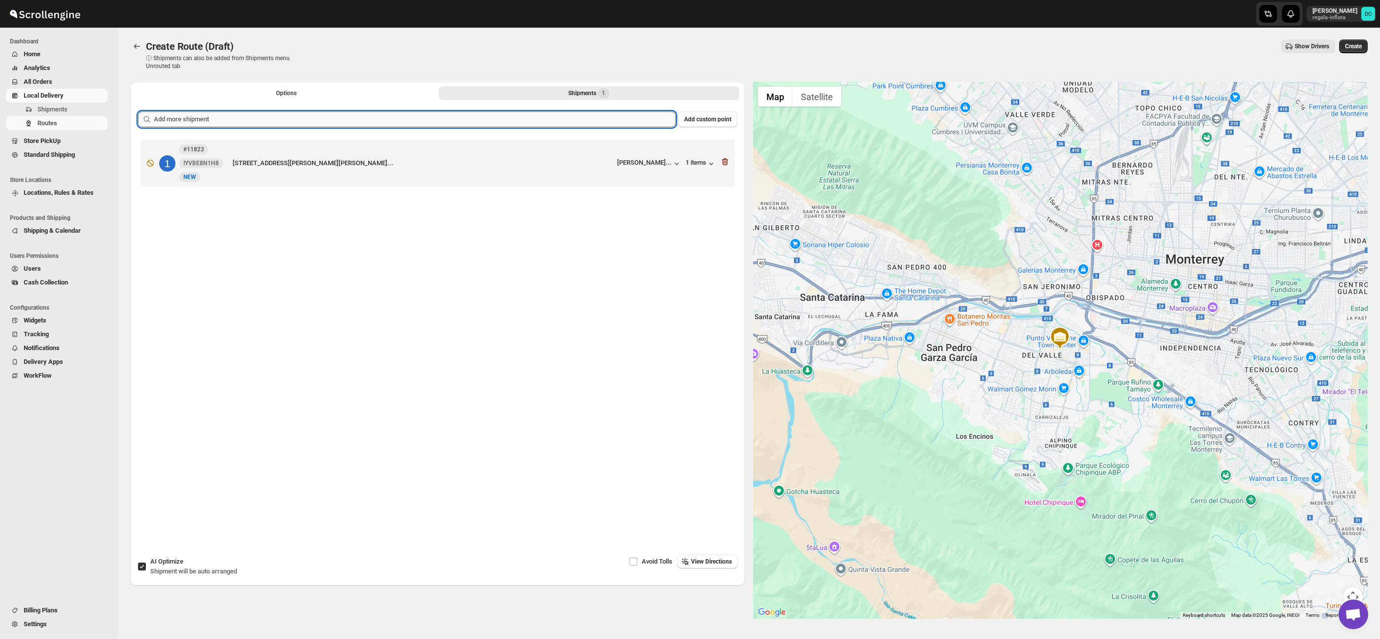
click at [517, 119] on input "text" at bounding box center [415, 119] width 522 height 16
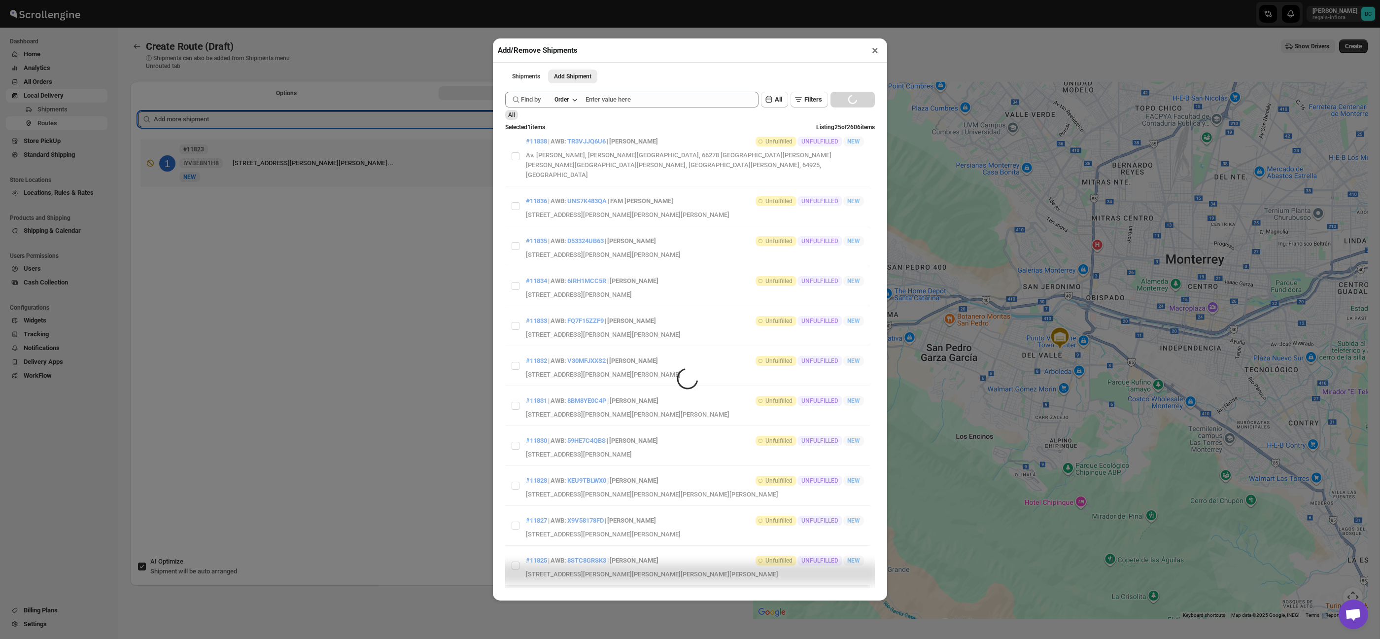
scroll to position [0, 0]
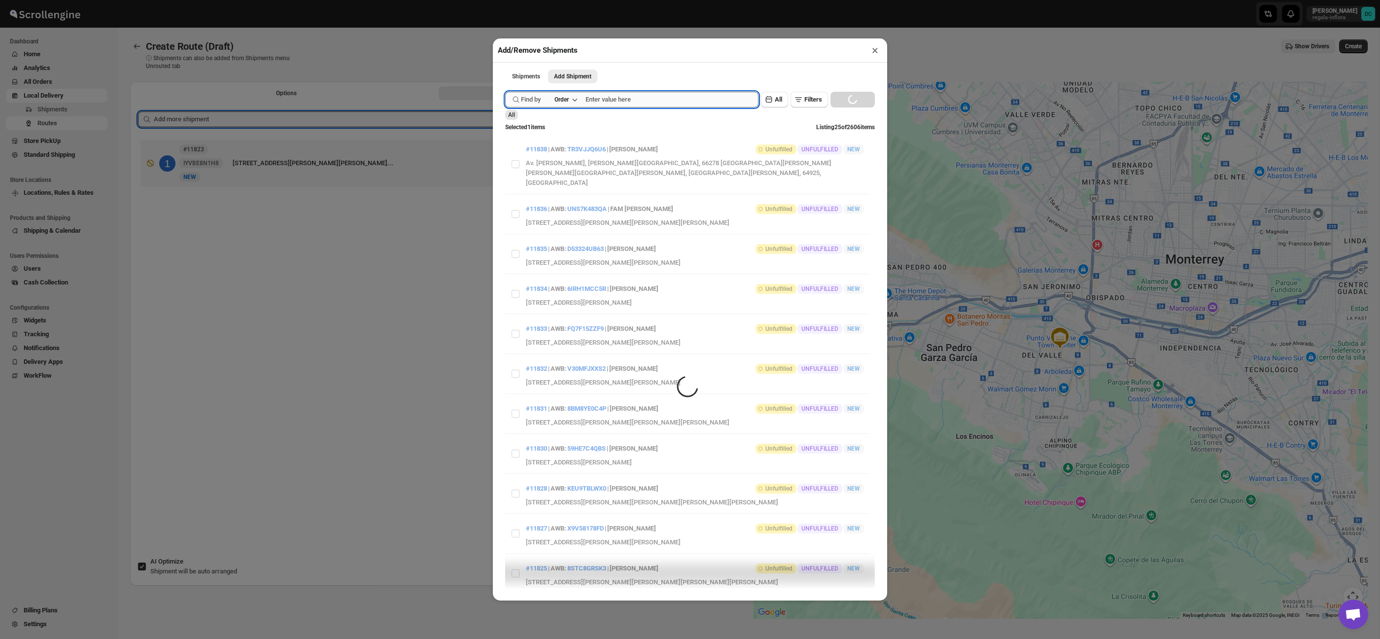
click at [640, 96] on input "text" at bounding box center [671, 100] width 173 height 16
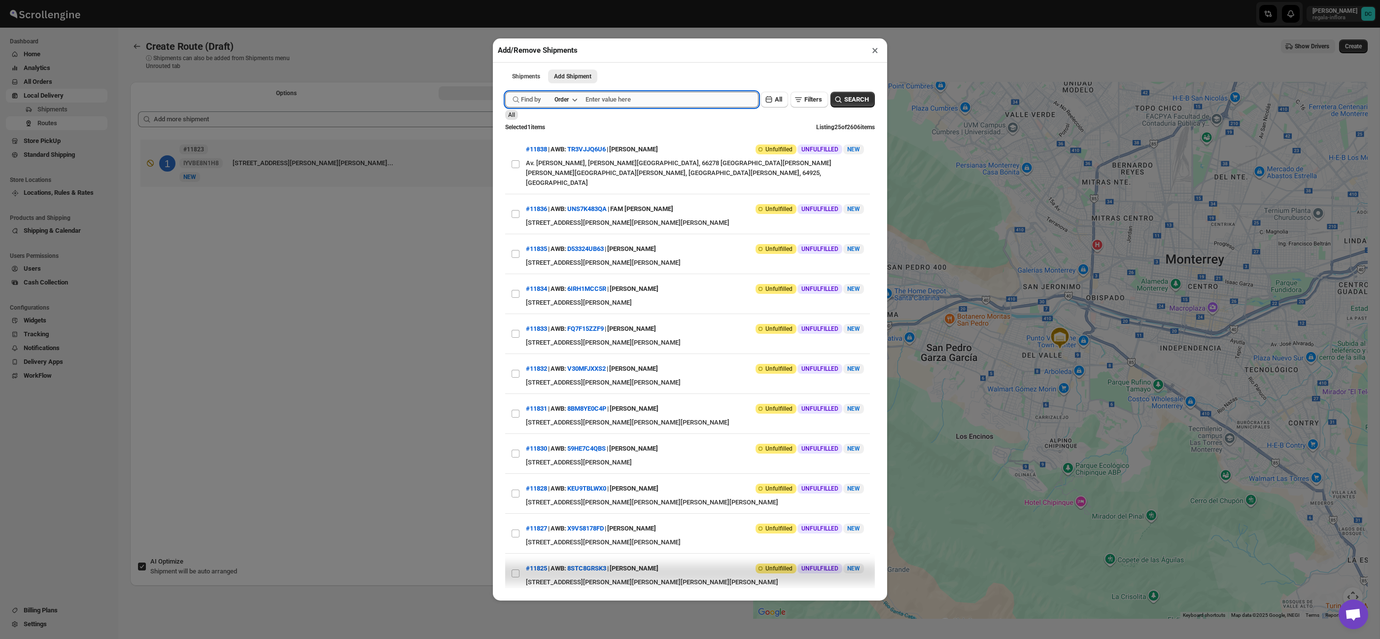
click at [615, 98] on input "text" at bounding box center [671, 100] width 173 height 16
type input "11462"
click at [505, 0] on button "Submit" at bounding box center [519, 5] width 28 height 10
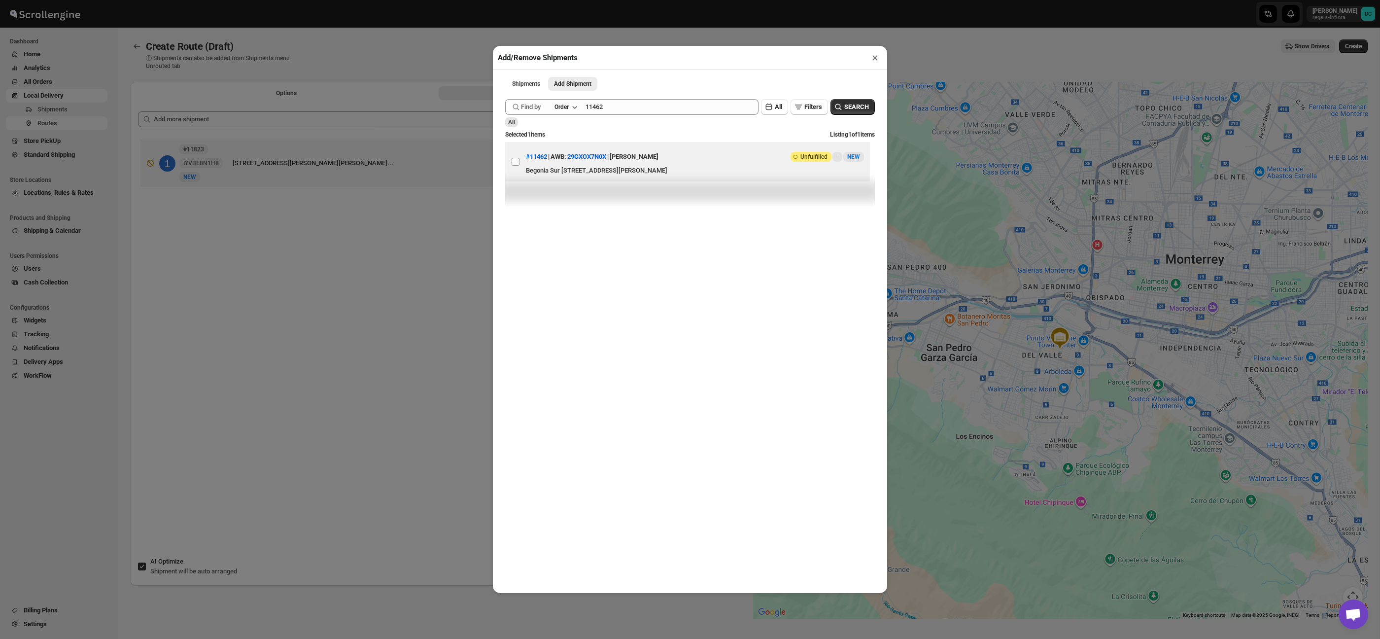
click at [517, 163] on input "View details for 68925c0df7cd3703b5a8facf" at bounding box center [516, 162] width 8 height 8
checkbox input "true"
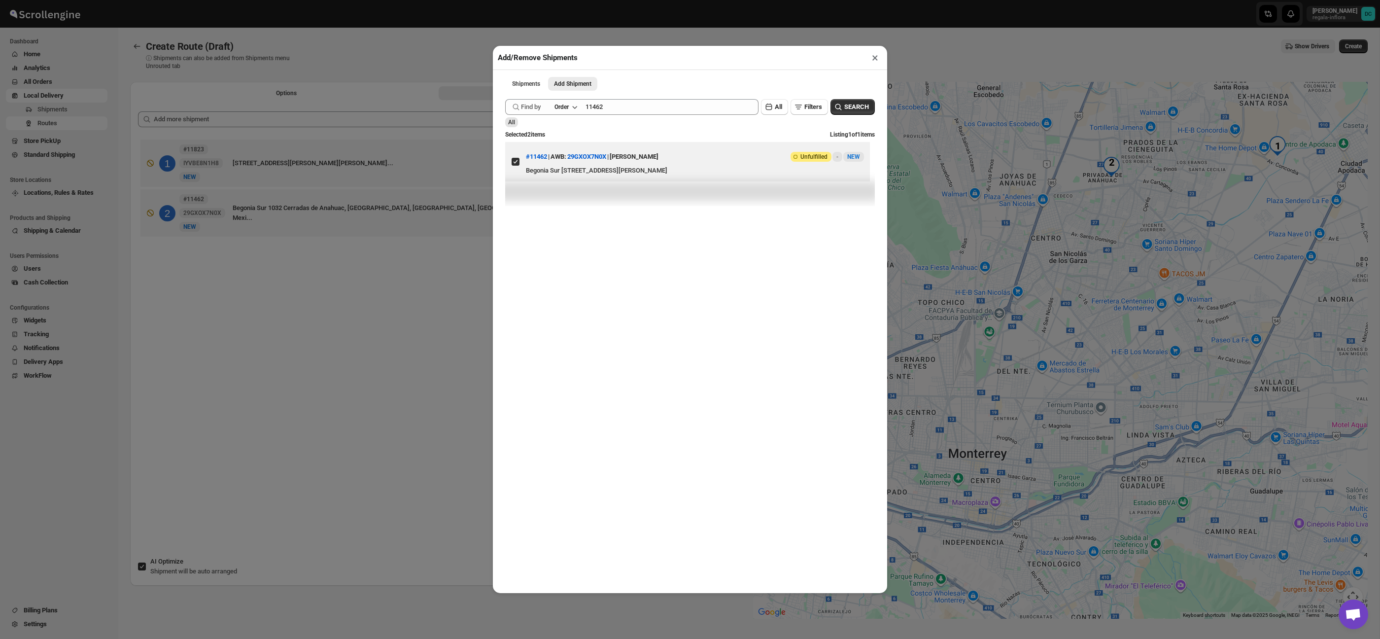
click at [446, 282] on div "Add/Remove Shipments × Shipments Add Shipment More views Shipments Add Shipment…" at bounding box center [690, 319] width 1380 height 639
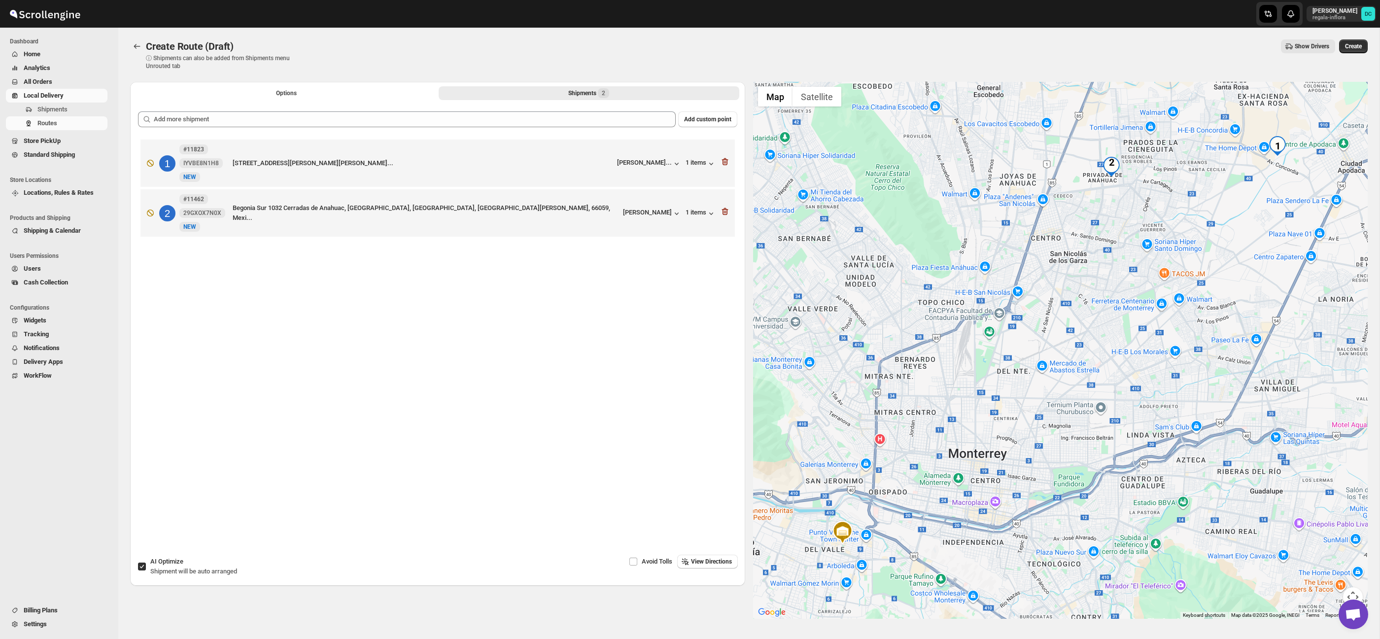
drag, startPoint x: 145, startPoint y: 565, endPoint x: 160, endPoint y: 376, distance: 190.3
click at [145, 565] on input "AI Optimize Shipment will be auto arranged" at bounding box center [142, 566] width 8 height 8
checkbox input "false"
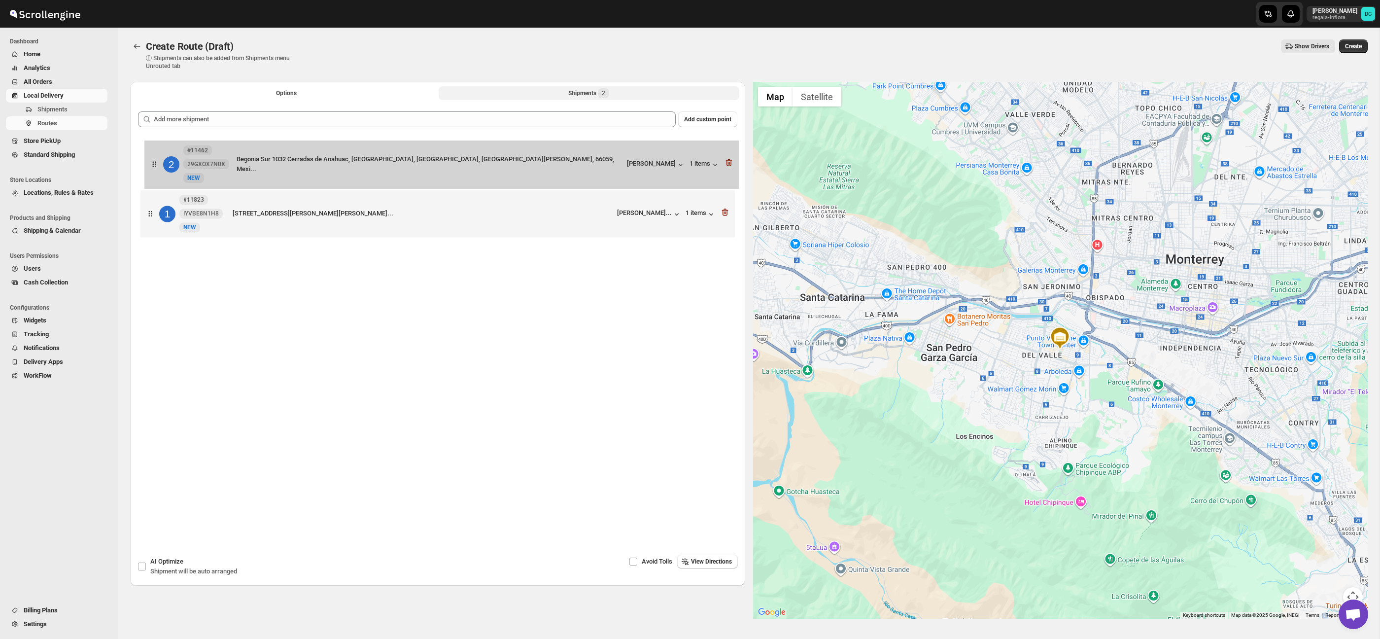
drag, startPoint x: 145, startPoint y: 217, endPoint x: 150, endPoint y: 154, distance: 63.8
click at [150, 155] on div "1 #11823 IYVBE8N1H8 New NEW CIRCUITO ISLA DEL COCO 116, Samara Residencial, CIU…" at bounding box center [437, 189] width 599 height 105
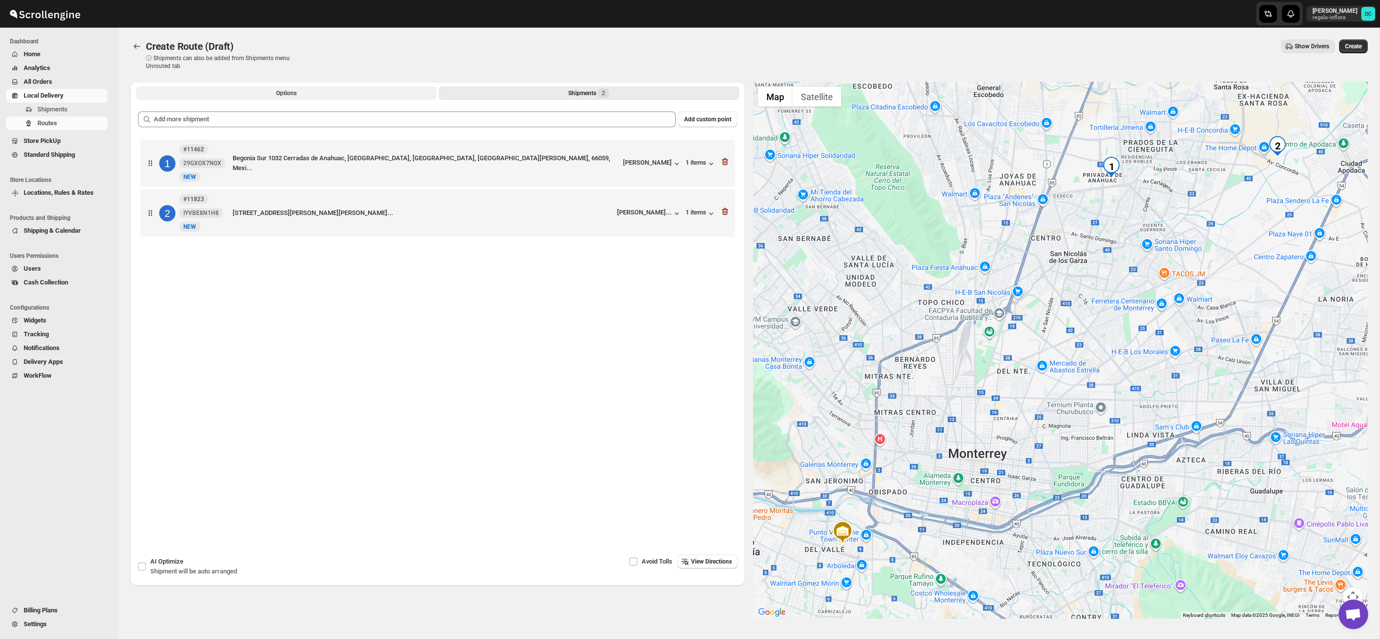
click at [257, 91] on button "Options" at bounding box center [286, 93] width 301 height 14
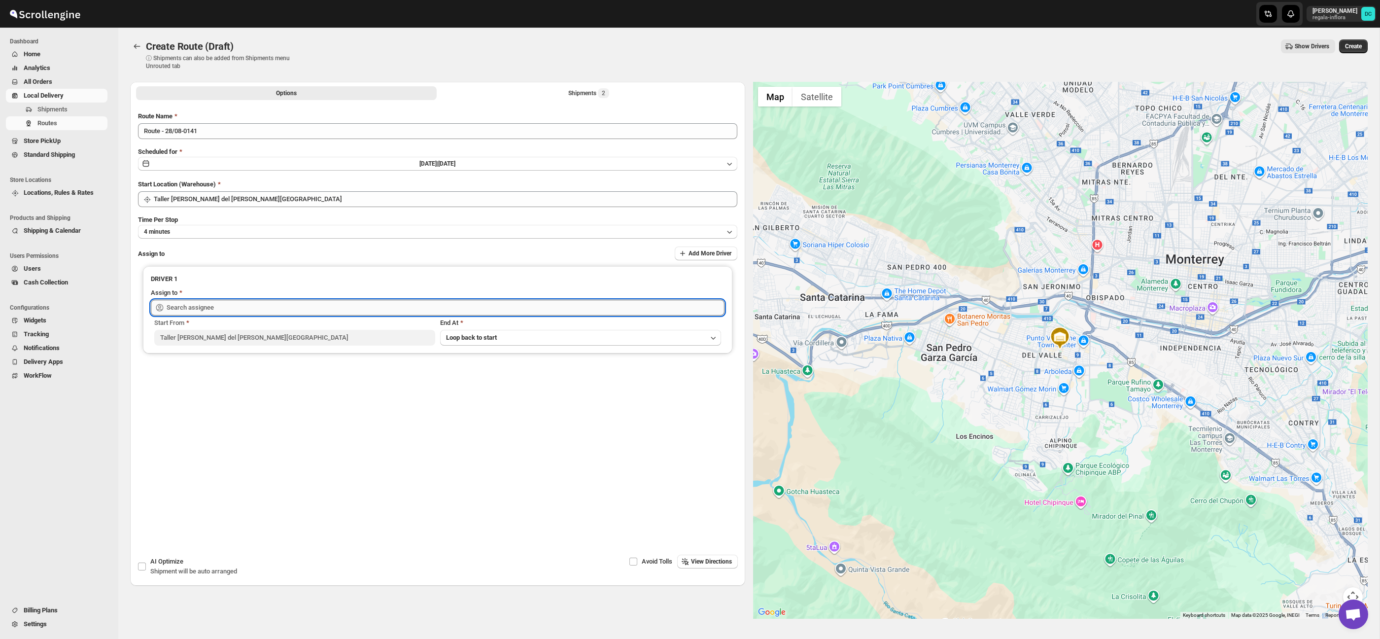
click at [301, 307] on input "text" at bounding box center [446, 308] width 558 height 16
click at [289, 325] on div "Carolina Piñon (krito_shock@hotmail.com)" at bounding box center [438, 329] width 554 height 10
type input "Carolina Piñon (krito_shock@hotmail.com)"
click at [1350, 45] on span "Create" at bounding box center [1353, 46] width 17 height 8
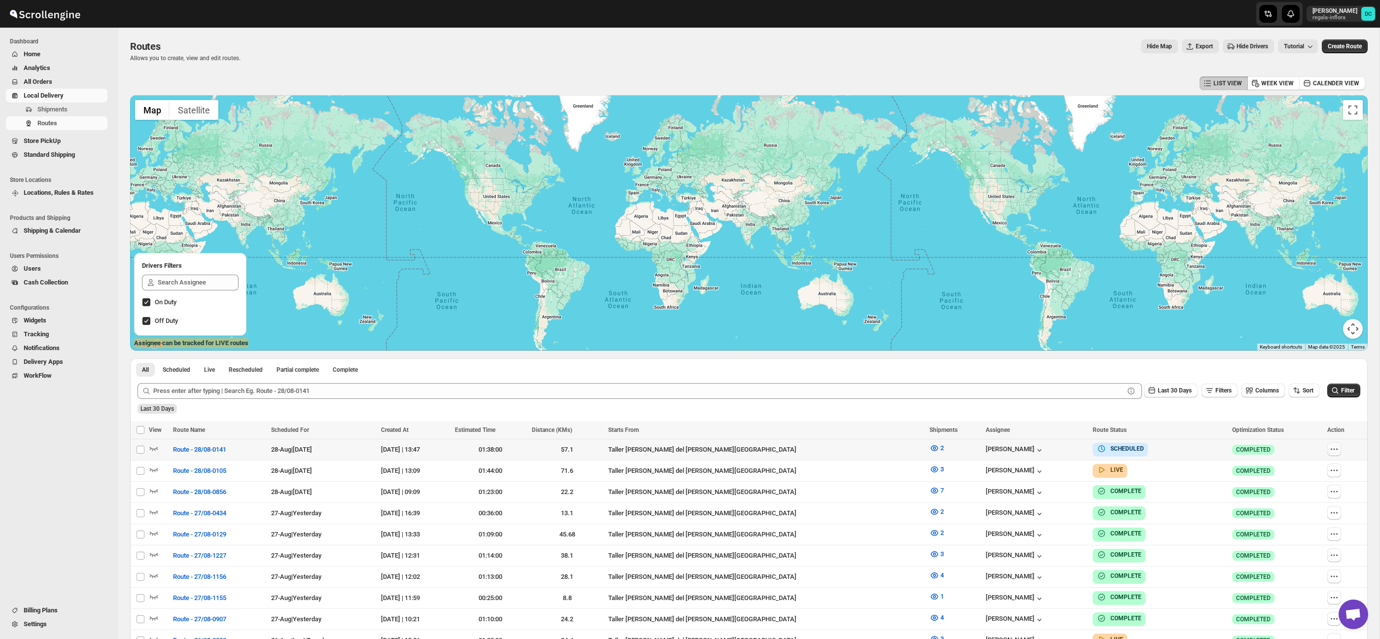
click at [1329, 452] on icon "button" at bounding box center [1334, 449] width 10 height 10
checkbox input "true"
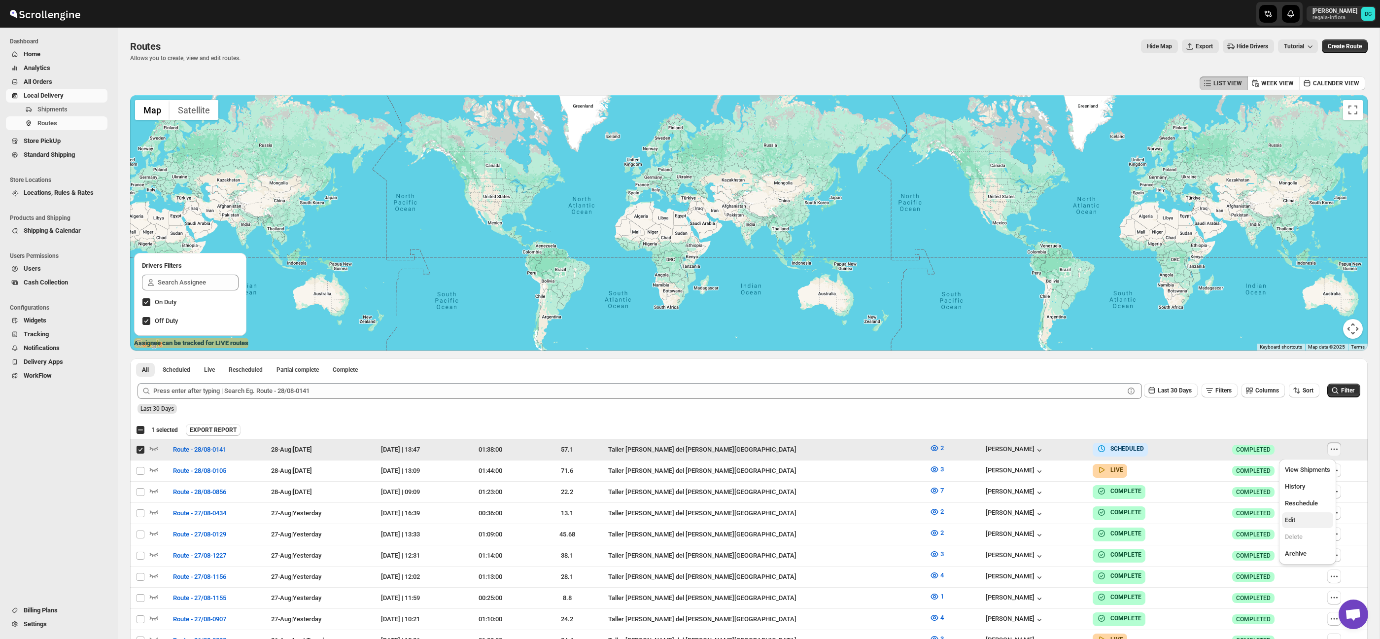
click at [1299, 519] on span "Edit" at bounding box center [1307, 520] width 45 height 10
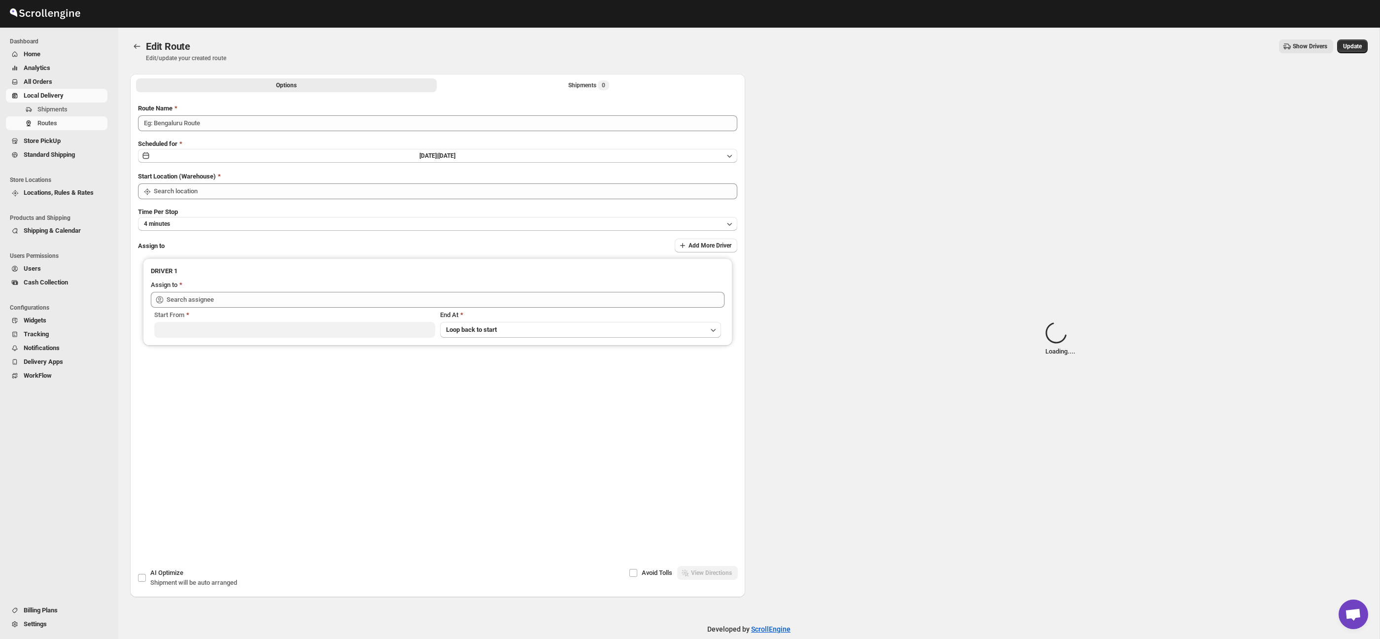
type input "Route - 28/08-0141"
type input "Taller Calzada del Valle SPGG"
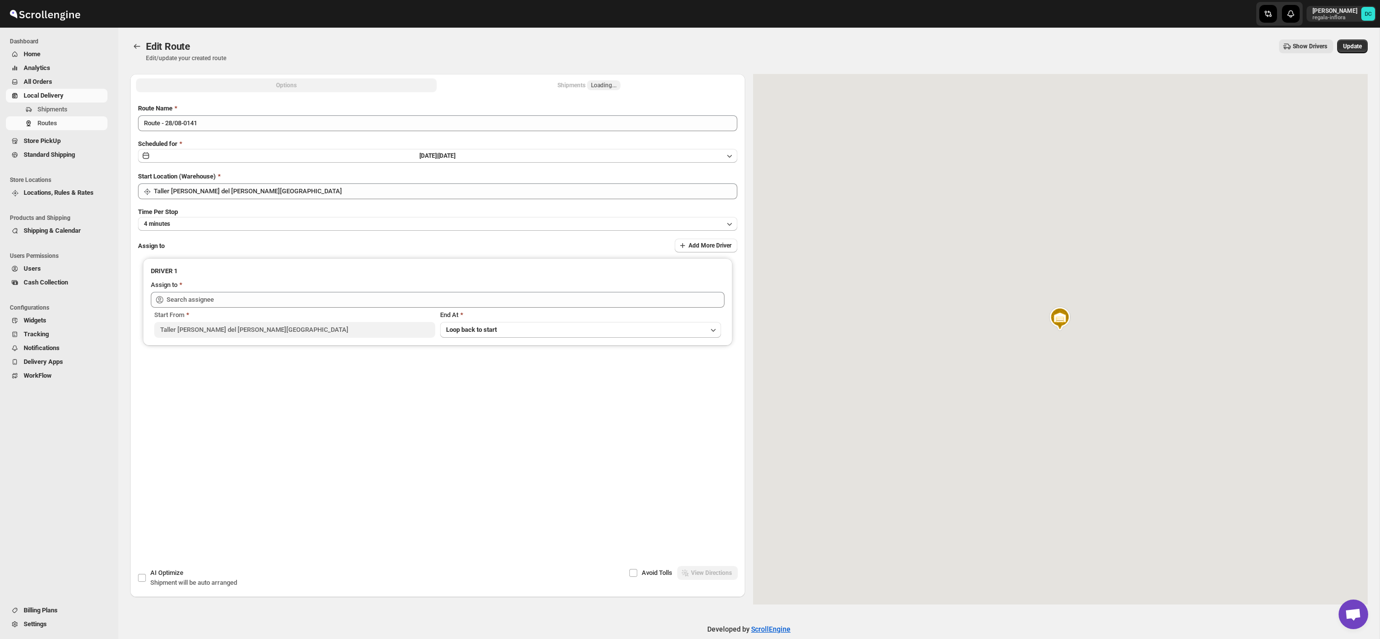
type input "Carolina Piñon (krito_shock@hotmail.com)"
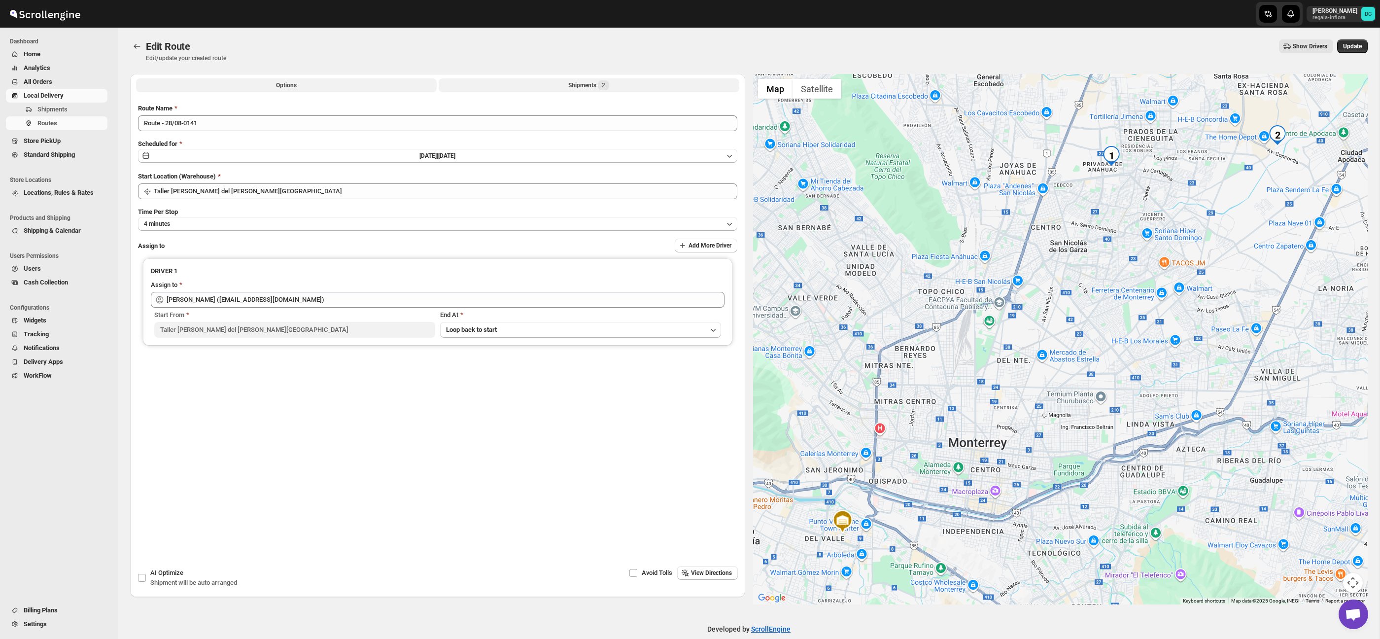
click at [612, 82] on button "Shipments 2" at bounding box center [589, 85] width 301 height 14
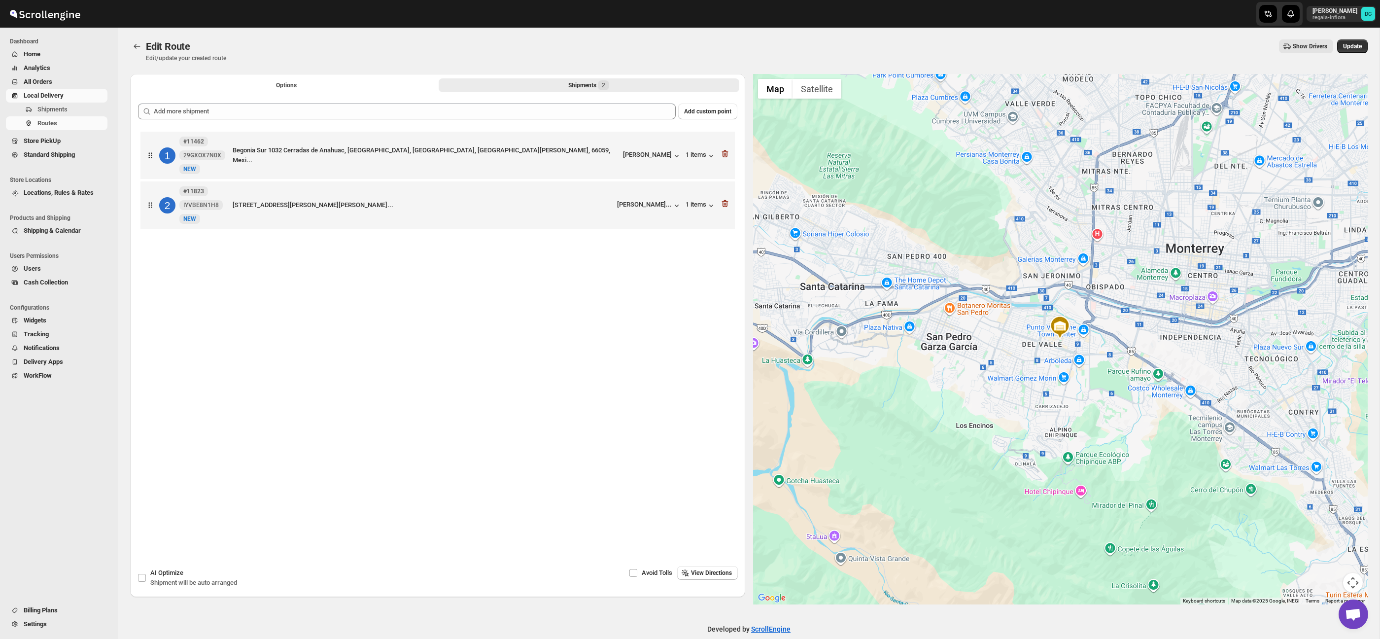
click at [1355, 577] on button "Map camera controls" at bounding box center [1353, 583] width 20 height 20
click at [1329, 581] on button "Zoom out" at bounding box center [1328, 583] width 20 height 20
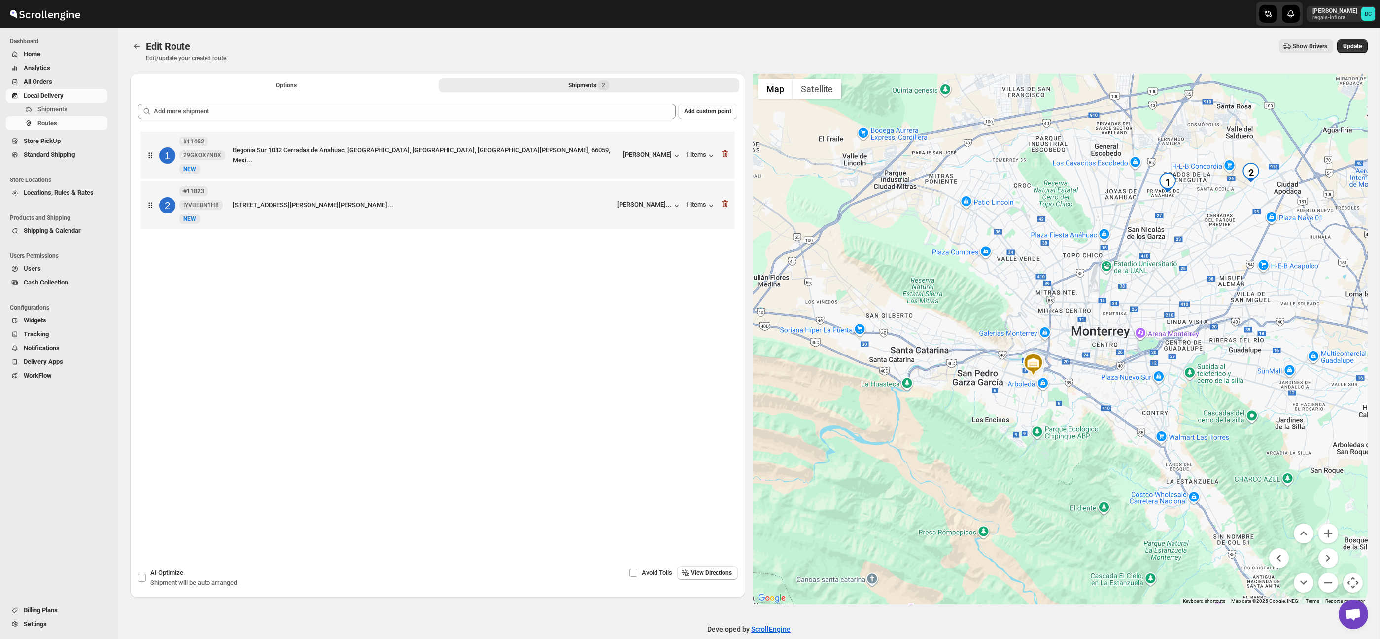
drag, startPoint x: 1205, startPoint y: 376, endPoint x: 1180, endPoint y: 404, distance: 37.7
click at [1180, 404] on div at bounding box center [1060, 339] width 615 height 530
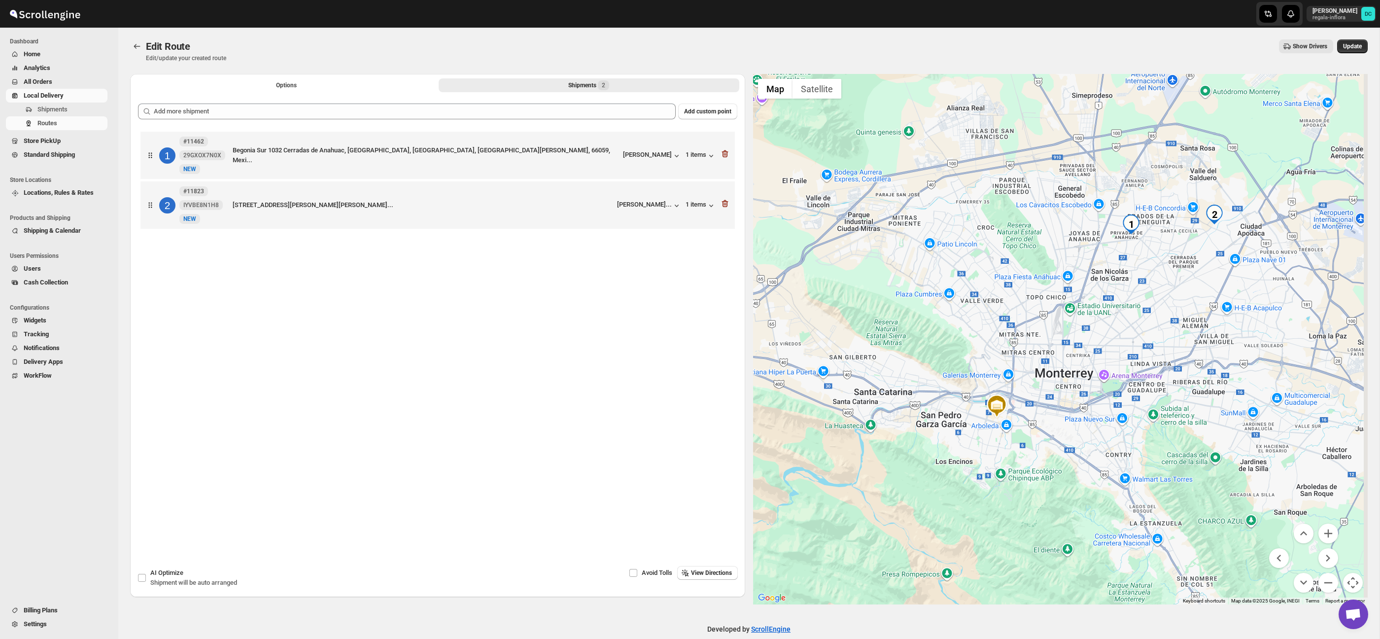
drag, startPoint x: 1153, startPoint y: 216, endPoint x: 1119, endPoint y: 253, distance: 50.9
click at [1119, 253] on div at bounding box center [1060, 339] width 615 height 530
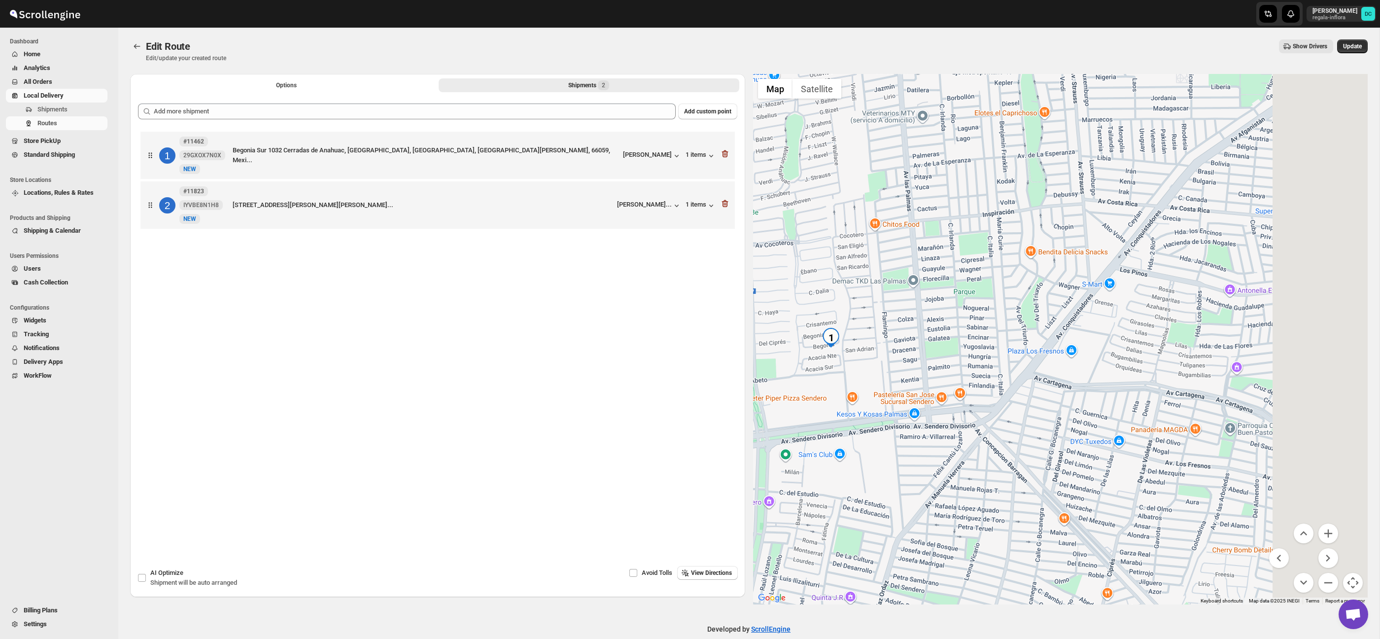
drag, startPoint x: 1135, startPoint y: 272, endPoint x: 912, endPoint y: 354, distance: 238.6
click at [912, 354] on div at bounding box center [1060, 339] width 615 height 530
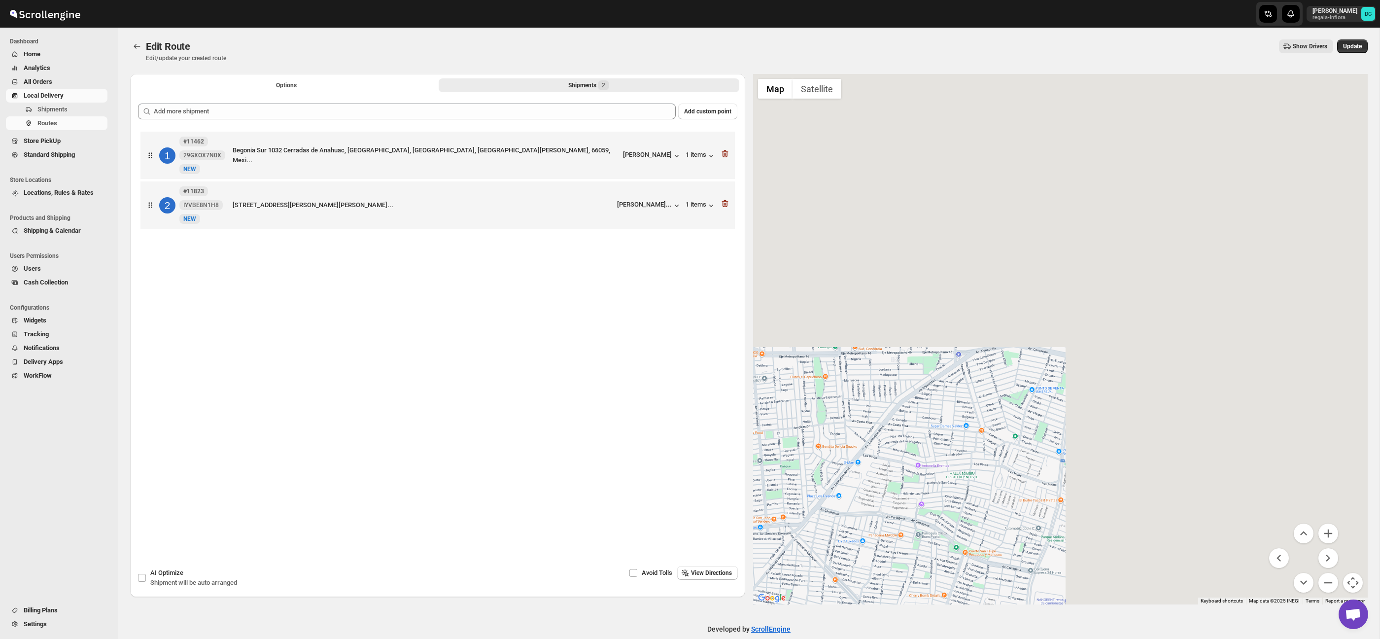
drag, startPoint x: 1036, startPoint y: 365, endPoint x: 965, endPoint y: 409, distance: 83.4
click at [964, 411] on div at bounding box center [1060, 339] width 615 height 530
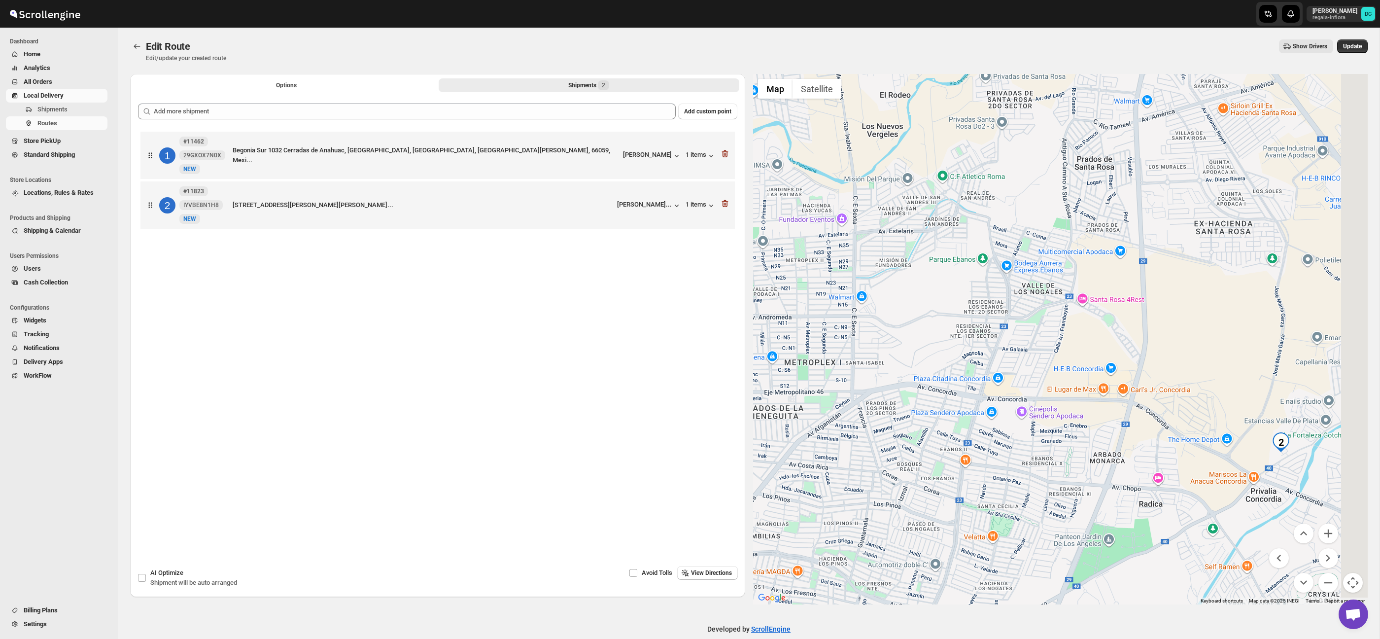
drag, startPoint x: 1138, startPoint y: 303, endPoint x: 1011, endPoint y: 317, distance: 127.9
click at [1012, 318] on div at bounding box center [1060, 339] width 615 height 530
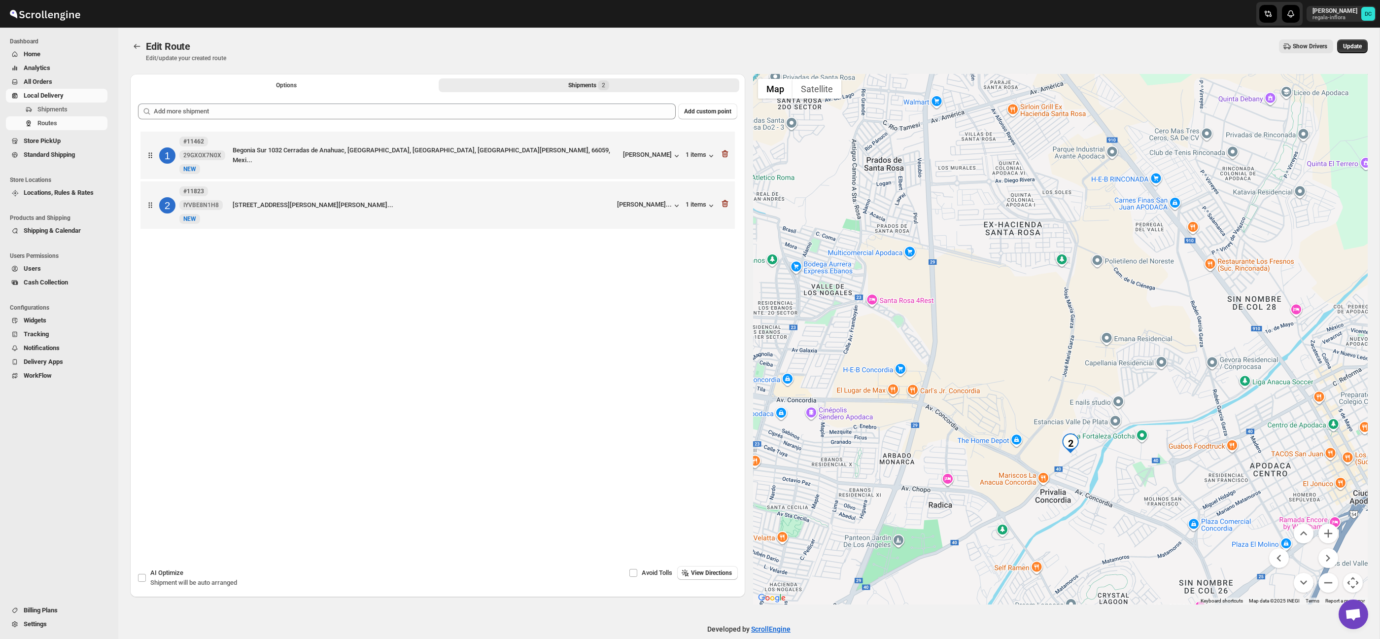
drag, startPoint x: 1167, startPoint y: 381, endPoint x: 1096, endPoint y: 319, distance: 94.3
click at [1105, 313] on div at bounding box center [1060, 339] width 615 height 530
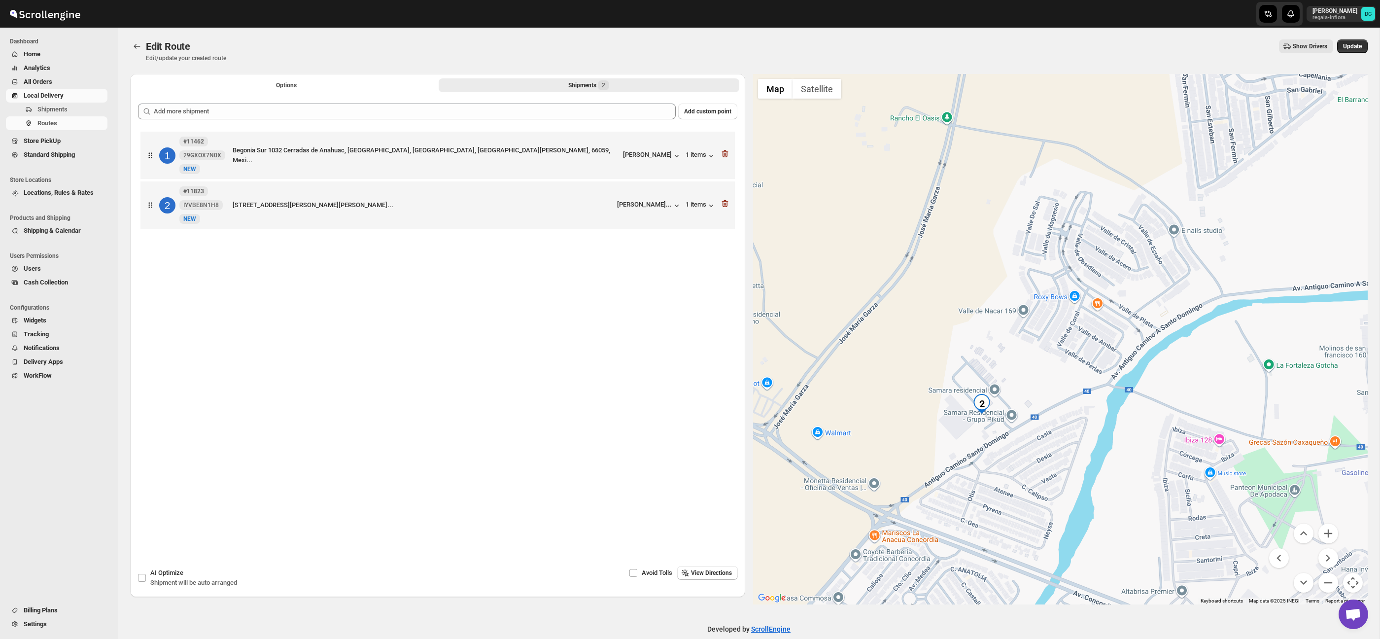
drag, startPoint x: 1013, startPoint y: 384, endPoint x: 1014, endPoint y: 350, distance: 34.5
click at [1020, 332] on div at bounding box center [1060, 339] width 615 height 530
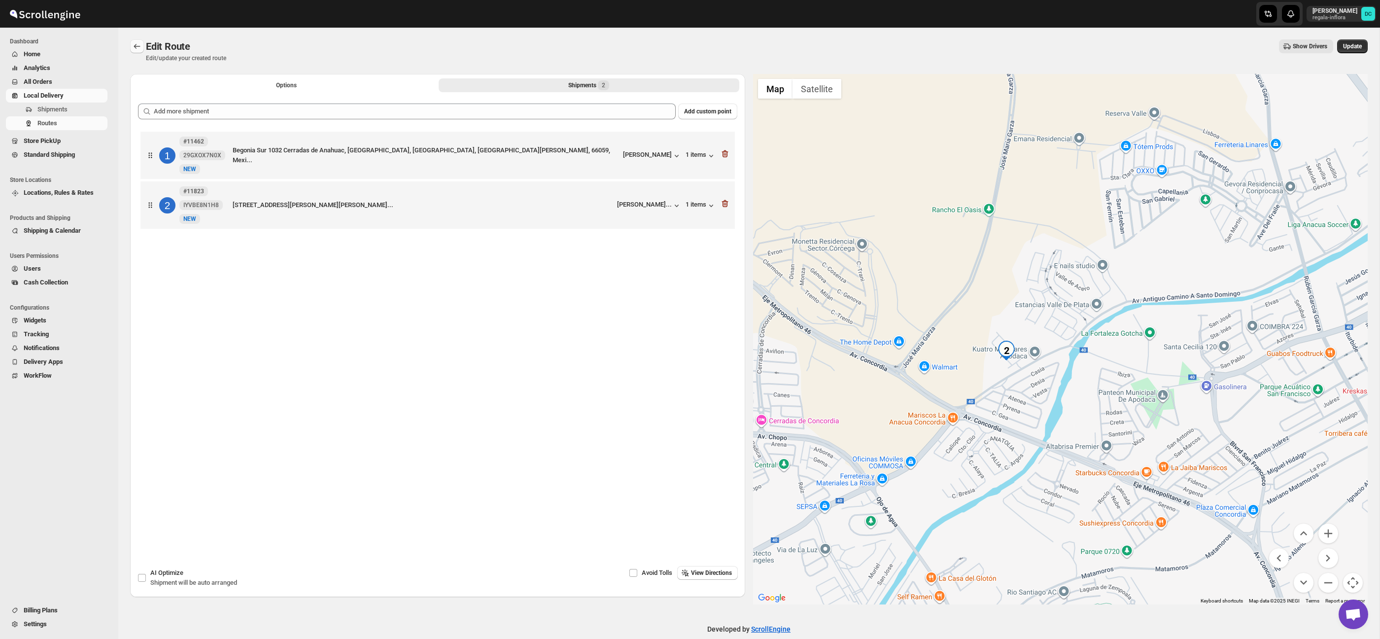
click at [138, 47] on icon "Routes" at bounding box center [137, 46] width 10 height 10
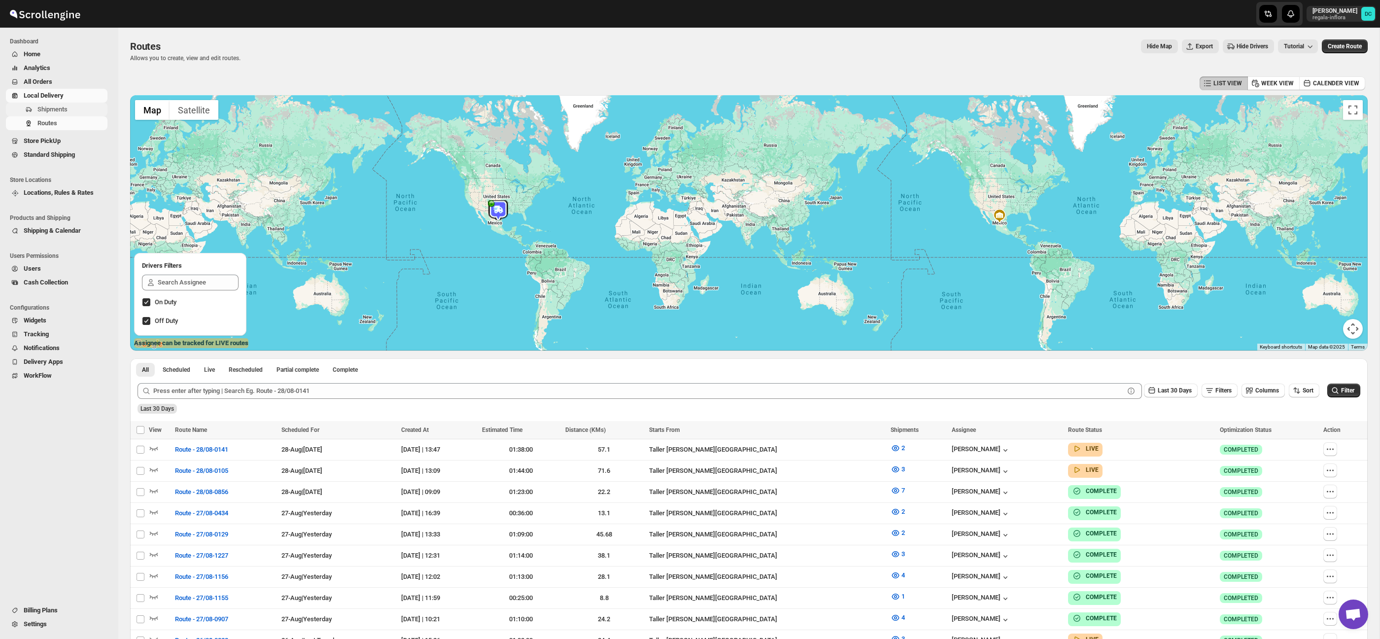
click at [49, 105] on span "Shipments" at bounding box center [52, 108] width 30 height 7
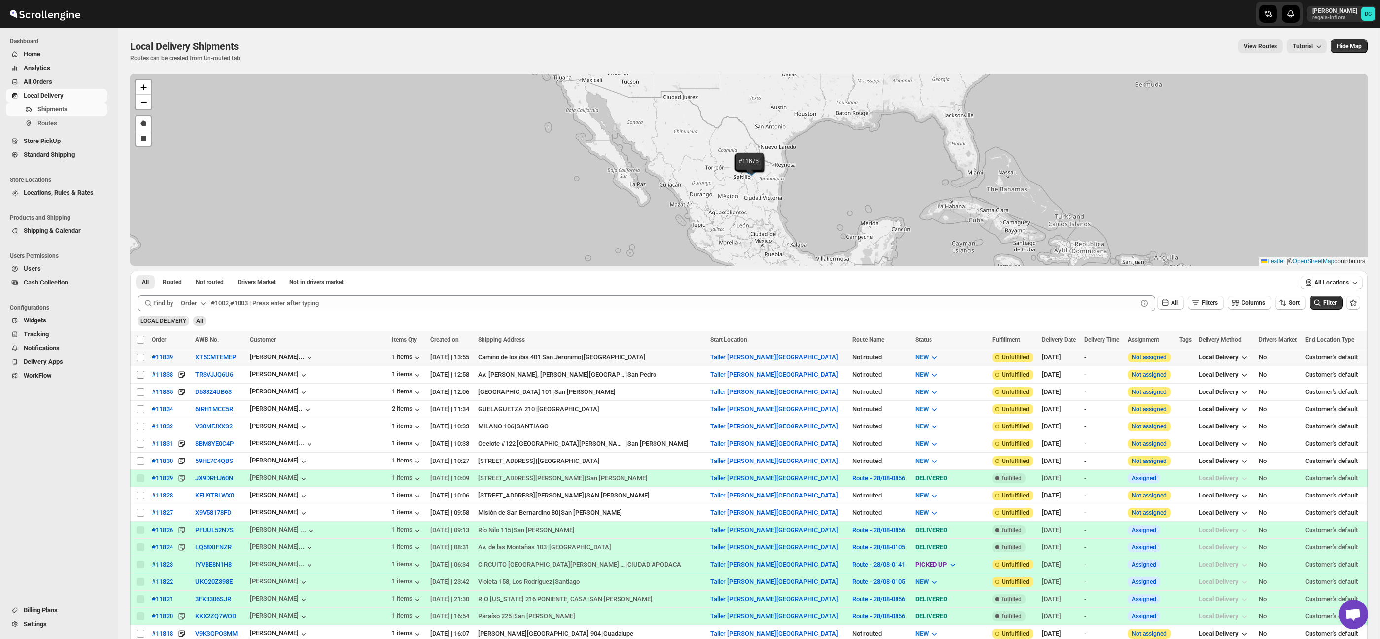
drag, startPoint x: 141, startPoint y: 358, endPoint x: 141, endPoint y: 376, distance: 17.3
click at [141, 358] on input "Select shipment" at bounding box center [141, 357] width 8 height 8
checkbox input "true"
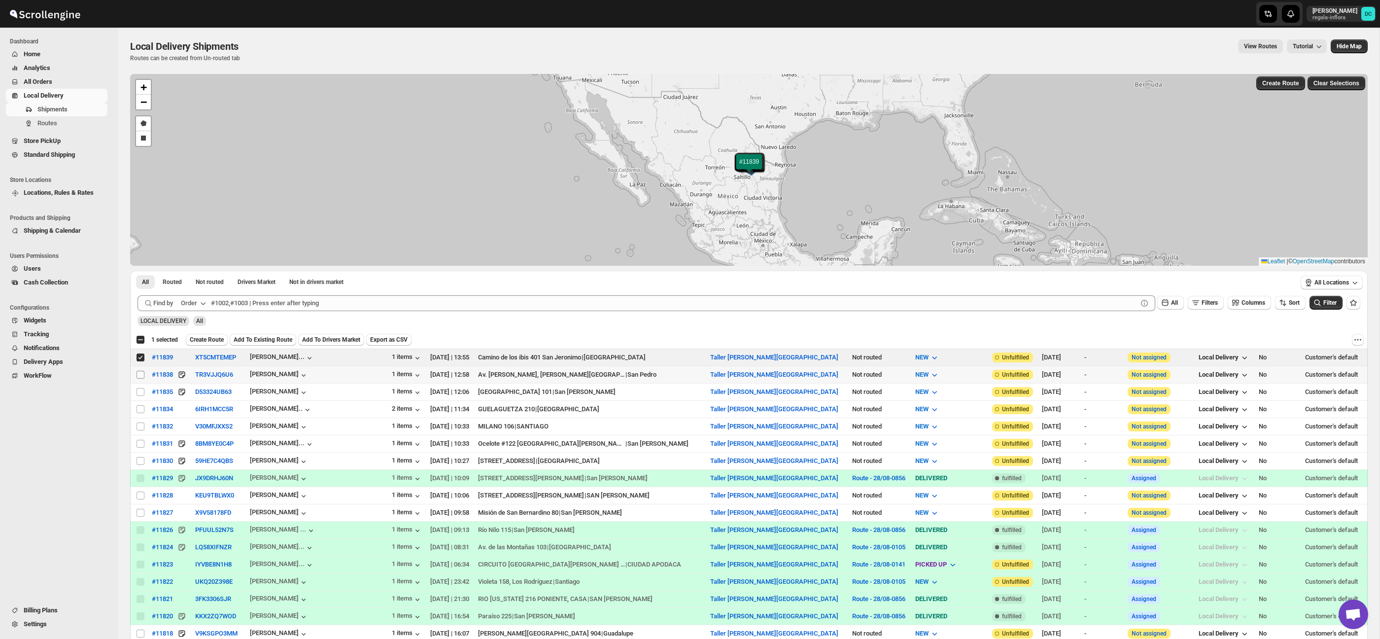
click at [139, 378] on input "Select shipment" at bounding box center [141, 375] width 8 height 8
checkbox input "true"
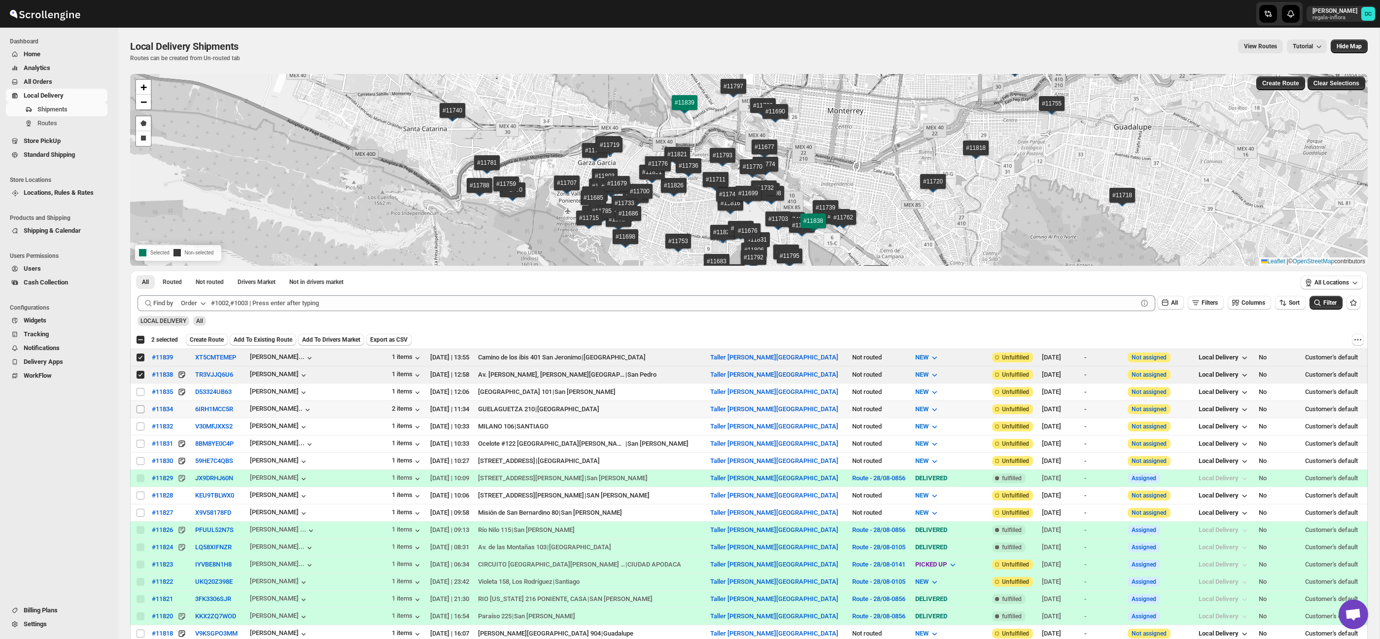
click at [139, 410] on input "Select shipment" at bounding box center [141, 409] width 8 height 8
checkbox input "true"
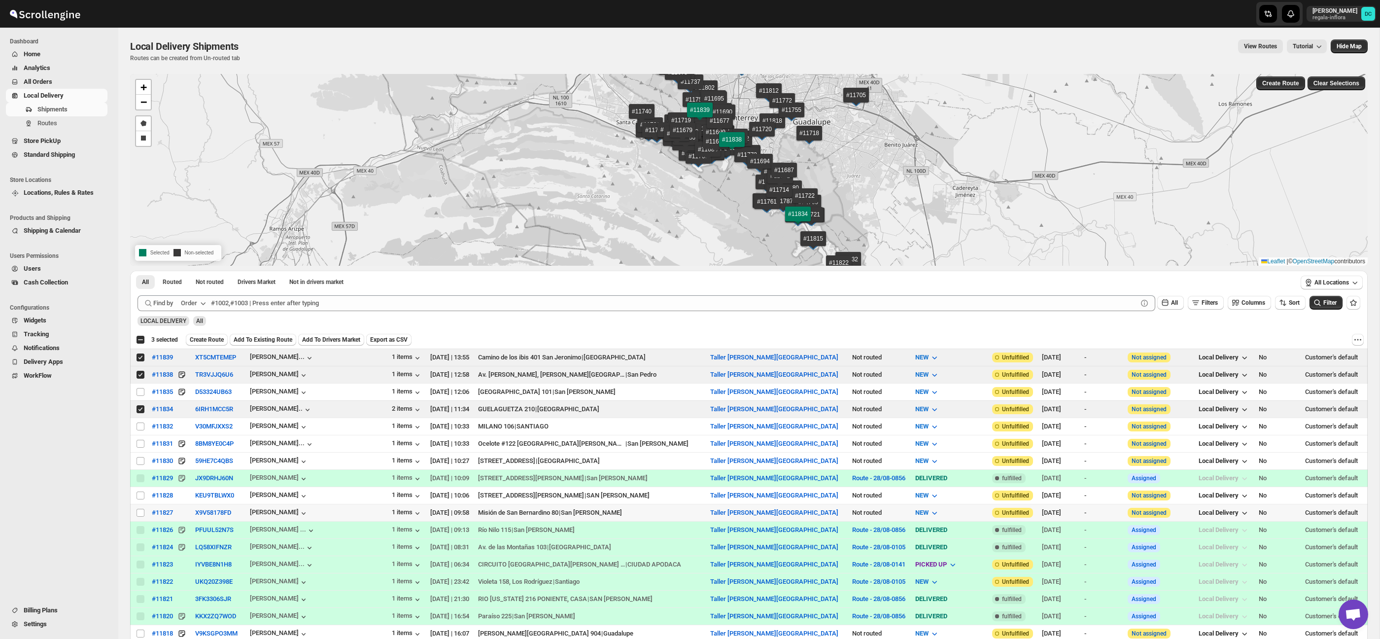
drag, startPoint x: 142, startPoint y: 513, endPoint x: 176, endPoint y: 509, distance: 34.2
click at [142, 513] on input "Select shipment" at bounding box center [141, 513] width 8 height 8
checkbox input "true"
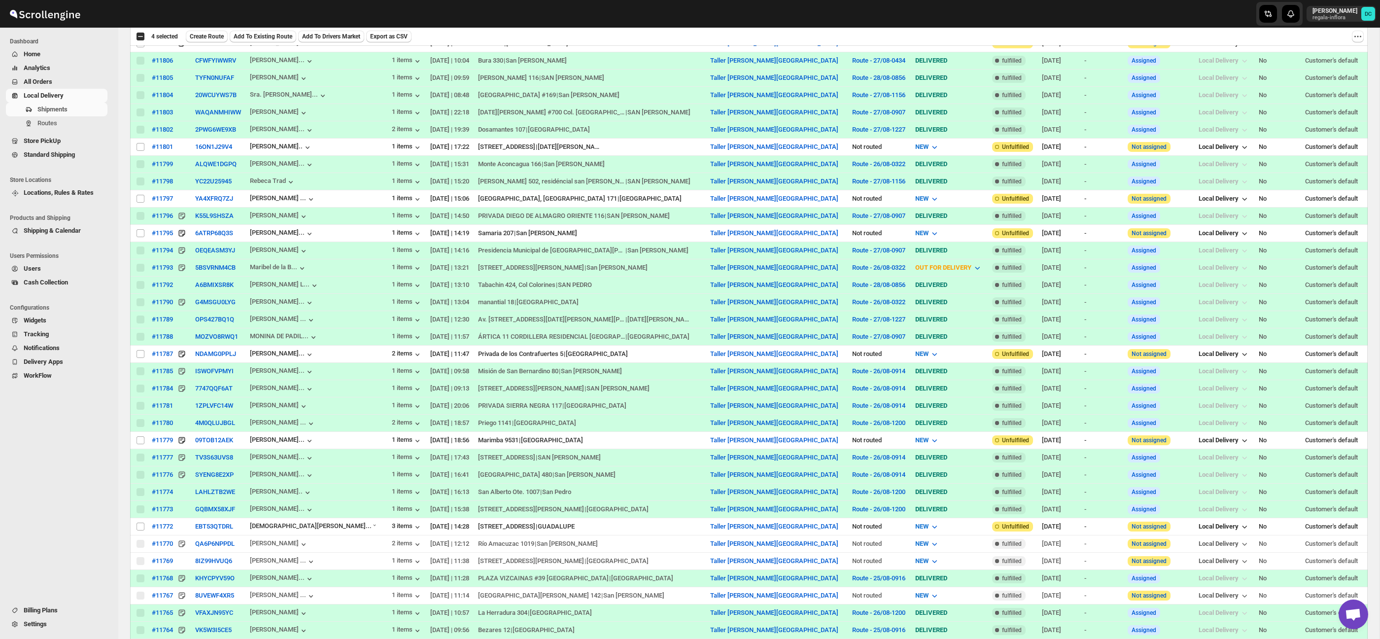
scroll to position [769, 0]
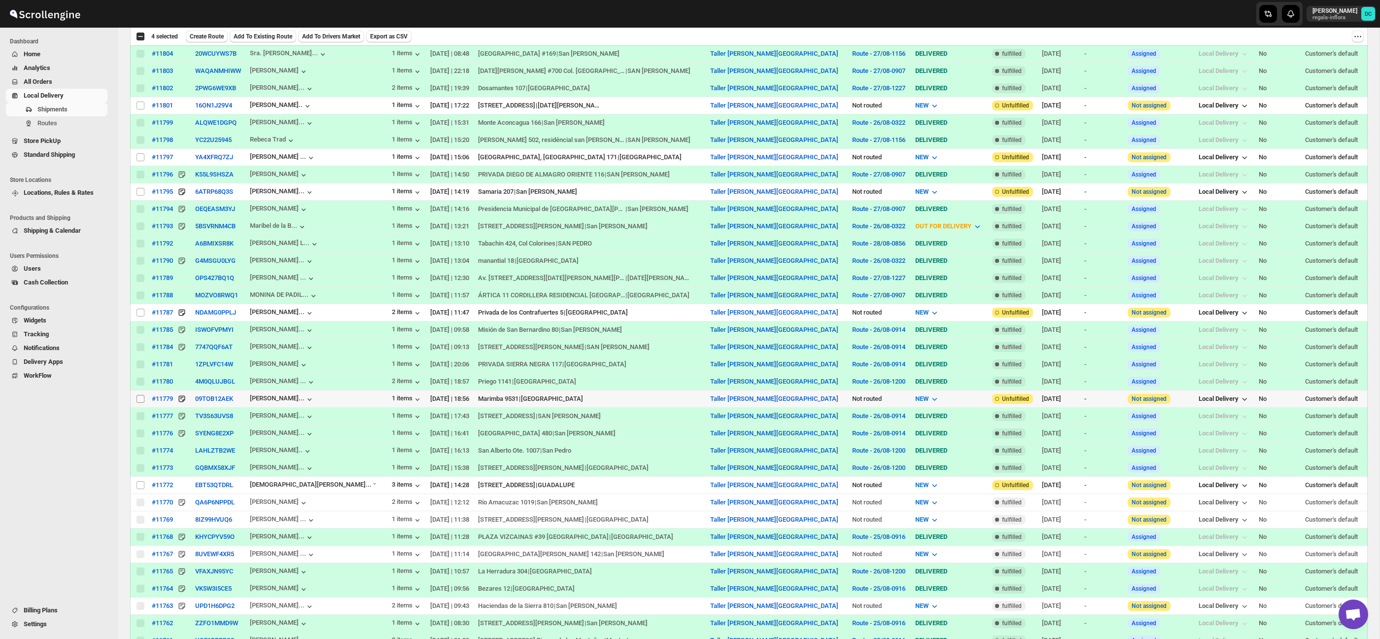
click at [138, 403] on input "Select shipment" at bounding box center [141, 399] width 8 height 8
checkbox input "true"
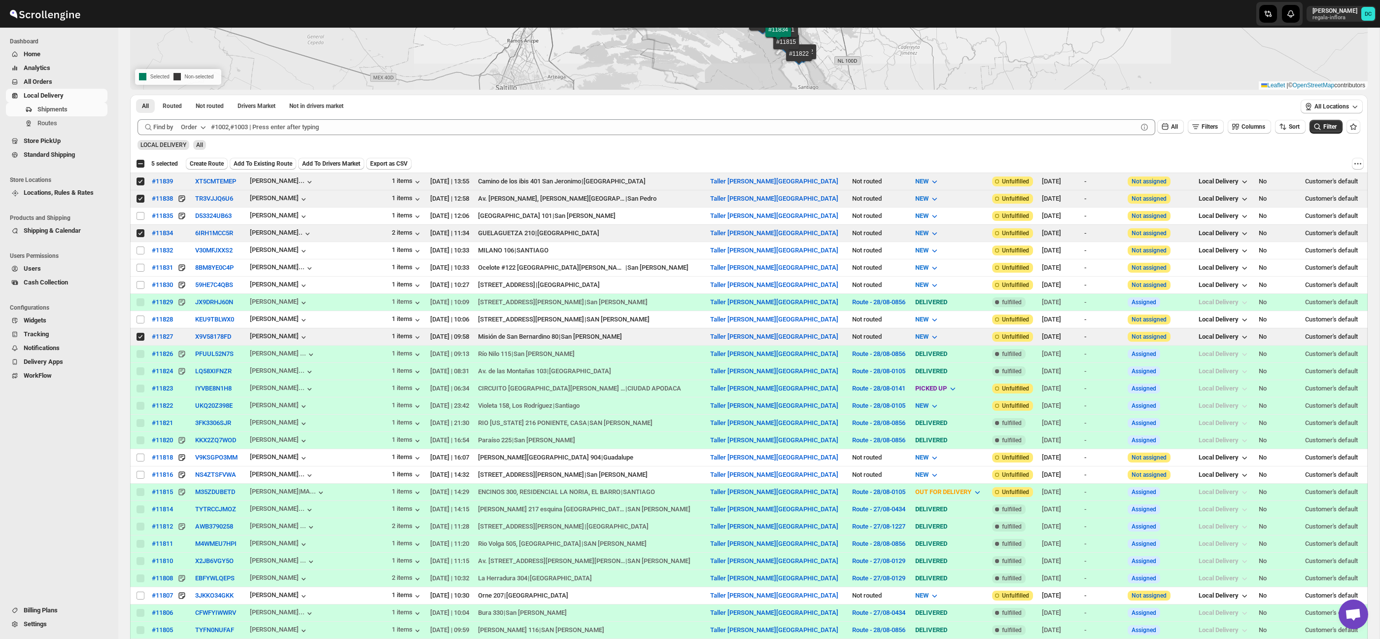
scroll to position [0, 0]
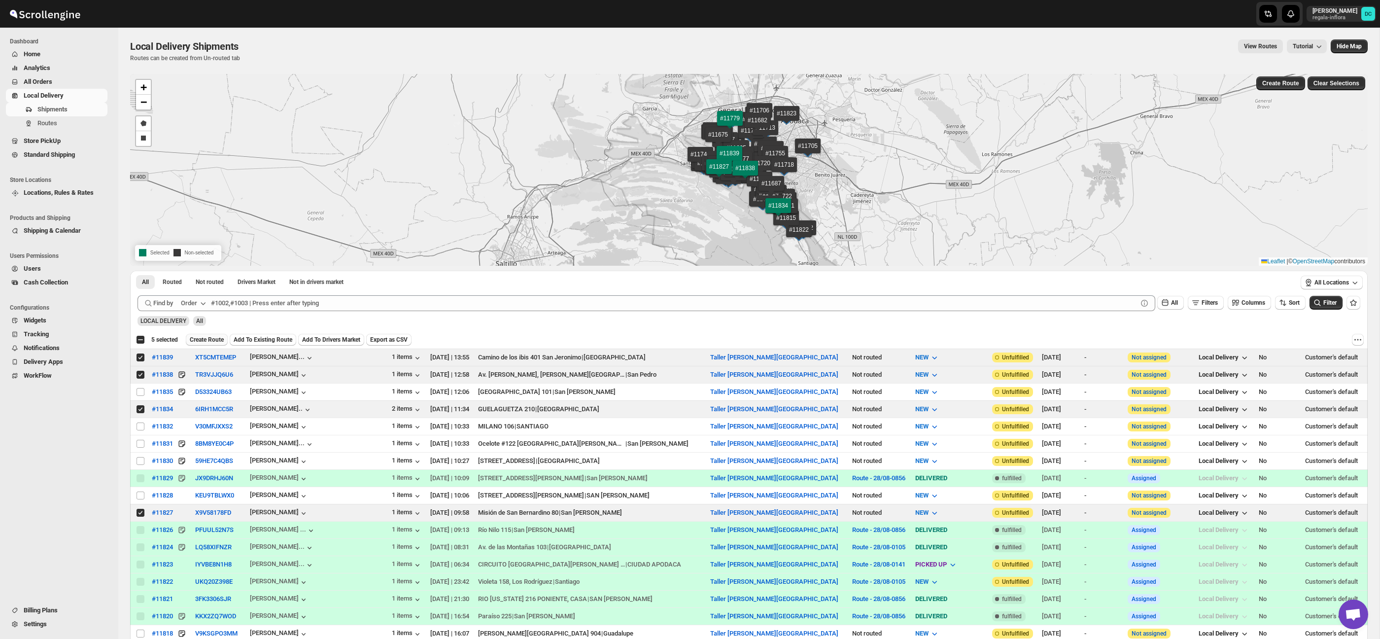
click at [223, 338] on span "Create Route" at bounding box center [207, 340] width 34 height 8
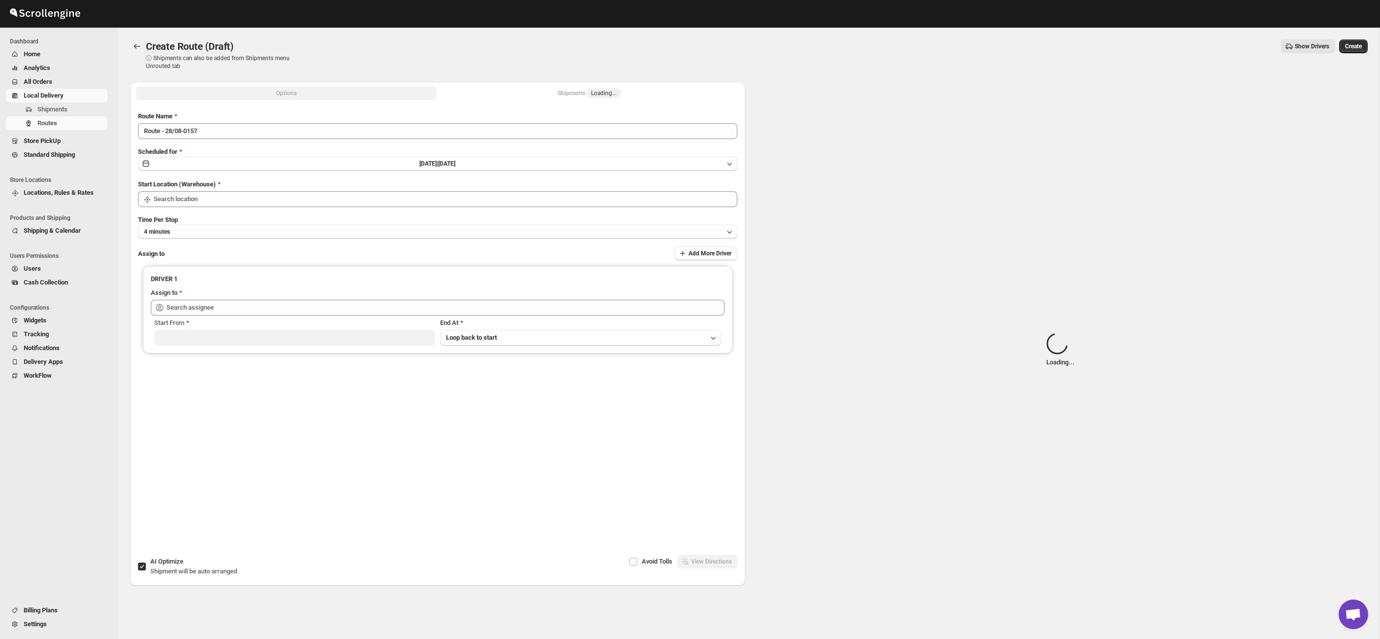
type input "Taller Calzada del Valle SPGG"
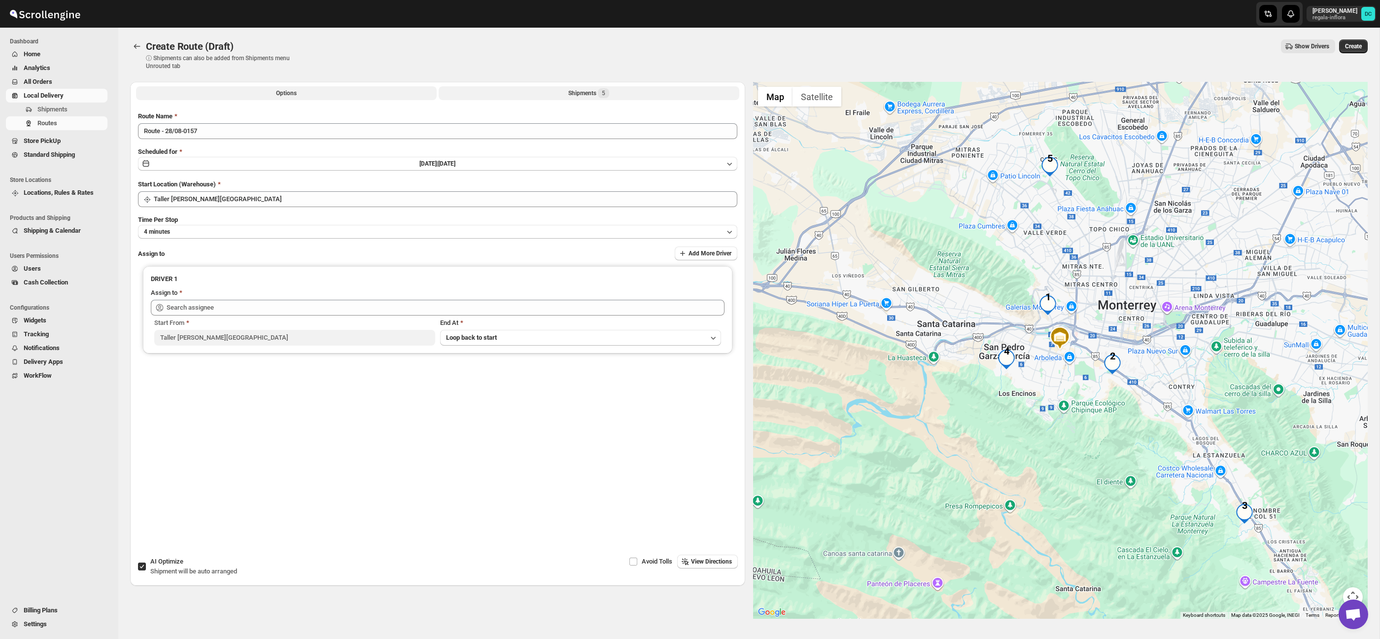
click at [638, 94] on button "Shipments 5" at bounding box center [589, 93] width 301 height 14
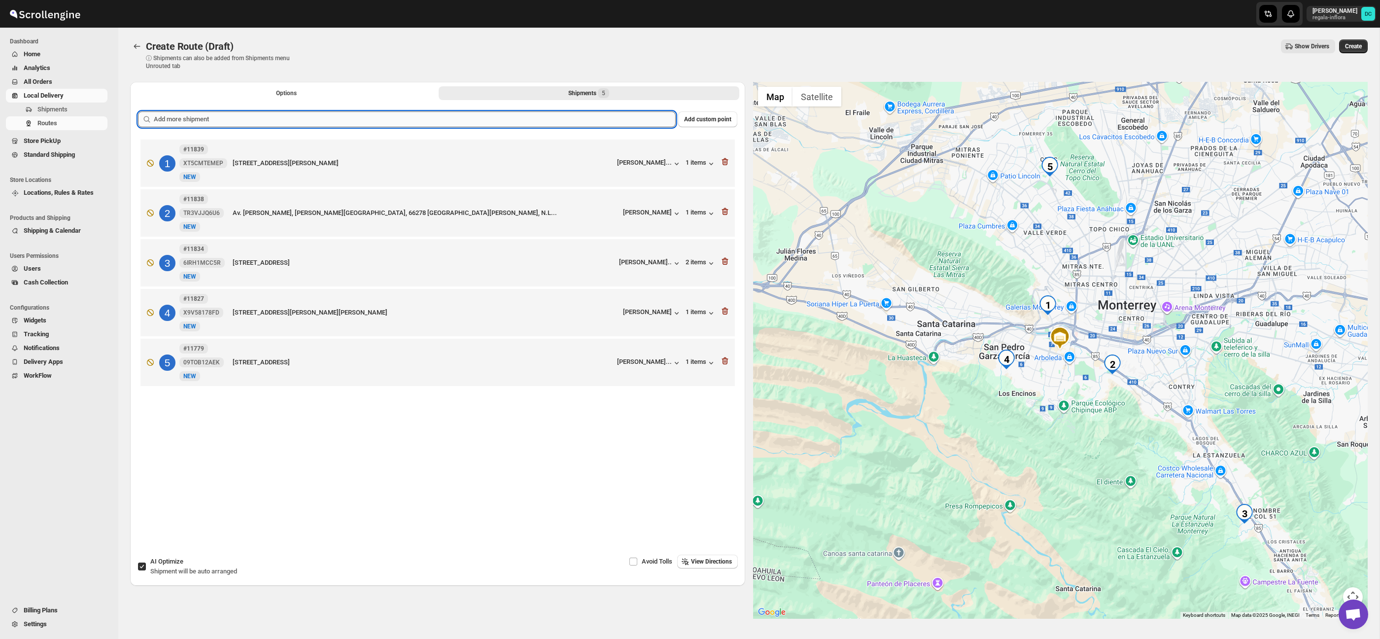
click at [496, 121] on input "text" at bounding box center [415, 119] width 522 height 16
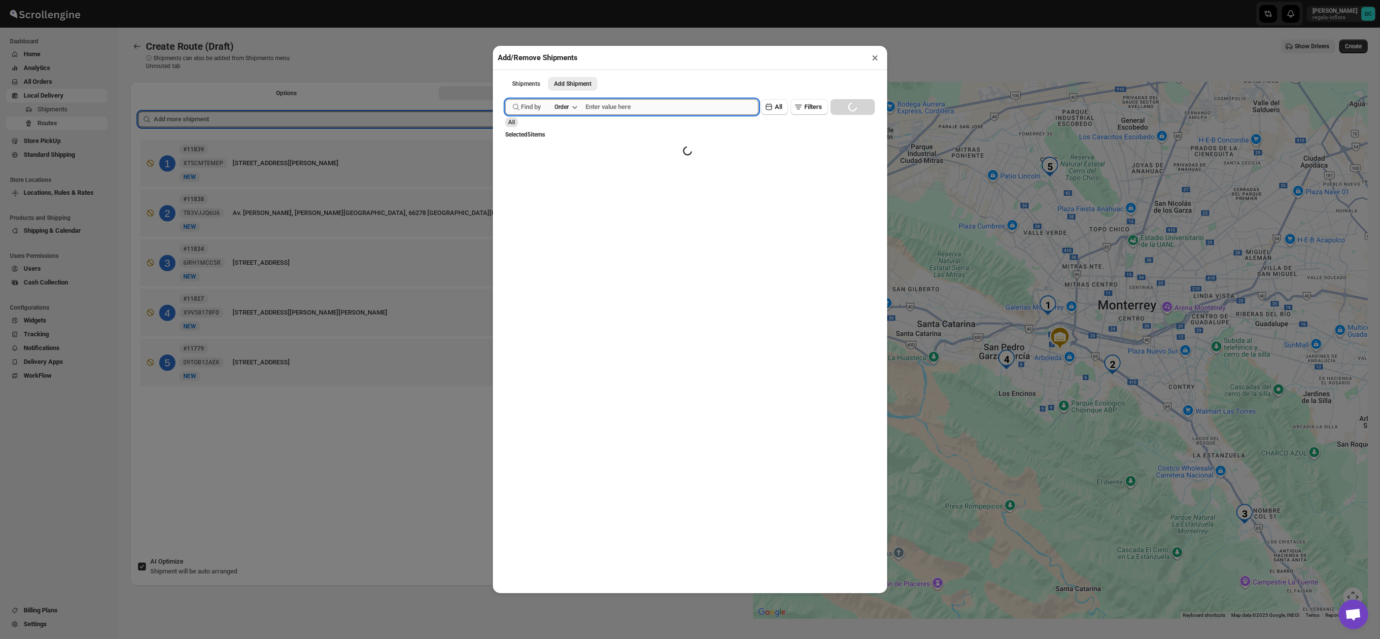
click at [648, 109] on input "text" at bounding box center [671, 107] width 173 height 16
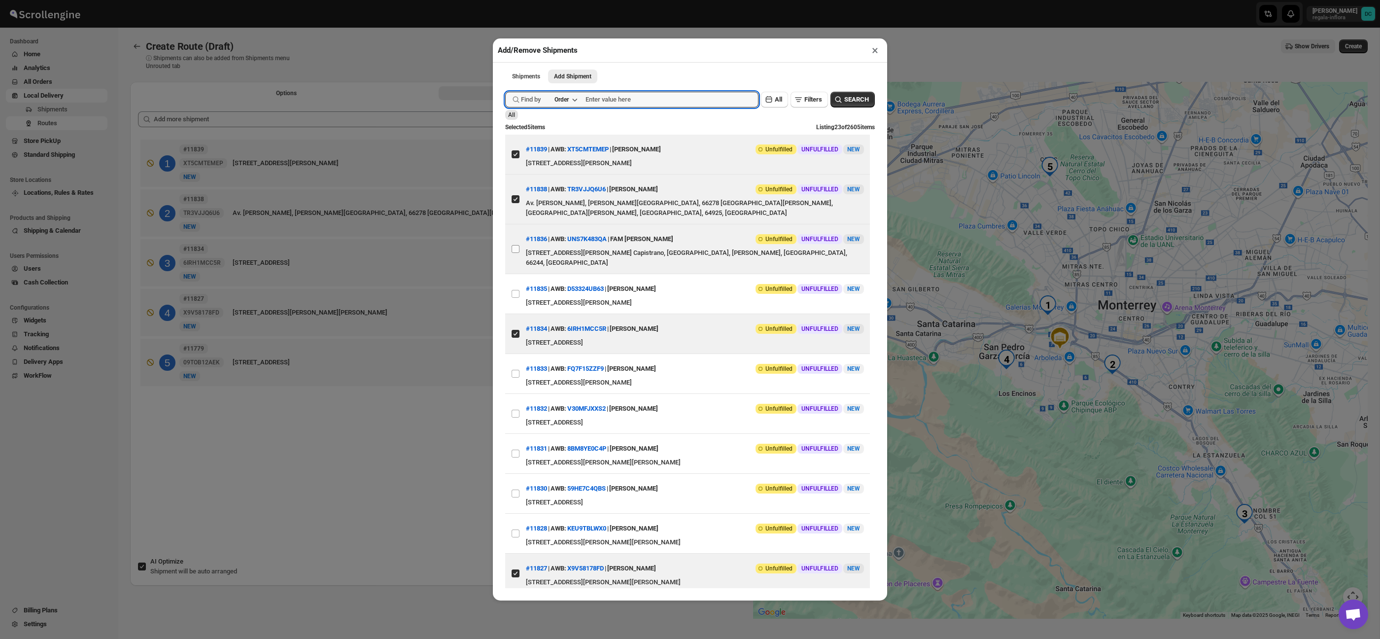
click at [513, 253] on input "View details for 68b09e41c0fa9a00bc70b9f0" at bounding box center [516, 249] width 8 height 8
checkbox input "true"
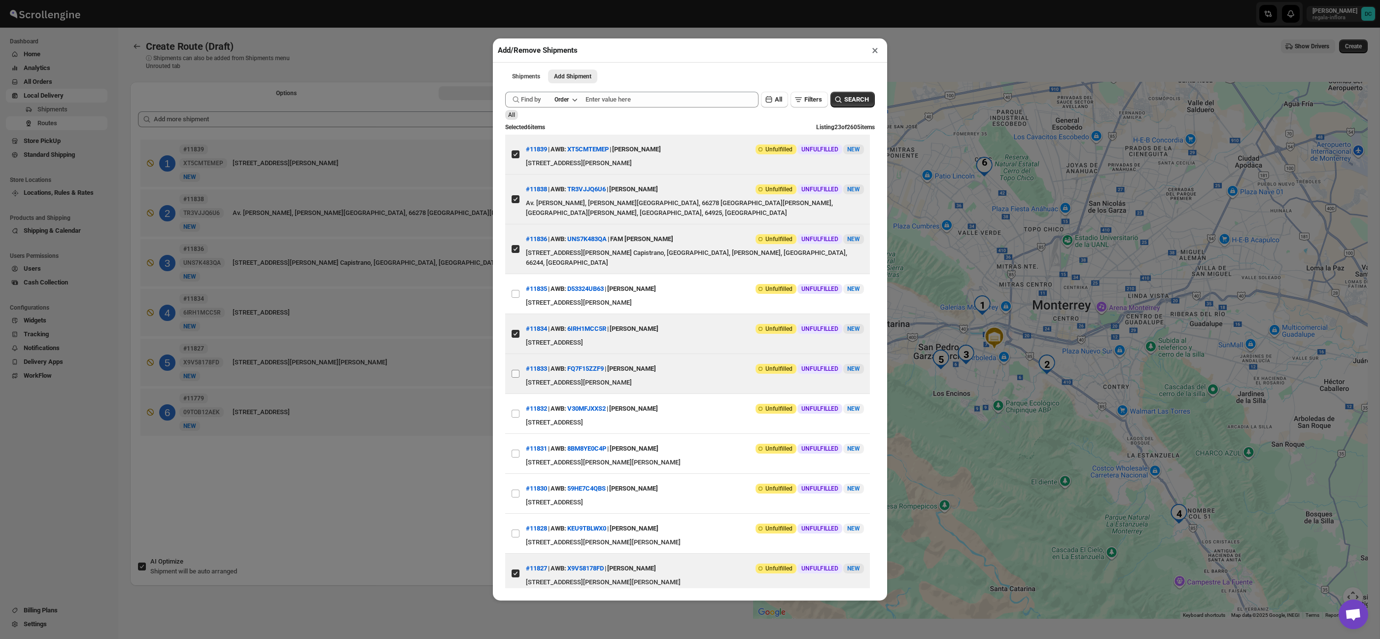
click at [515, 377] on input "View details for 68b08f7bc0fa9a00bc70b8c1" at bounding box center [516, 374] width 8 height 8
checkbox input "true"
drag, startPoint x: 425, startPoint y: 505, endPoint x: 445, endPoint y: 498, distance: 21.2
click at [425, 504] on div "Add/Remove Shipments × Shipments Add Shipment More views Shipments Add Shipment…" at bounding box center [690, 319] width 1380 height 639
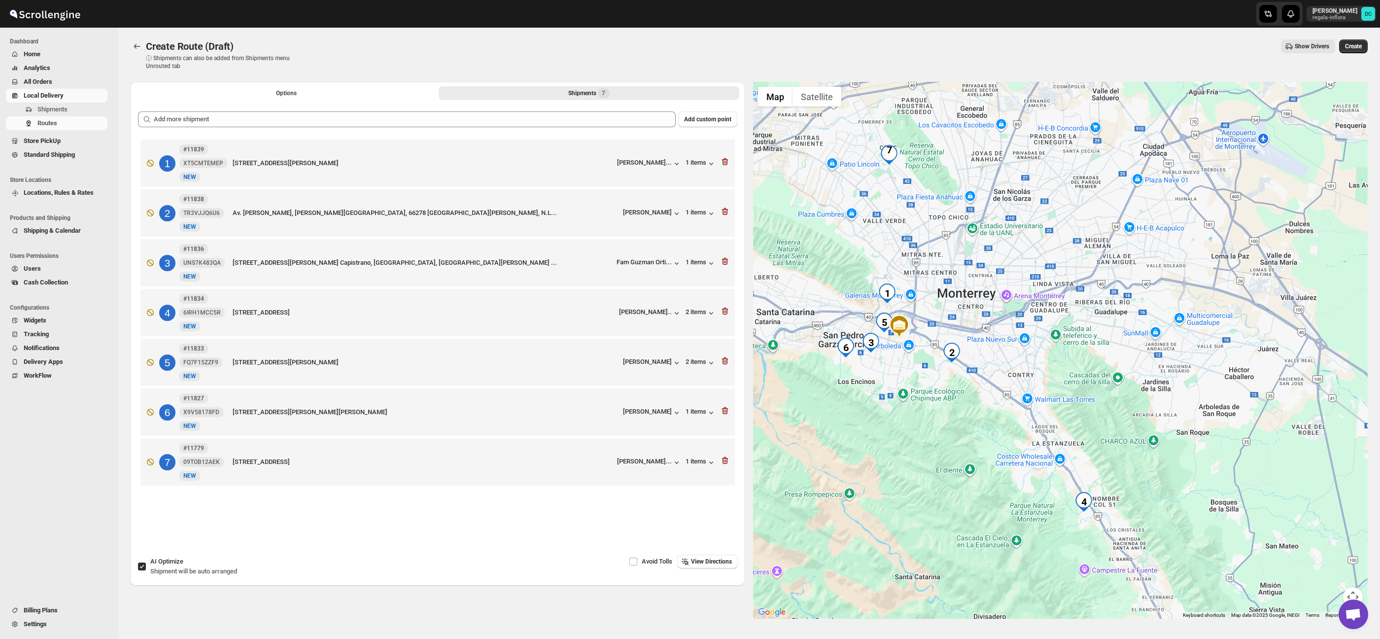
drag, startPoint x: 1256, startPoint y: 450, endPoint x: 1164, endPoint y: 439, distance: 92.4
click at [1164, 439] on div at bounding box center [1060, 350] width 615 height 537
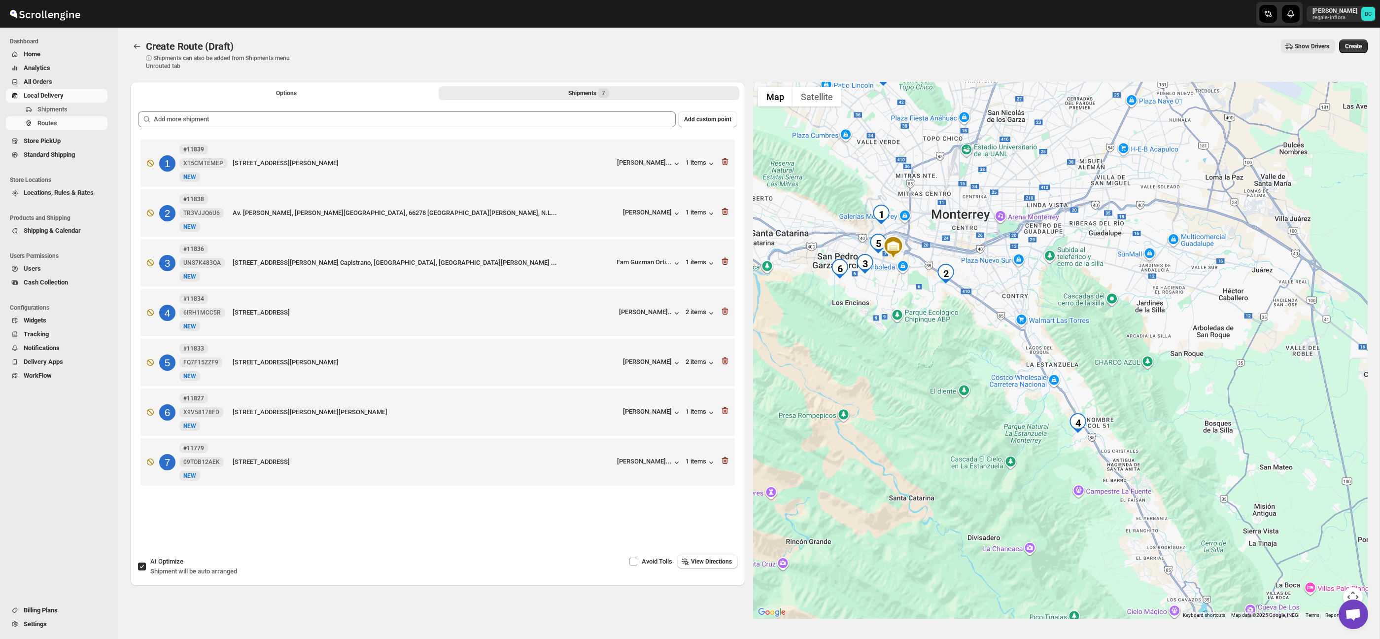
drag, startPoint x: 1163, startPoint y: 428, endPoint x: 1161, endPoint y: 385, distance: 42.4
click at [1161, 385] on div at bounding box center [1060, 350] width 615 height 537
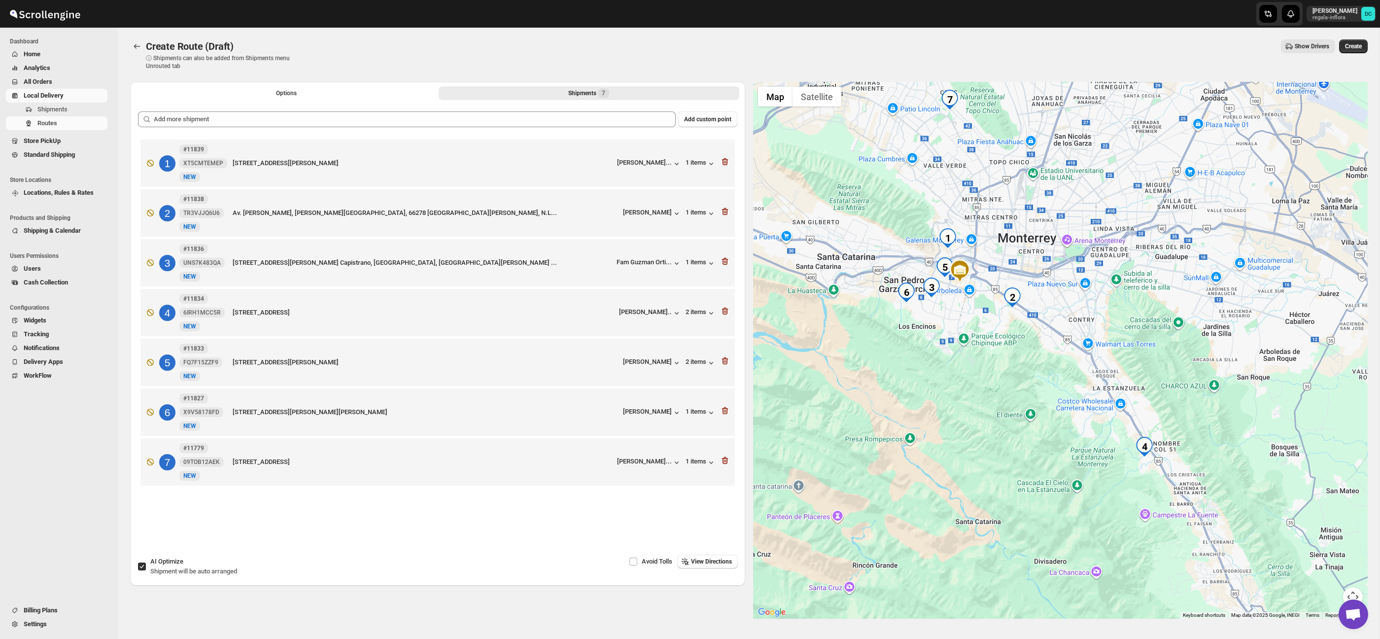
drag, startPoint x: 1043, startPoint y: 422, endPoint x: 1113, endPoint y: 457, distance: 78.5
click at [1113, 457] on div at bounding box center [1060, 350] width 615 height 537
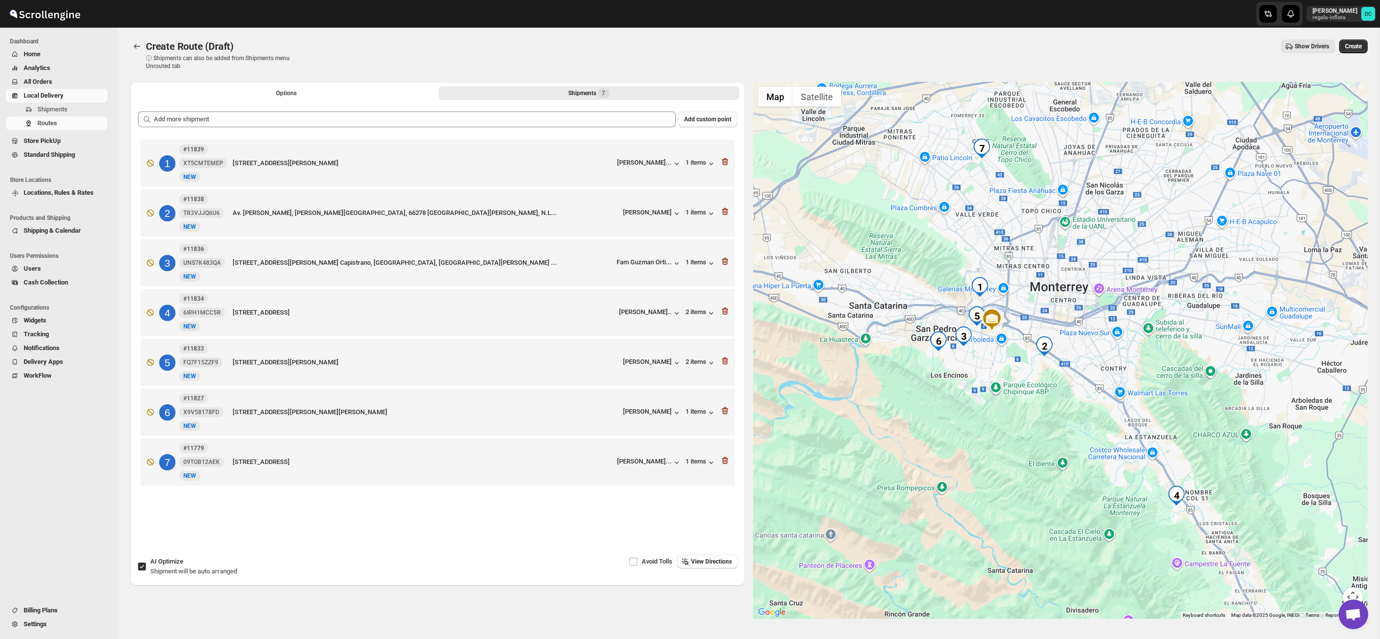
drag, startPoint x: 1018, startPoint y: 382, endPoint x: 1039, endPoint y: 423, distance: 46.3
click at [1039, 423] on div at bounding box center [1060, 350] width 615 height 537
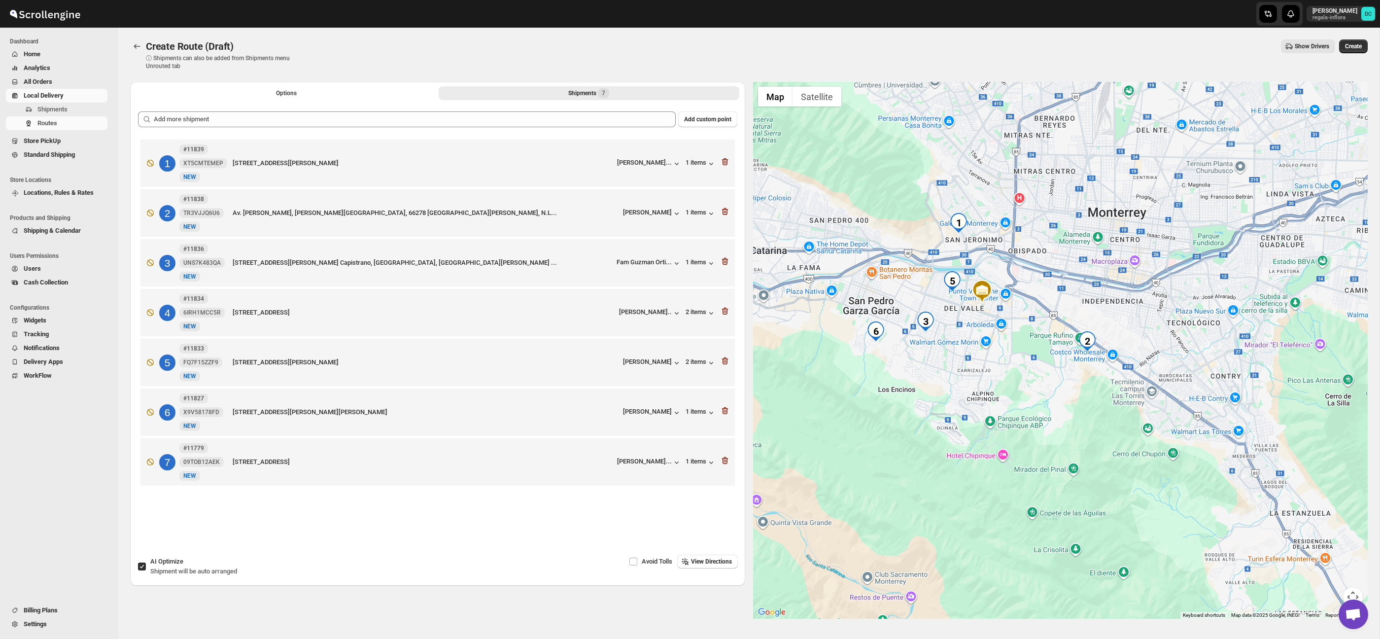
drag, startPoint x: 1015, startPoint y: 344, endPoint x: 1025, endPoint y: 356, distance: 15.3
click at [1025, 356] on div at bounding box center [1060, 350] width 615 height 537
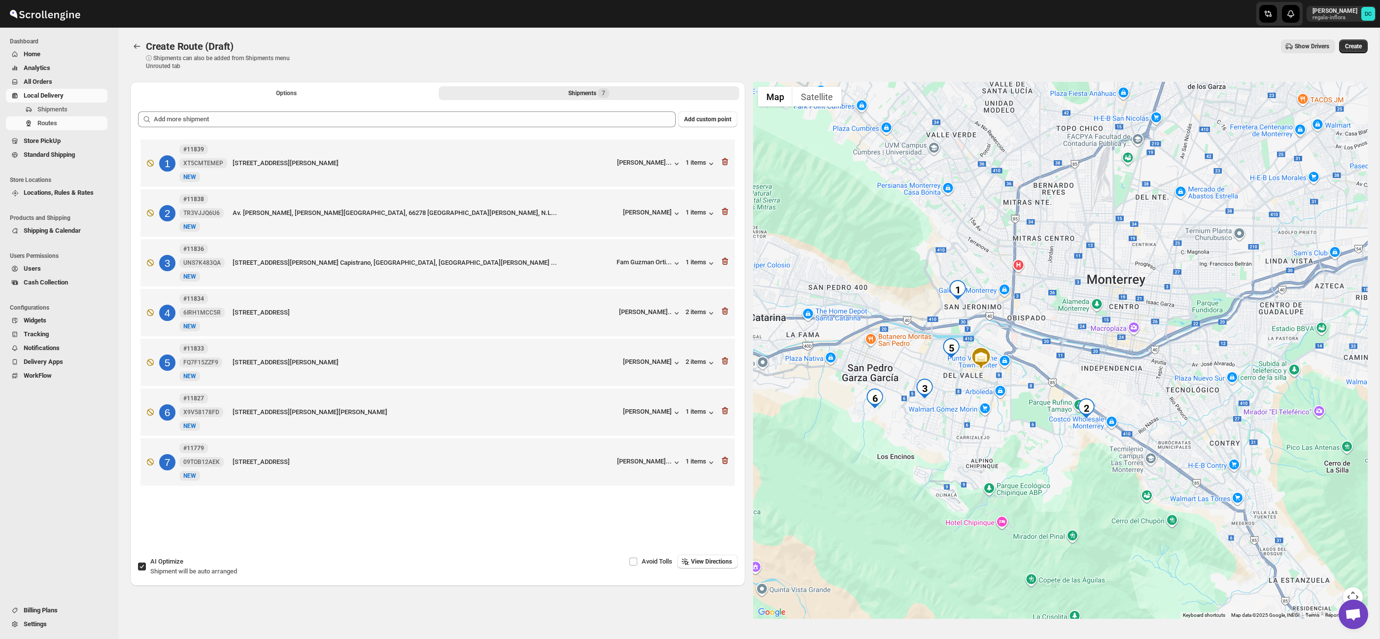
drag, startPoint x: 984, startPoint y: 395, endPoint x: 984, endPoint y: 403, distance: 7.4
click at [984, 403] on div at bounding box center [1060, 350] width 615 height 537
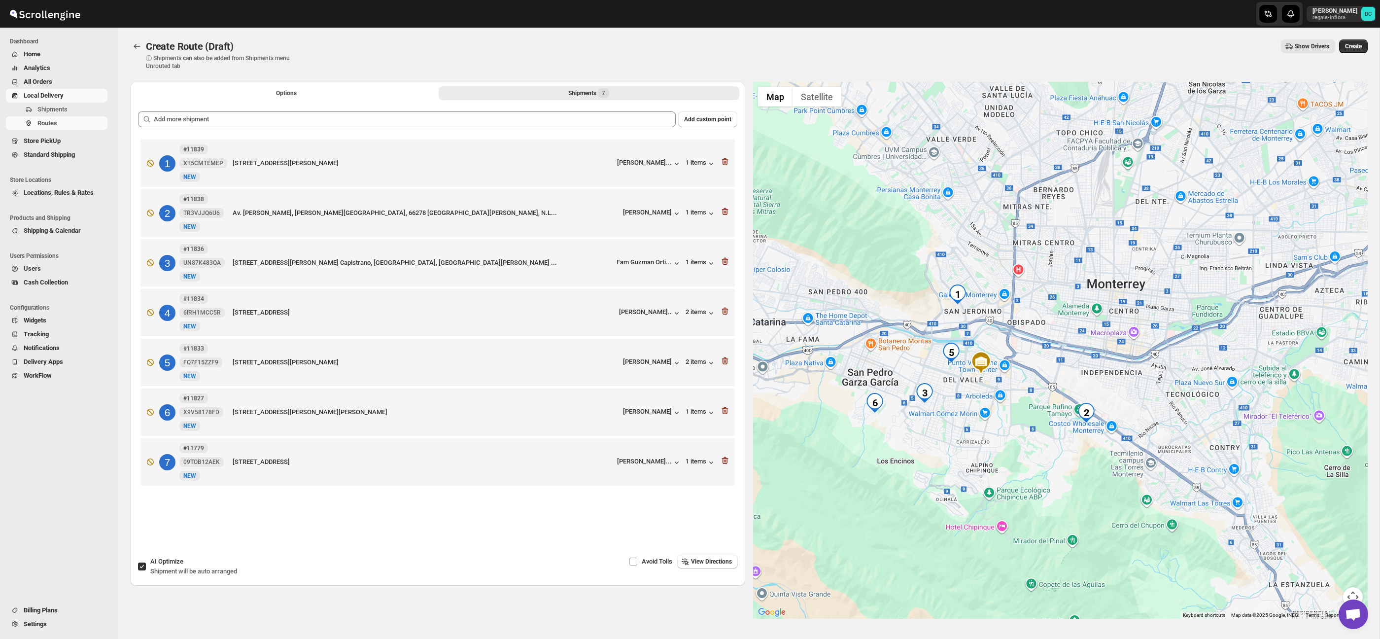
drag, startPoint x: 994, startPoint y: 317, endPoint x: 994, endPoint y: 329, distance: 11.8
click at [994, 329] on div at bounding box center [1060, 350] width 615 height 537
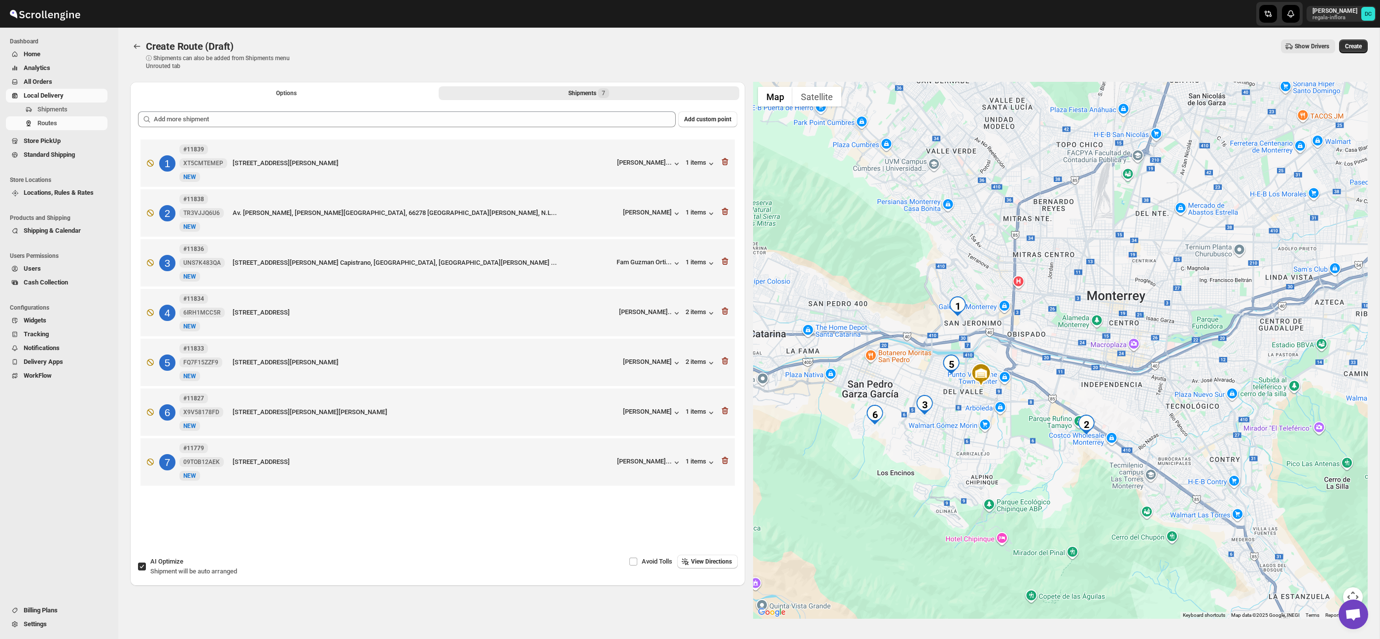
drag, startPoint x: 1031, startPoint y: 318, endPoint x: 1036, endPoint y: 340, distance: 22.7
click at [1036, 340] on div at bounding box center [1060, 350] width 615 height 537
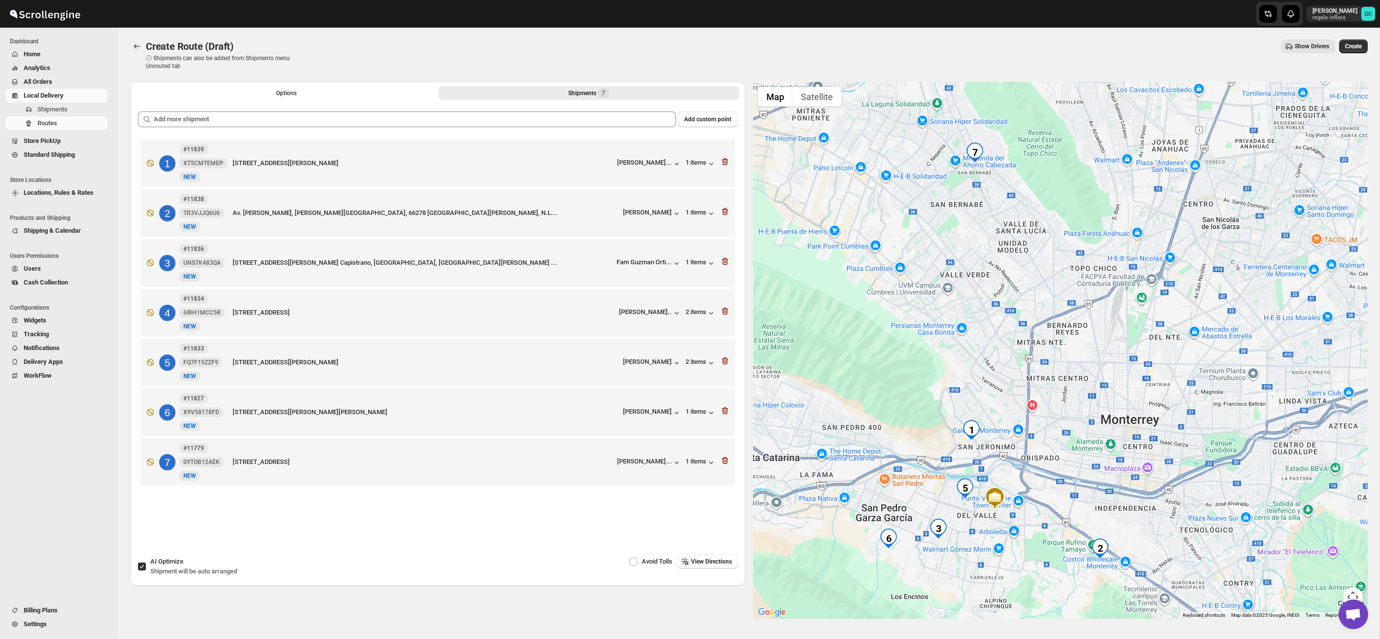
drag, startPoint x: 1046, startPoint y: 333, endPoint x: 1055, endPoint y: 440, distance: 107.3
click at [1055, 440] on div at bounding box center [1060, 350] width 615 height 537
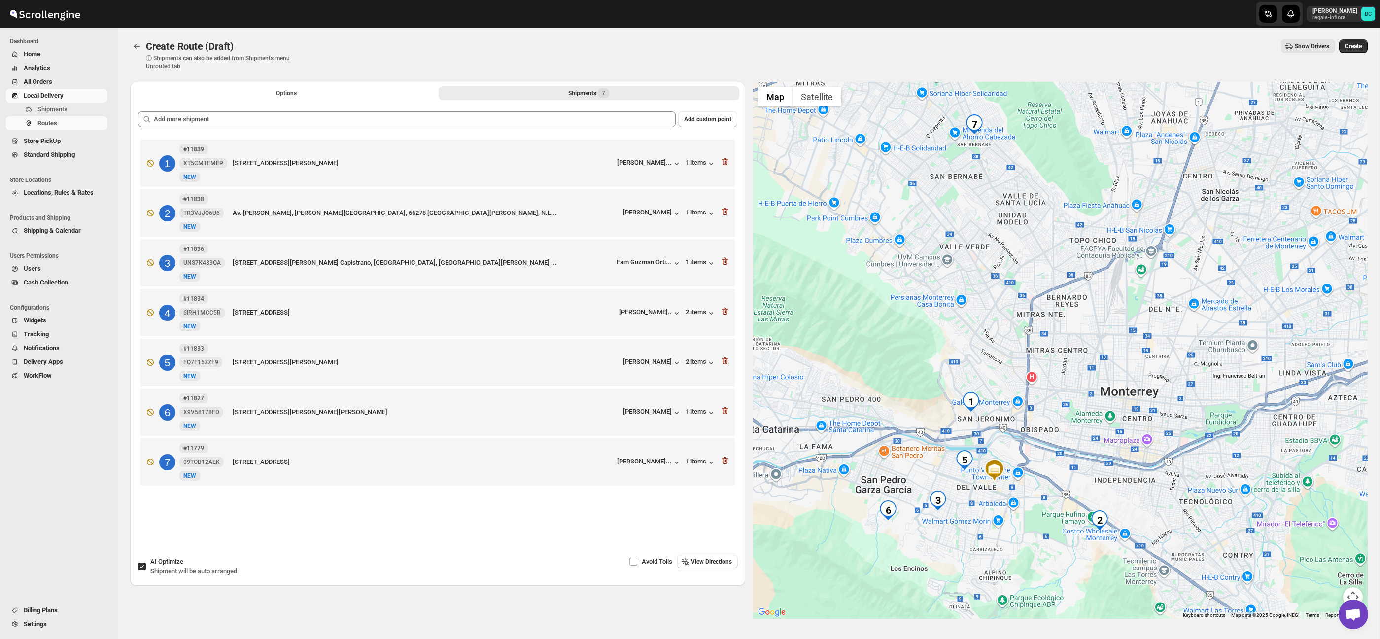
drag, startPoint x: 1043, startPoint y: 502, endPoint x: 1042, endPoint y: 471, distance: 31.5
click at [1042, 471] on div at bounding box center [1060, 350] width 615 height 537
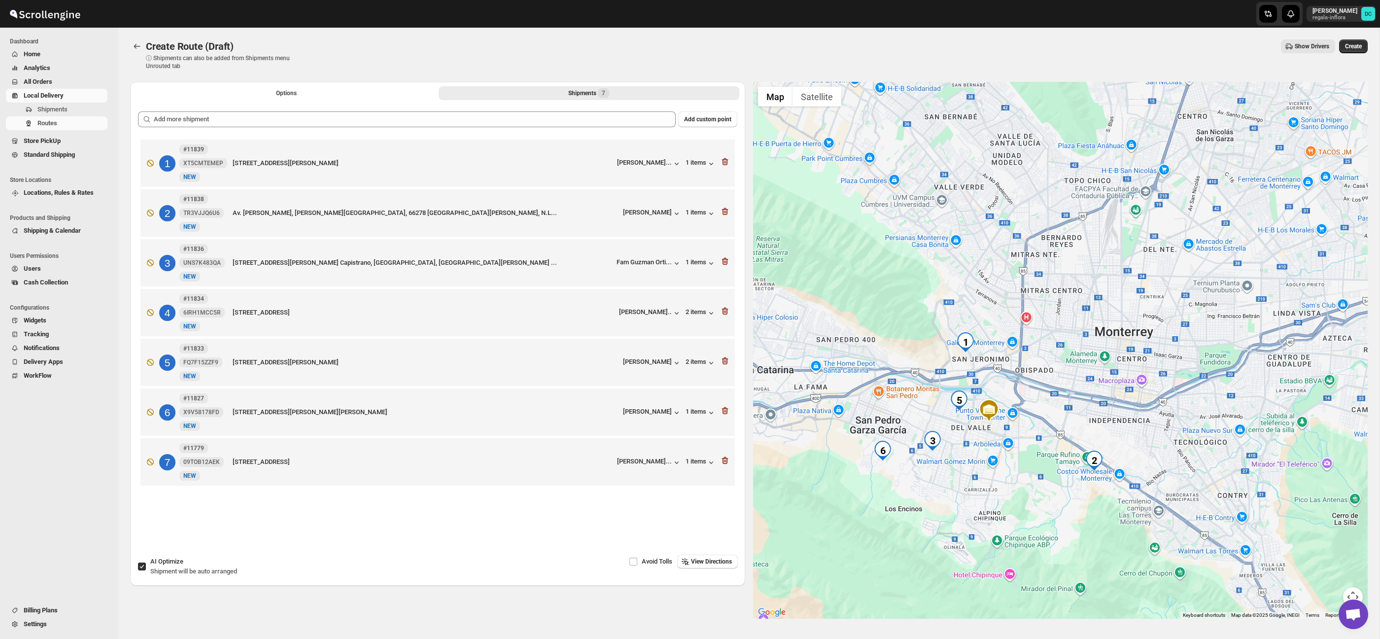
drag, startPoint x: 1062, startPoint y: 467, endPoint x: 1058, endPoint y: 410, distance: 57.3
click at [1058, 410] on div at bounding box center [1060, 350] width 615 height 537
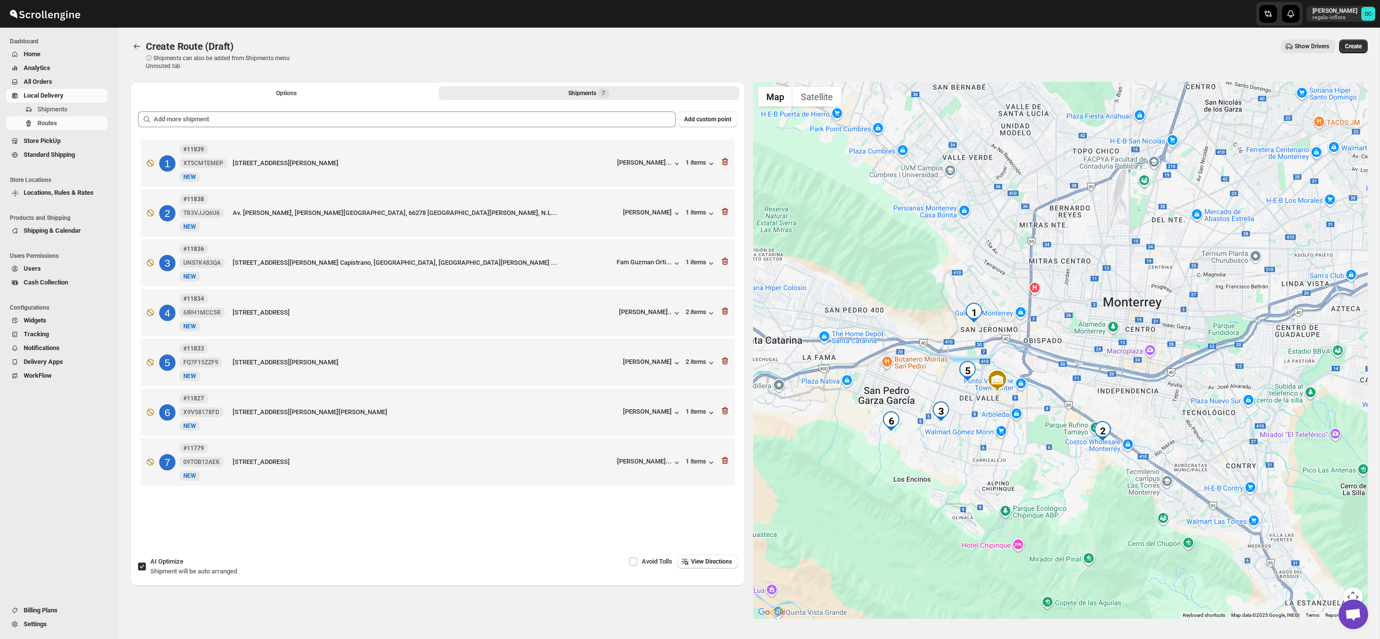
drag, startPoint x: 1053, startPoint y: 399, endPoint x: 1056, endPoint y: 394, distance: 5.1
click at [1056, 394] on div at bounding box center [1060, 350] width 615 height 537
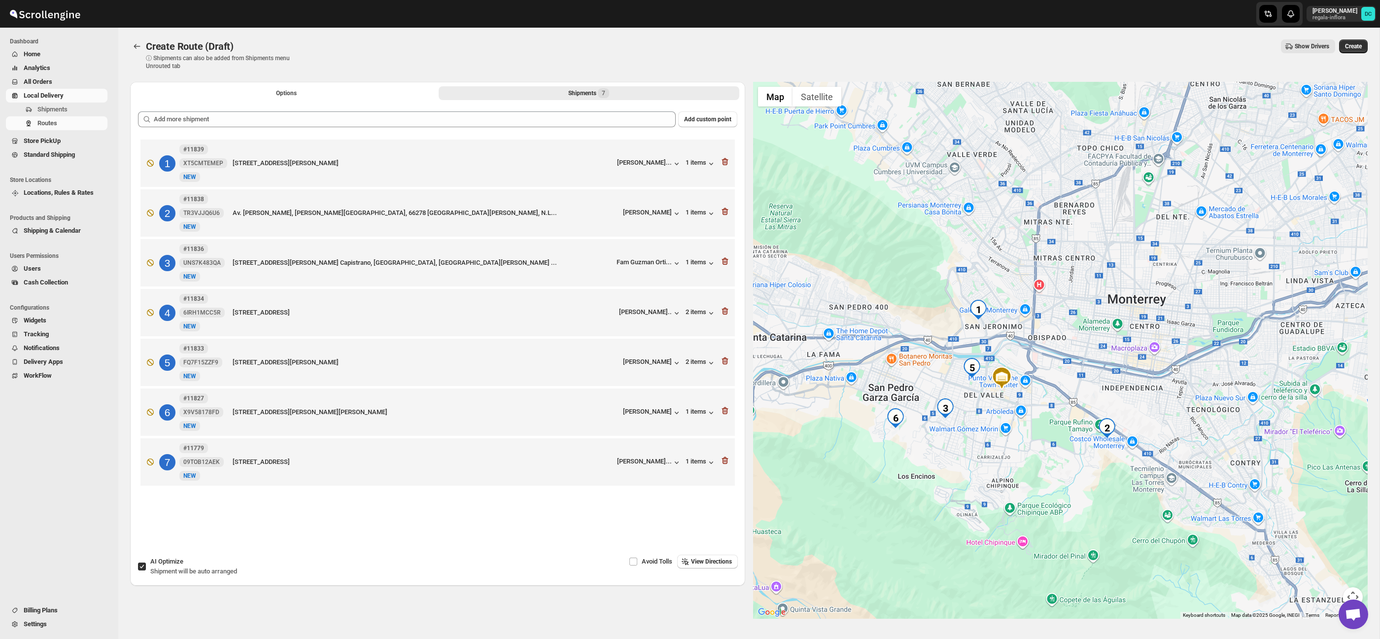
drag, startPoint x: 926, startPoint y: 389, endPoint x: 970, endPoint y: 369, distance: 47.8
click at [968, 370] on div at bounding box center [1060, 350] width 615 height 537
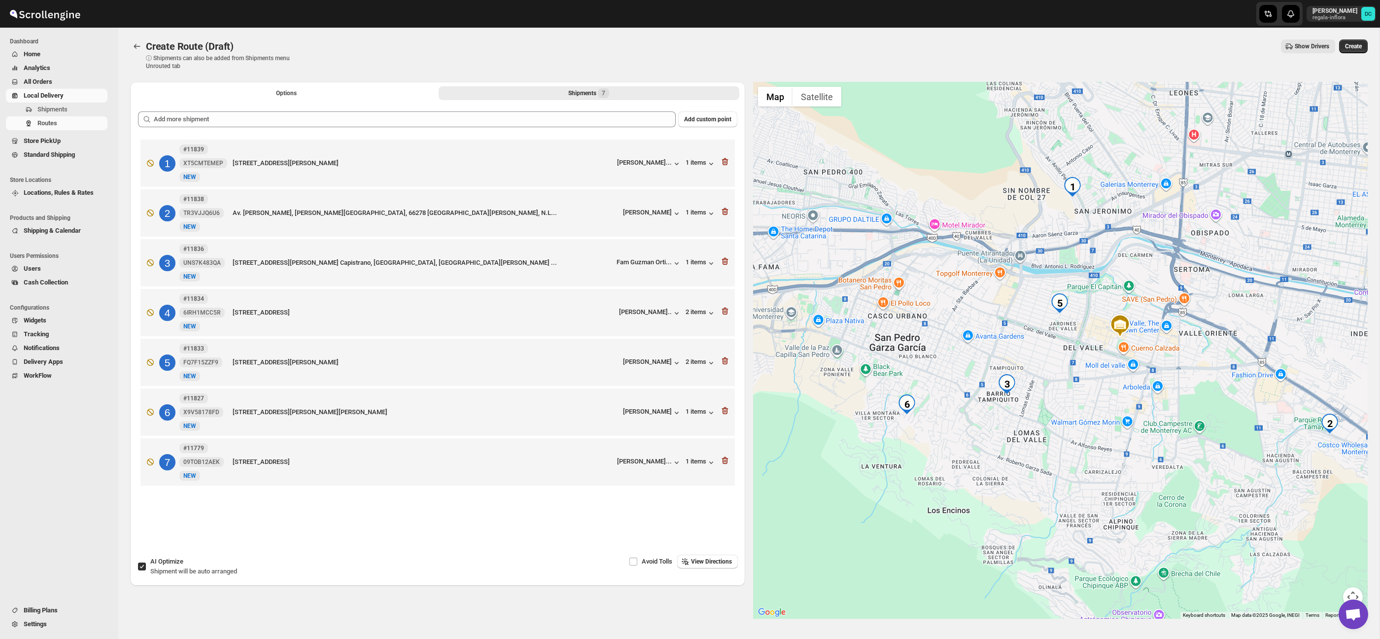
drag, startPoint x: 888, startPoint y: 365, endPoint x: 940, endPoint y: 350, distance: 54.4
click at [940, 350] on div at bounding box center [1060, 350] width 615 height 537
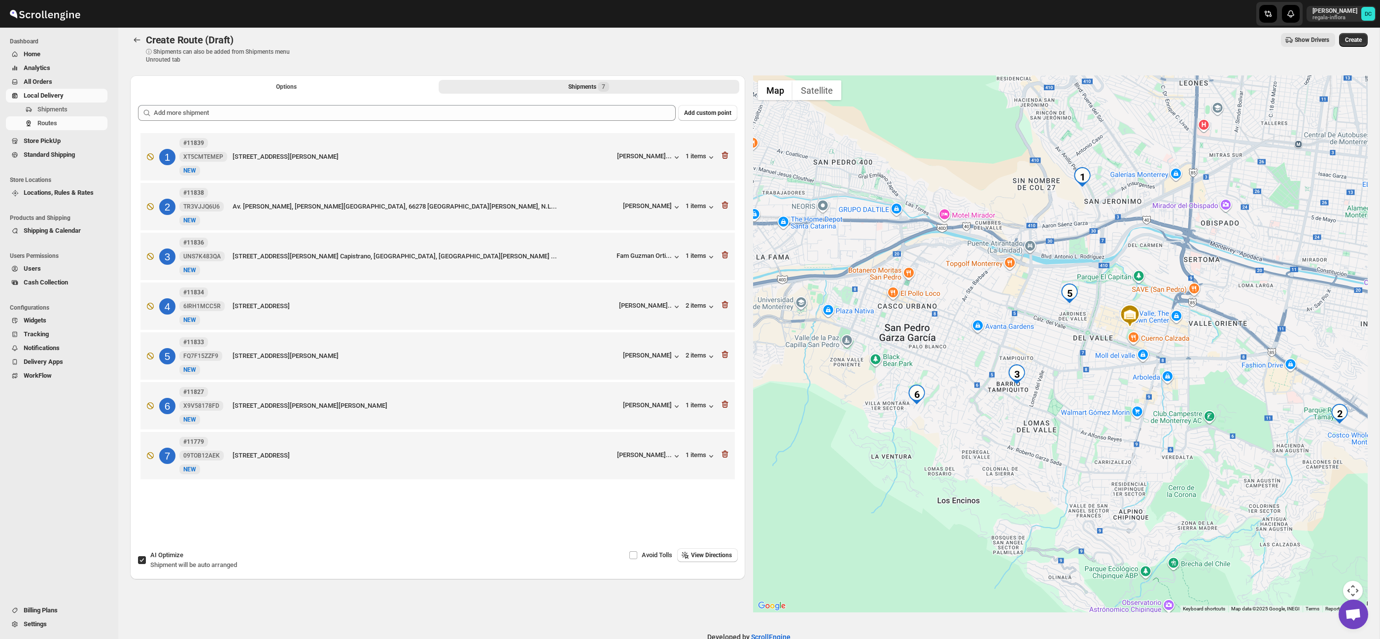
scroll to position [11, 0]
